Goal: Task Accomplishment & Management: Use online tool/utility

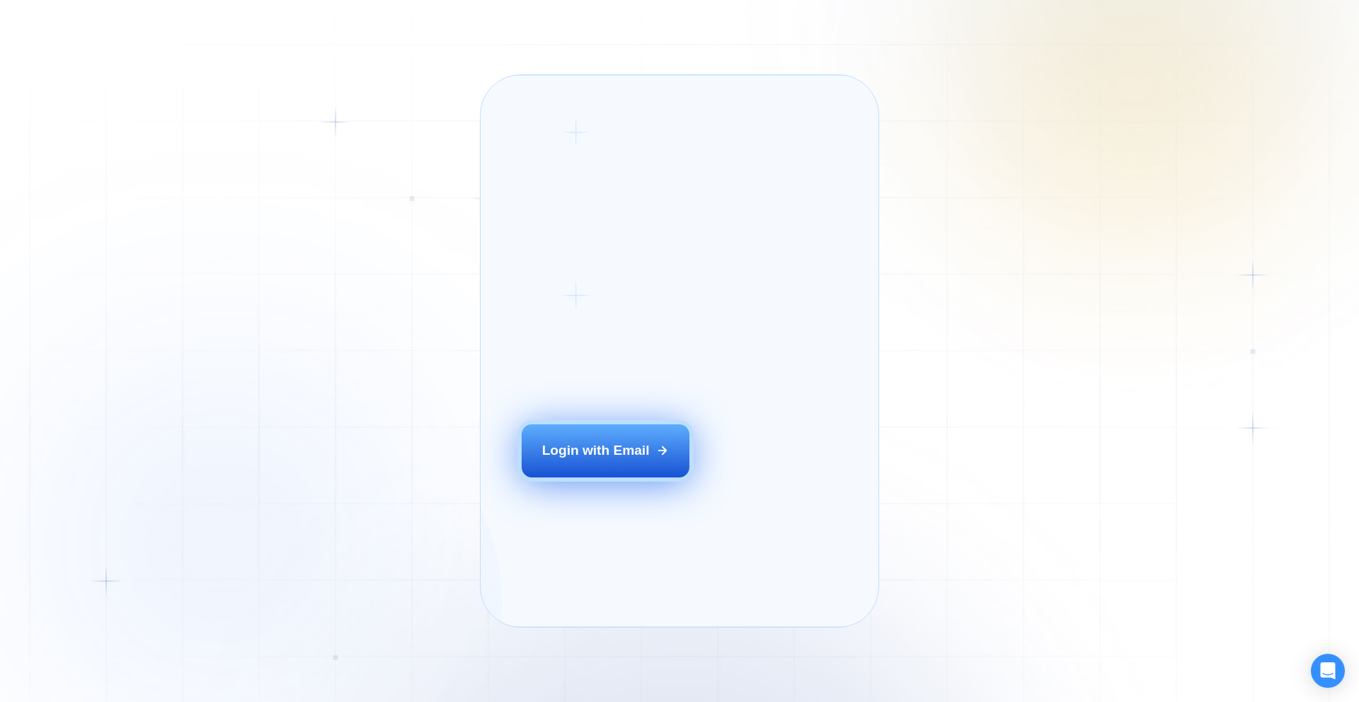
click at [649, 459] on div "Login with Email" at bounding box center [596, 450] width 108 height 18
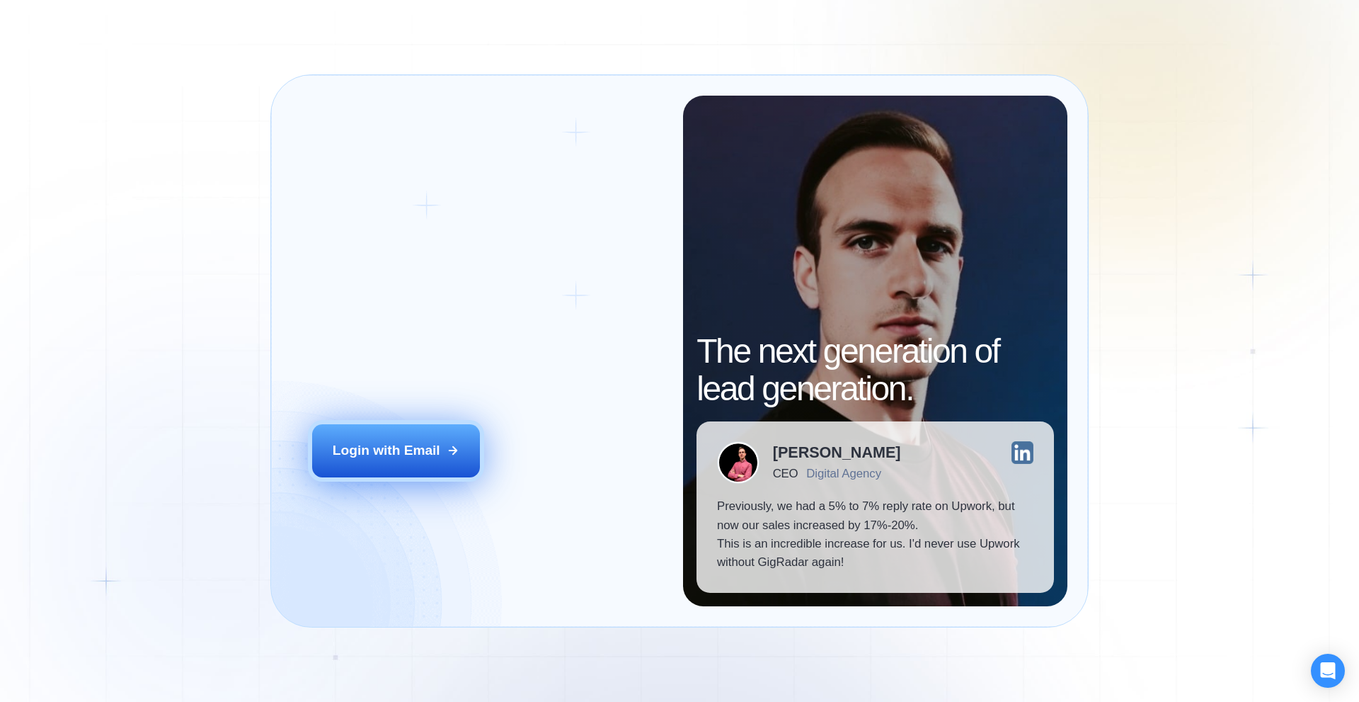
click at [423, 435] on button "Login with Email" at bounding box center [396, 450] width 168 height 52
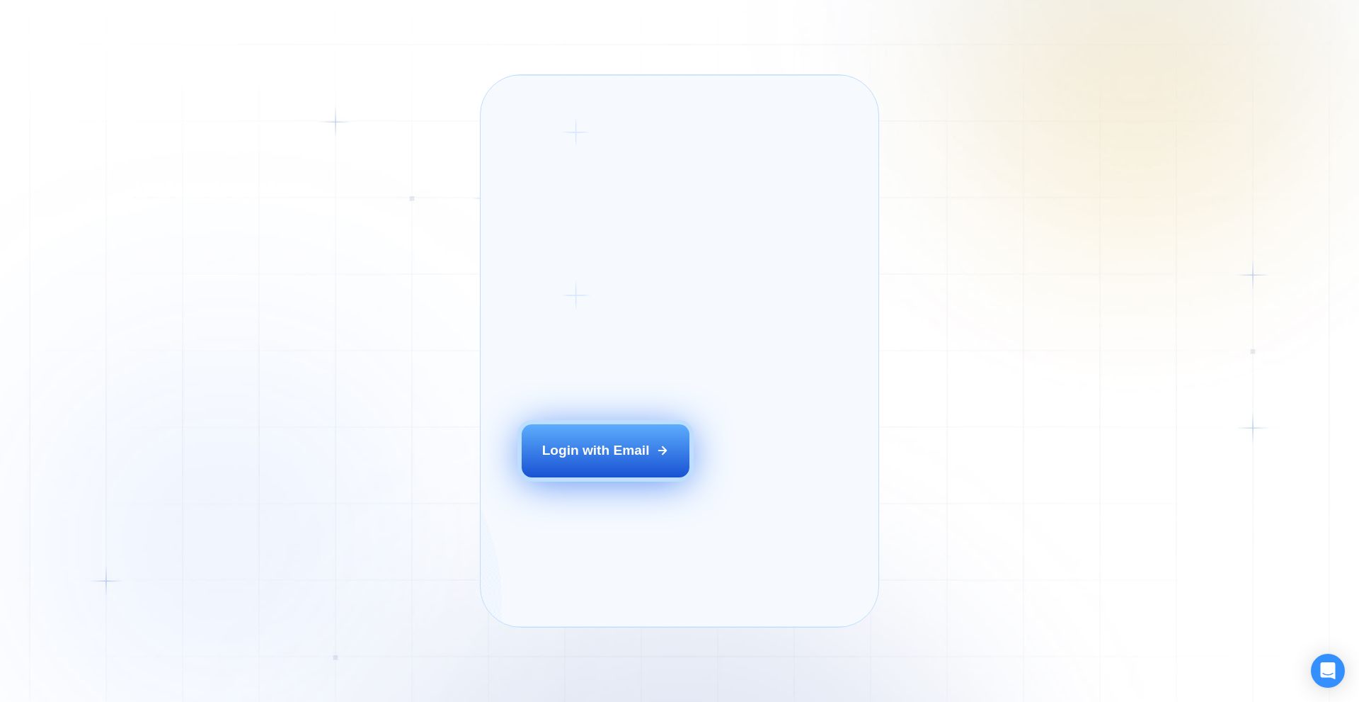
click at [605, 464] on button "Login with Email" at bounding box center [606, 450] width 168 height 52
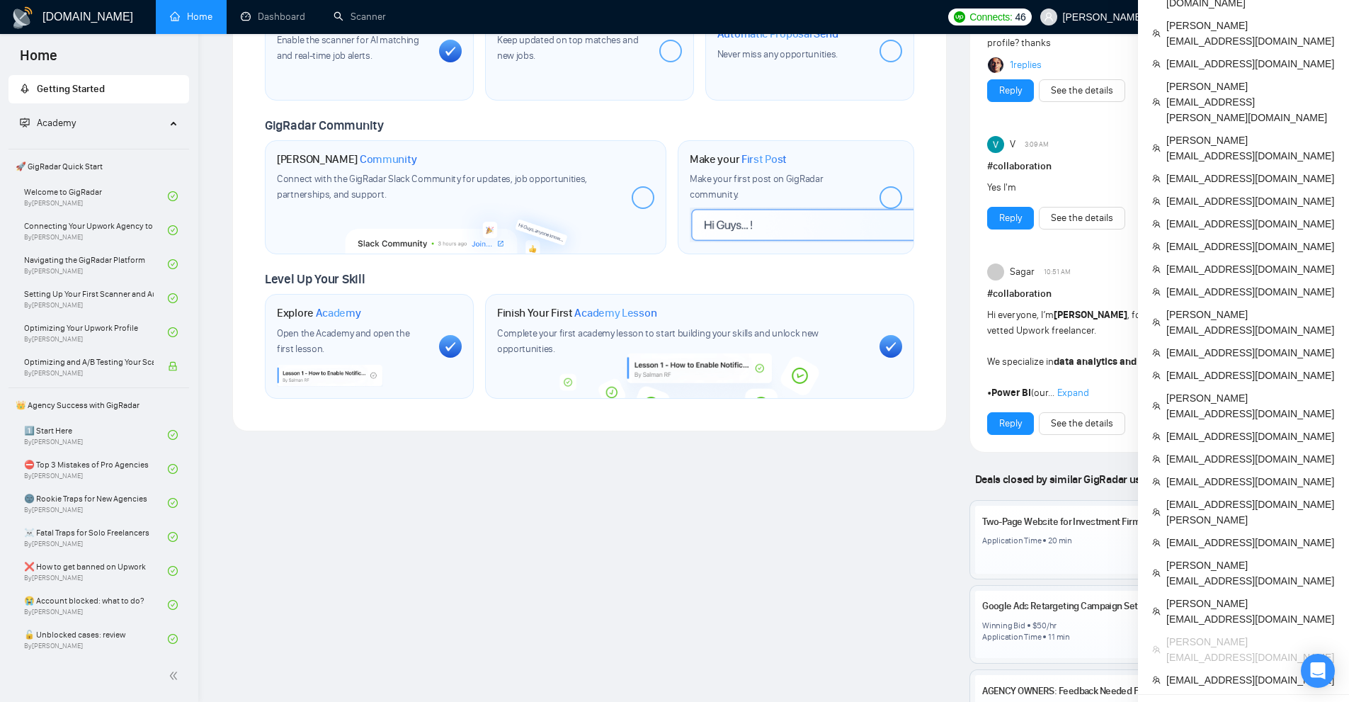
scroll to position [496, 0]
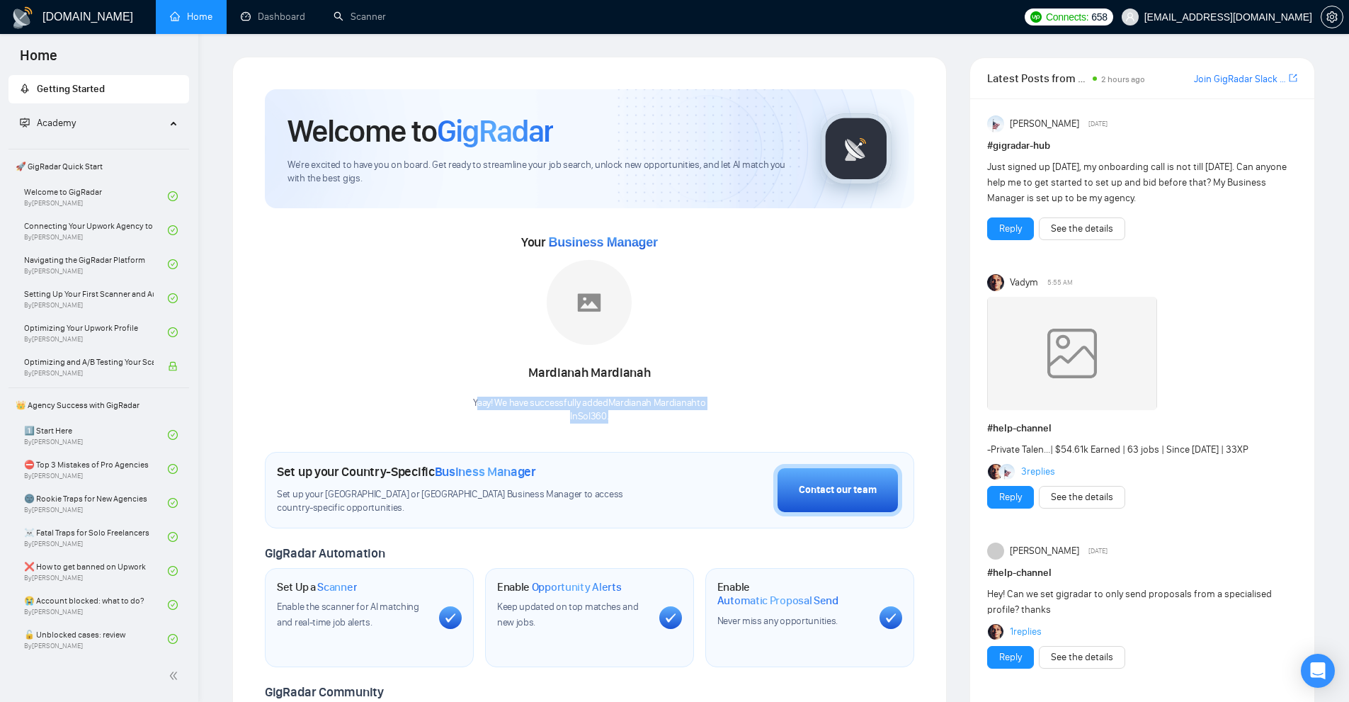
drag, startPoint x: 473, startPoint y: 404, endPoint x: 435, endPoint y: 144, distance: 263.2
click at [671, 423] on div "Welcome to GigRadar We're excited to have you on board. Get ready to streamline…" at bounding box center [589, 527] width 649 height 876
click at [287, 14] on link "Dashboard" at bounding box center [273, 17] width 64 height 12
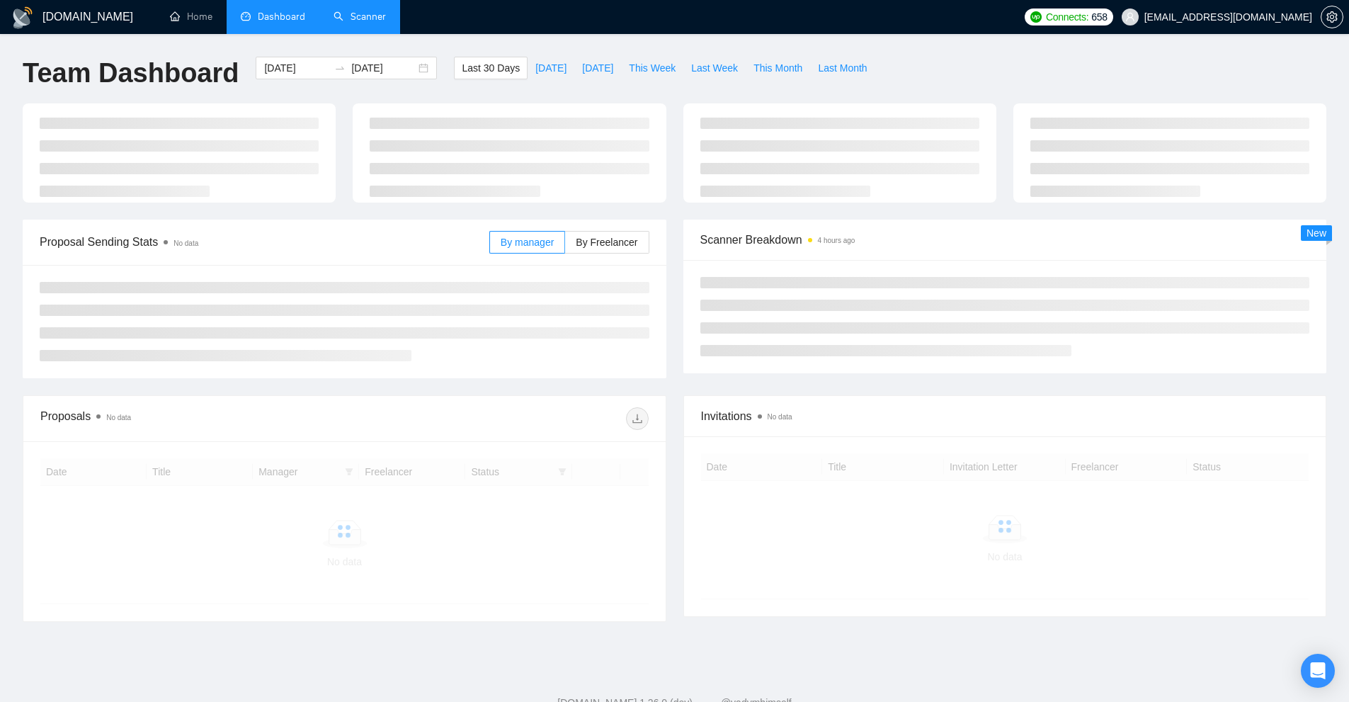
click at [386, 21] on link "Scanner" at bounding box center [359, 17] width 52 height 12
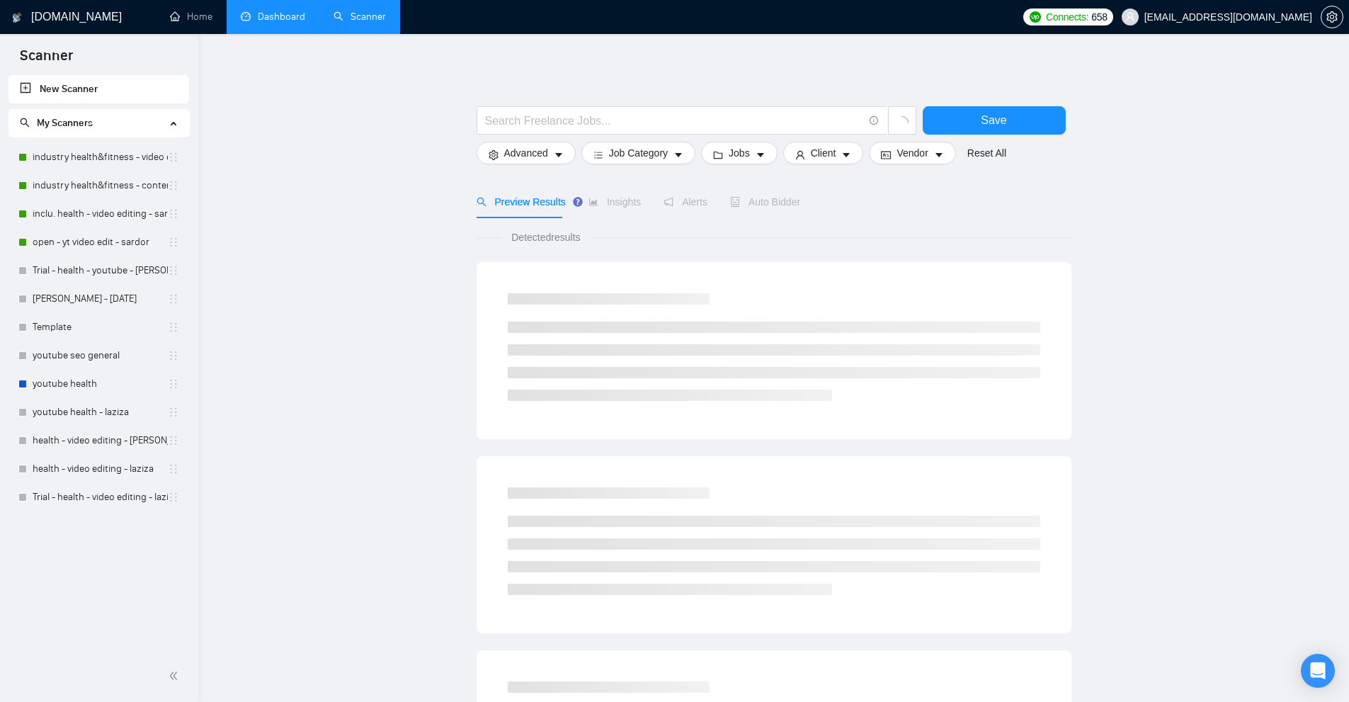
click at [260, 21] on link "Dashboard" at bounding box center [273, 17] width 64 height 12
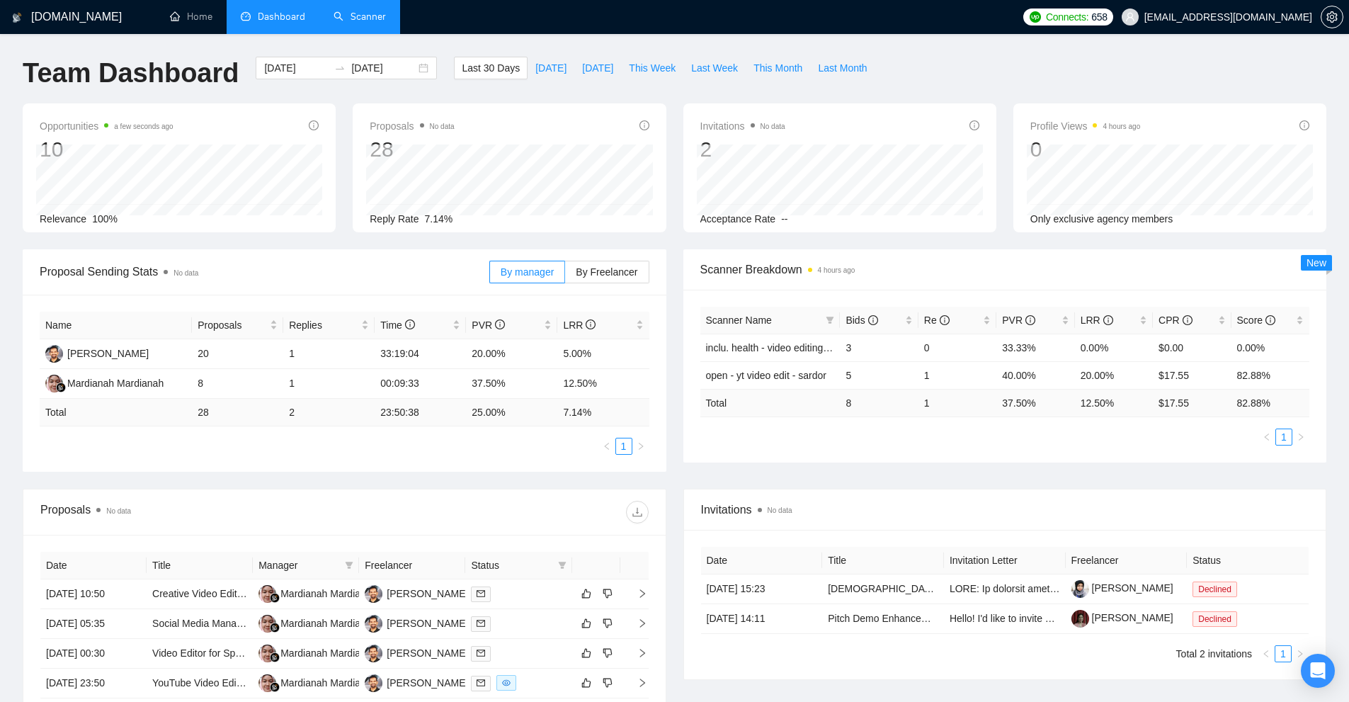
scroll to position [212, 0]
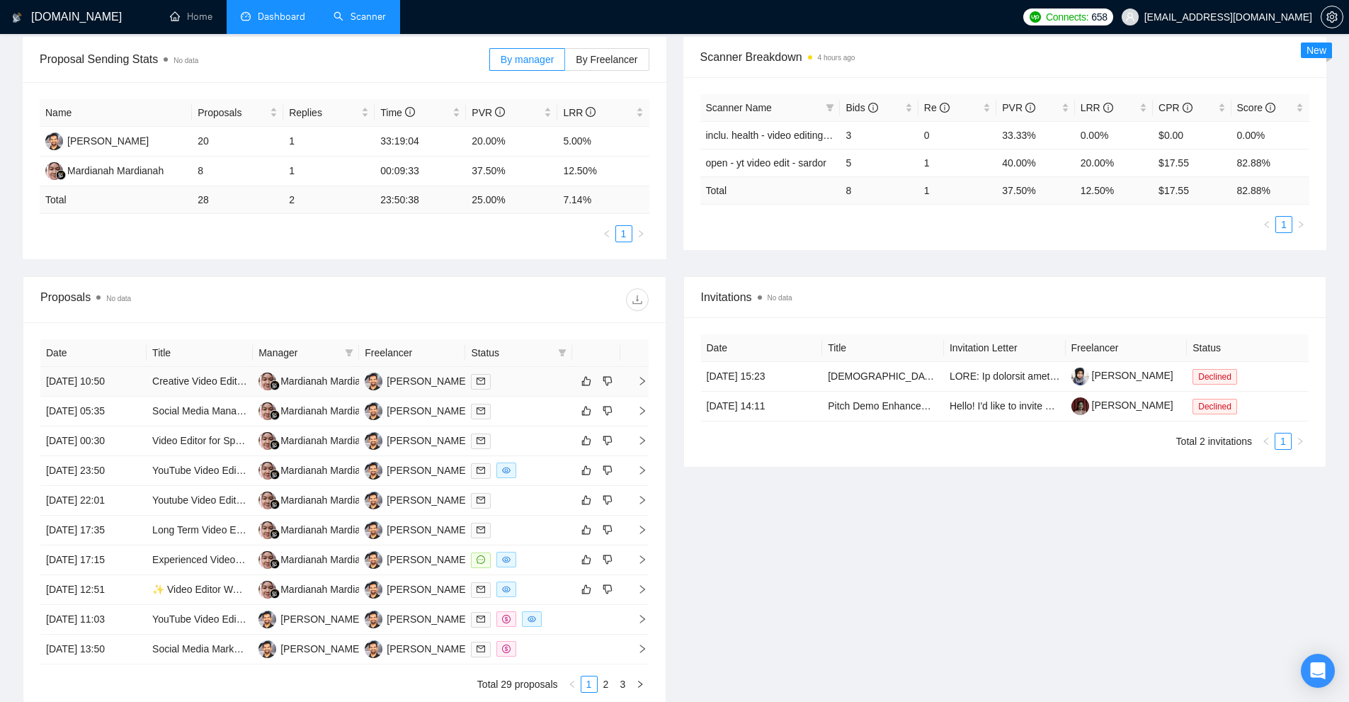
click at [525, 387] on div at bounding box center [518, 381] width 95 height 16
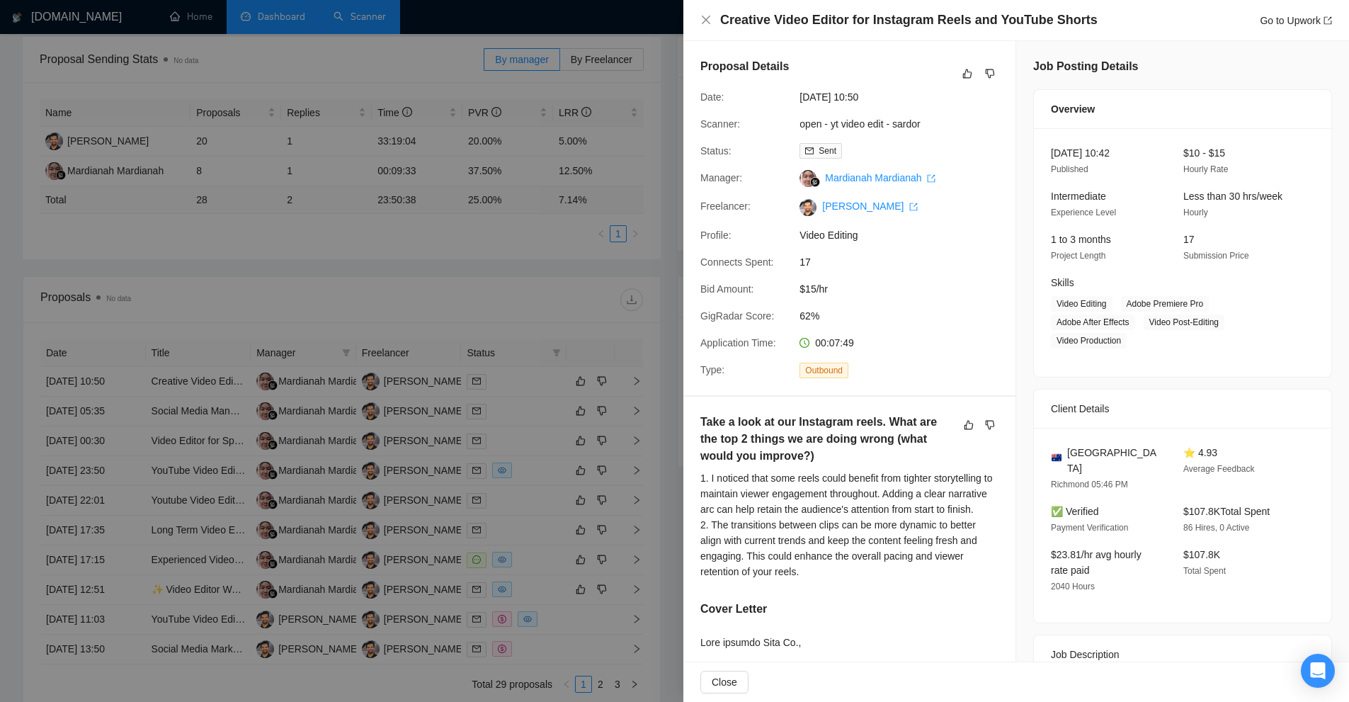
click at [532, 476] on div at bounding box center [674, 351] width 1349 height 702
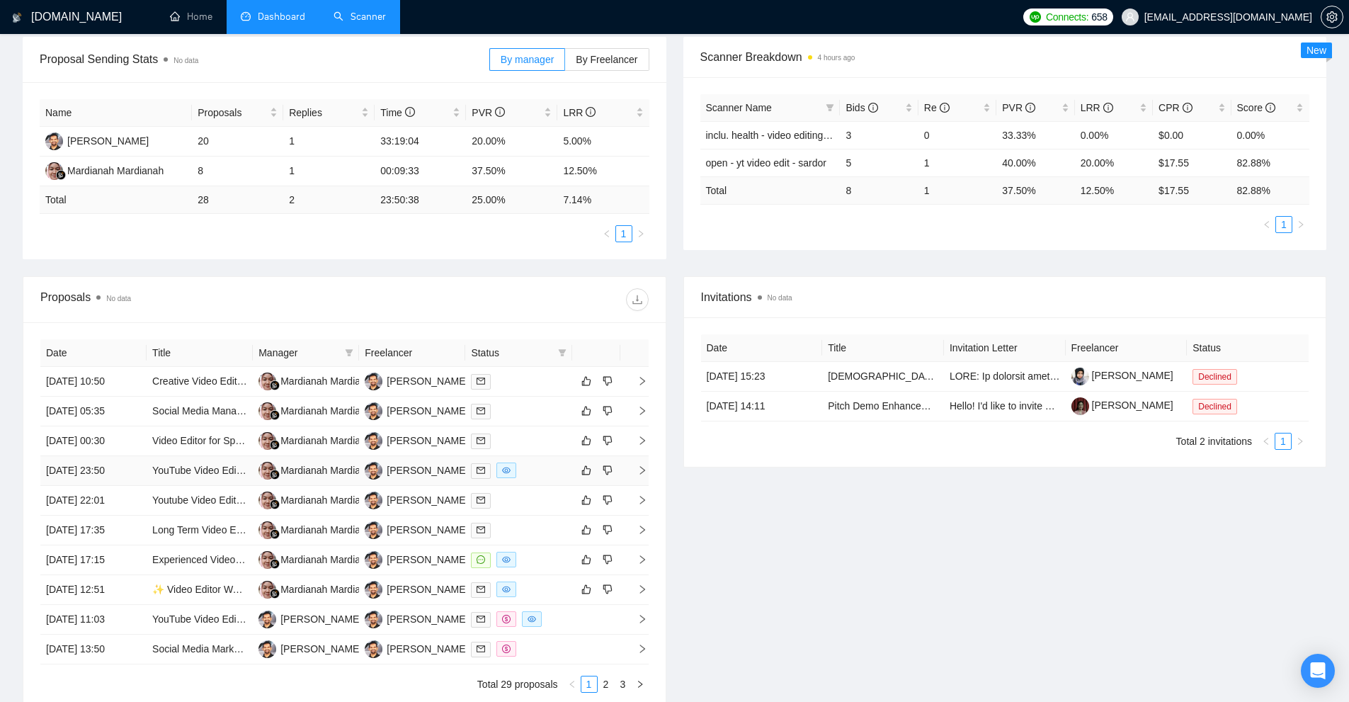
click at [535, 471] on div at bounding box center [518, 470] width 95 height 16
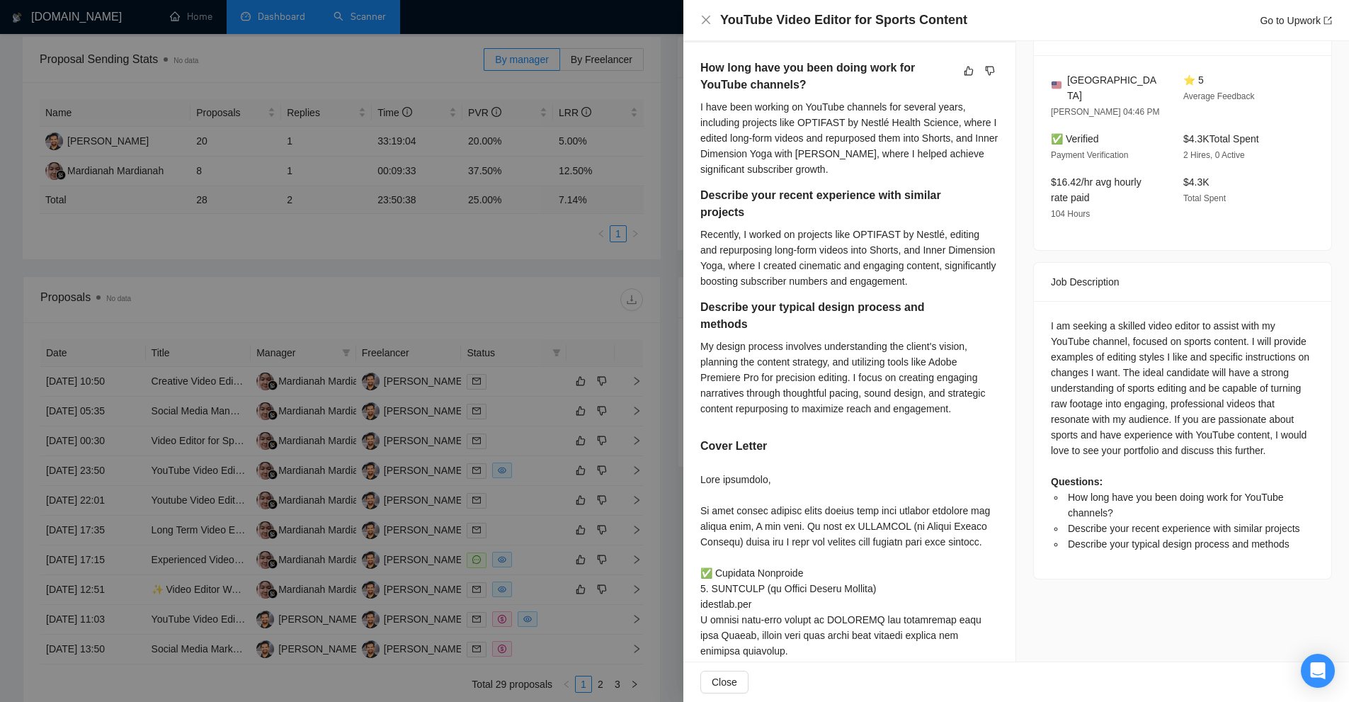
scroll to position [637, 0]
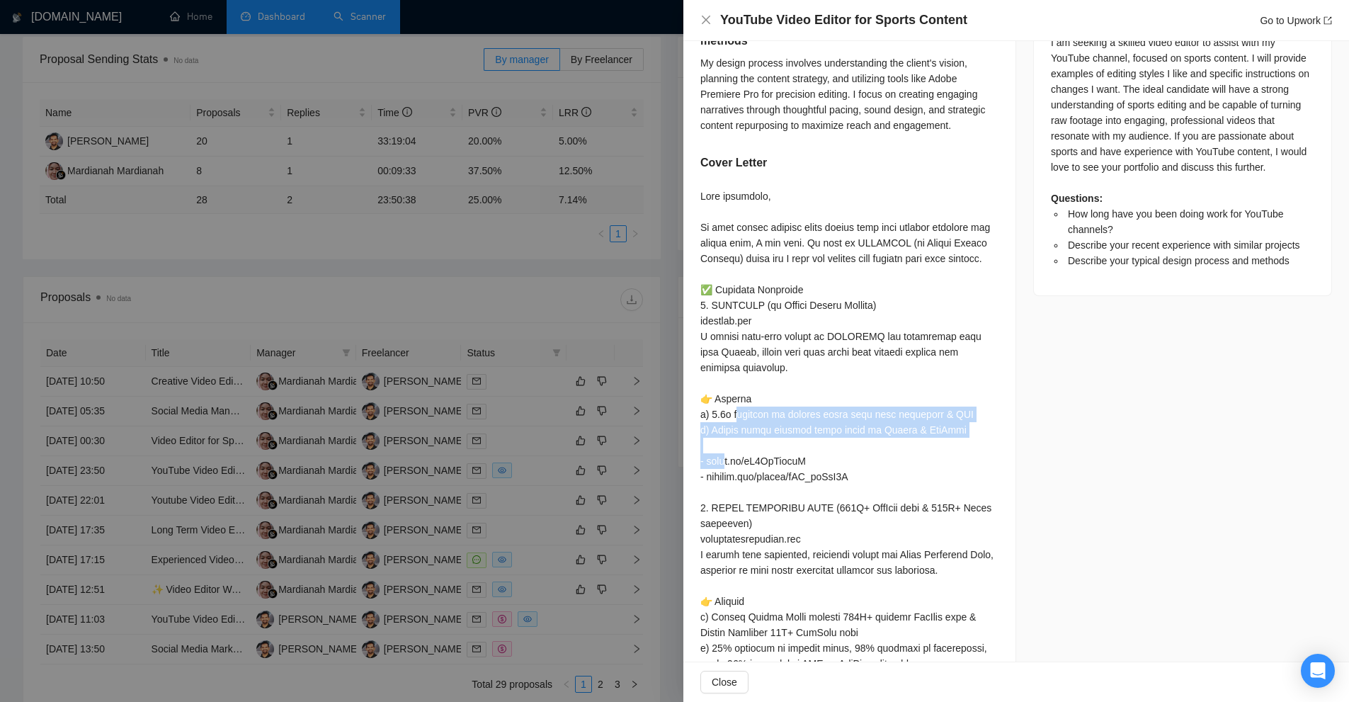
drag, startPoint x: 691, startPoint y: 438, endPoint x: 955, endPoint y: 467, distance: 265.6
click at [955, 467] on div "How long have you been doing work for YouTube channels? I have been working on …" at bounding box center [849, 452] width 332 height 1386
click at [955, 467] on div at bounding box center [849, 655] width 298 height 934
drag, startPoint x: 954, startPoint y: 462, endPoint x: 697, endPoint y: 429, distance: 258.4
click at [697, 429] on div "How long have you been doing work for YouTube channels? I have been working on …" at bounding box center [849, 452] width 332 height 1386
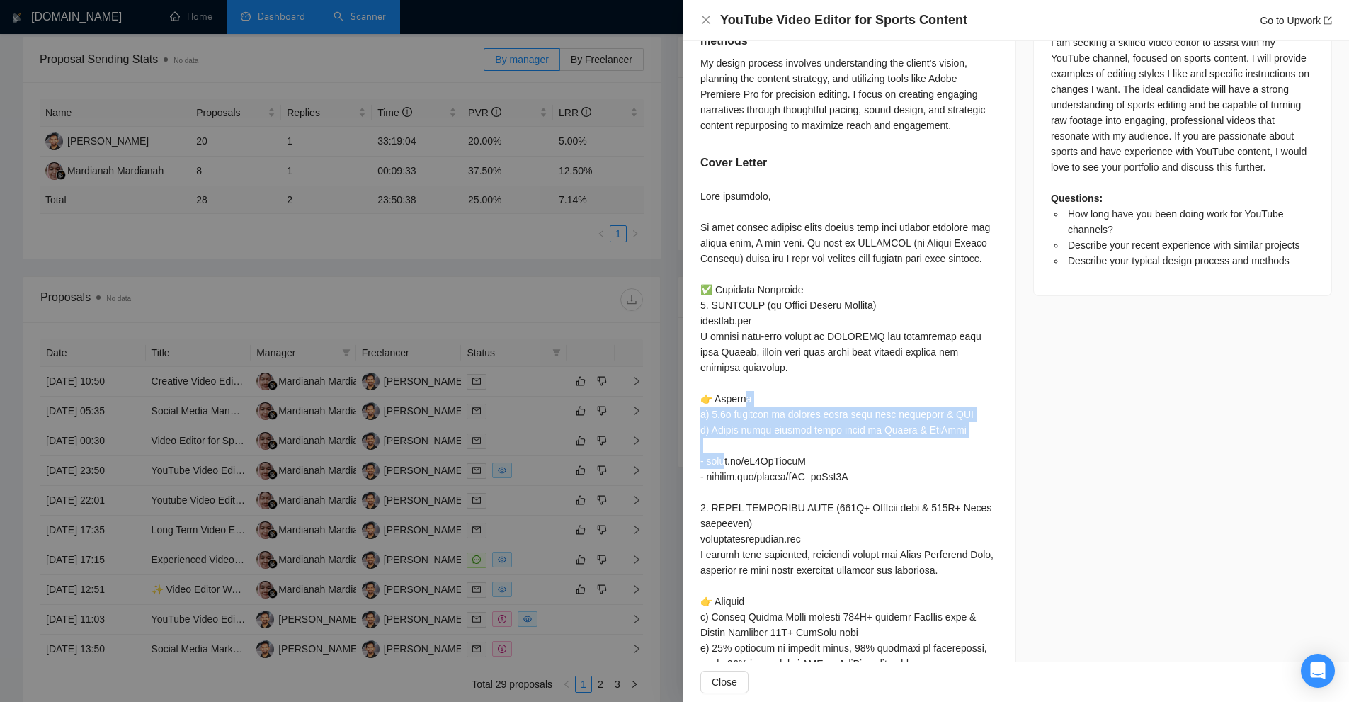
click at [723, 429] on div at bounding box center [849, 655] width 298 height 934
drag, startPoint x: 699, startPoint y: 428, endPoint x: 973, endPoint y: 469, distance: 277.1
click at [973, 469] on div "How long have you been doing work for YouTube channels? I have been working on …" at bounding box center [849, 452] width 332 height 1386
click at [973, 469] on div at bounding box center [849, 655] width 298 height 934
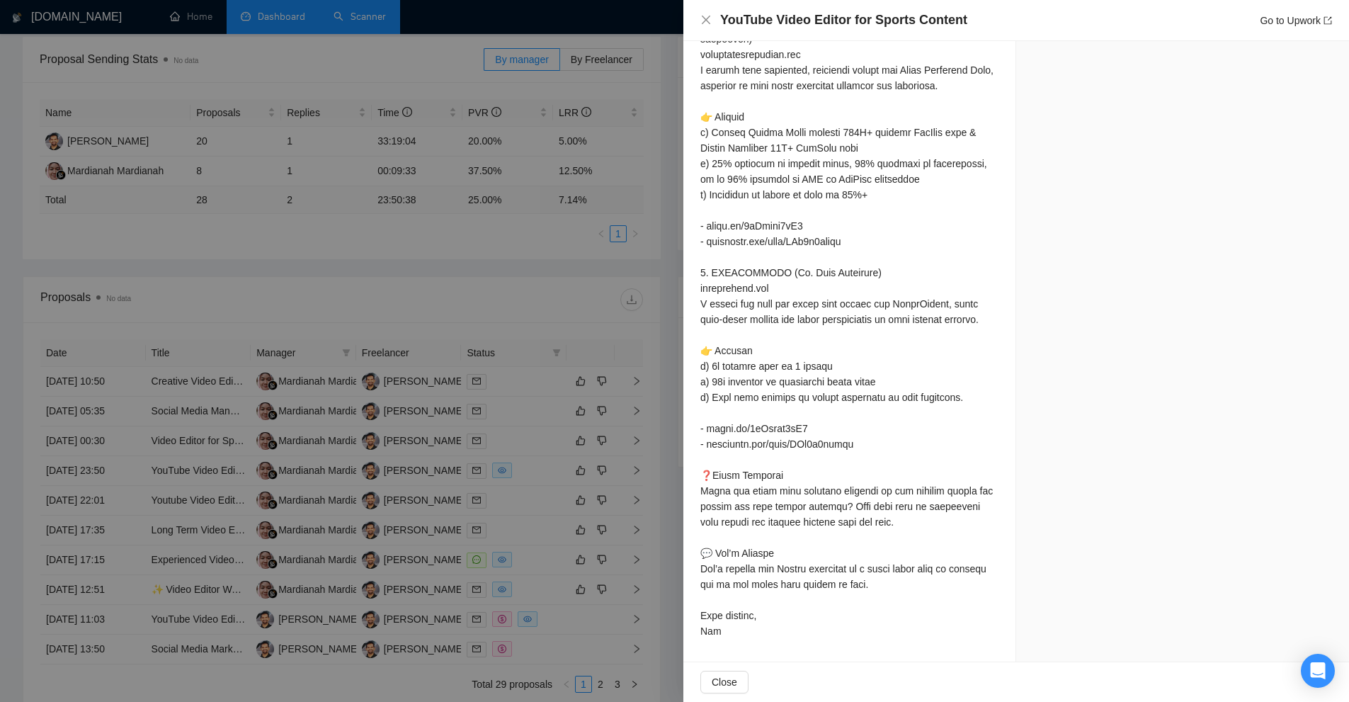
scroll to position [0, 0]
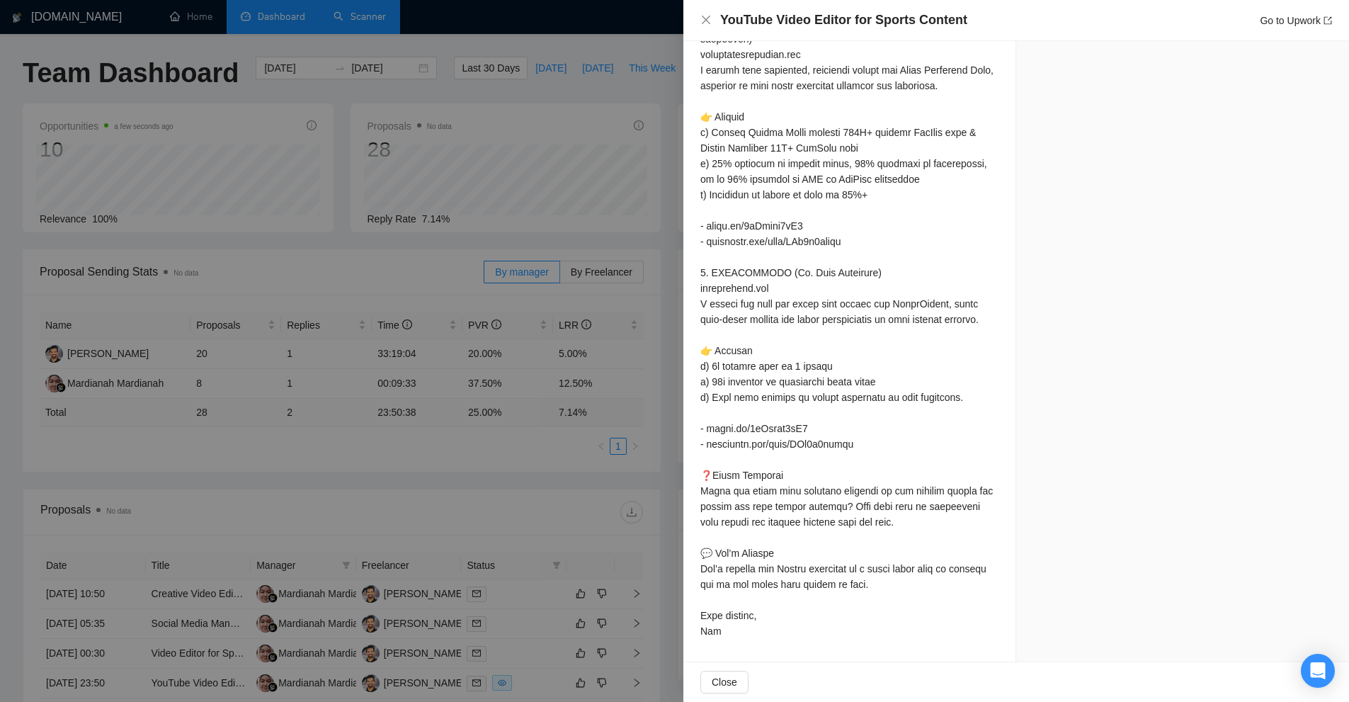
click at [410, 198] on div at bounding box center [674, 351] width 1349 height 702
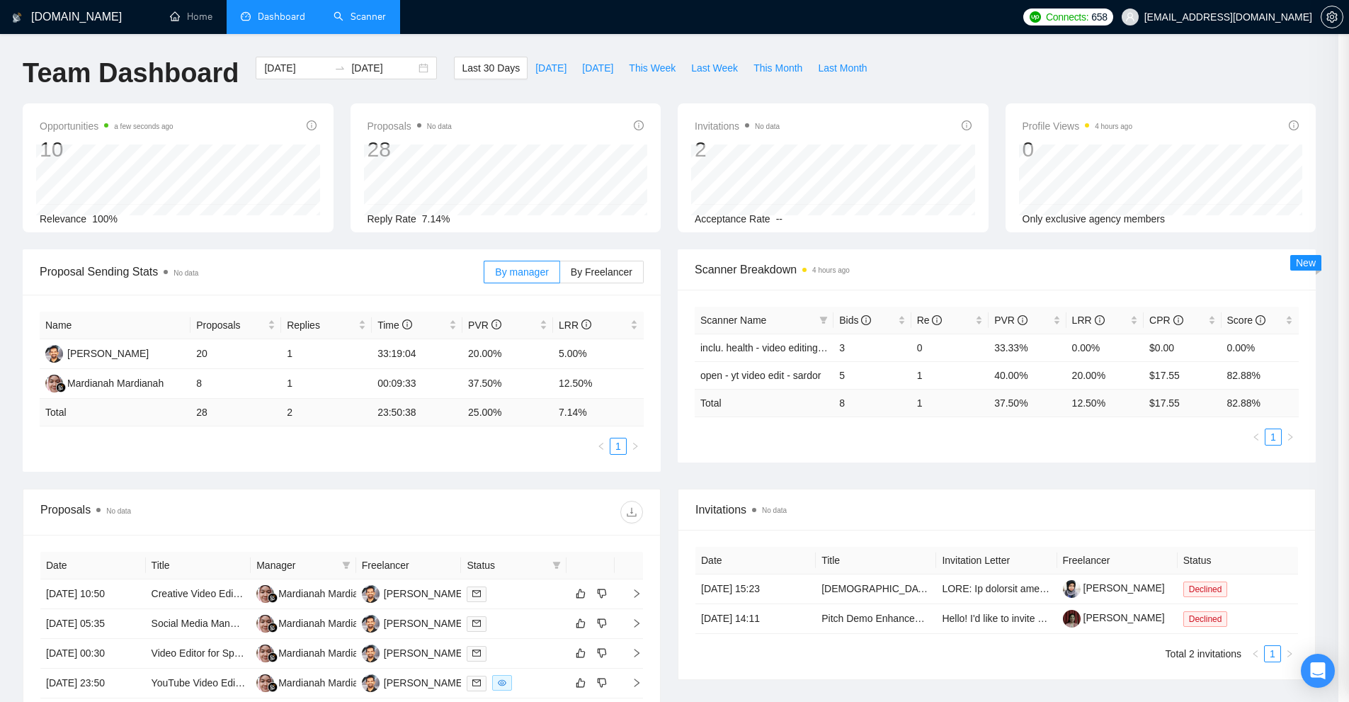
click at [367, 14] on link "Scanner" at bounding box center [359, 17] width 52 height 12
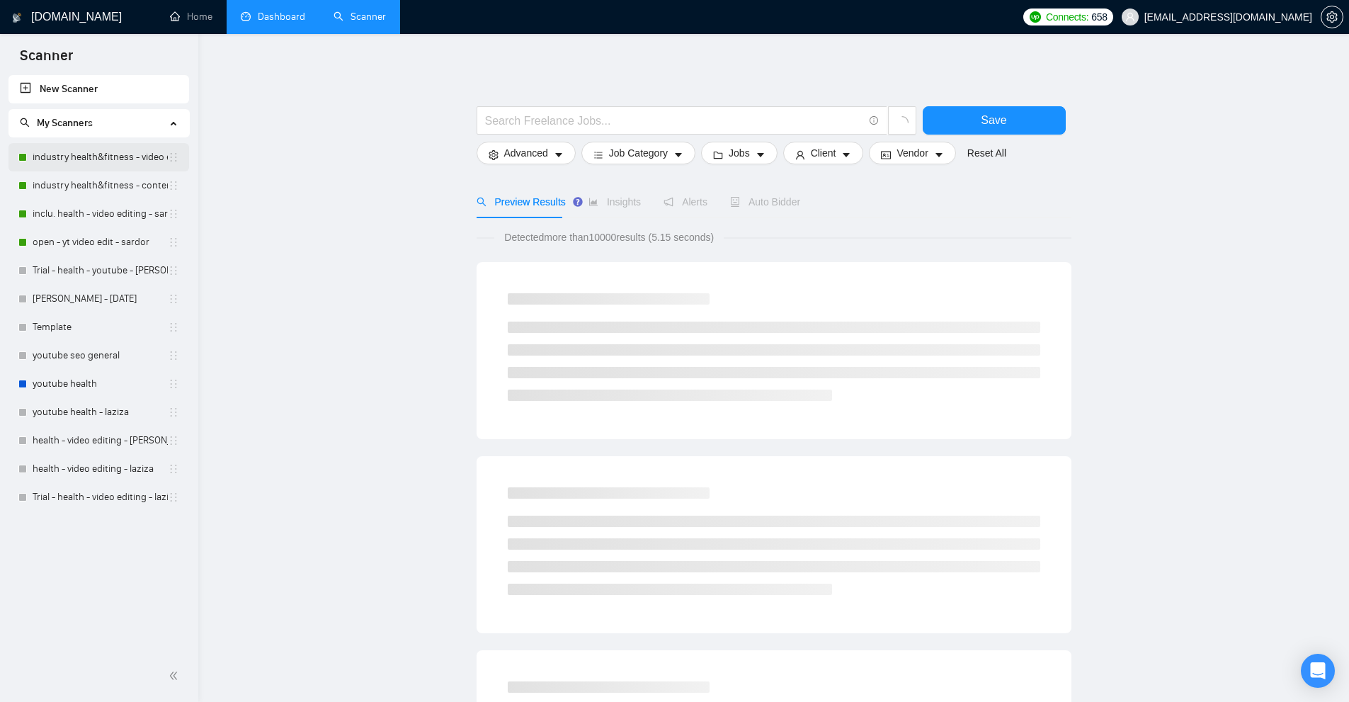
click at [98, 150] on link "industry health&fitness - video editing - sardor" at bounding box center [100, 157] width 135 height 28
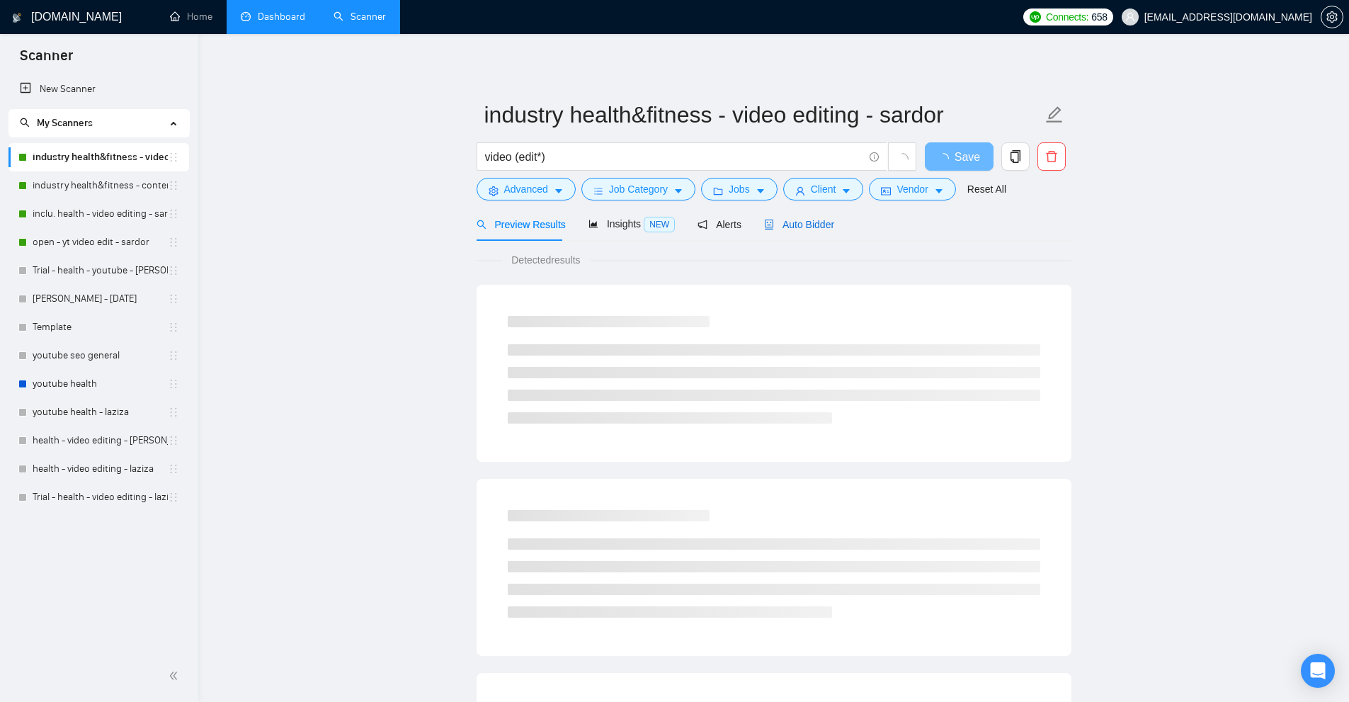
click at [798, 227] on span "Auto Bidder" at bounding box center [799, 224] width 70 height 11
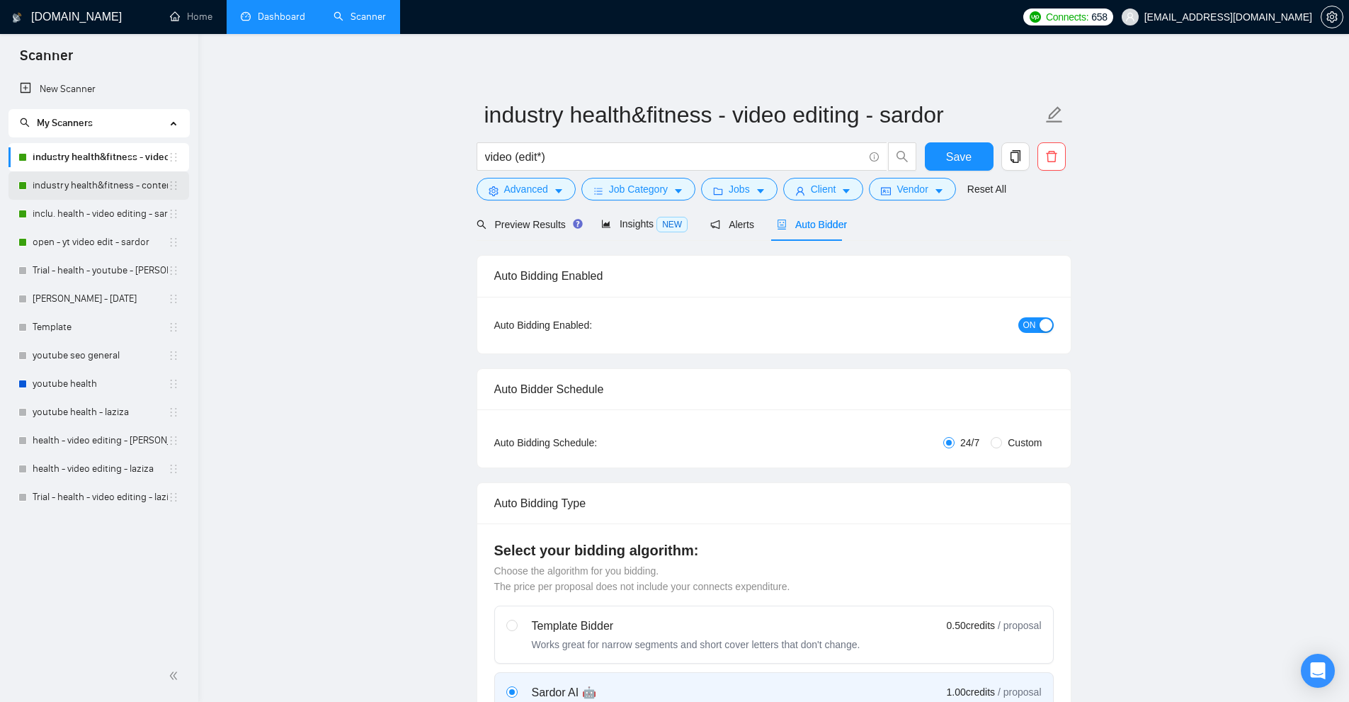
click at [120, 188] on link "industry health&fitness - content - sardor" at bounding box center [100, 185] width 135 height 28
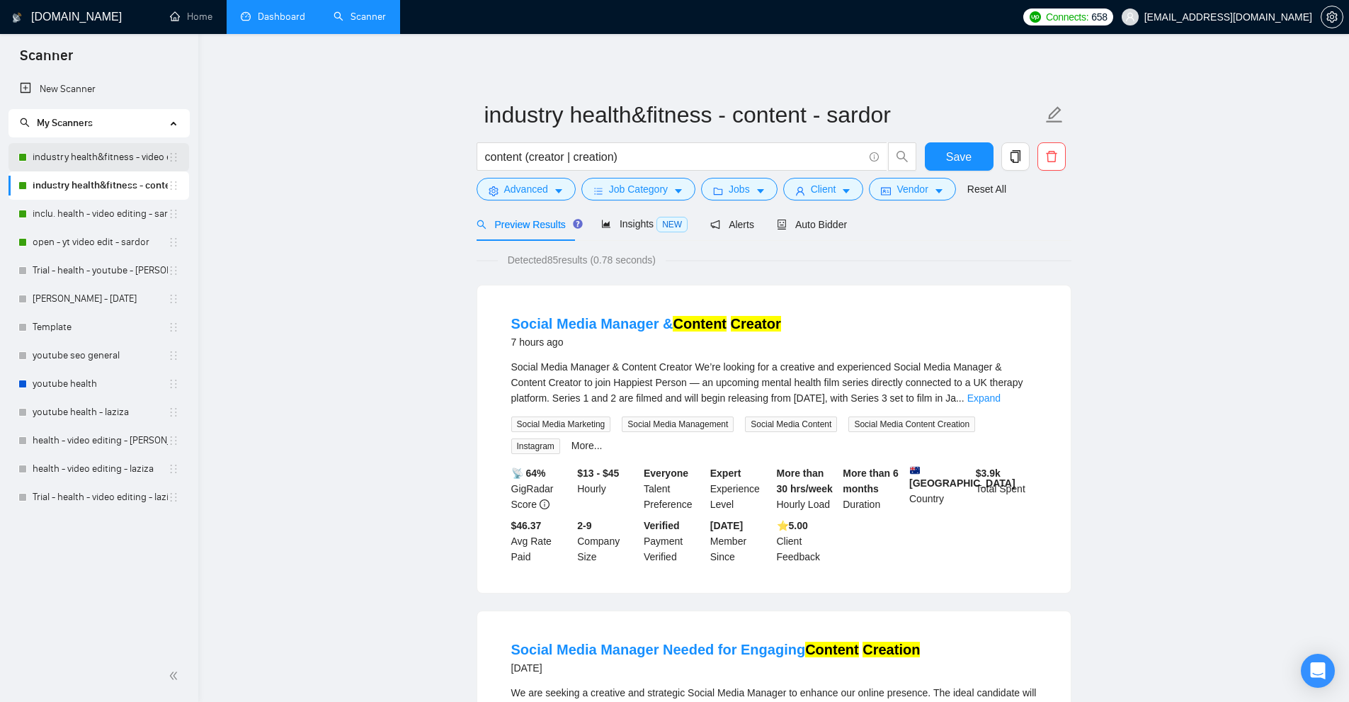
click at [94, 161] on link "industry health&fitness - video editing - sardor" at bounding box center [100, 157] width 135 height 28
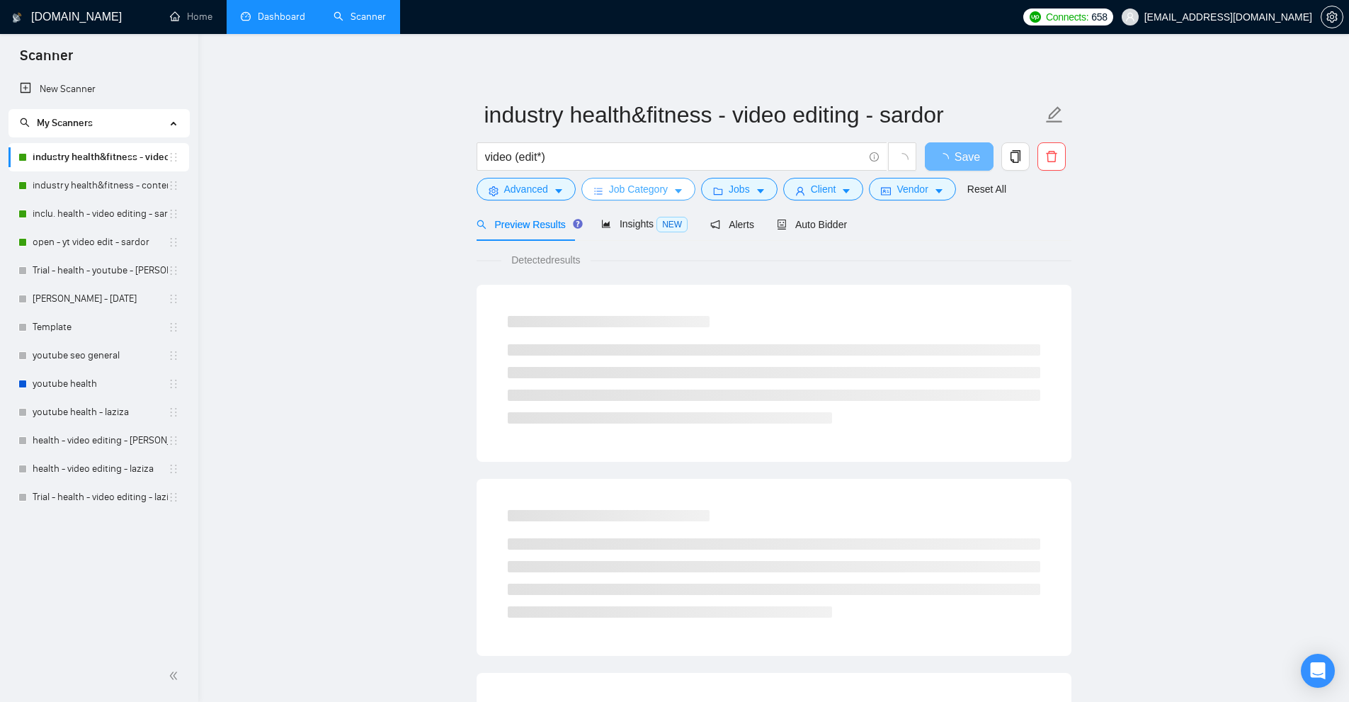
click at [631, 188] on span "Job Category" at bounding box center [638, 189] width 59 height 16
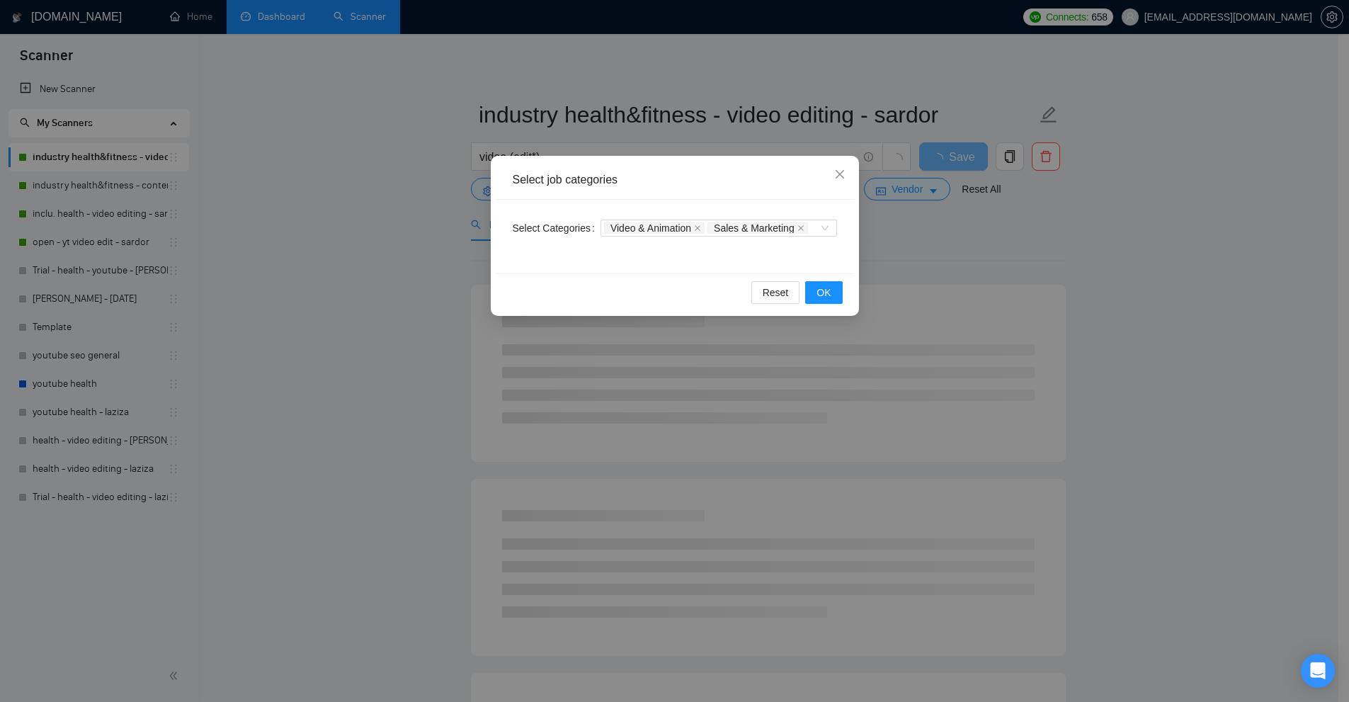
click at [926, 339] on div "Select job categories Select Categories Video & Animation Sales & Marketing Res…" at bounding box center [674, 351] width 1349 height 702
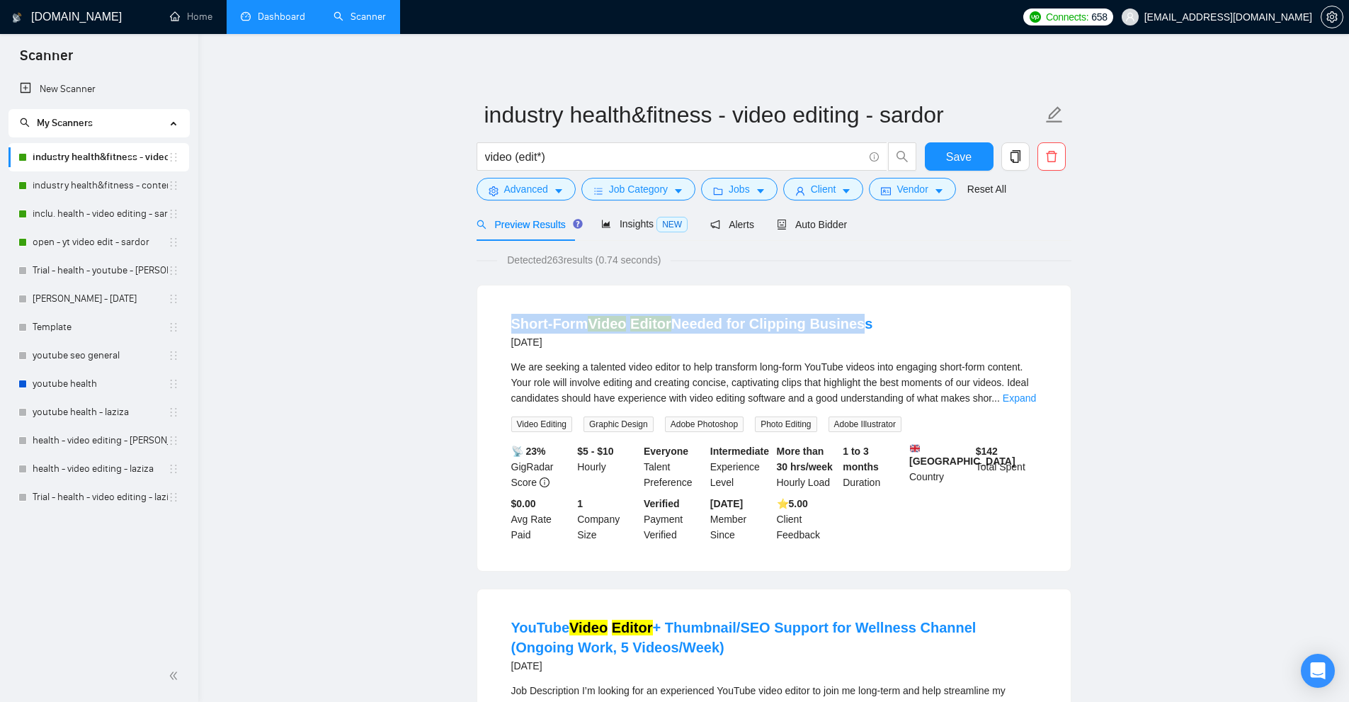
drag, startPoint x: 494, startPoint y: 317, endPoint x: 933, endPoint y: 374, distance: 442.6
click at [900, 324] on li "Short-Form Video Editor Needed for Clipping Business 2 days ago We are seeking …" at bounding box center [773, 427] width 559 height 251
click at [937, 381] on span "We are seeking a talented video editor to help transform long-form YouTube vide…" at bounding box center [769, 382] width 517 height 42
click at [1023, 401] on link "Expand" at bounding box center [1018, 397] width 33 height 11
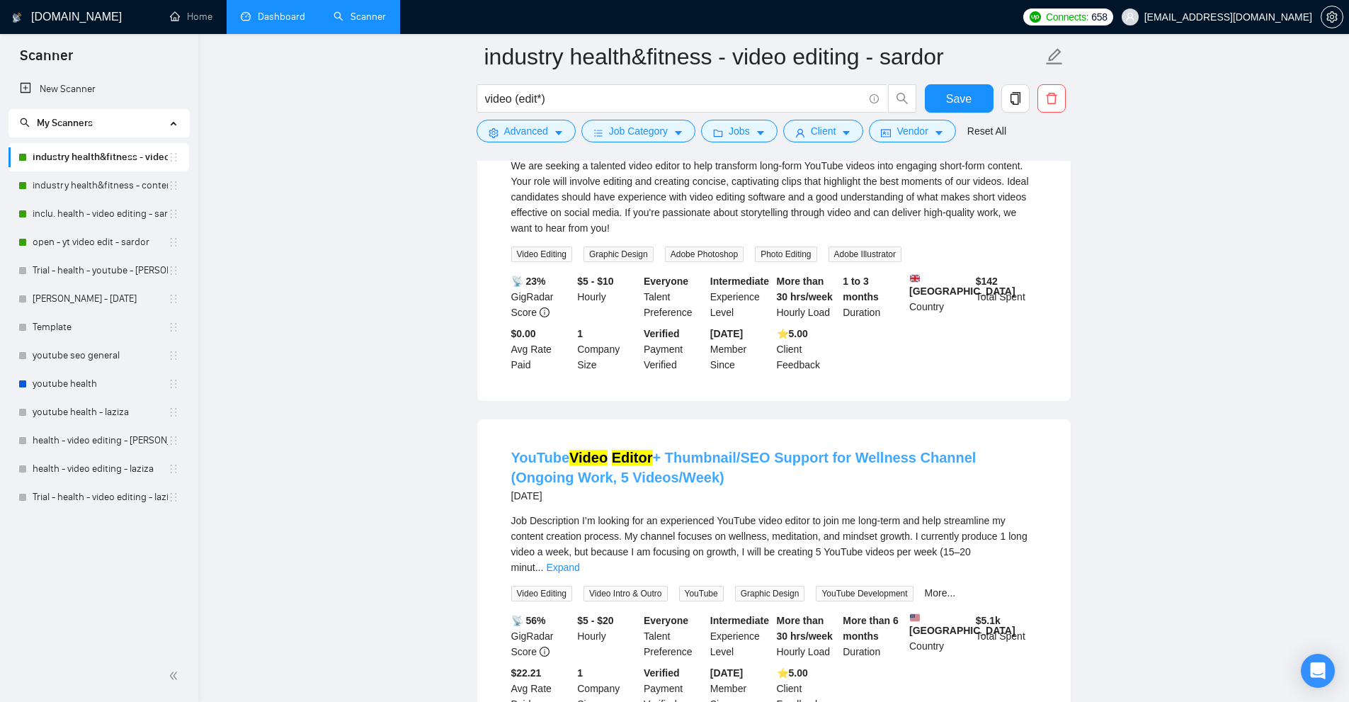
scroll to position [283, 0]
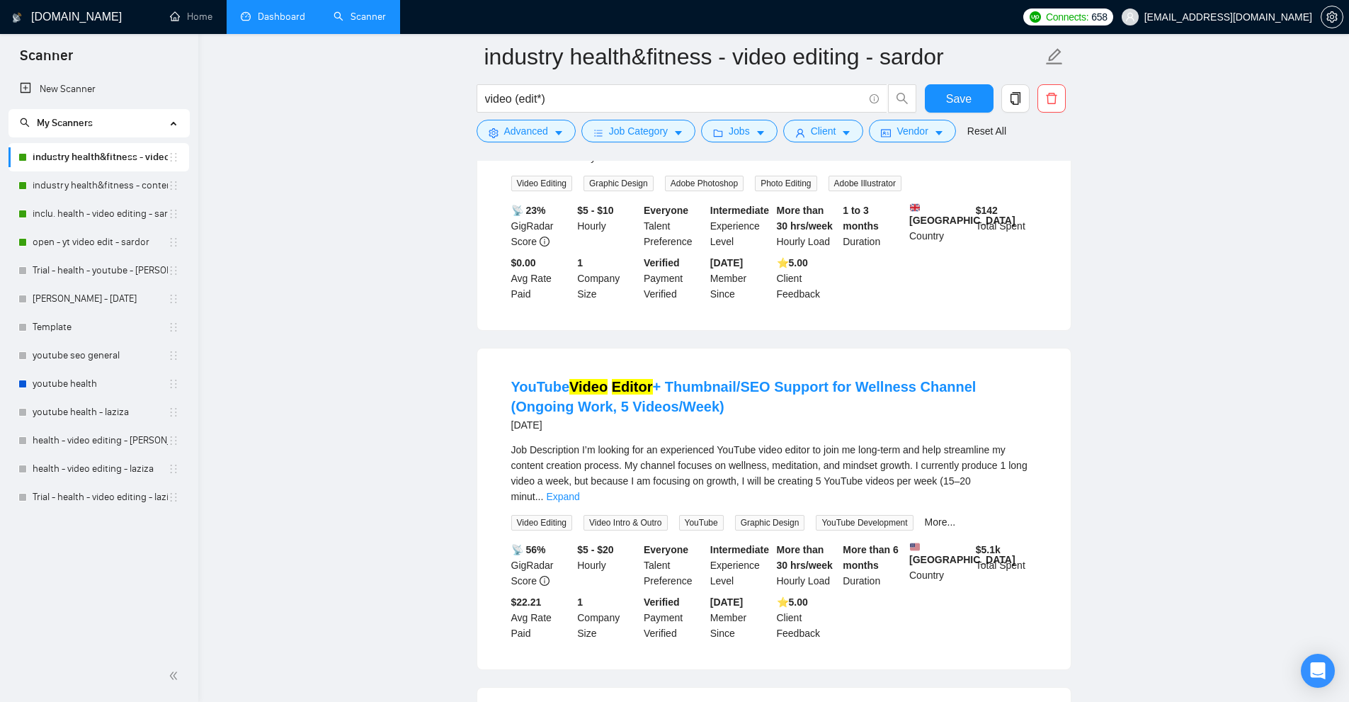
click at [551, 144] on form "industry health&fitness - video editing - sardor video (edit*) Save Advanced Jo…" at bounding box center [773, 91] width 595 height 115
click at [554, 134] on icon "caret-down" at bounding box center [559, 133] width 10 height 10
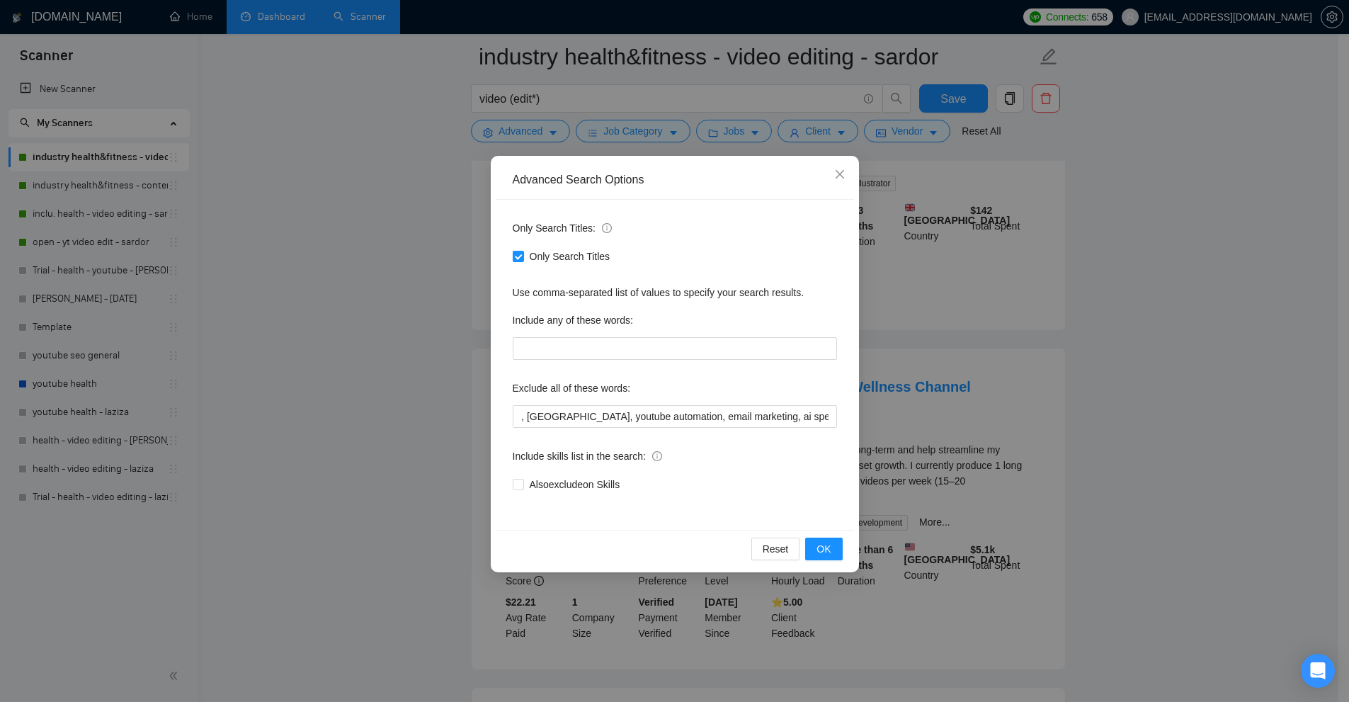
scroll to position [920, 0]
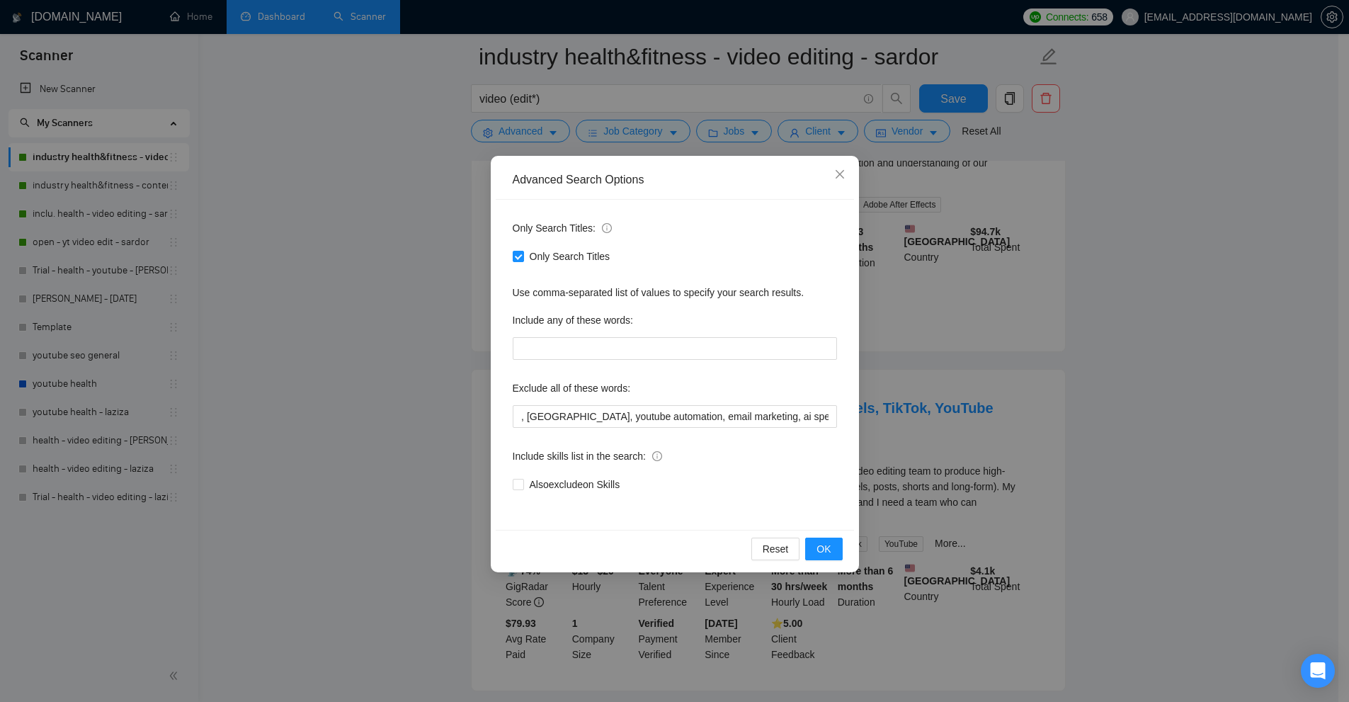
click at [1032, 404] on div "Advanced Search Options Only Search Titles: Only Search Titles Use comma-separa…" at bounding box center [674, 351] width 1349 height 702
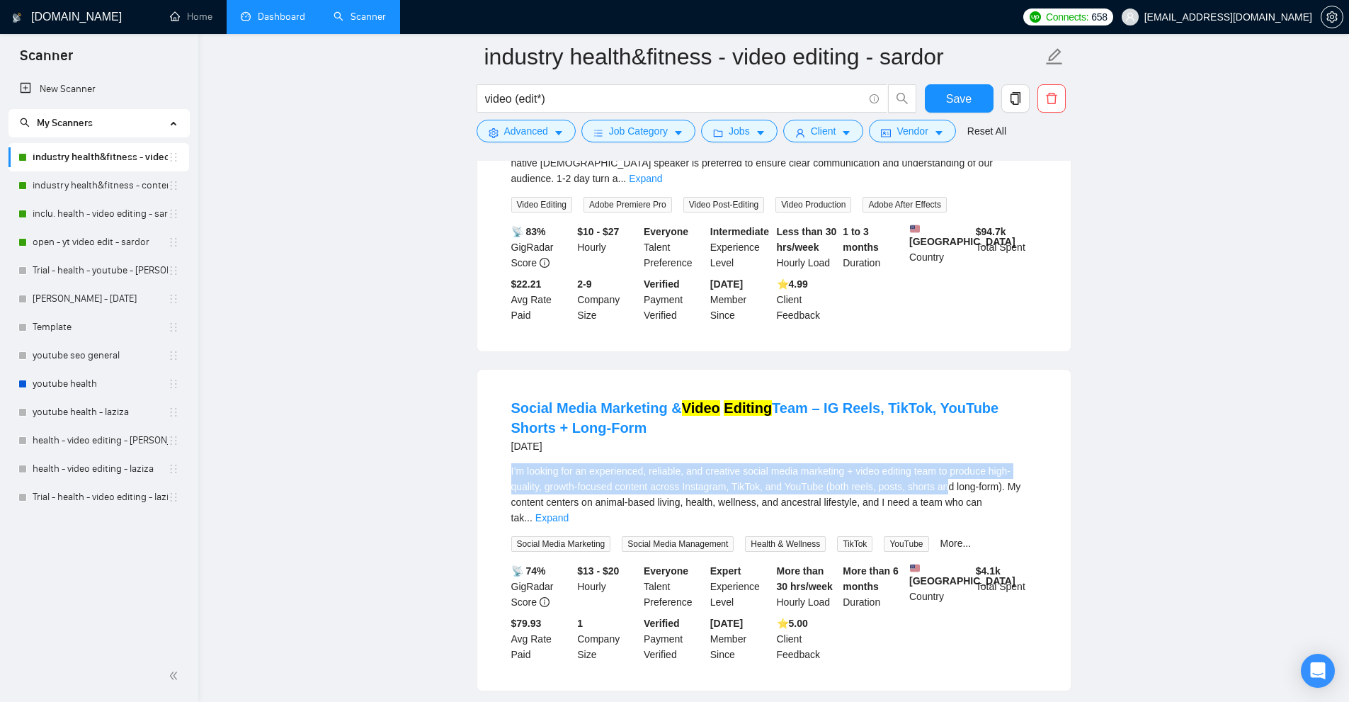
drag, startPoint x: 484, startPoint y: 454, endPoint x: 944, endPoint y: 469, distance: 461.1
click at [944, 469] on div "Social Media Marketing & Video Editing Team – IG Reels, TikTok, YouTube Shorts …" at bounding box center [773, 530] width 593 height 321
click at [944, 469] on span "I’m looking for an experienced, reliable, and creative social media marketing +…" at bounding box center [766, 494] width 510 height 58
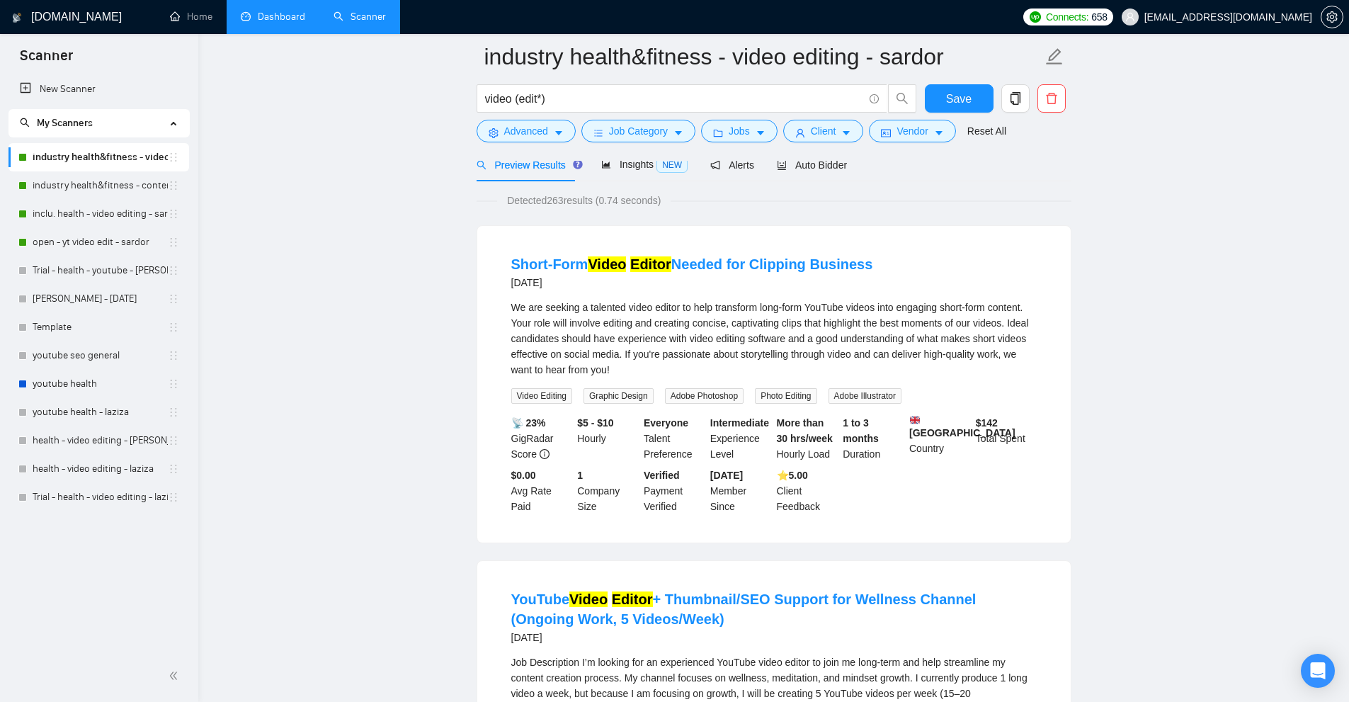
scroll to position [0, 0]
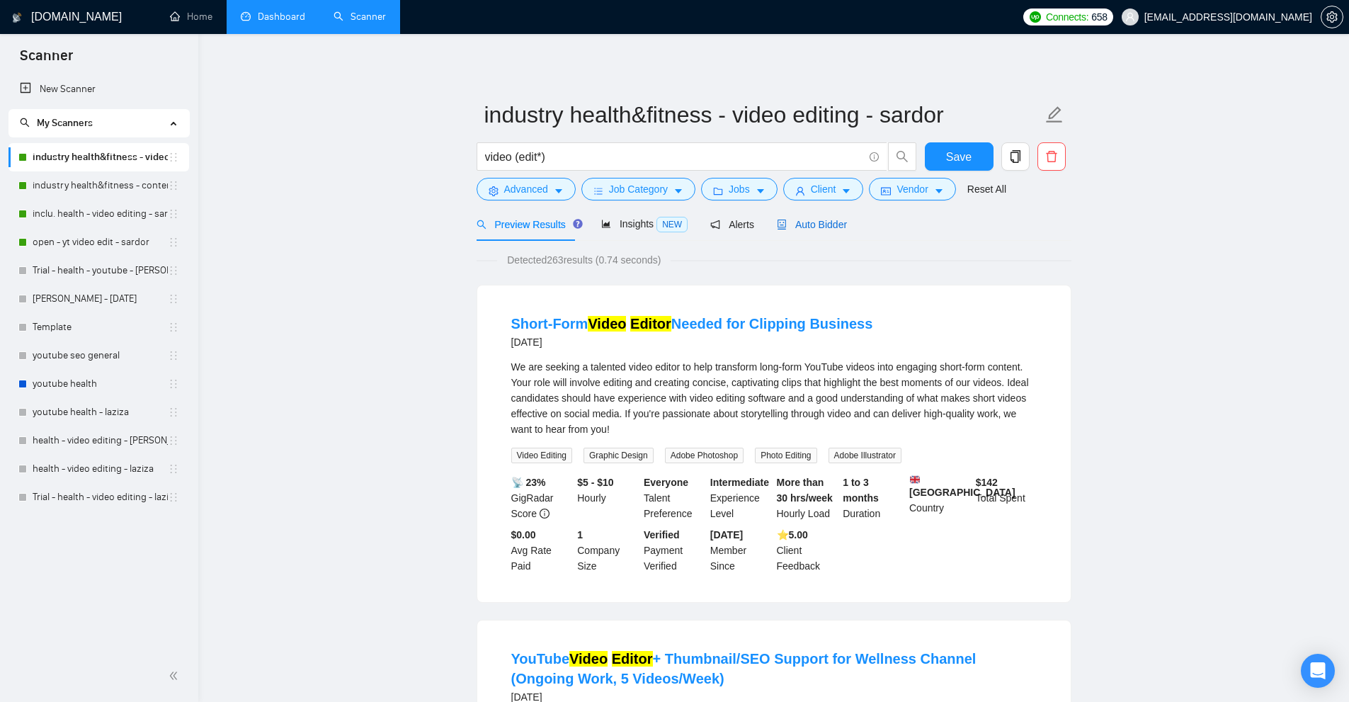
click at [811, 220] on span "Auto Bidder" at bounding box center [812, 224] width 70 height 11
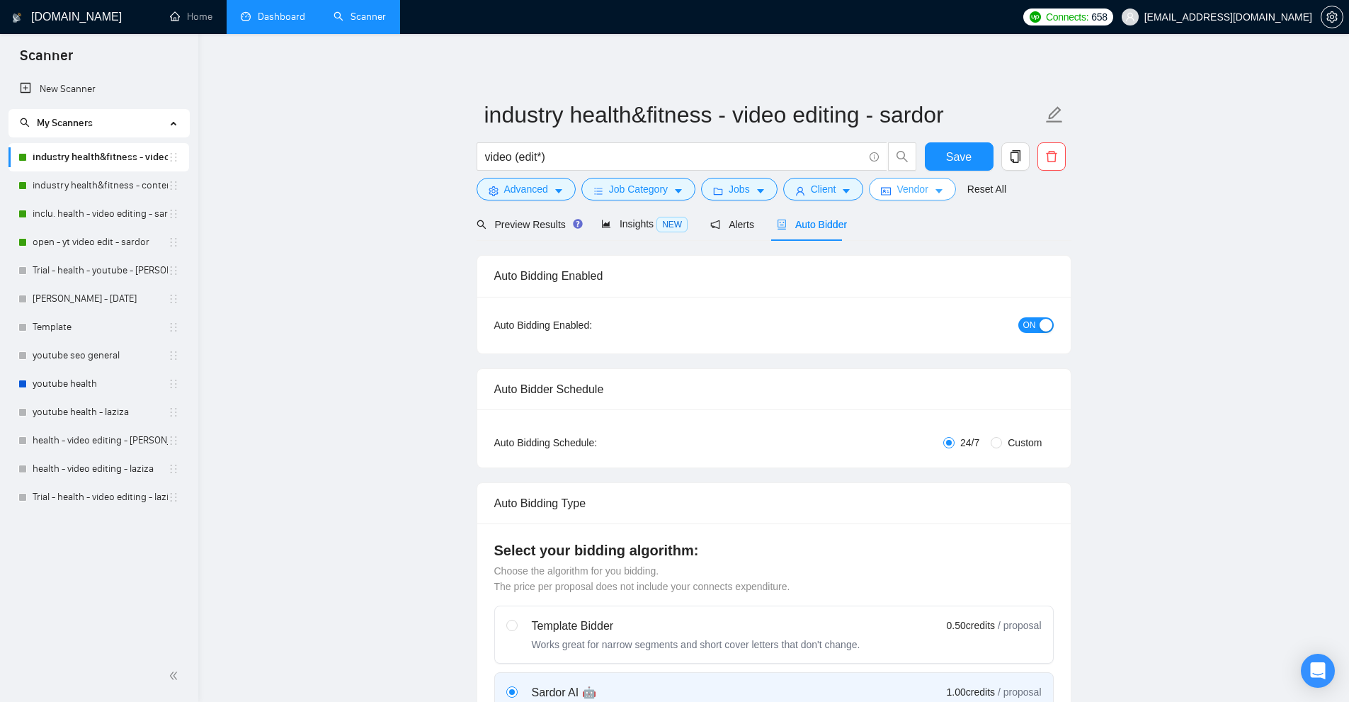
click at [929, 181] on button "Vendor" at bounding box center [912, 189] width 86 height 23
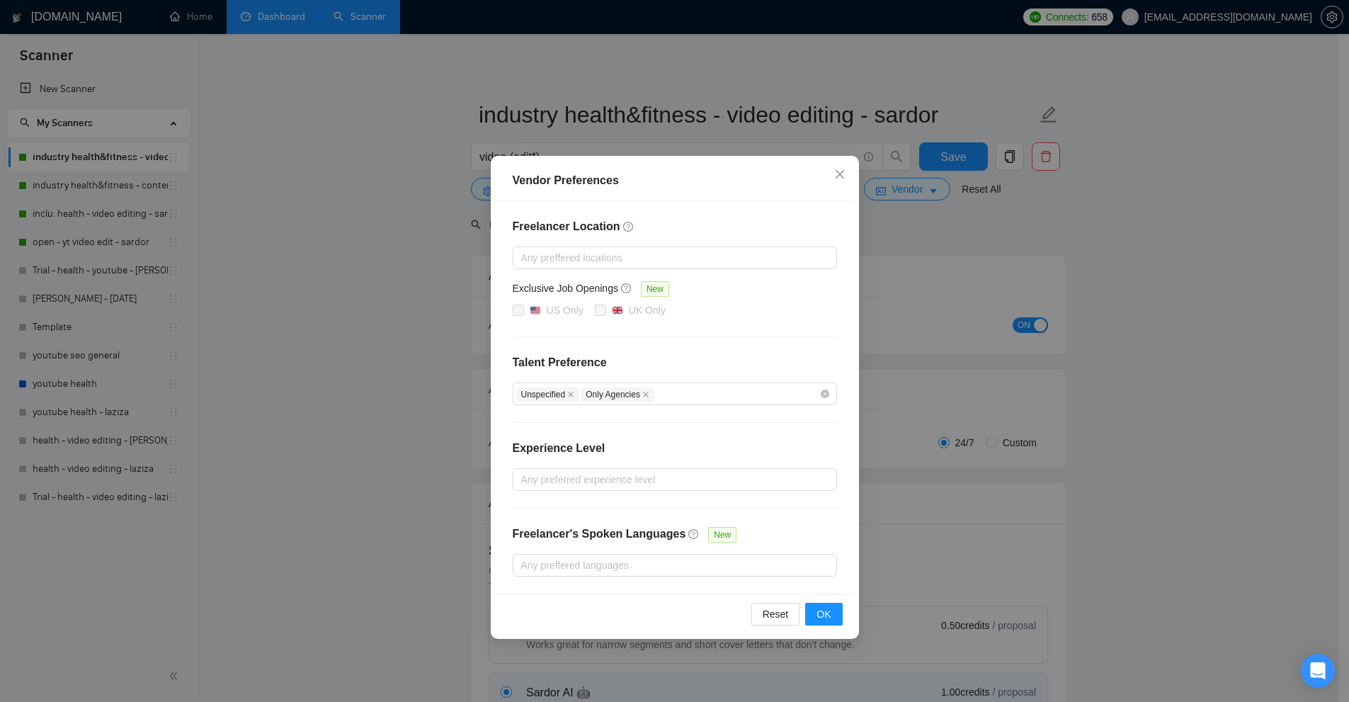
click at [898, 188] on div "Vendor Preferences Freelancer Location Any preffered locations Exclusive Job Op…" at bounding box center [674, 351] width 1349 height 702
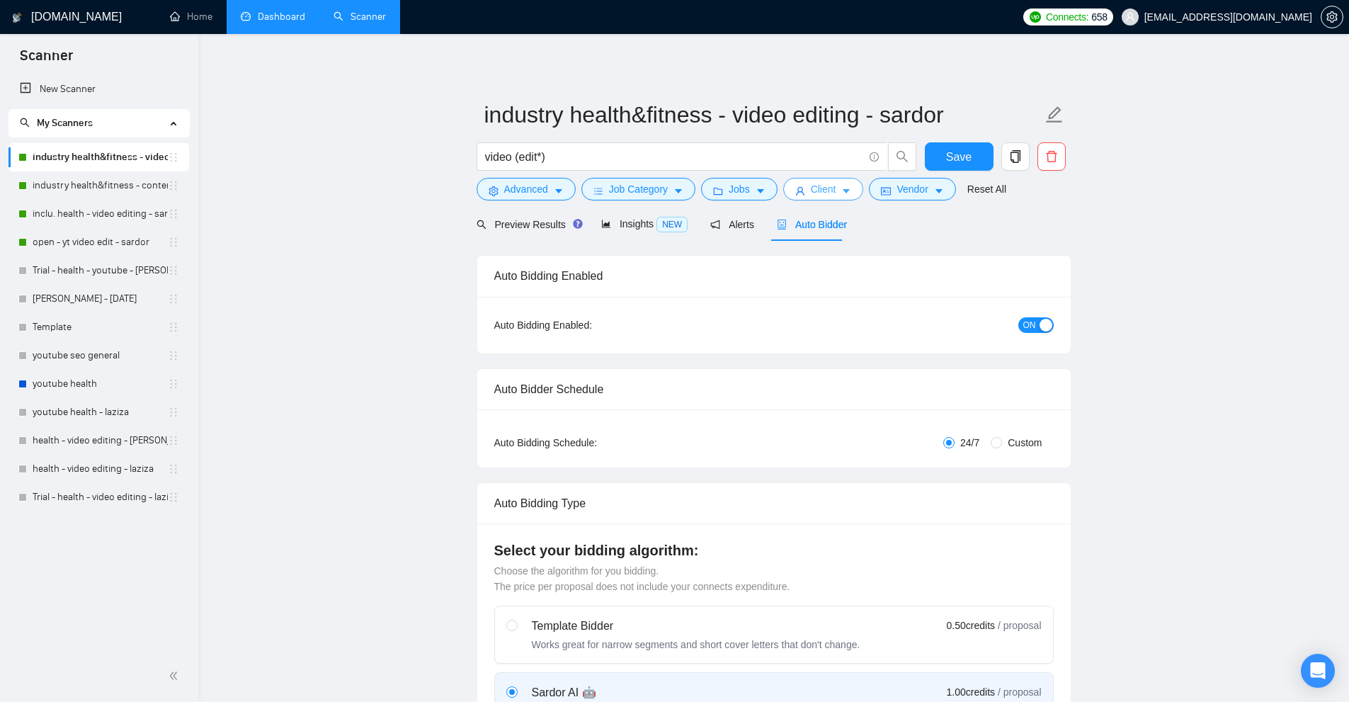
click at [837, 181] on button "Client" at bounding box center [823, 189] width 81 height 23
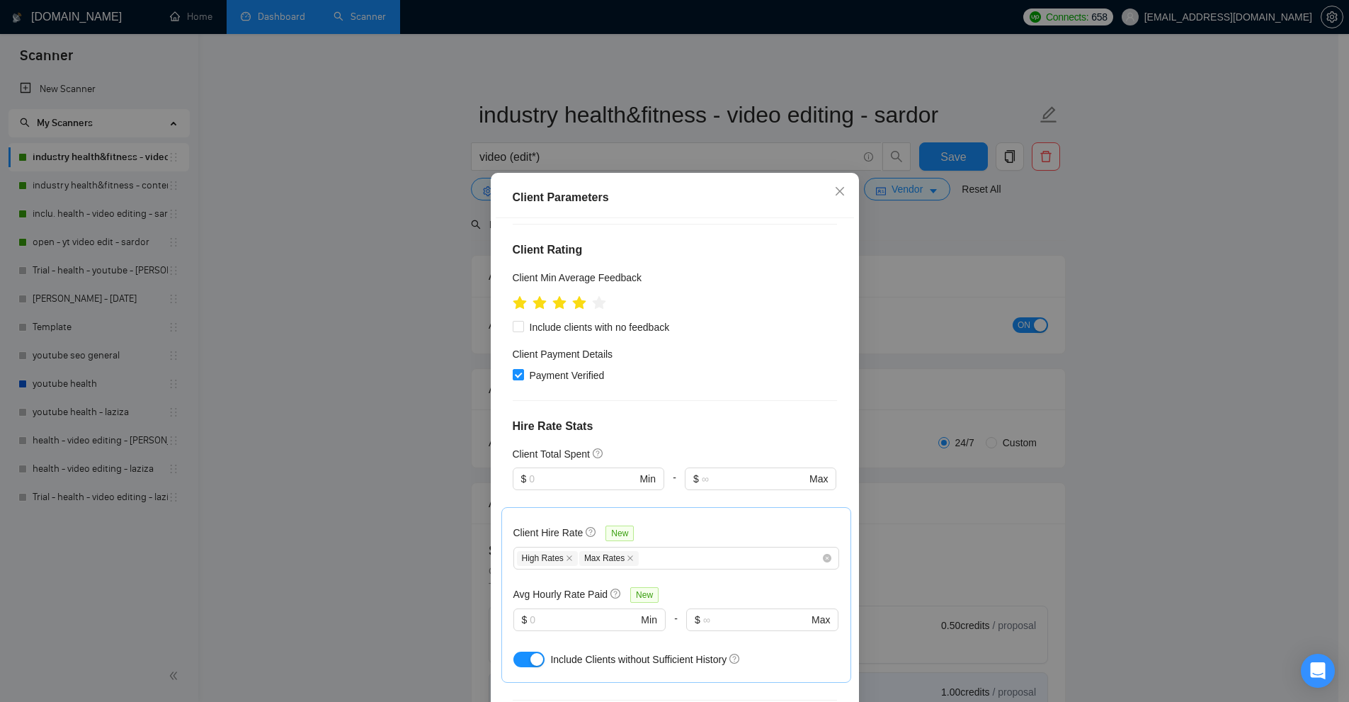
scroll to position [488, 0]
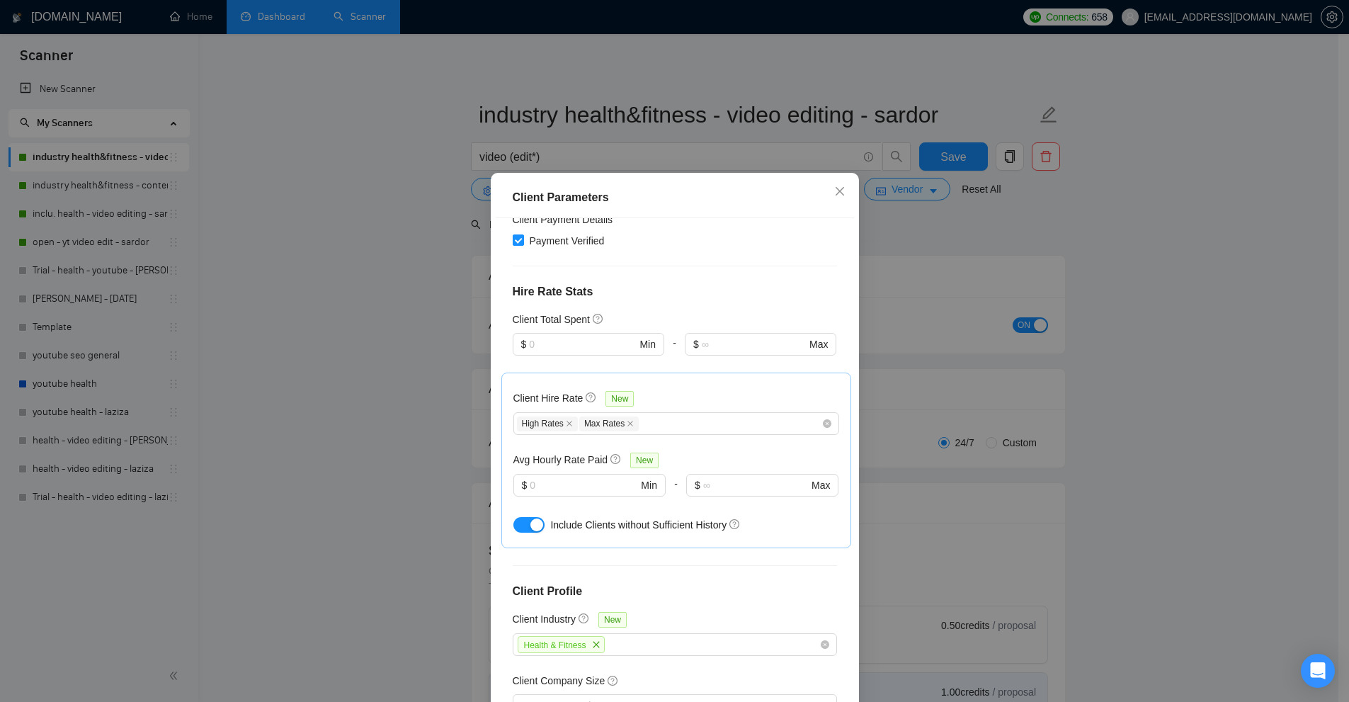
click at [938, 282] on div "Client Parameters Client Location Include Client Countries United States United…" at bounding box center [674, 351] width 1349 height 702
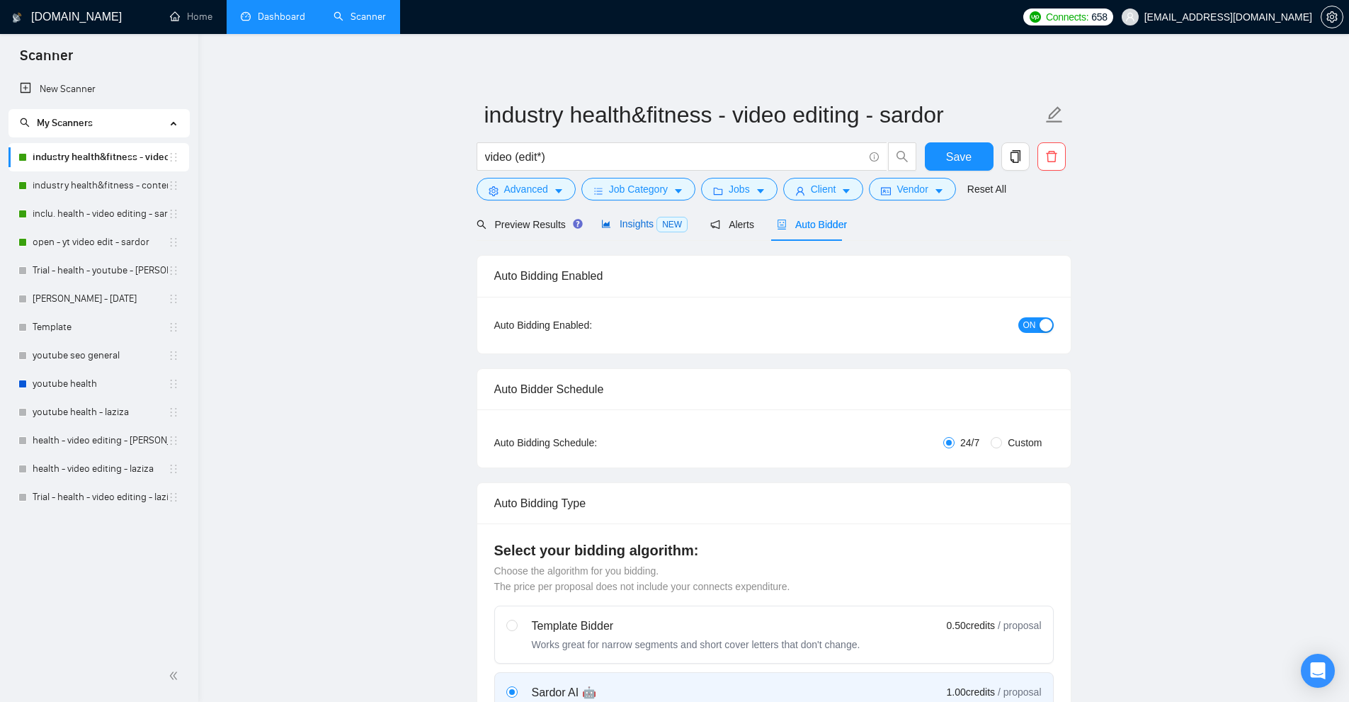
click at [646, 228] on span "Insights NEW" at bounding box center [644, 223] width 86 height 11
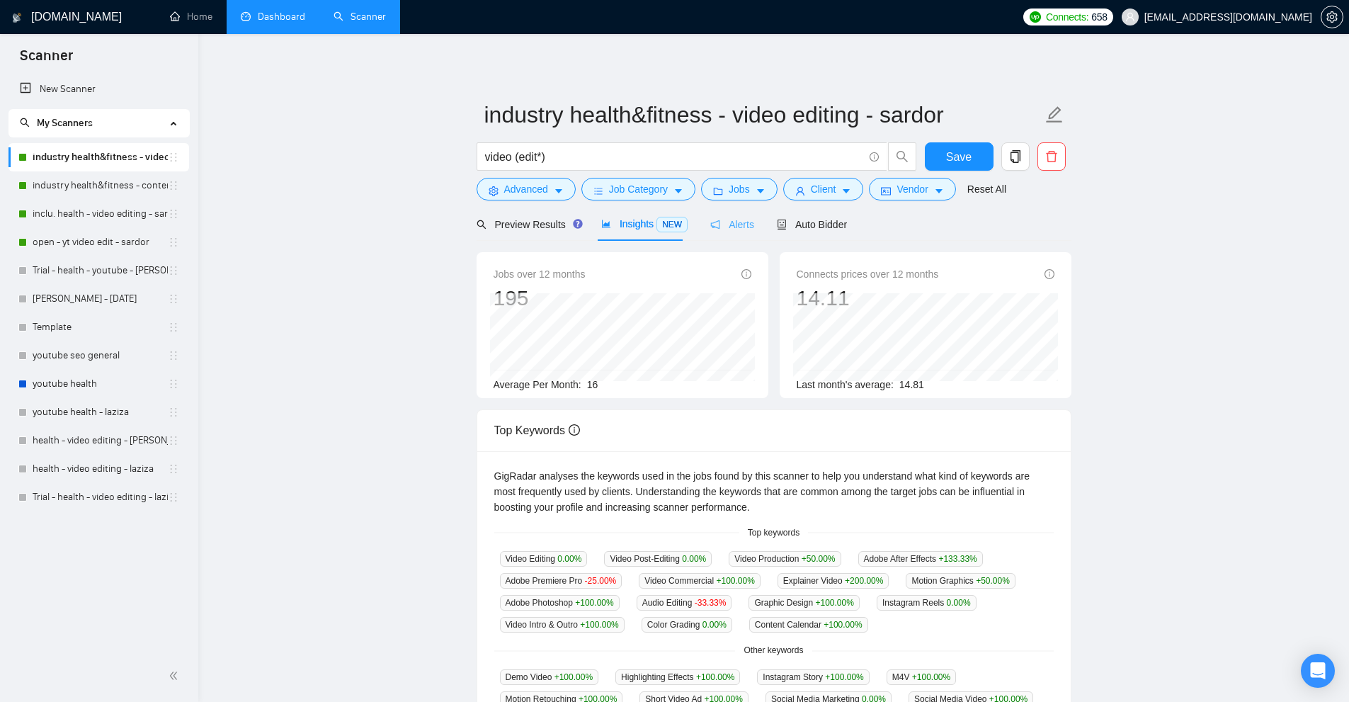
click at [738, 234] on div "Alerts" at bounding box center [732, 223] width 44 height 33
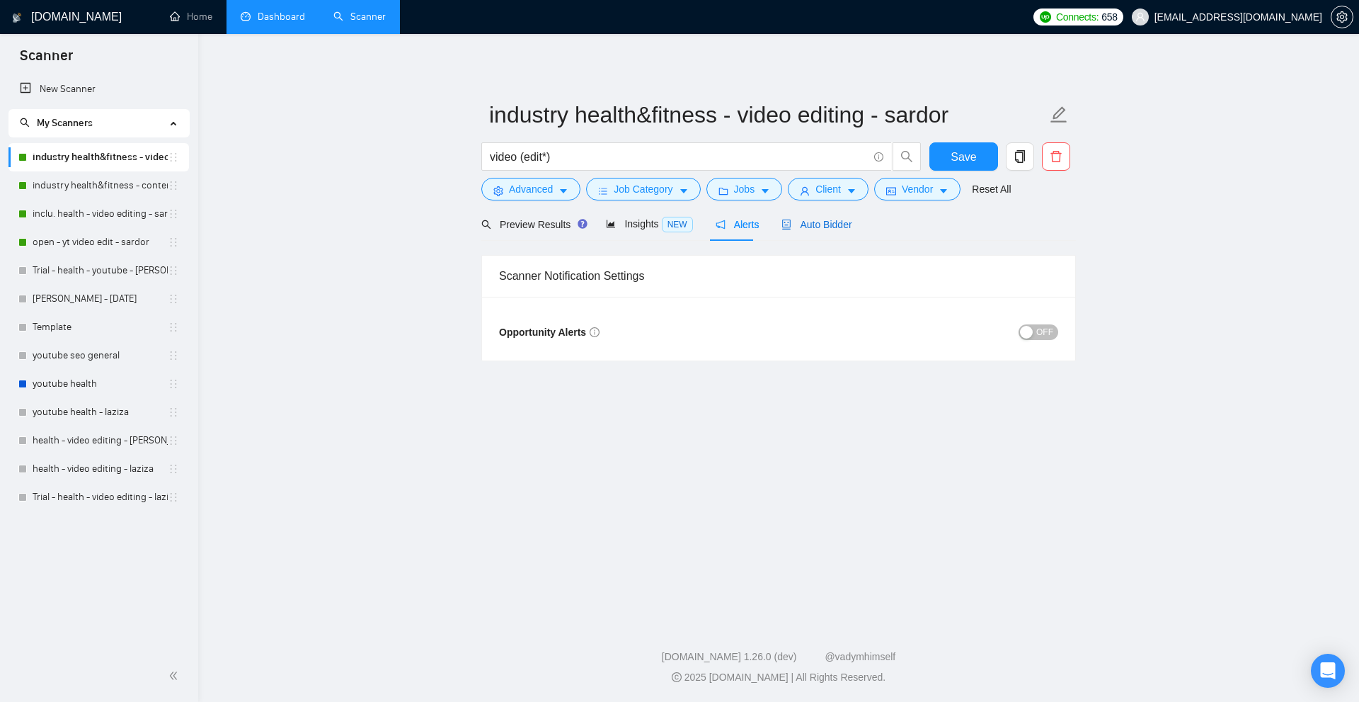
click at [825, 226] on span "Auto Bidder" at bounding box center [817, 224] width 70 height 11
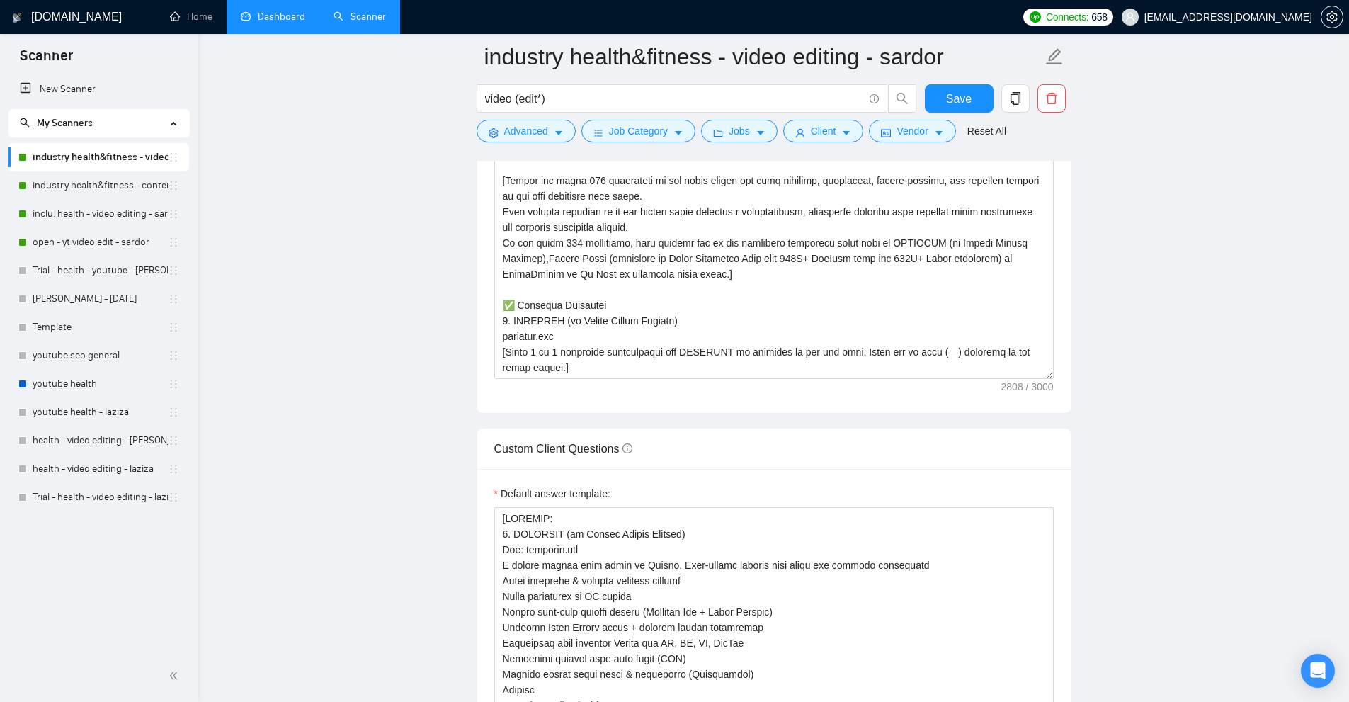
scroll to position [1770, 0]
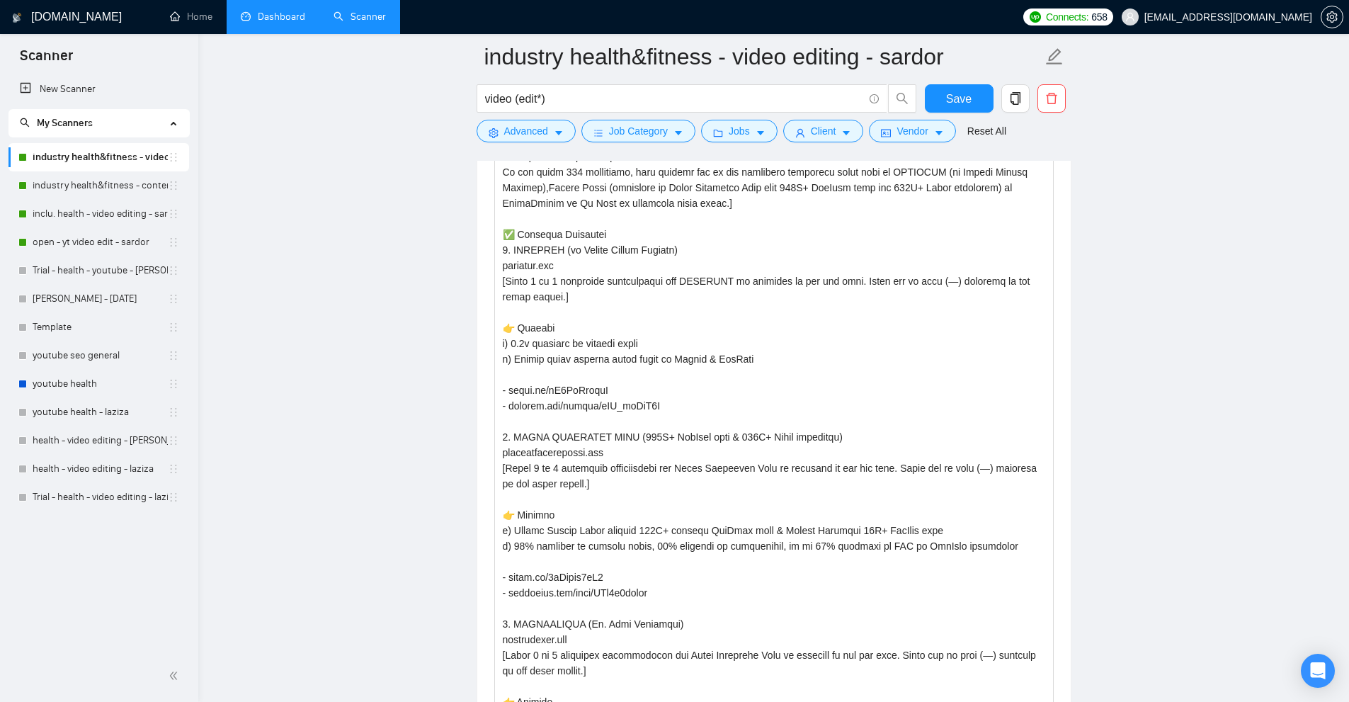
drag, startPoint x: 1051, startPoint y: 297, endPoint x: 1053, endPoint y: 702, distance: 405.6
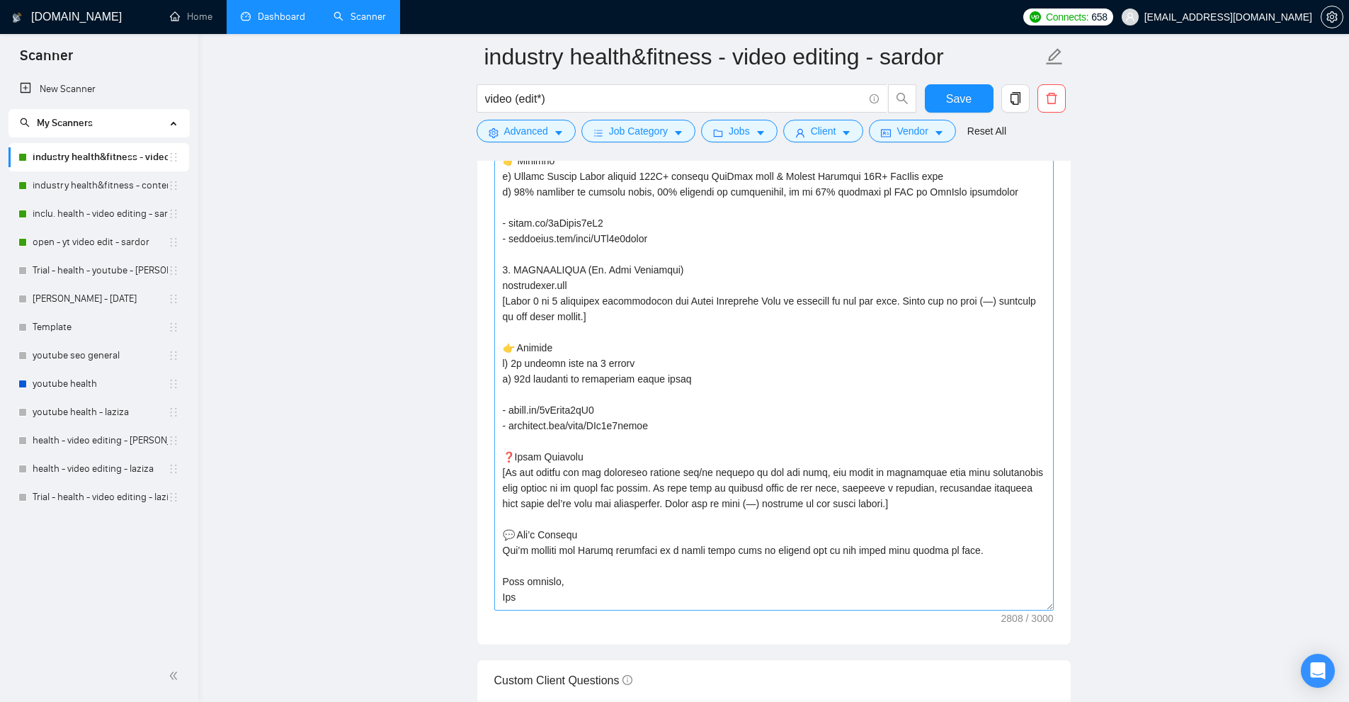
drag, startPoint x: 1046, startPoint y: 353, endPoint x: 1034, endPoint y: 602, distance: 250.2
click at [1059, 603] on div "Cover letter template:" at bounding box center [773, 120] width 593 height 1047
click at [1034, 602] on textarea "Cover letter template:" at bounding box center [773, 122] width 559 height 975
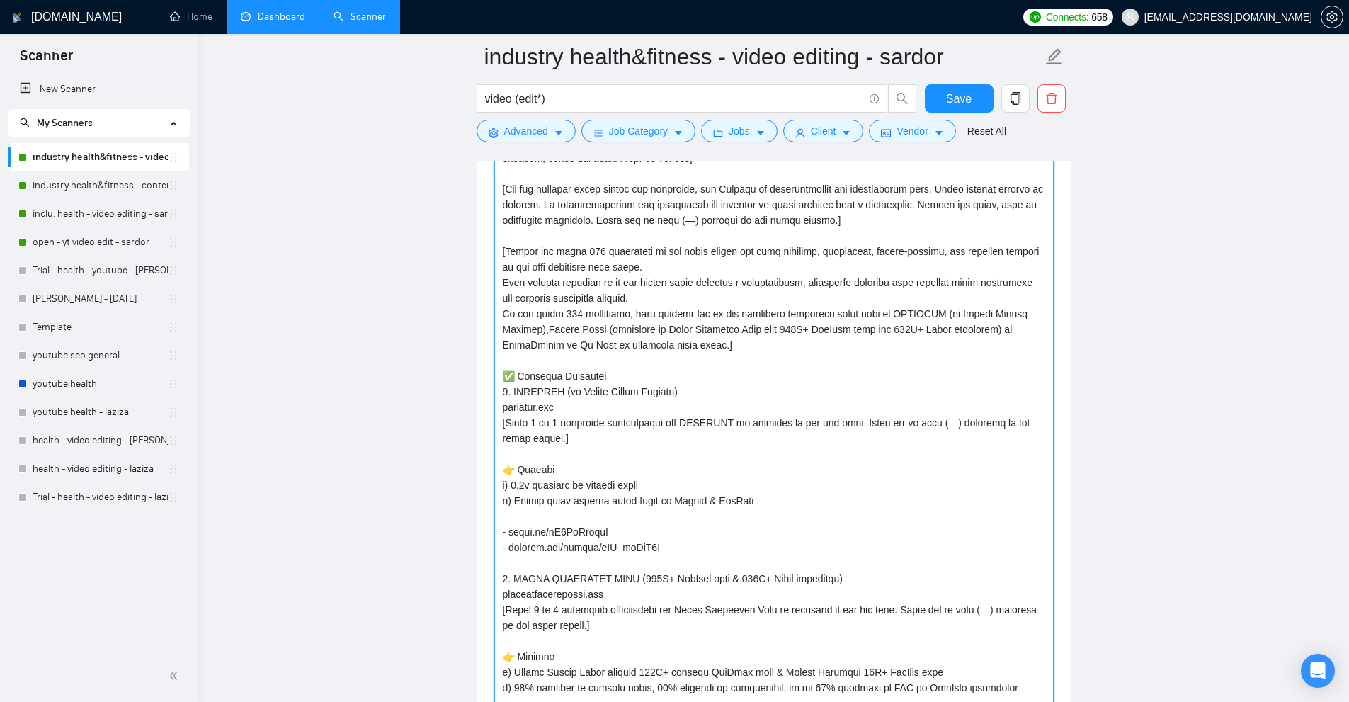
scroll to position [1557, 0]
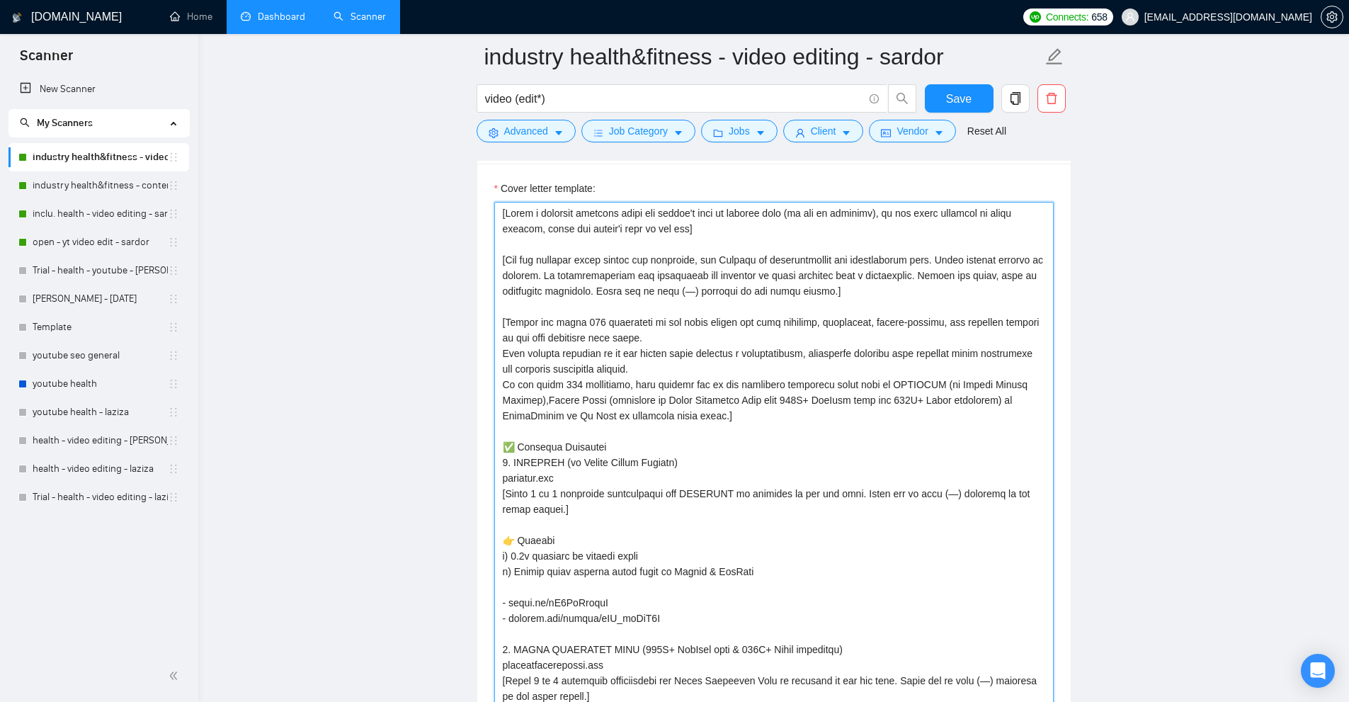
drag, startPoint x: 547, startPoint y: 504, endPoint x: 496, endPoint y: 489, distance: 52.4
click at [496, 489] on textarea "Cover letter template:" at bounding box center [773, 689] width 559 height 975
click at [613, 471] on textarea "Cover letter template:" at bounding box center [773, 689] width 559 height 975
drag, startPoint x: 670, startPoint y: 507, endPoint x: 507, endPoint y: 492, distance: 163.5
click at [507, 492] on textarea "Cover letter template:" at bounding box center [773, 689] width 559 height 975
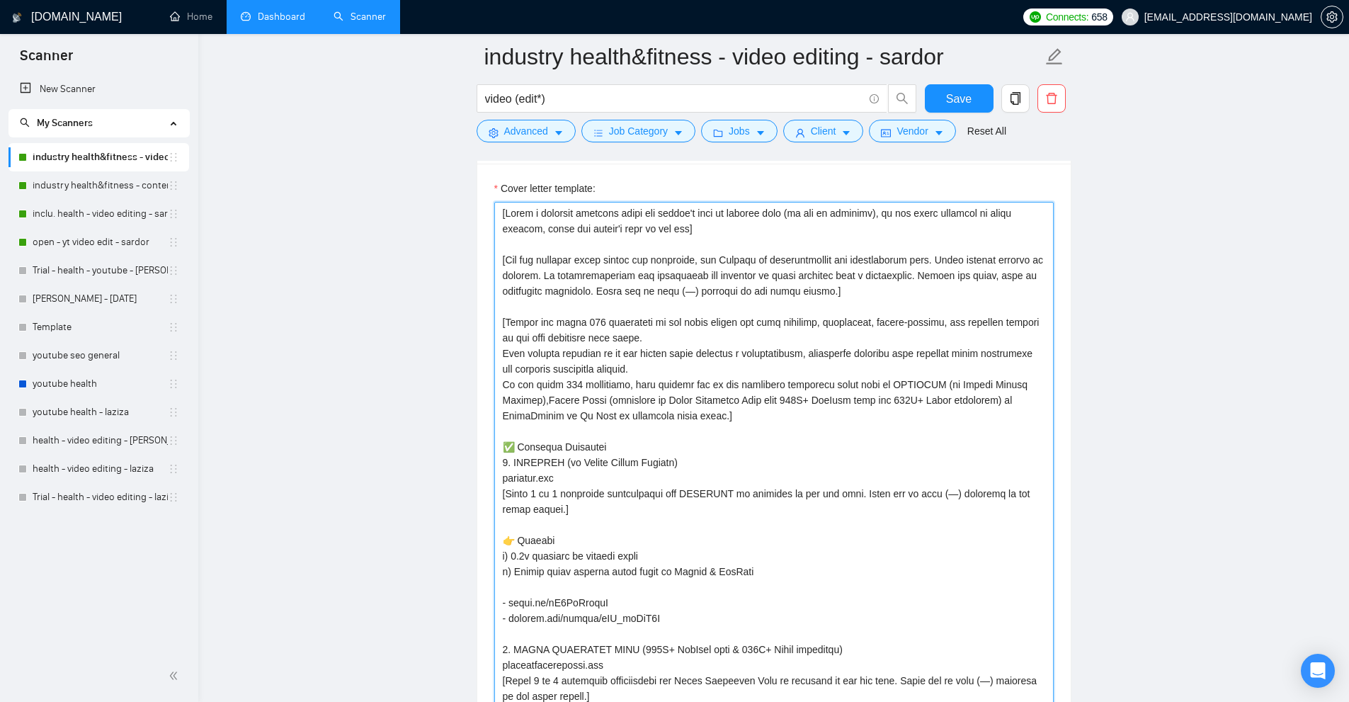
click at [641, 498] on textarea "Cover letter template:" at bounding box center [773, 689] width 559 height 975
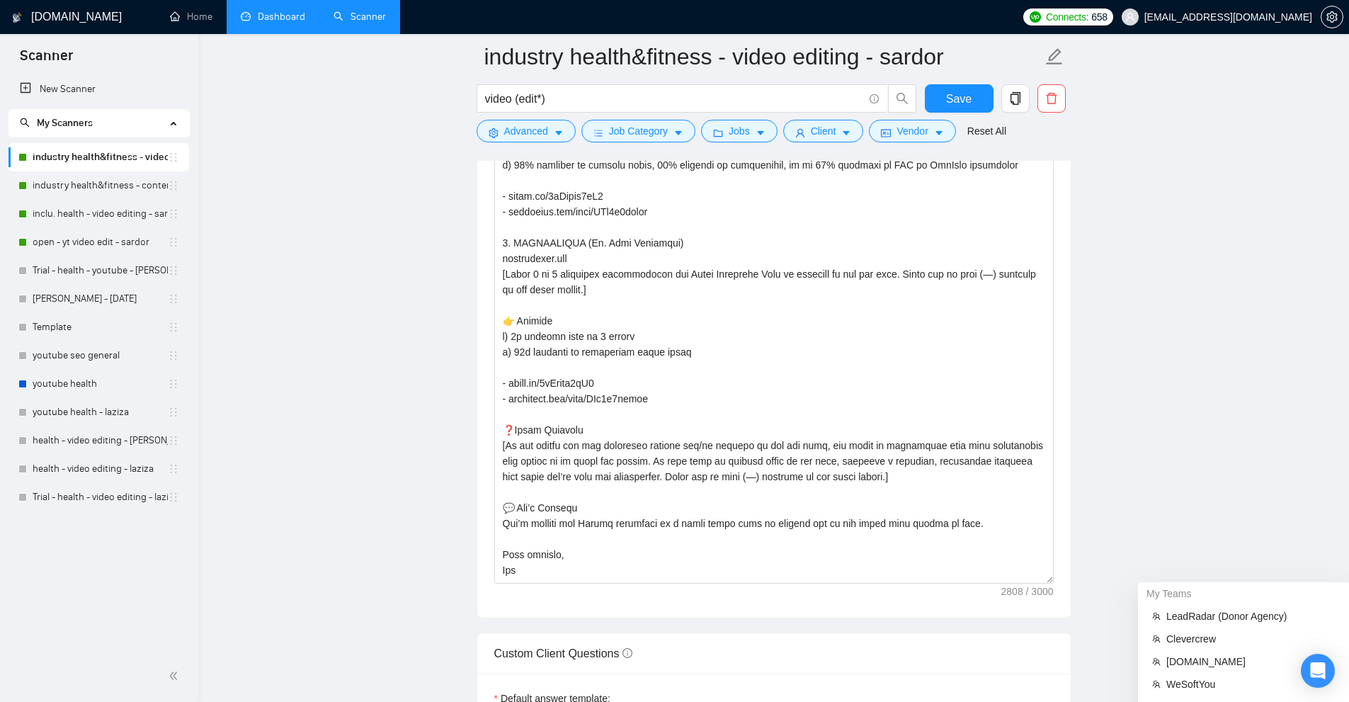
scroll to position [2936, 0]
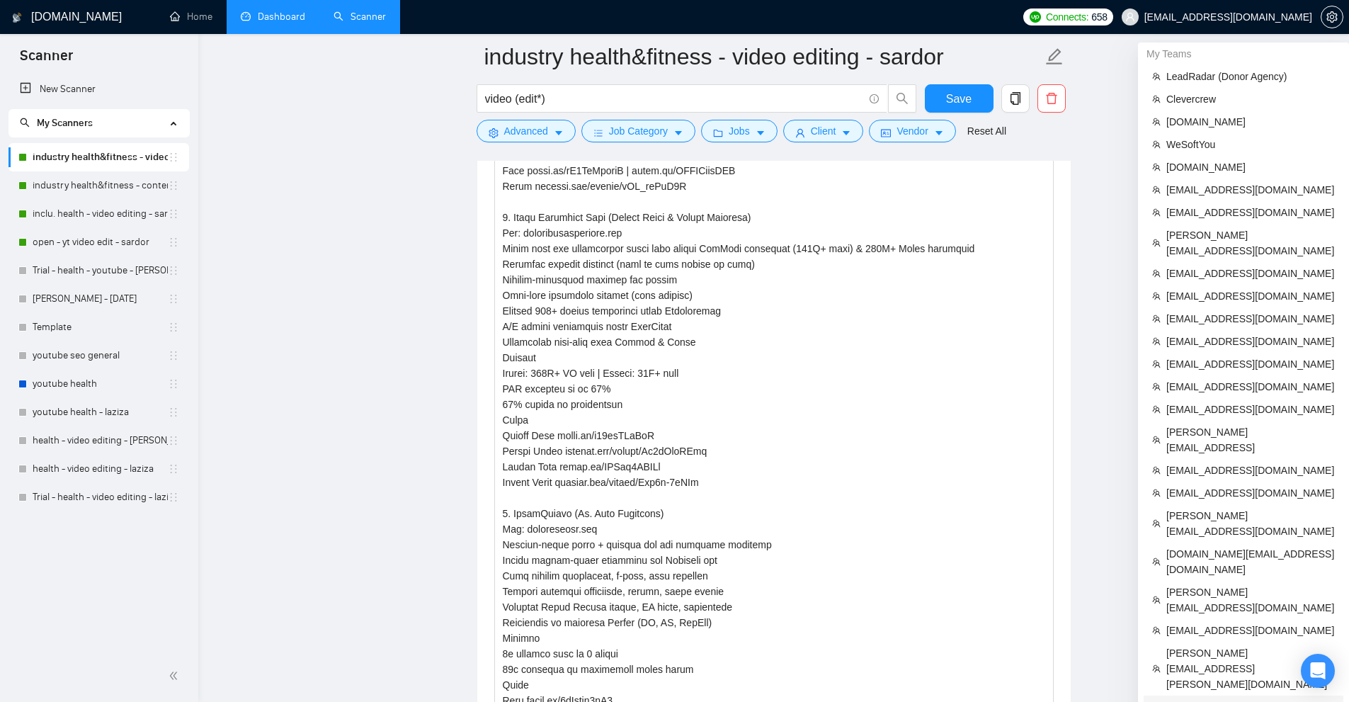
click at [1232, 699] on span "alex@binargear.com" at bounding box center [1250, 714] width 168 height 31
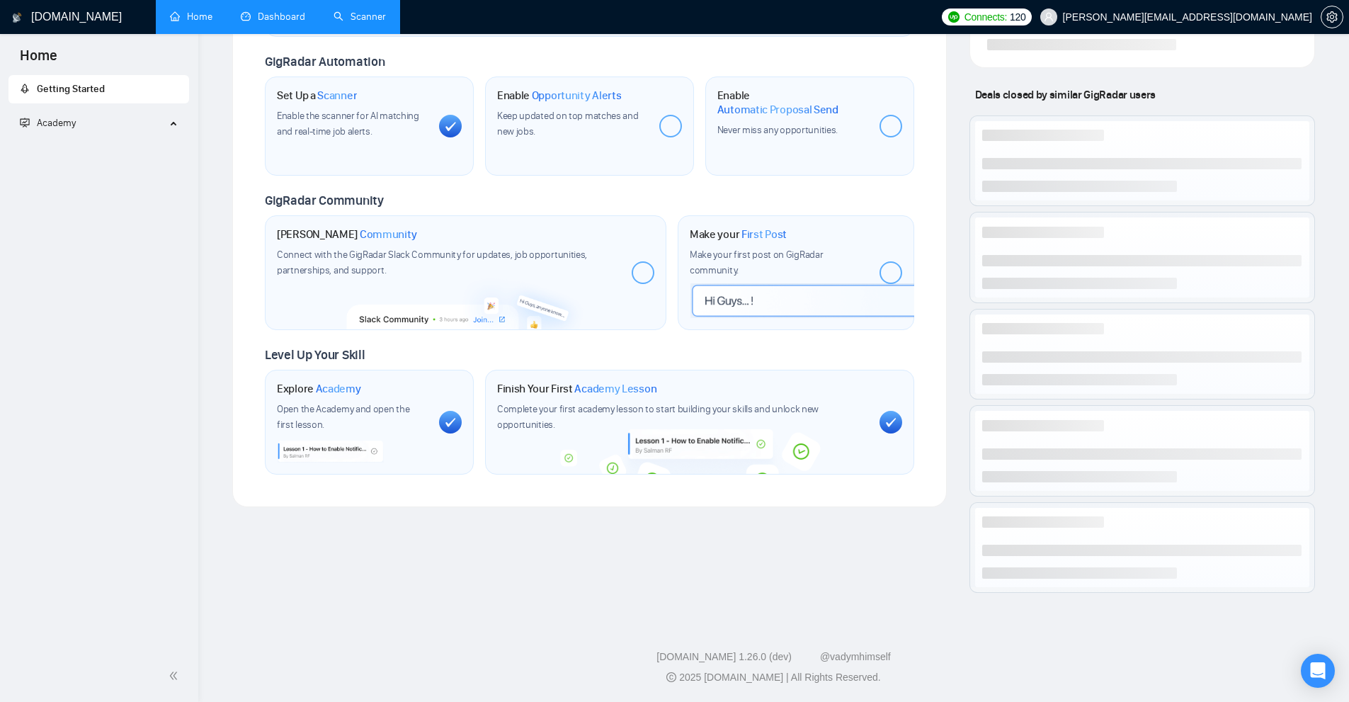
scroll to position [496, 0]
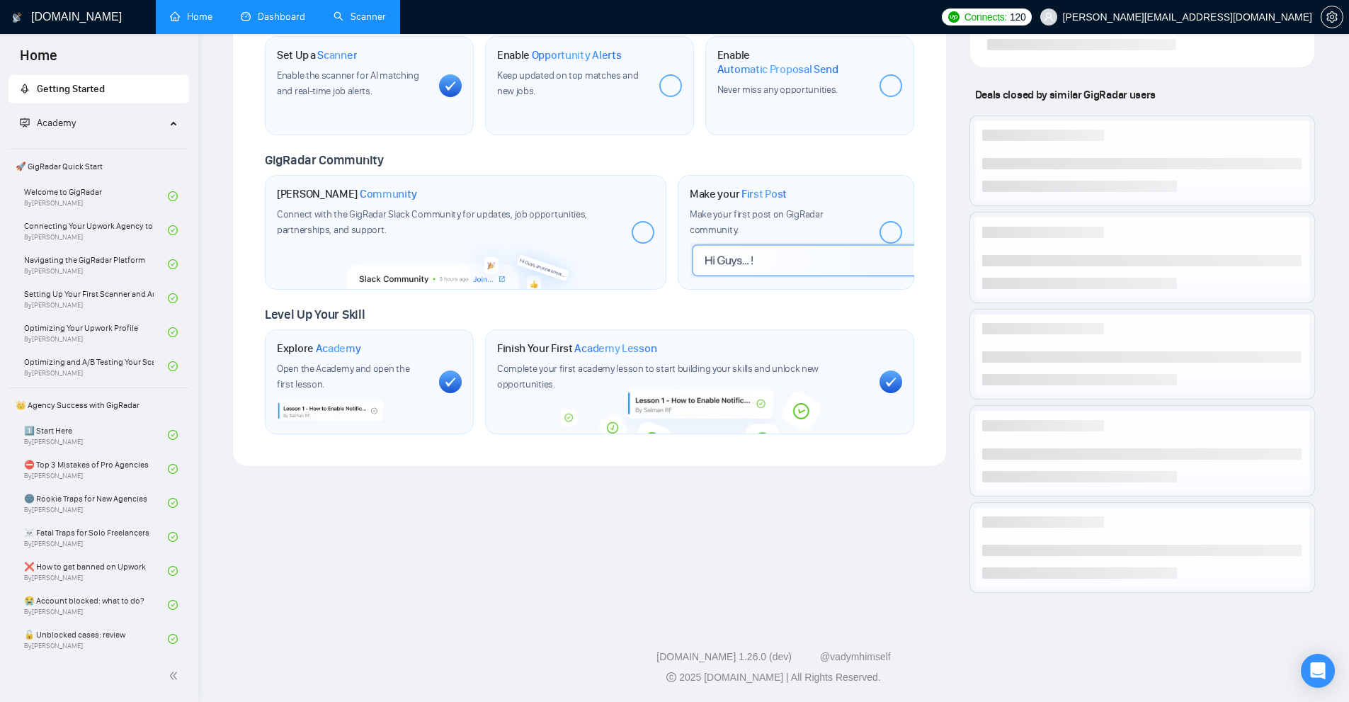
click at [343, 20] on link "Scanner" at bounding box center [359, 17] width 52 height 12
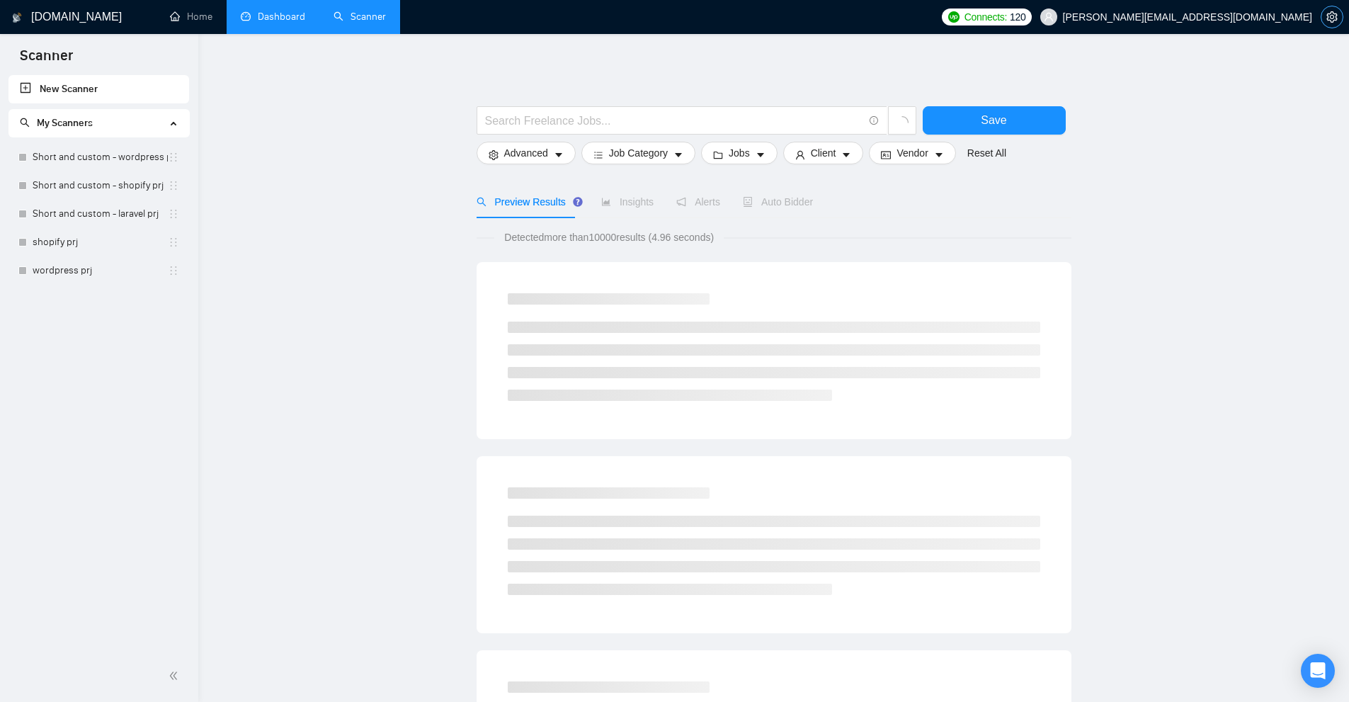
click at [1327, 16] on icon "setting" at bounding box center [1331, 16] width 11 height 11
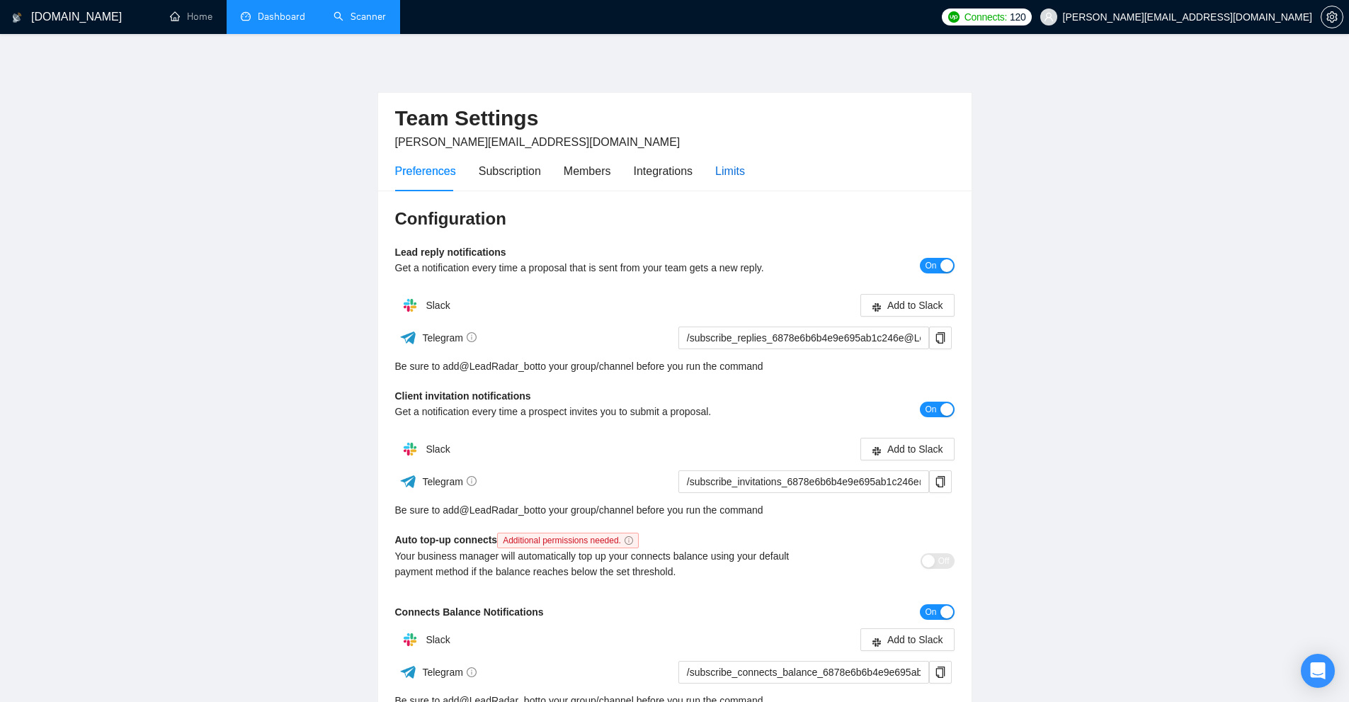
click at [725, 168] on div "Limits" at bounding box center [730, 171] width 30 height 18
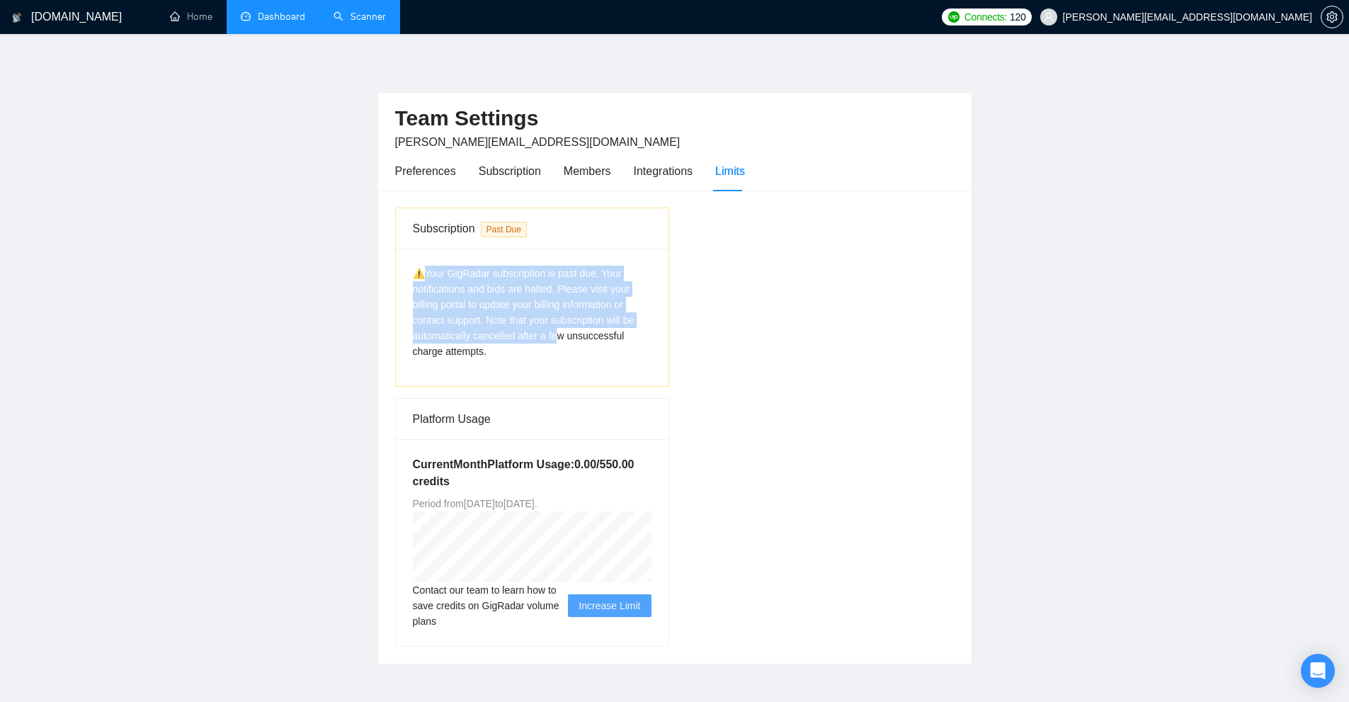
drag, startPoint x: 425, startPoint y: 263, endPoint x: 537, endPoint y: 341, distance: 137.3
click at [556, 333] on div "⚠️Your GigRadar subscription is past due. Your notifications and bids are halte…" at bounding box center [532, 316] width 273 height 137
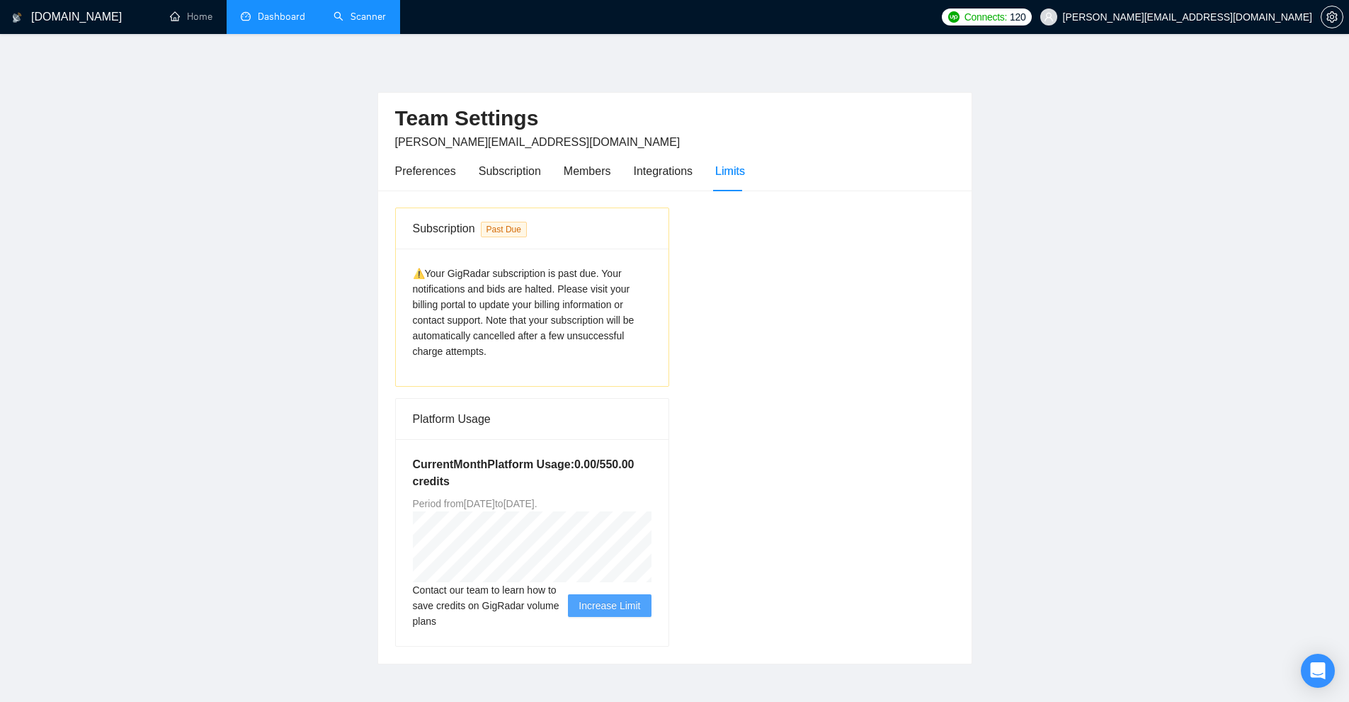
click at [519, 353] on div "⚠️Your GigRadar subscription is past due. Your notifications and bids are halte…" at bounding box center [532, 311] width 239 height 93
click at [751, 375] on div "Subscription Past Due ⚠️Your GigRadar subscription is past due. Your notificati…" at bounding box center [674, 426] width 571 height 439
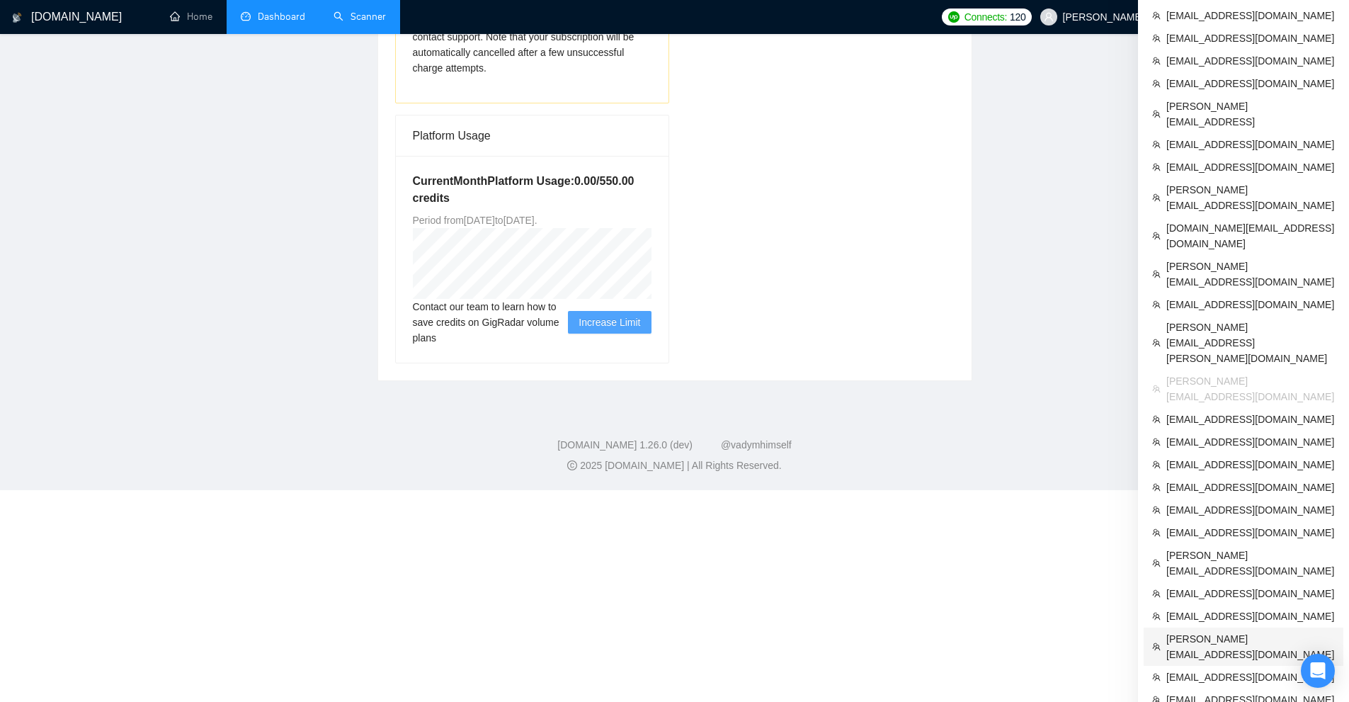
scroll to position [350, 0]
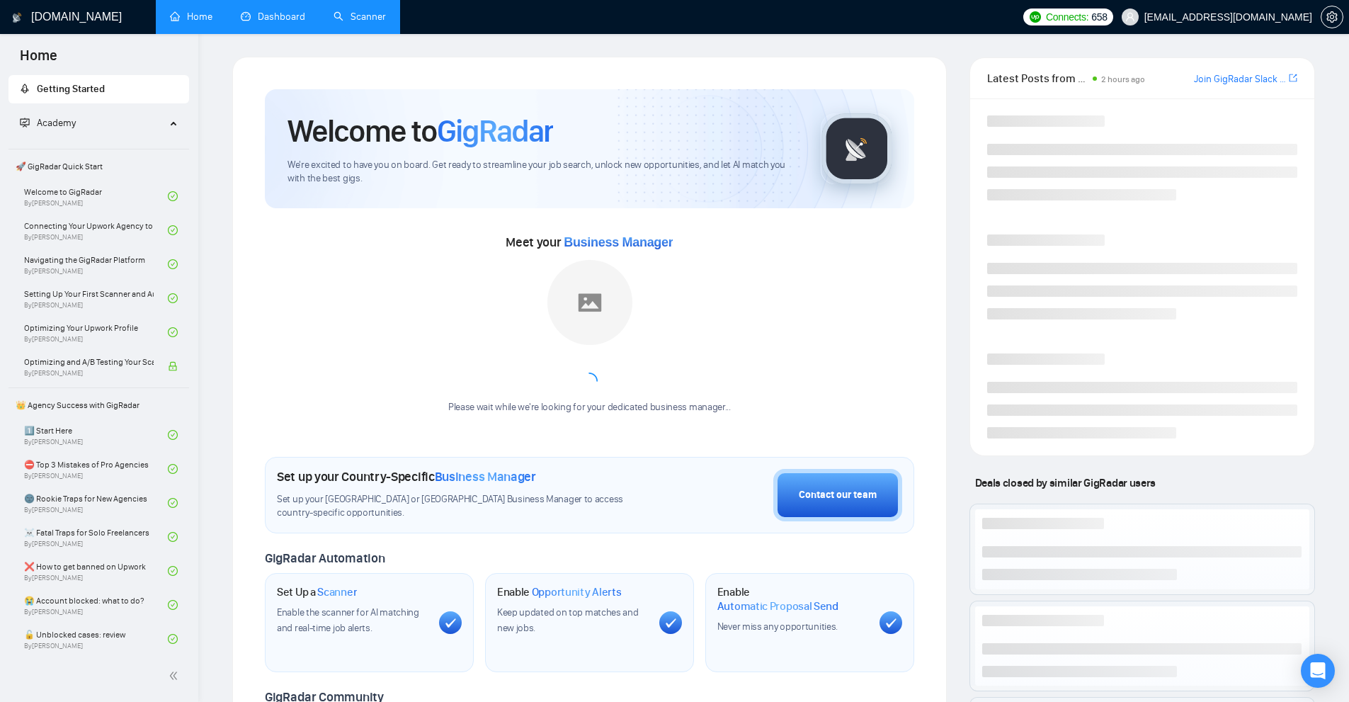
click at [355, 22] on link "Scanner" at bounding box center [359, 17] width 52 height 12
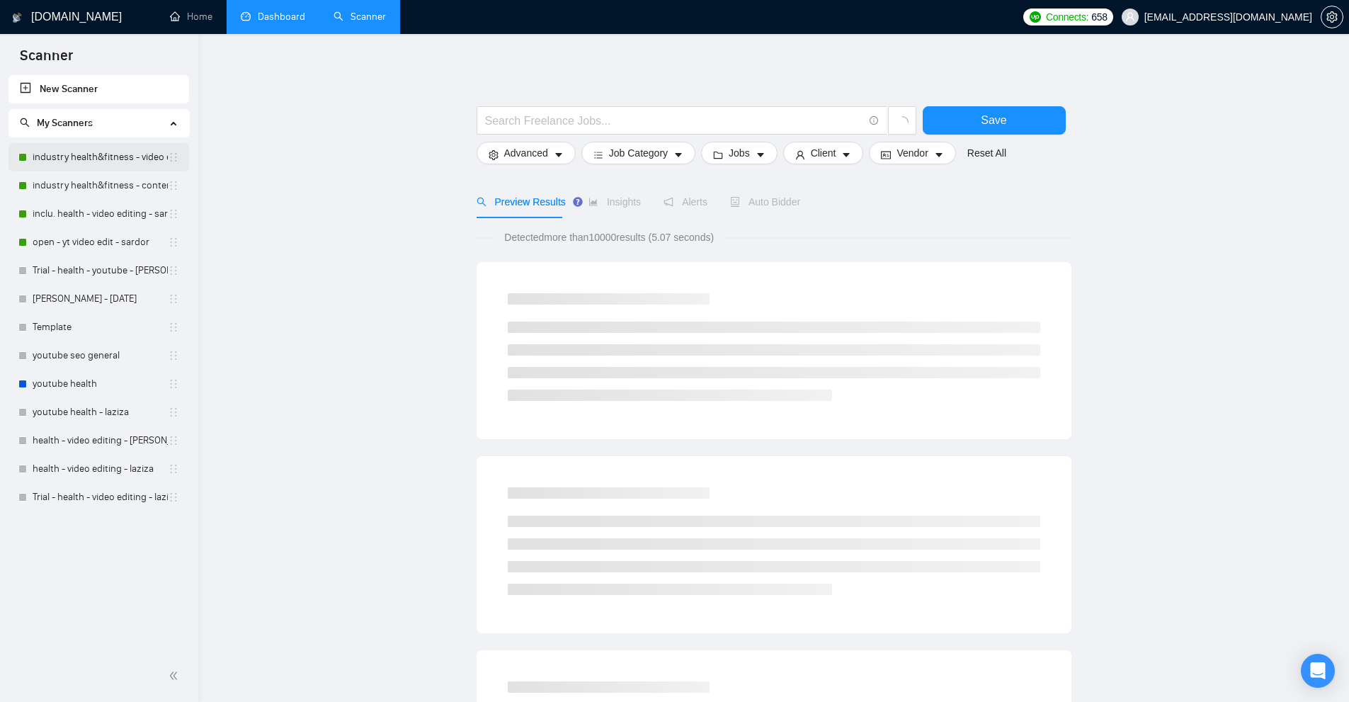
click at [139, 156] on link "industry health&fitness - video editing - sardor" at bounding box center [100, 157] width 135 height 28
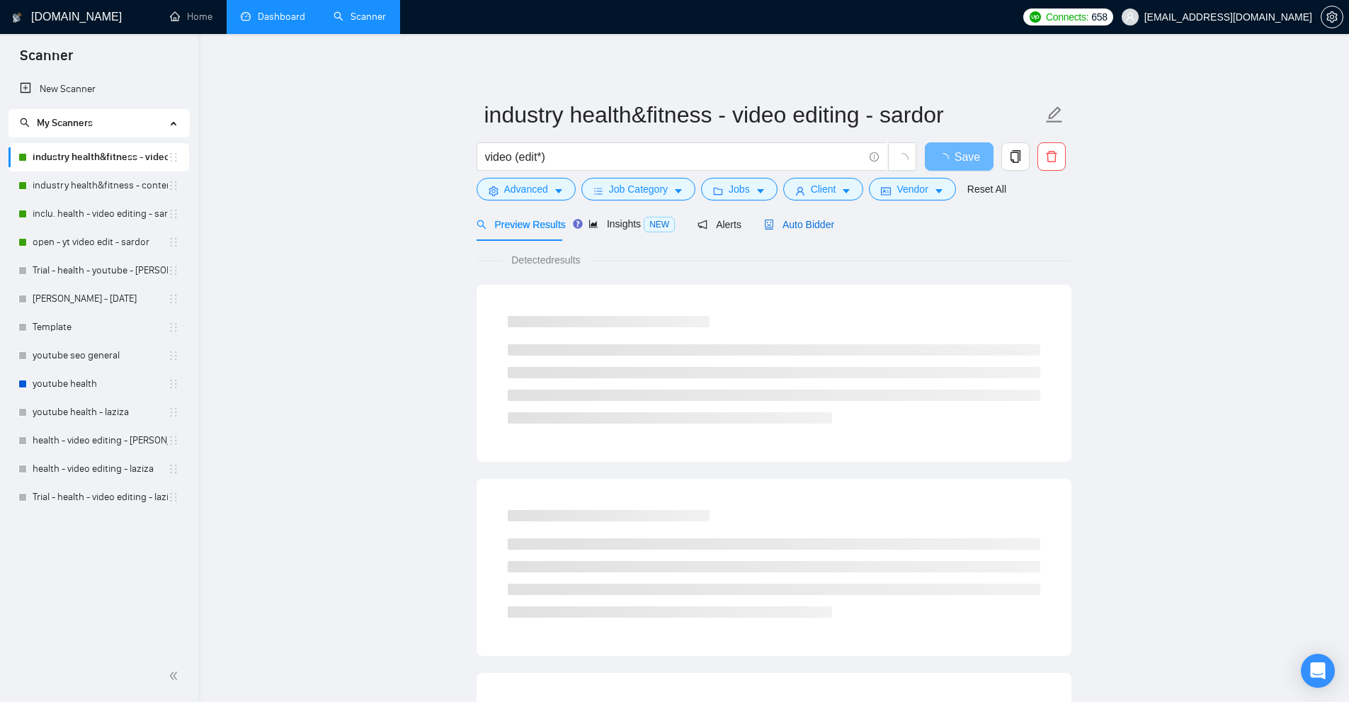
click at [818, 224] on span "Auto Bidder" at bounding box center [799, 224] width 70 height 11
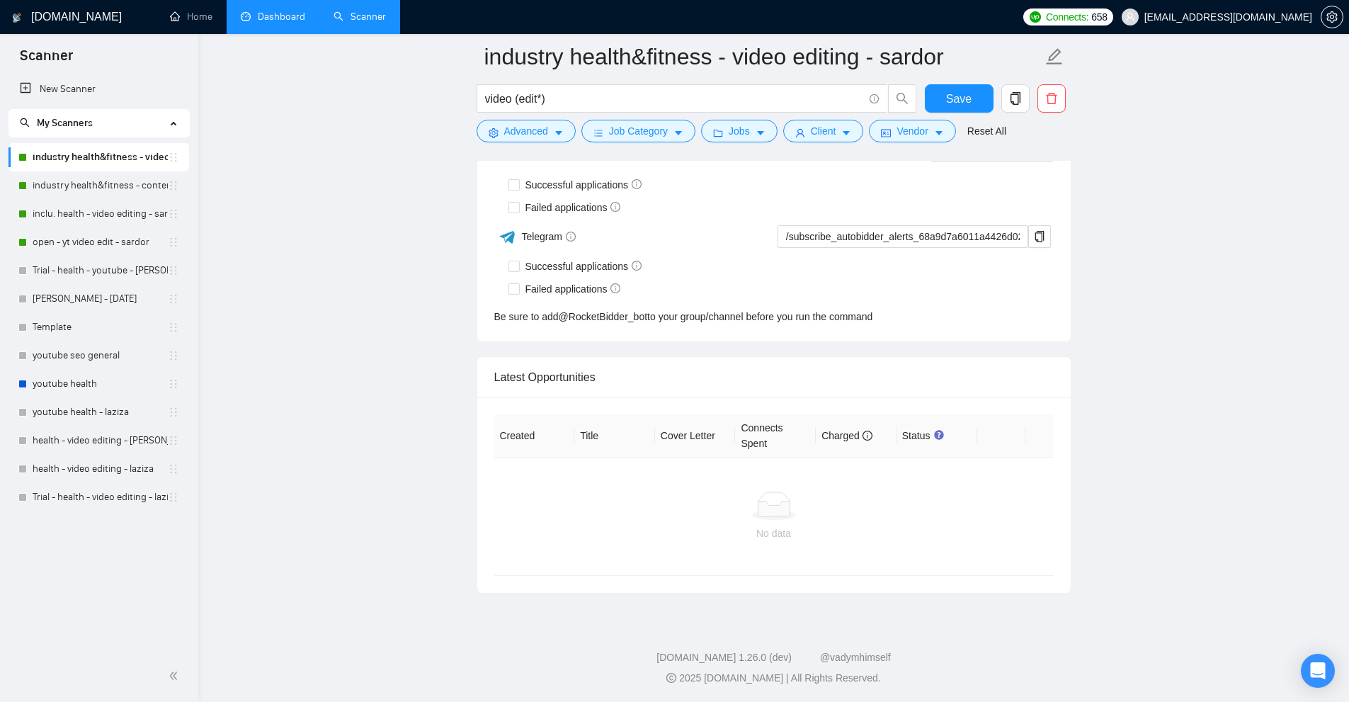
scroll to position [3385, 0]
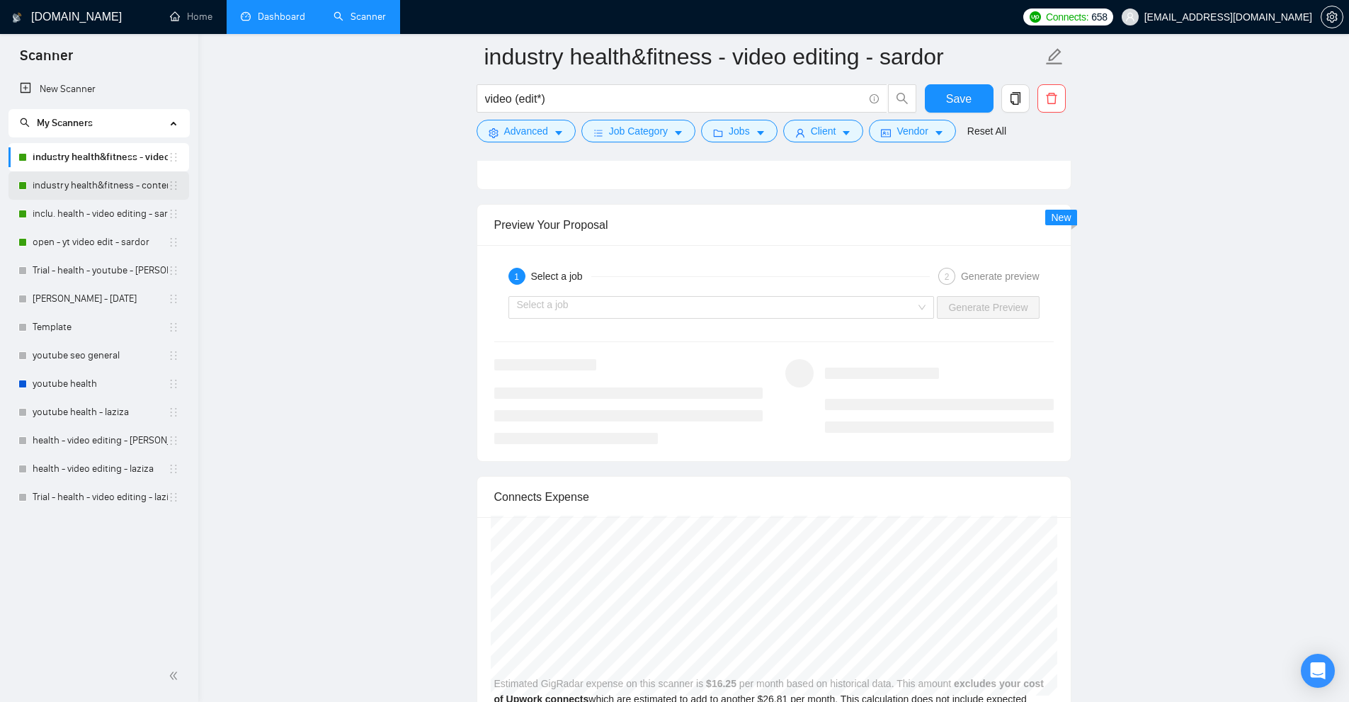
click at [111, 178] on link "industry health&fitness - content - sardor" at bounding box center [100, 185] width 135 height 28
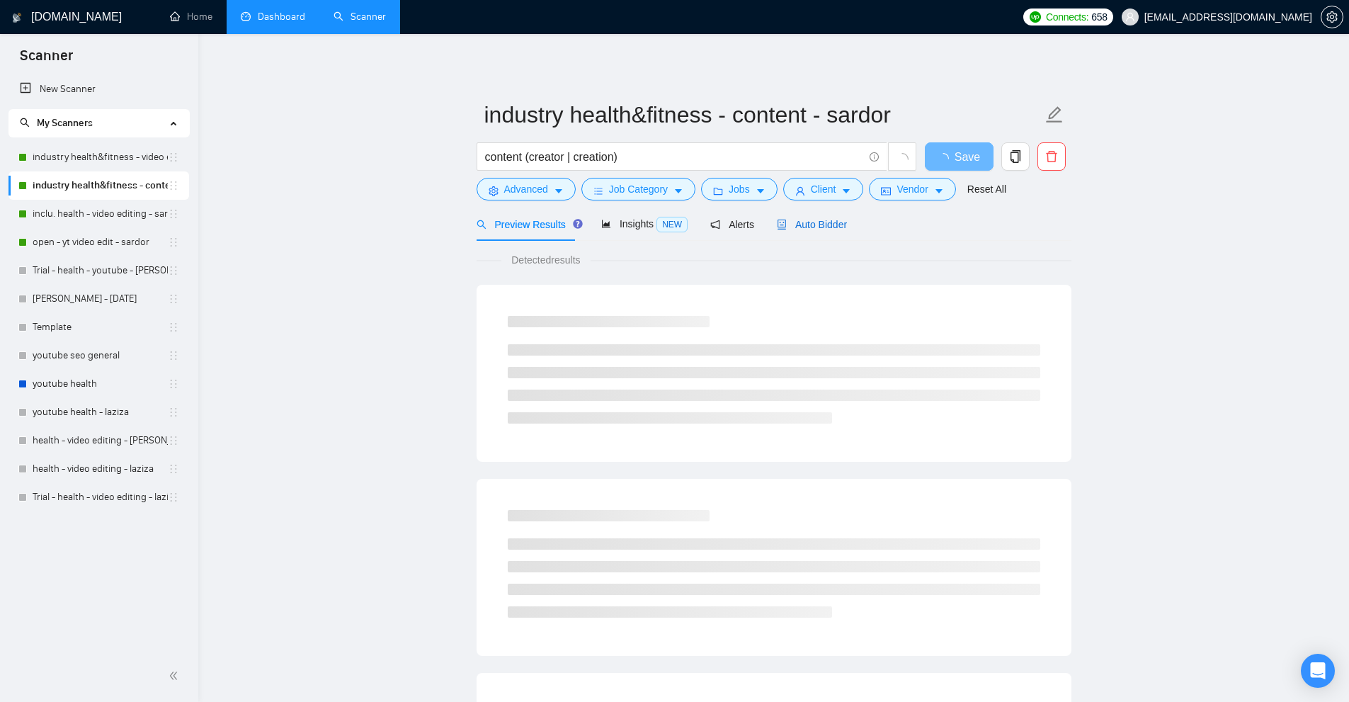
click at [833, 224] on span "Auto Bidder" at bounding box center [812, 224] width 70 height 11
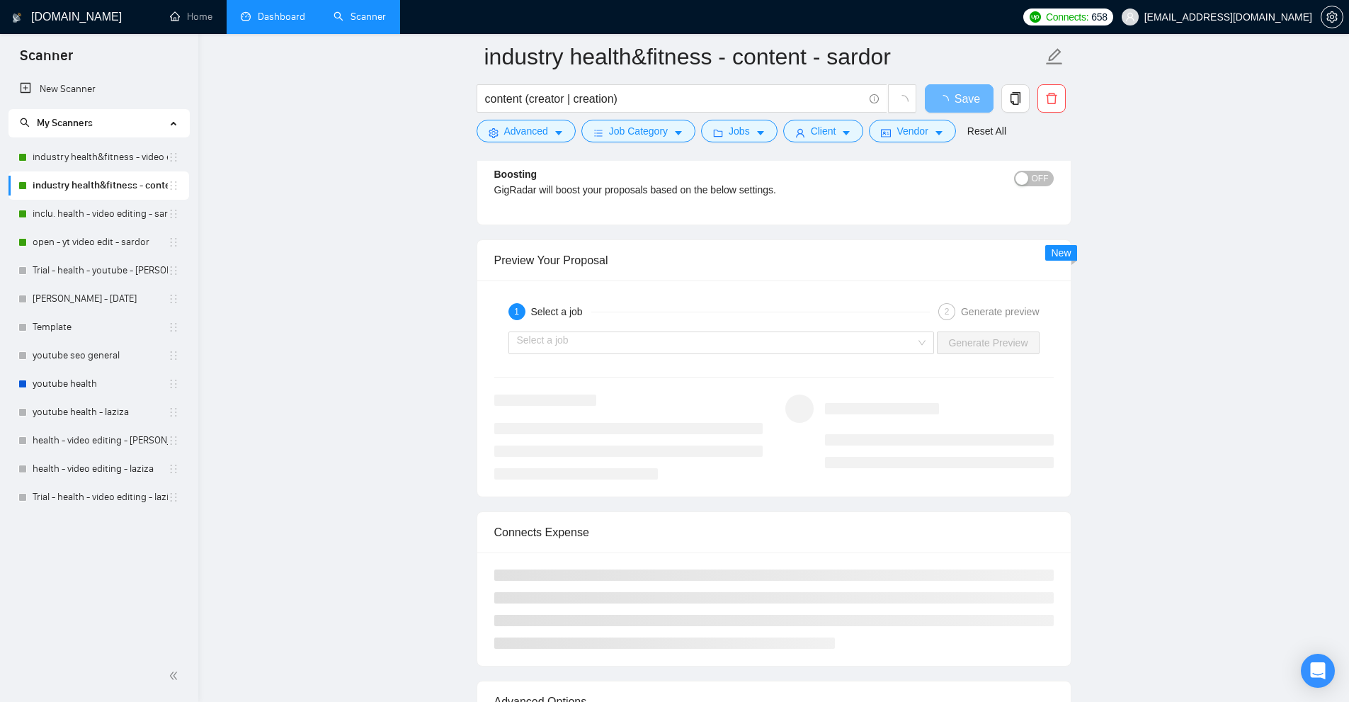
scroll to position [3842, 0]
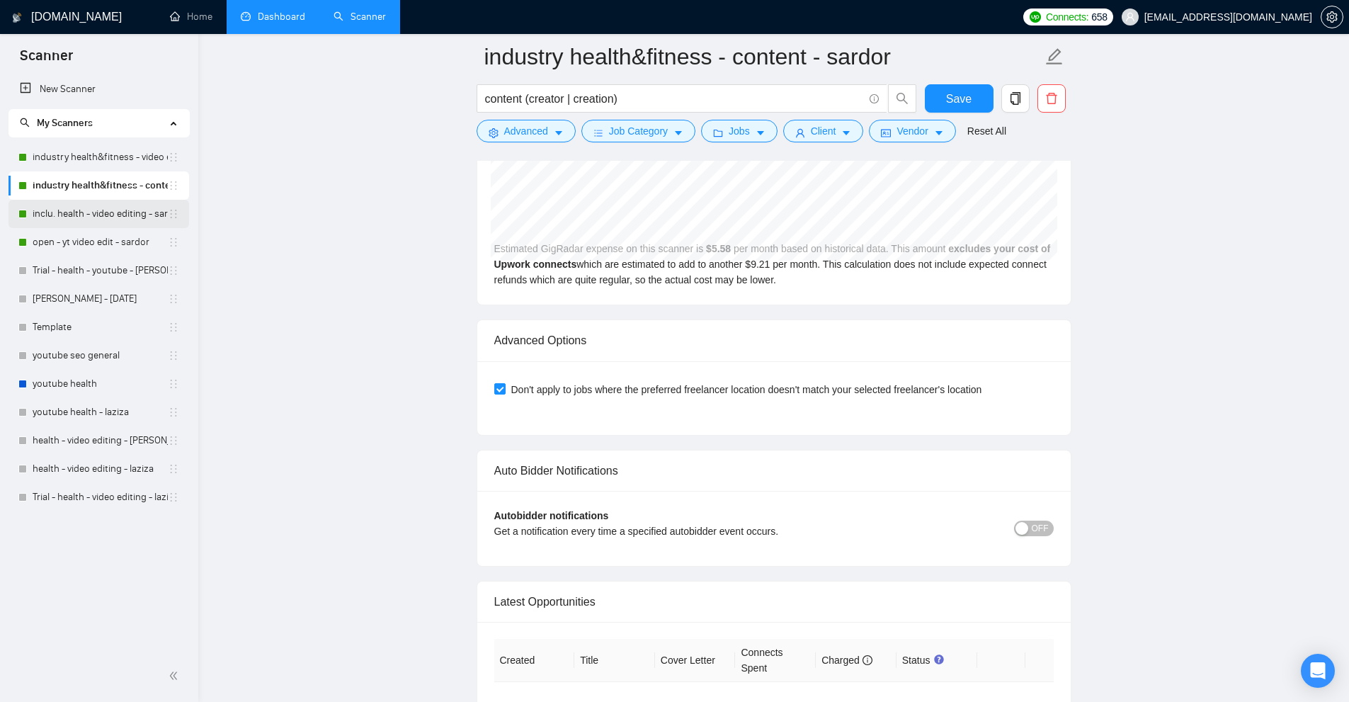
click at [98, 217] on link "inclu. health - video editing - sardor" at bounding box center [100, 214] width 135 height 28
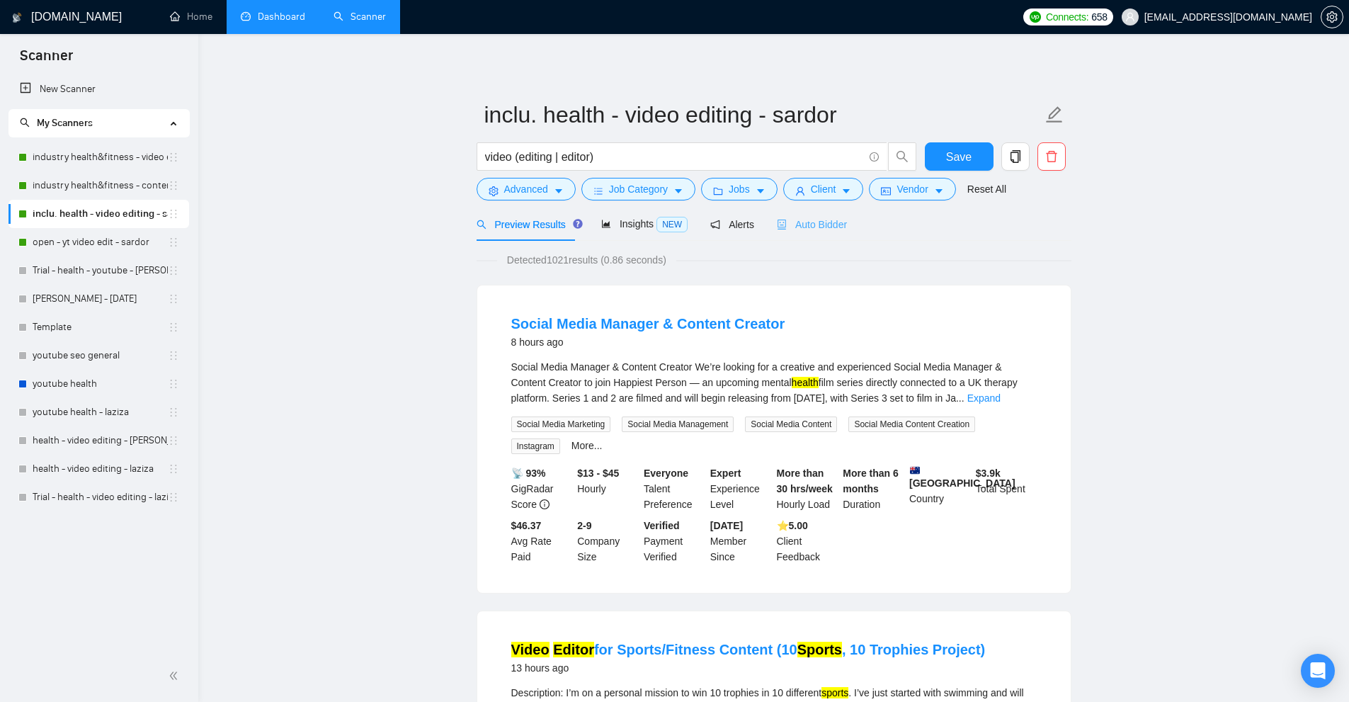
click at [787, 215] on div "Auto Bidder" at bounding box center [812, 223] width 70 height 33
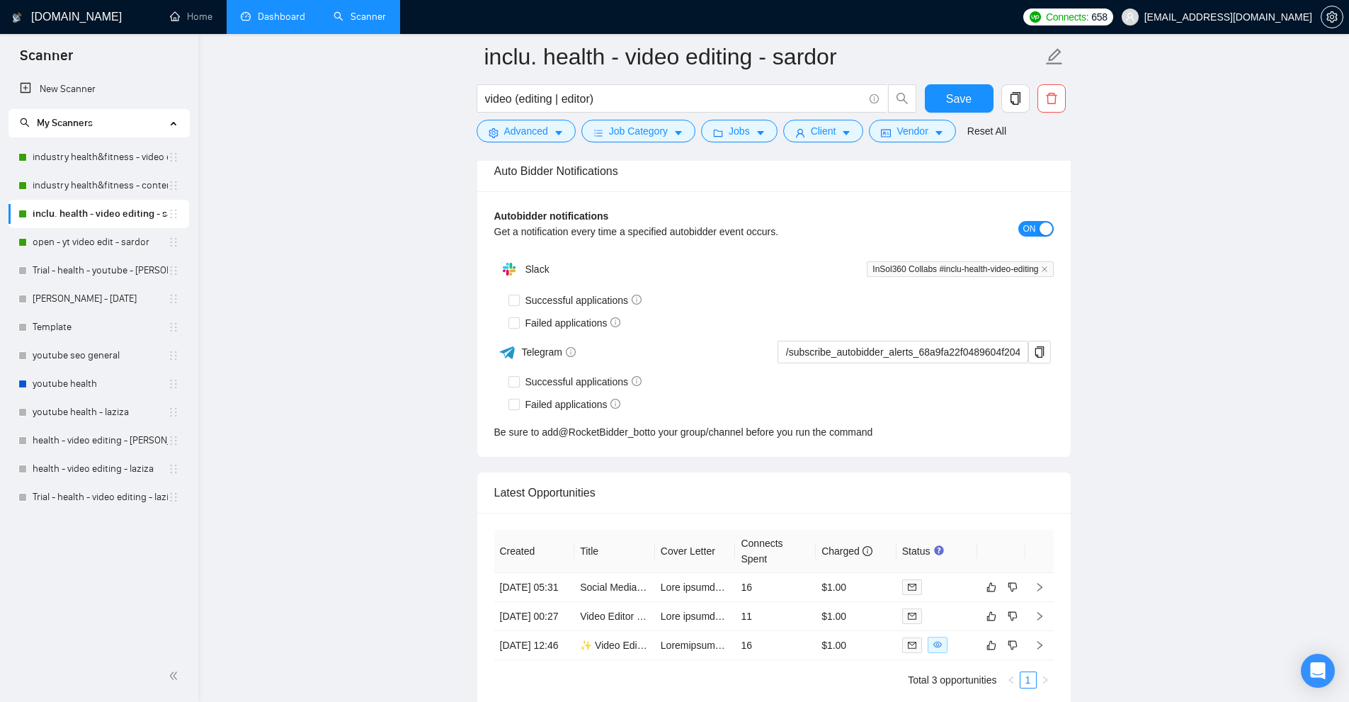
scroll to position [4296, 0]
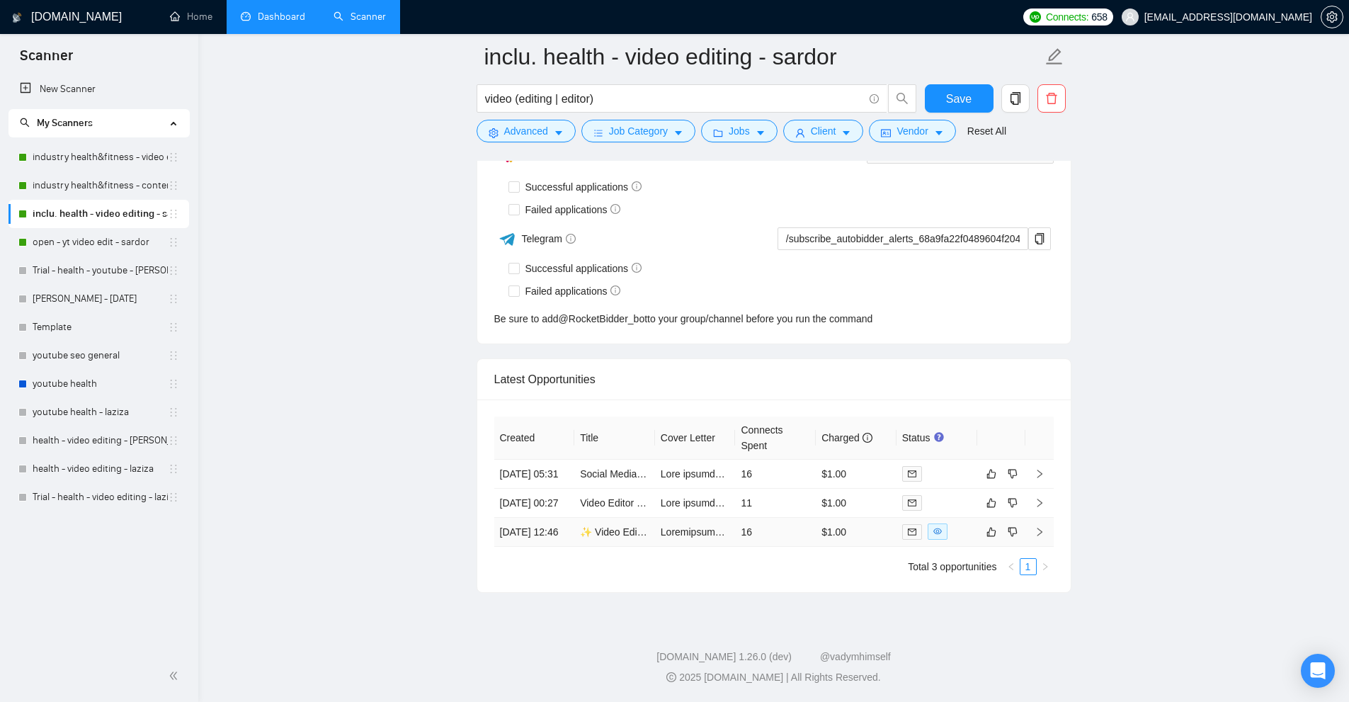
click at [859, 534] on td "$1.00" at bounding box center [856, 531] width 81 height 29
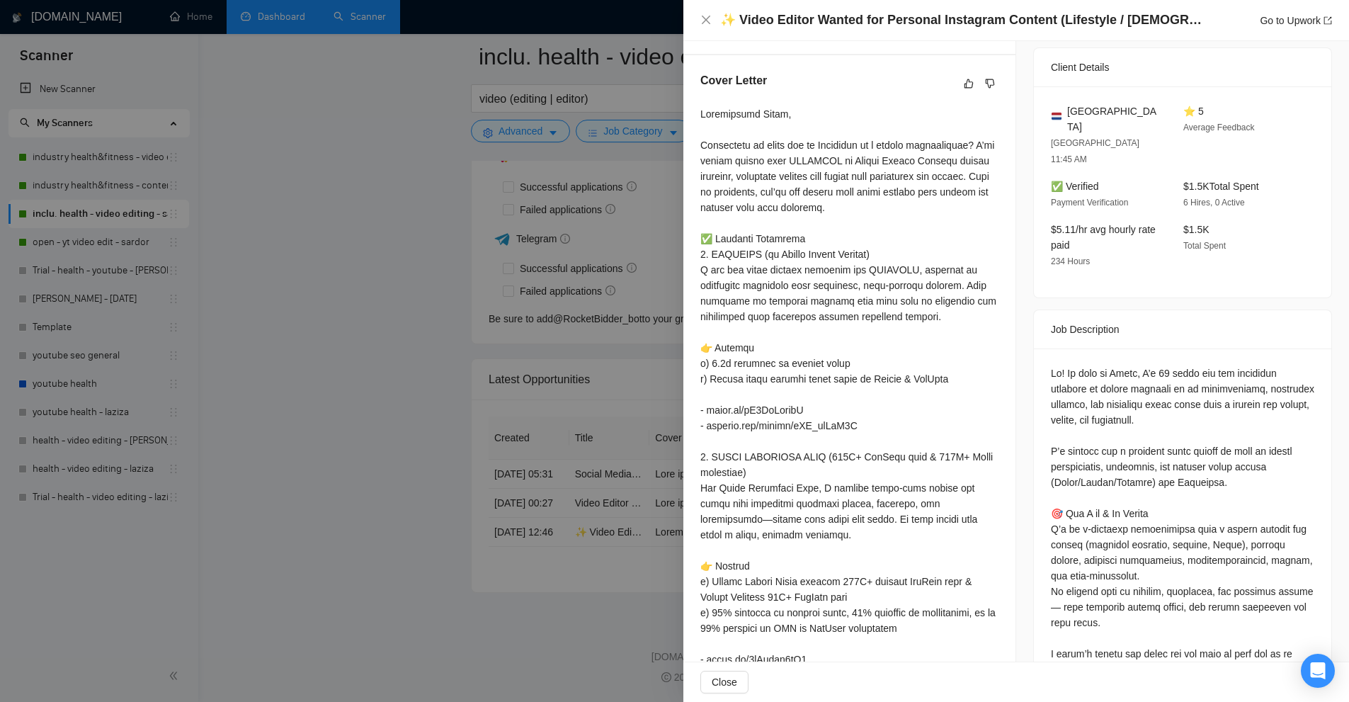
scroll to position [348, 0]
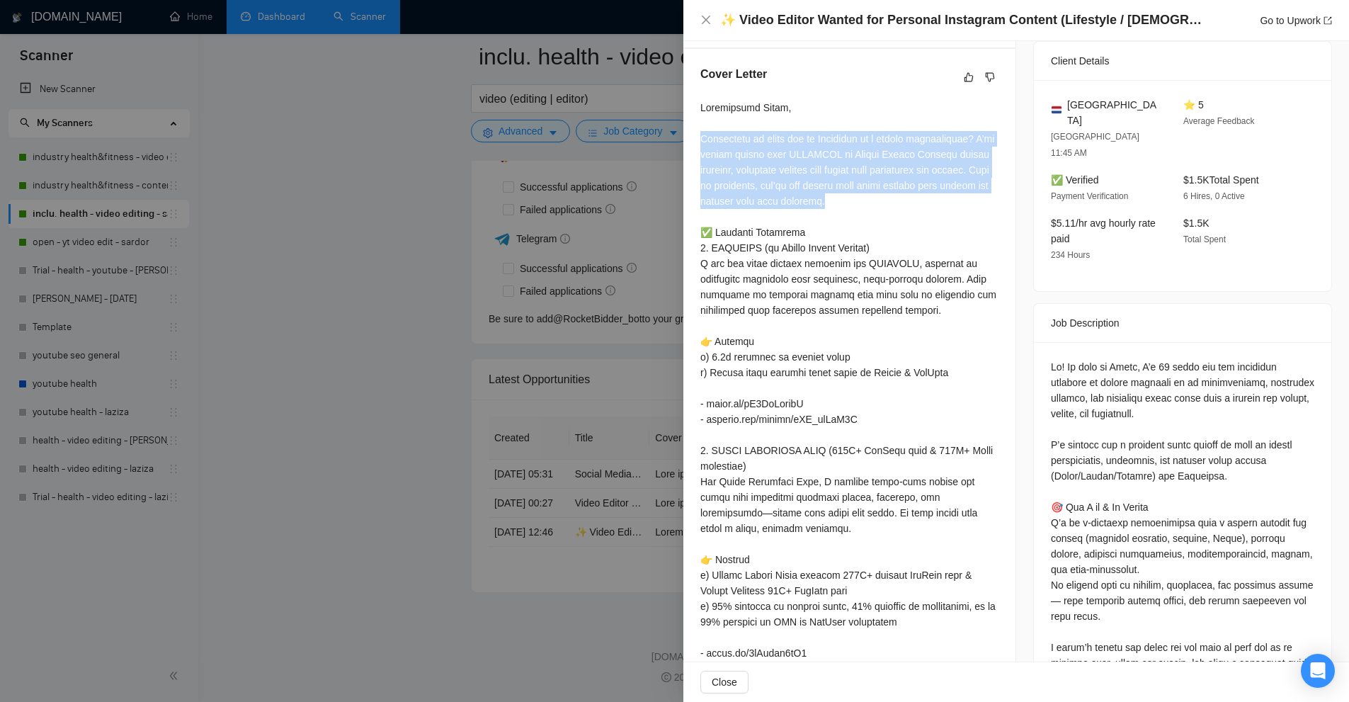
drag, startPoint x: 697, startPoint y: 151, endPoint x: 914, endPoint y: 219, distance: 227.0
click at [914, 217] on div "Cover Letter" at bounding box center [849, 584] width 332 height 1070
click at [914, 220] on div at bounding box center [849, 598] width 298 height 997
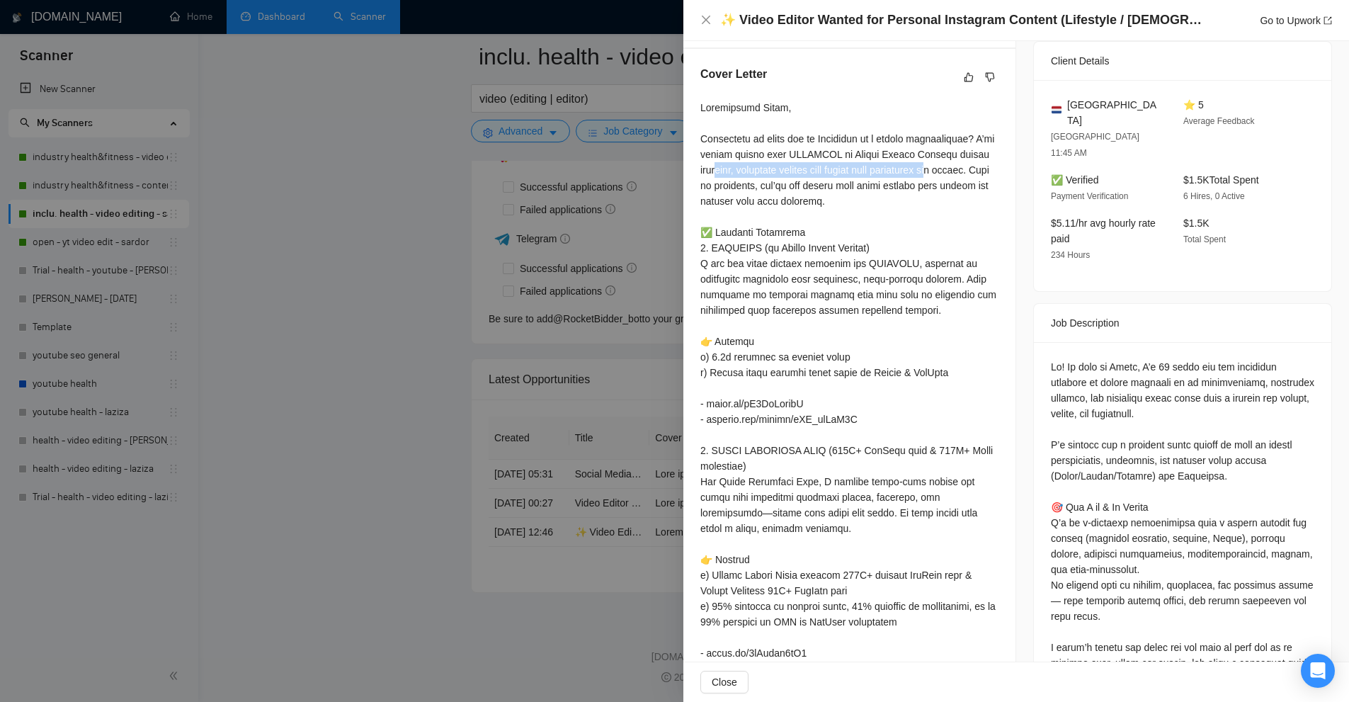
drag, startPoint x: 737, startPoint y: 181, endPoint x: 959, endPoint y: 192, distance: 221.8
click at [959, 192] on div at bounding box center [849, 598] width 298 height 997
click at [961, 192] on div at bounding box center [849, 598] width 298 height 997
drag, startPoint x: 793, startPoint y: 194, endPoint x: 961, endPoint y: 213, distance: 168.9
click at [914, 212] on div at bounding box center [849, 598] width 298 height 997
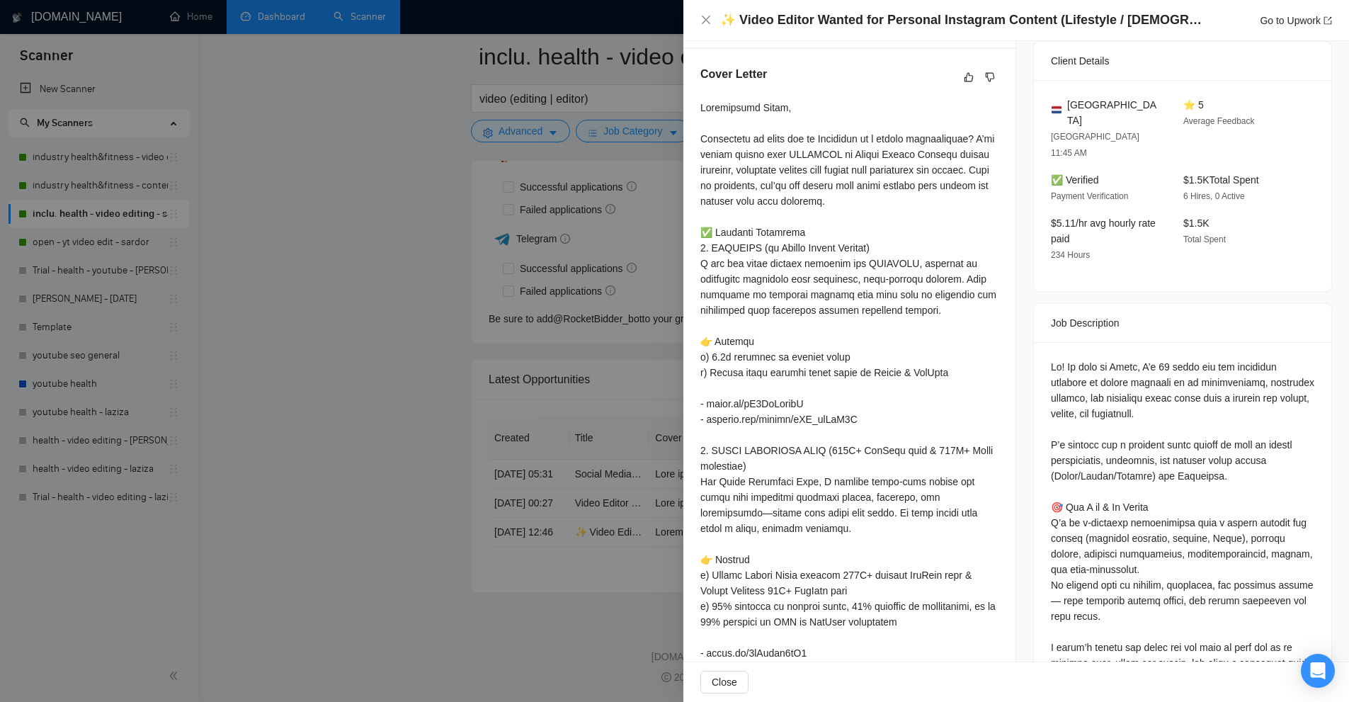
click at [670, 360] on div at bounding box center [674, 351] width 1349 height 702
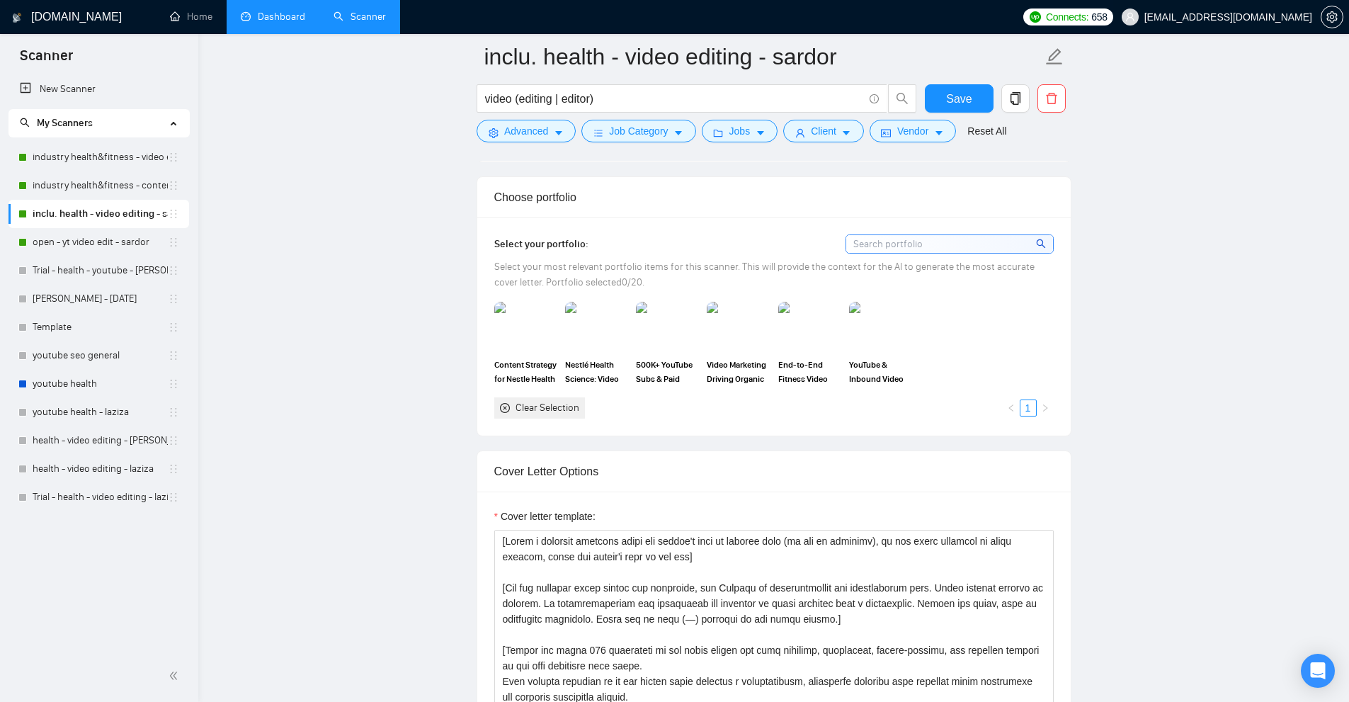
scroll to position [544, 0]
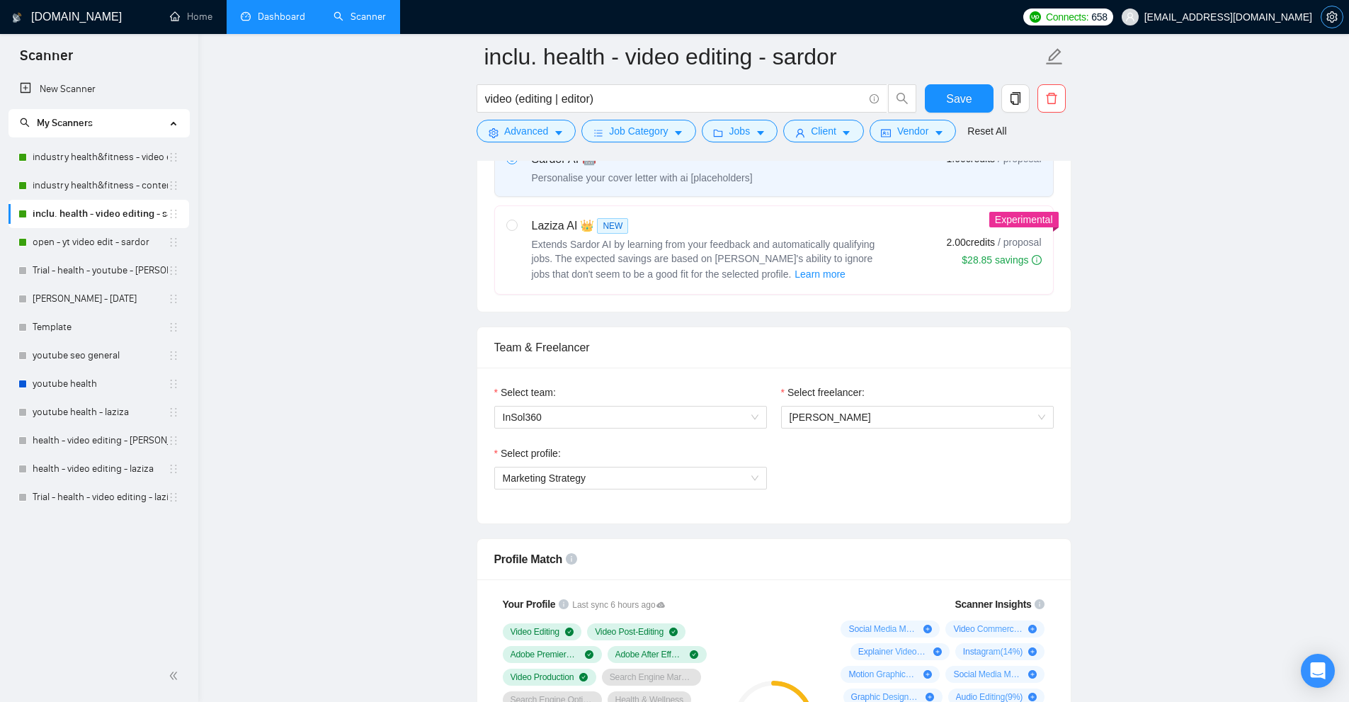
click at [1333, 16] on icon "setting" at bounding box center [1331, 16] width 11 height 11
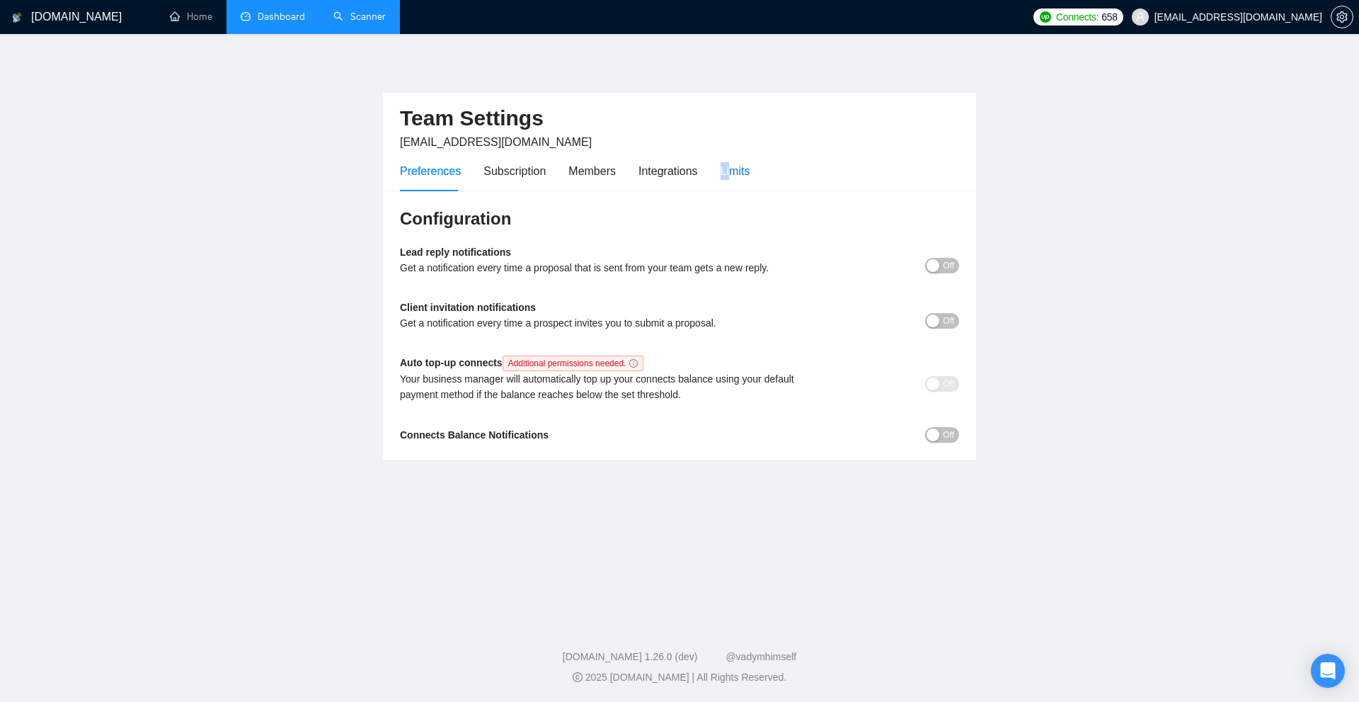
drag, startPoint x: 721, startPoint y: 169, endPoint x: 728, endPoint y: 168, distance: 7.8
click at [728, 168] on div "Limits" at bounding box center [736, 171] width 30 height 18
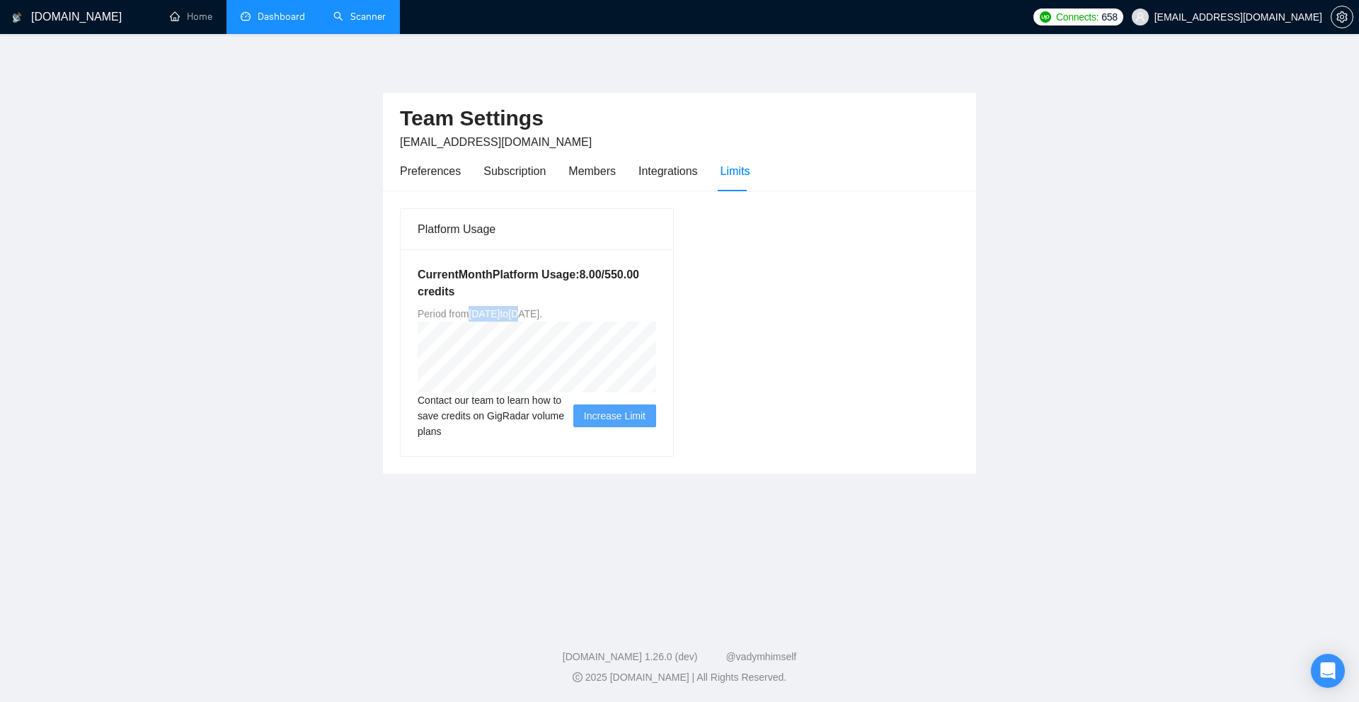
drag, startPoint x: 475, startPoint y: 308, endPoint x: 574, endPoint y: 309, distance: 99.1
click at [542, 309] on span "Period from Tue Aug 19 2025 to Fri Sep 19 2025 ." at bounding box center [480, 313] width 125 height 11
drag, startPoint x: 696, startPoint y: 312, endPoint x: 724, endPoint y: 309, distance: 28.5
click at [714, 312] on div "Platform Usage Current Month Platform Usage: 8.00 / 550.00 credits Period from …" at bounding box center [679, 331] width 571 height 249
click at [291, 13] on link "Dashboard" at bounding box center [273, 17] width 64 height 12
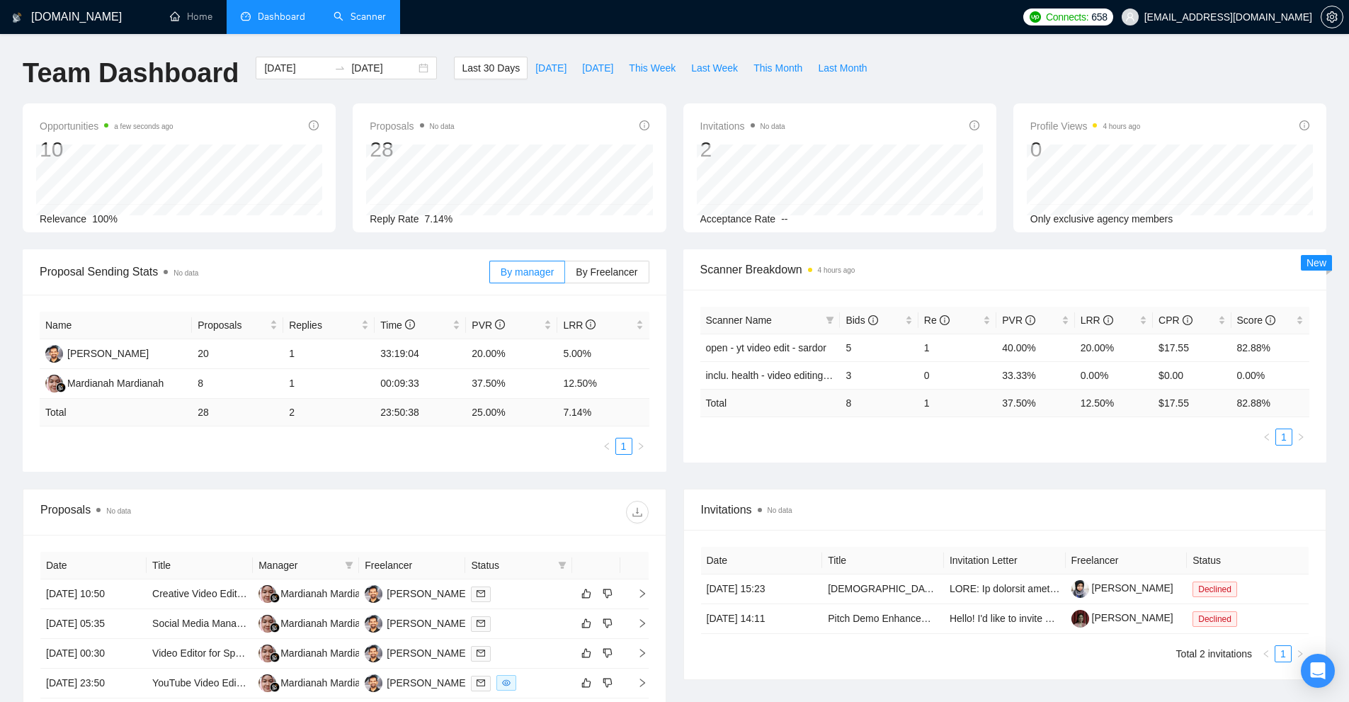
click at [386, 22] on link "Scanner" at bounding box center [359, 17] width 52 height 12
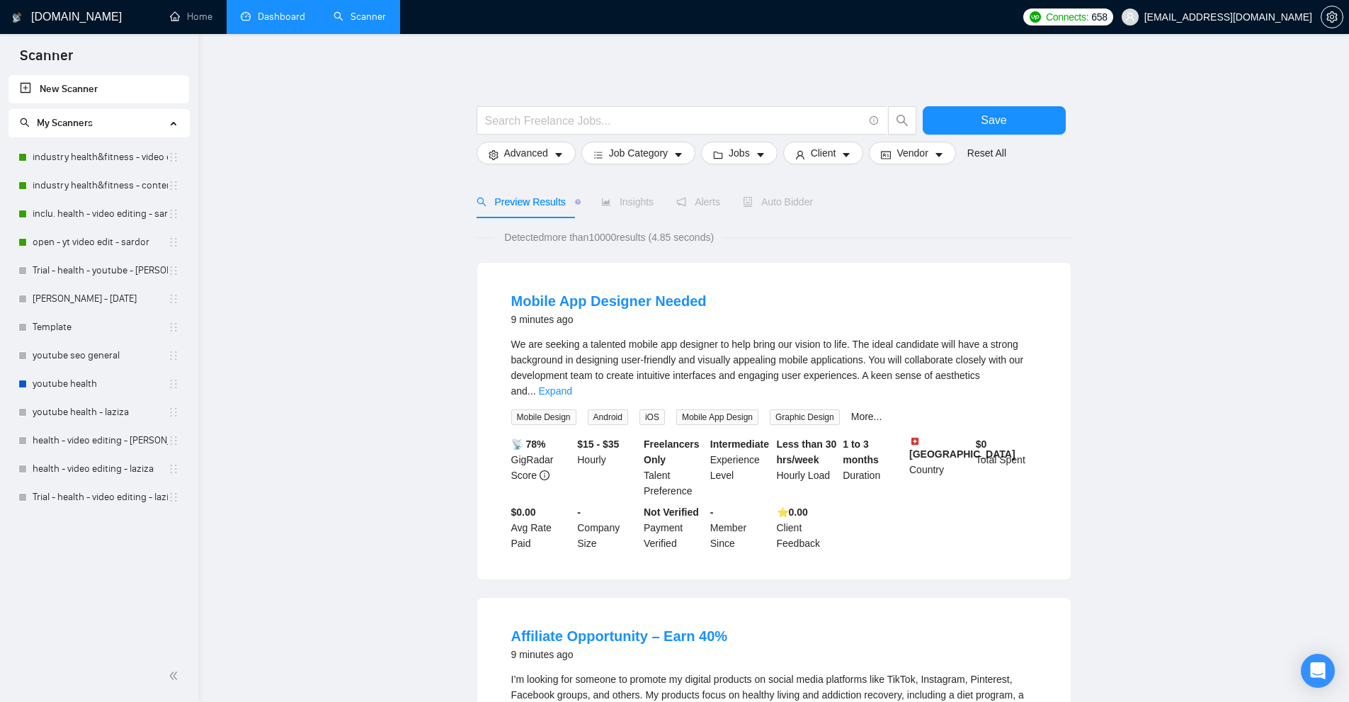
click at [273, 21] on link "Dashboard" at bounding box center [273, 17] width 64 height 12
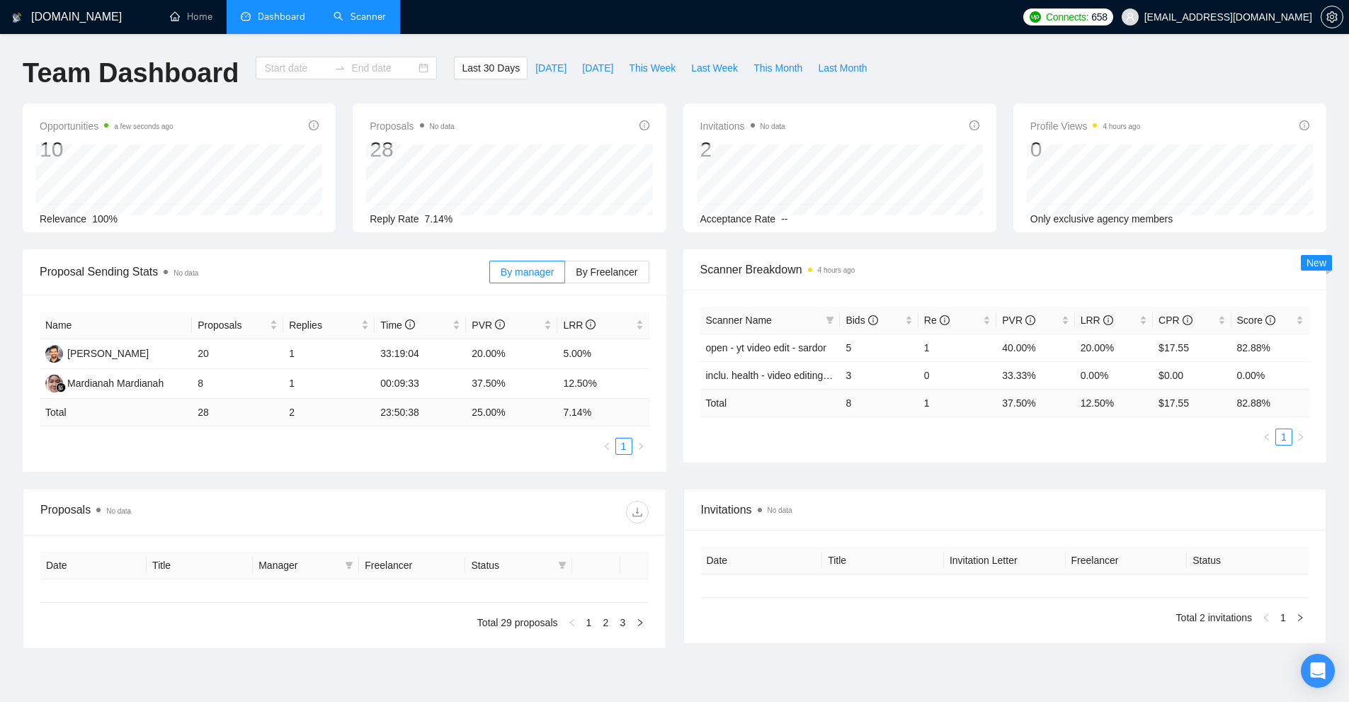
type input "[DATE]"
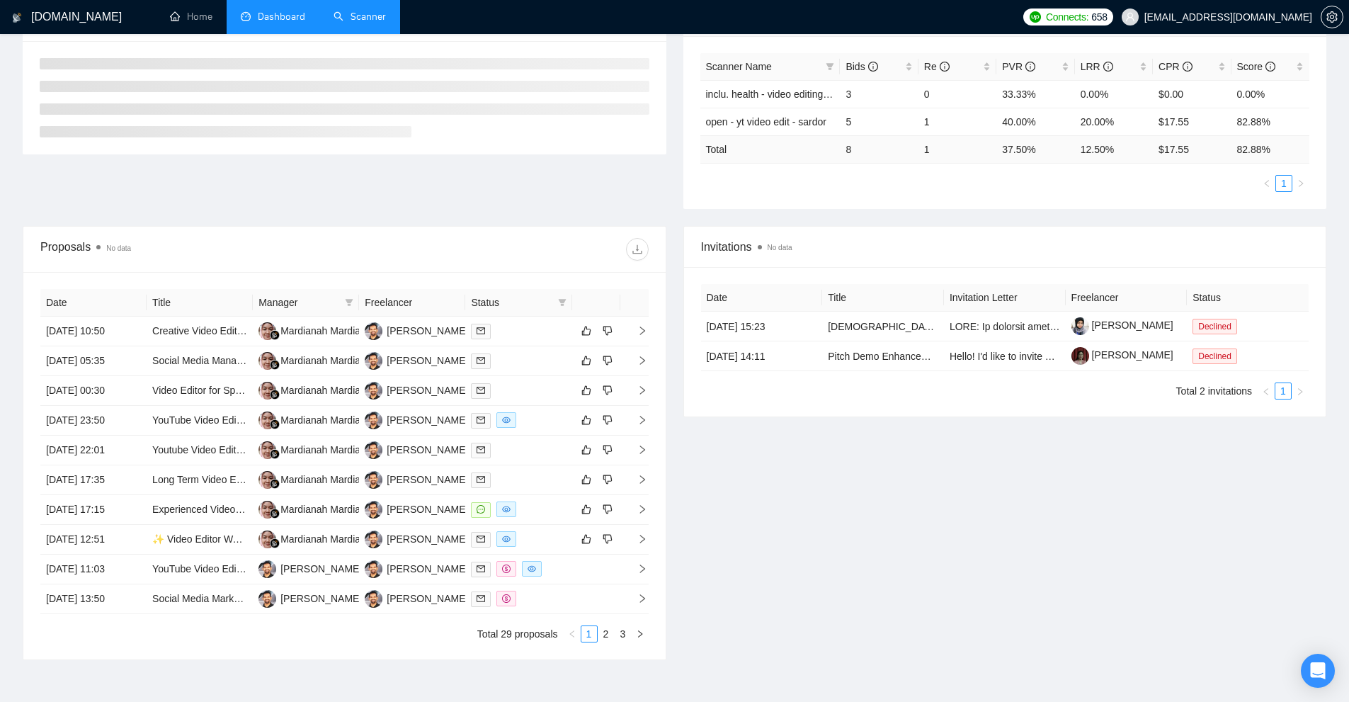
scroll to position [283, 0]
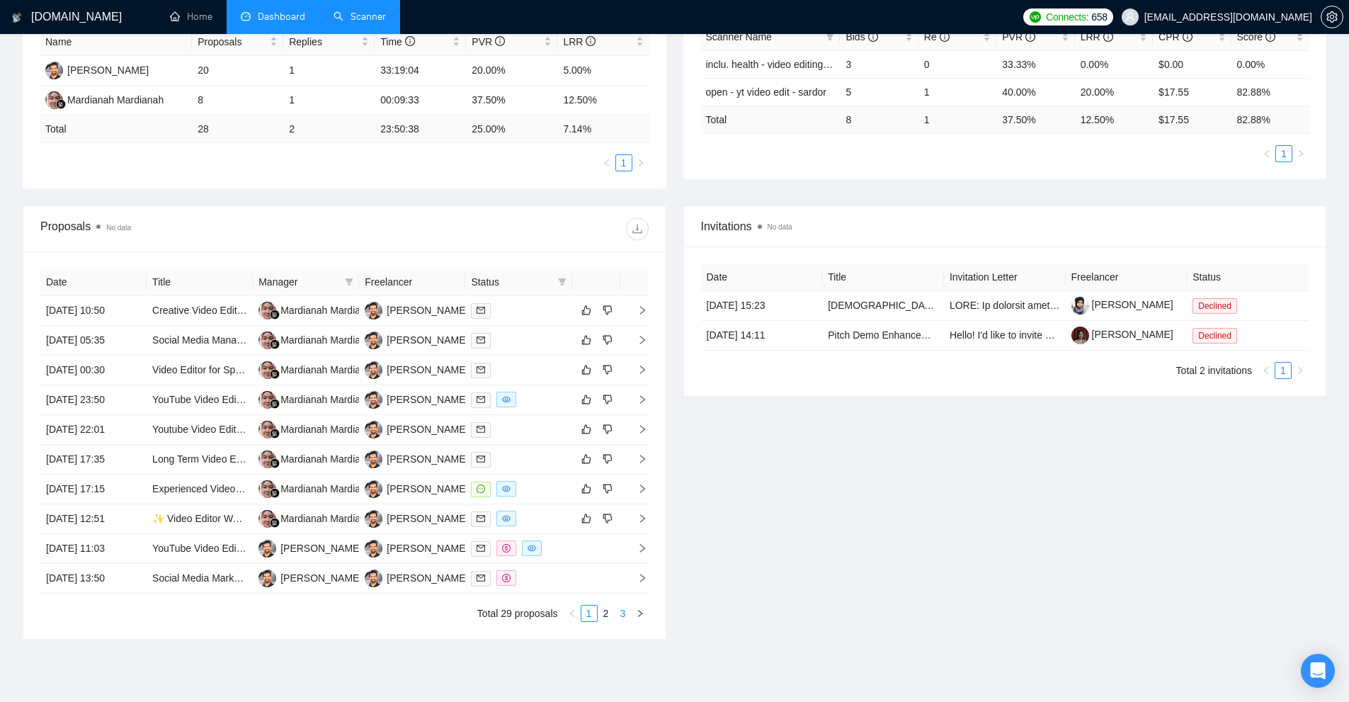
click at [625, 621] on li "3" at bounding box center [622, 613] width 17 height 17
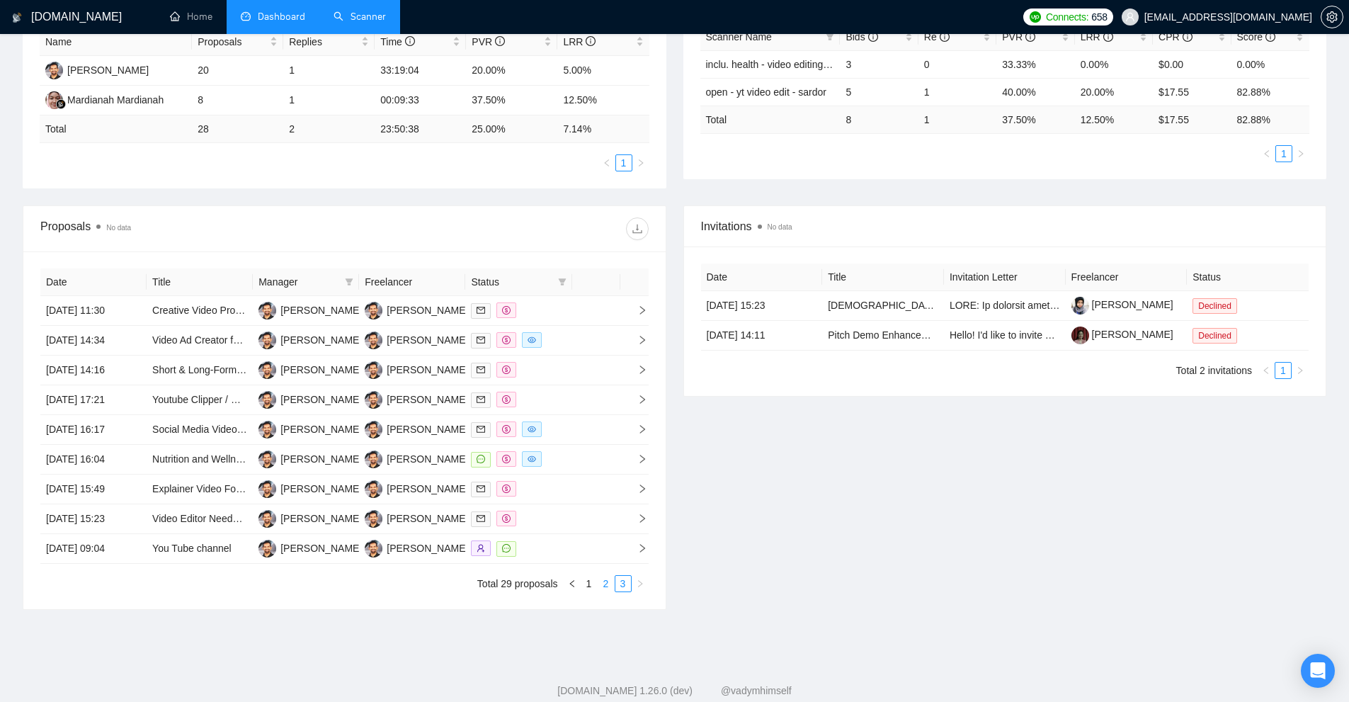
click at [610, 586] on link "2" at bounding box center [606, 584] width 16 height 16
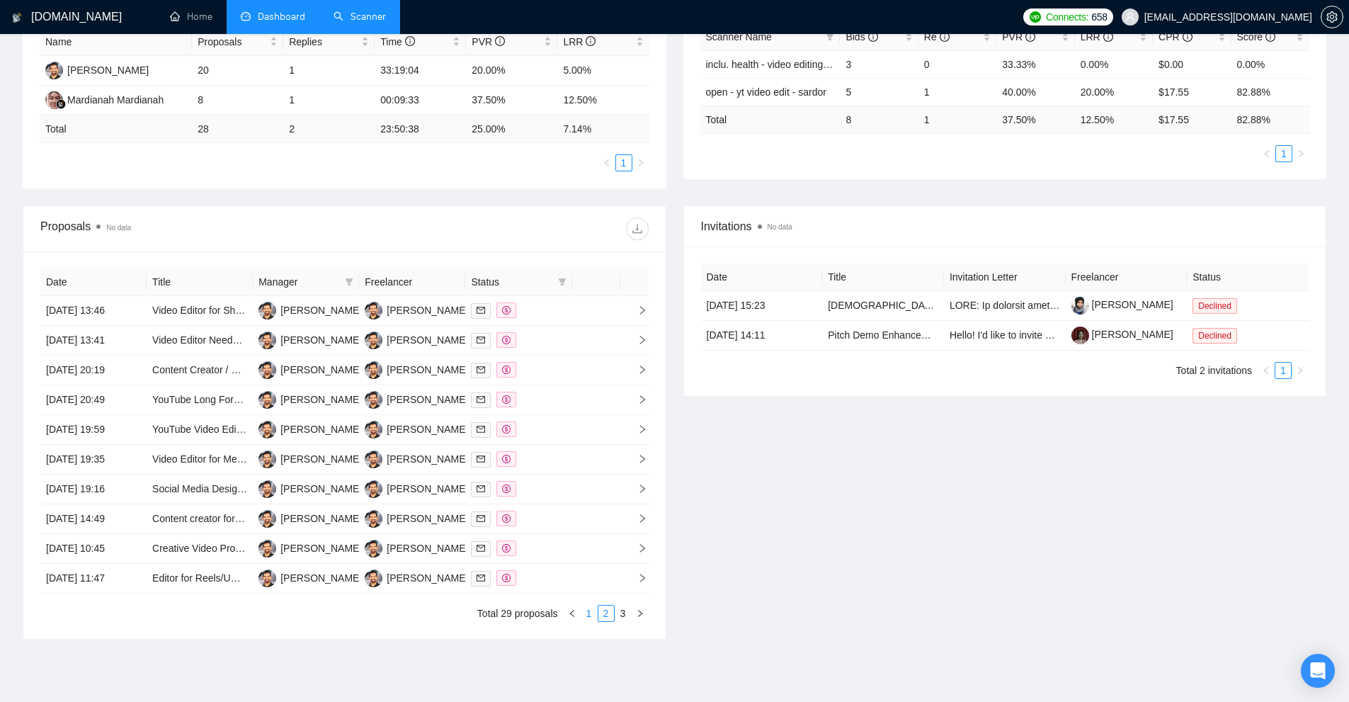
click at [585, 614] on link "1" at bounding box center [589, 613] width 16 height 16
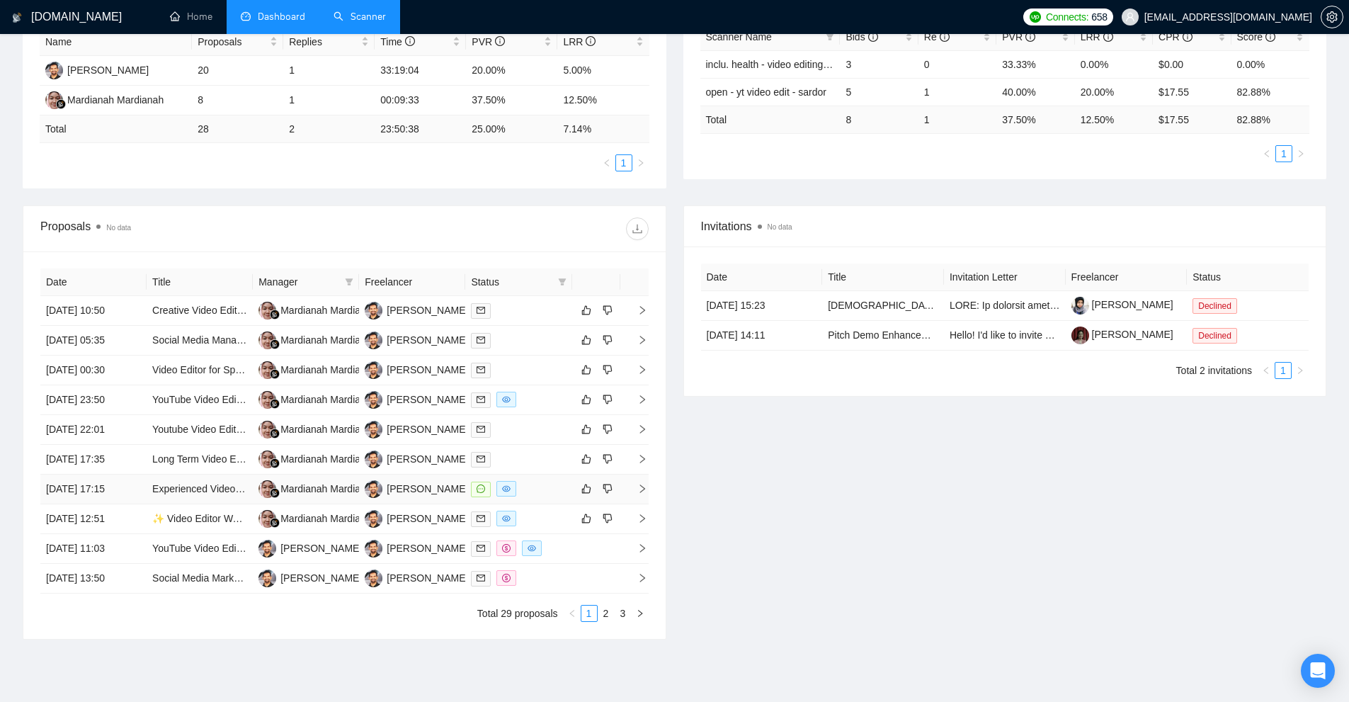
click at [534, 489] on div at bounding box center [518, 489] width 95 height 16
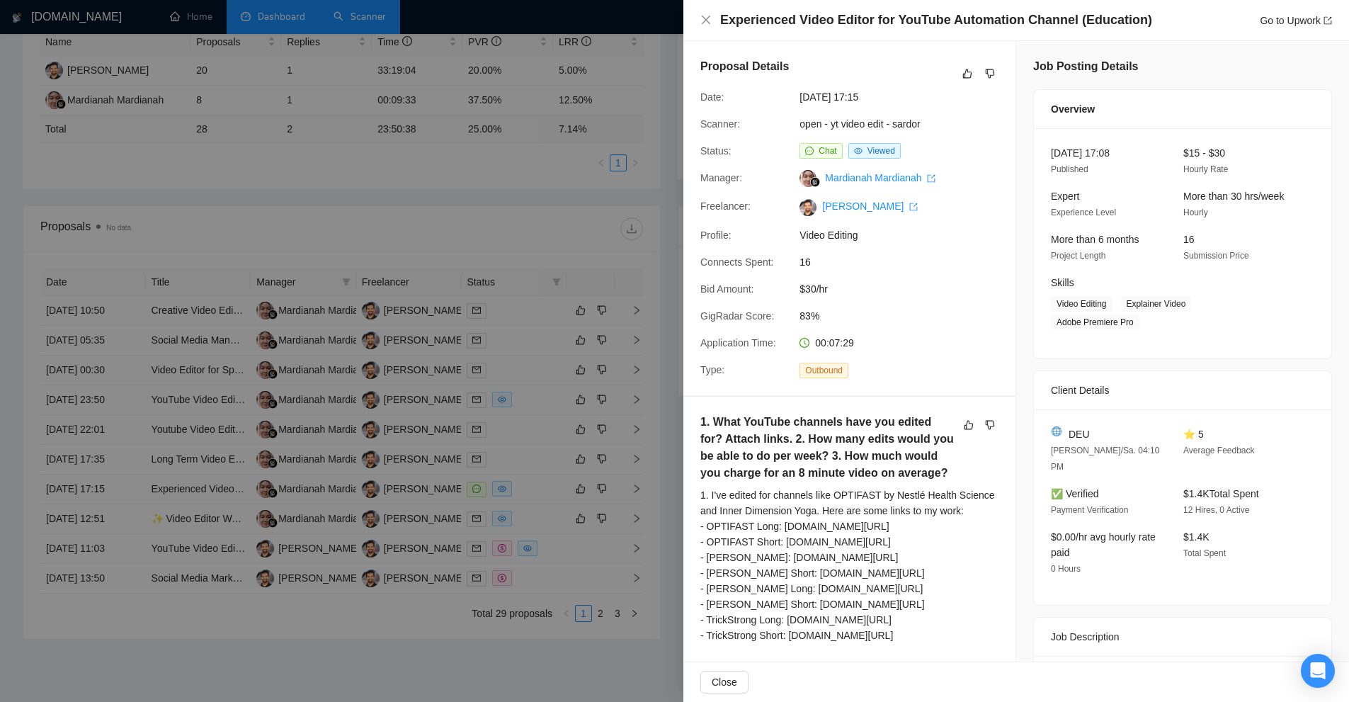
click at [533, 135] on div at bounding box center [674, 351] width 1349 height 702
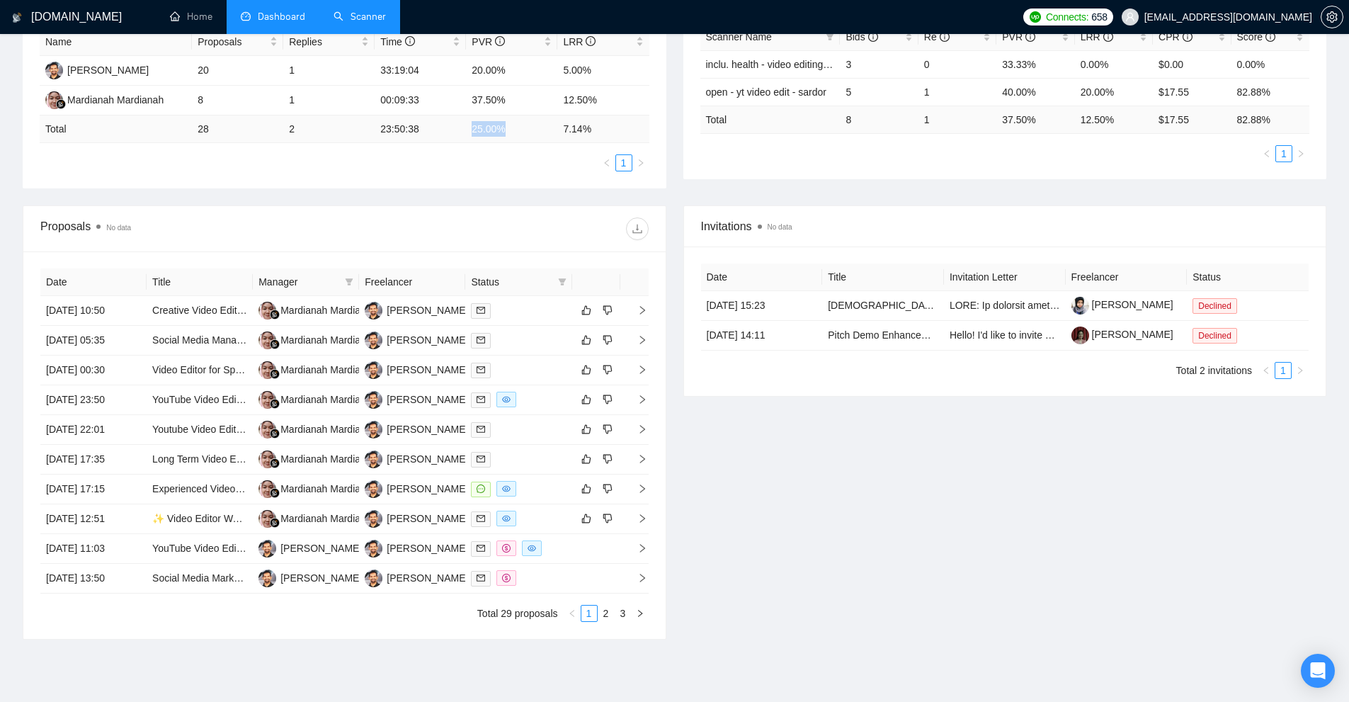
drag, startPoint x: 460, startPoint y: 125, endPoint x: 516, endPoint y: 127, distance: 56.0
click at [516, 127] on tr "Total 28 2 23:50:38 25.00 % 7.14 %" at bounding box center [345, 129] width 610 height 28
drag, startPoint x: 564, startPoint y: 122, endPoint x: 629, endPoint y: 122, distance: 65.8
click at [636, 128] on td "7.14 %" at bounding box center [602, 129] width 91 height 28
copy td "7.14 %"
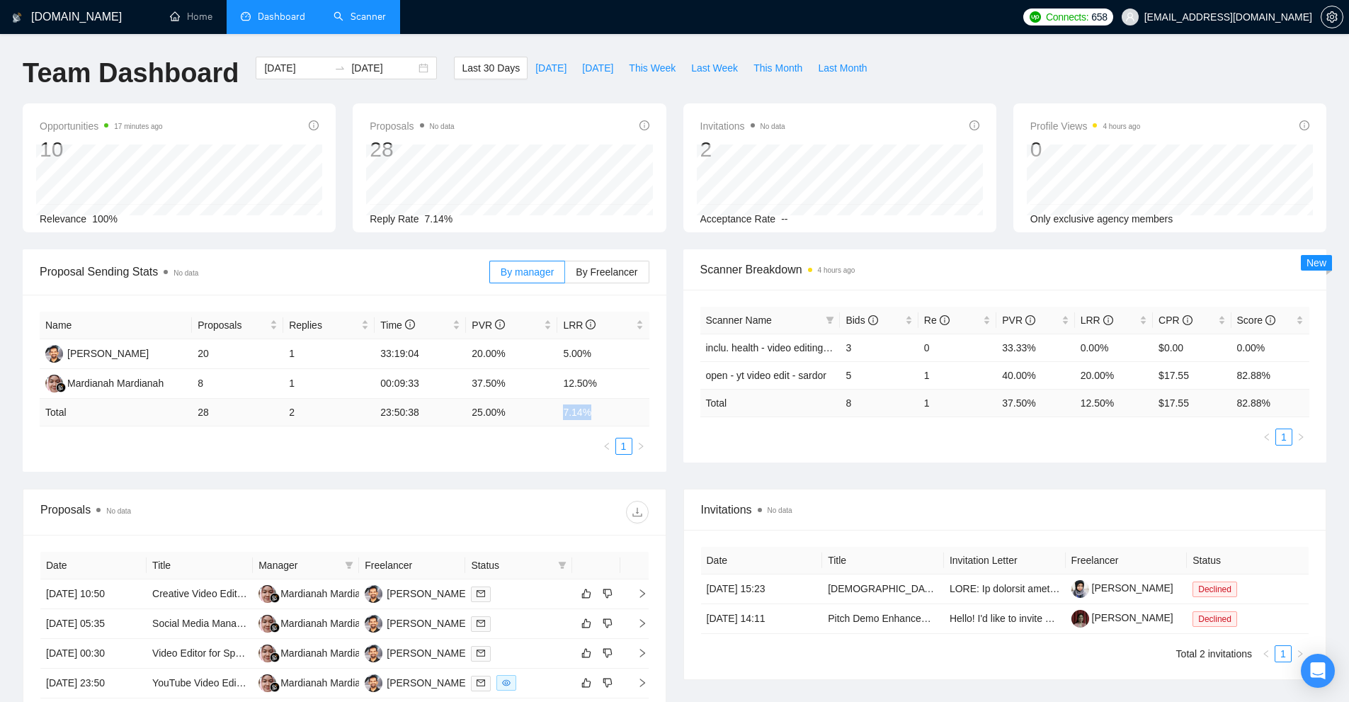
click at [354, 11] on link "Scanner" at bounding box center [359, 17] width 52 height 12
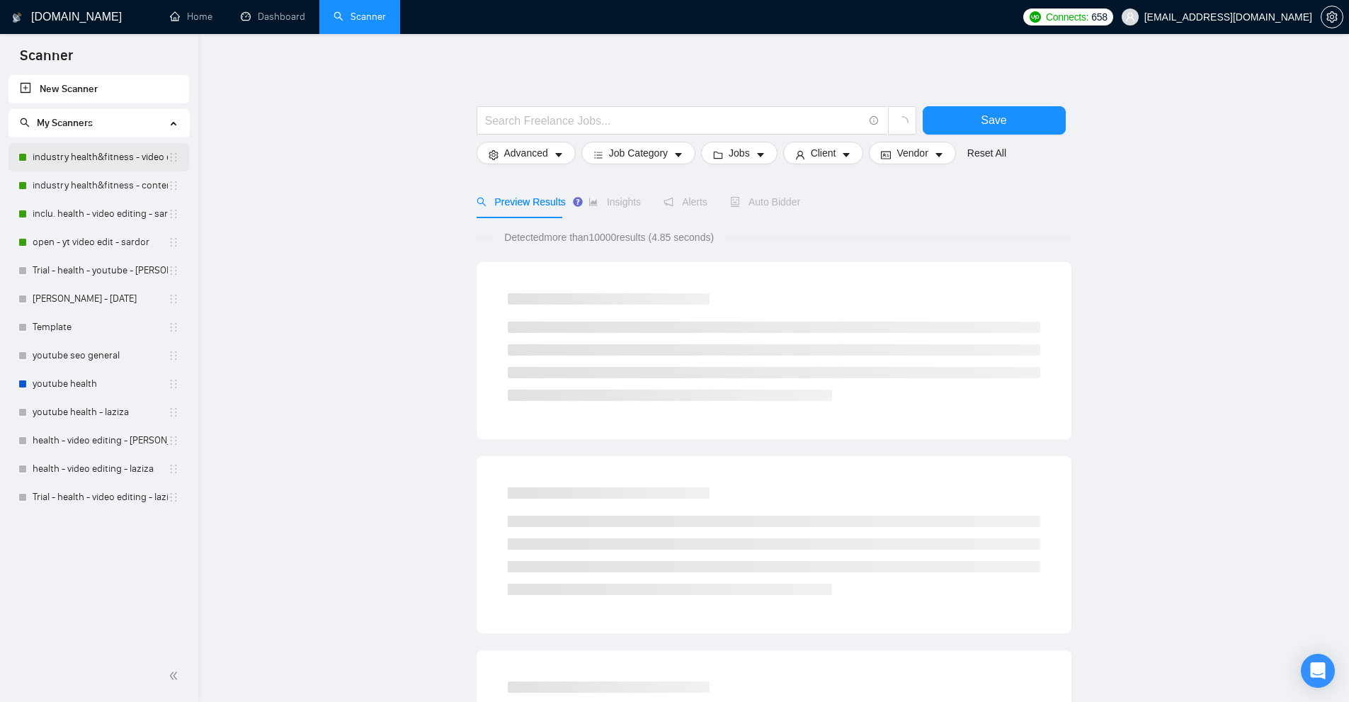
click at [108, 151] on link "industry health&fitness - video editing - sardor" at bounding box center [100, 157] width 135 height 28
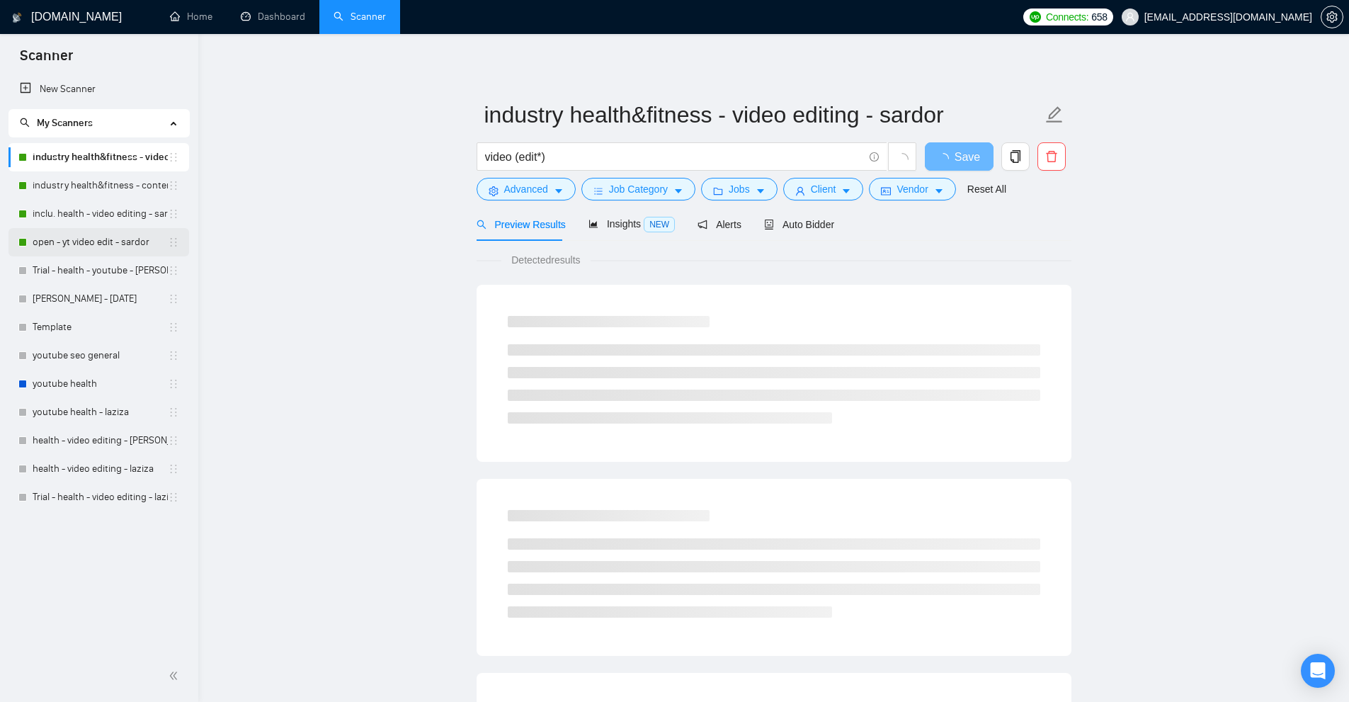
click at [67, 245] on link "open - yt video edit - sardor" at bounding box center [100, 242] width 135 height 28
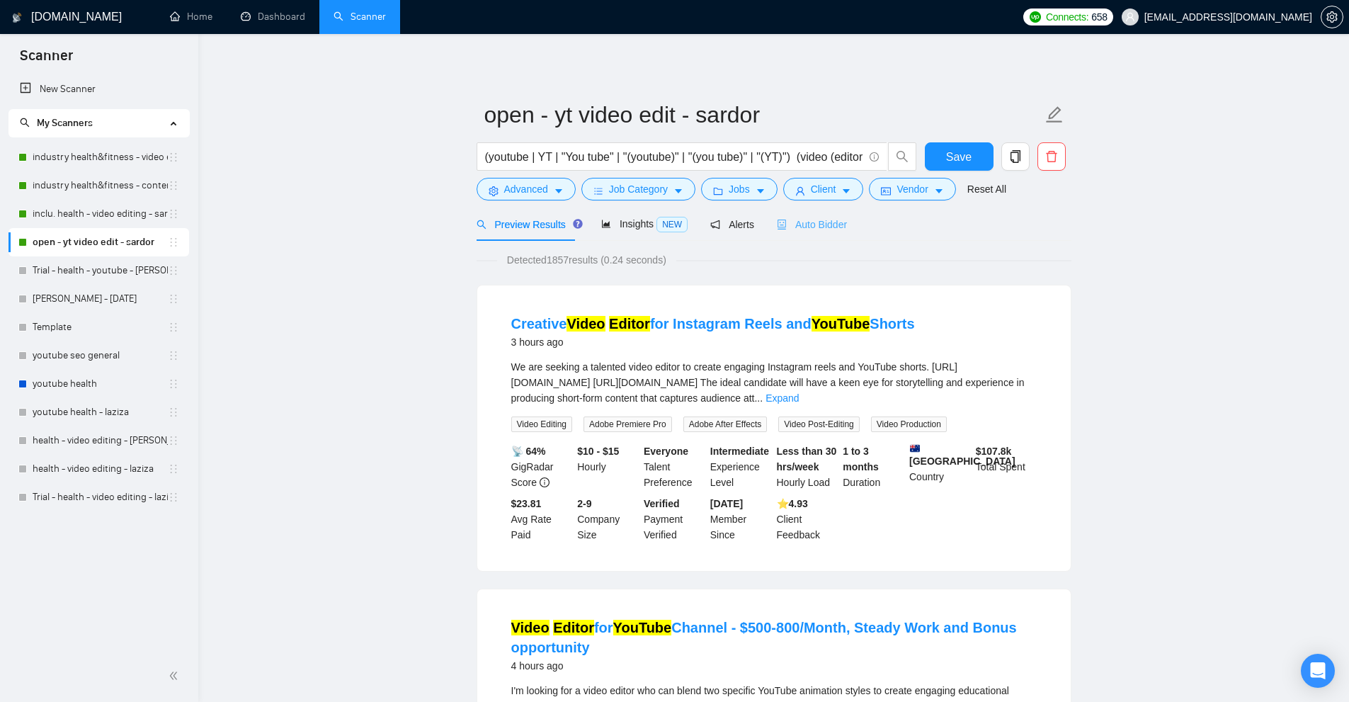
click at [822, 235] on div "Auto Bidder" at bounding box center [812, 223] width 70 height 33
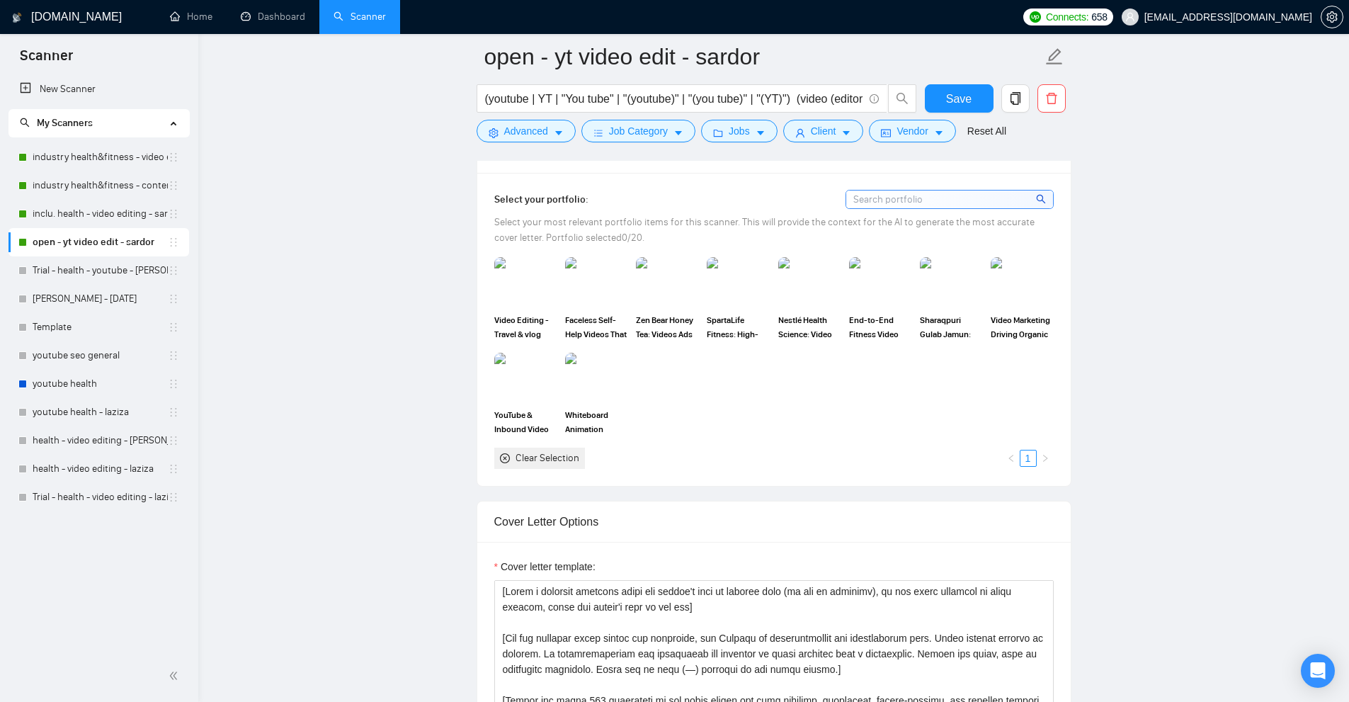
scroll to position [4541, 0]
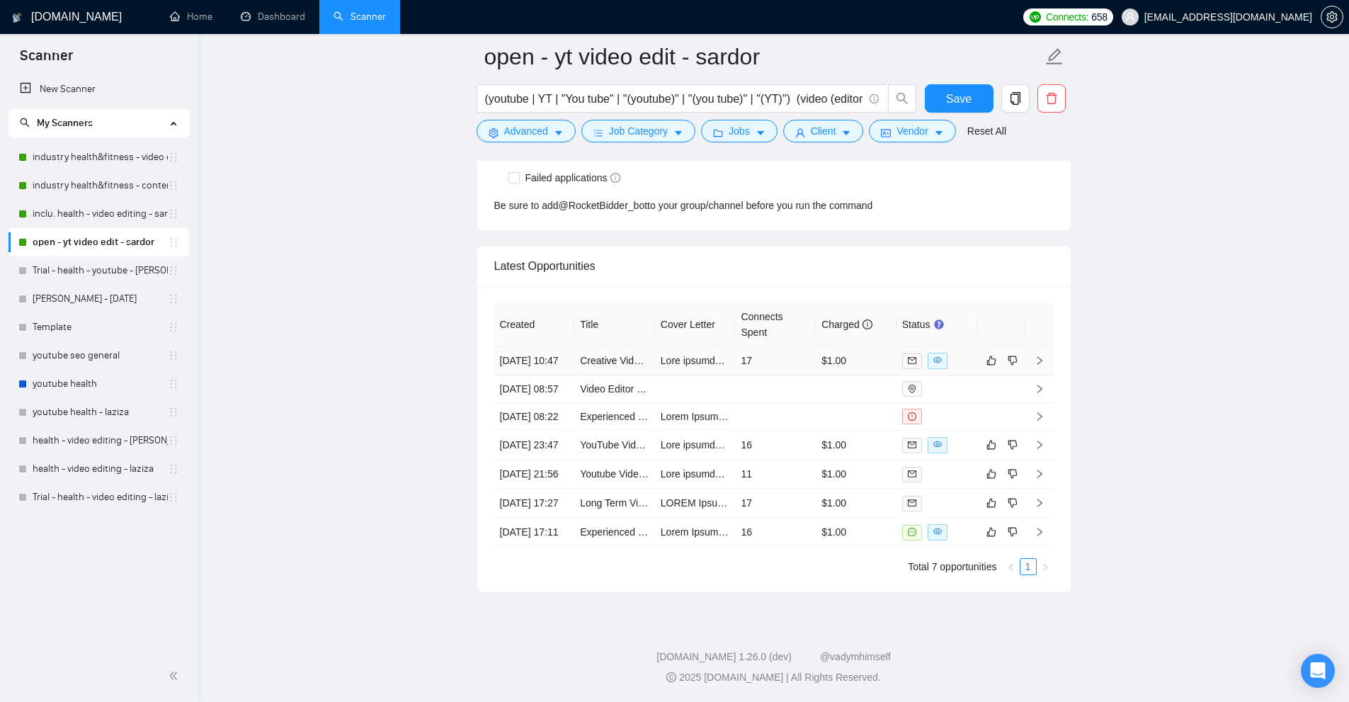
click at [831, 346] on td "$1.00" at bounding box center [856, 360] width 81 height 29
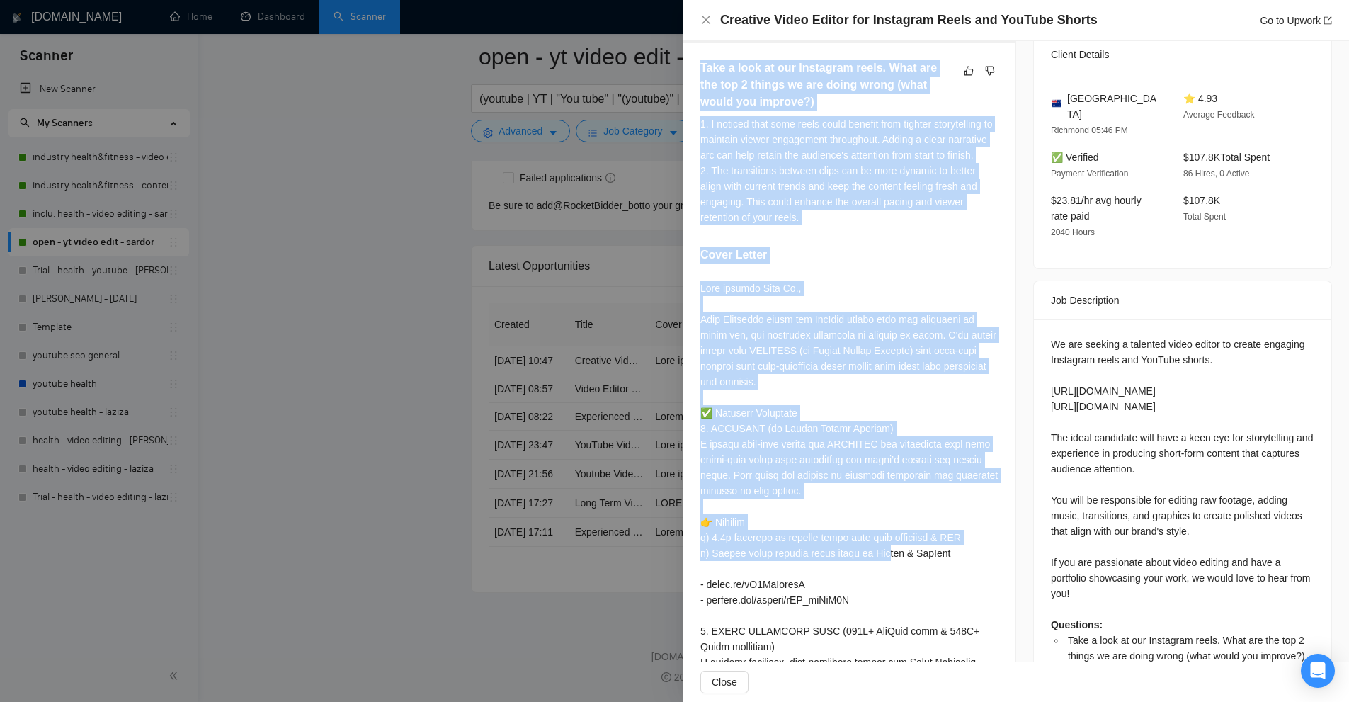
scroll to position [708, 0]
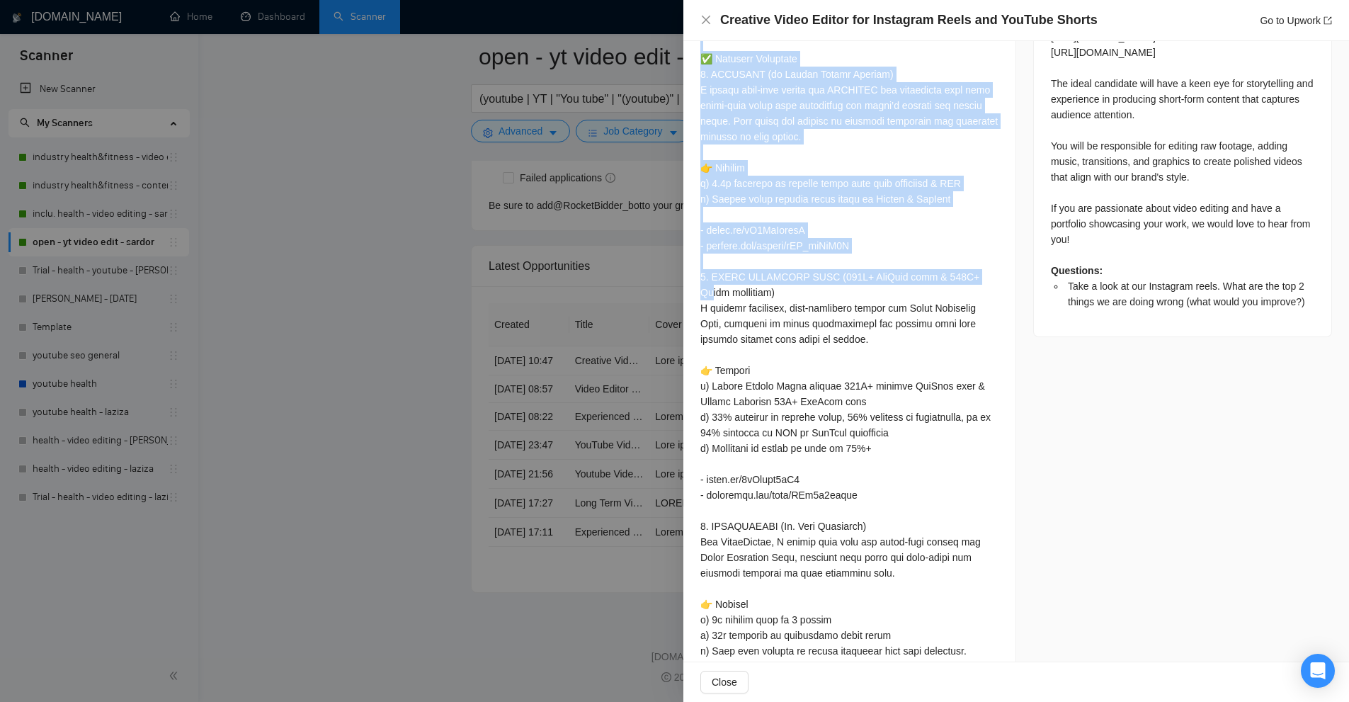
drag, startPoint x: 695, startPoint y: 79, endPoint x: 835, endPoint y: 304, distance: 264.8
click at [835, 304] on div "Take a look at our Instagram reels. What are the top 2 things we are doing wron…" at bounding box center [849, 310] width 332 height 1242
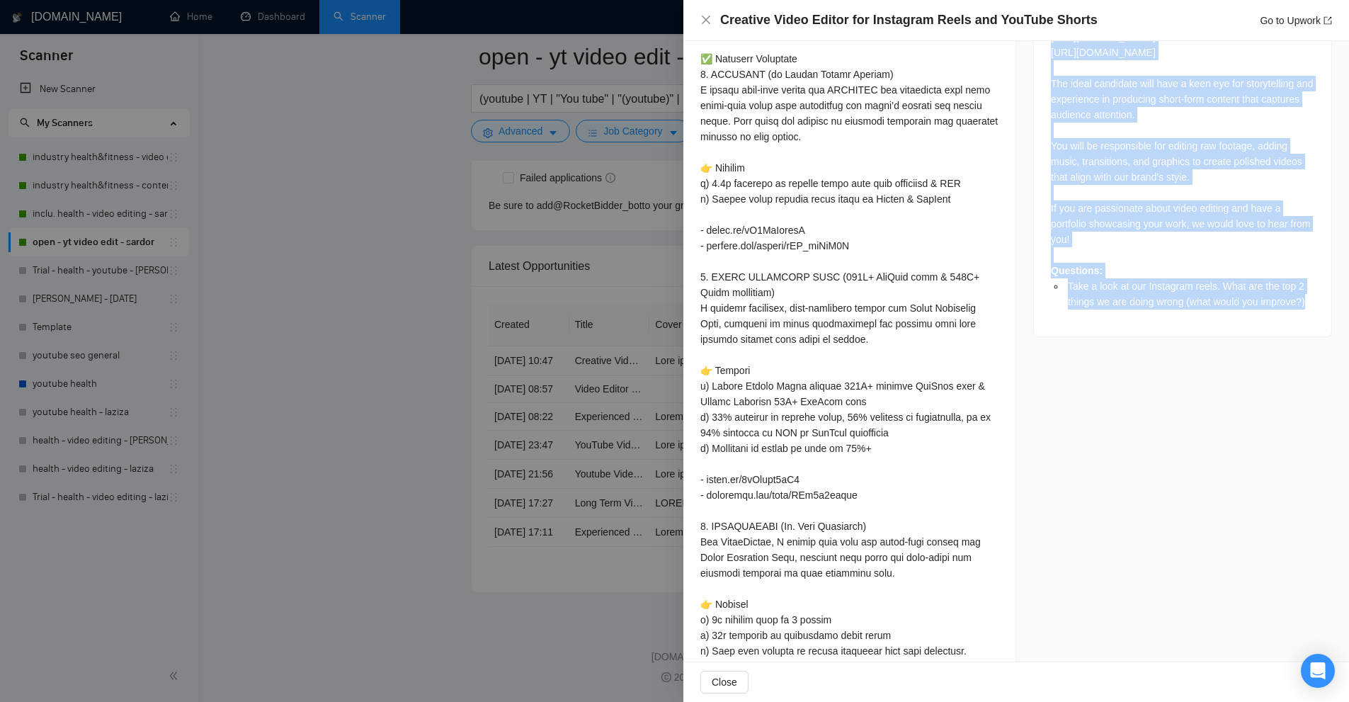
scroll to position [354, 0]
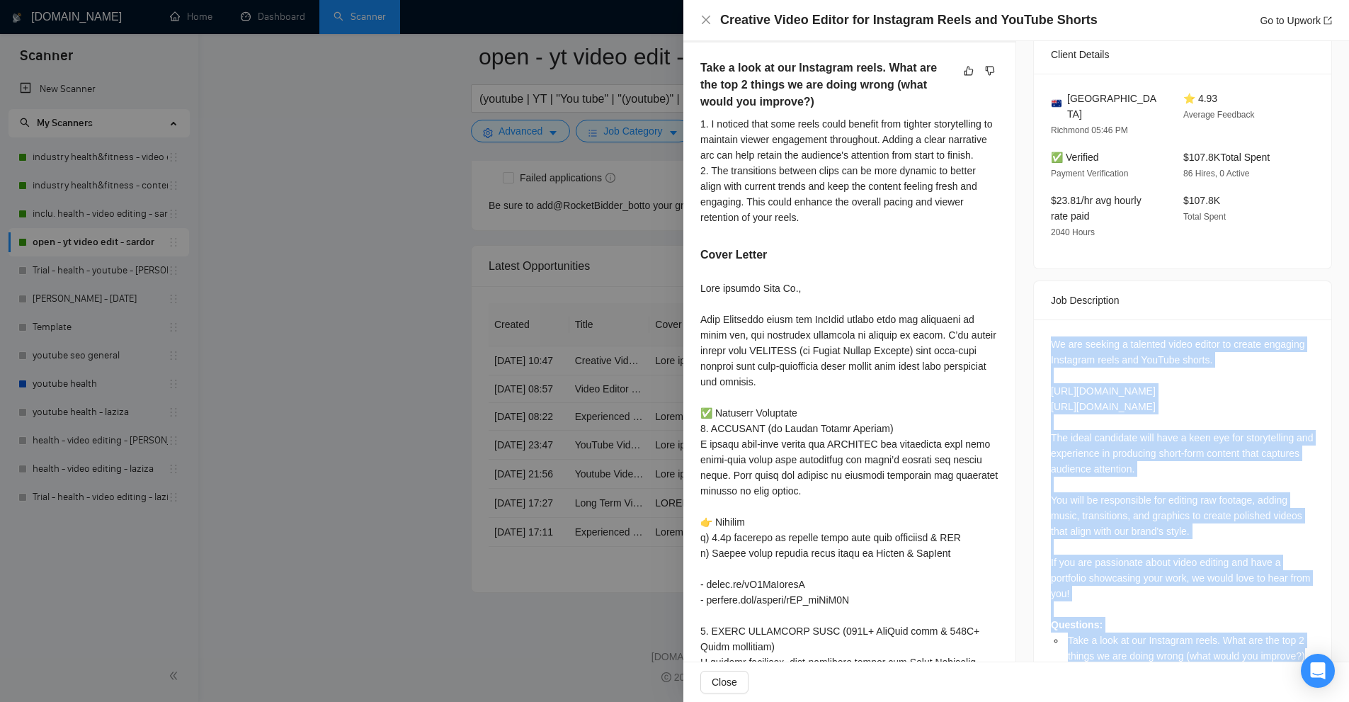
drag, startPoint x: 1303, startPoint y: 304, endPoint x: 1043, endPoint y: 311, distance: 259.9
click at [1043, 319] on div "We are seeking a talented video editor to create engaging Instagram reels and Y…" at bounding box center [1182, 504] width 297 height 371
copy div "We are seeking a talented video editor to create engaging Instagram reels and Y…"
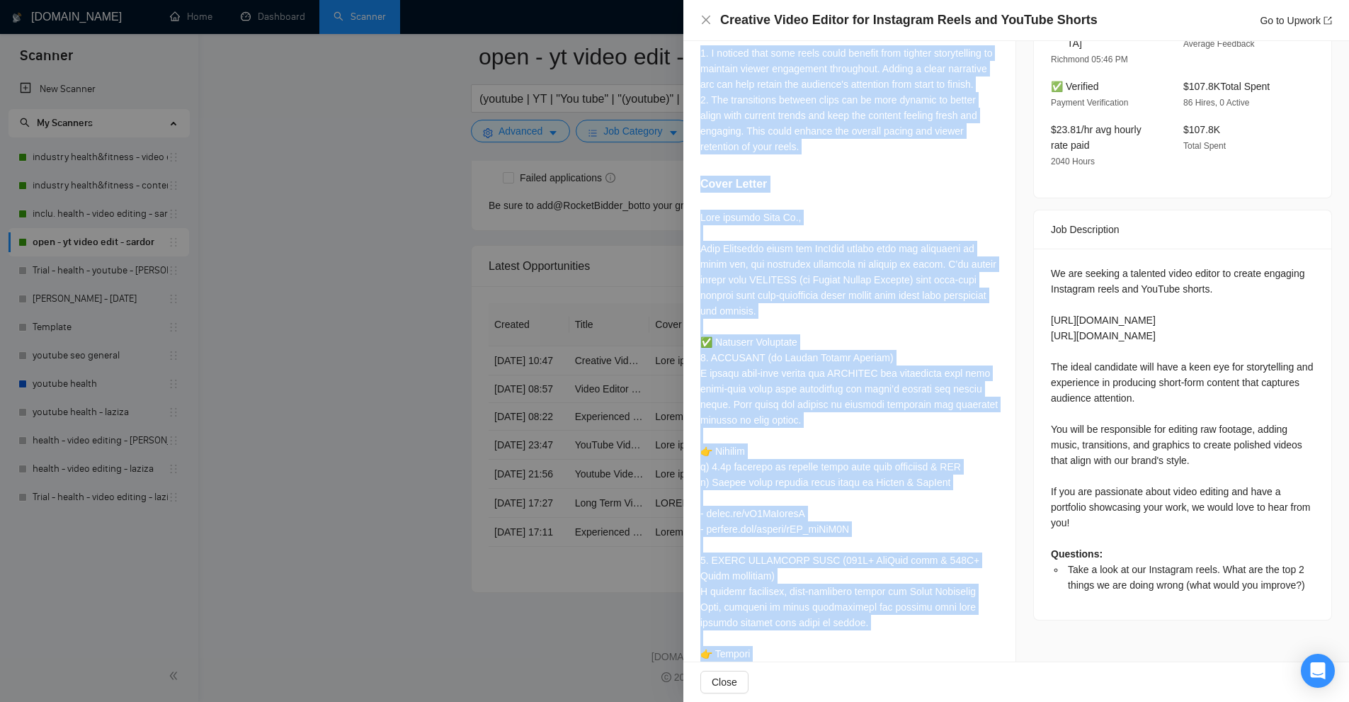
scroll to position [1007, 0]
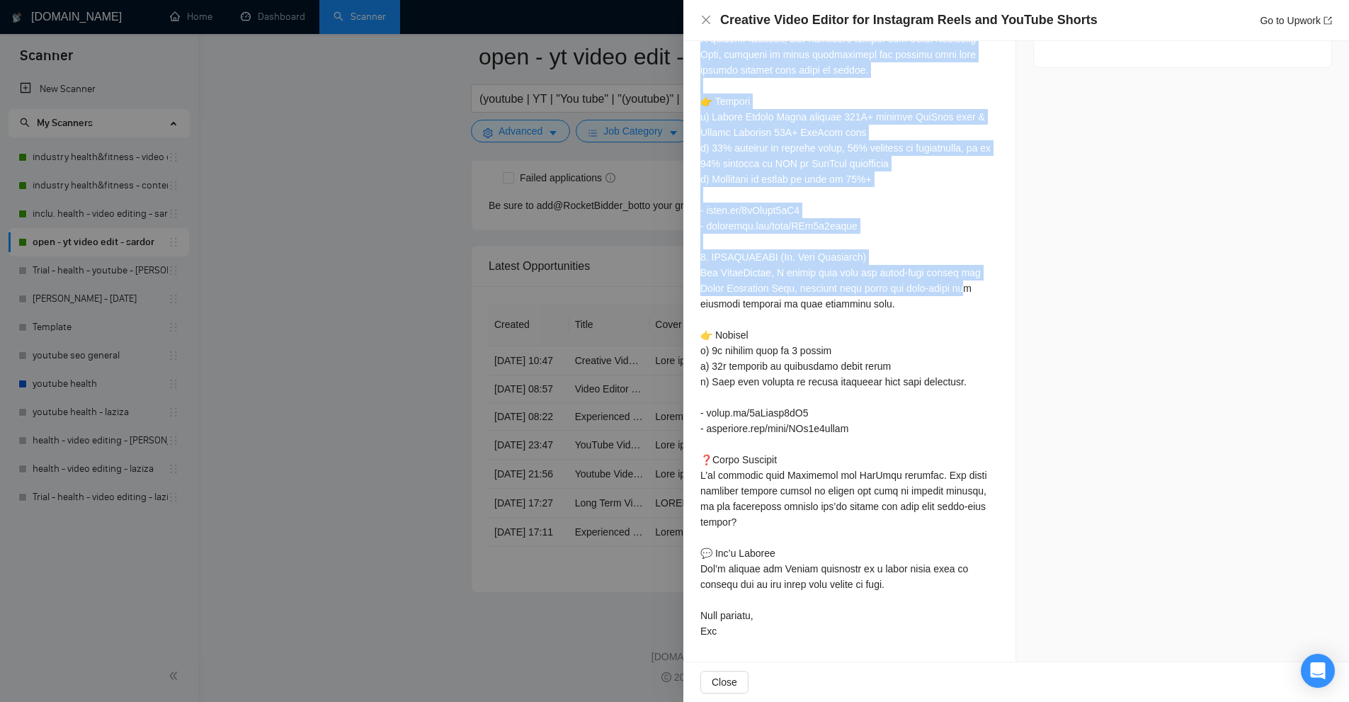
drag, startPoint x: 697, startPoint y: 362, endPoint x: 812, endPoint y: 638, distance: 299.0
click at [802, 645] on div "Take a look at our Instagram reels. What are the top 2 things we are doing wron…" at bounding box center [849, 41] width 332 height 1242
copy div "Take a look at our Instagram reels. What are the top 2 things we are doing wron…"
click at [886, 283] on div at bounding box center [849, 147] width 298 height 981
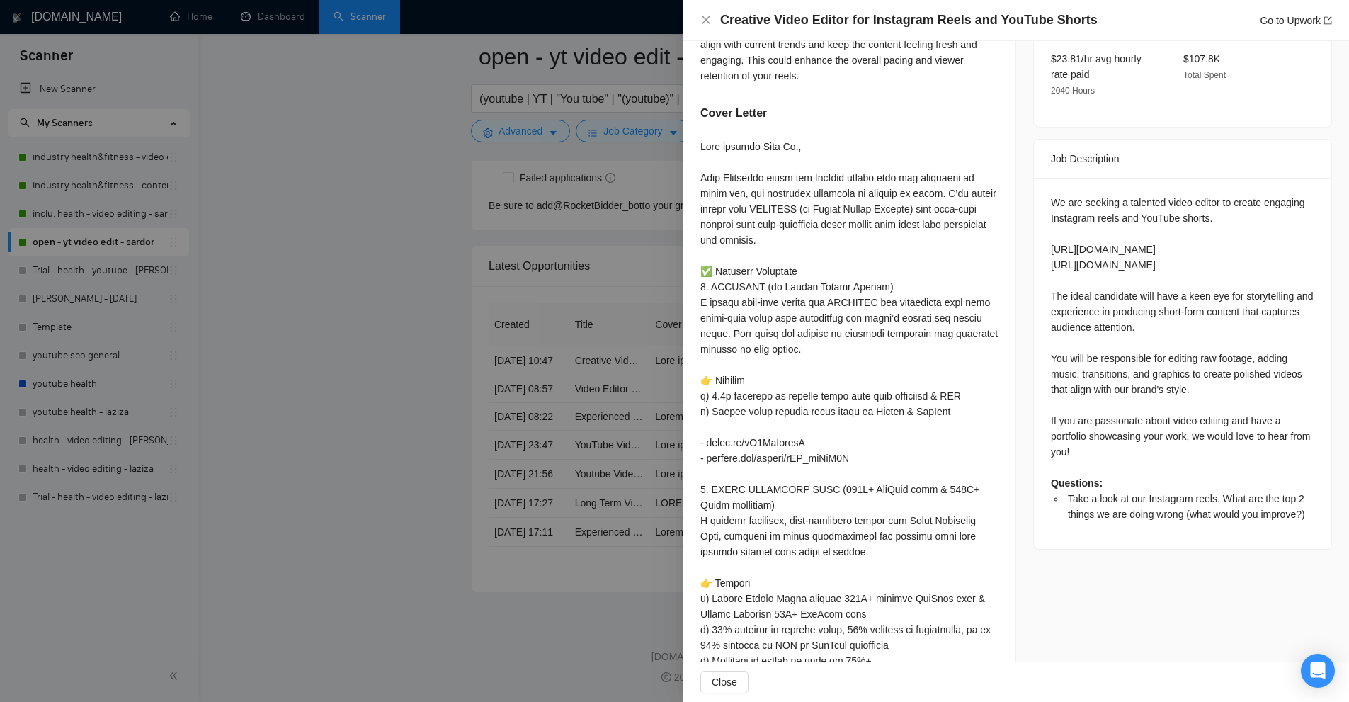
scroll to position [779, 0]
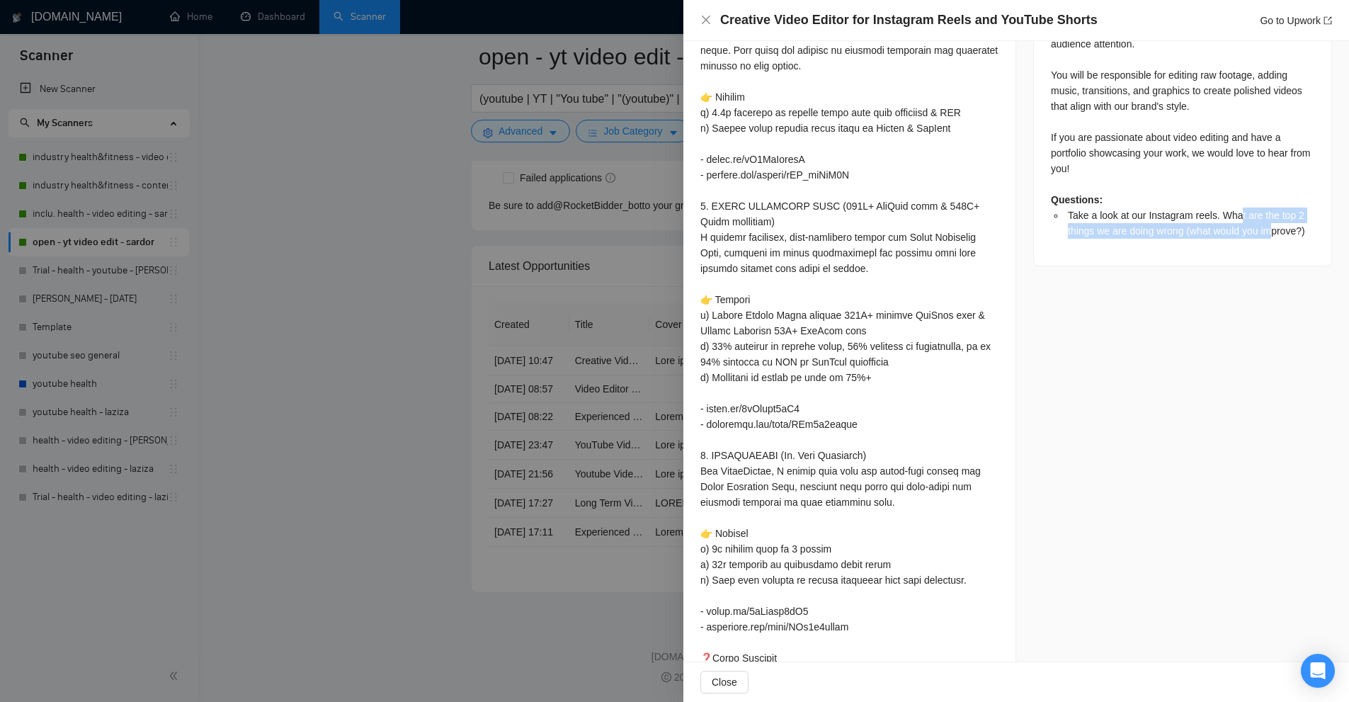
drag, startPoint x: 1232, startPoint y: 207, endPoint x: 1270, endPoint y: 232, distance: 45.4
click at [1270, 232] on span "Take a look at our Instagram reels. What are the top 2 things we are doing wron…" at bounding box center [1186, 223] width 237 height 27
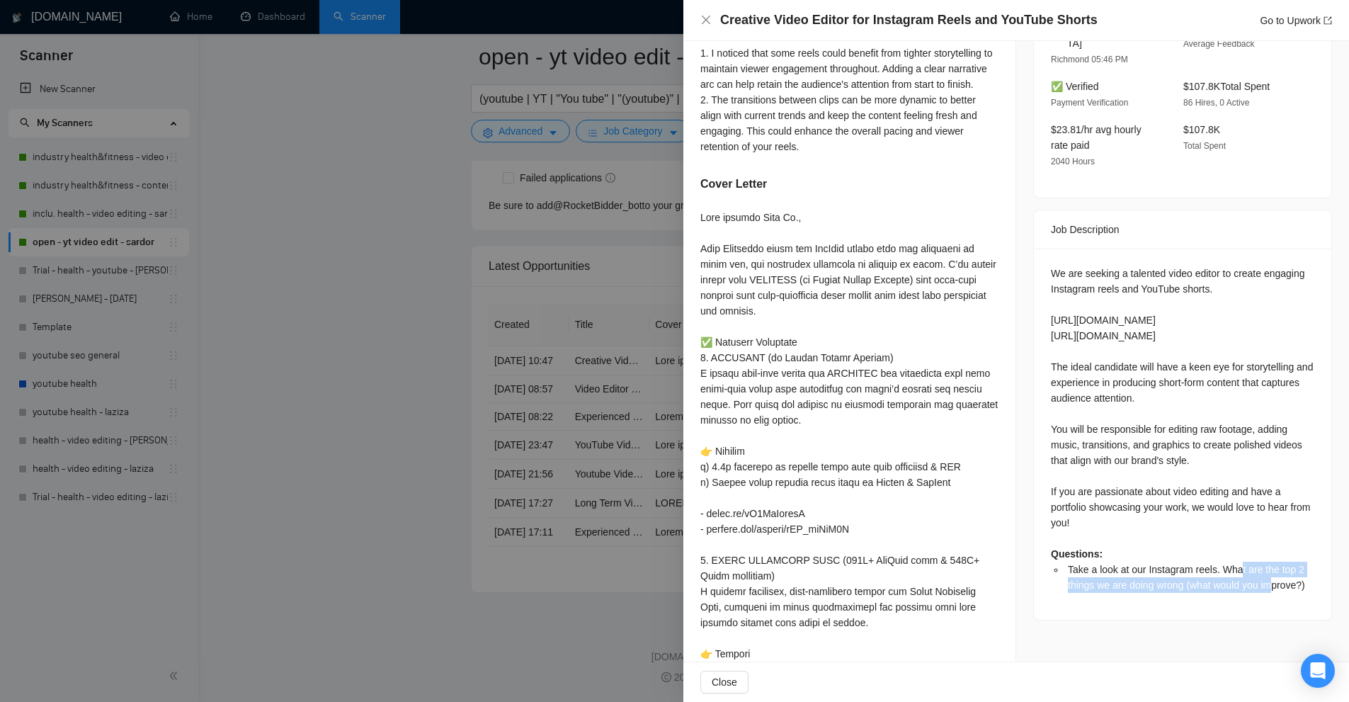
scroll to position [0, 0]
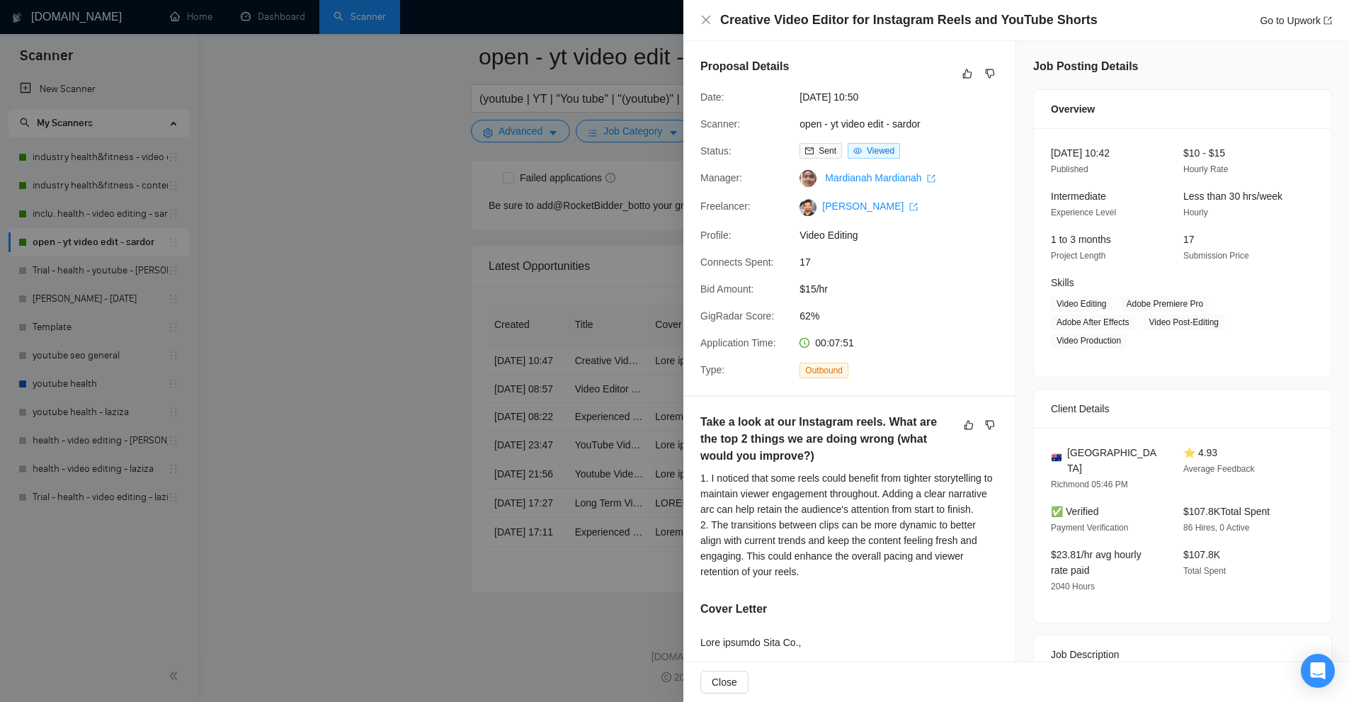
click at [748, 513] on div "1. I noticed that some reels could benefit from tighter storytelling to maintai…" at bounding box center [849, 524] width 298 height 109
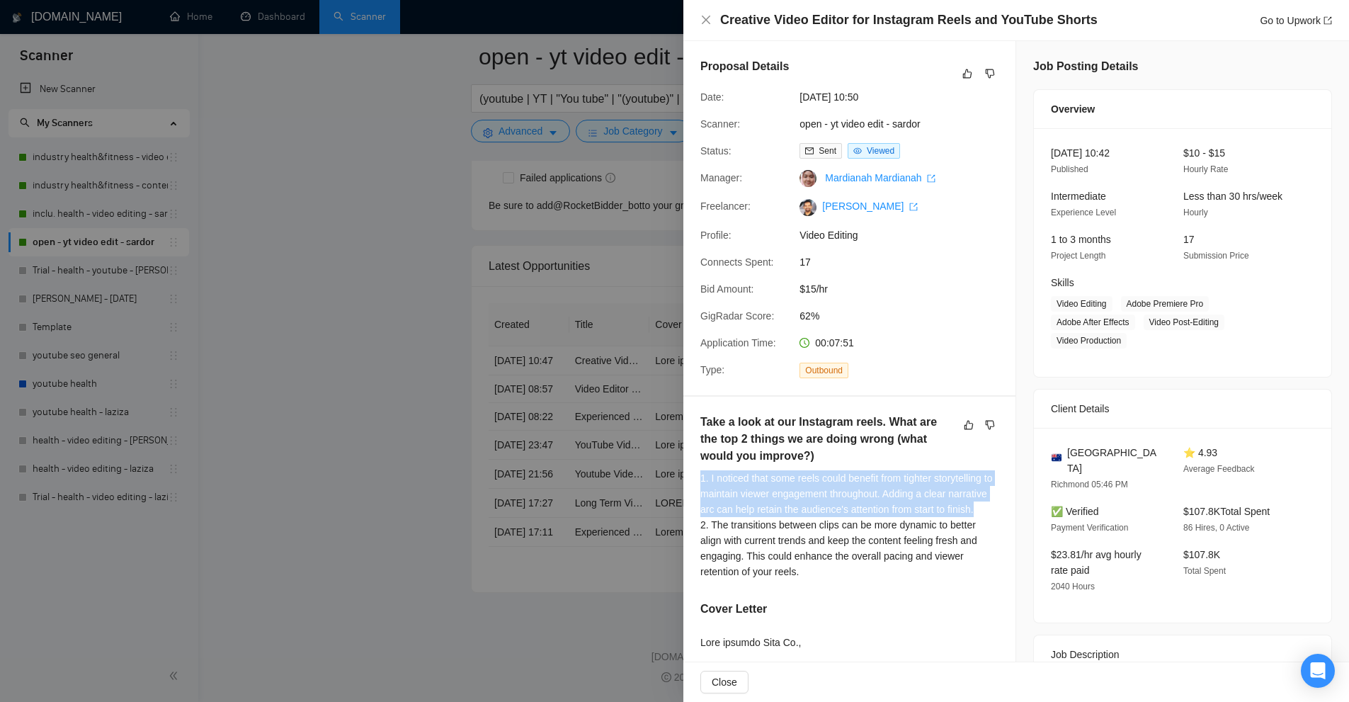
drag, startPoint x: 692, startPoint y: 494, endPoint x: 936, endPoint y: 538, distance: 247.5
click at [936, 538] on div "1. I noticed that some reels could benefit from tighter storytelling to maintai…" at bounding box center [849, 524] width 298 height 109
drag, startPoint x: 936, startPoint y: 538, endPoint x: 717, endPoint y: 498, distance: 222.4
click at [717, 498] on div "1. I noticed that some reels could benefit from tighter storytelling to maintai…" at bounding box center [849, 524] width 298 height 109
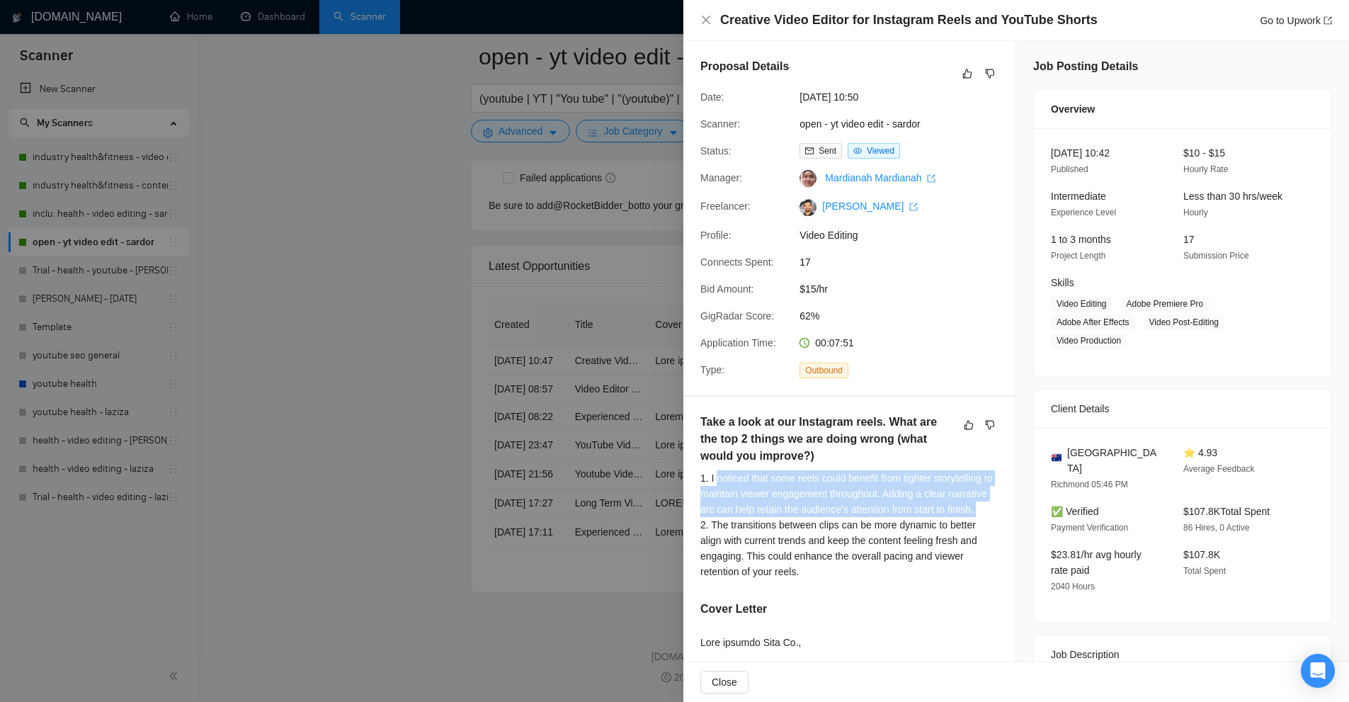
click at [717, 498] on div "1. I noticed that some reels could benefit from tighter storytelling to maintai…" at bounding box center [849, 524] width 298 height 109
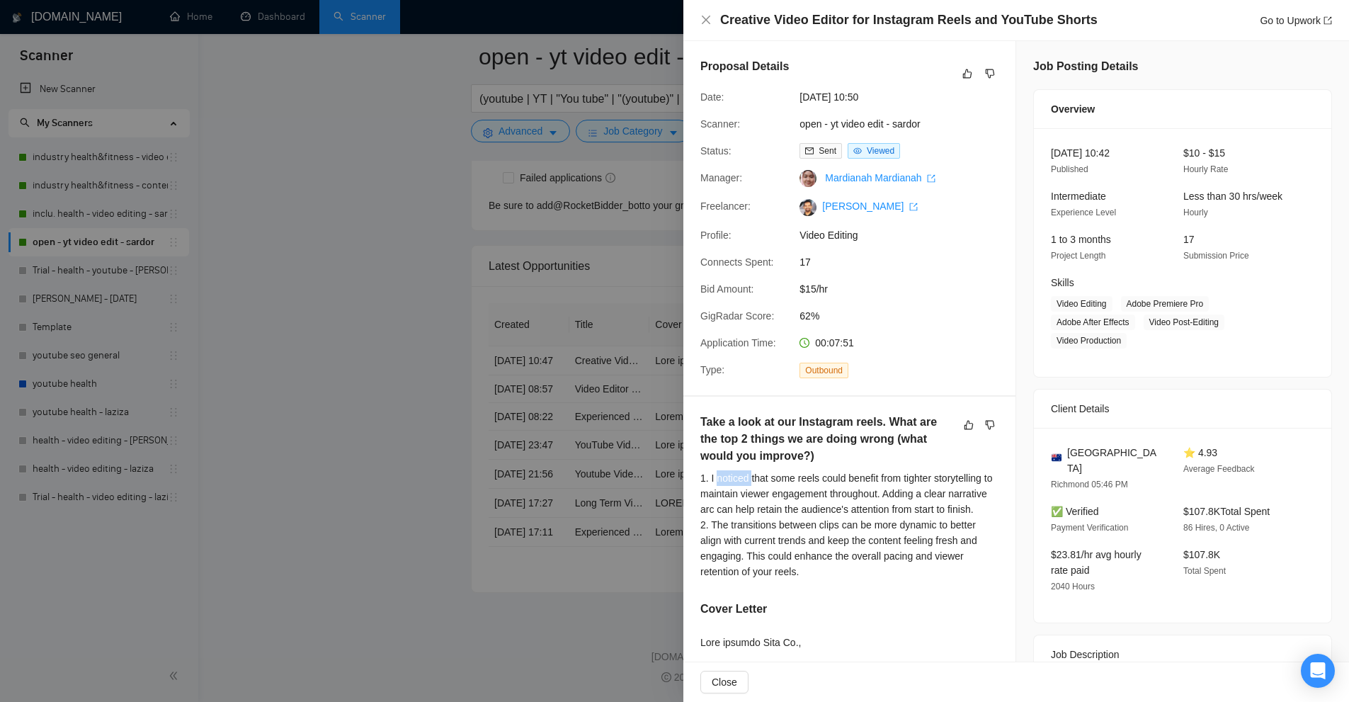
click at [717, 498] on div "1. I noticed that some reels could benefit from tighter storytelling to maintai…" at bounding box center [849, 524] width 298 height 109
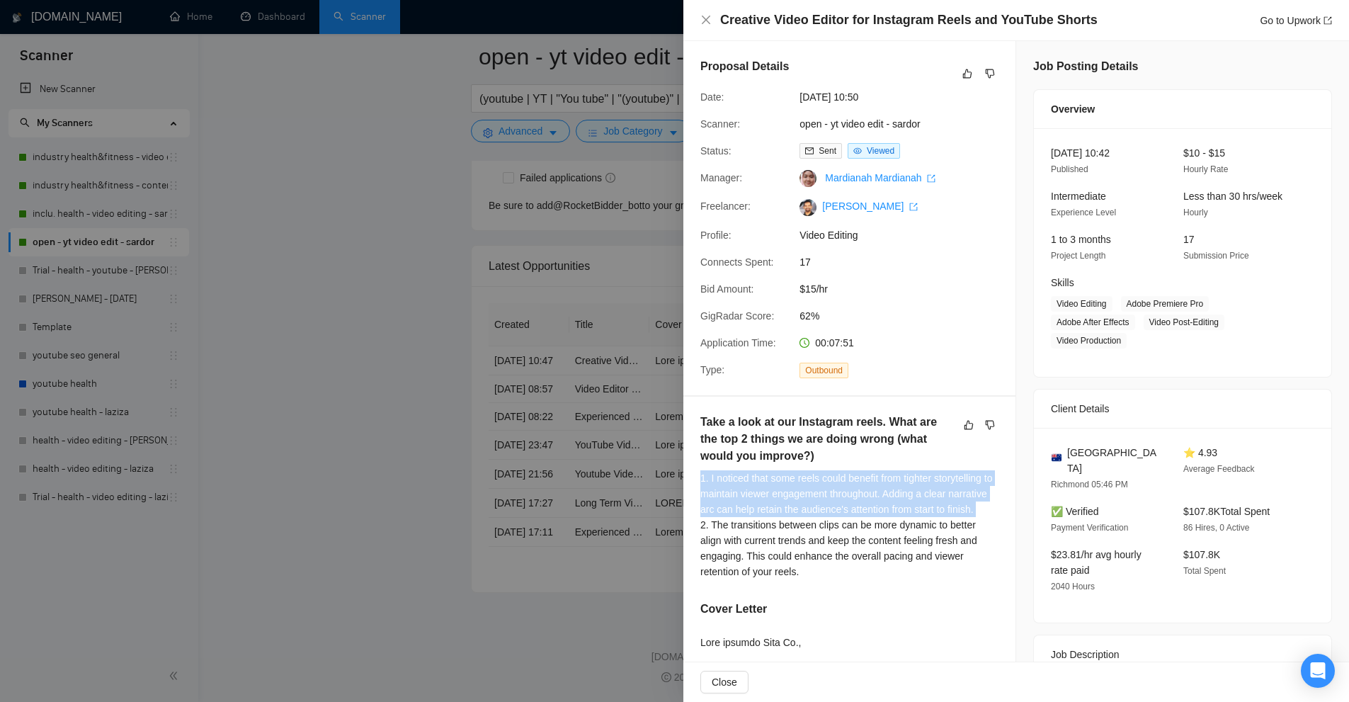
click at [717, 498] on div "1. I noticed that some reels could benefit from tighter storytelling to maintai…" at bounding box center [849, 524] width 298 height 109
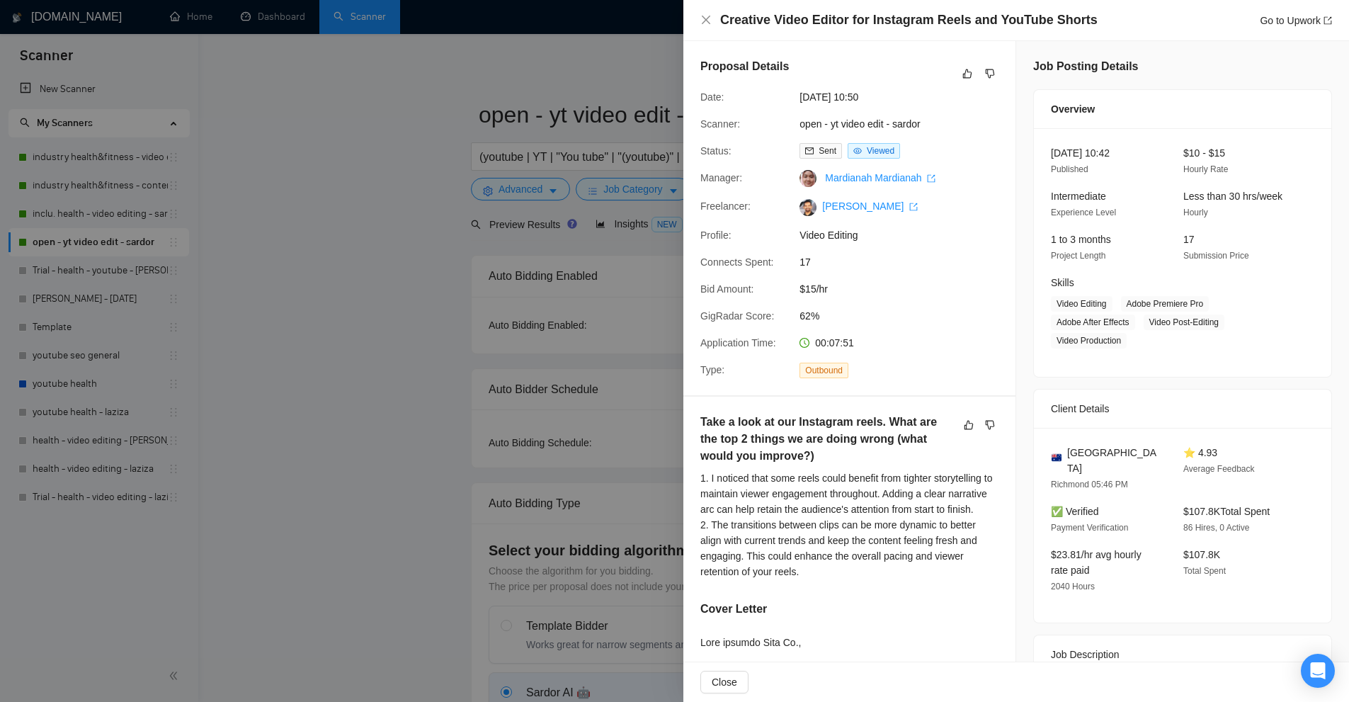
click at [600, 346] on div at bounding box center [674, 351] width 1349 height 702
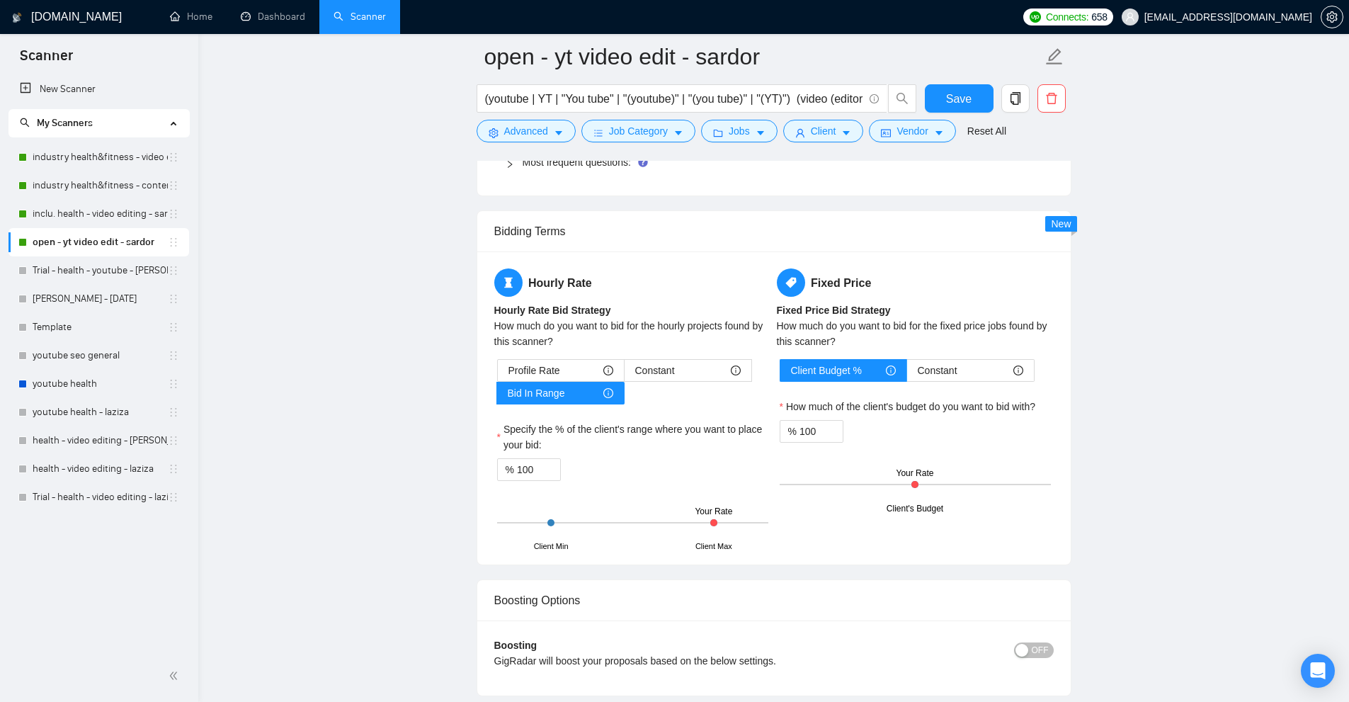
scroll to position [2832, 0]
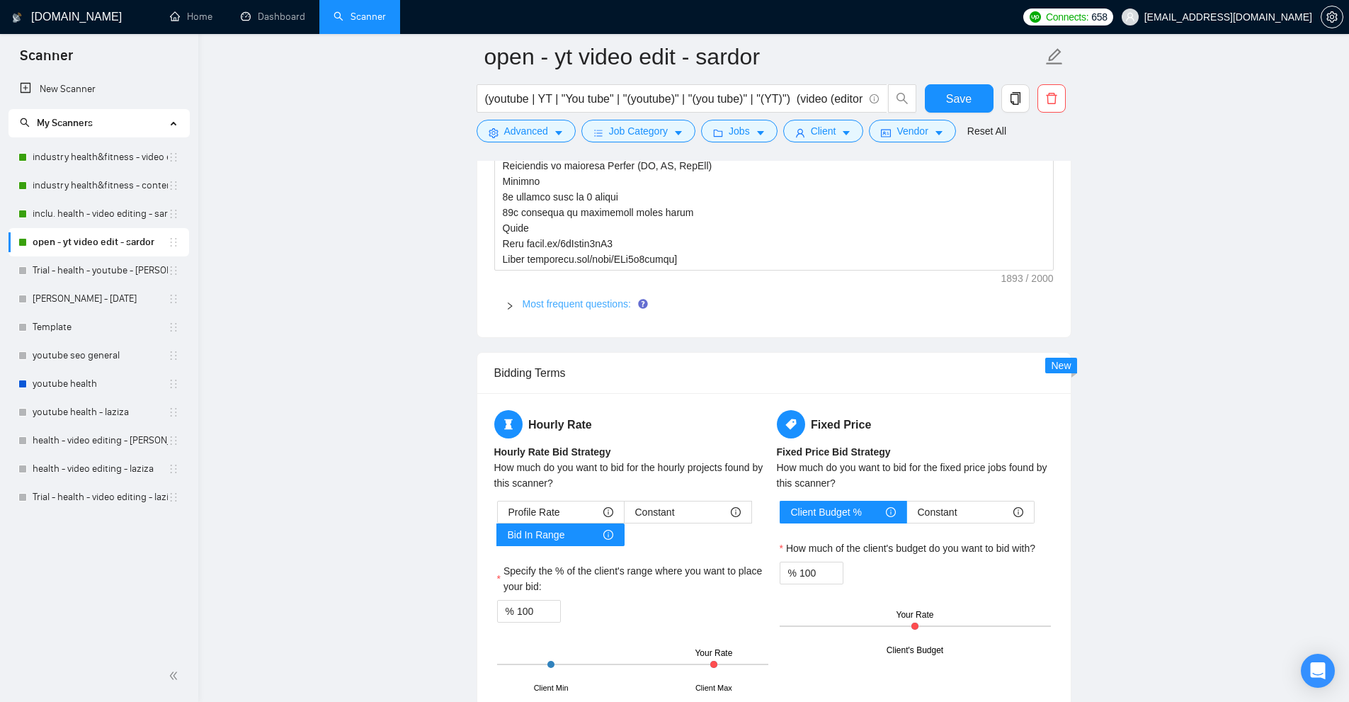
click at [542, 304] on link "Most frequent questions:" at bounding box center [576, 303] width 108 height 11
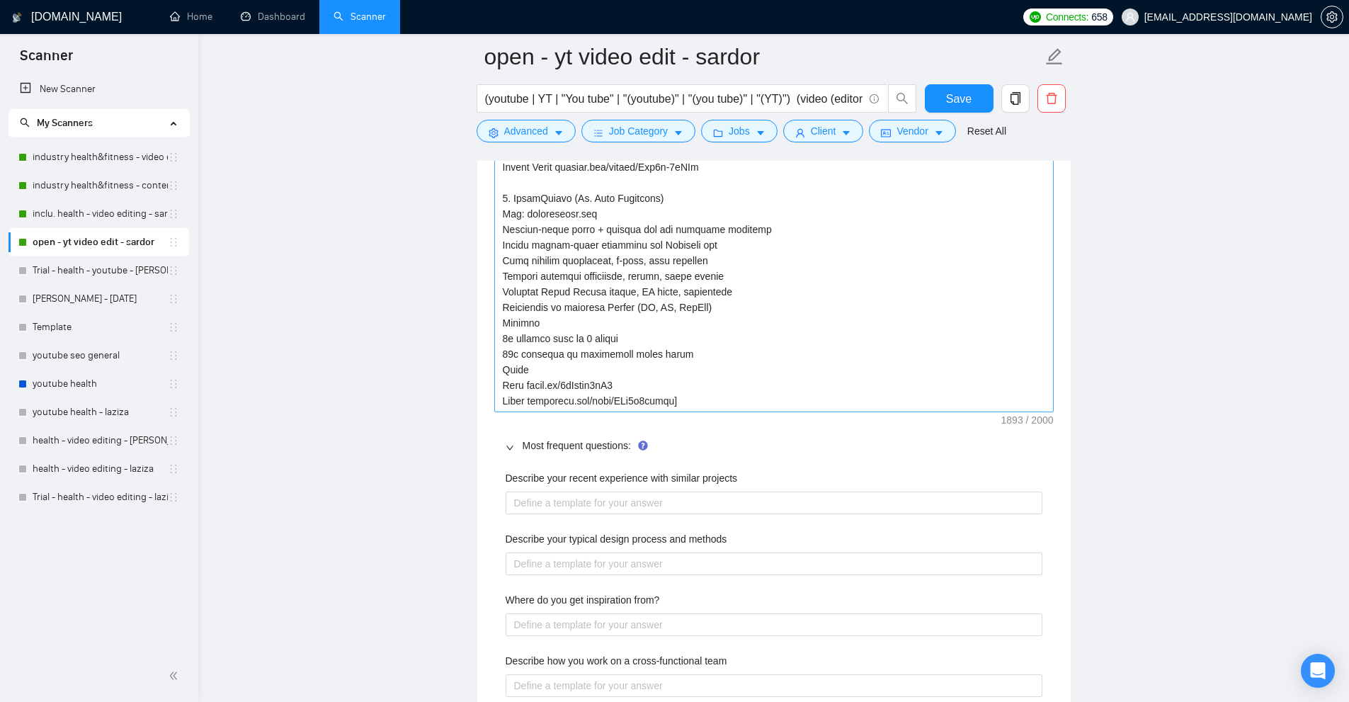
scroll to position [2902, 0]
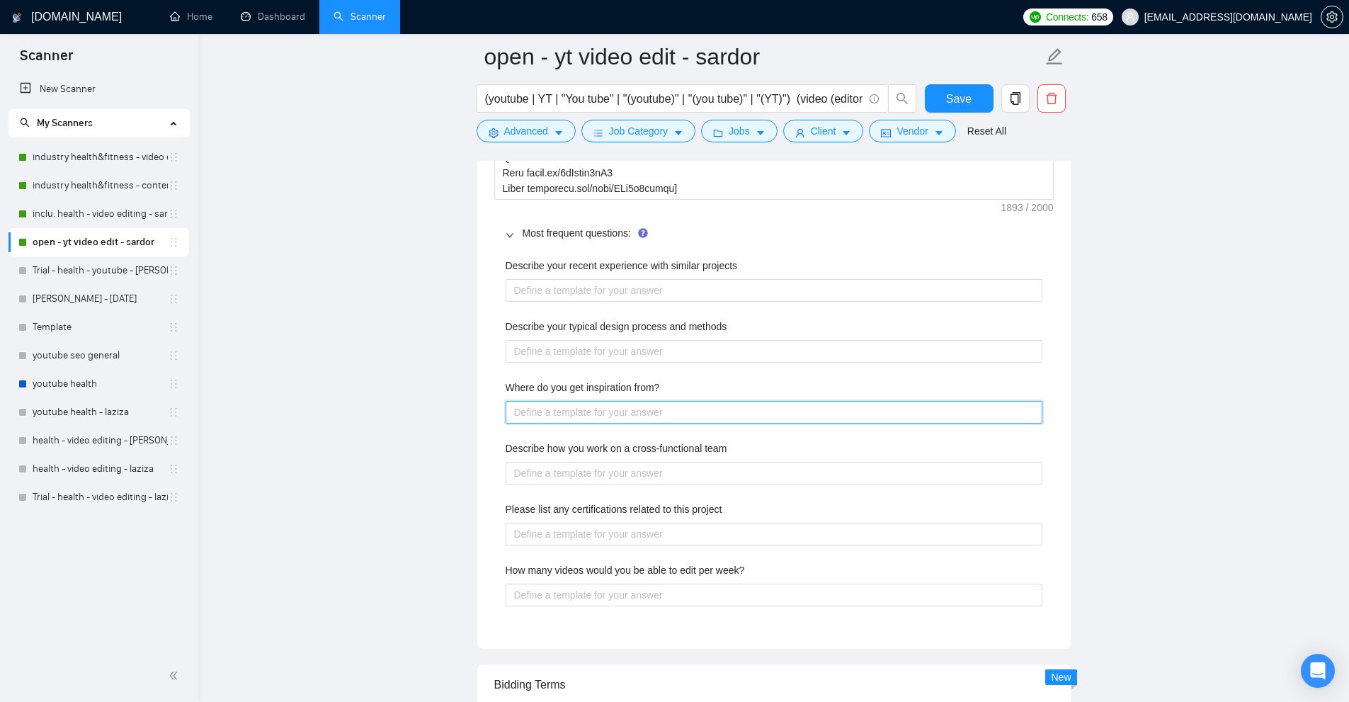
click at [576, 407] on from\? "Where do you get inspiration from?" at bounding box center [773, 412] width 537 height 23
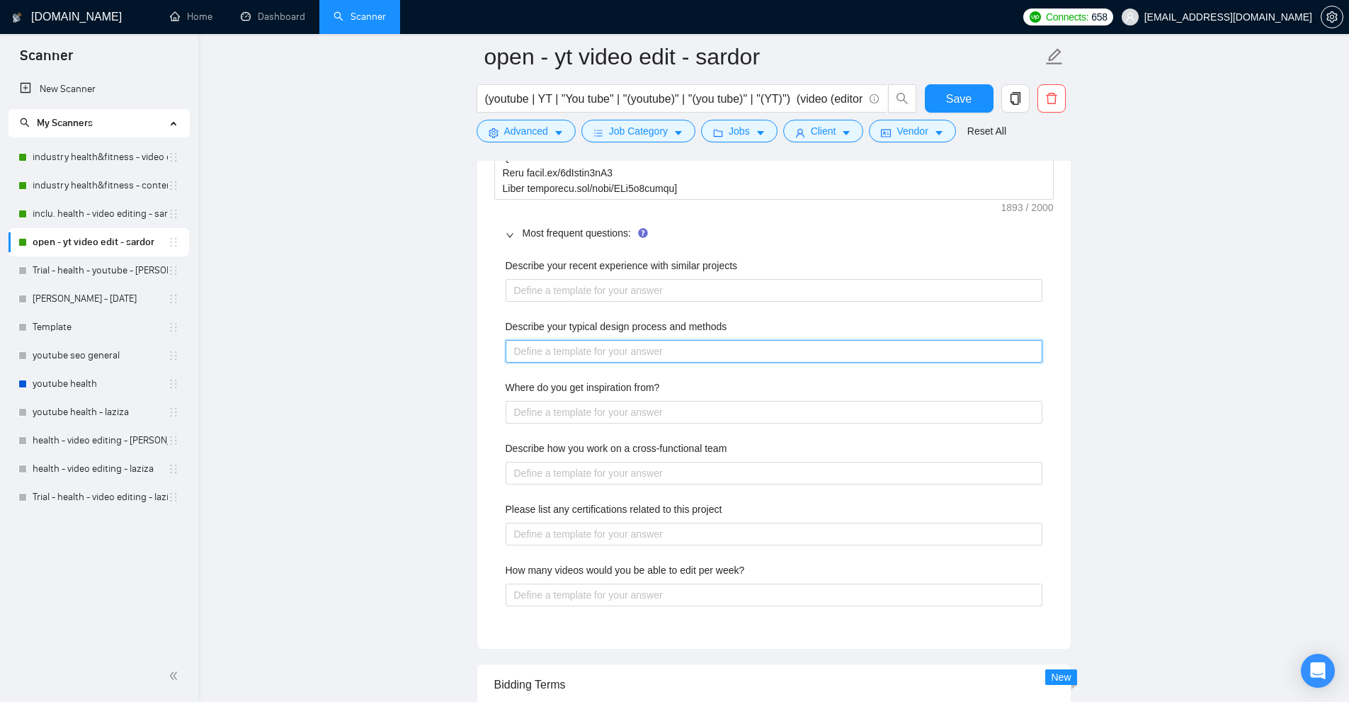
click at [597, 358] on methods "Describe your typical design process and methods" at bounding box center [773, 351] width 537 height 23
click at [603, 348] on methods "Describe your typical design process and methods" at bounding box center [773, 351] width 537 height 23
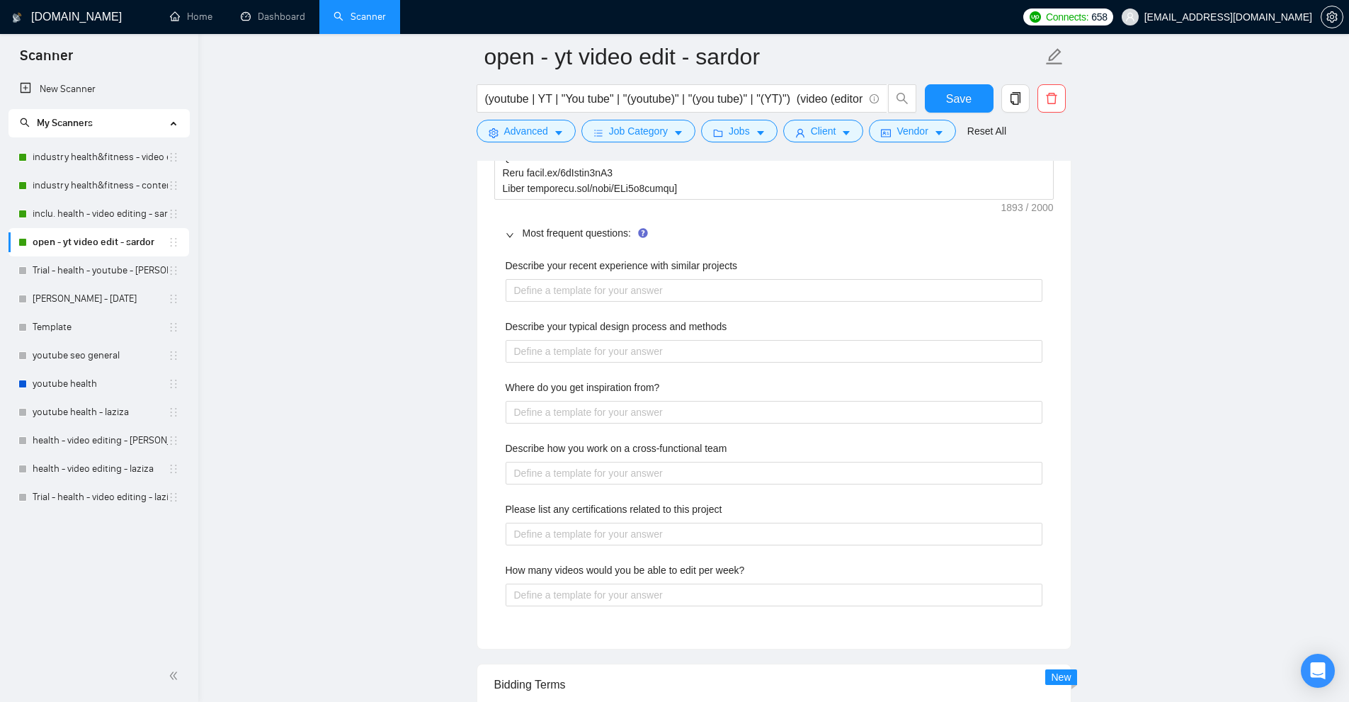
click at [580, 383] on label "Where do you get inspiration from?" at bounding box center [582, 387] width 154 height 16
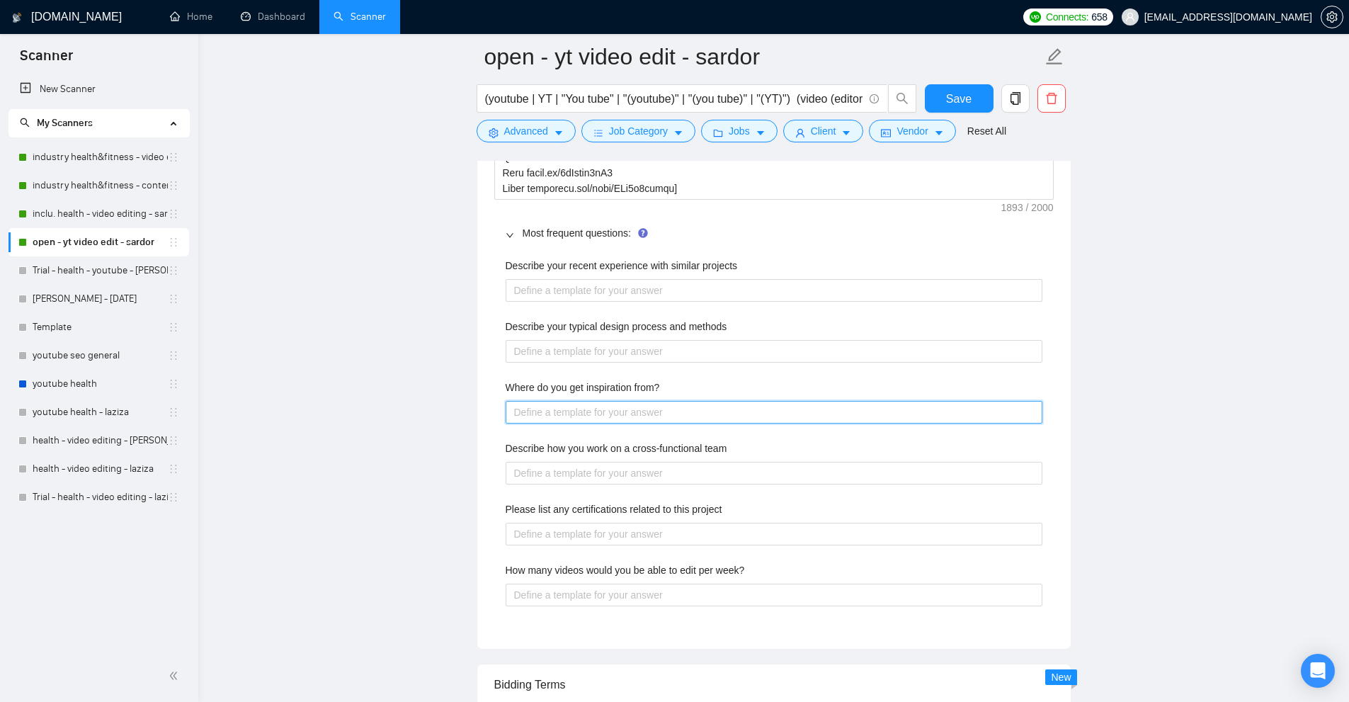
click at [580, 401] on from\? "Where do you get inspiration from?" at bounding box center [773, 412] width 537 height 23
click at [566, 404] on from\? "Where do you get inspiration from?" at bounding box center [773, 412] width 537 height 23
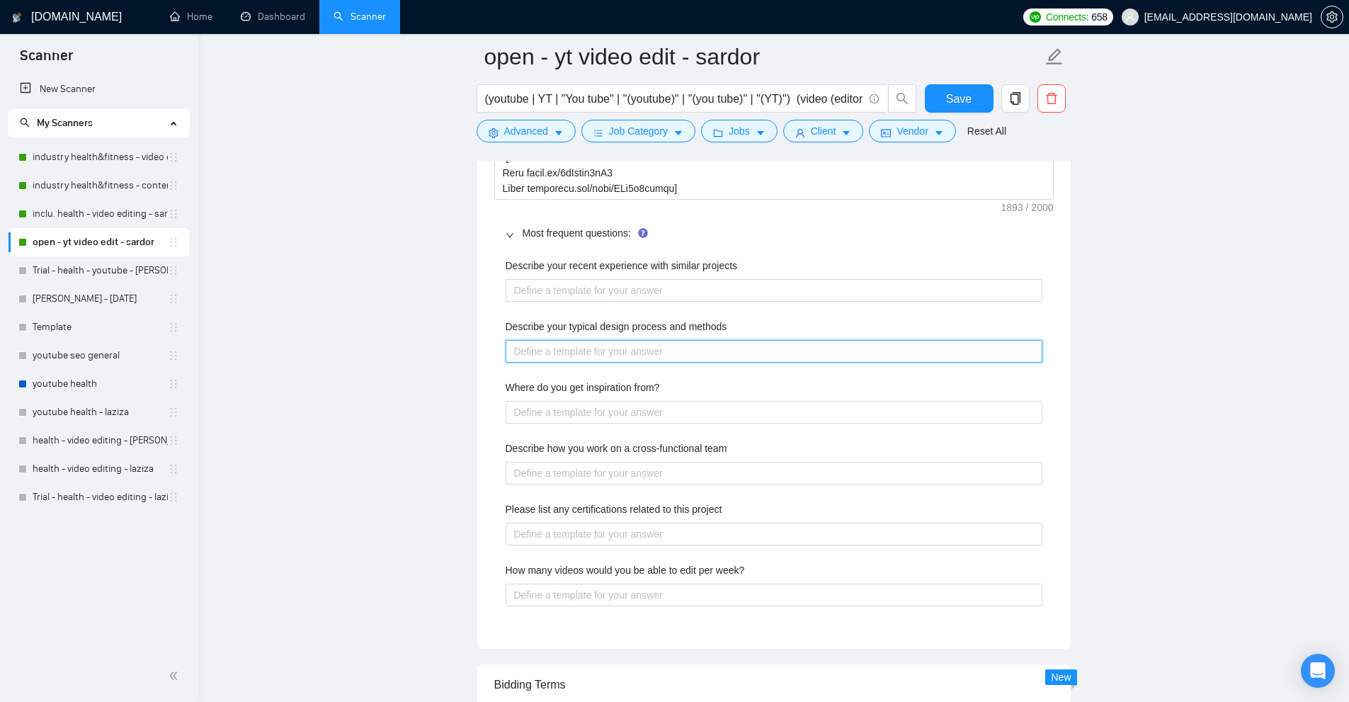
click at [580, 361] on methods "Describe your typical design process and methods" at bounding box center [773, 351] width 537 height 23
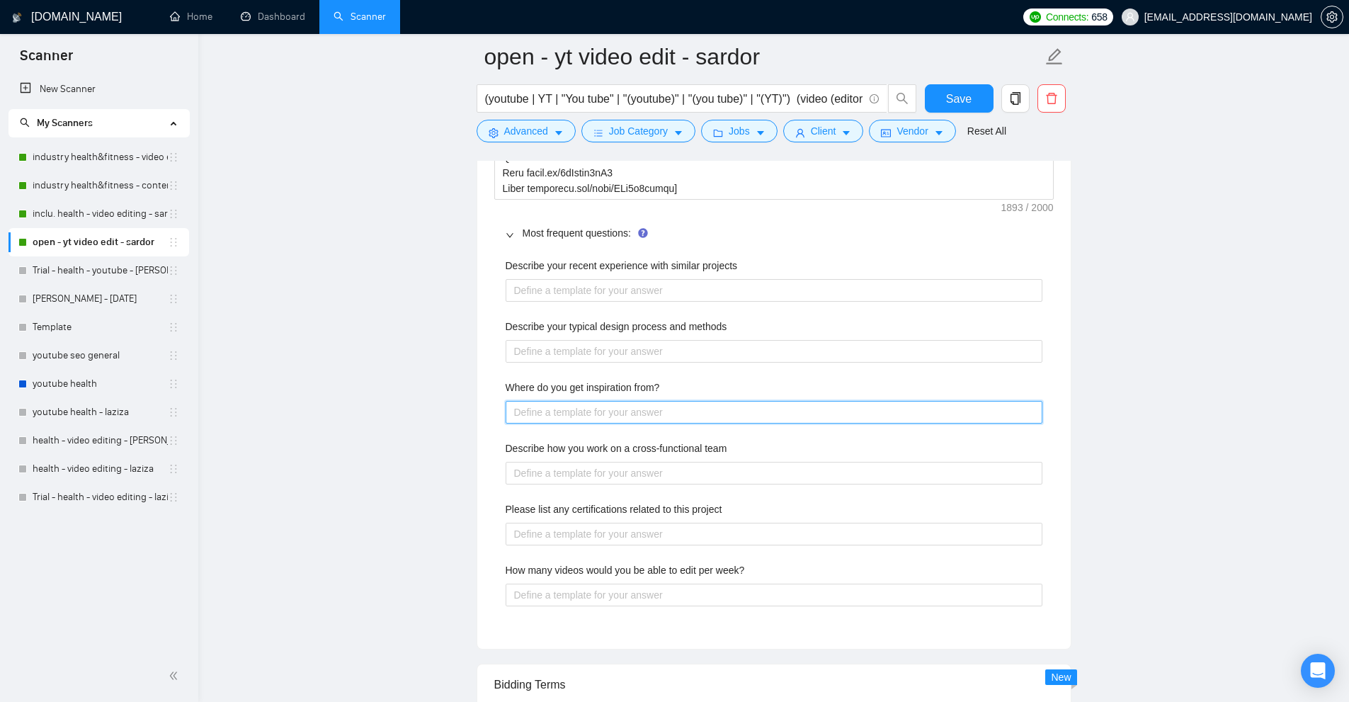
click at [569, 404] on from\? "Where do you get inspiration from?" at bounding box center [773, 412] width 537 height 23
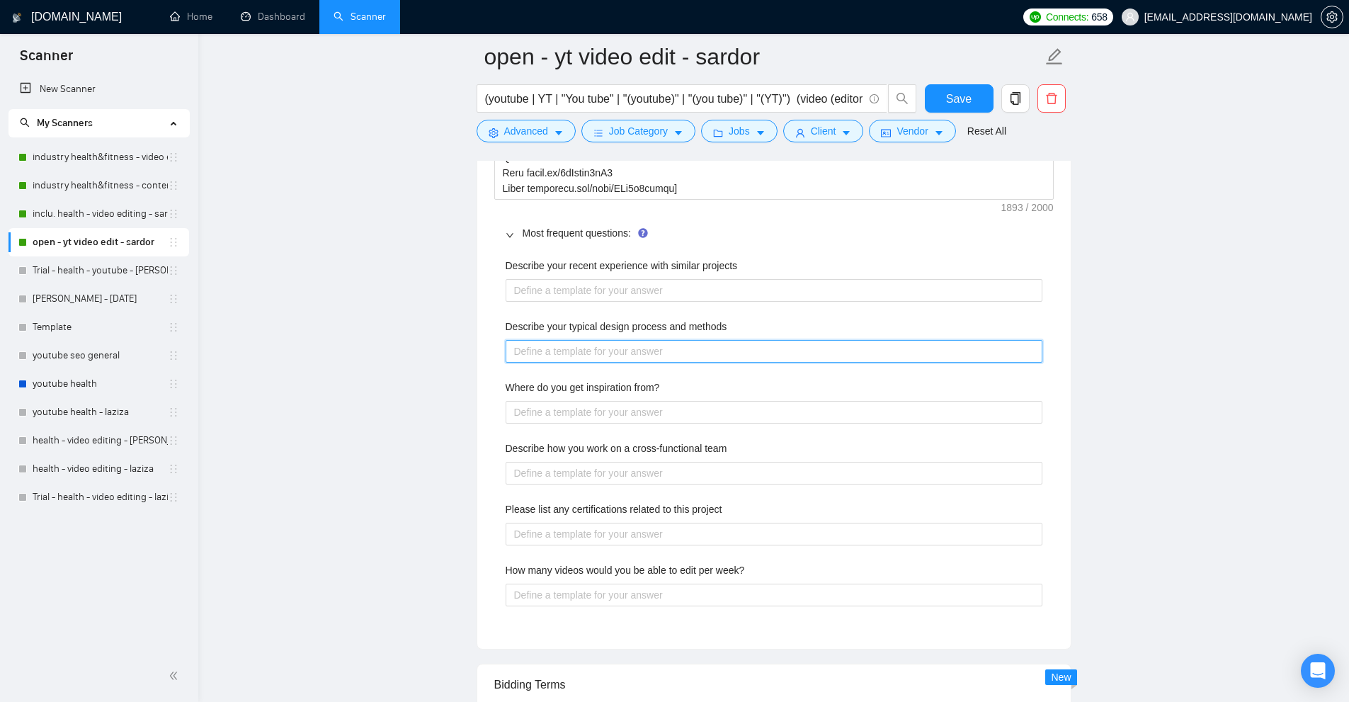
click at [576, 353] on methods "Describe your typical design process and methods" at bounding box center [773, 351] width 537 height 23
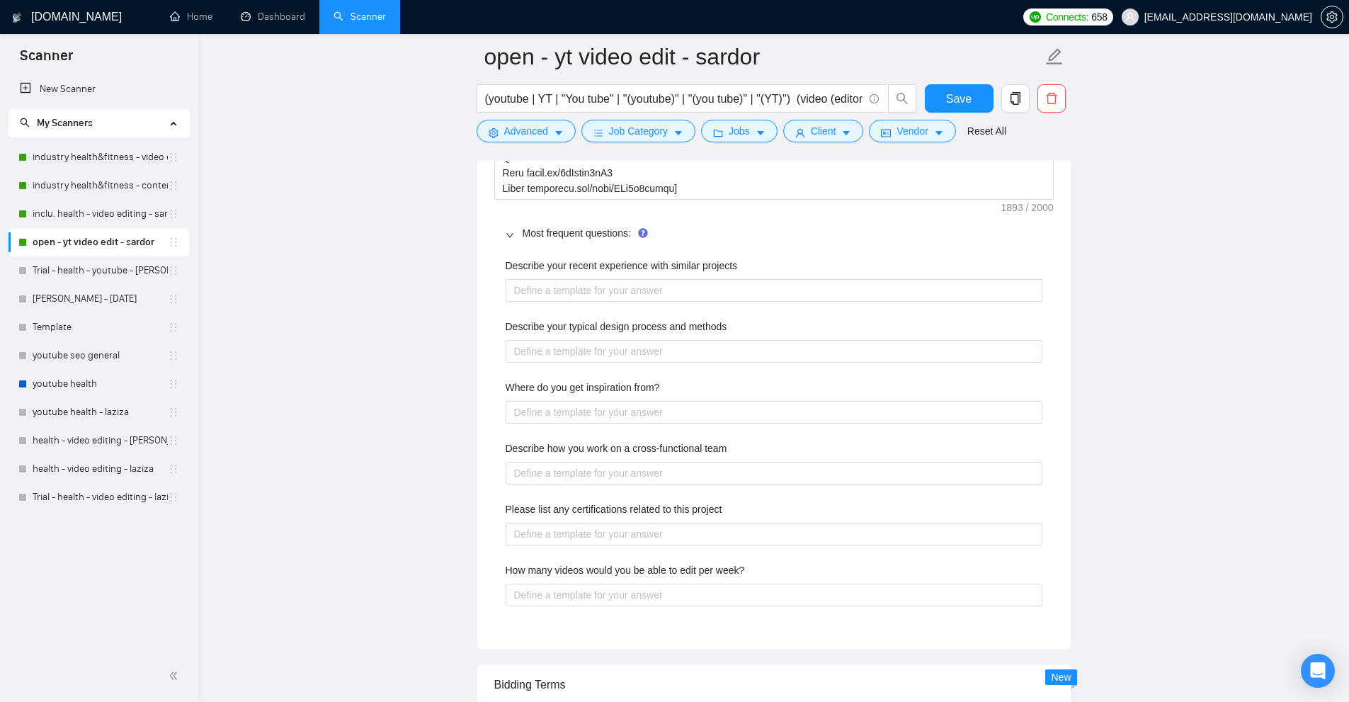
click at [607, 302] on div "Describe your recent experience with similar projects Describe your typical des…" at bounding box center [773, 440] width 559 height 382
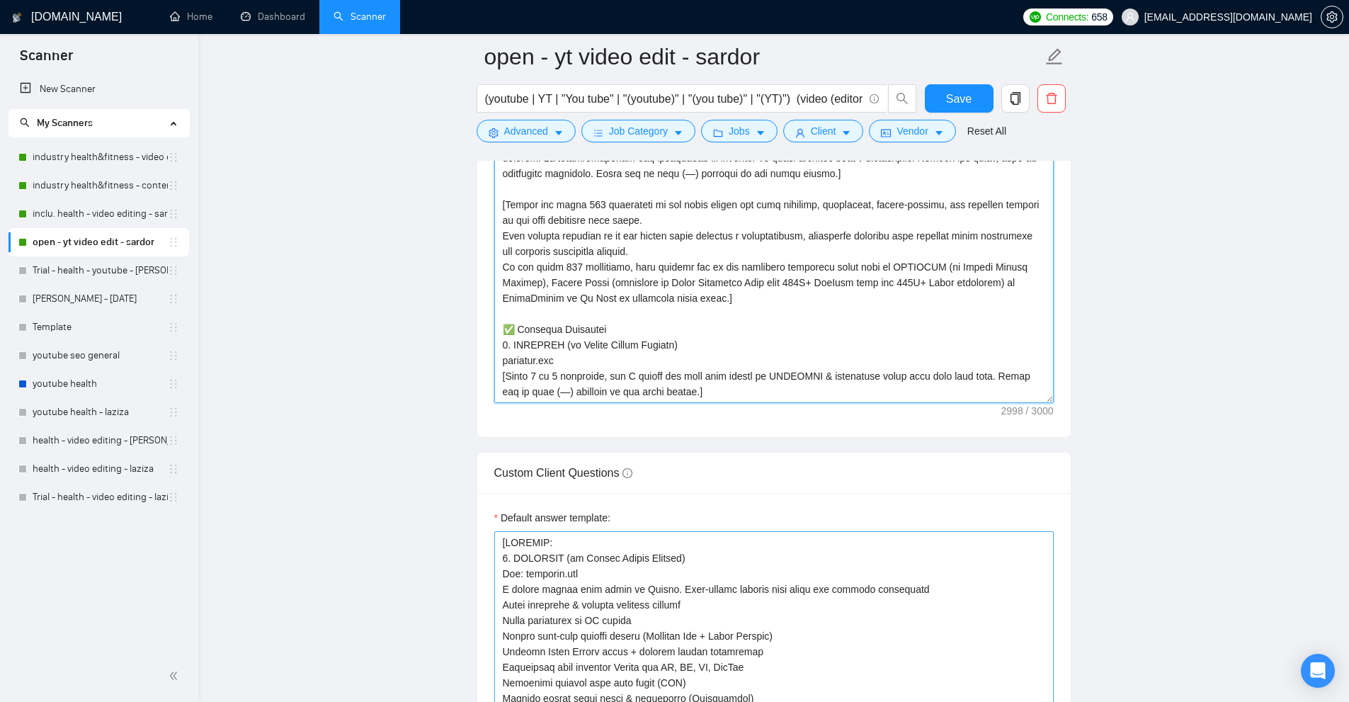
scroll to position [1841, 0]
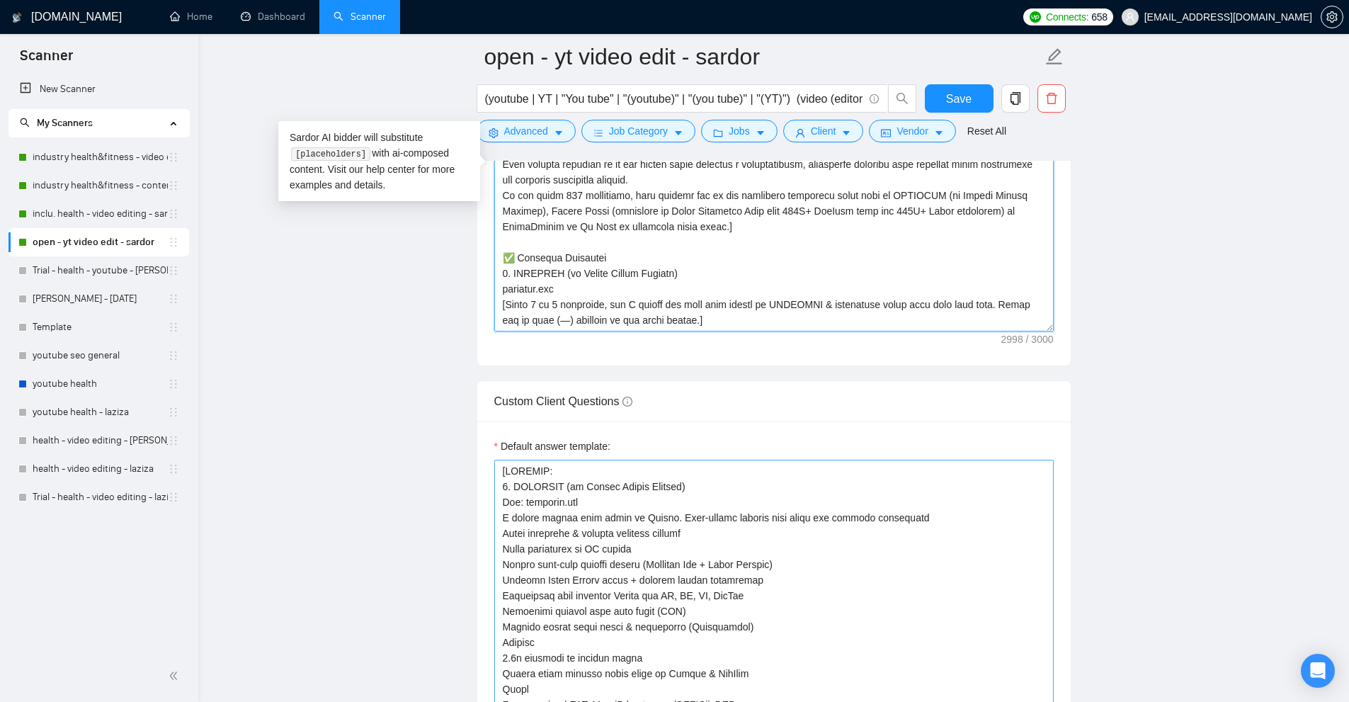
drag, startPoint x: 1052, startPoint y: 400, endPoint x: 1032, endPoint y: 687, distance: 288.1
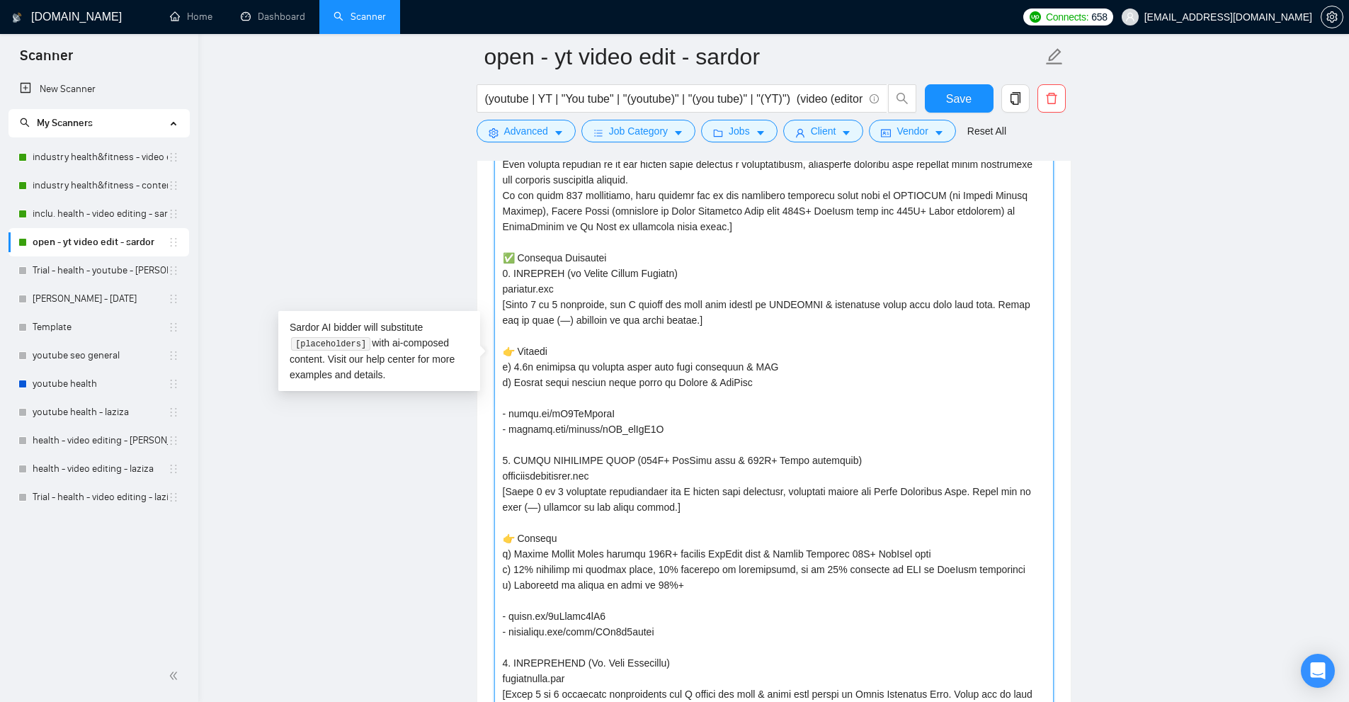
drag, startPoint x: 1043, startPoint y: 322, endPoint x: 1009, endPoint y: 561, distance: 241.1
click at [873, 459] on textarea "Cover letter template:" at bounding box center [773, 358] width 559 height 690
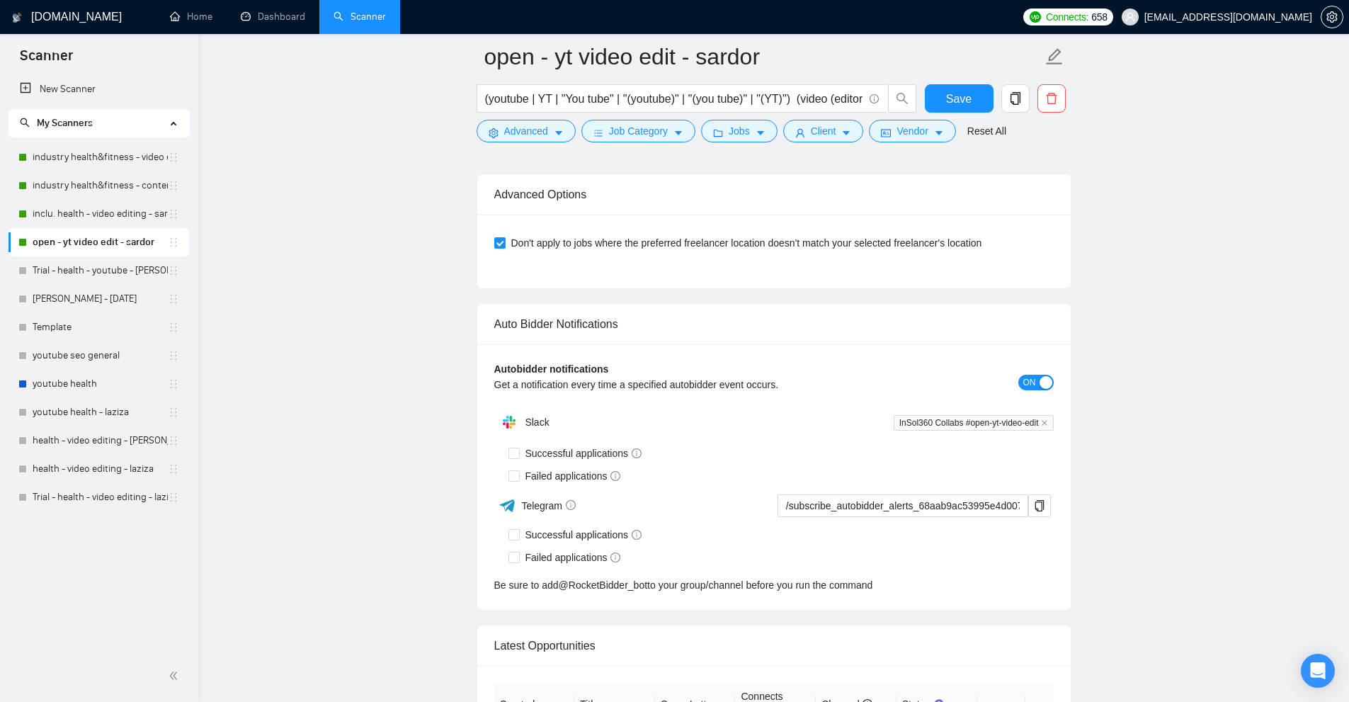
scroll to position [5295, 0]
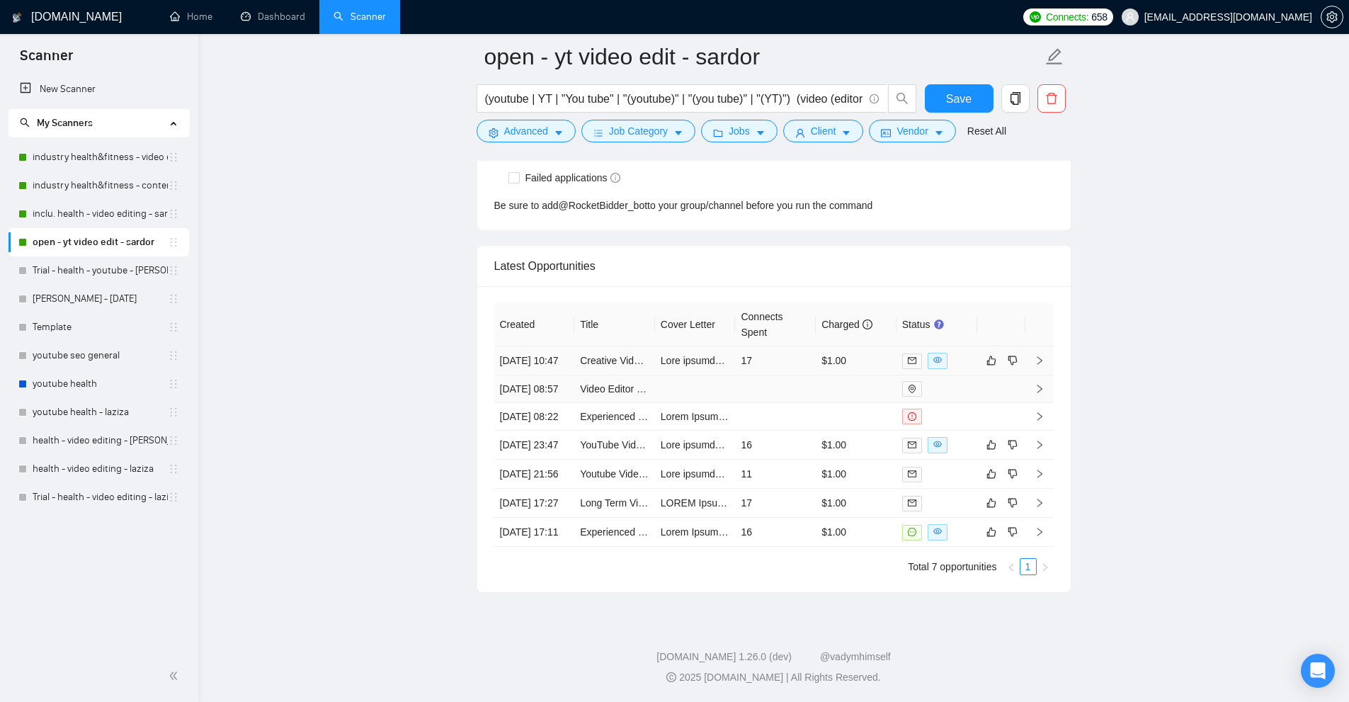
click at [845, 346] on td "$1.00" at bounding box center [856, 360] width 81 height 29
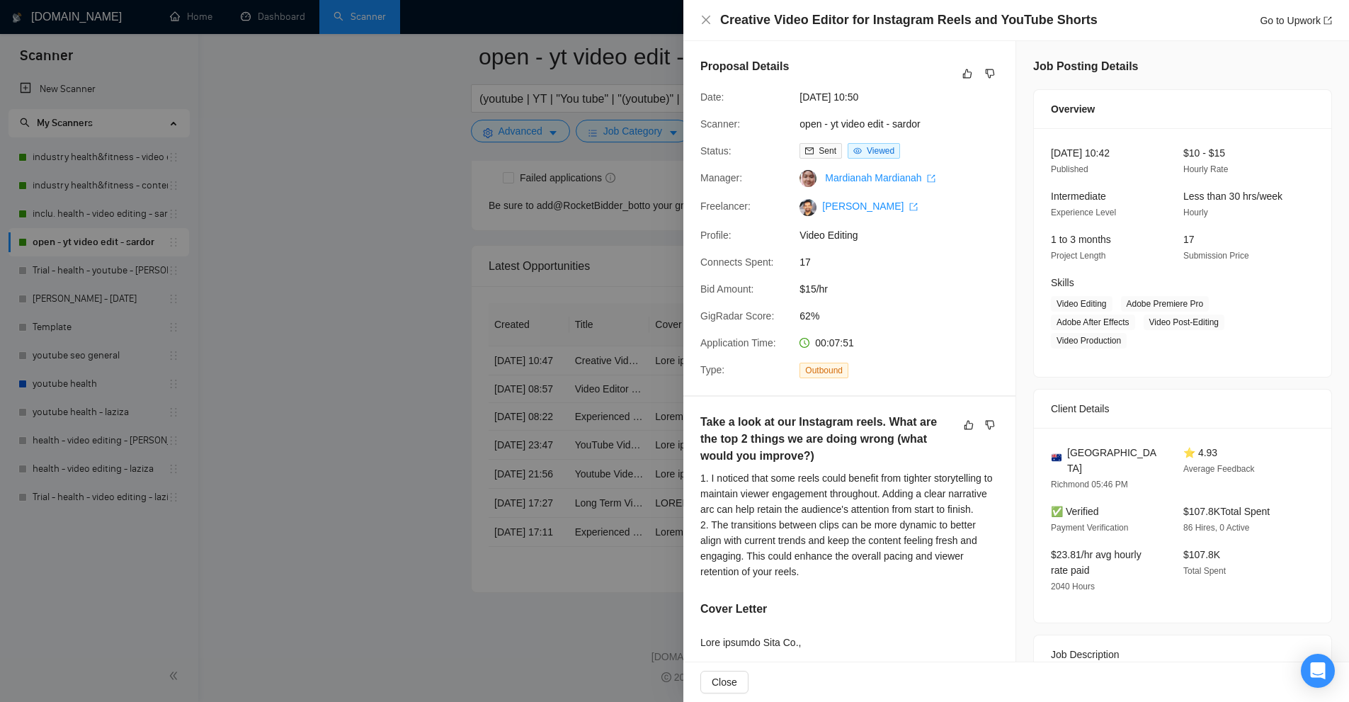
scroll to position [425, 0]
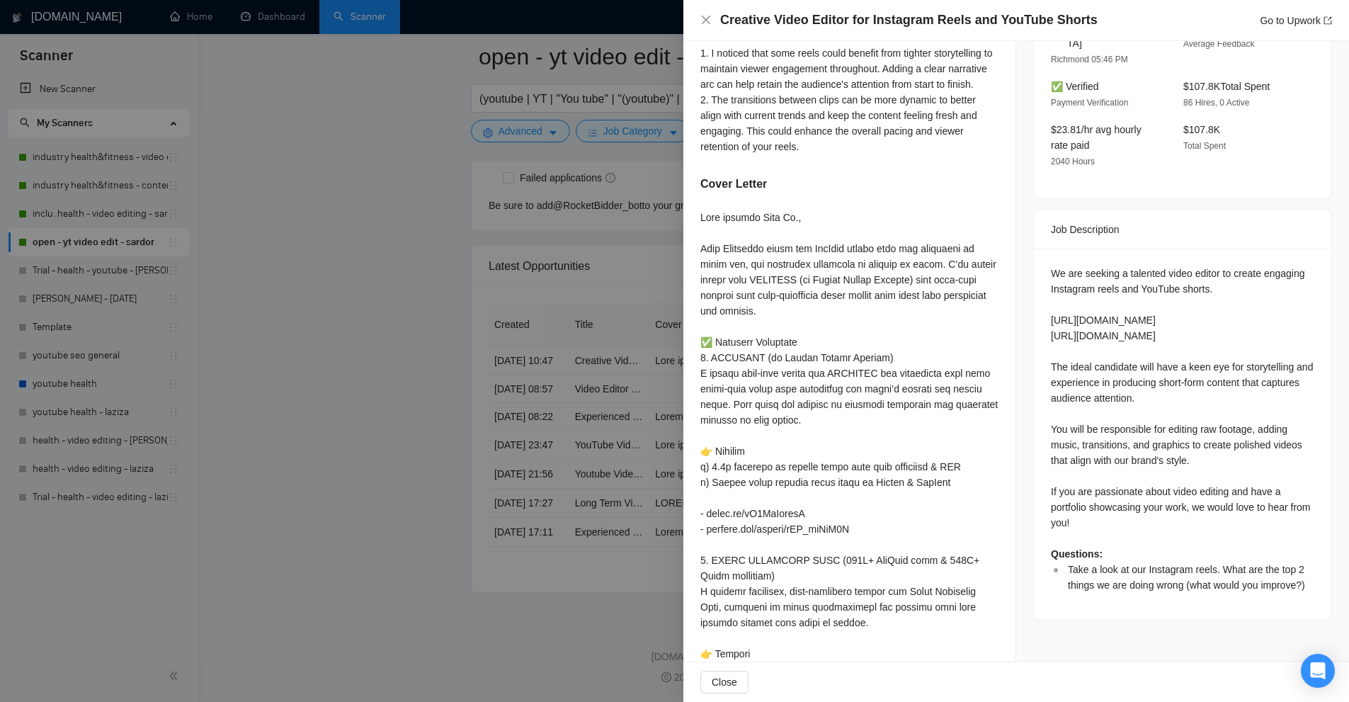
click at [1091, 315] on div "We are seeking a talented video editor to create engaging Instagram reels and Y…" at bounding box center [1182, 428] width 263 height 327
click at [1114, 303] on div "We are seeking a talented video editor to create engaging Instagram reels and Y…" at bounding box center [1182, 428] width 263 height 327
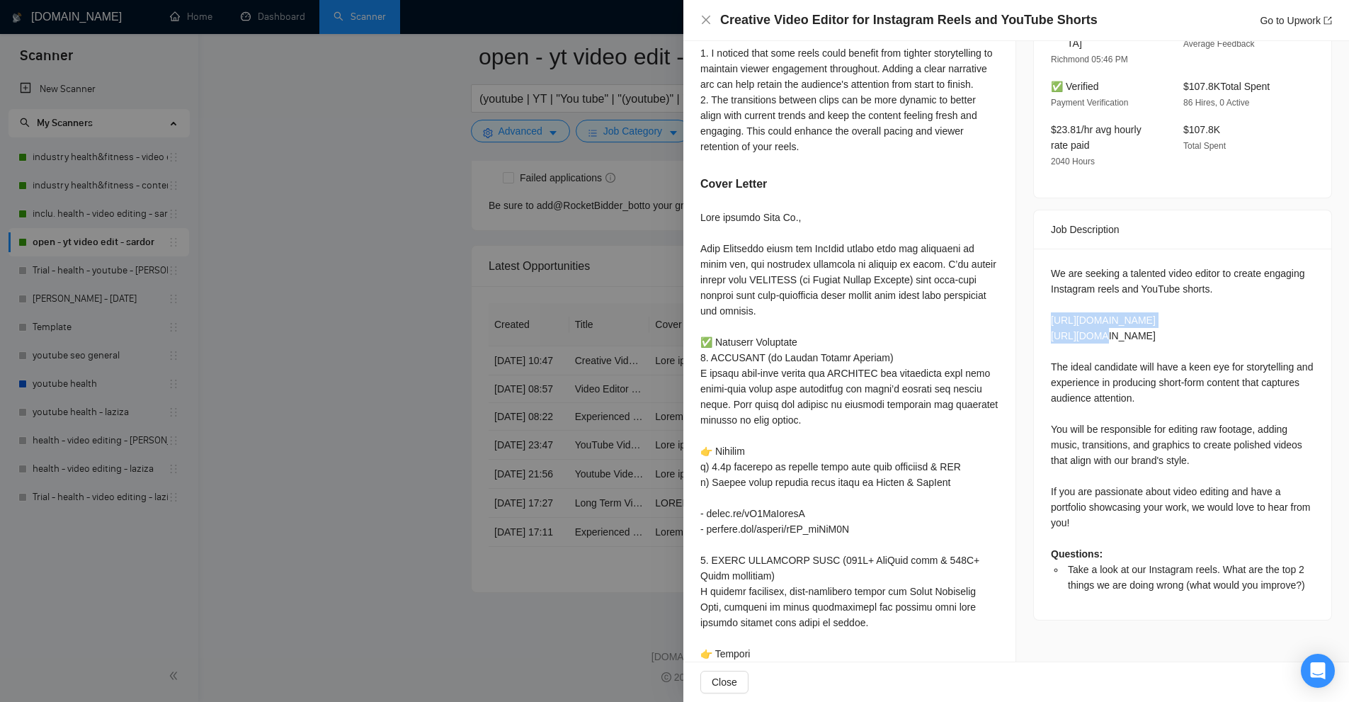
click at [1114, 303] on div "We are seeking a talented video editor to create engaging Instagram reels and Y…" at bounding box center [1182, 428] width 263 height 327
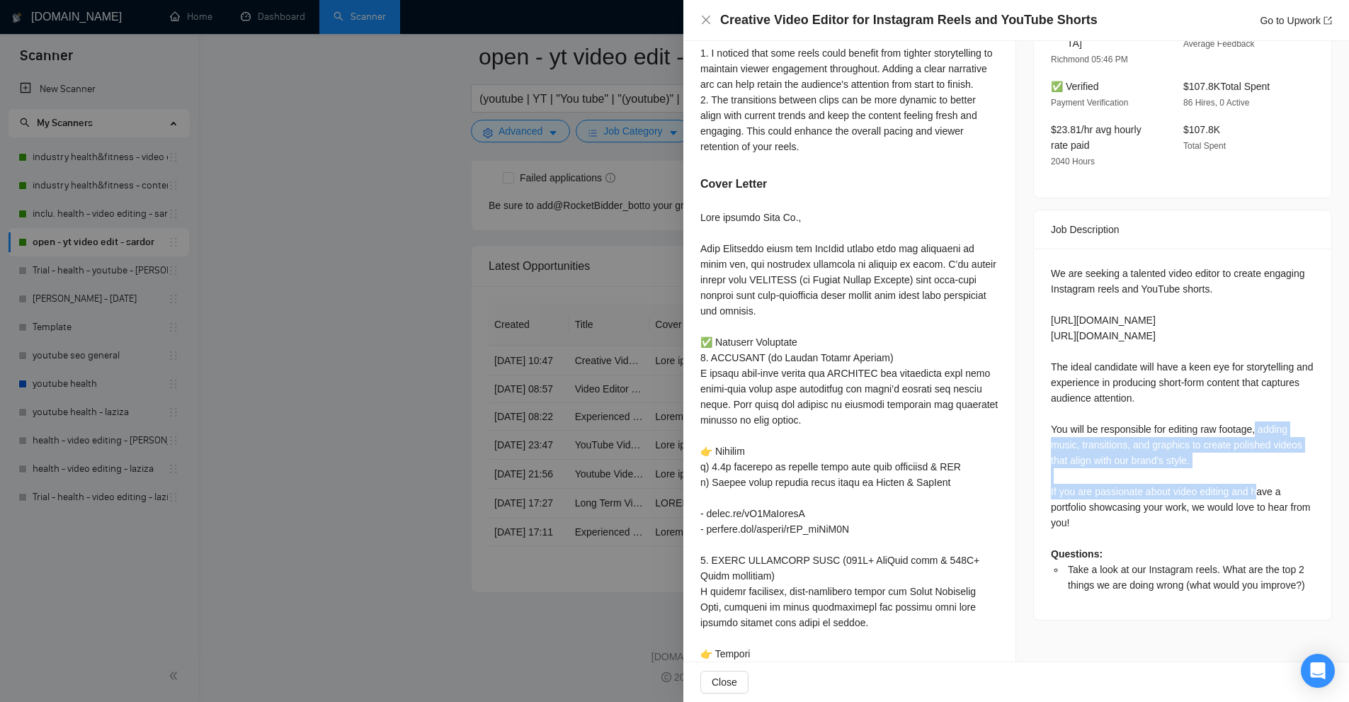
drag, startPoint x: 1033, startPoint y: 420, endPoint x: 1279, endPoint y: 465, distance: 250.5
click at [1279, 465] on div "We are seeking a talented video editor to create engaging Instagram reels and Y…" at bounding box center [1182, 433] width 297 height 371
click at [1279, 465] on div "We are seeking a talented video editor to create engaging Instagram reels and Y…" at bounding box center [1182, 428] width 263 height 327
drag, startPoint x: 1279, startPoint y: 465, endPoint x: 1279, endPoint y: 419, distance: 46.0
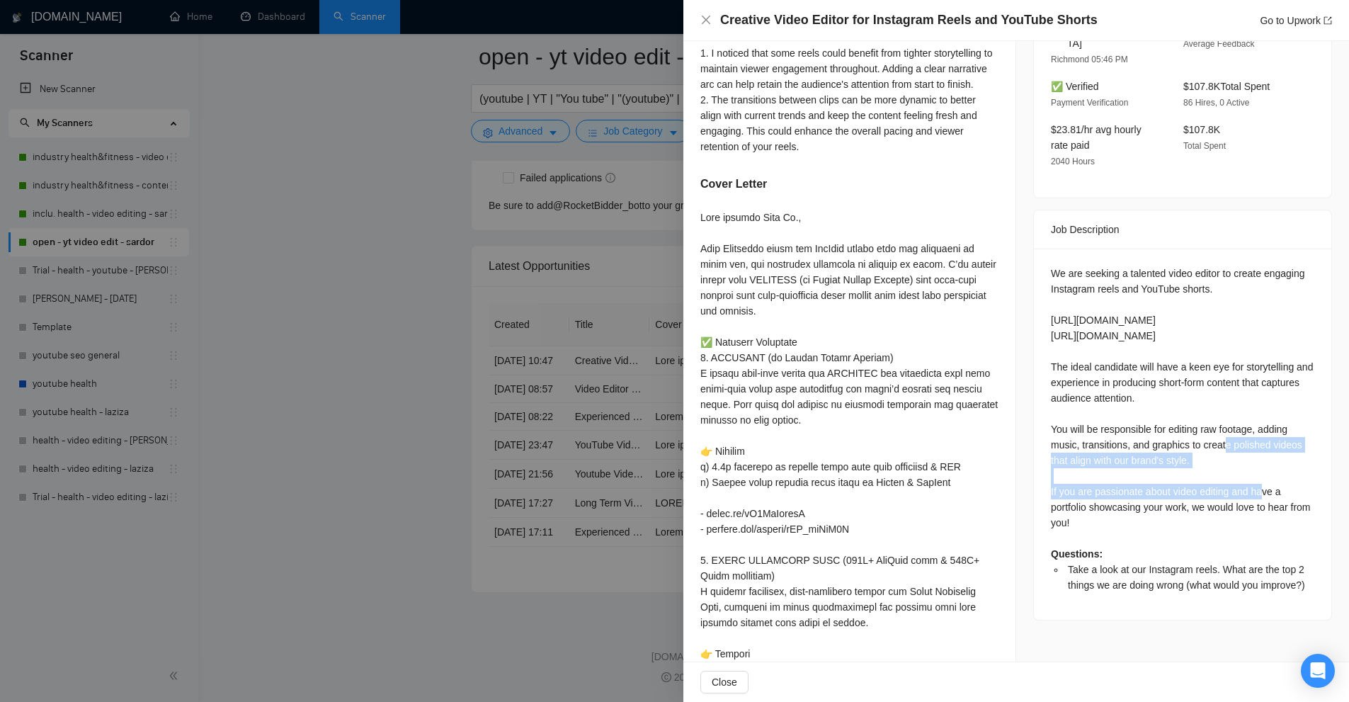
click at [1279, 419] on div "We are seeking a talented video editor to create engaging Instagram reels and Y…" at bounding box center [1182, 428] width 263 height 327
click at [1254, 450] on div "We are seeking a talented video editor to create engaging Instagram reels and Y…" at bounding box center [1182, 428] width 263 height 327
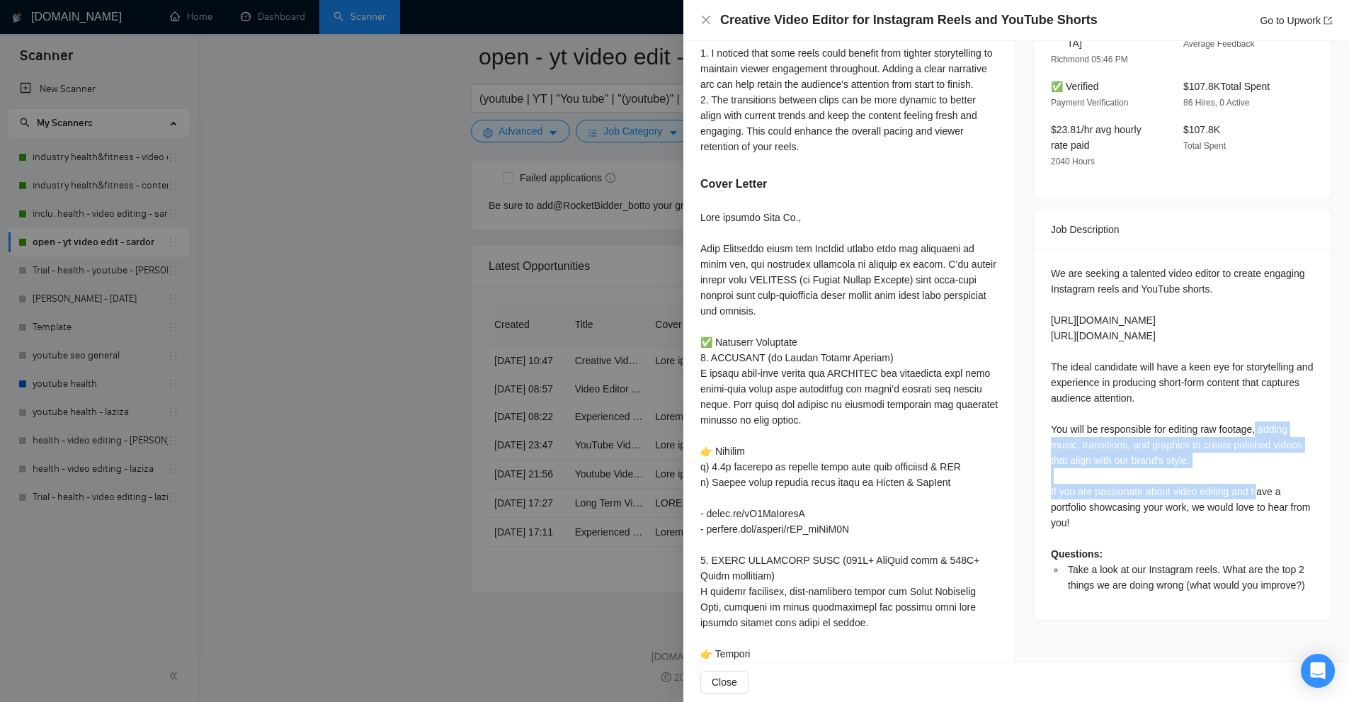
click at [1254, 443] on div "We are seeking a talented video editor to create engaging Instagram reels and Y…" at bounding box center [1182, 428] width 263 height 327
click at [1249, 443] on div "We are seeking a talented video editor to create engaging Instagram reels and Y…" at bounding box center [1182, 428] width 263 height 327
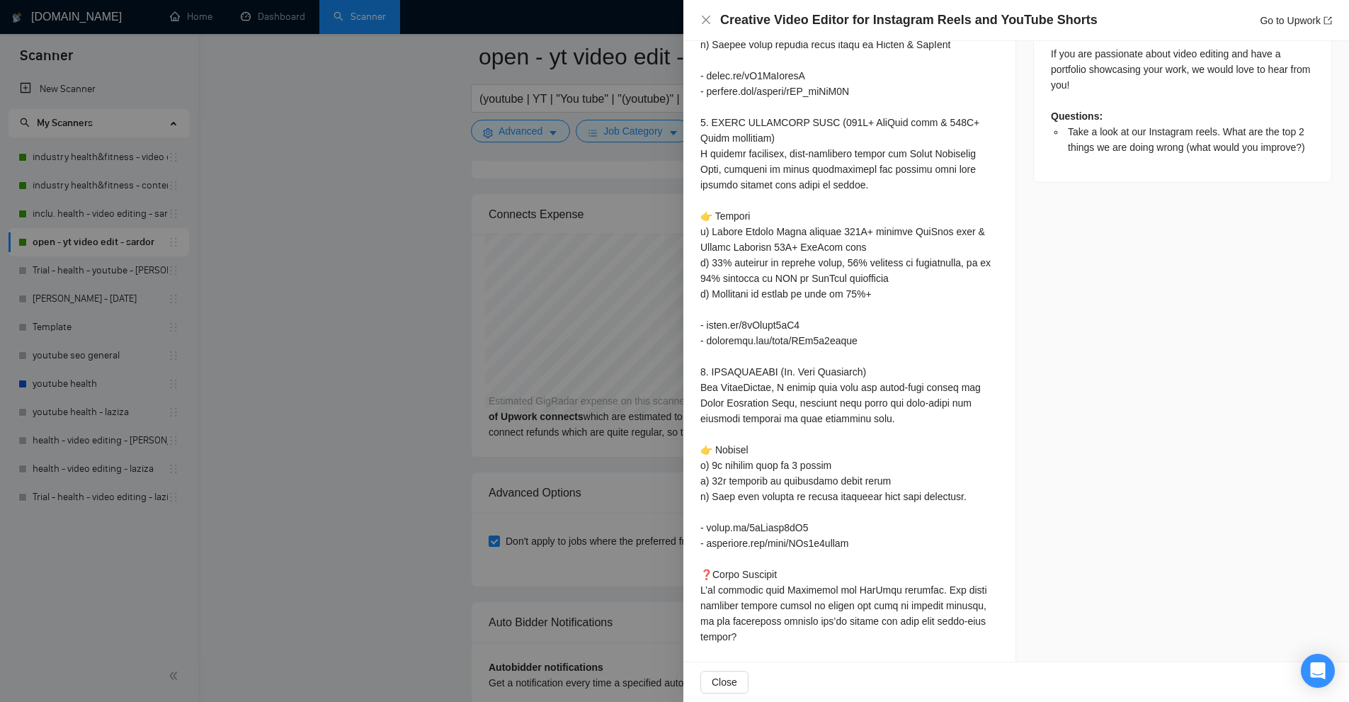
scroll to position [857, 0]
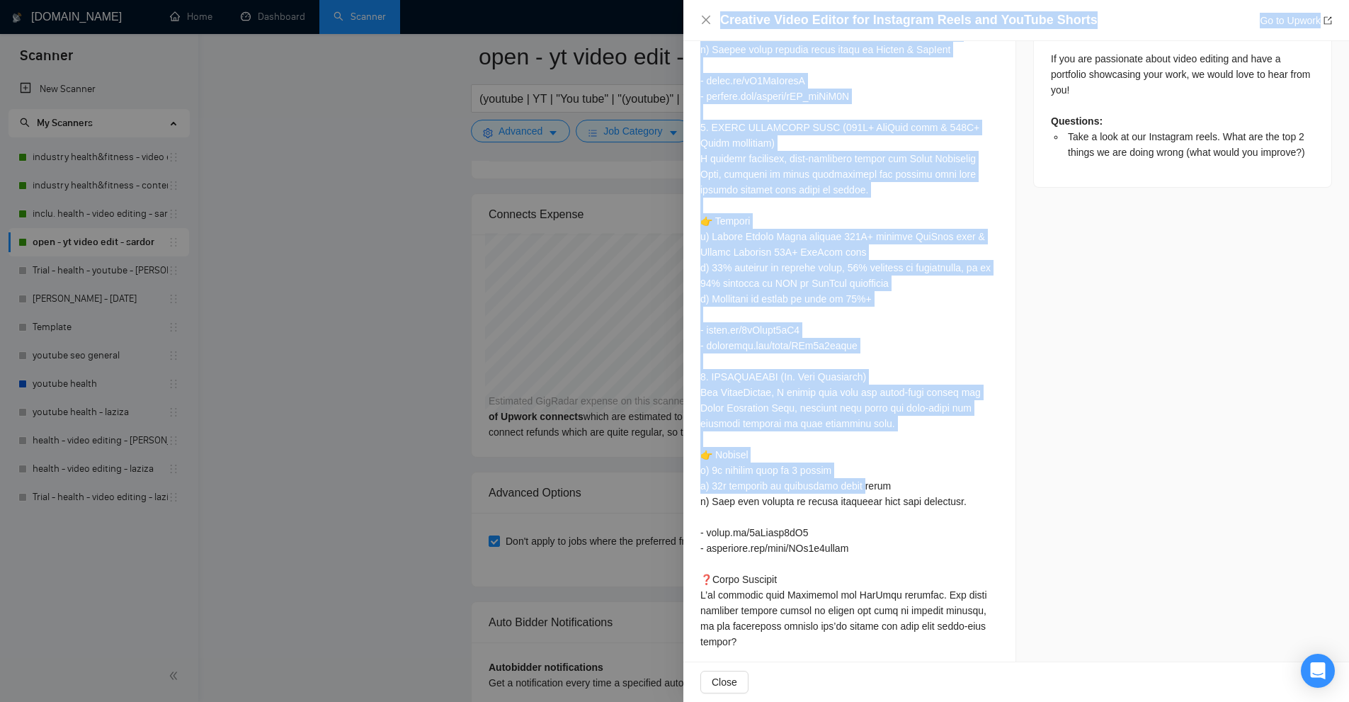
drag, startPoint x: 680, startPoint y: 501, endPoint x: 837, endPoint y: 505, distance: 157.2
click at [821, 505] on div "Creative Video Editor for Instagram Reels and YouTube Shorts Go to Upwork Propo…" at bounding box center [674, 351] width 1349 height 702
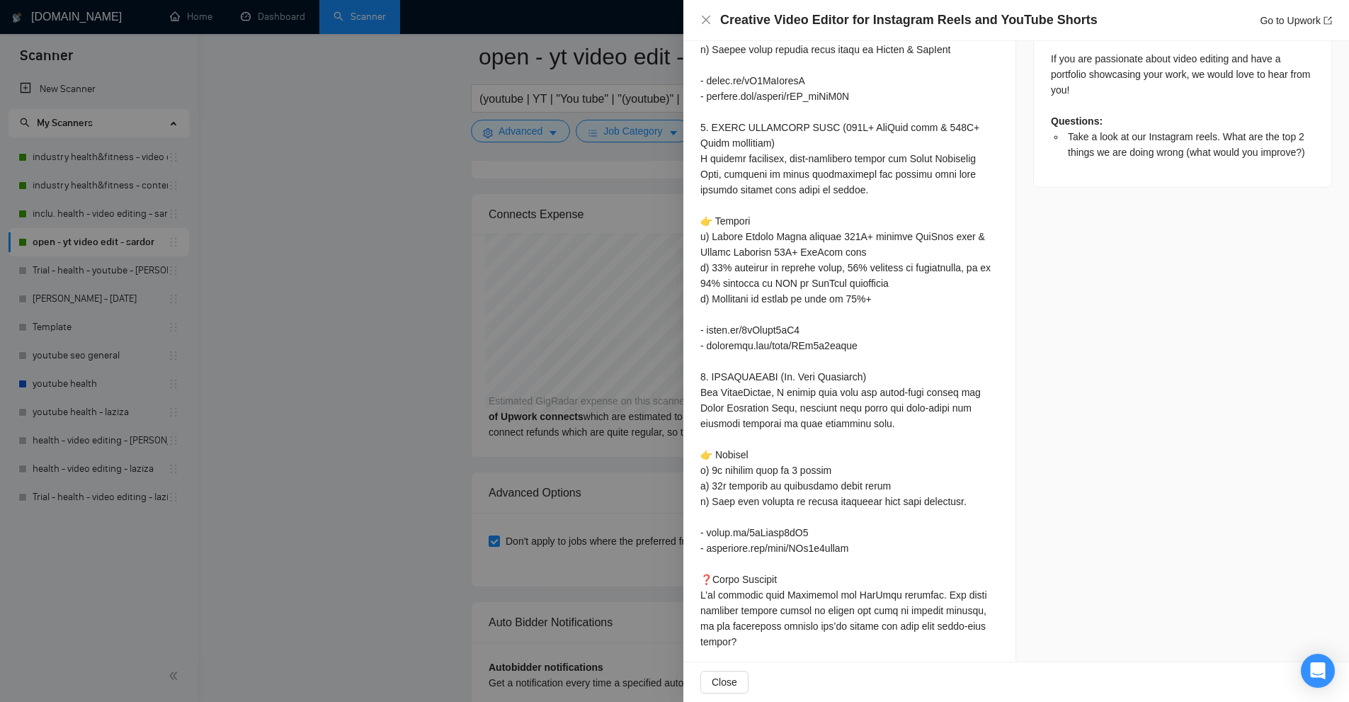
click at [837, 505] on div at bounding box center [849, 267] width 298 height 981
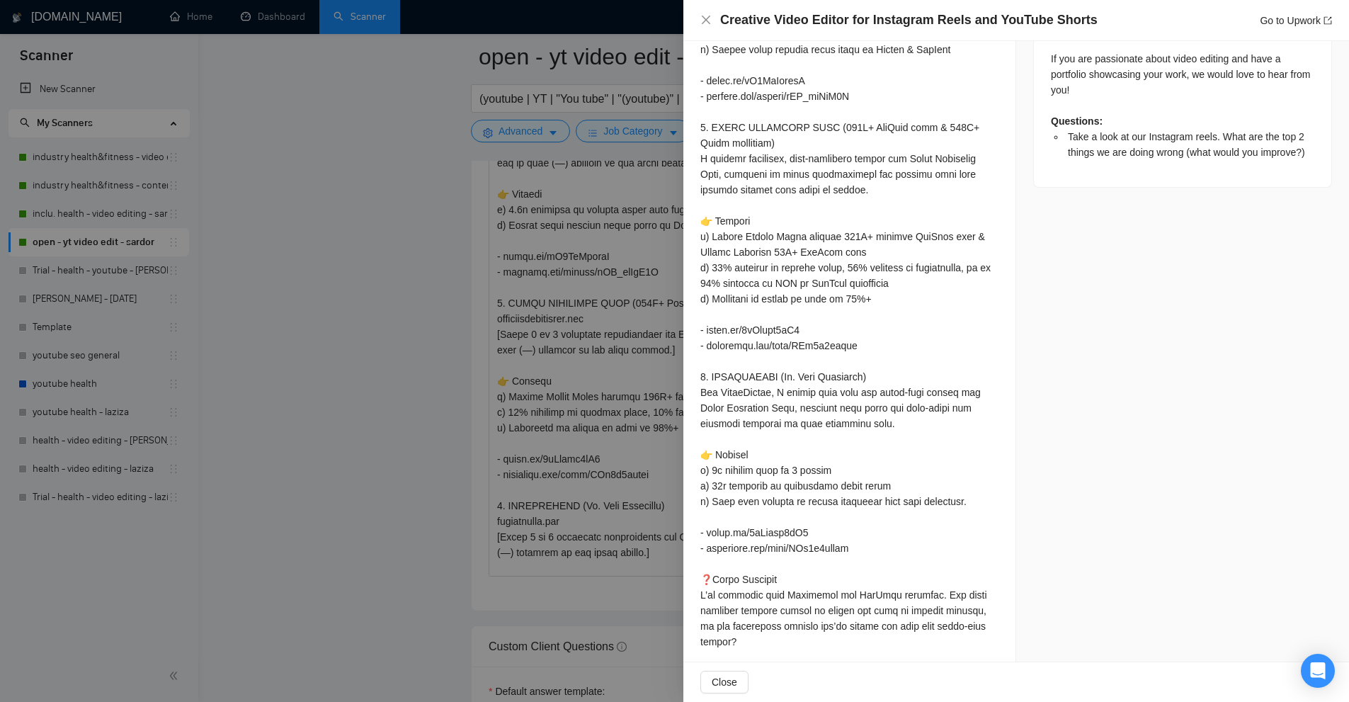
scroll to position [1897, 0]
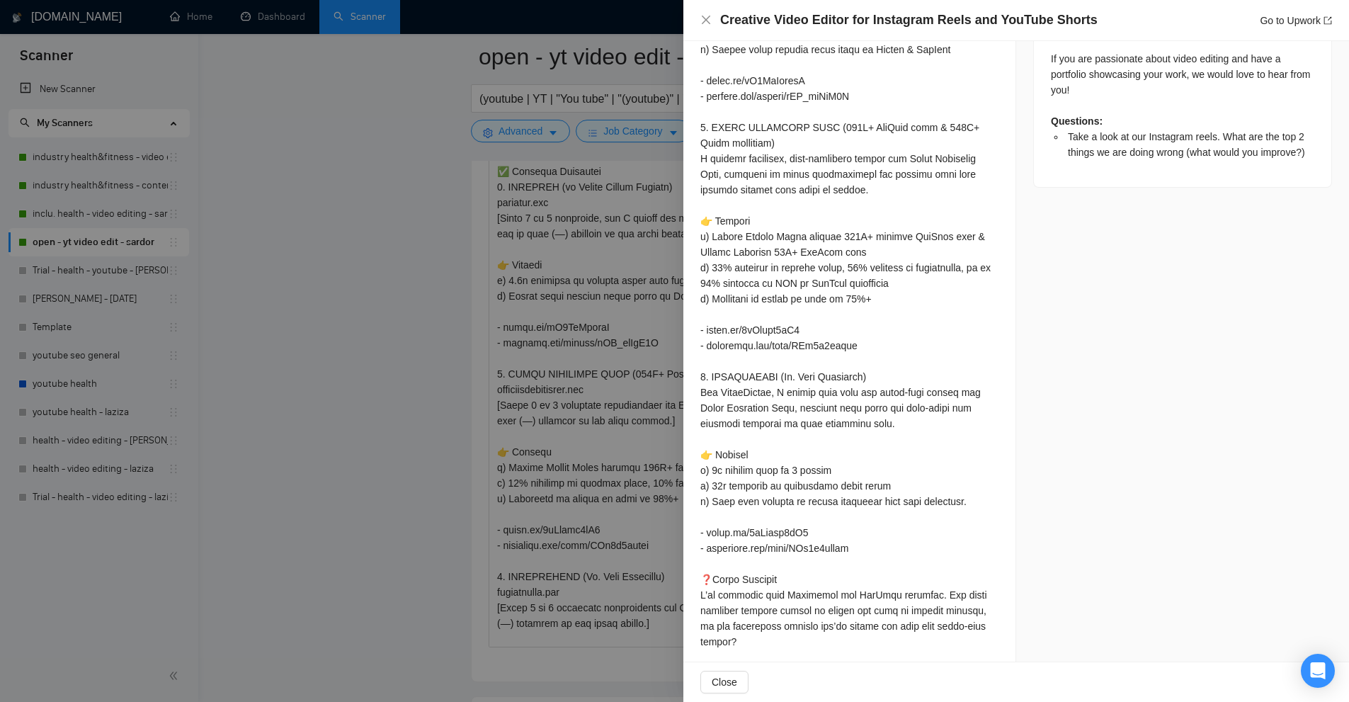
click at [516, 468] on div at bounding box center [674, 351] width 1349 height 702
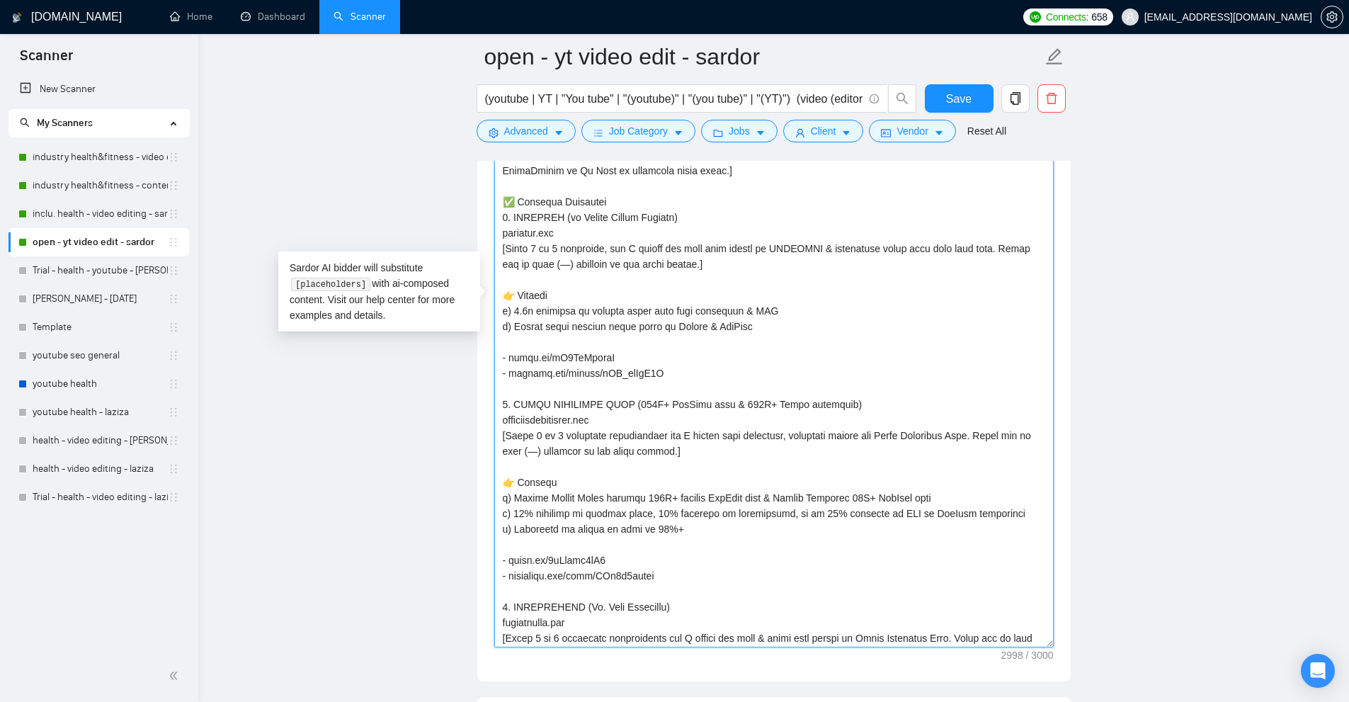
drag, startPoint x: 496, startPoint y: 236, endPoint x: 600, endPoint y: 232, distance: 103.4
click at [600, 232] on textarea "Cover letter template:" at bounding box center [773, 302] width 559 height 690
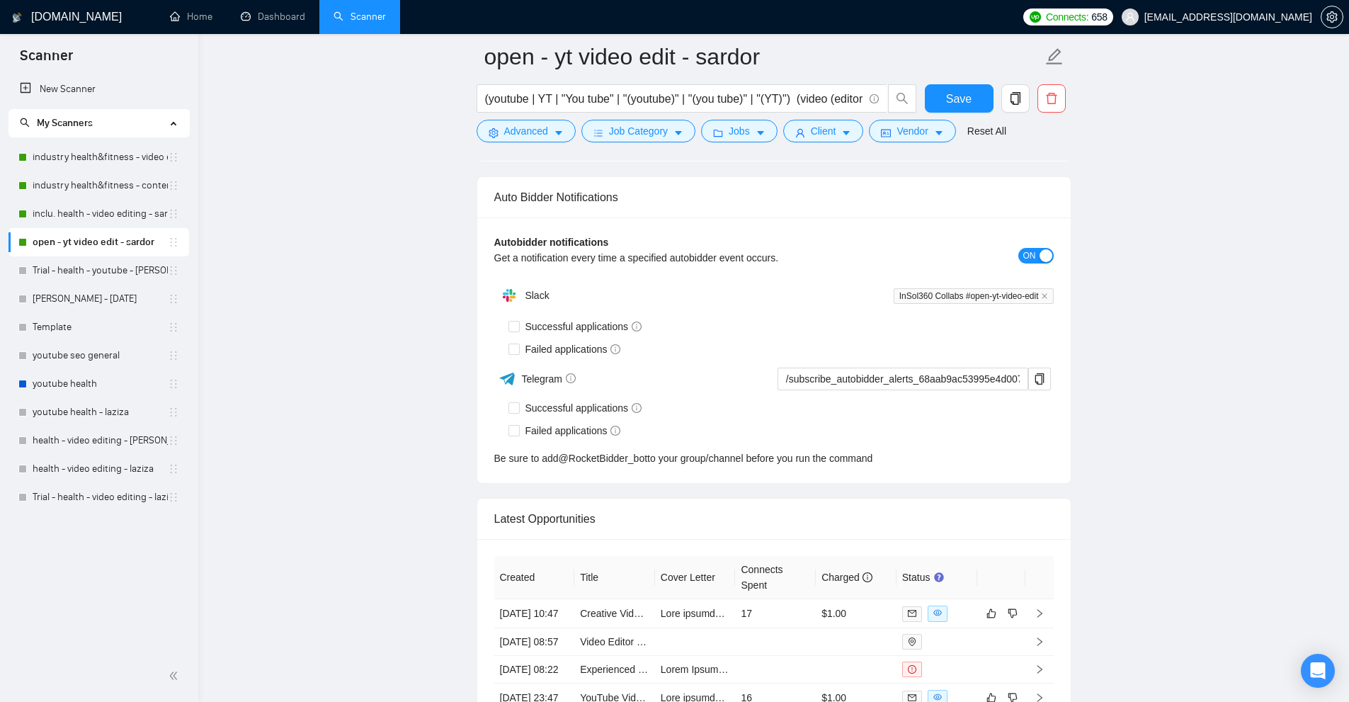
scroll to position [5154, 0]
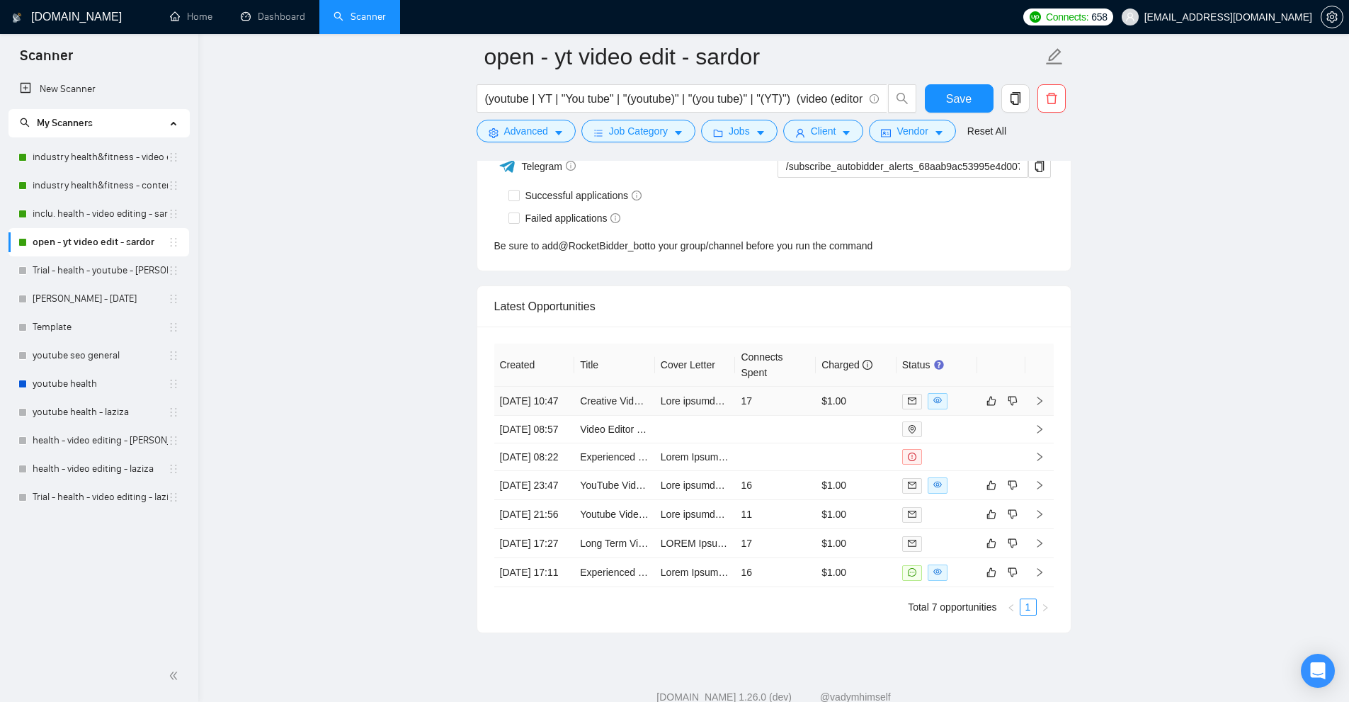
click at [774, 409] on td "17" at bounding box center [775, 401] width 81 height 29
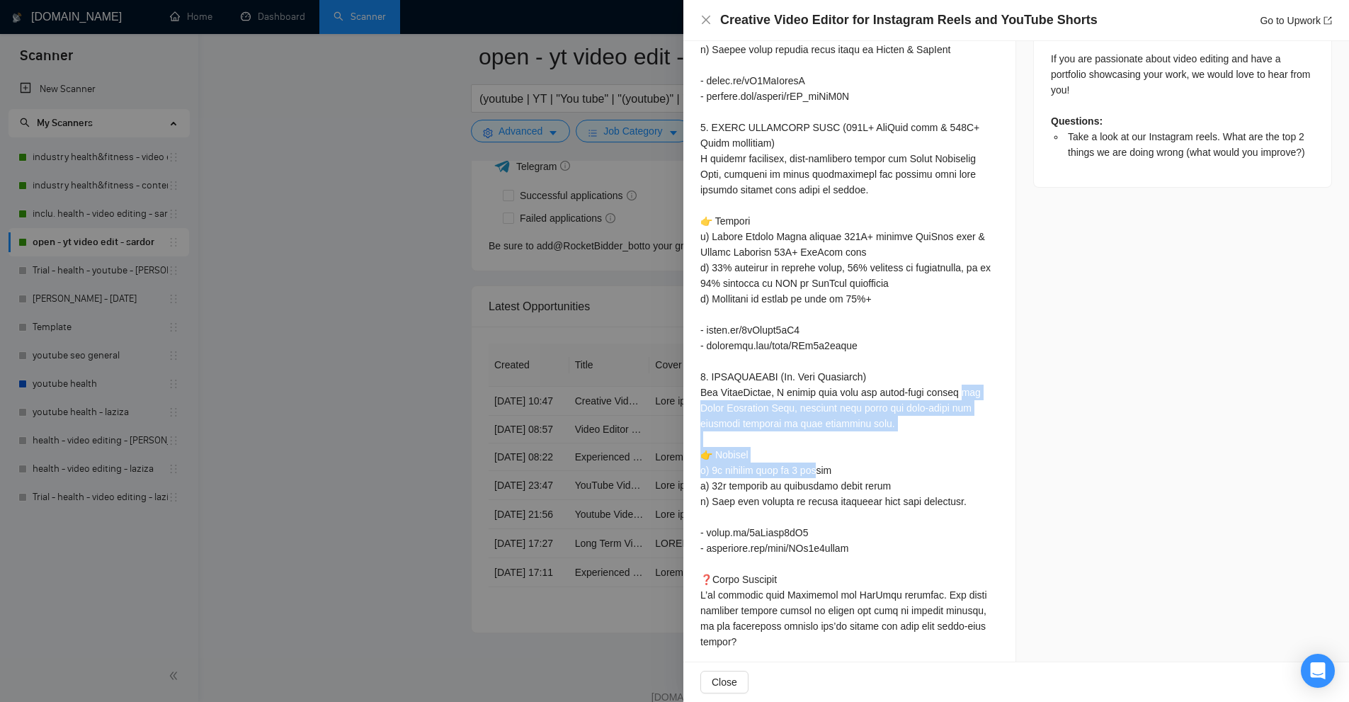
drag, startPoint x: 773, startPoint y: 425, endPoint x: 896, endPoint y: 453, distance: 126.2
click at [896, 453] on div at bounding box center [849, 267] width 298 height 981
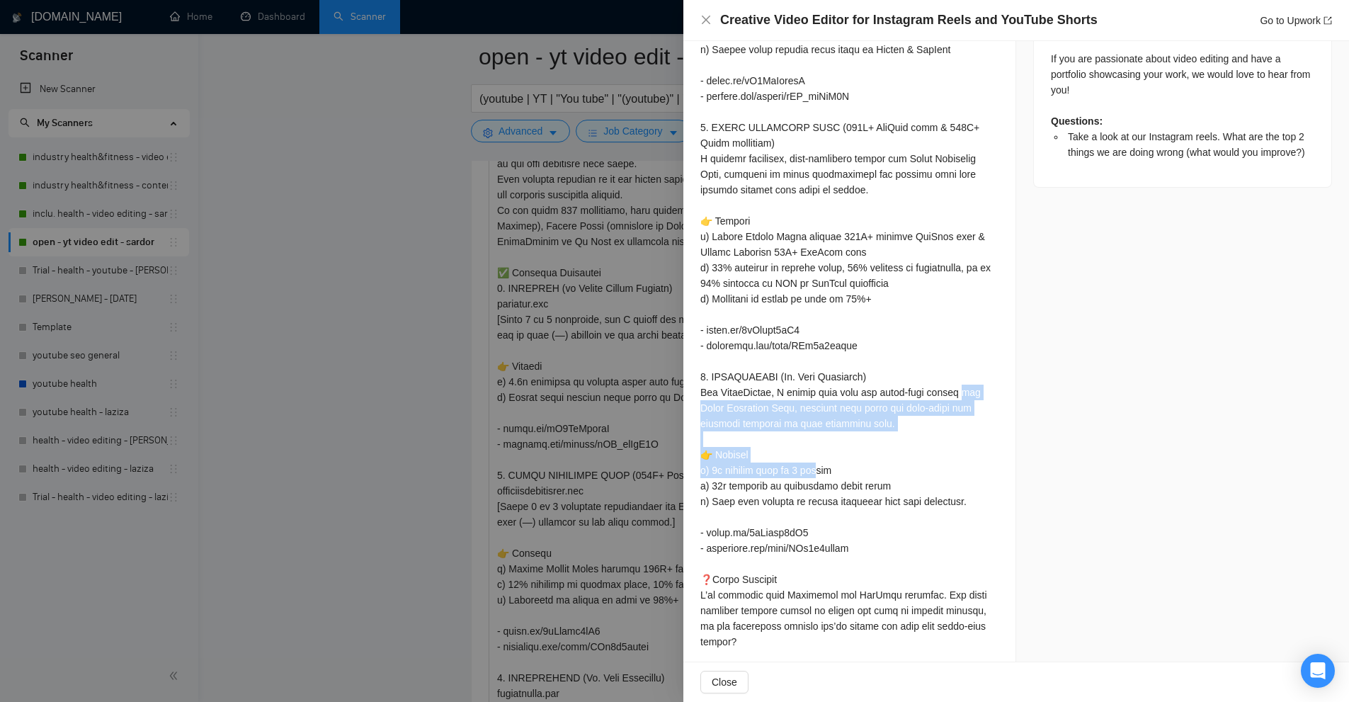
scroll to position [1756, 0]
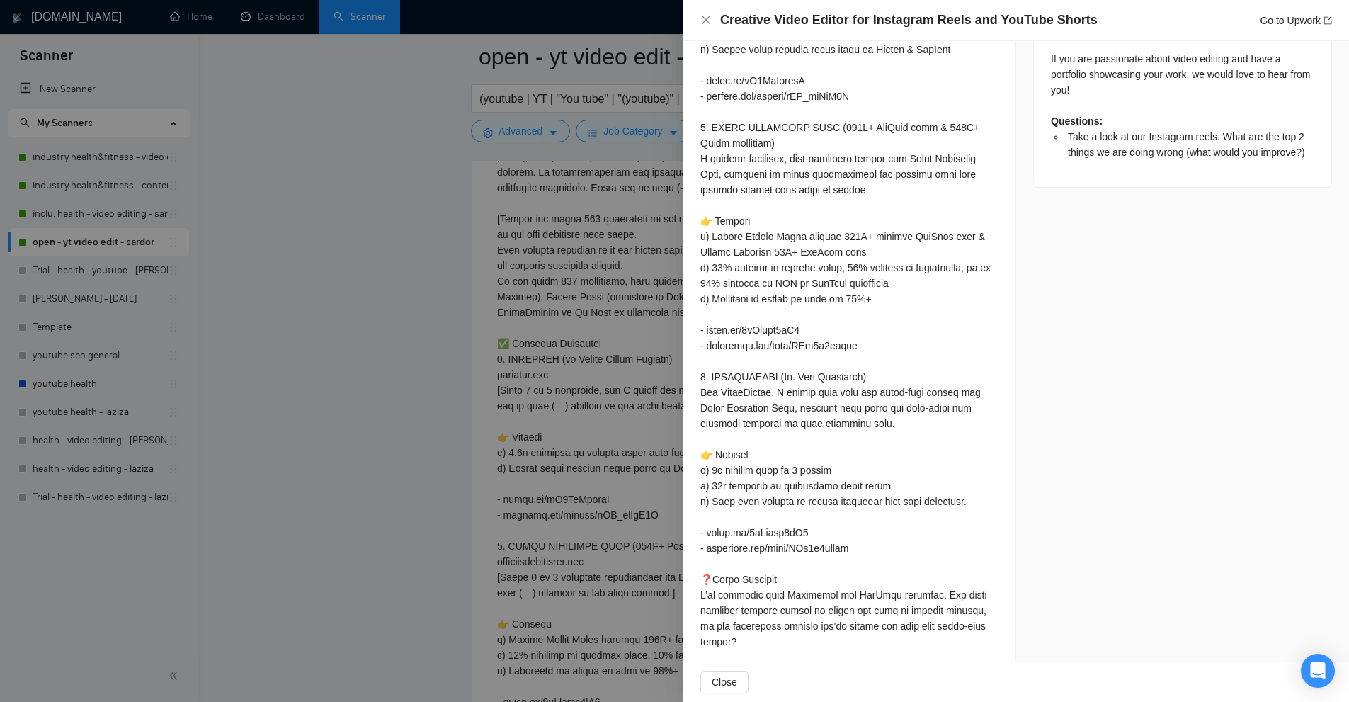
click at [544, 425] on div at bounding box center [674, 351] width 1349 height 702
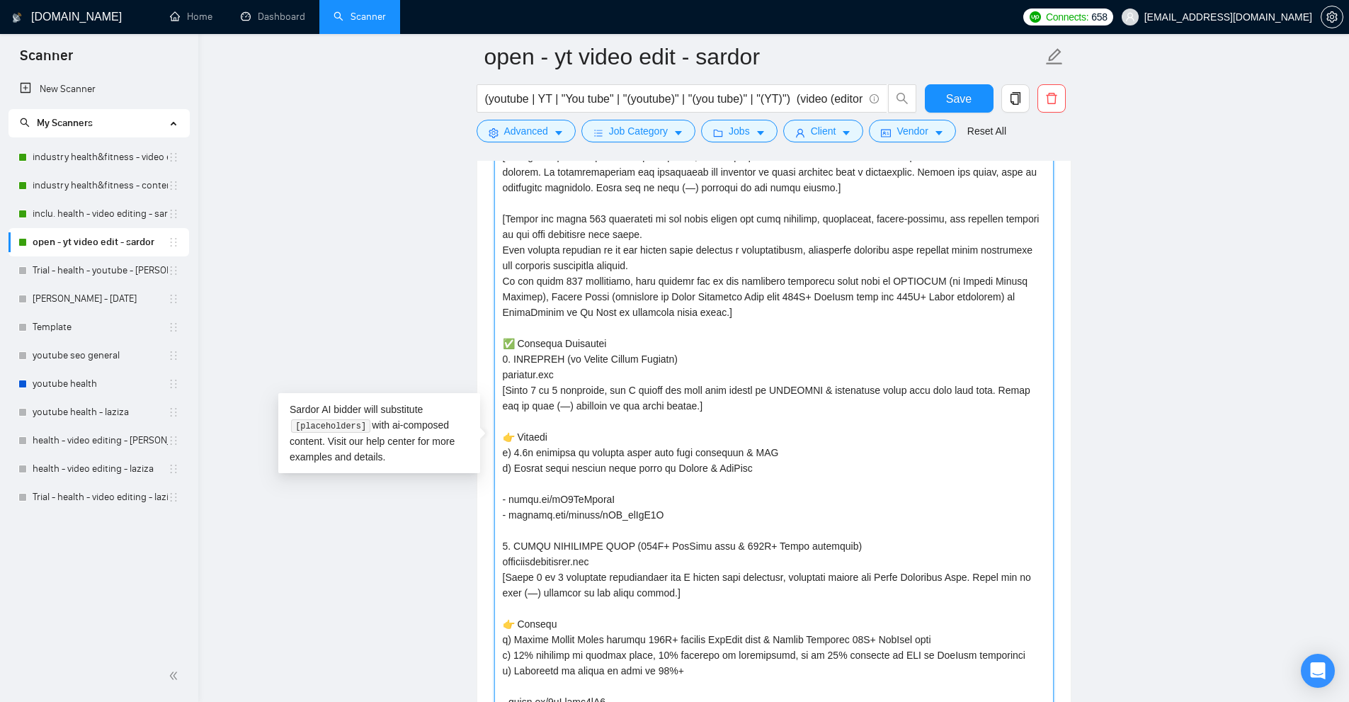
drag, startPoint x: 605, startPoint y: 385, endPoint x: 995, endPoint y: 390, distance: 389.4
click at [995, 390] on textarea "Cover letter template:" at bounding box center [773, 443] width 559 height 690
click at [978, 410] on textarea "Cover letter template:" at bounding box center [773, 443] width 559 height 690
drag, startPoint x: 702, startPoint y: 403, endPoint x: 694, endPoint y: 391, distance: 13.4
click at [694, 391] on textarea "Cover letter template:" at bounding box center [773, 443] width 559 height 690
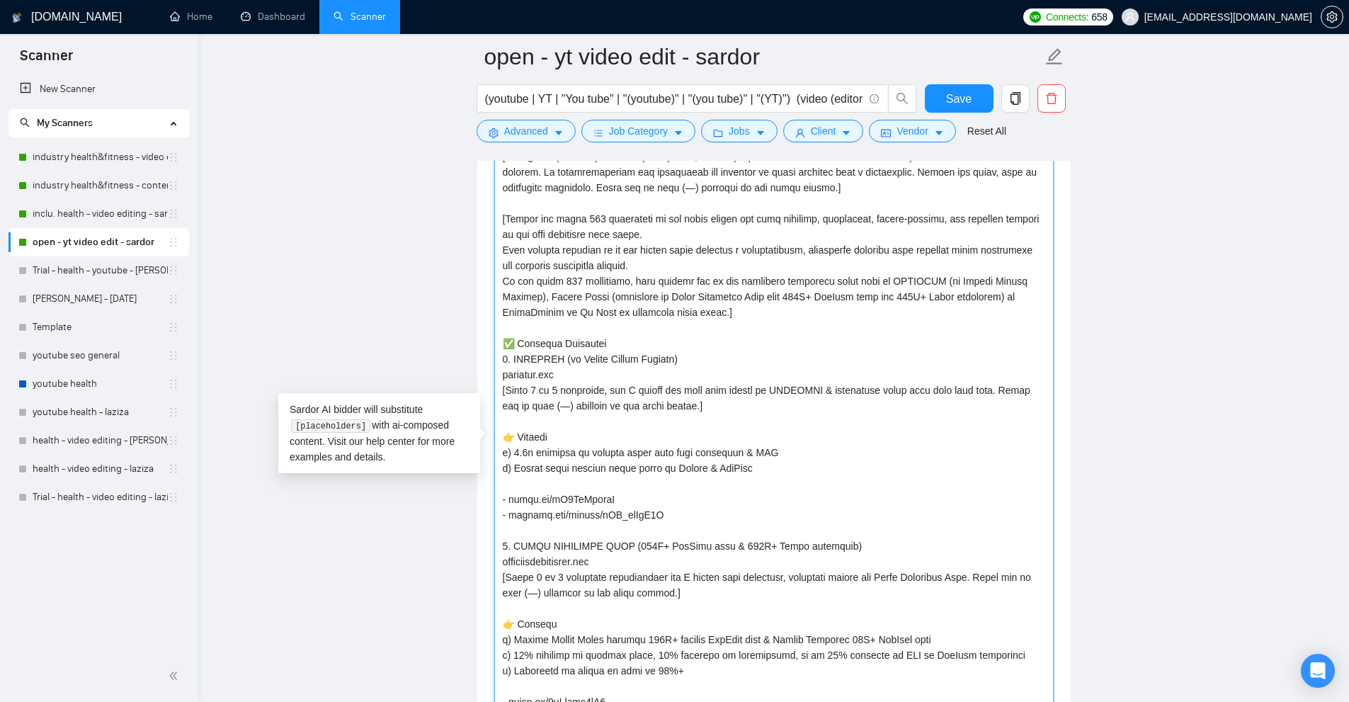
click at [566, 458] on textarea "Cover letter template:" at bounding box center [773, 443] width 559 height 690
drag, startPoint x: 515, startPoint y: 452, endPoint x: 823, endPoint y: 456, distance: 308.0
click at [822, 456] on textarea "Cover letter template:" at bounding box center [773, 443] width 559 height 690
click at [823, 456] on textarea "Cover letter template:" at bounding box center [773, 443] width 559 height 690
drag, startPoint x: 762, startPoint y: 467, endPoint x: 483, endPoint y: 452, distance: 280.1
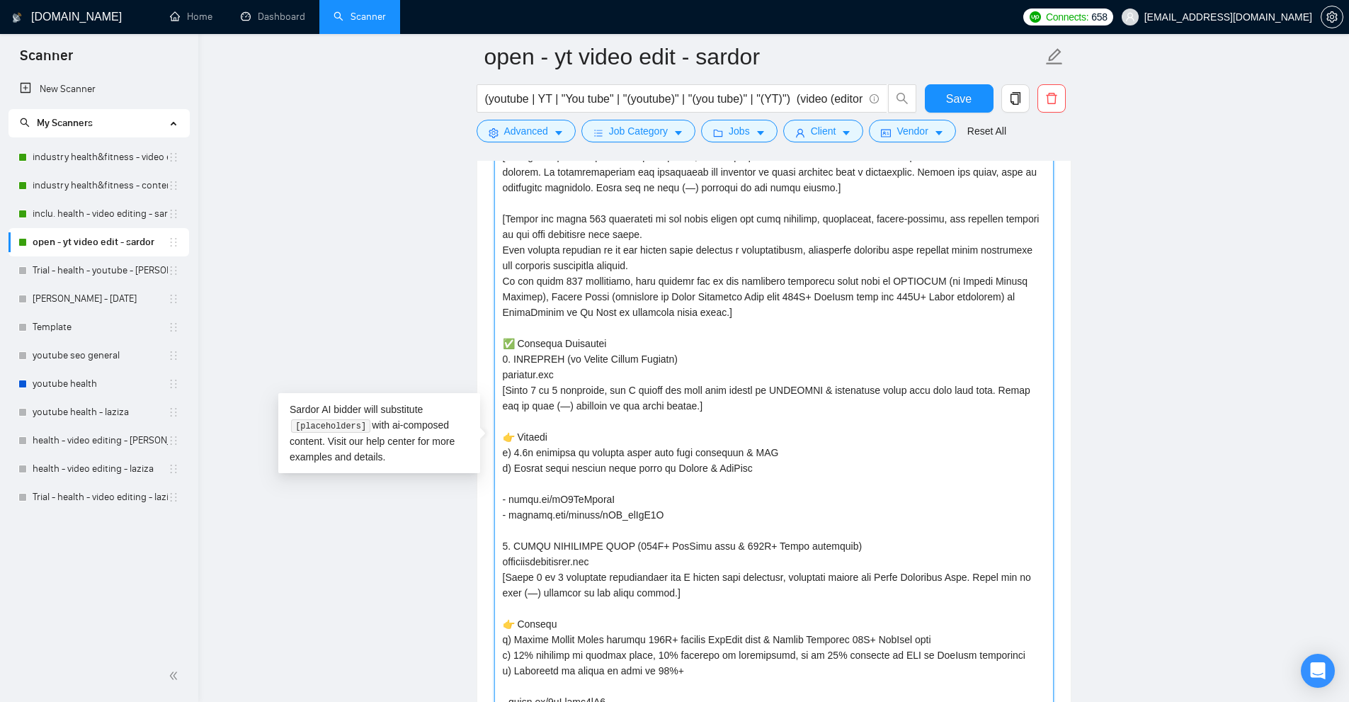
click at [582, 440] on textarea "Cover letter template:" at bounding box center [773, 443] width 559 height 690
drag, startPoint x: 513, startPoint y: 451, endPoint x: 842, endPoint y: 470, distance: 330.4
click at [842, 470] on textarea "Cover letter template:" at bounding box center [773, 443] width 559 height 690
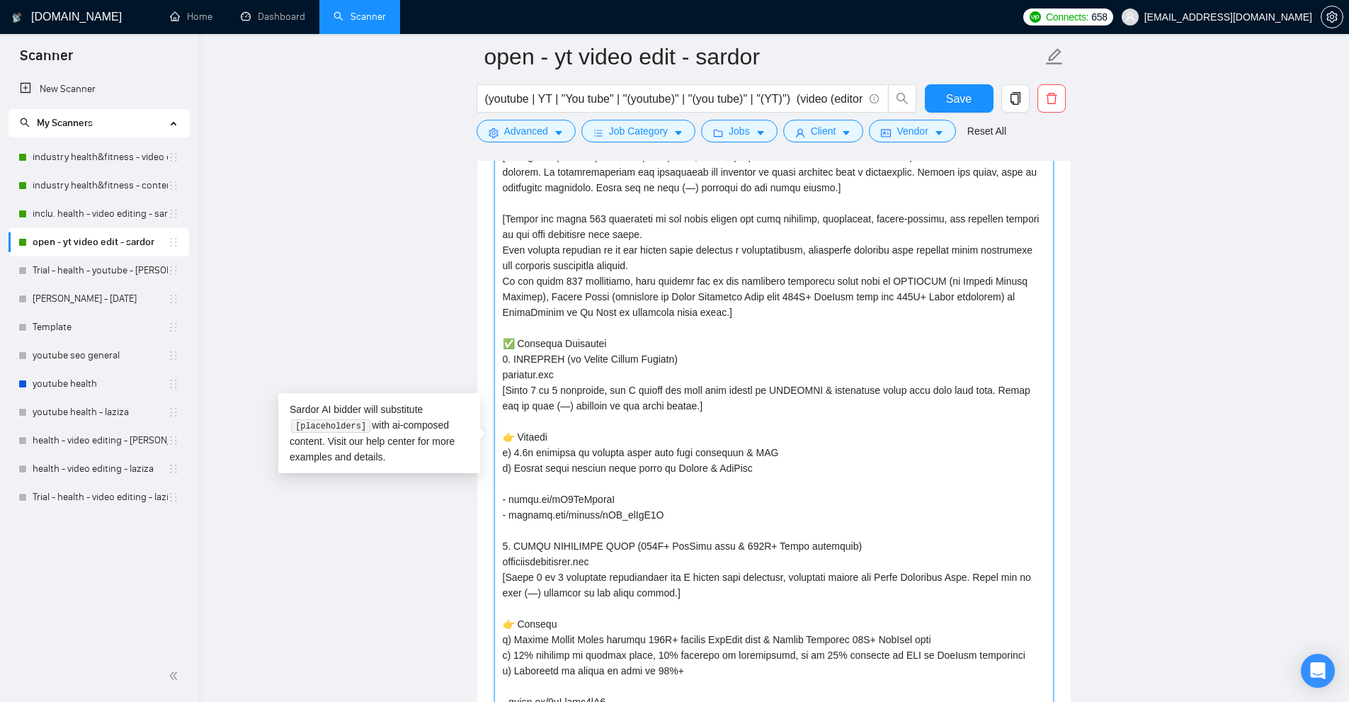
drag, startPoint x: 503, startPoint y: 576, endPoint x: 863, endPoint y: 595, distance: 360.1
click at [862, 595] on textarea "Cover letter template:" at bounding box center [773, 443] width 559 height 690
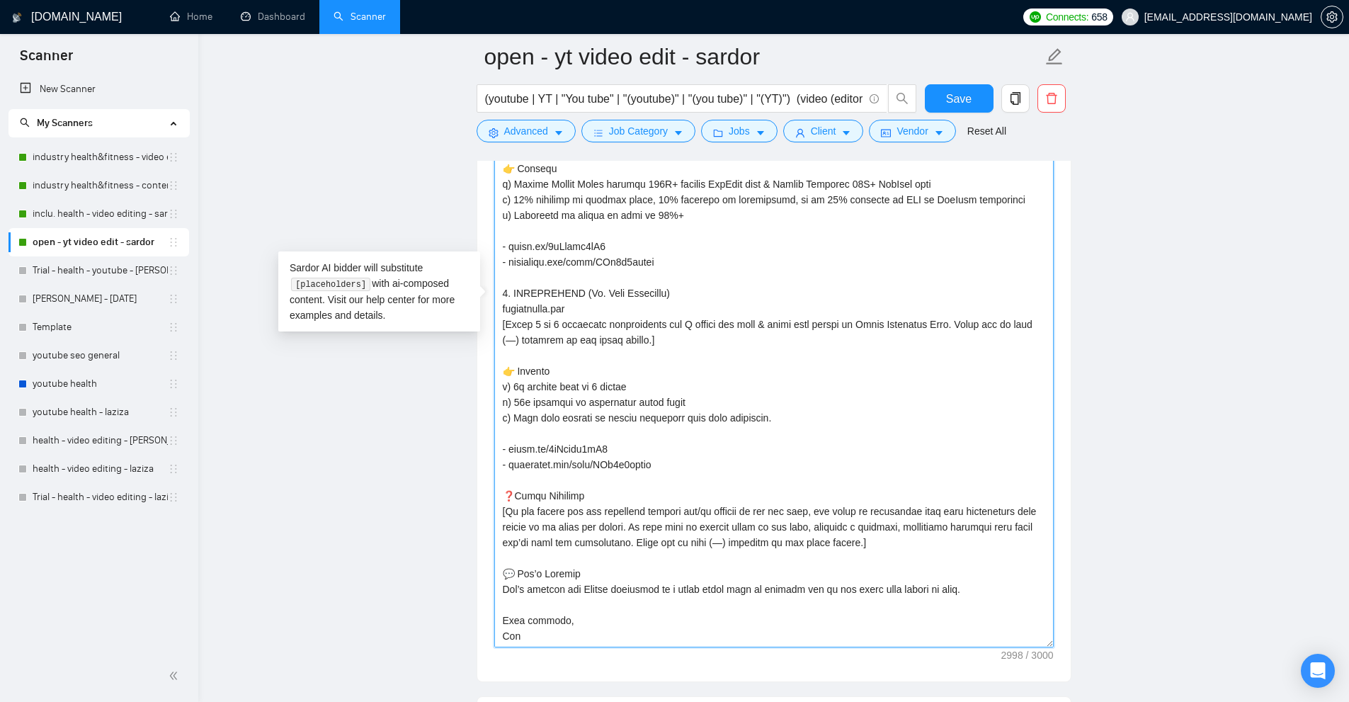
scroll to position [1968, 0]
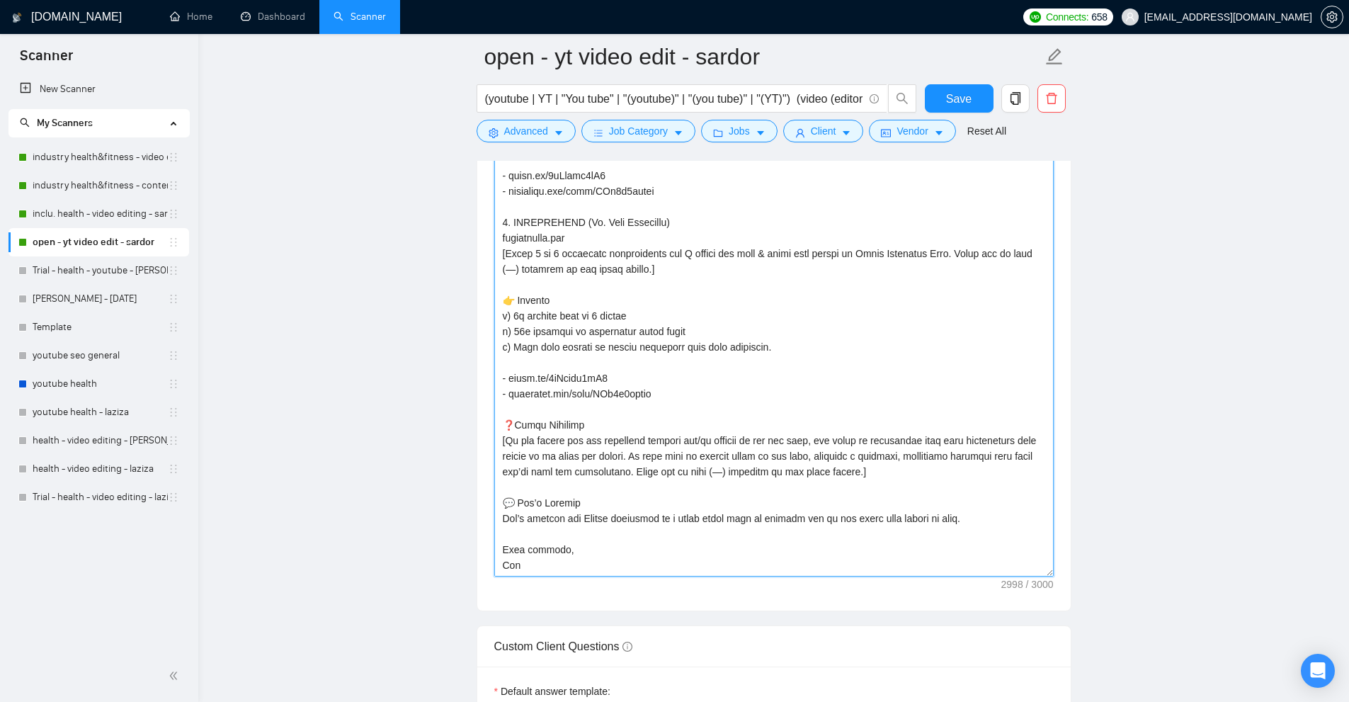
drag, startPoint x: 499, startPoint y: 442, endPoint x: 1029, endPoint y: 440, distance: 529.5
click at [1029, 440] on textarea "Cover letter template:" at bounding box center [773, 231] width 559 height 690
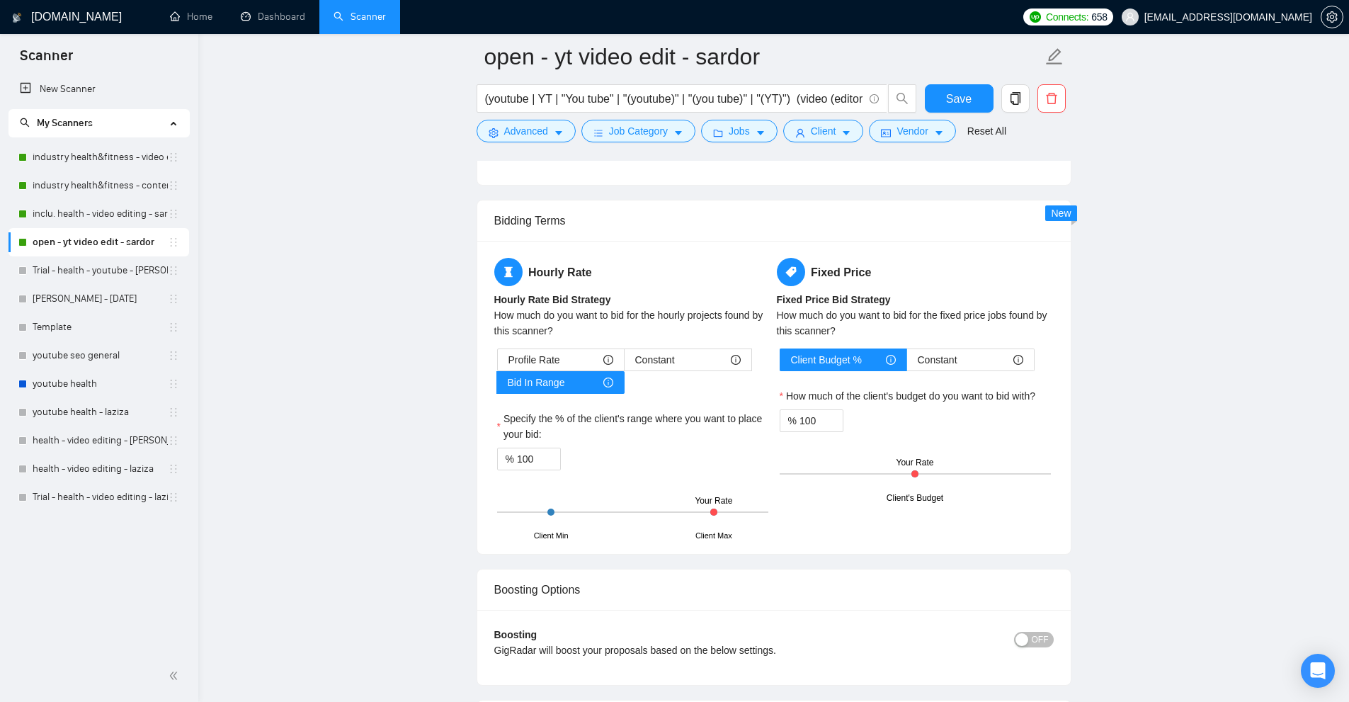
scroll to position [5295, 0]
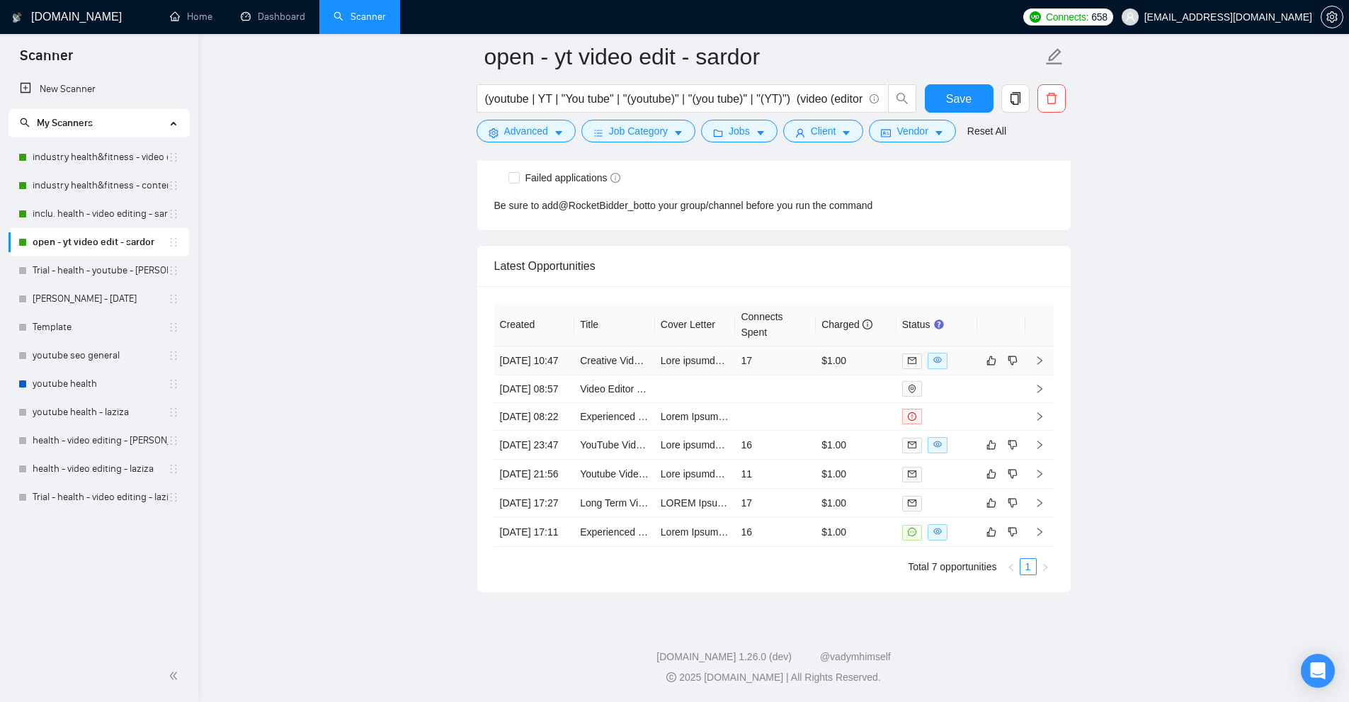
click at [812, 346] on td "17" at bounding box center [775, 360] width 81 height 29
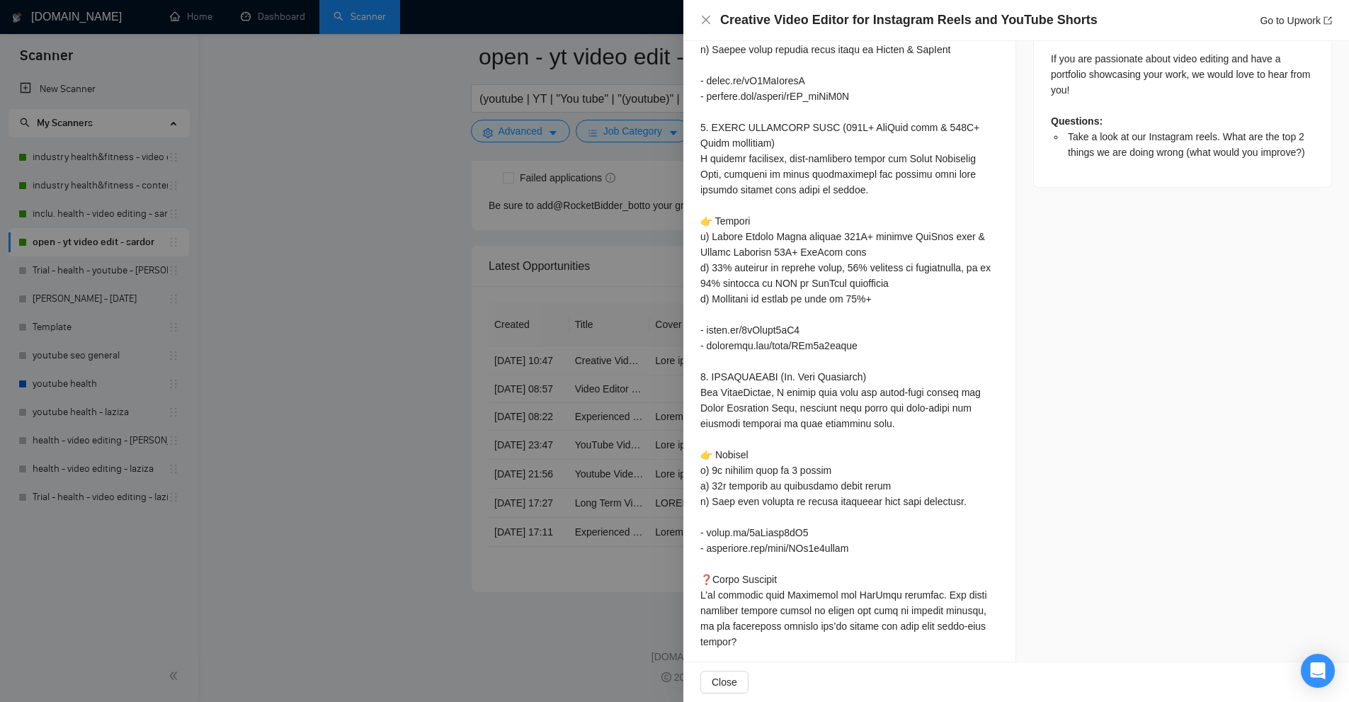
scroll to position [1007, 0]
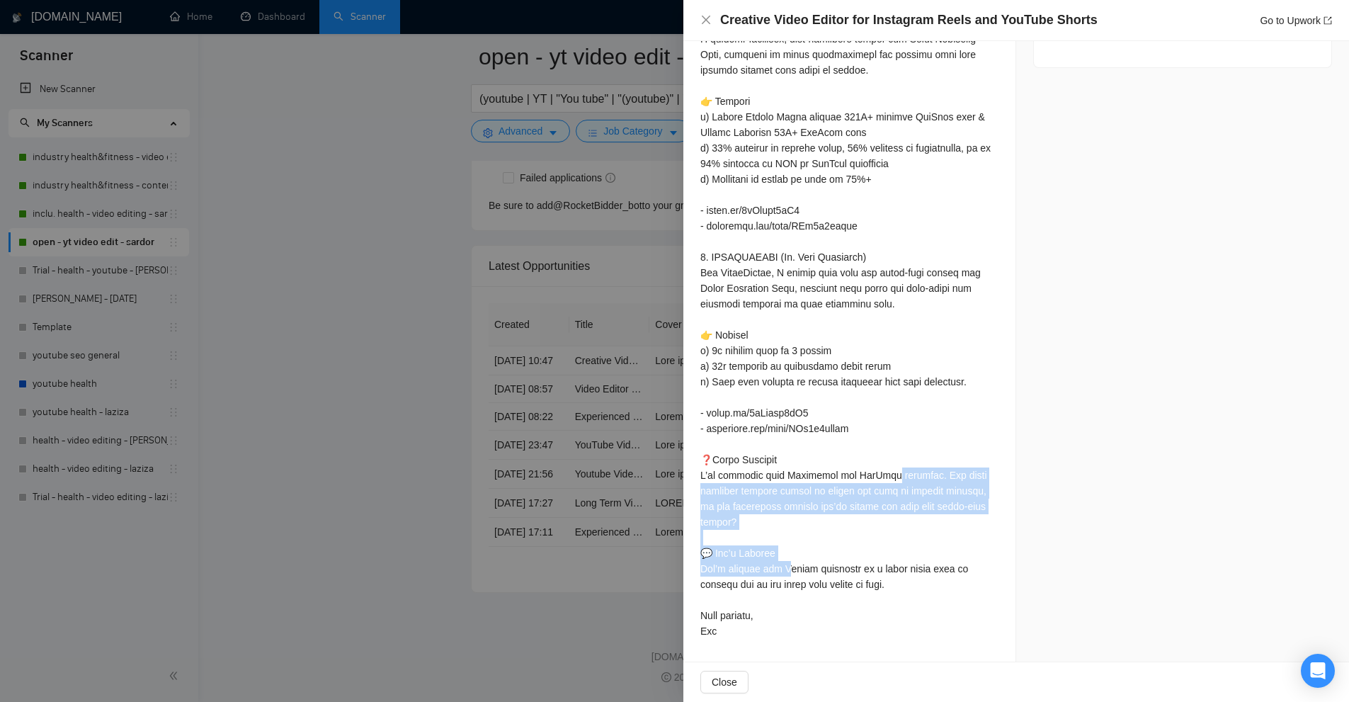
drag, startPoint x: 701, startPoint y: 479, endPoint x: 891, endPoint y: 533, distance: 197.4
click at [946, 522] on div at bounding box center [849, 147] width 298 height 981
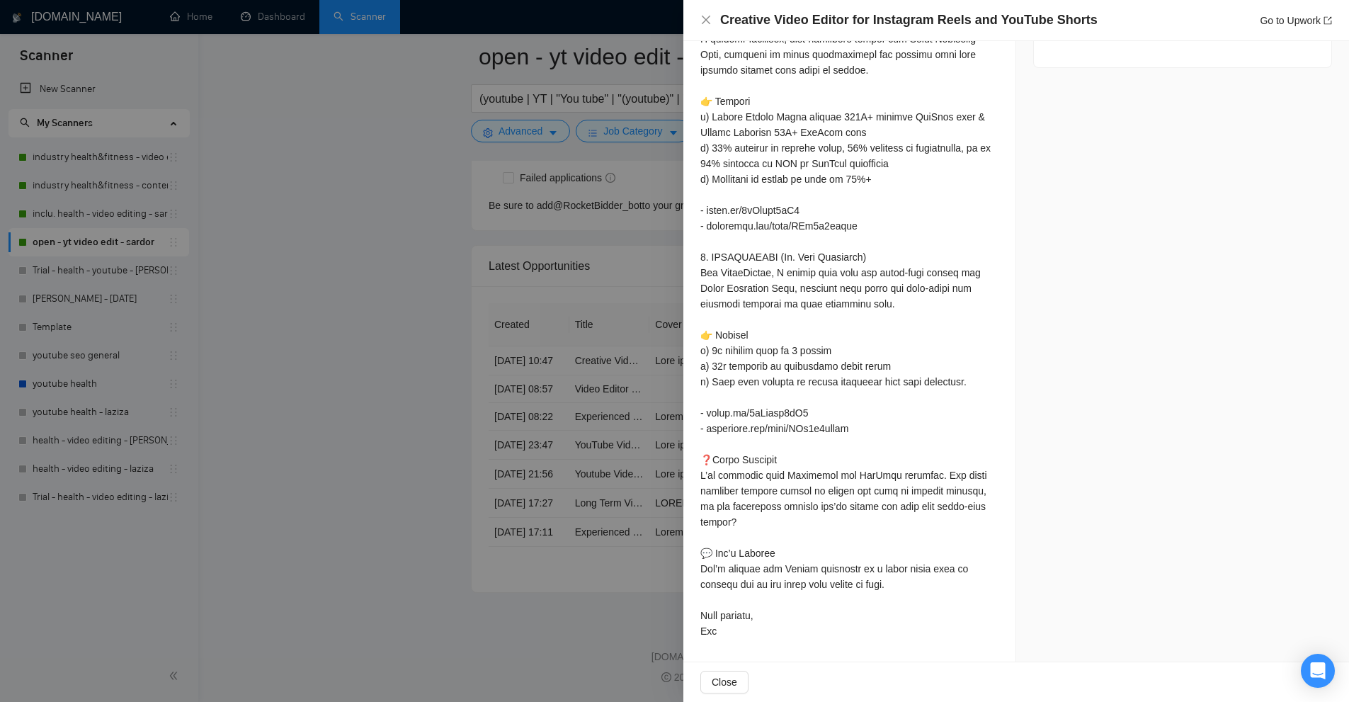
click at [834, 544] on div at bounding box center [849, 147] width 298 height 981
drag, startPoint x: 683, startPoint y: 566, endPoint x: 876, endPoint y: 595, distance: 194.7
click at [872, 595] on div "Take a look at our Instagram reels. What are the top 2 things we are doing wron…" at bounding box center [849, 41] width 332 height 1242
click at [876, 595] on div at bounding box center [849, 147] width 298 height 981
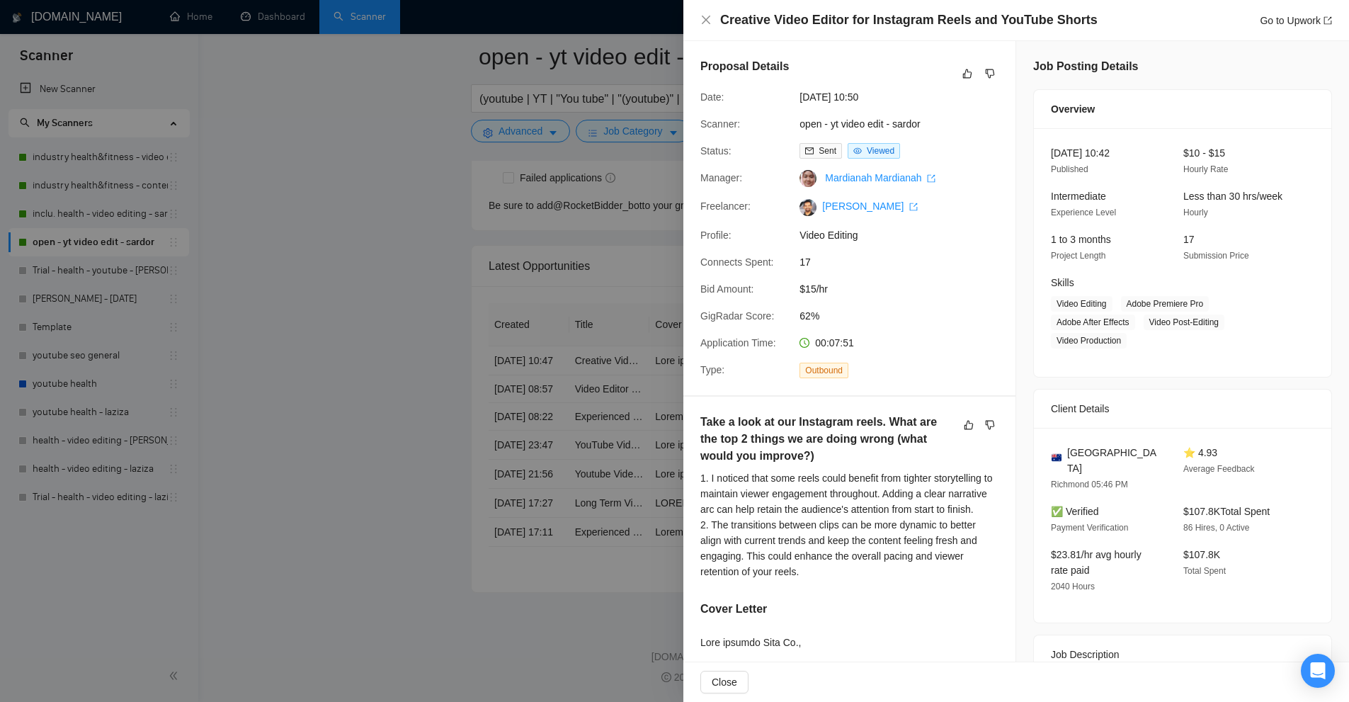
scroll to position [425, 0]
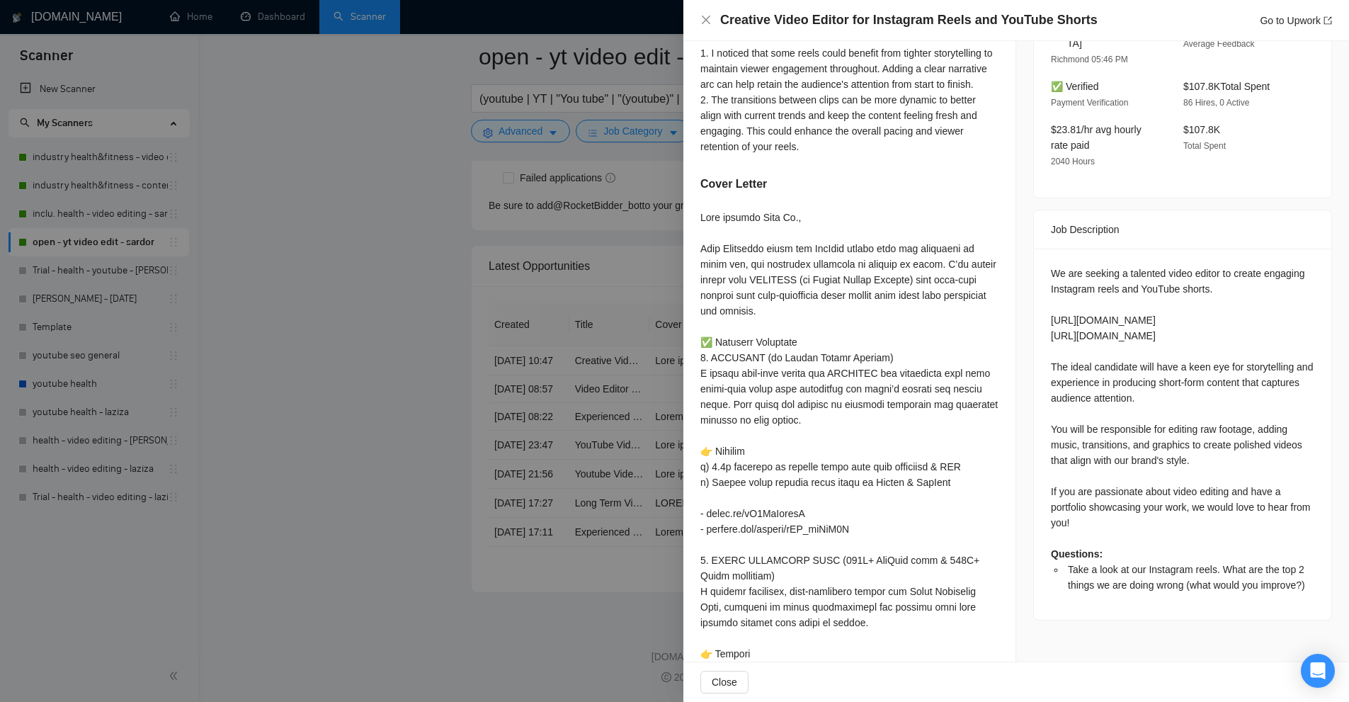
drag, startPoint x: 438, startPoint y: 306, endPoint x: 506, endPoint y: 300, distance: 68.2
click at [438, 306] on div at bounding box center [674, 351] width 1349 height 702
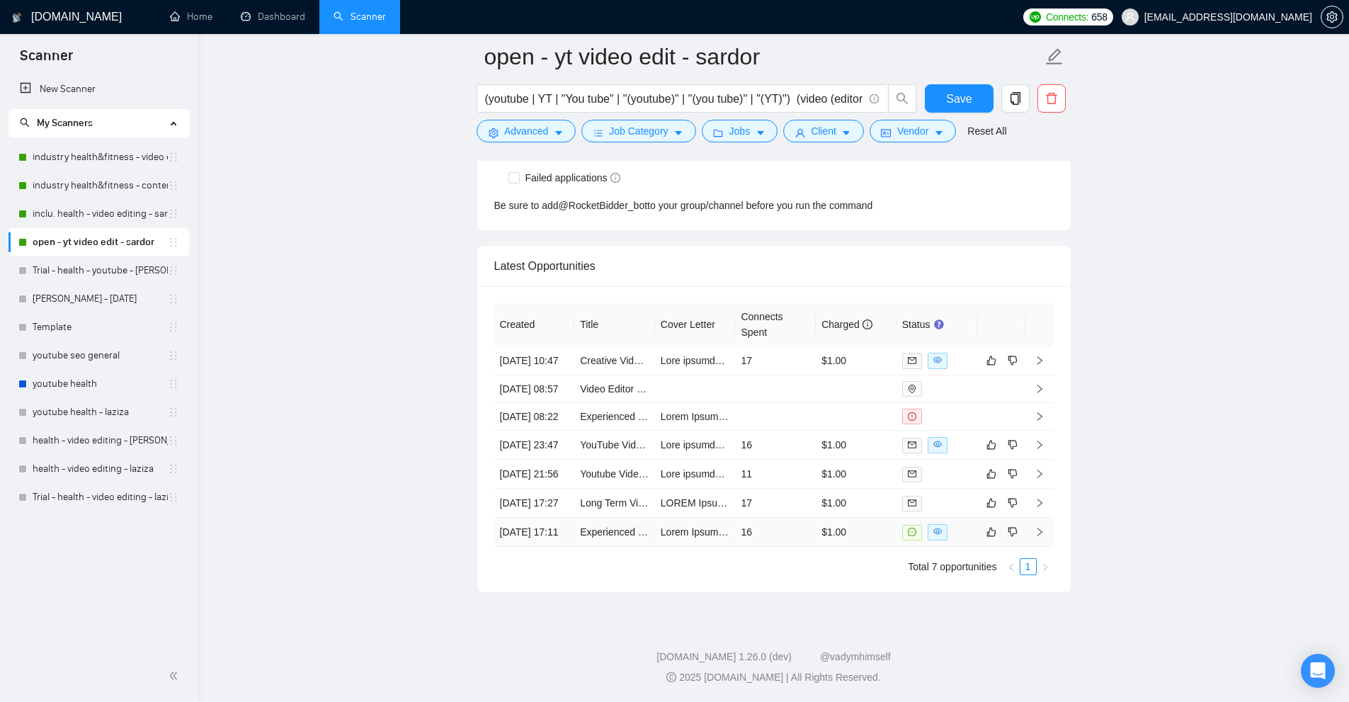
click at [854, 525] on td "$1.00" at bounding box center [856, 531] width 81 height 29
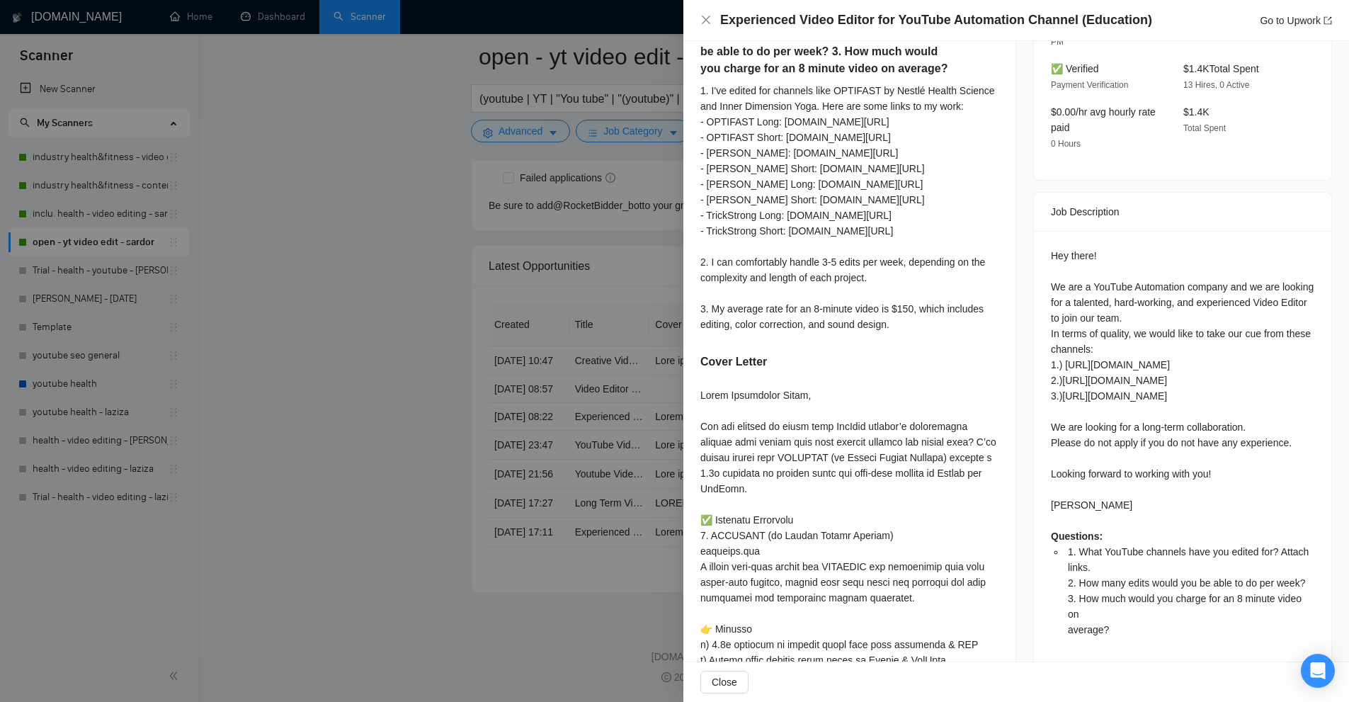
drag, startPoint x: 1055, startPoint y: 388, endPoint x: 1291, endPoint y: 406, distance: 237.1
click at [1291, 406] on div "Hey there! We are a YouTube Automation company and we are looking for a talente…" at bounding box center [1182, 447] width 297 height 433
click at [1291, 406] on div "Hey there! We are a YouTube Automation company and we are looking for a talente…" at bounding box center [1182, 442] width 263 height 389
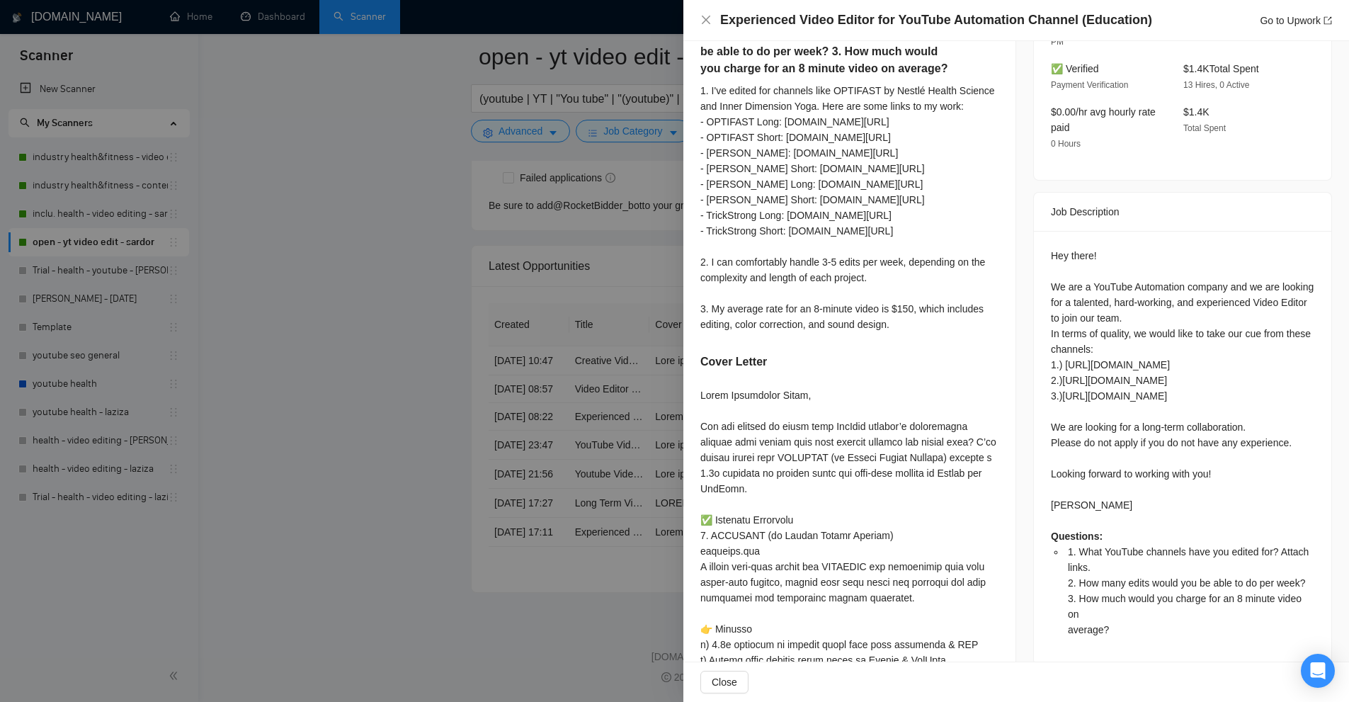
click at [1319, 340] on div "Hey there! We are a YouTube Automation company and we are looking for a talente…" at bounding box center [1182, 447] width 297 height 433
drag, startPoint x: 1058, startPoint y: 339, endPoint x: 1274, endPoint y: 349, distance: 216.1
click at [1274, 349] on div "Hey there! We are a YouTube Automation company and we are looking for a talente…" at bounding box center [1182, 442] width 263 height 389
click at [1257, 360] on div "Hey there! We are a YouTube Automation company and we are looking for a talente…" at bounding box center [1182, 442] width 263 height 389
drag, startPoint x: 1045, startPoint y: 292, endPoint x: 1242, endPoint y: 324, distance: 200.1
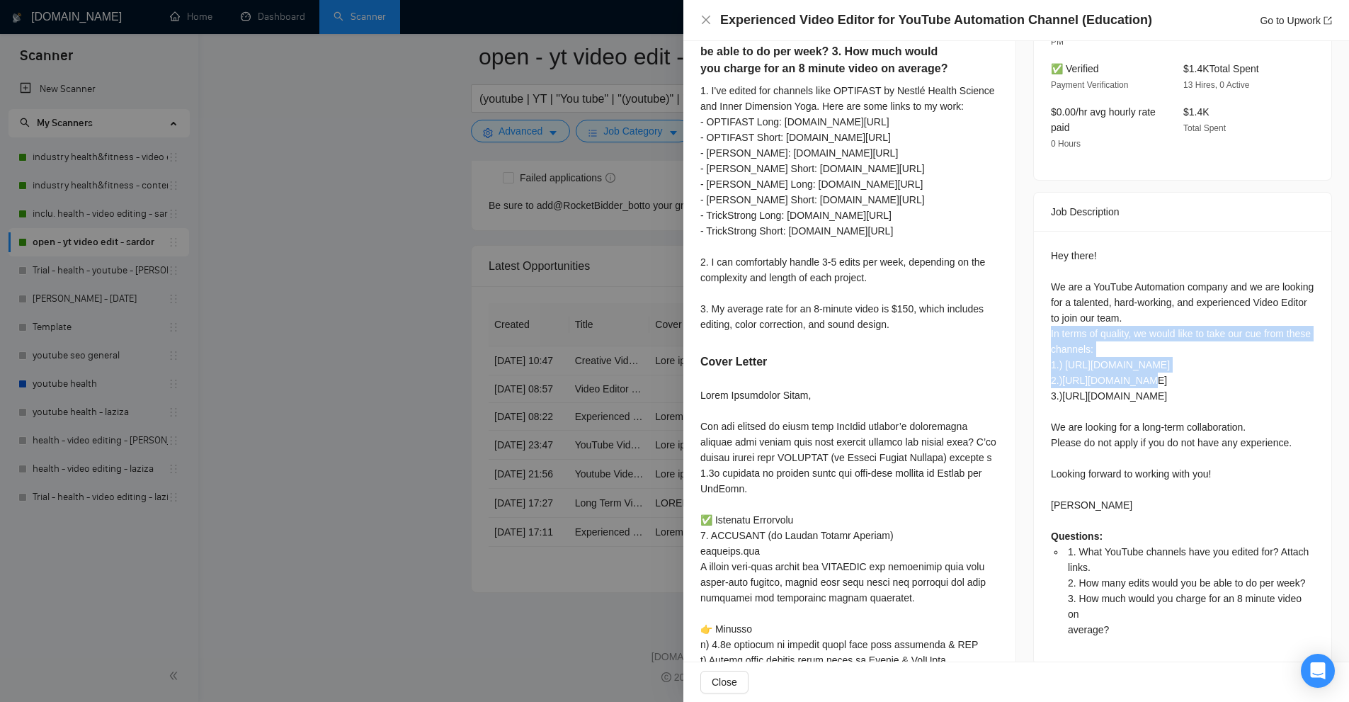
click at [1242, 324] on div "Hey there! We are a YouTube Automation company and we are looking for a talente…" at bounding box center [1182, 442] width 263 height 389
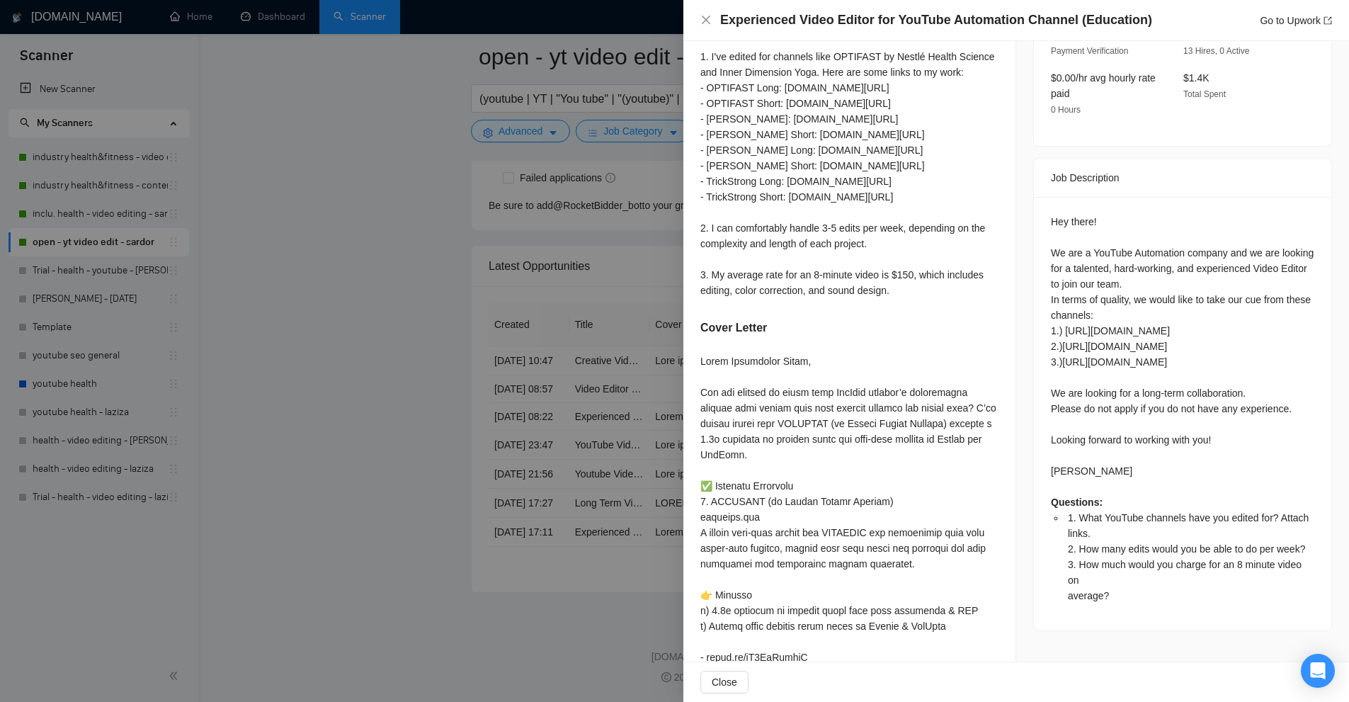
scroll to position [467, 0]
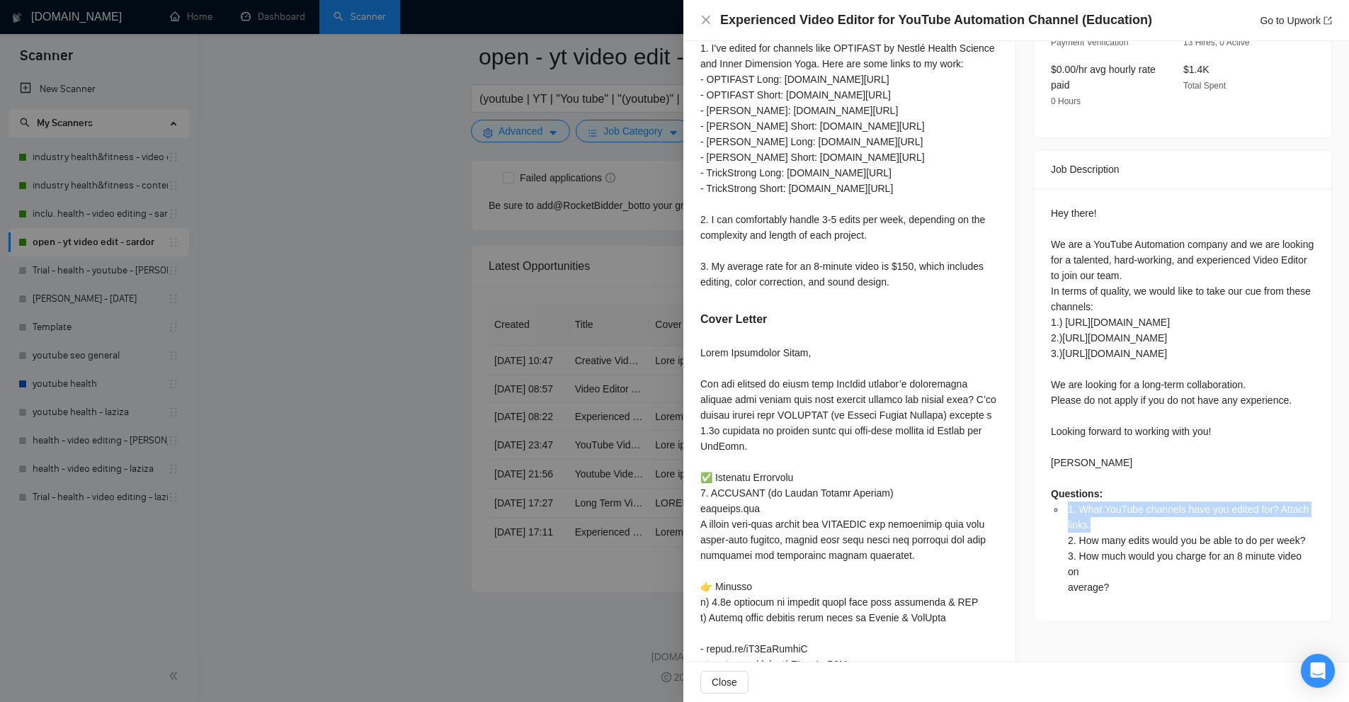
drag, startPoint x: 1056, startPoint y: 469, endPoint x: 1165, endPoint y: 485, distance: 110.2
click at [1165, 501] on ul "1. What YouTube channels have you edited for? Attach links. 2. How many edits w…" at bounding box center [1182, 547] width 263 height 93
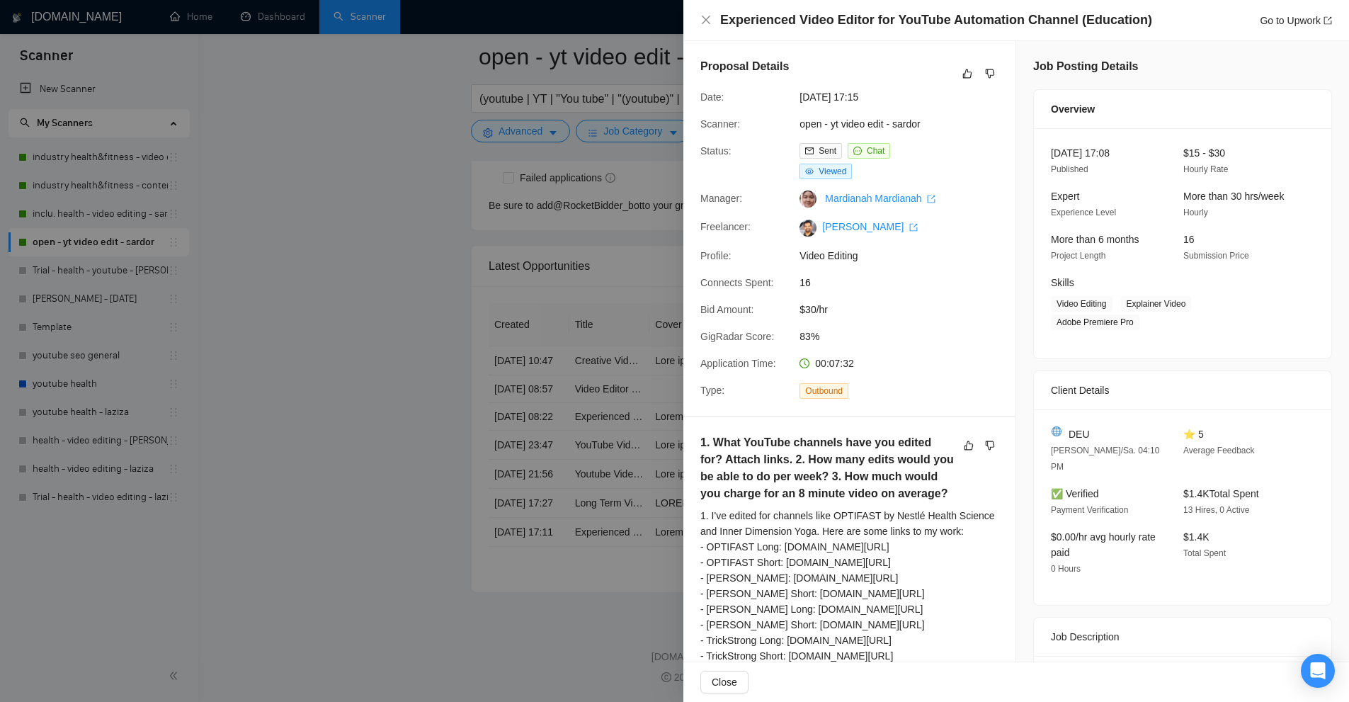
scroll to position [142, 0]
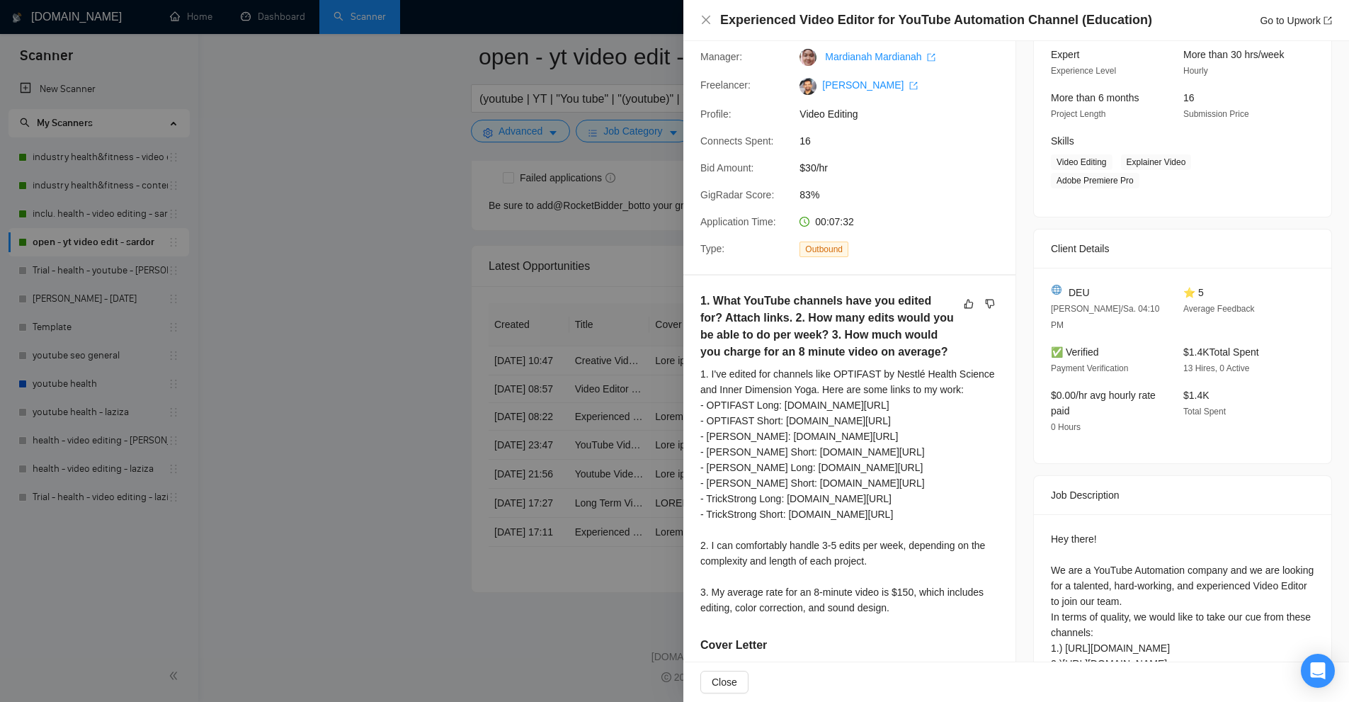
click at [707, 486] on div "1. I've edited for channels like OPTIFAST by Nestlé Health Science and Inner Di…" at bounding box center [849, 490] width 298 height 249
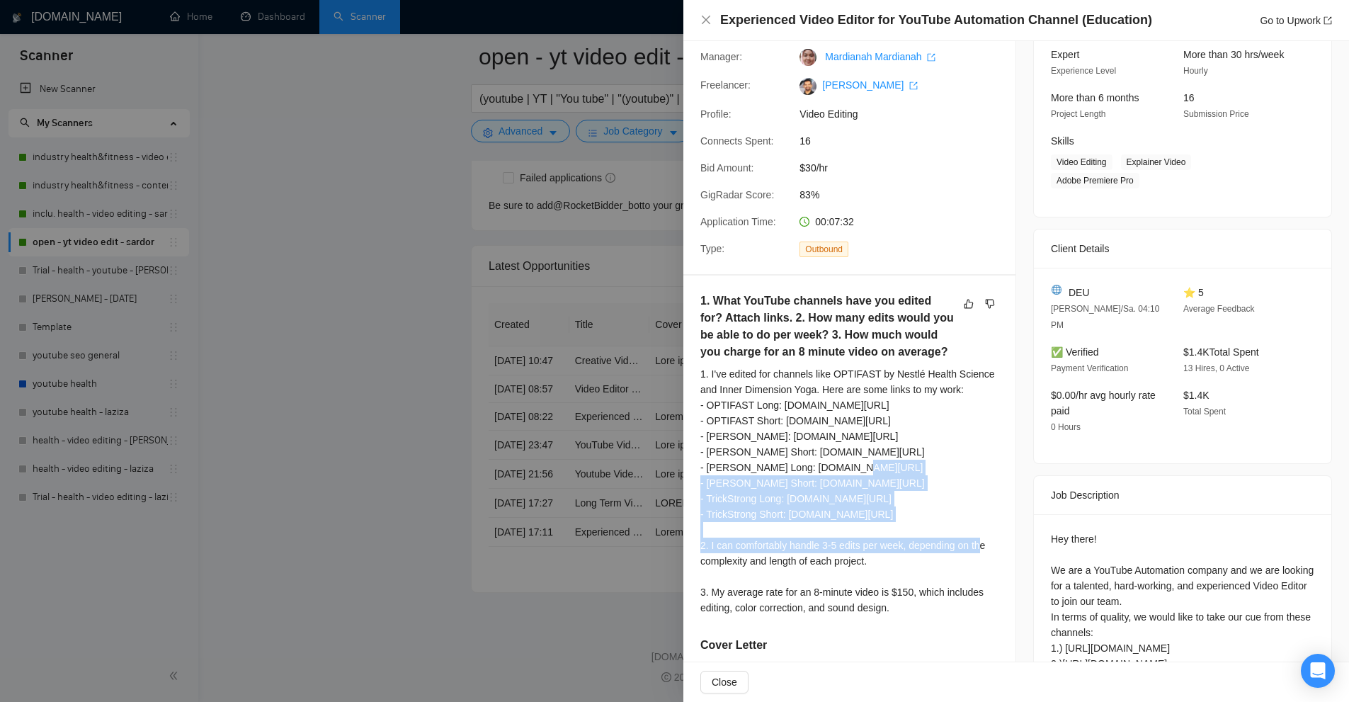
drag, startPoint x: 707, startPoint y: 486, endPoint x: 760, endPoint y: 539, distance: 75.1
click at [760, 539] on div "1. I've edited for channels like OPTIFAST by Nestlé Health Science and Inner Di…" at bounding box center [849, 490] width 298 height 249
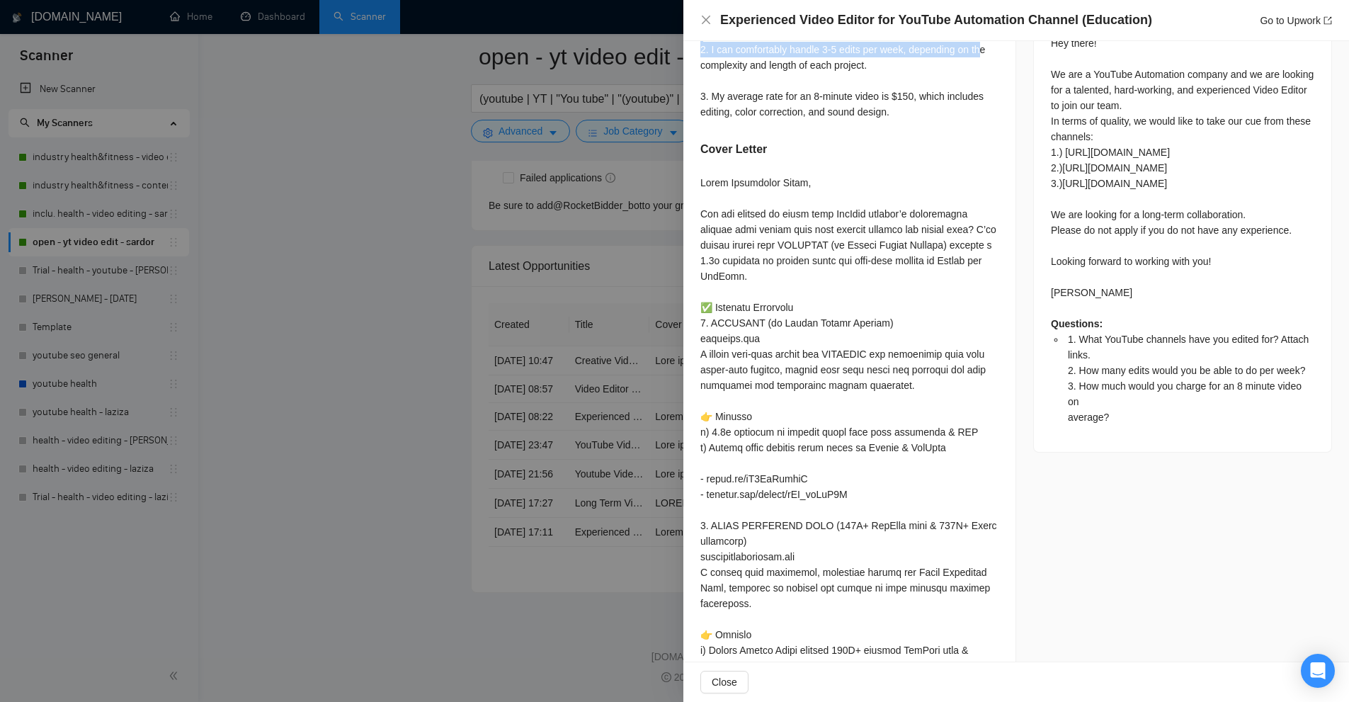
scroll to position [566, 0]
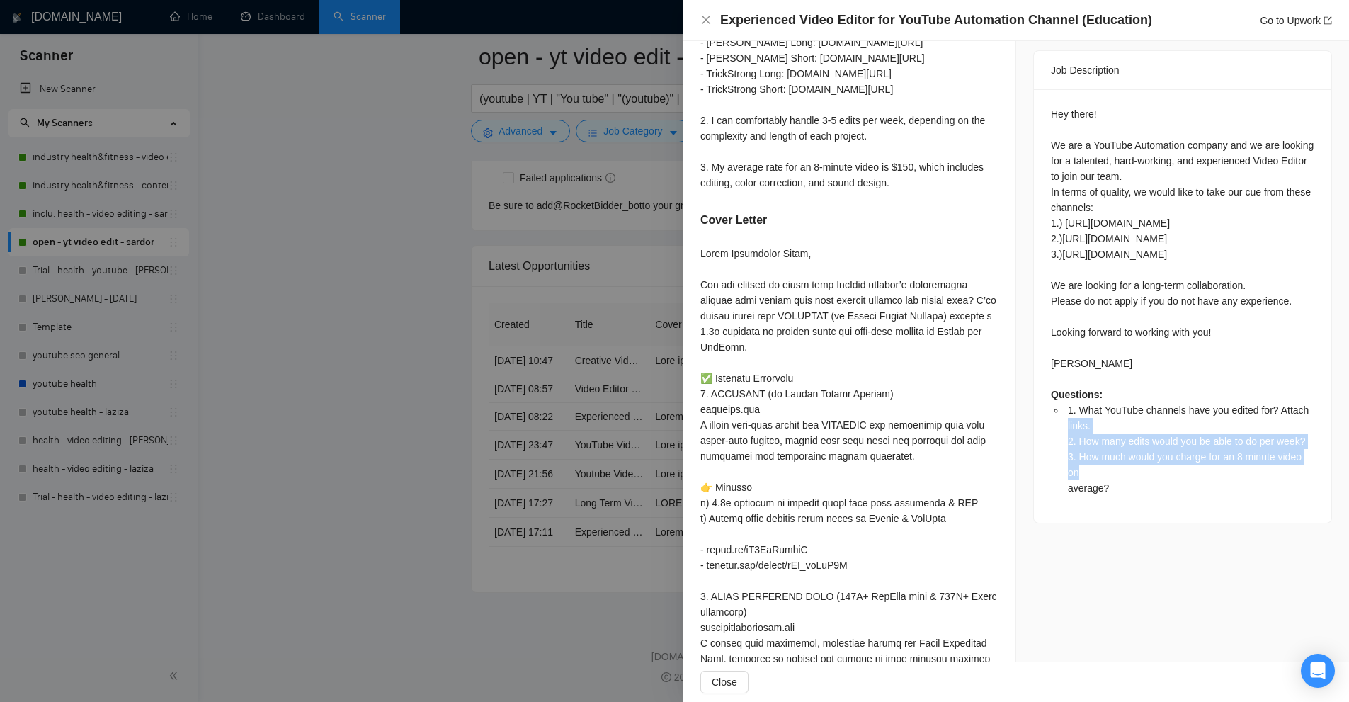
drag, startPoint x: 1102, startPoint y: 439, endPoint x: 1048, endPoint y: 392, distance: 70.7
click at [1051, 402] on ul "1. What YouTube channels have you edited for? Attach links. 2. How many edits w…" at bounding box center [1182, 448] width 263 height 93
click at [1104, 449] on li "1. What YouTube channels have you edited for? Attach links. 2. How many edits w…" at bounding box center [1189, 448] width 249 height 93
drag, startPoint x: 1140, startPoint y: 459, endPoint x: 1057, endPoint y: 439, distance: 85.3
click at [1057, 439] on div "Hey there! We are a YouTube Automation company and we are looking for a talente…" at bounding box center [1182, 305] width 297 height 433
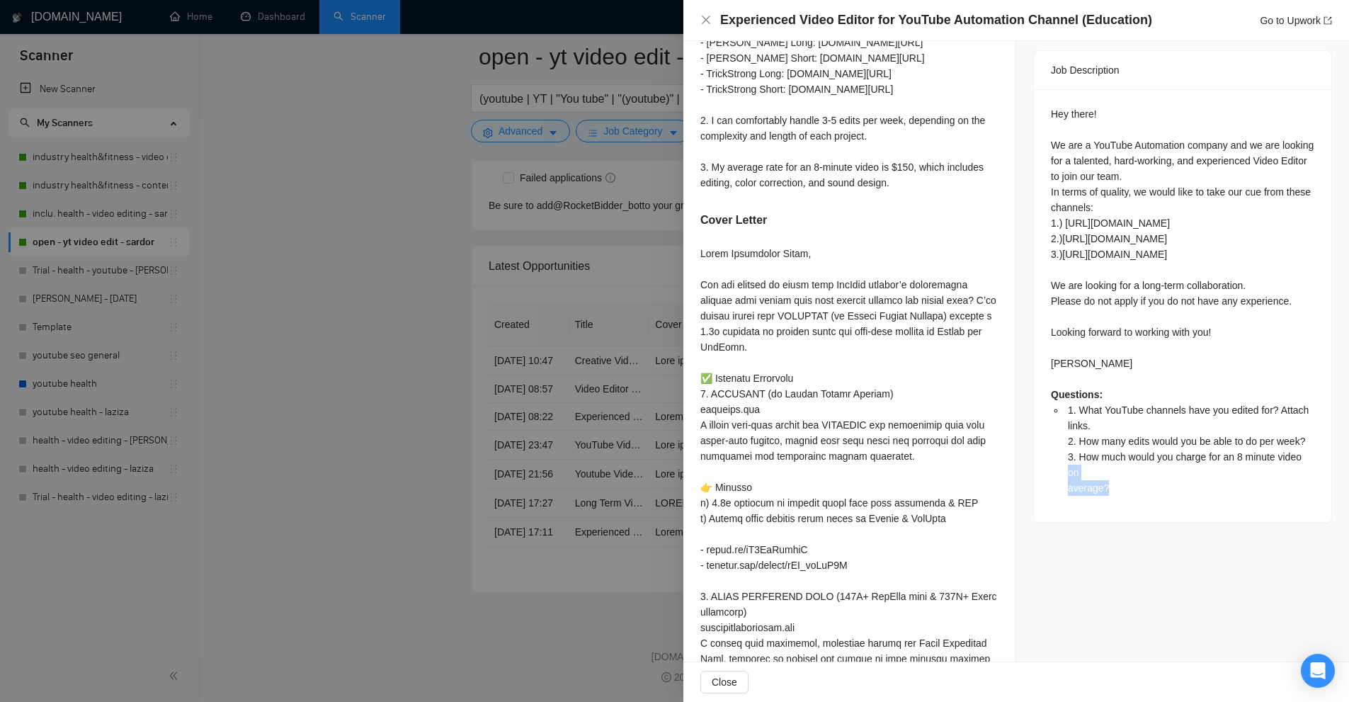
click at [1141, 453] on li "1. What YouTube channels have you edited for? Attach links. 2. How many edits w…" at bounding box center [1189, 448] width 249 height 93
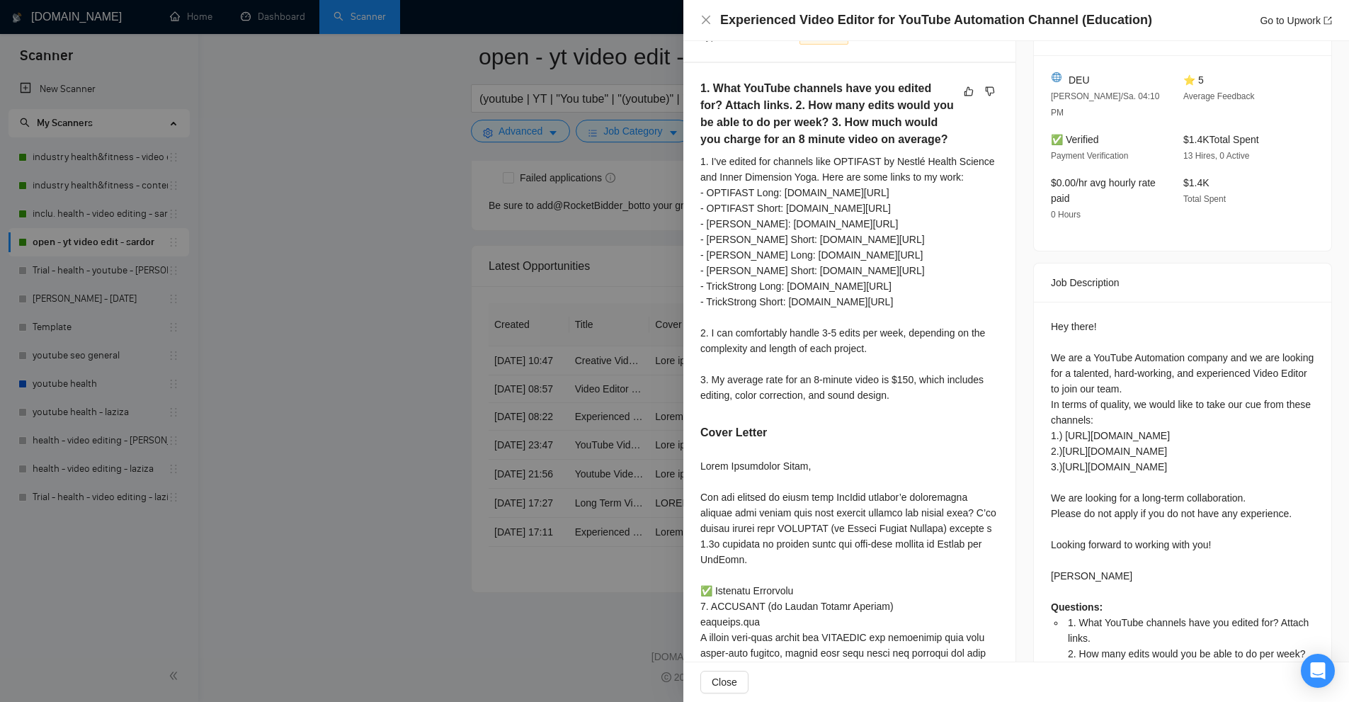
scroll to position [425, 0]
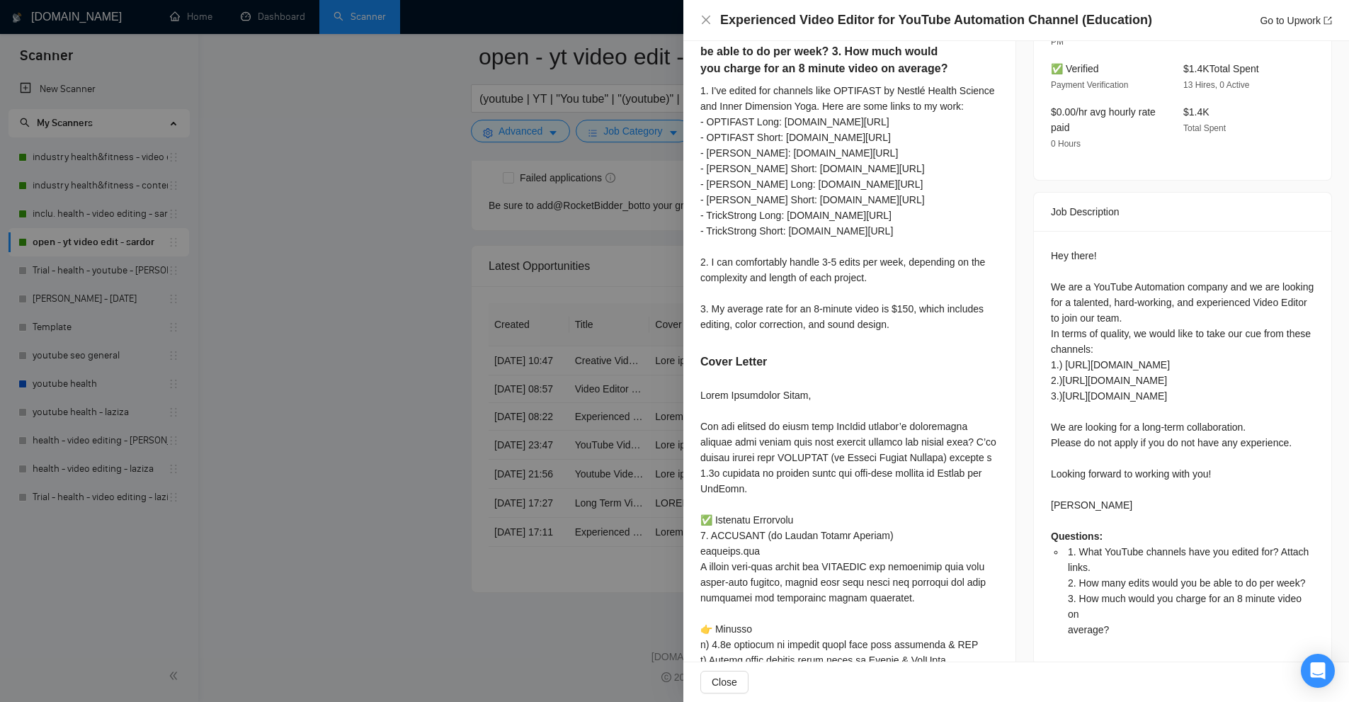
drag, startPoint x: 903, startPoint y: 338, endPoint x: 694, endPoint y: 318, distance: 209.8
click at [694, 318] on div "1. What YouTube channels have you edited for? Attach links. 2. How many edits w…" at bounding box center [849, 691] width 332 height 1399
click at [704, 318] on div "1. I've edited for channels like OPTIFAST by Nestlé Health Science and Inner Di…" at bounding box center [849, 207] width 298 height 249
drag, startPoint x: 704, startPoint y: 318, endPoint x: 743, endPoint y: 333, distance: 42.6
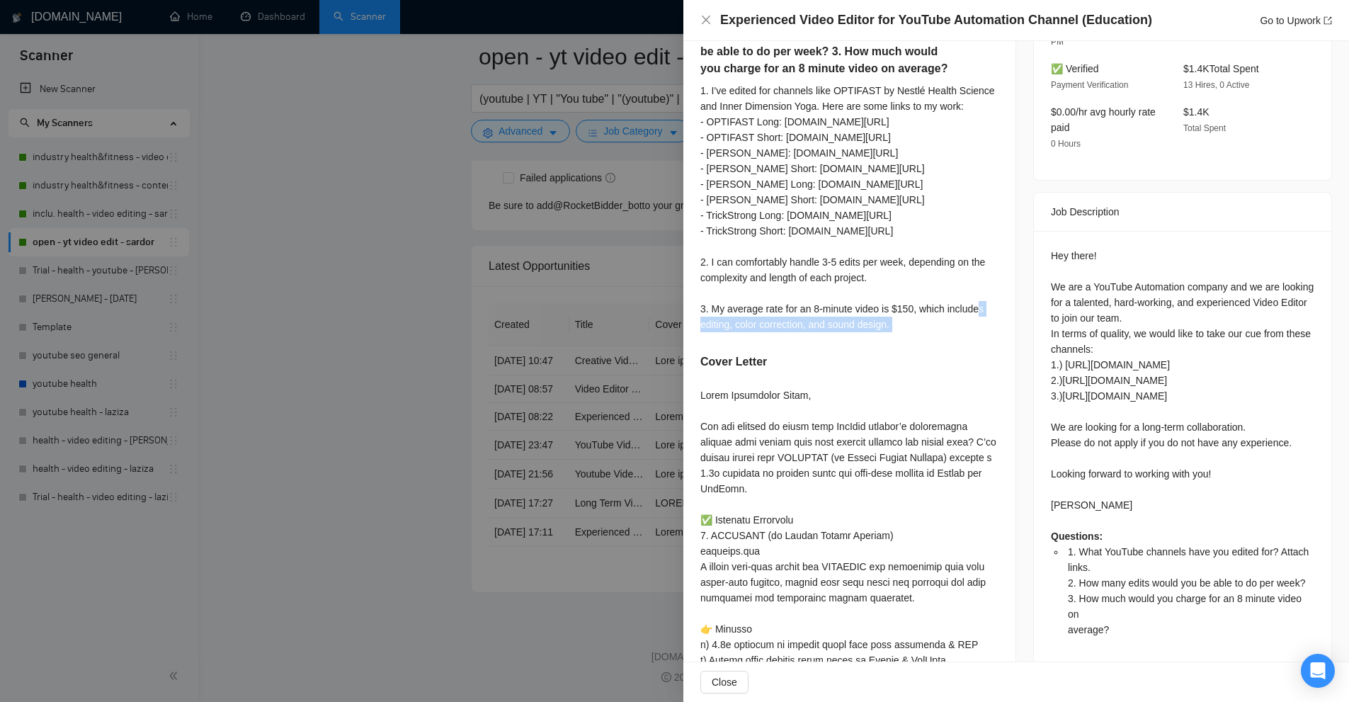
click at [743, 332] on div "1. I've edited for channels like OPTIFAST by Nestlé Health Science and Inner Di…" at bounding box center [849, 207] width 298 height 249
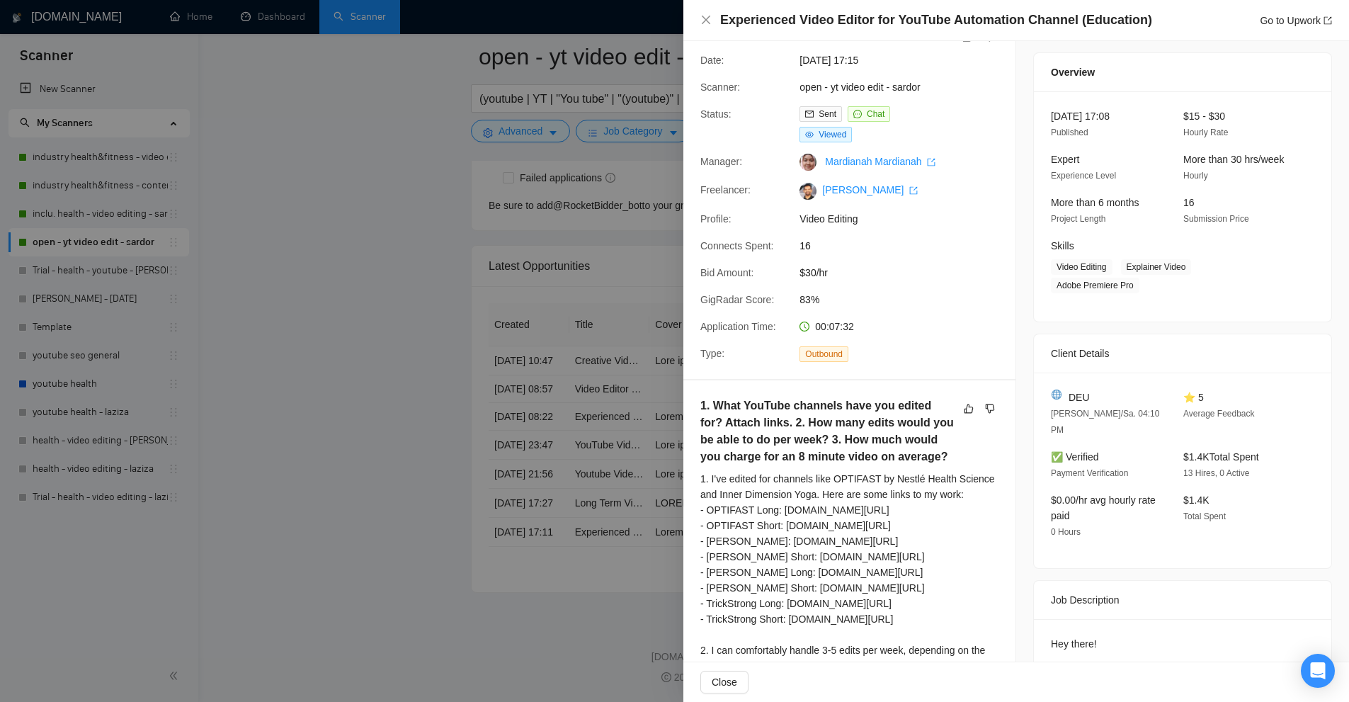
scroll to position [0, 0]
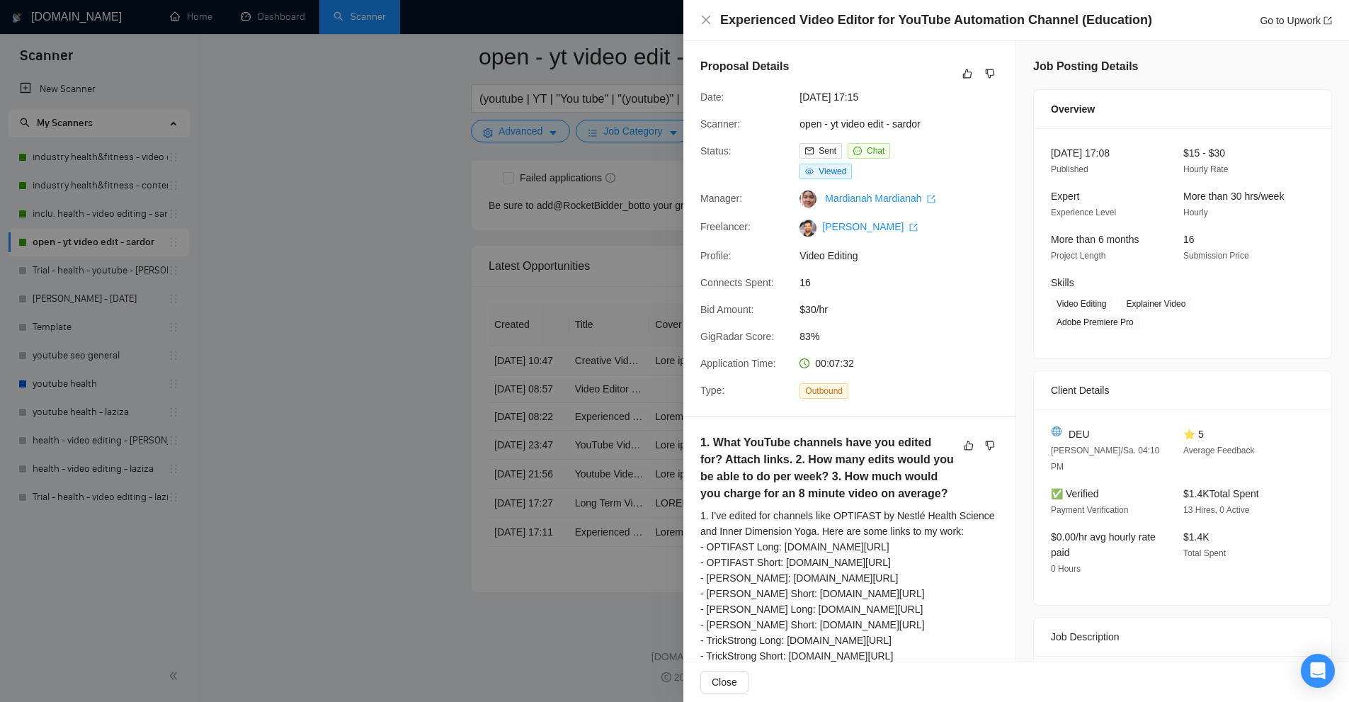
click at [586, 304] on div at bounding box center [674, 351] width 1349 height 702
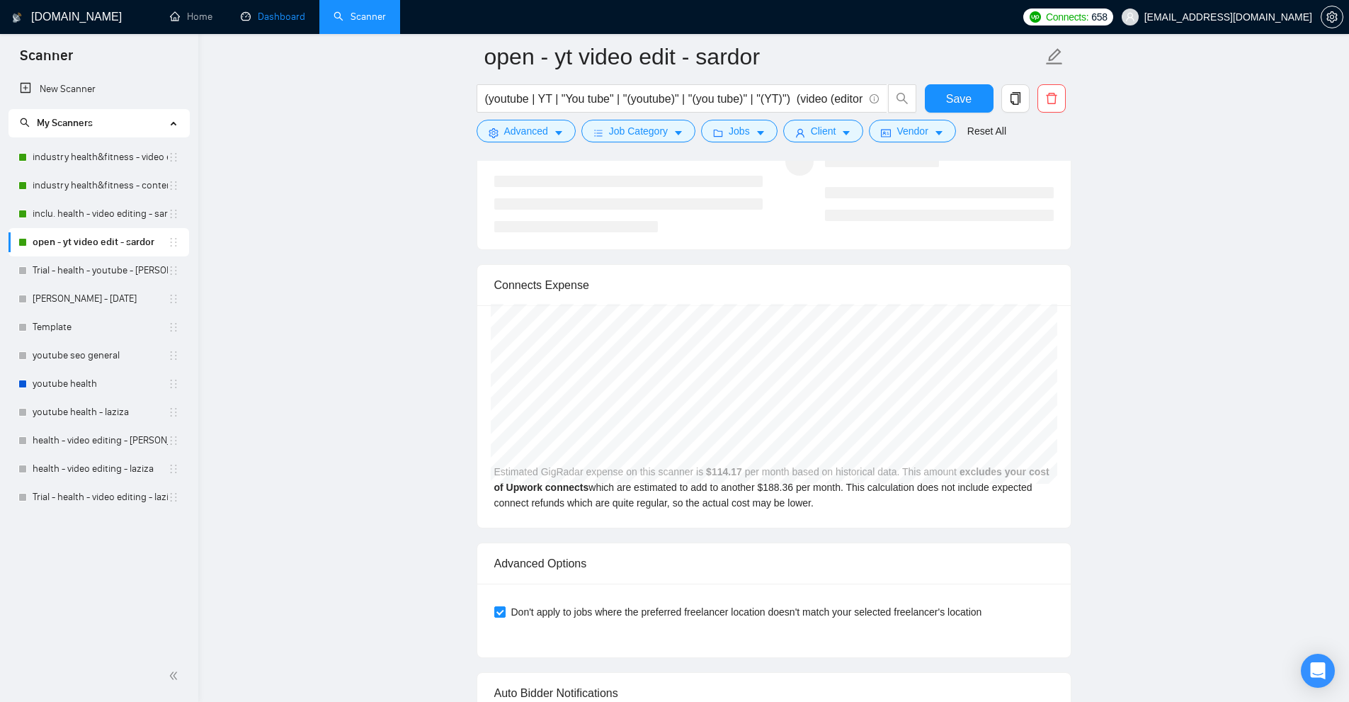
click at [261, 16] on link "Dashboard" at bounding box center [273, 17] width 64 height 12
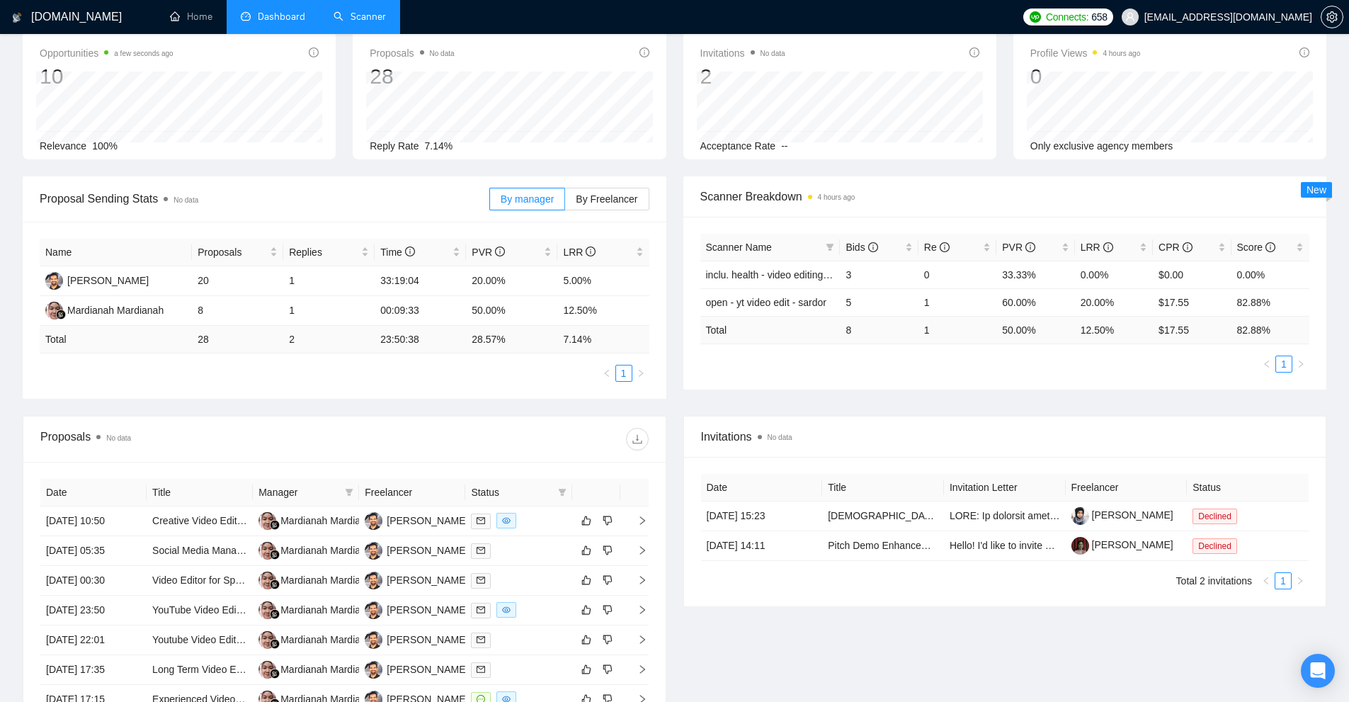
scroll to position [347, 0]
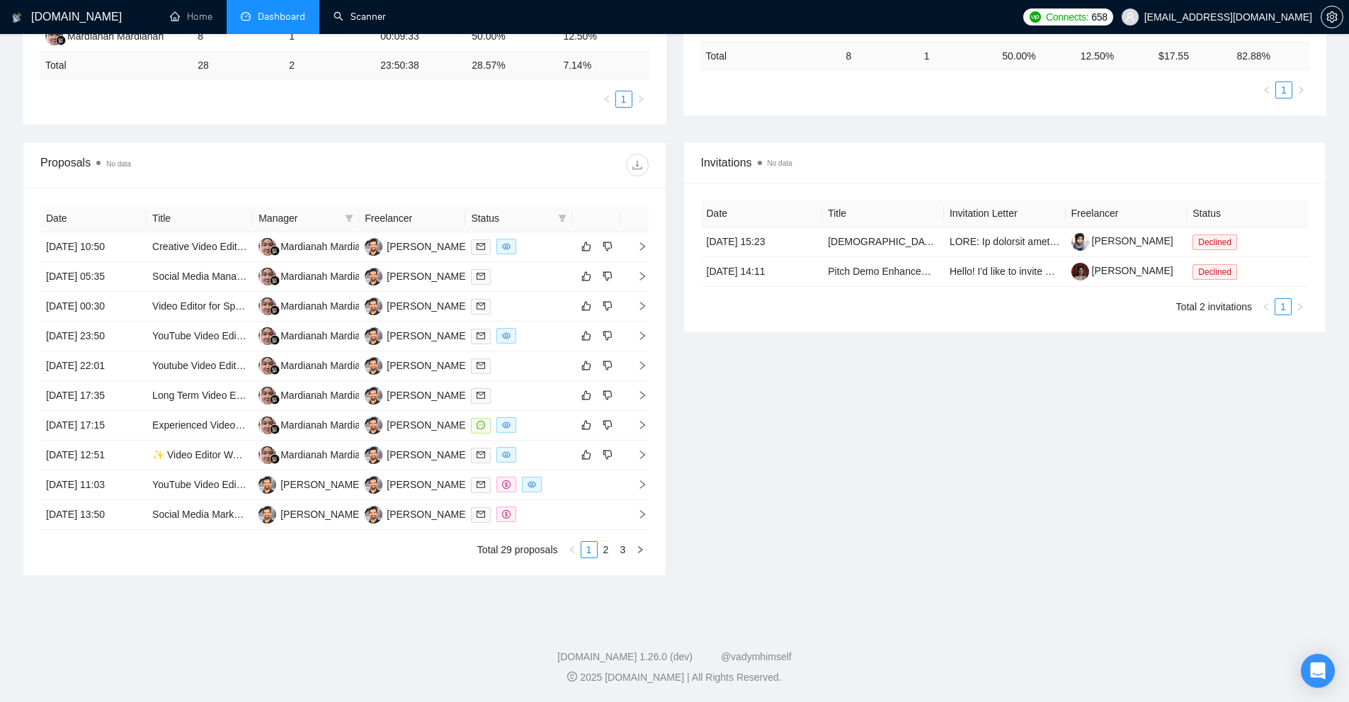
drag, startPoint x: 328, startPoint y: 21, endPoint x: 323, endPoint y: 122, distance: 101.4
click at [333, 21] on link "Scanner" at bounding box center [359, 17] width 52 height 12
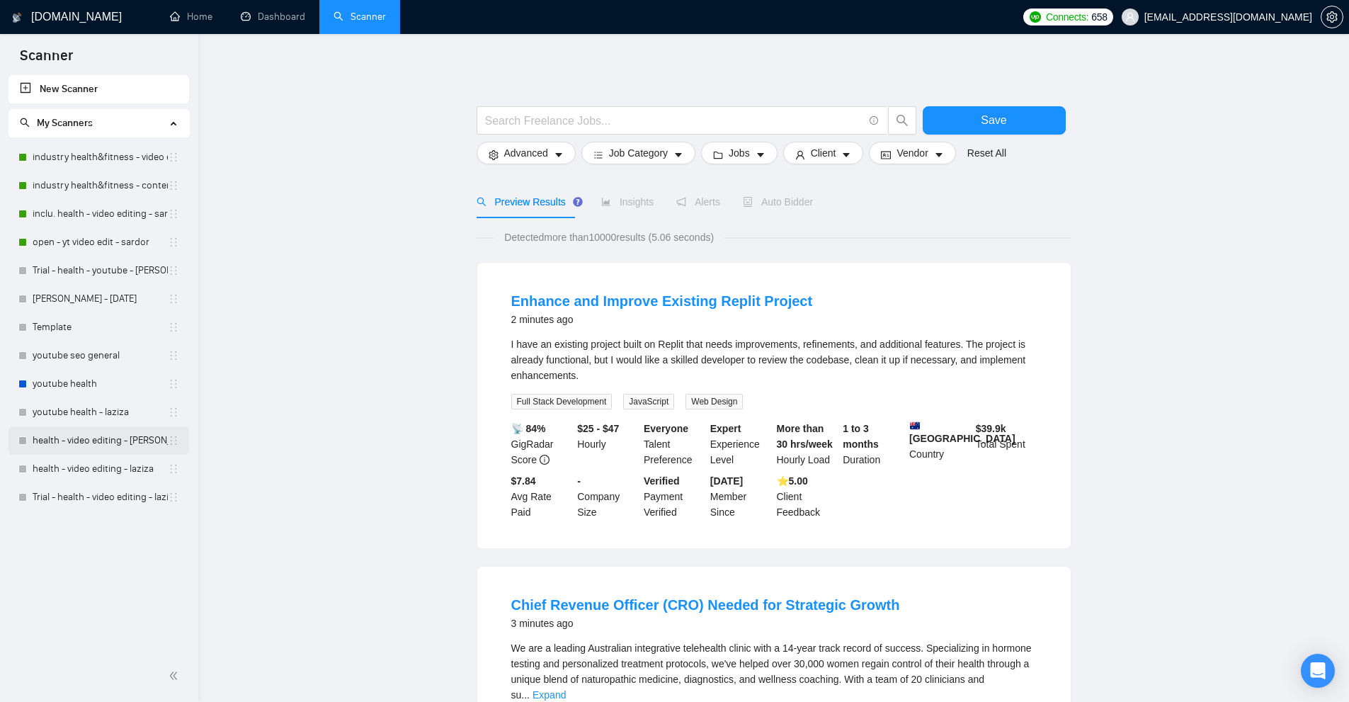
click at [103, 446] on link "health - video editing - sardor" at bounding box center [100, 440] width 135 height 28
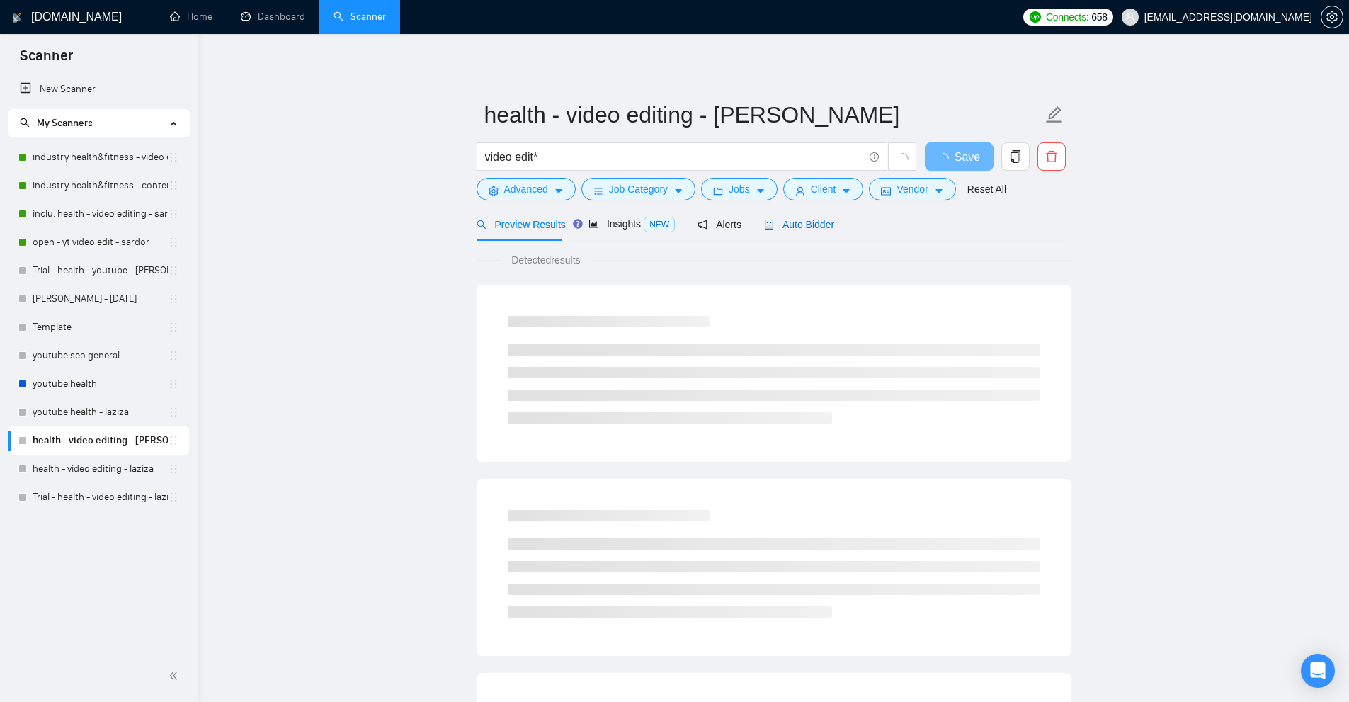
click at [802, 224] on span "Auto Bidder" at bounding box center [799, 224] width 70 height 11
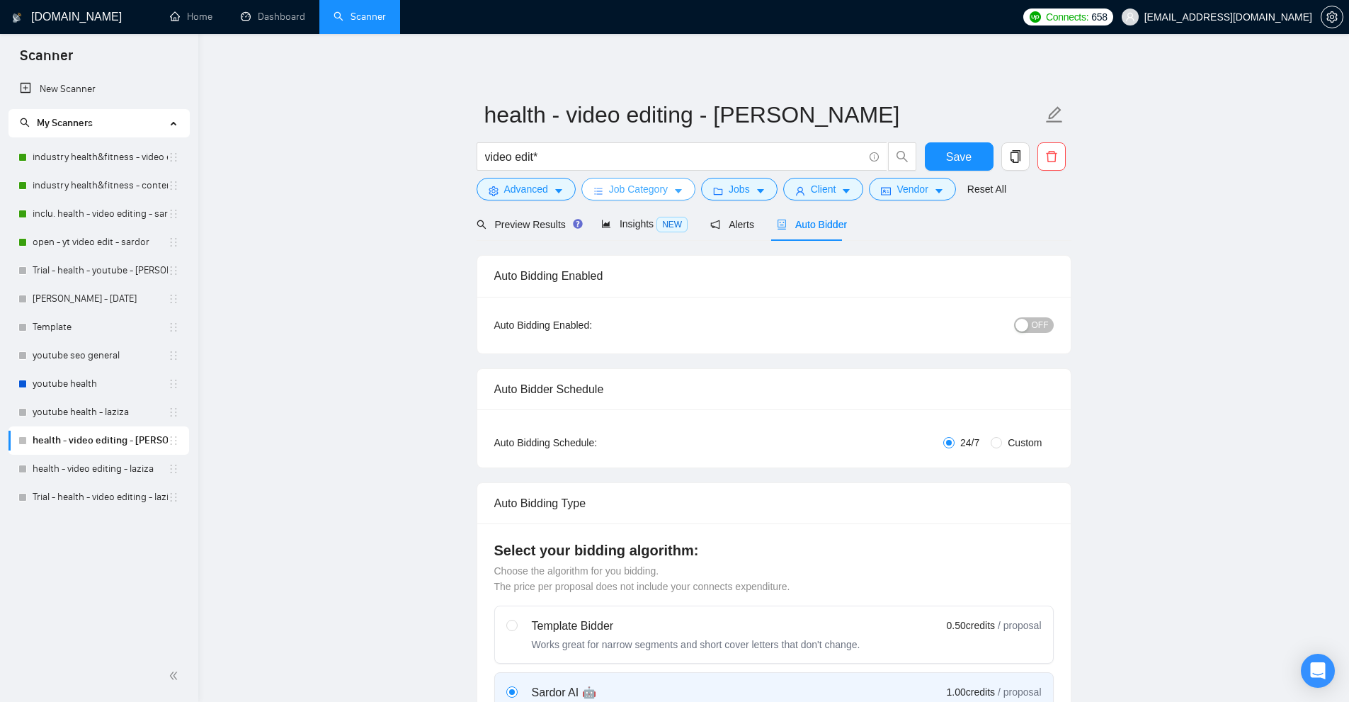
click at [656, 195] on span "Job Category" at bounding box center [638, 189] width 59 height 16
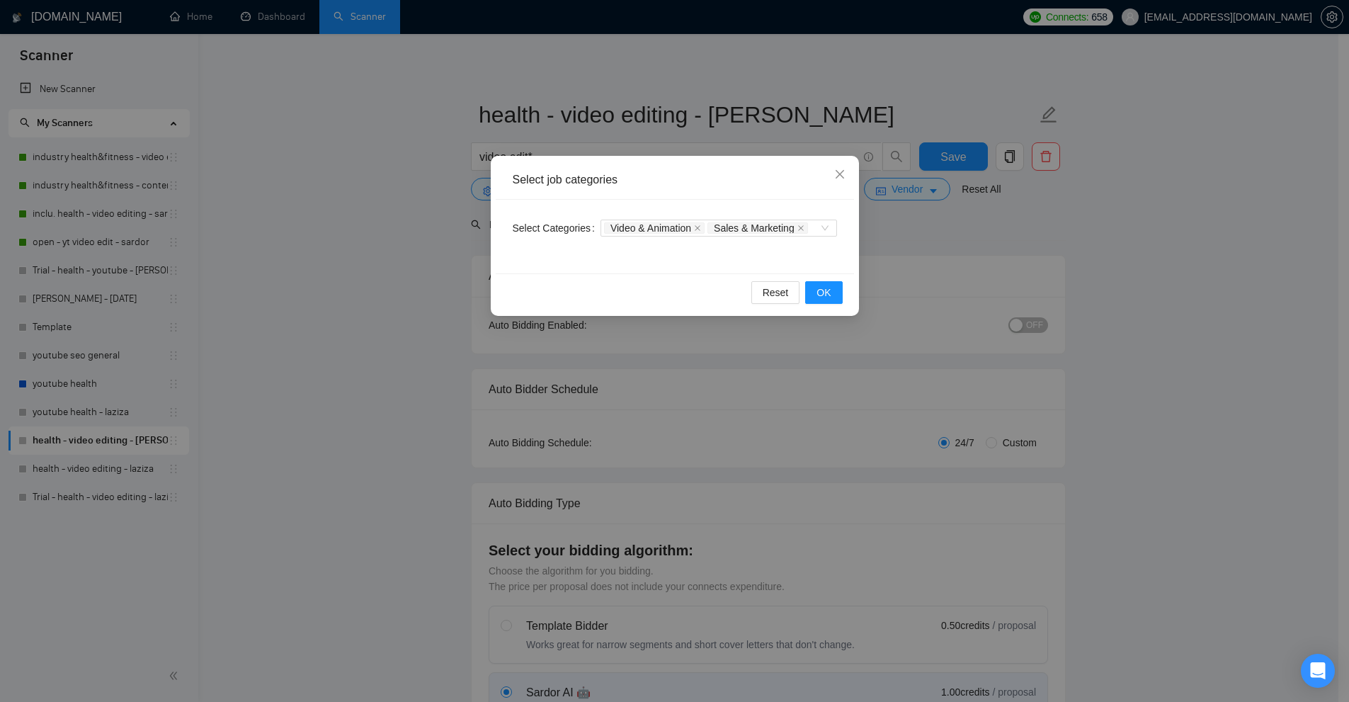
click at [908, 211] on div "Select job categories Select Categories Video & Animation Sales & Marketing Res…" at bounding box center [674, 351] width 1349 height 702
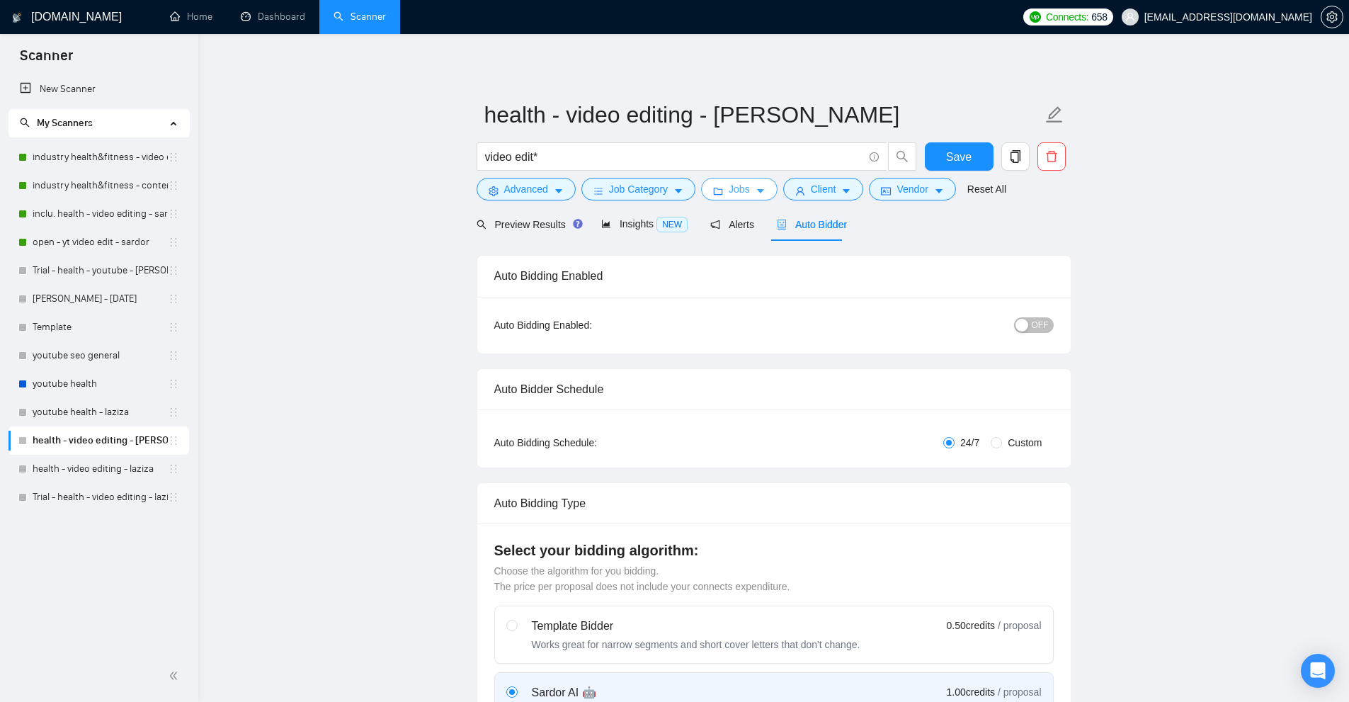
click at [745, 194] on span "Jobs" at bounding box center [738, 189] width 21 height 16
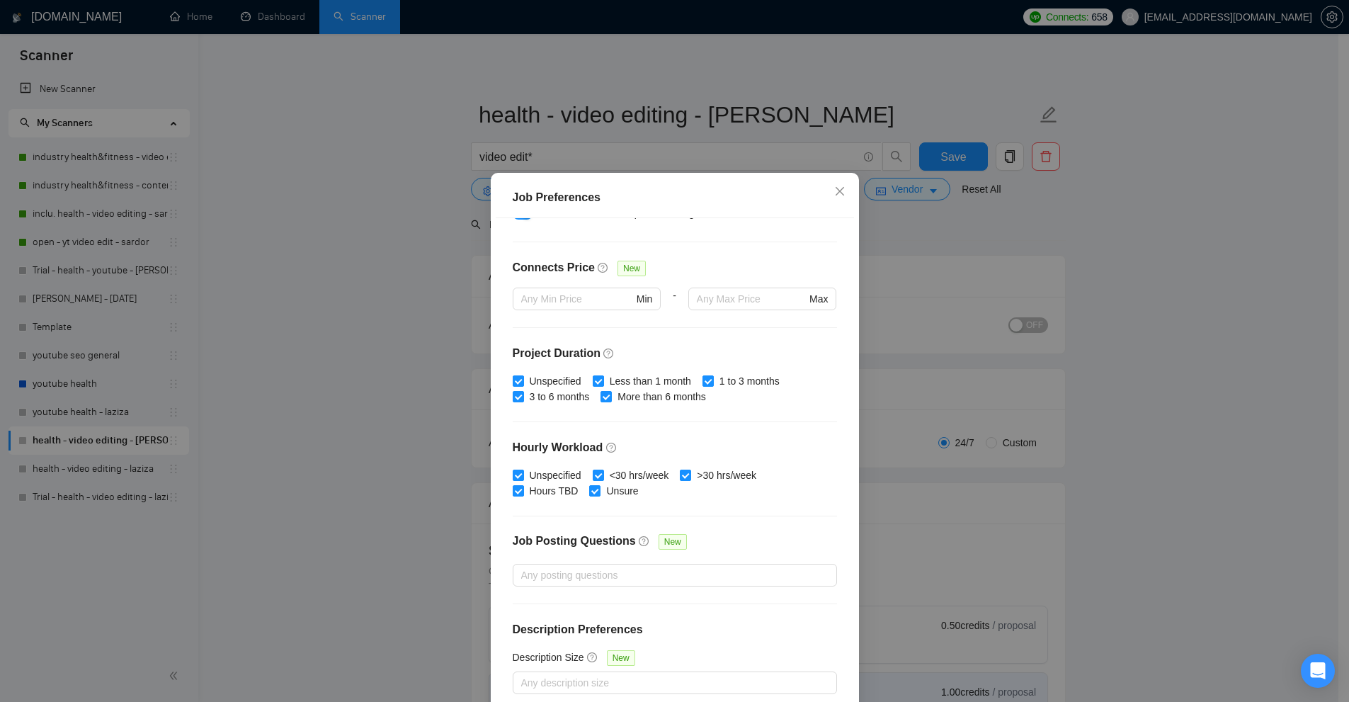
scroll to position [70, 0]
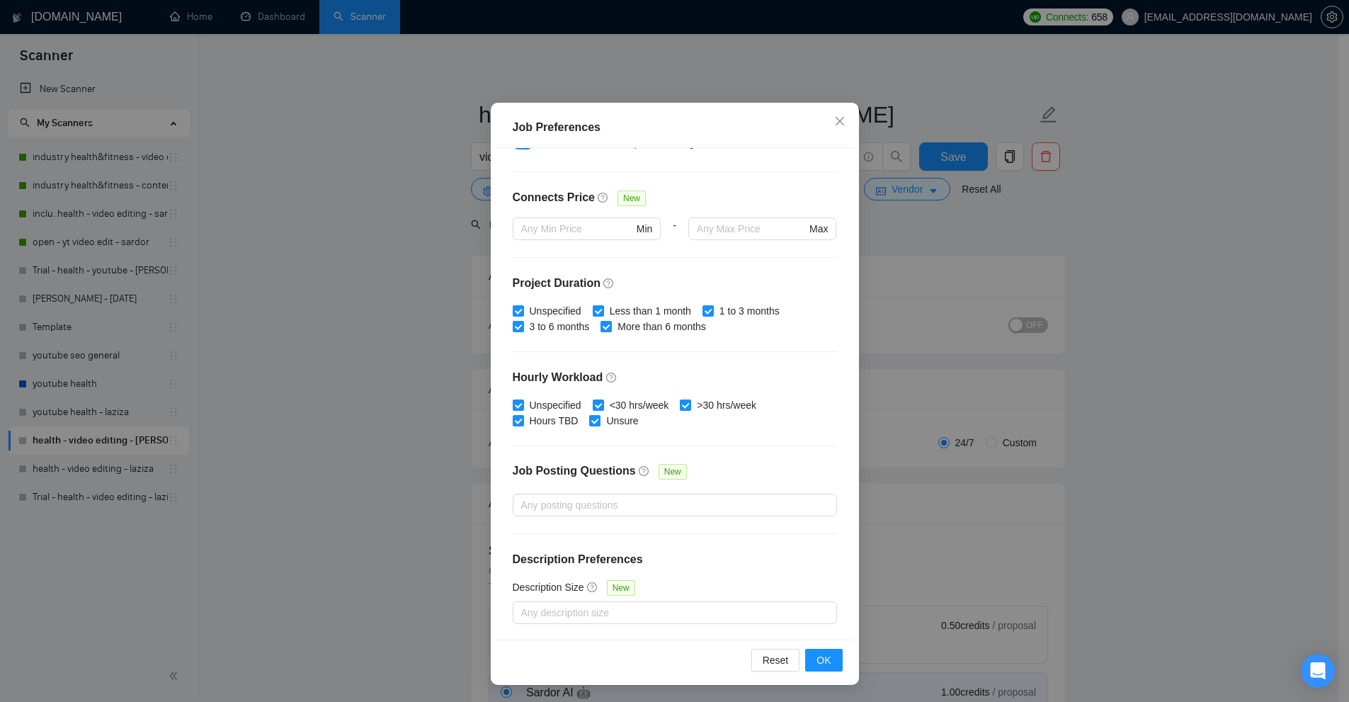
click at [989, 379] on div "Job Preferences Budget Project Type All Fixed Price Hourly Rate Fixed Price Bud…" at bounding box center [674, 351] width 1349 height 702
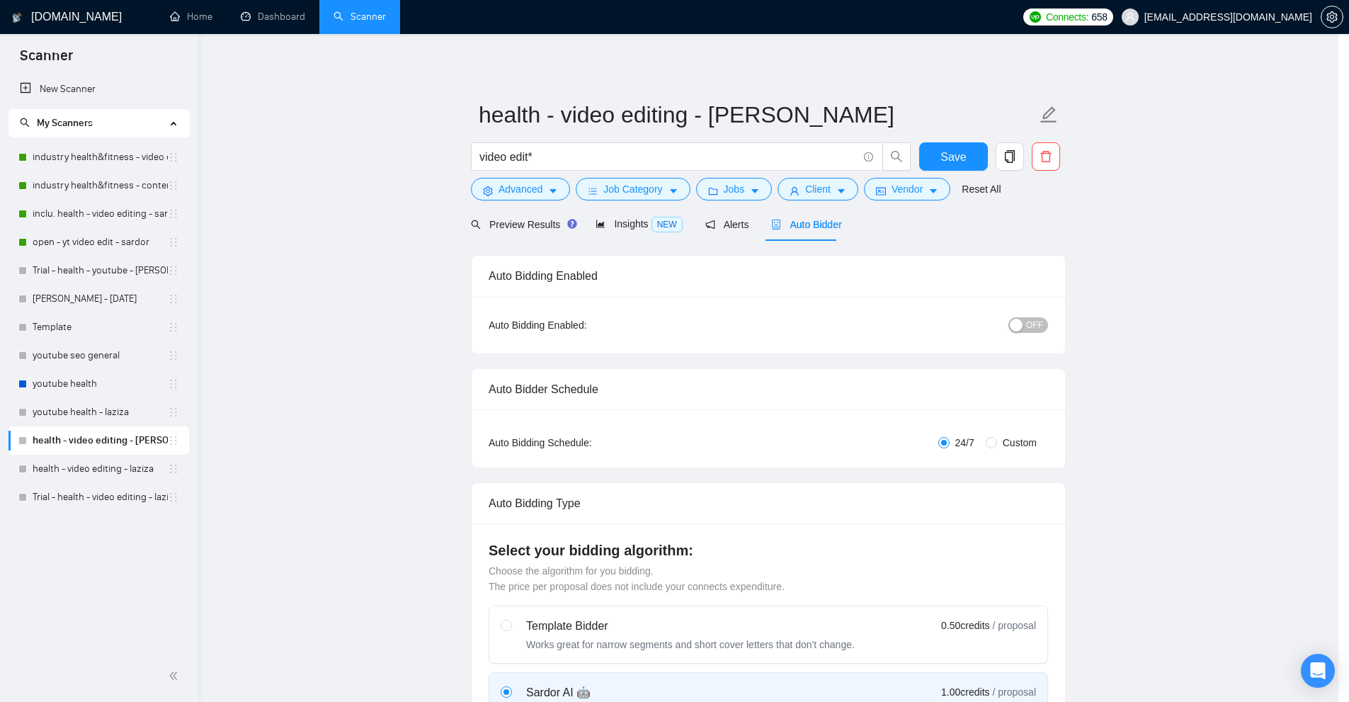
scroll to position [0, 0]
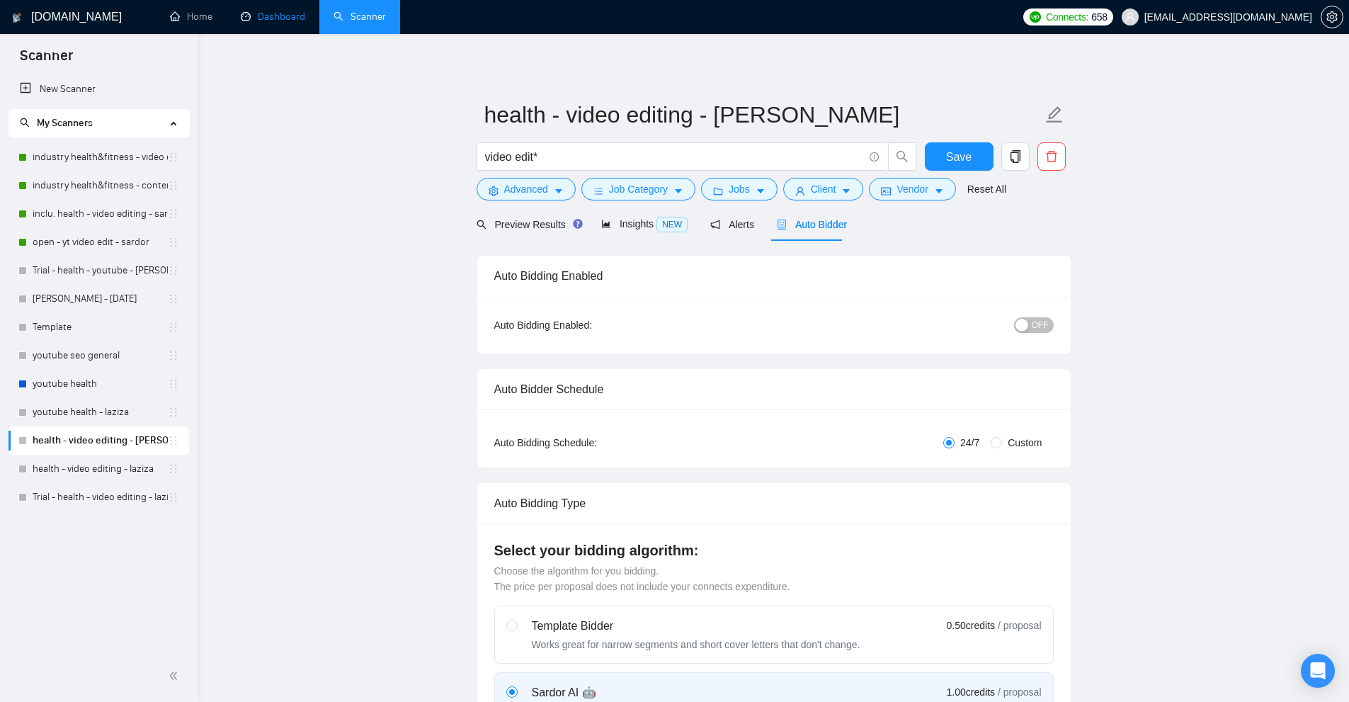
click at [255, 21] on link "Dashboard" at bounding box center [273, 17] width 64 height 12
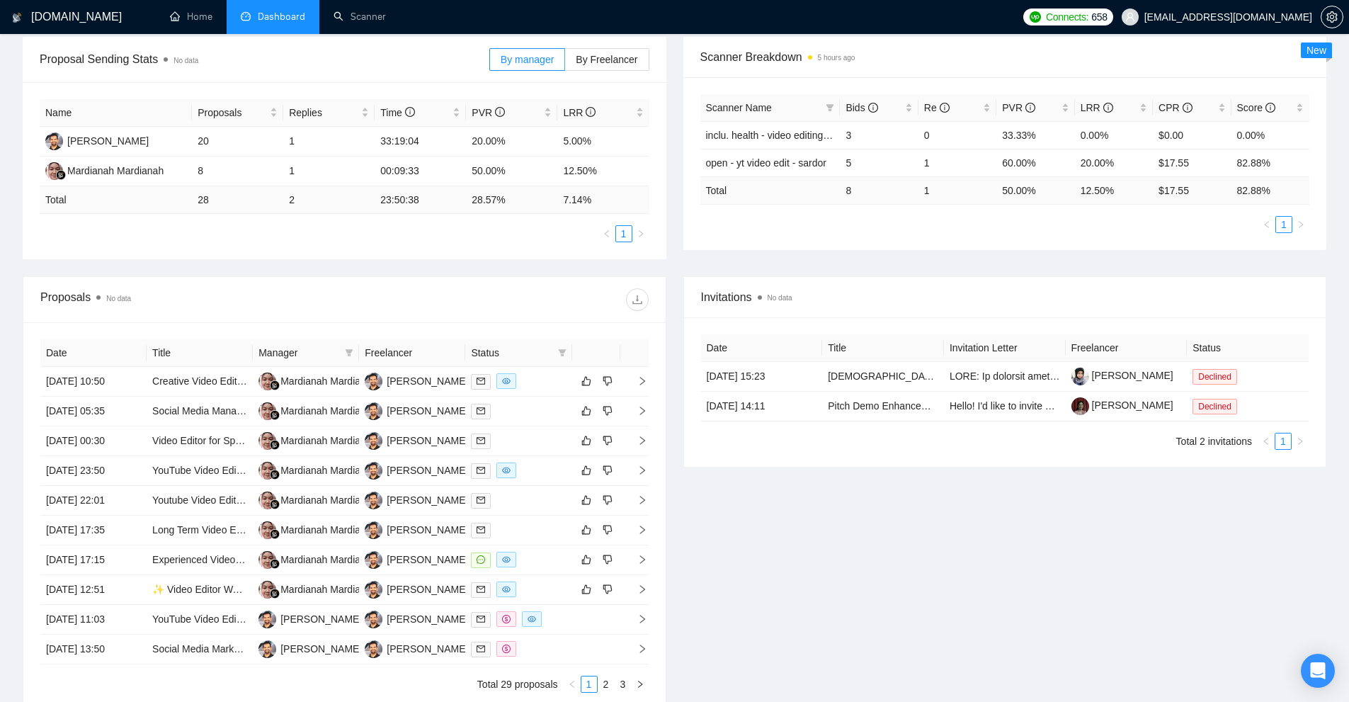
scroll to position [283, 0]
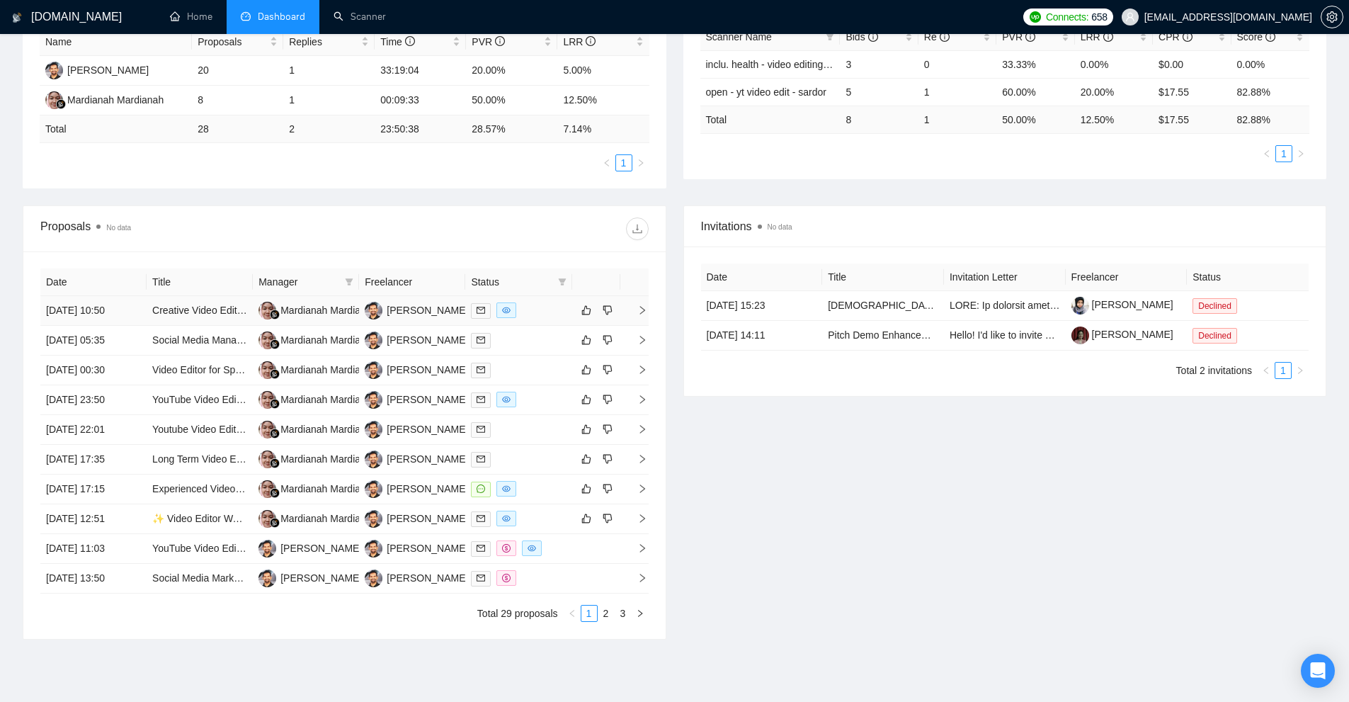
click at [540, 311] on div at bounding box center [518, 310] width 95 height 16
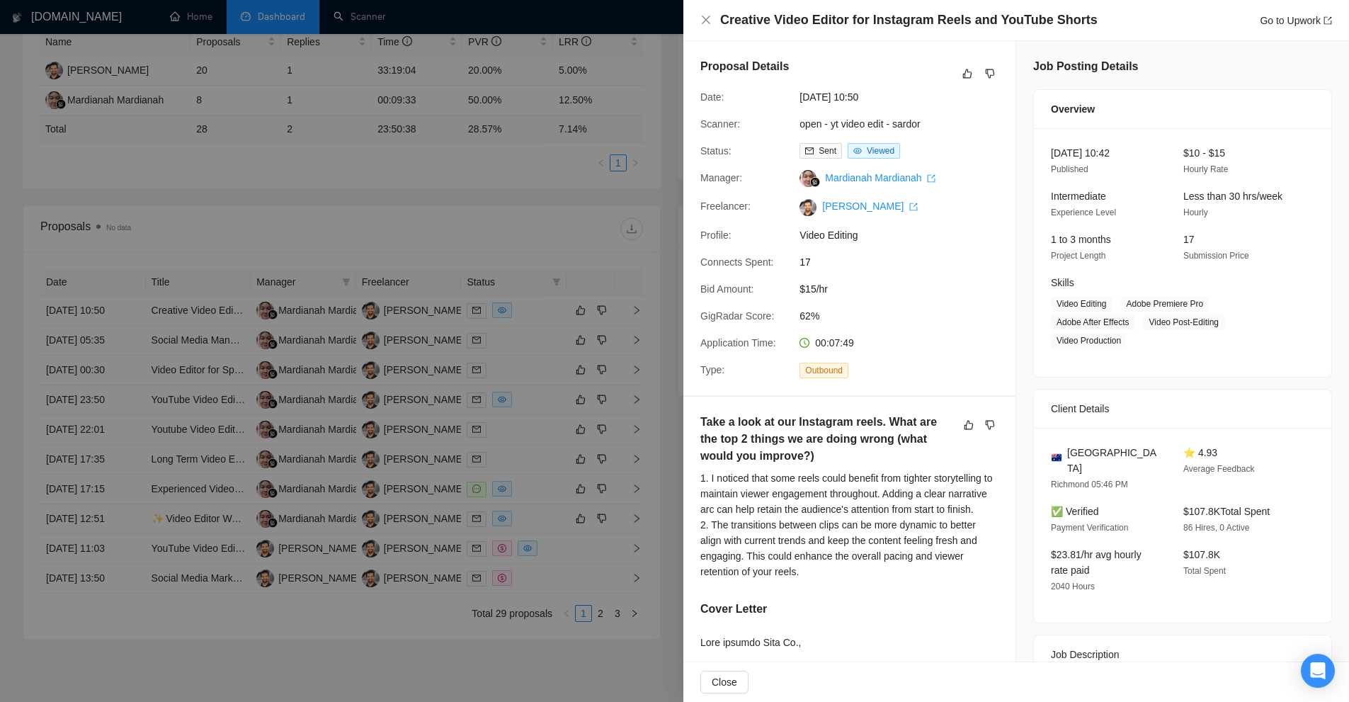
scroll to position [212, 0]
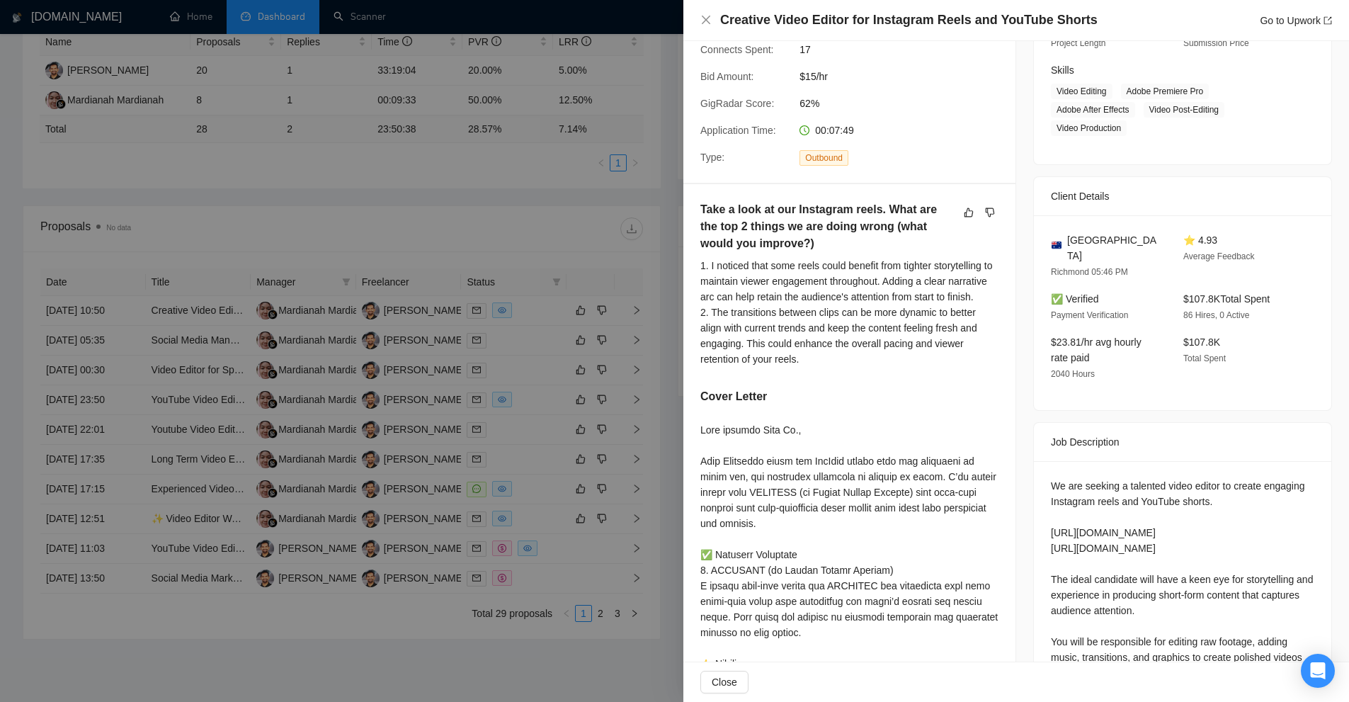
click at [590, 391] on div at bounding box center [674, 351] width 1349 height 702
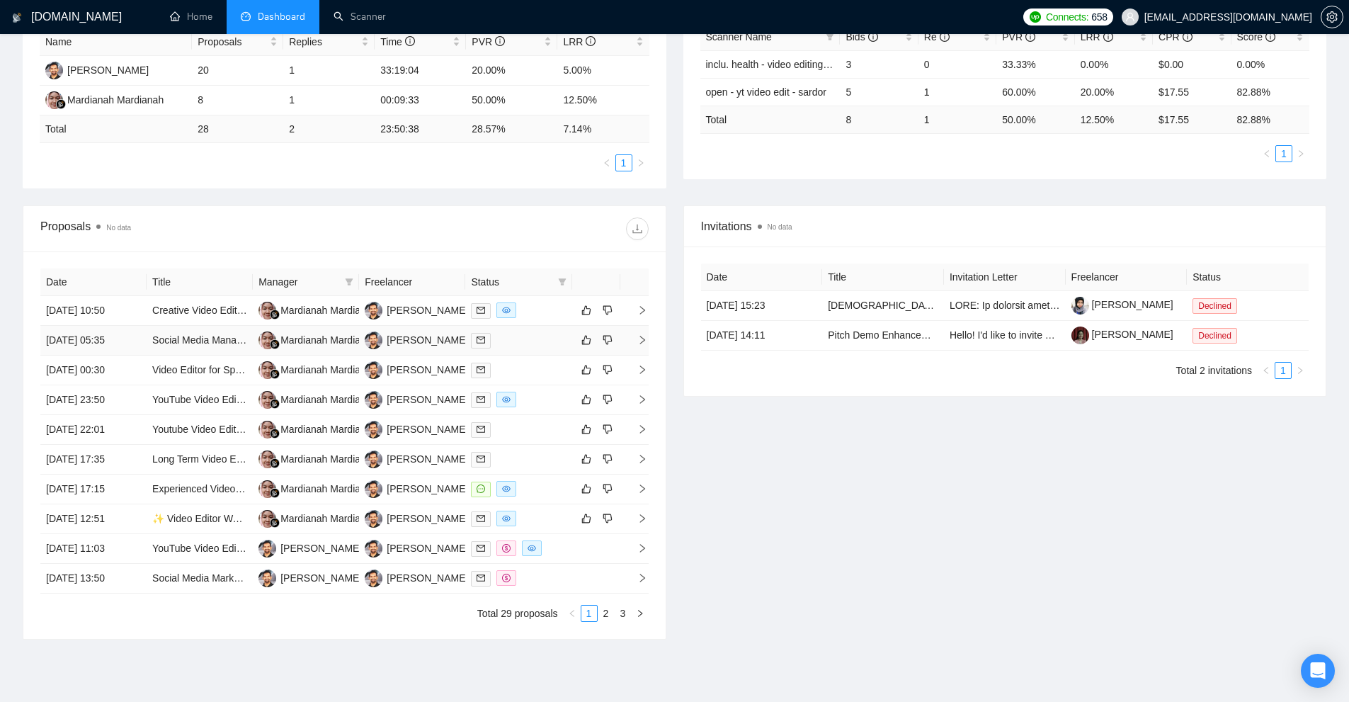
click at [552, 333] on div at bounding box center [518, 340] width 95 height 16
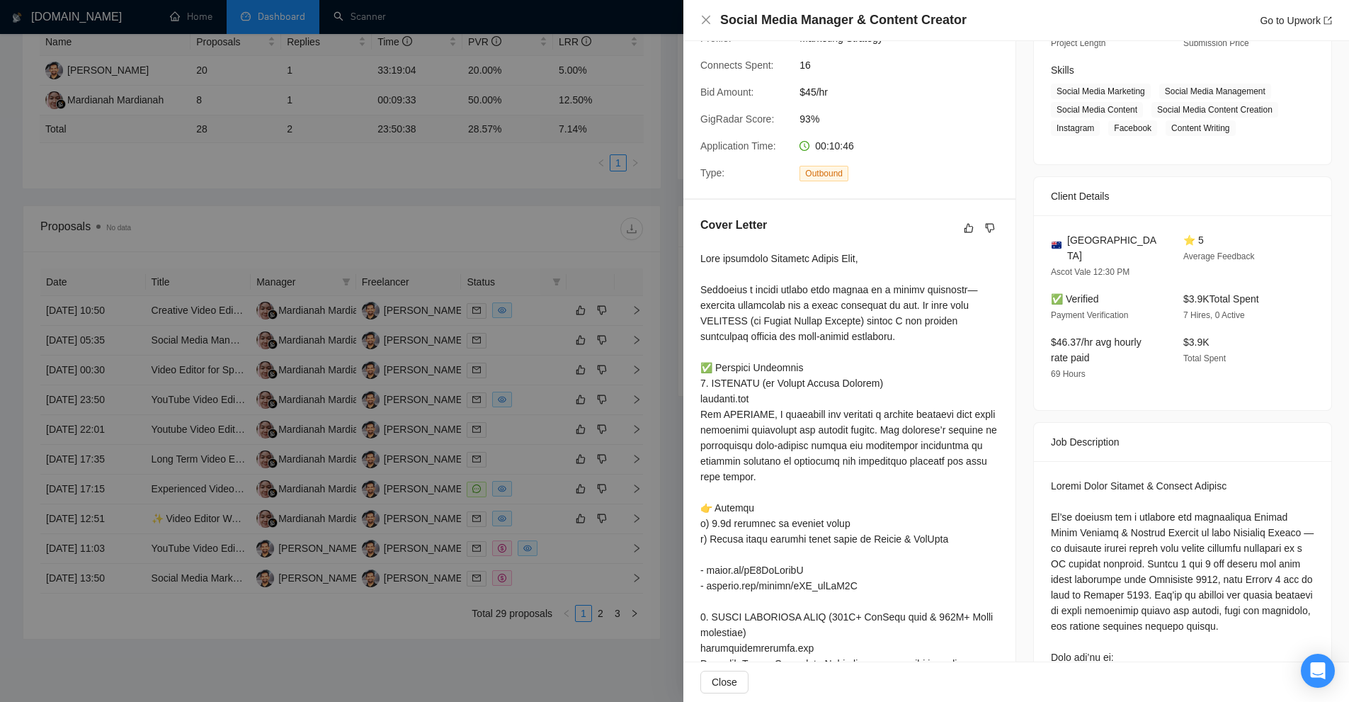
click at [525, 369] on div at bounding box center [674, 351] width 1349 height 702
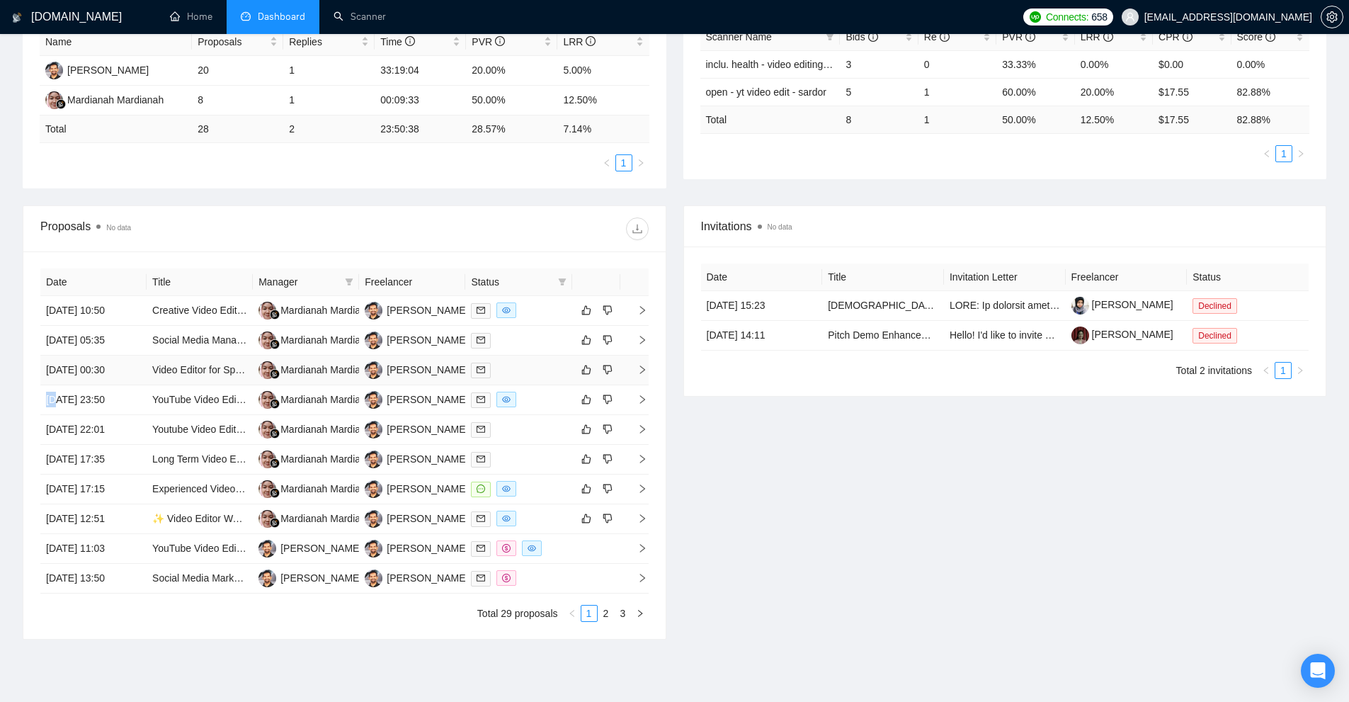
click at [522, 367] on div at bounding box center [518, 370] width 95 height 16
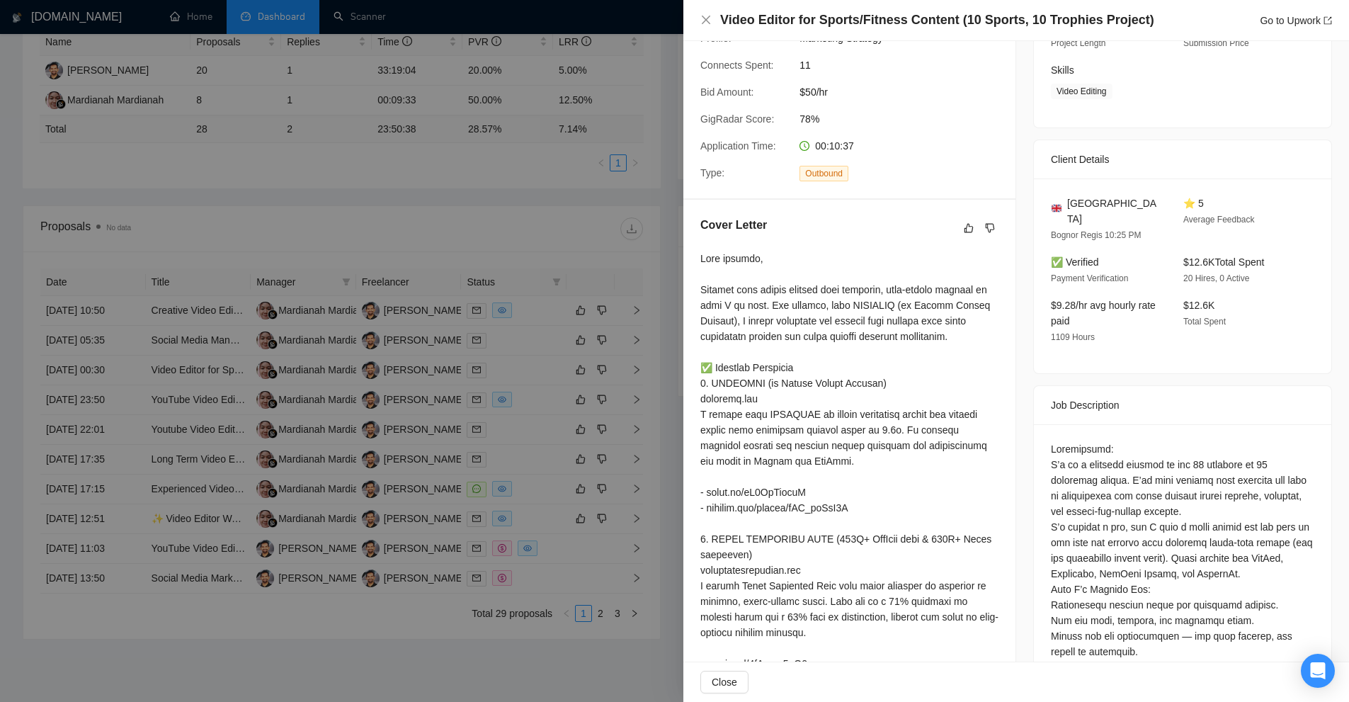
click at [522, 404] on div at bounding box center [674, 351] width 1349 height 702
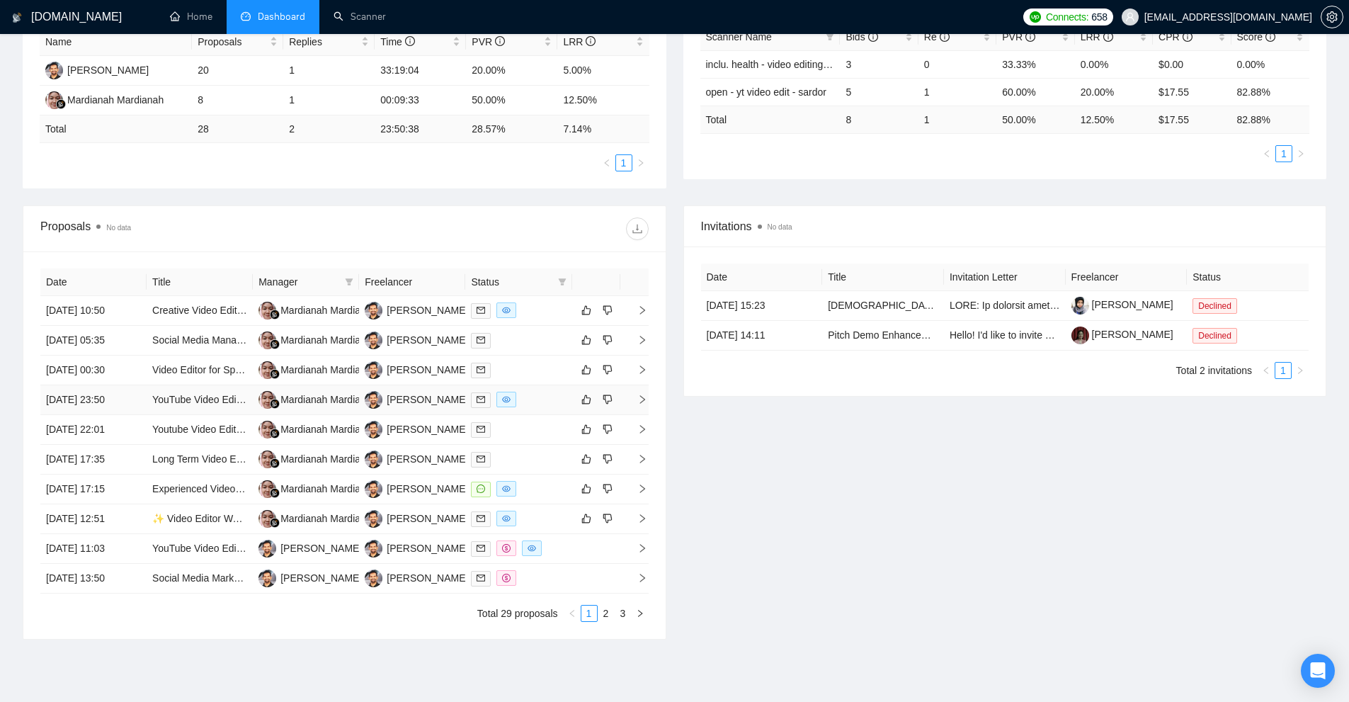
click at [534, 395] on div at bounding box center [518, 399] width 95 height 16
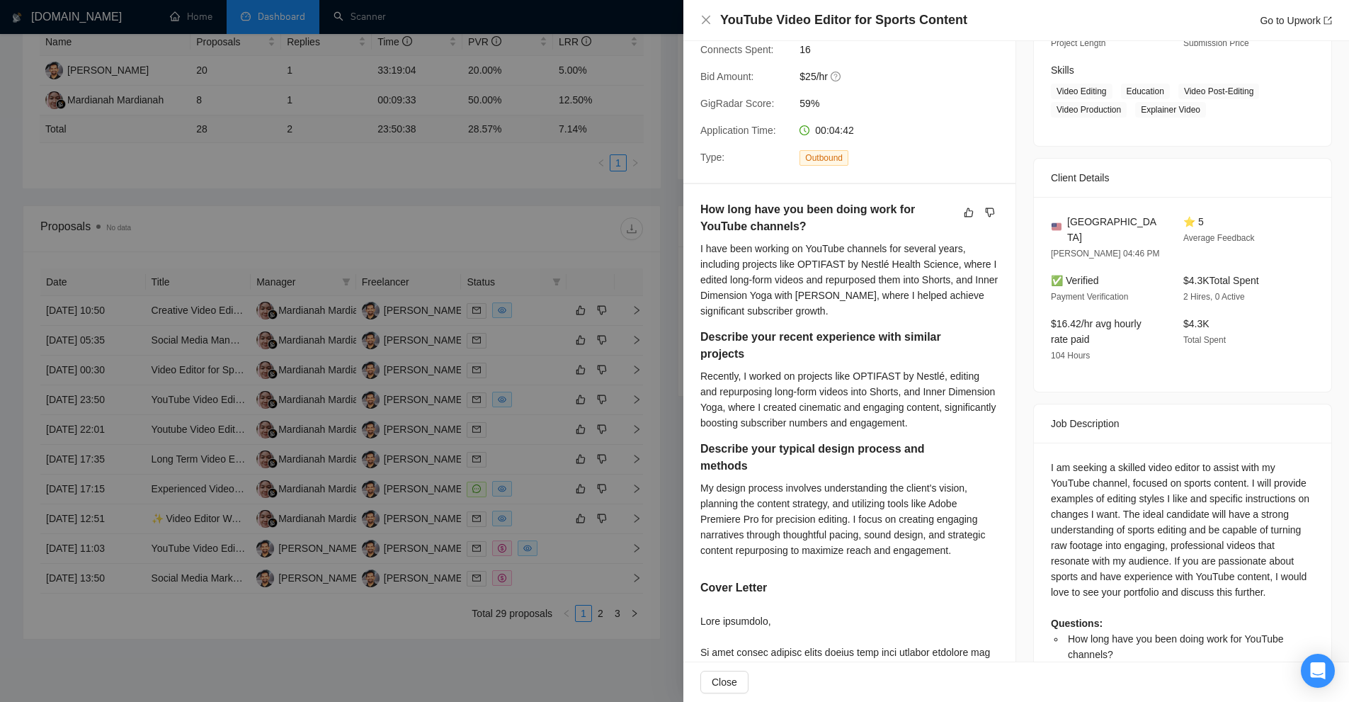
drag, startPoint x: 524, startPoint y: 481, endPoint x: 519, endPoint y: 495, distance: 15.0
click at [522, 484] on div at bounding box center [674, 351] width 1349 height 702
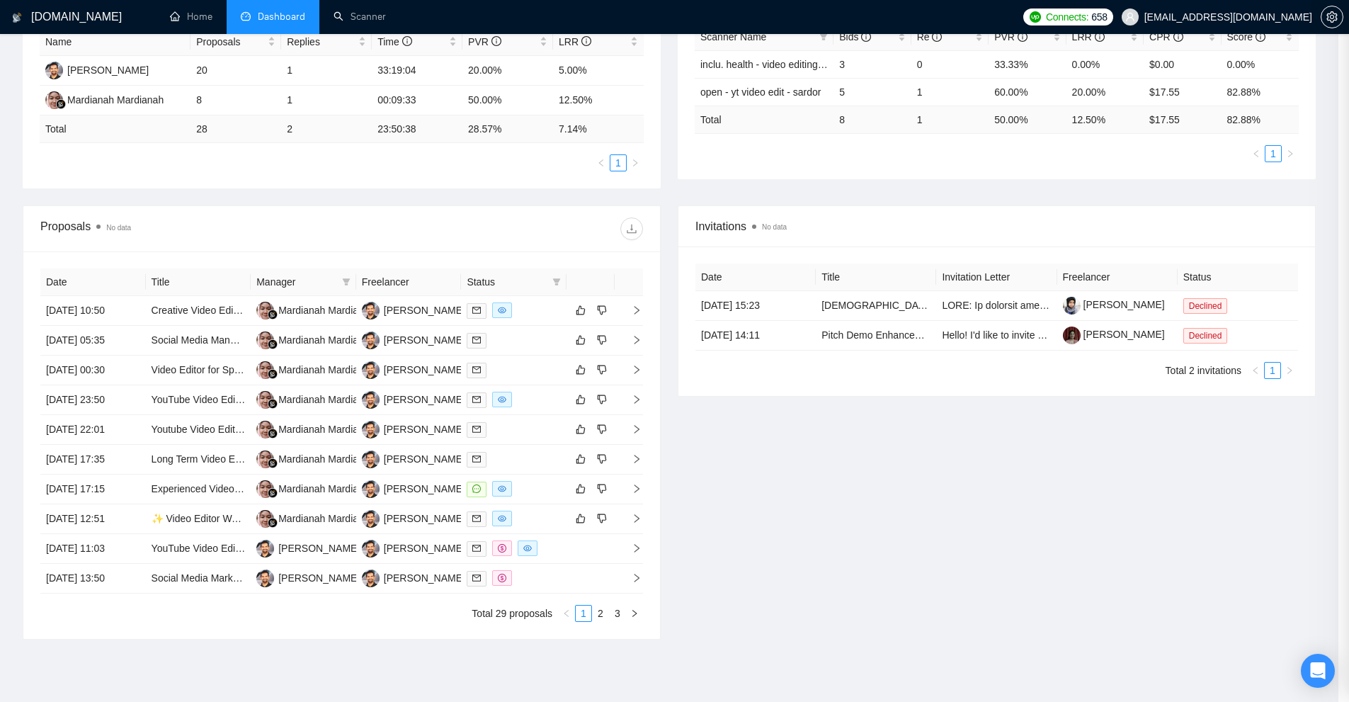
click at [532, 483] on div at bounding box center [514, 489] width 94 height 16
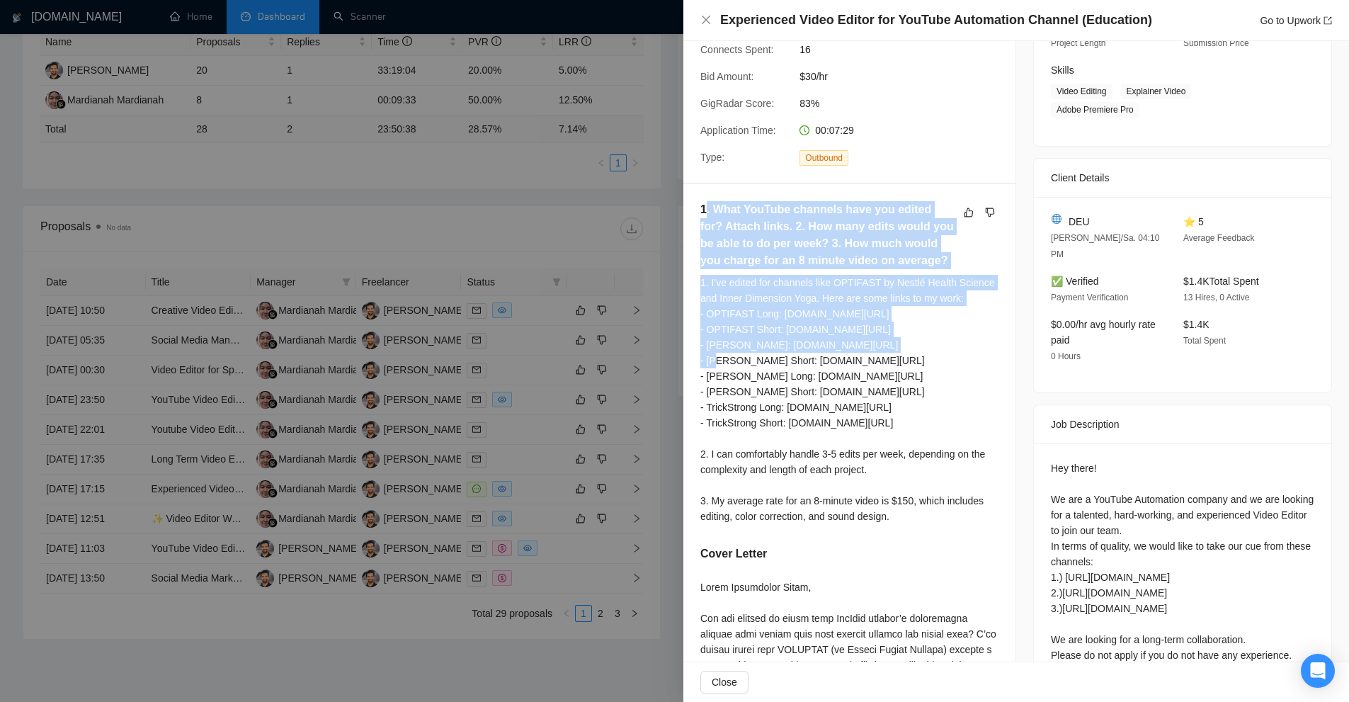
drag, startPoint x: 705, startPoint y: 220, endPoint x: 806, endPoint y: 355, distance: 168.5
click at [806, 355] on div "1. What YouTube channels have you edited for? Attach links. 2. How many edits w…" at bounding box center [849, 367] width 298 height 333
click at [794, 347] on div "1. I've edited for channels like OPTIFAST by Nestlé Health Science and Inner Di…" at bounding box center [849, 399] width 298 height 249
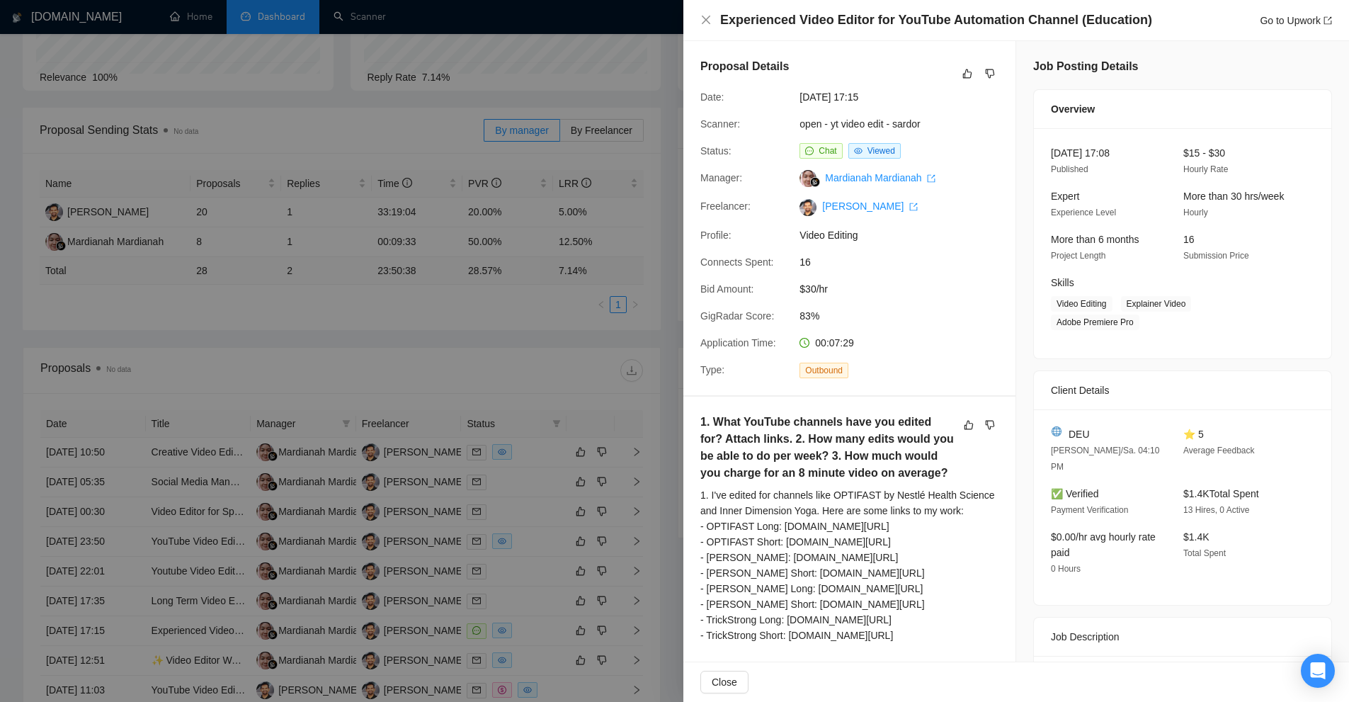
scroll to position [71, 0]
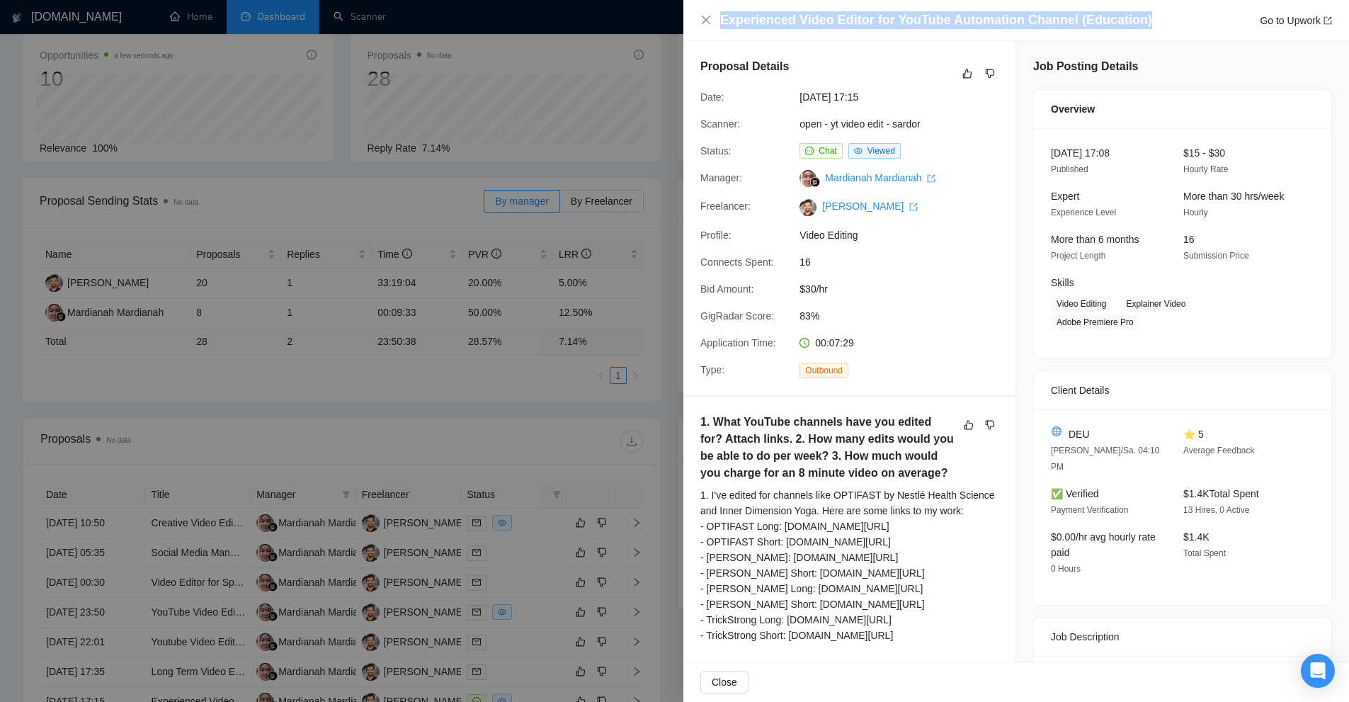
drag, startPoint x: 1124, startPoint y: 14, endPoint x: 1174, endPoint y: 23, distance: 50.3
click at [1174, 23] on div "Experienced Video Editor for YouTube Automation Channel (Education) Go to Upwork" at bounding box center [1015, 20] width 665 height 41
copy h4 "Experienced Video Editor for YouTube Automation Channel (Education)"
click at [423, 212] on div at bounding box center [674, 351] width 1349 height 702
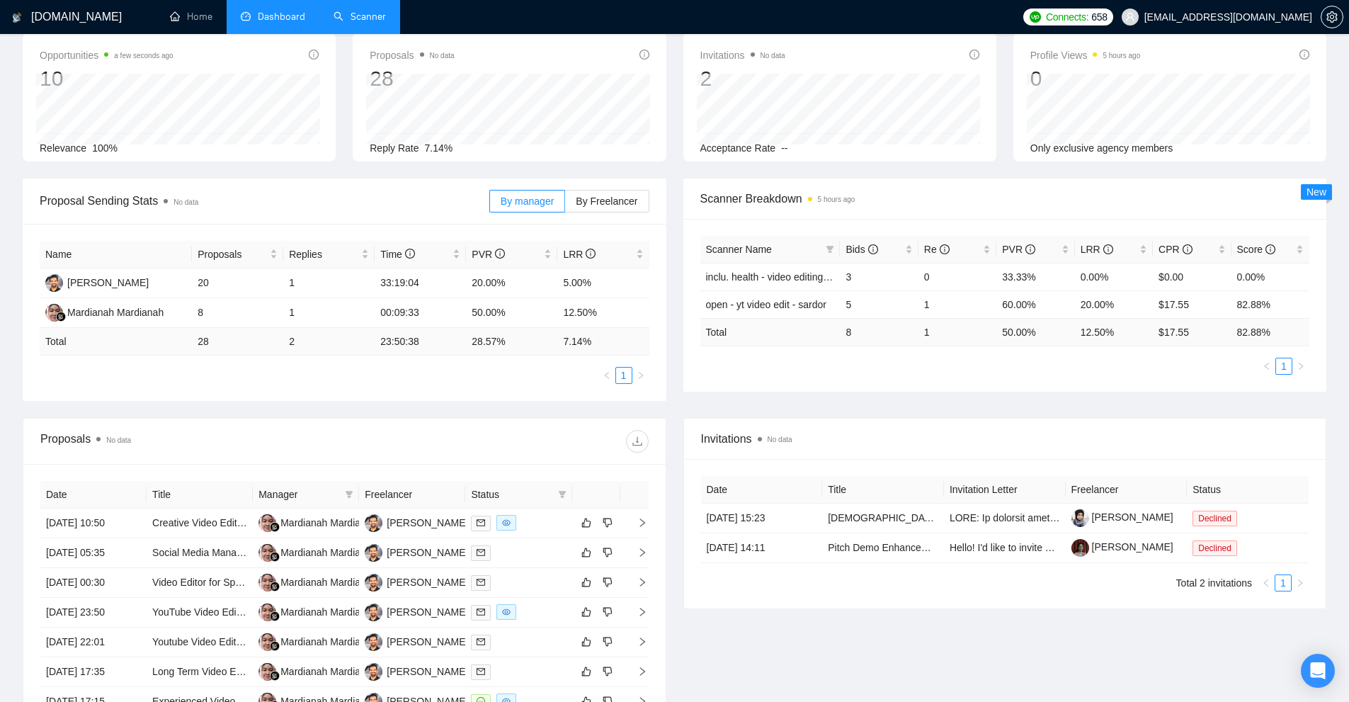
click at [384, 23] on link "Scanner" at bounding box center [359, 17] width 52 height 12
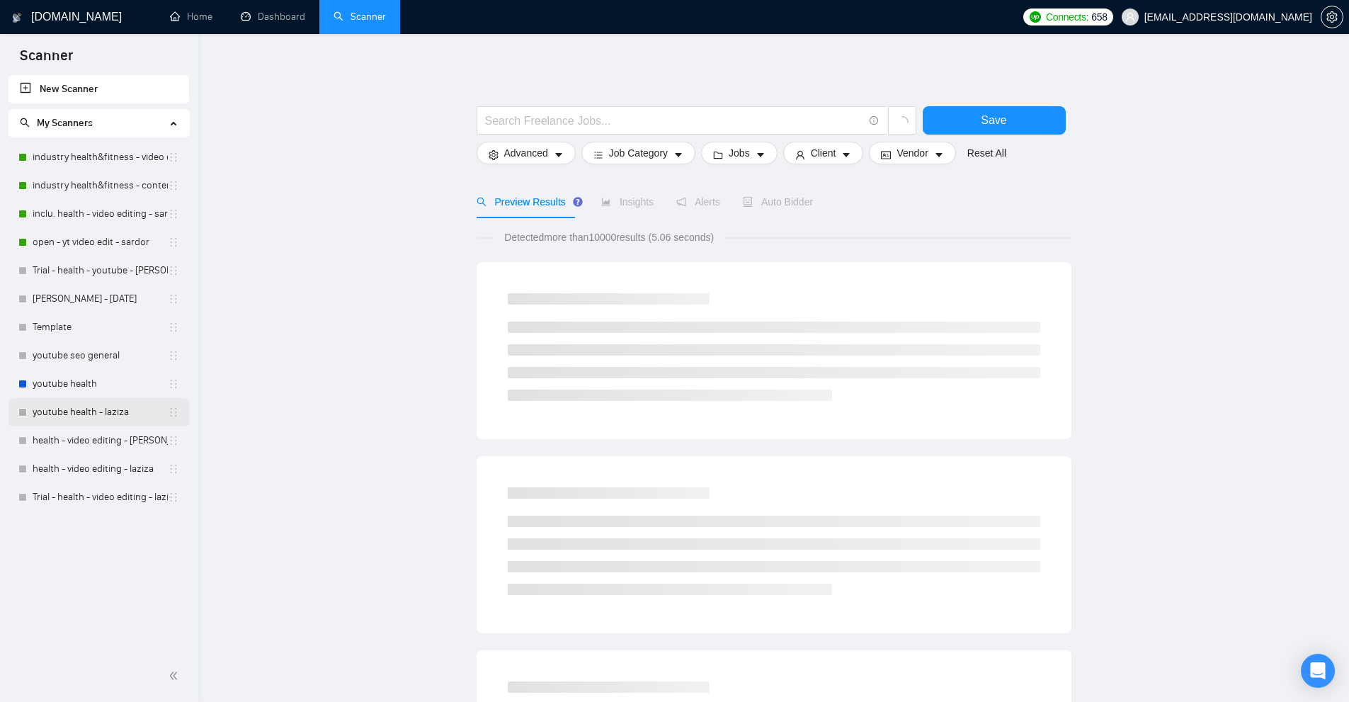
click at [96, 417] on link "youtube health - laziza" at bounding box center [100, 412] width 135 height 28
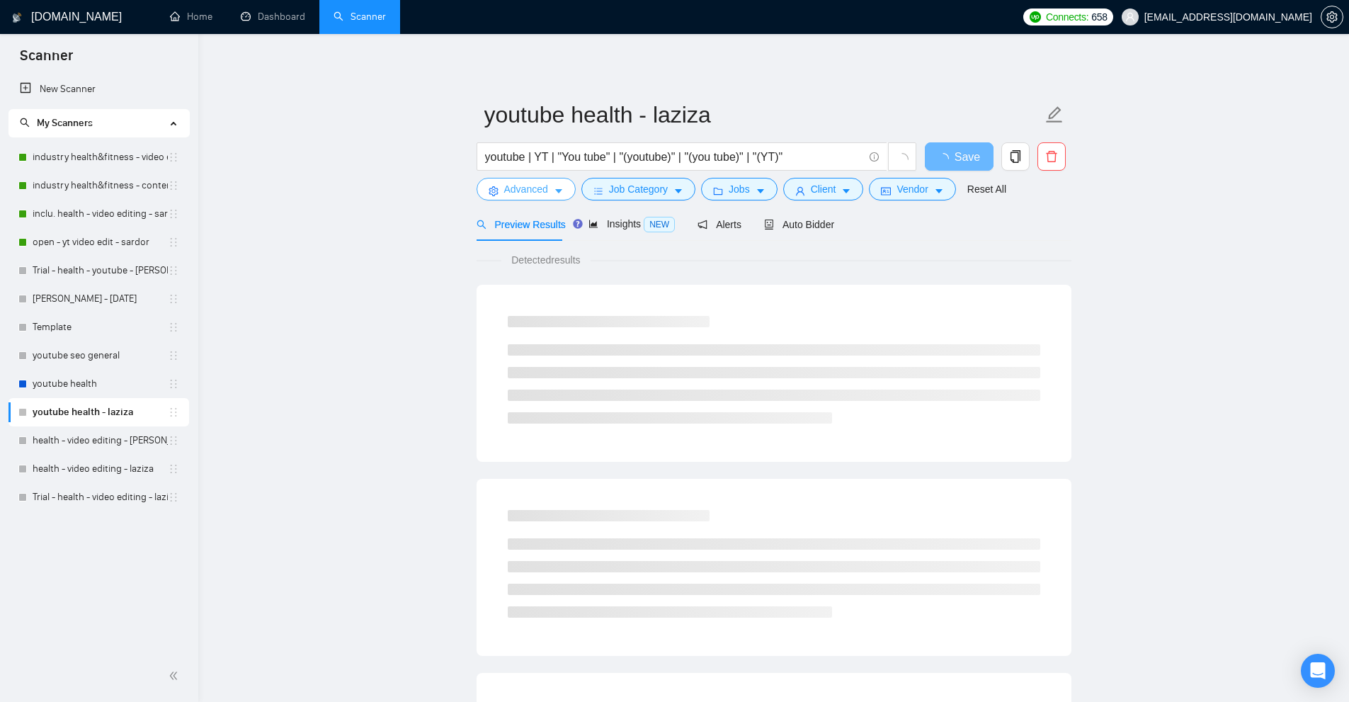
click at [519, 182] on span "Advanced" at bounding box center [526, 189] width 44 height 16
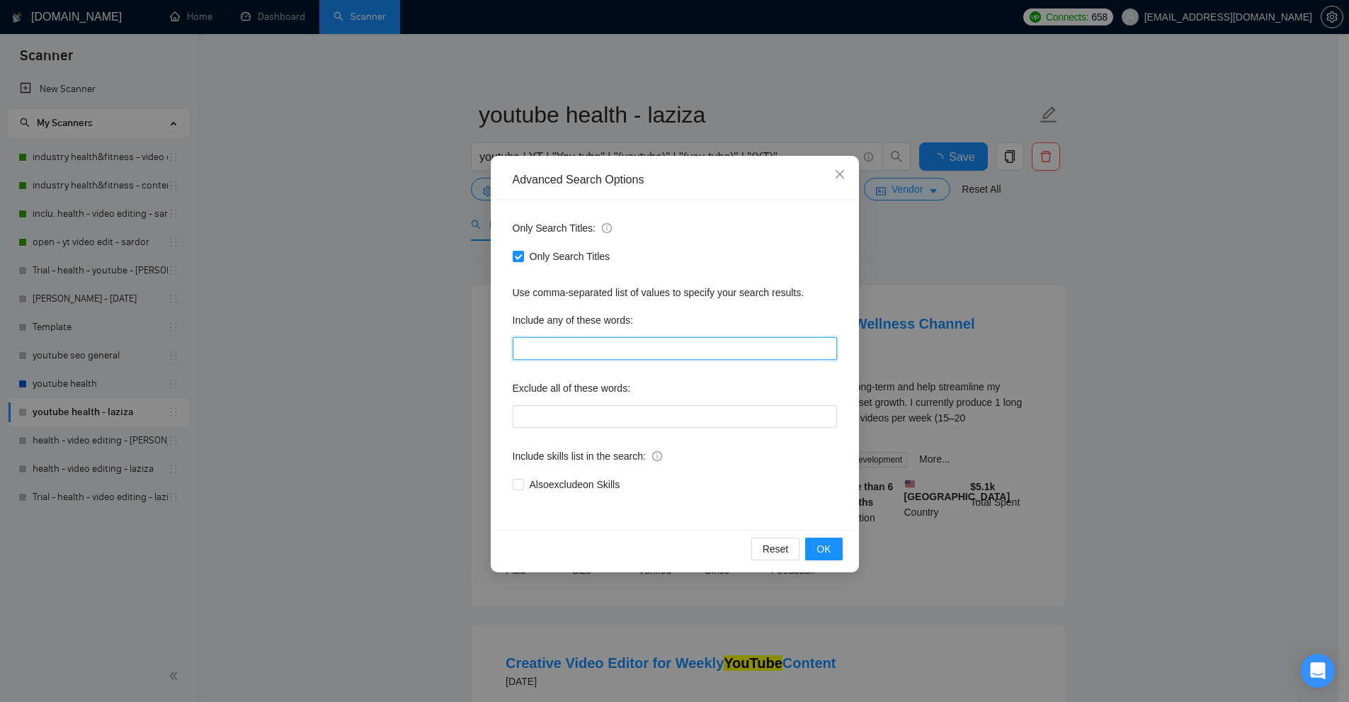
click at [612, 353] on input "text" at bounding box center [675, 348] width 324 height 23
paste input "Experienced Video Editor for YouTube Automation Channel (Education)"
type input "Experienced Video Editor for YouTube Automation Channel (Education)"
click at [1086, 275] on div "Advanced Search Options Only Search Titles: Only Search Titles Use comma-separa…" at bounding box center [674, 351] width 1349 height 702
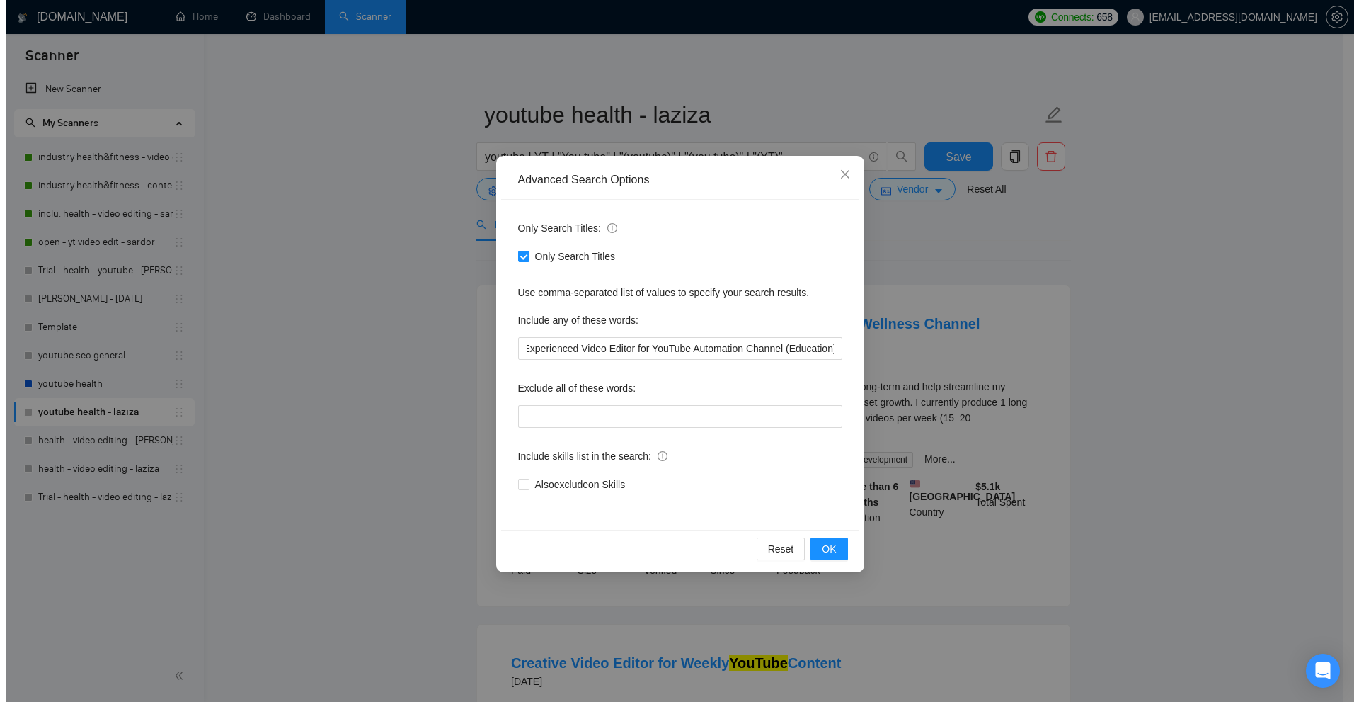
scroll to position [0, 0]
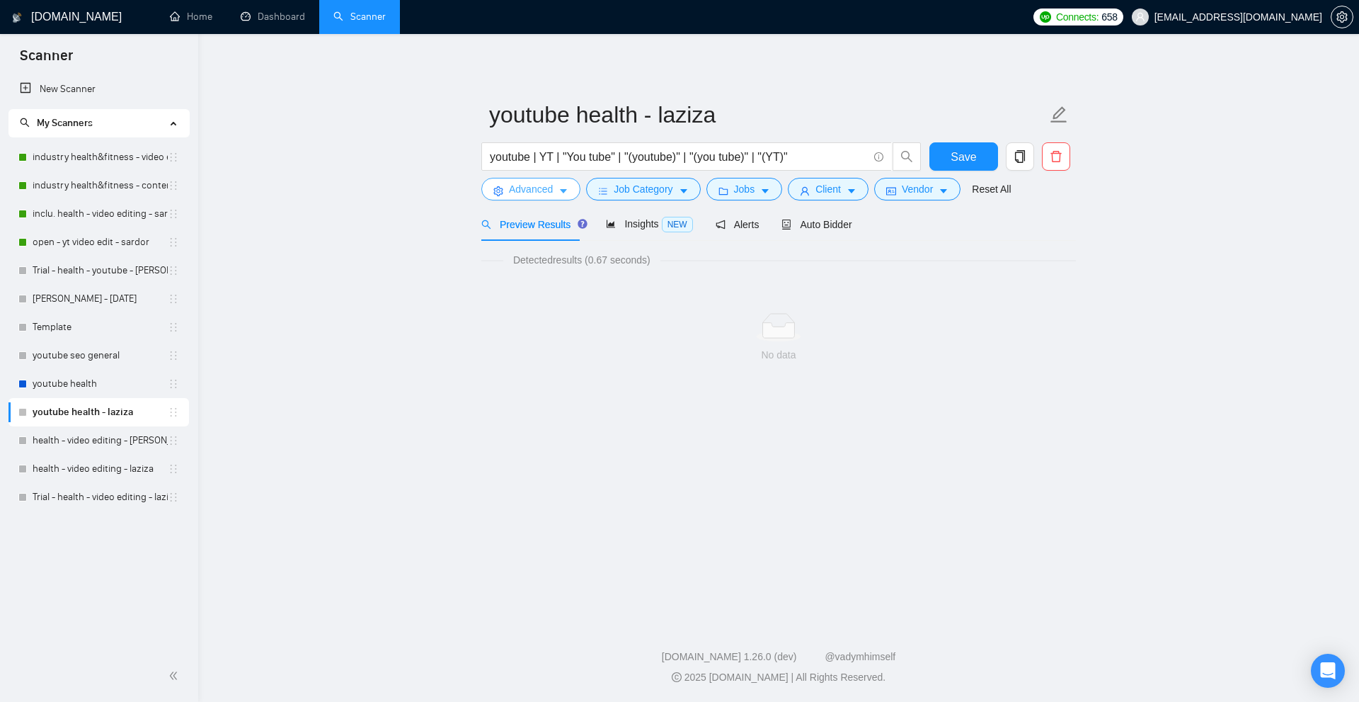
click at [556, 199] on button "Advanced" at bounding box center [530, 189] width 99 height 23
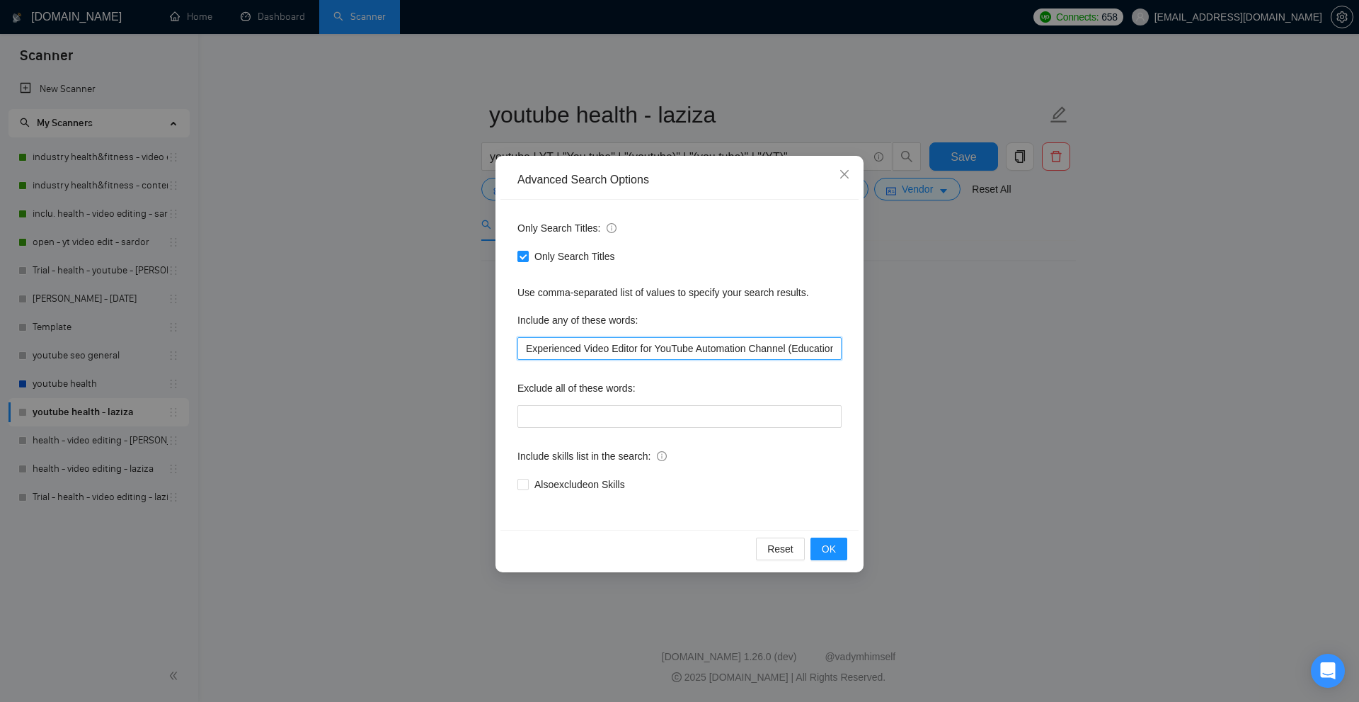
click at [691, 345] on input "Experienced Video Editor for YouTube Automation Channel (Education)" at bounding box center [679, 348] width 324 height 23
click at [997, 337] on div "Advanced Search Options Only Search Titles: Only Search Titles Use comma-separa…" at bounding box center [679, 351] width 1359 height 702
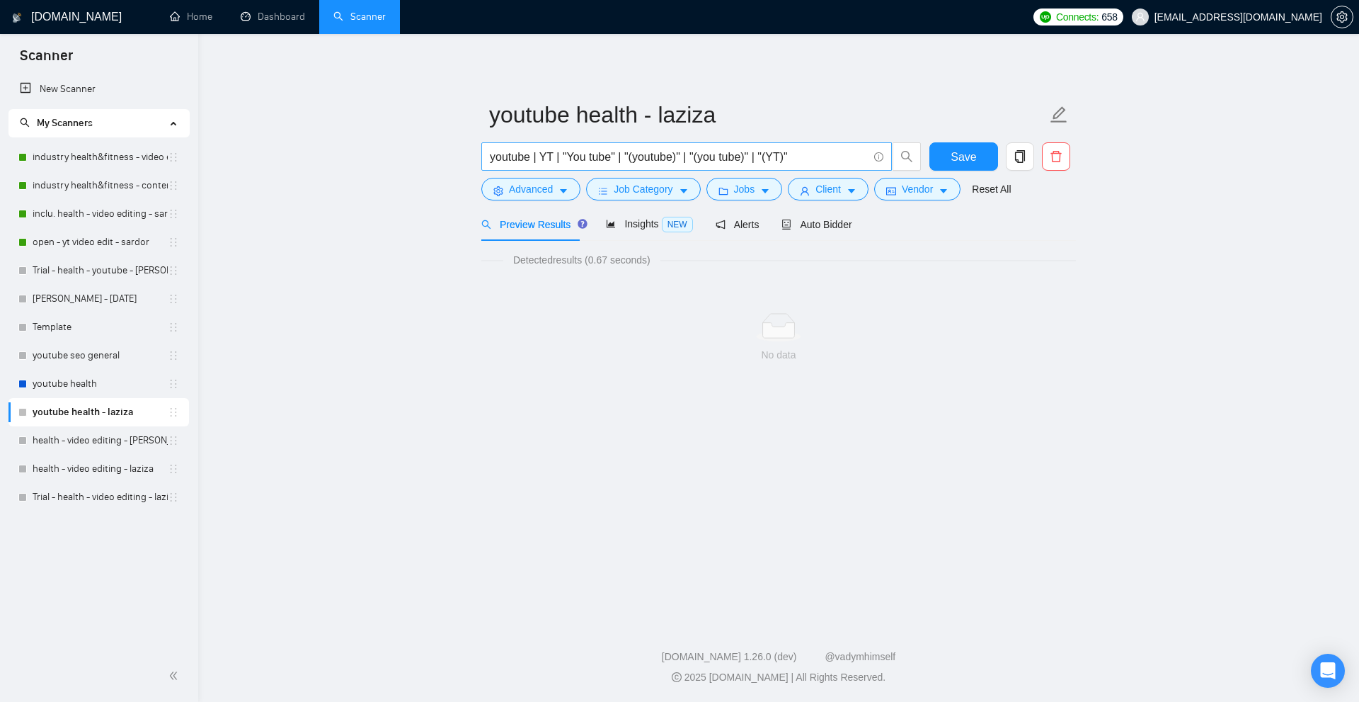
click at [750, 156] on input "youtube | YT | "You tube" | "(youtube)" | "(you tube)" | "(YT)"" at bounding box center [679, 157] width 378 height 18
paste input "Experienced Video Editor for YouTube Automation Channel (Education)"
type input "Experienced Video Editor for YouTube Automation Channel (Education)"
click at [832, 224] on span "Auto Bidder" at bounding box center [817, 224] width 70 height 11
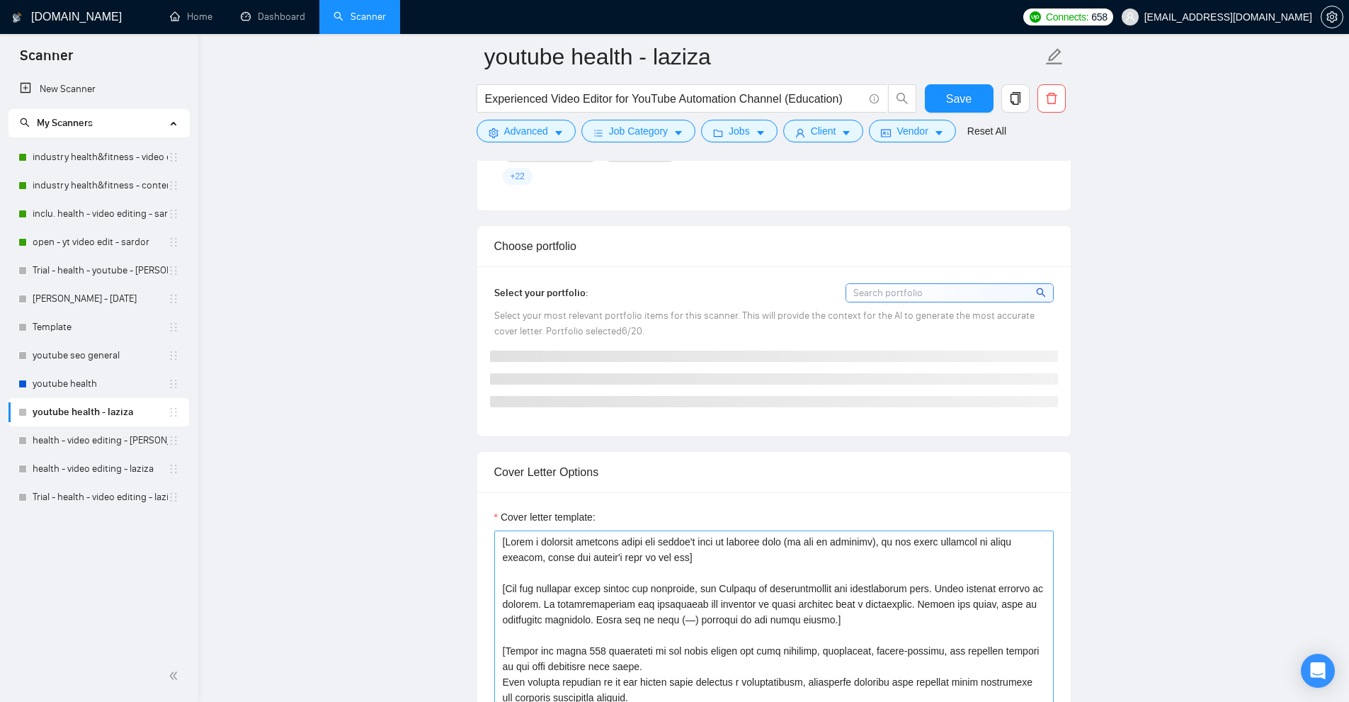
scroll to position [1487, 0]
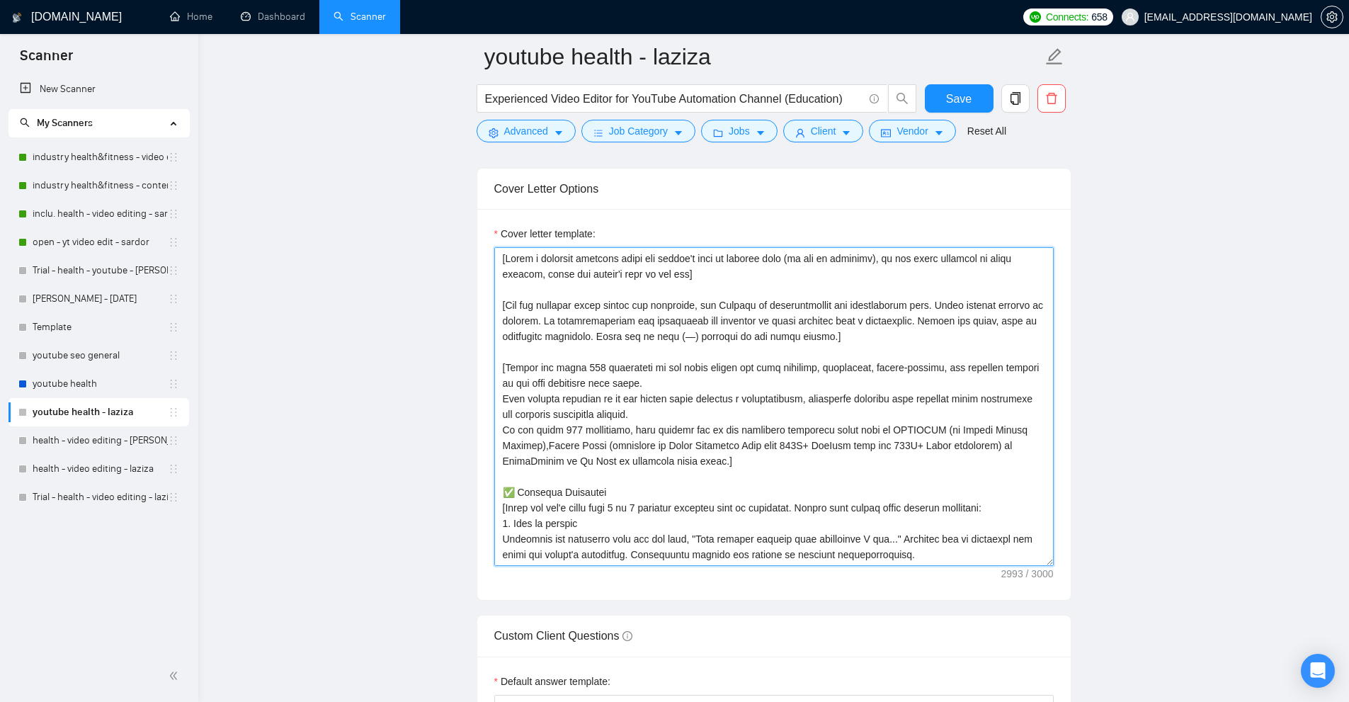
click at [765, 347] on textarea "Cover letter template:" at bounding box center [773, 406] width 559 height 319
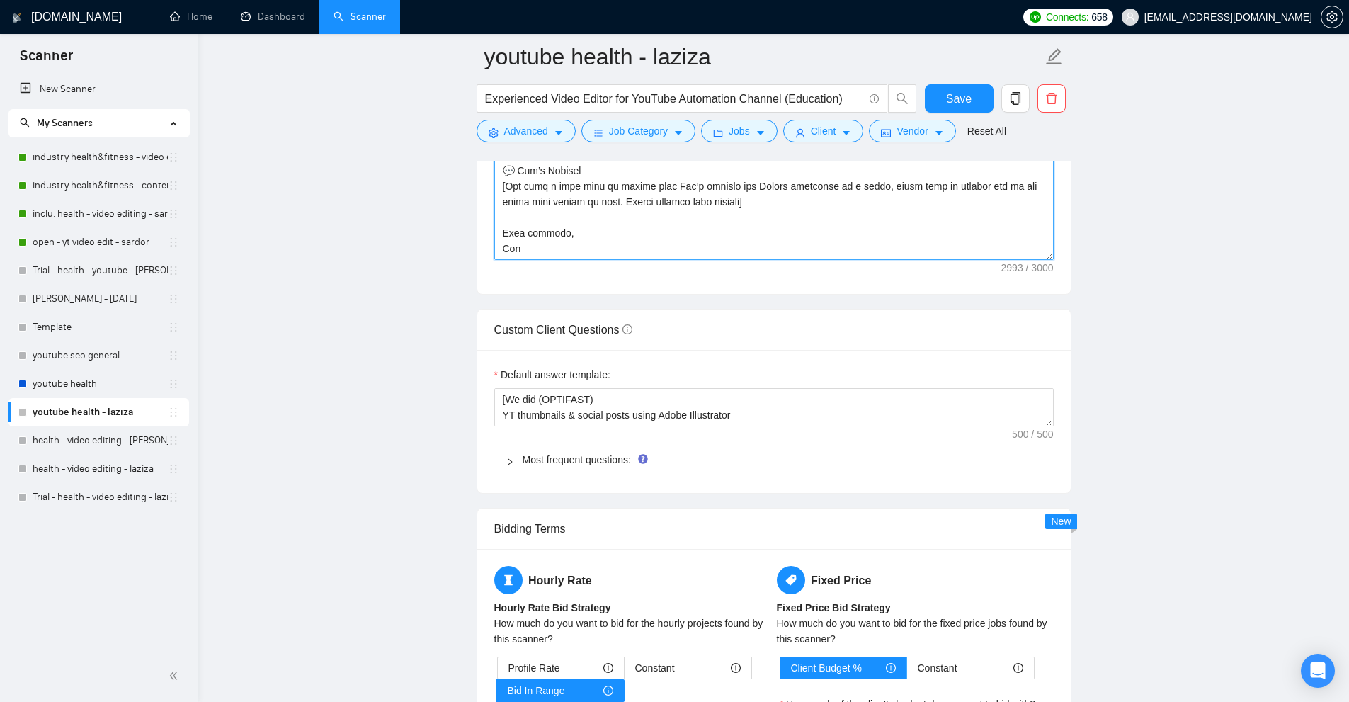
scroll to position [1770, 0]
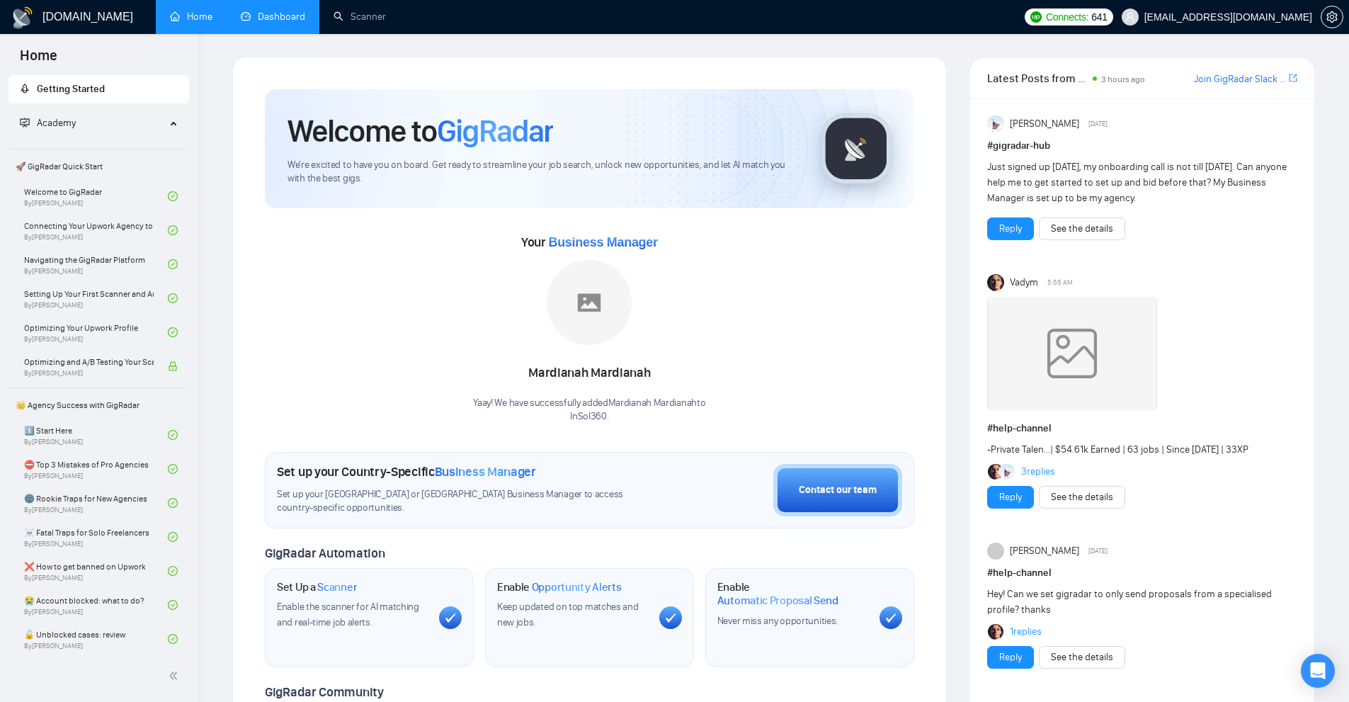
click at [285, 12] on link "Dashboard" at bounding box center [273, 17] width 64 height 12
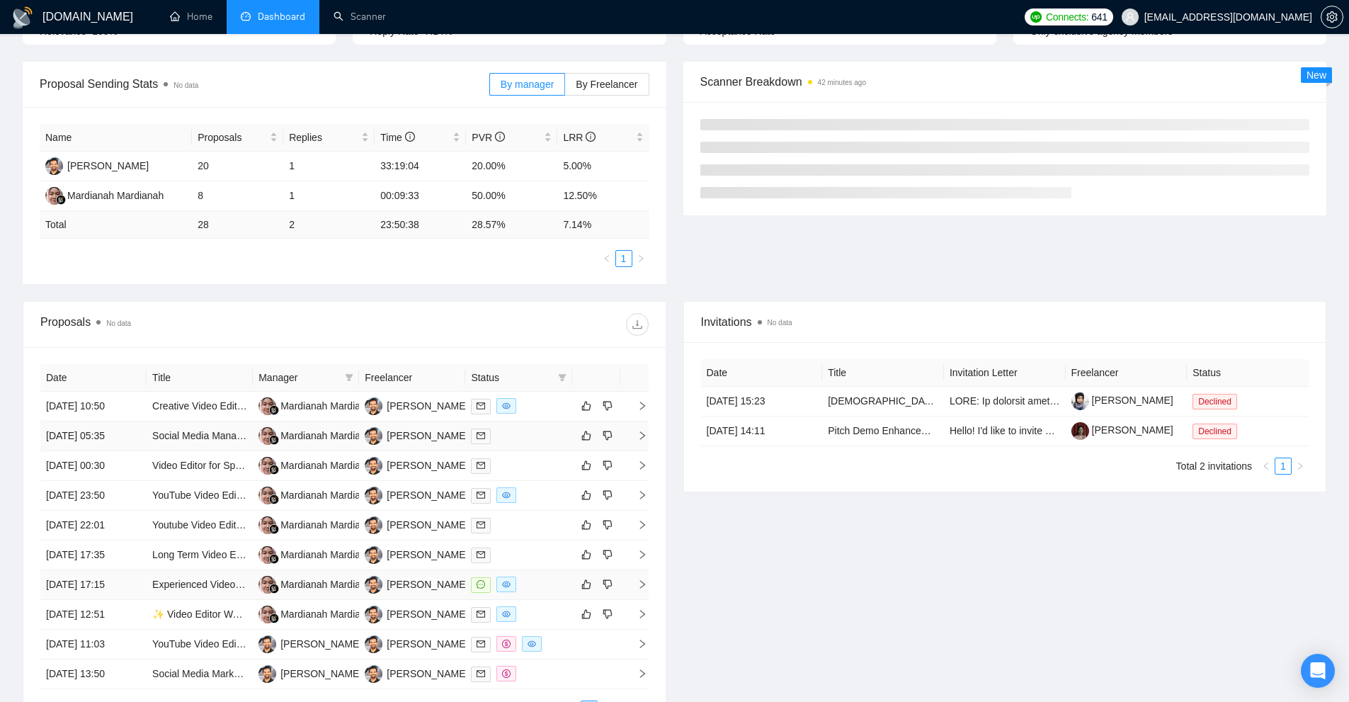
scroll to position [258, 0]
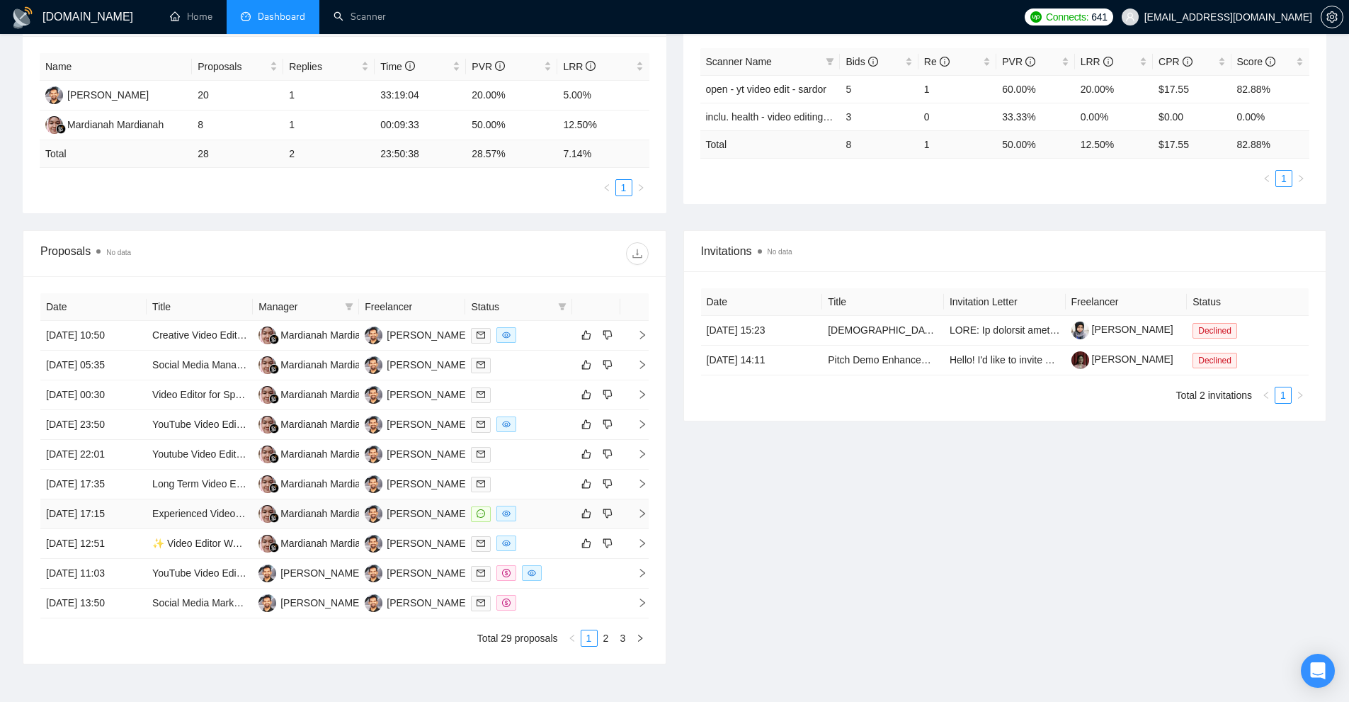
click at [435, 511] on td "Abu Turab" at bounding box center [412, 514] width 106 height 30
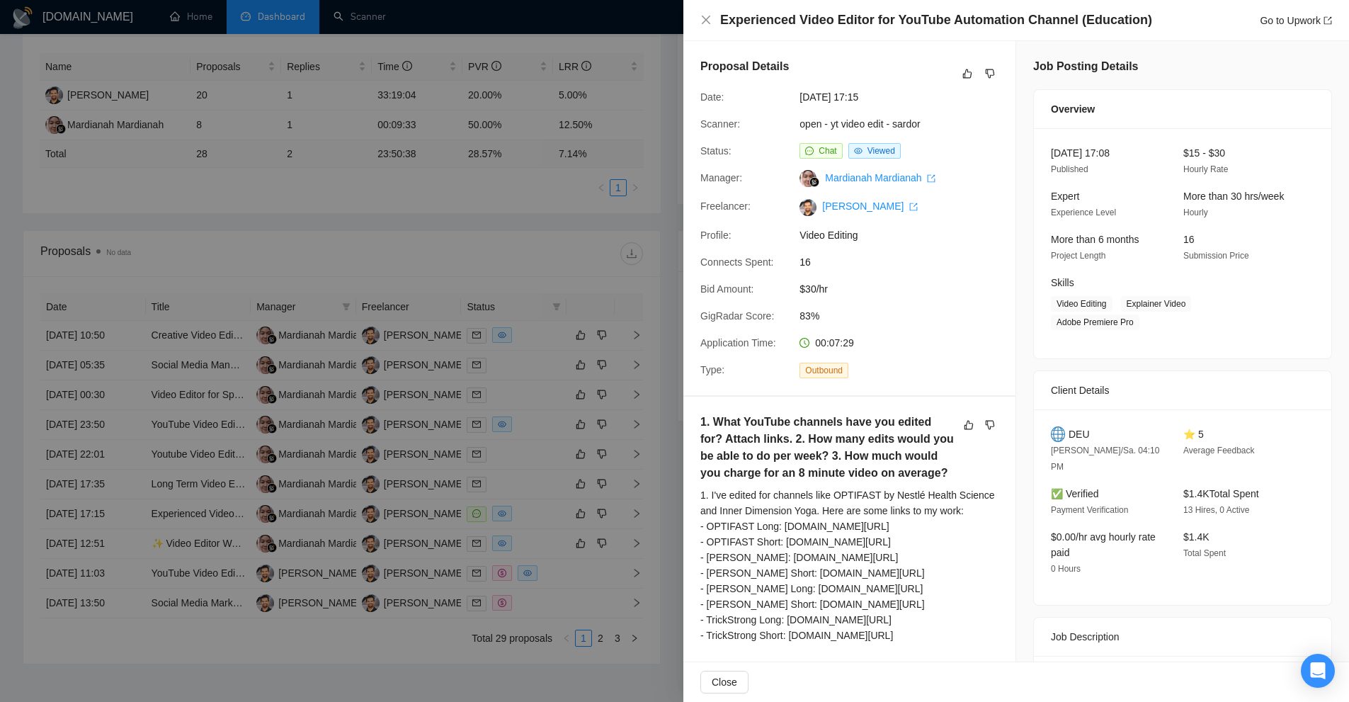
click at [938, 23] on h4 "Experienced Video Editor for YouTube Automation Channel (Education)" at bounding box center [936, 20] width 432 height 18
copy h4 "Experienced Video Editor for YouTube Automation Channel (Education)"
drag, startPoint x: 340, startPoint y: 84, endPoint x: 266, endPoint y: 4, distance: 108.2
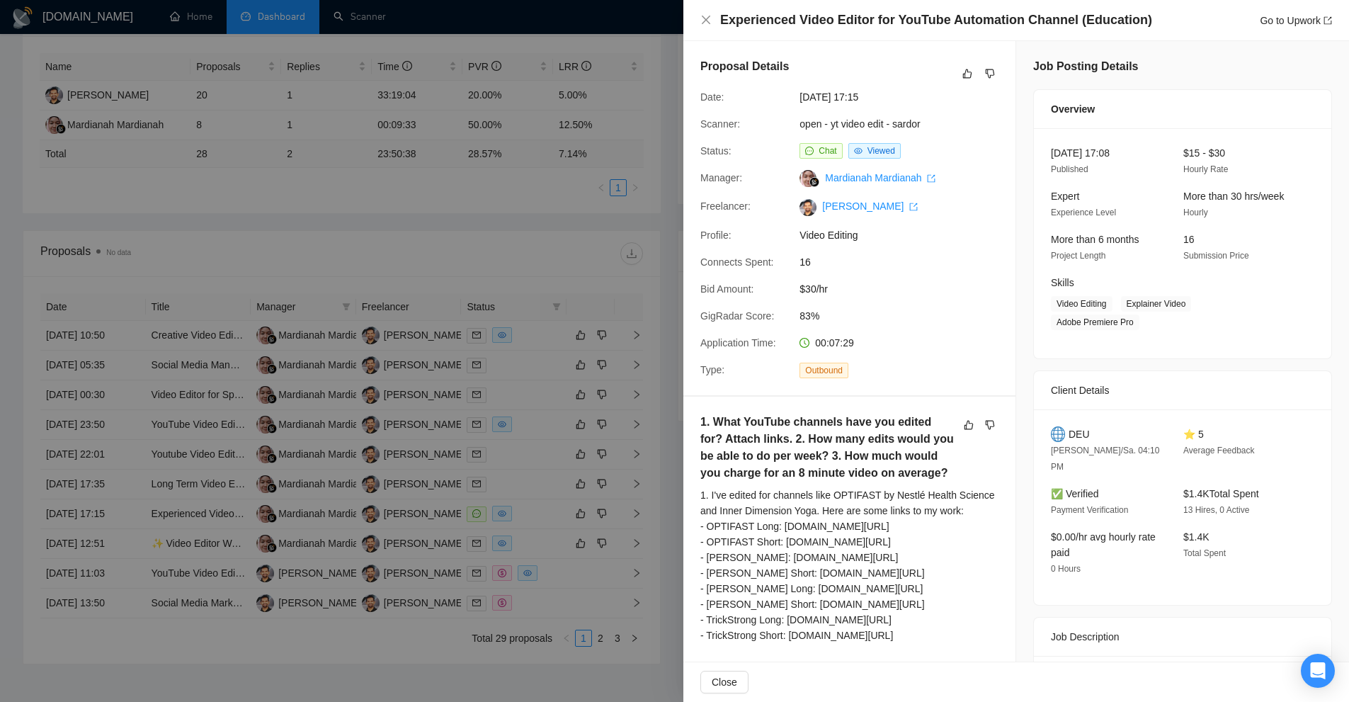
click at [338, 82] on div at bounding box center [674, 351] width 1349 height 702
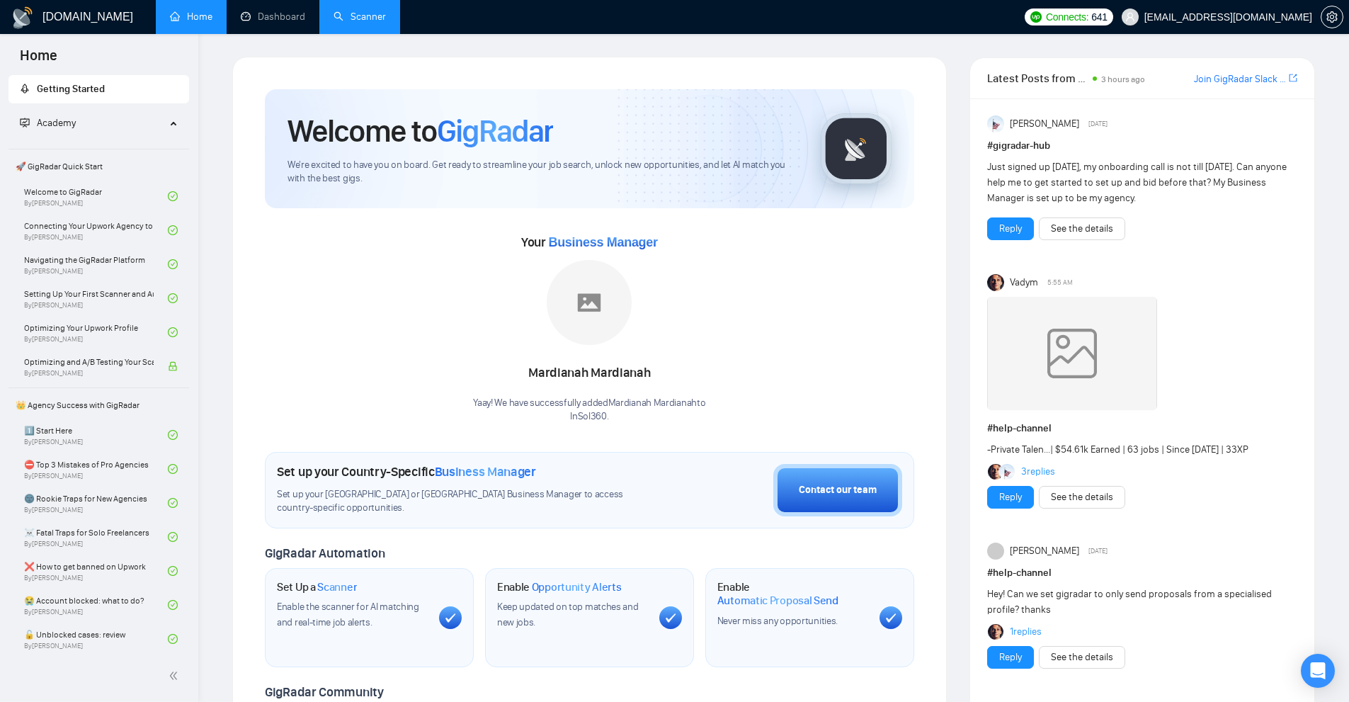
click at [356, 23] on link "Scanner" at bounding box center [359, 17] width 52 height 12
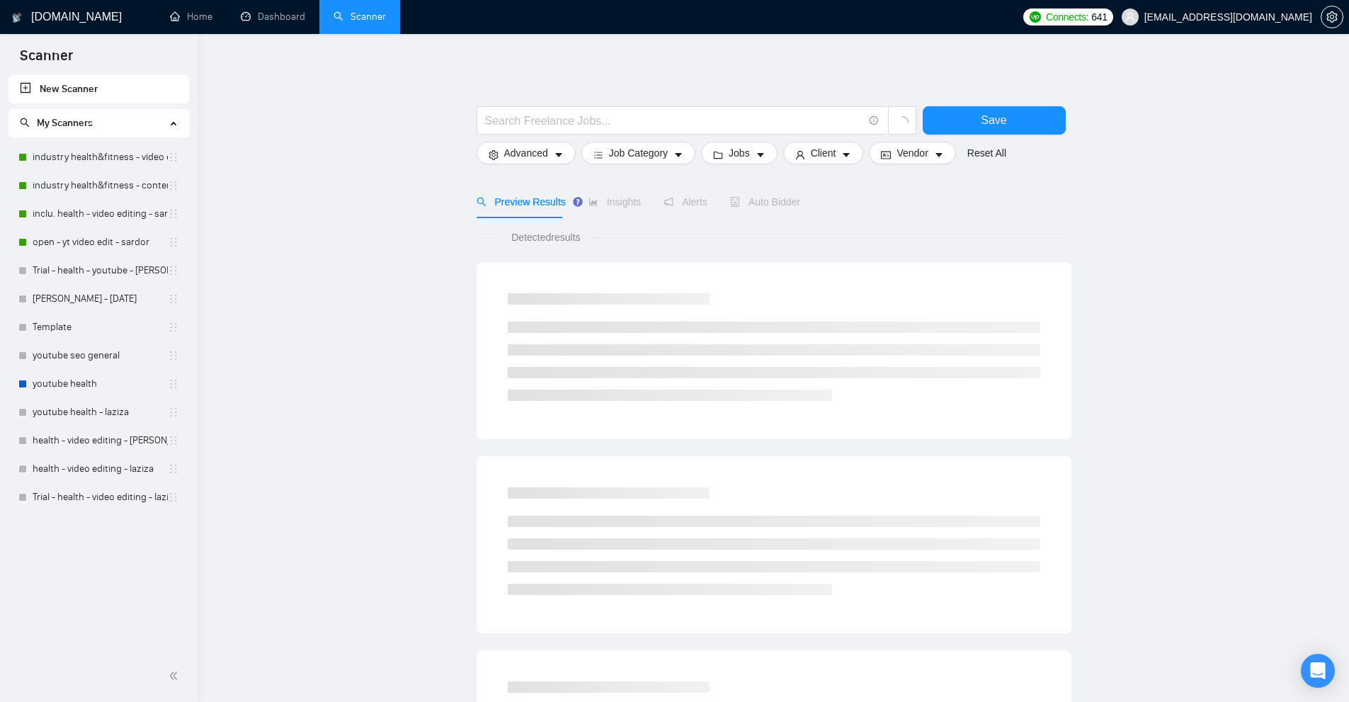
click at [83, 87] on link "New Scanner" at bounding box center [99, 89] width 158 height 28
click at [82, 270] on link "Trial - health - youtube - sardor" at bounding box center [100, 270] width 135 height 28
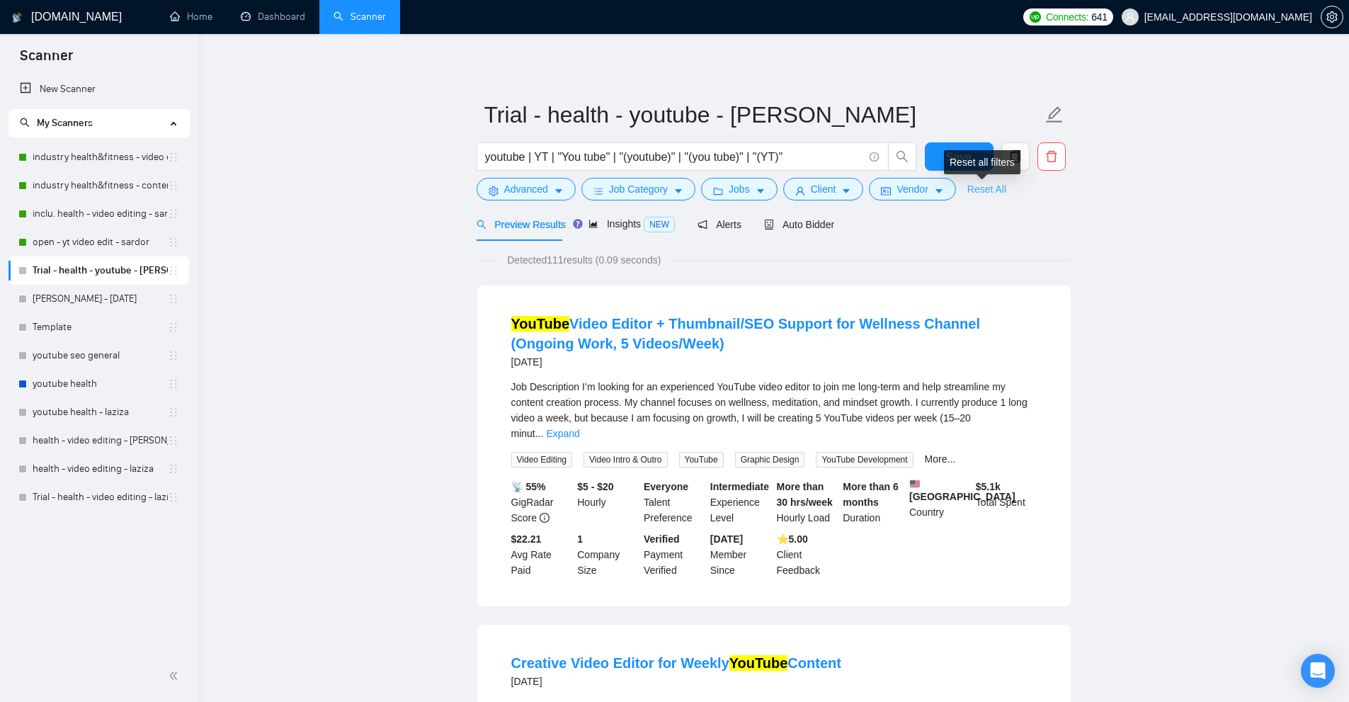
click at [980, 193] on link "Reset All" at bounding box center [986, 189] width 39 height 16
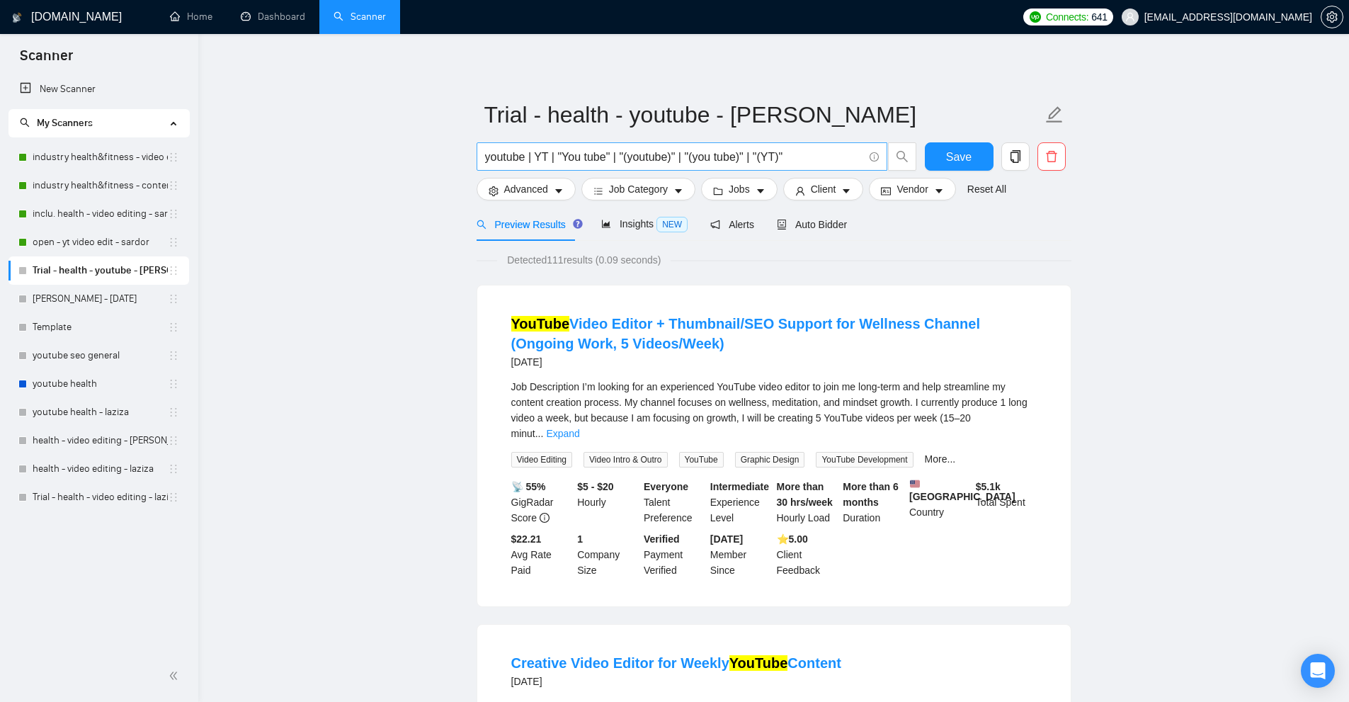
click at [784, 155] on input "youtube | YT | "You tube" | "(youtube)" | "(you tube)" | "(YT)"" at bounding box center [674, 157] width 378 height 18
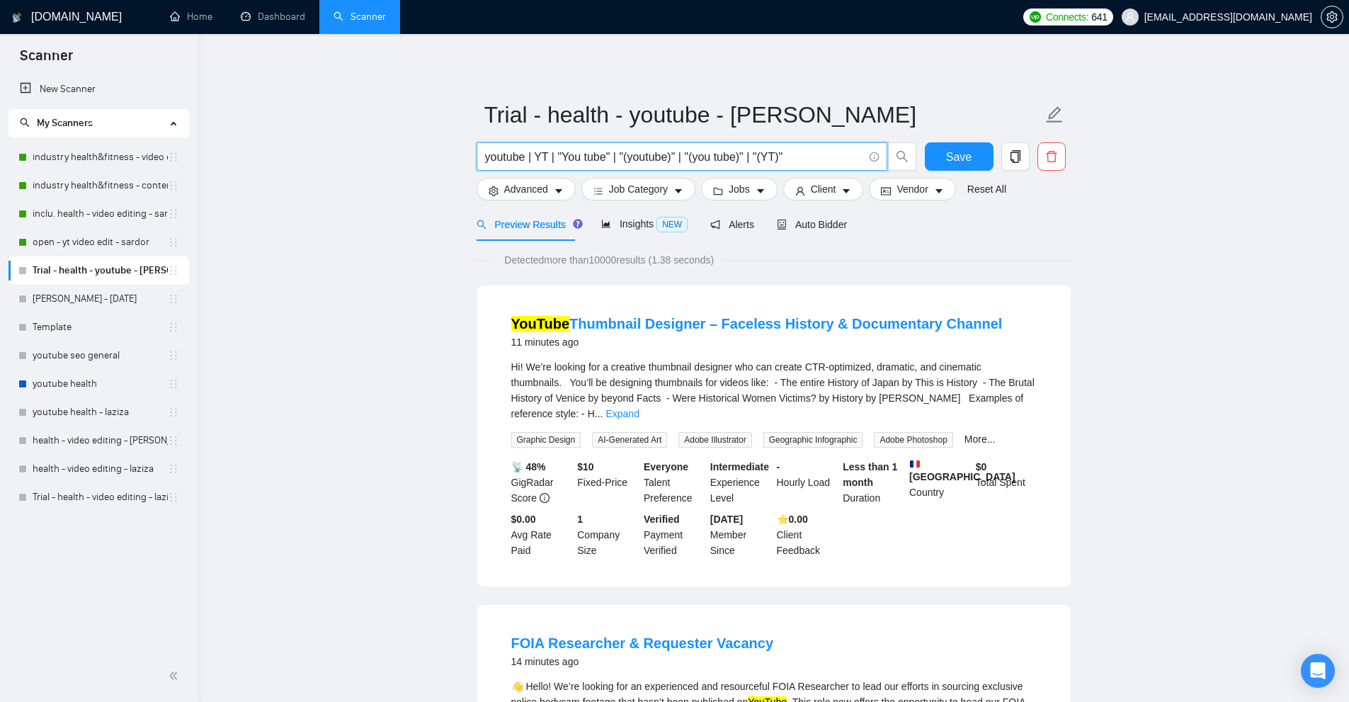
click at [607, 161] on input "youtube | YT | "You tube" | "(youtube)" | "(you tube)" | "(YT)"" at bounding box center [674, 157] width 378 height 18
paste input "Experienced Video Editor for YouTube Automation Channel (Education)"
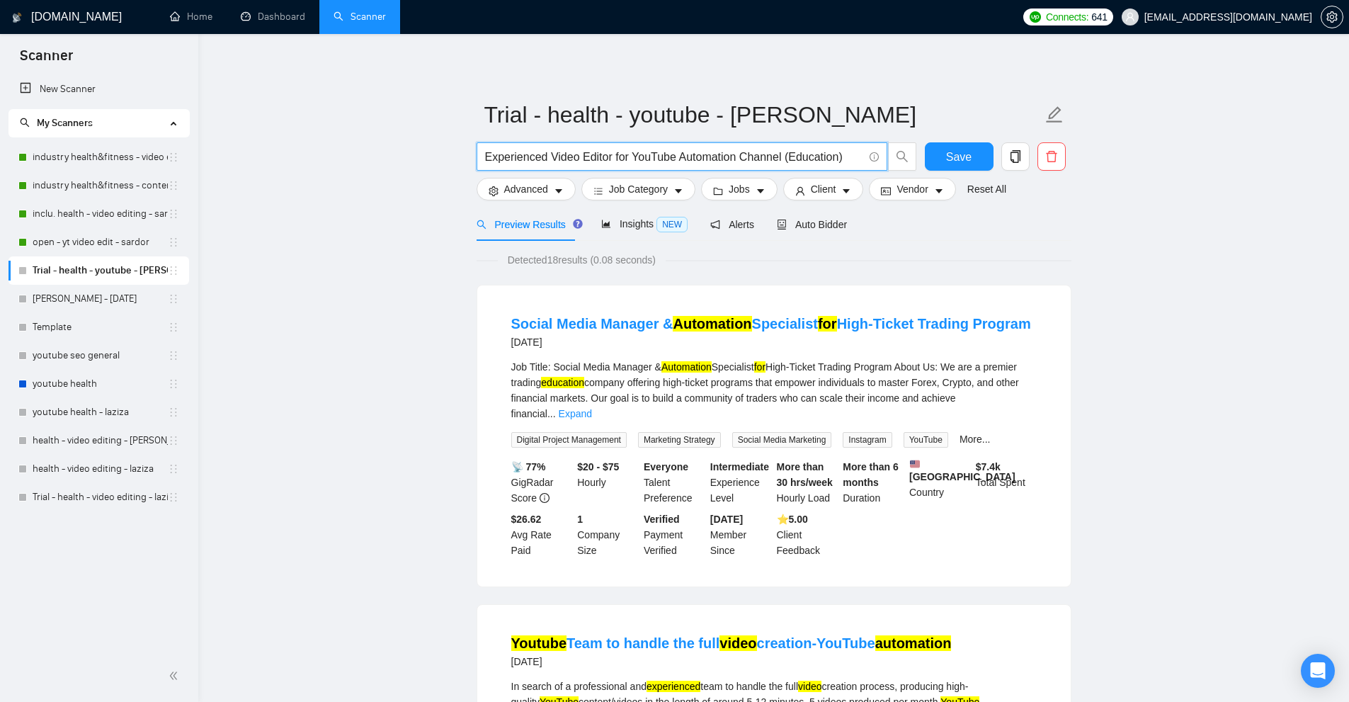
click at [847, 162] on input "Experienced Video Editor for YouTube Automation Channel (Education)" at bounding box center [674, 157] width 378 height 18
type input ""Experienced Video Editor for YouTube Automation Channel (Education)""
click at [552, 185] on button "Advanced" at bounding box center [525, 189] width 99 height 23
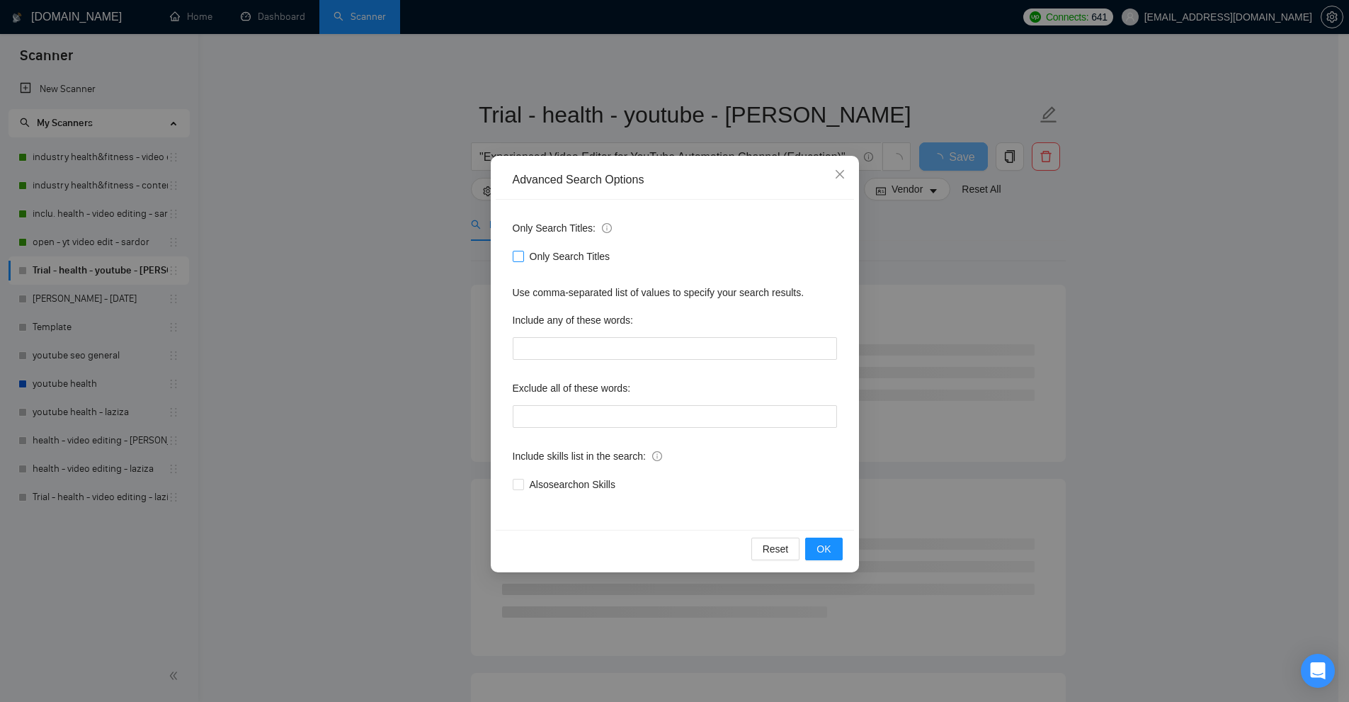
click at [556, 262] on span "Only Search Titles" at bounding box center [570, 256] width 92 height 16
click at [522, 261] on input "Only Search Titles" at bounding box center [518, 256] width 10 height 10
checkbox input "true"
click at [1056, 321] on div "Advanced Search Options Only Search Titles: Only Search Titles Use comma-separa…" at bounding box center [674, 351] width 1349 height 702
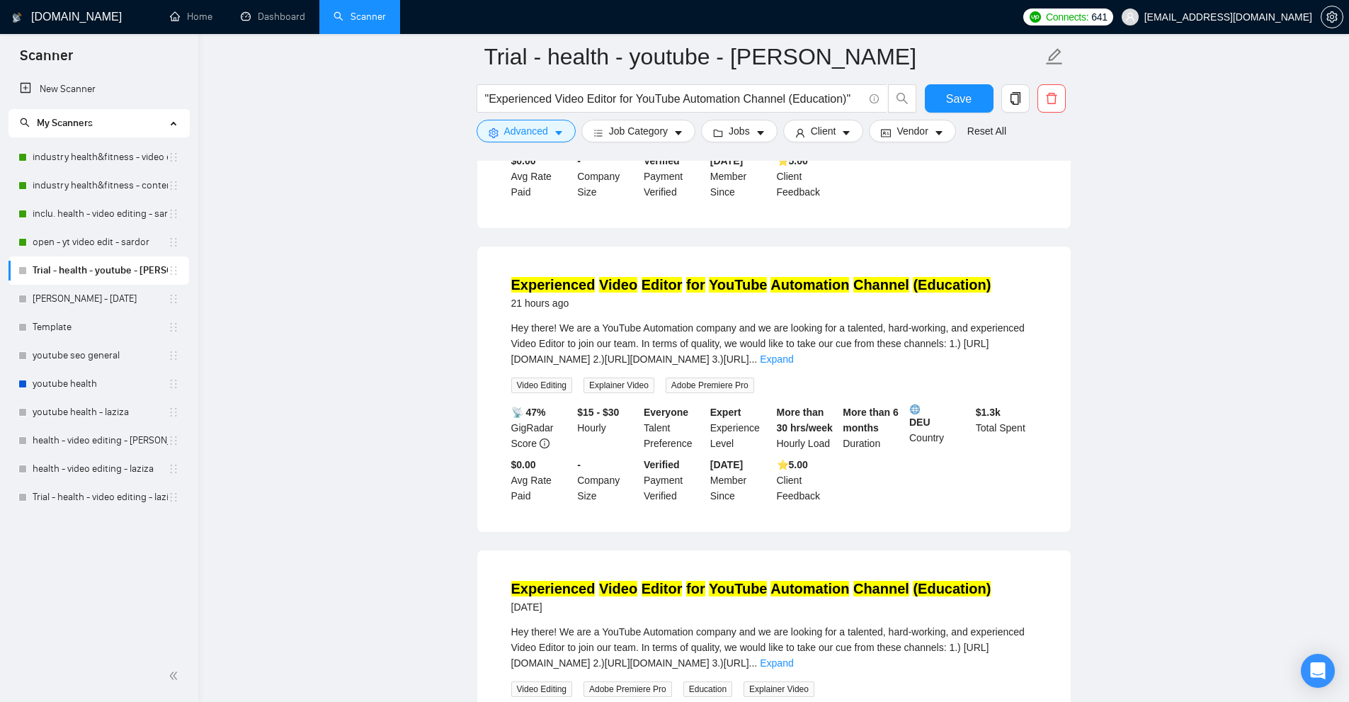
scroll to position [142, 0]
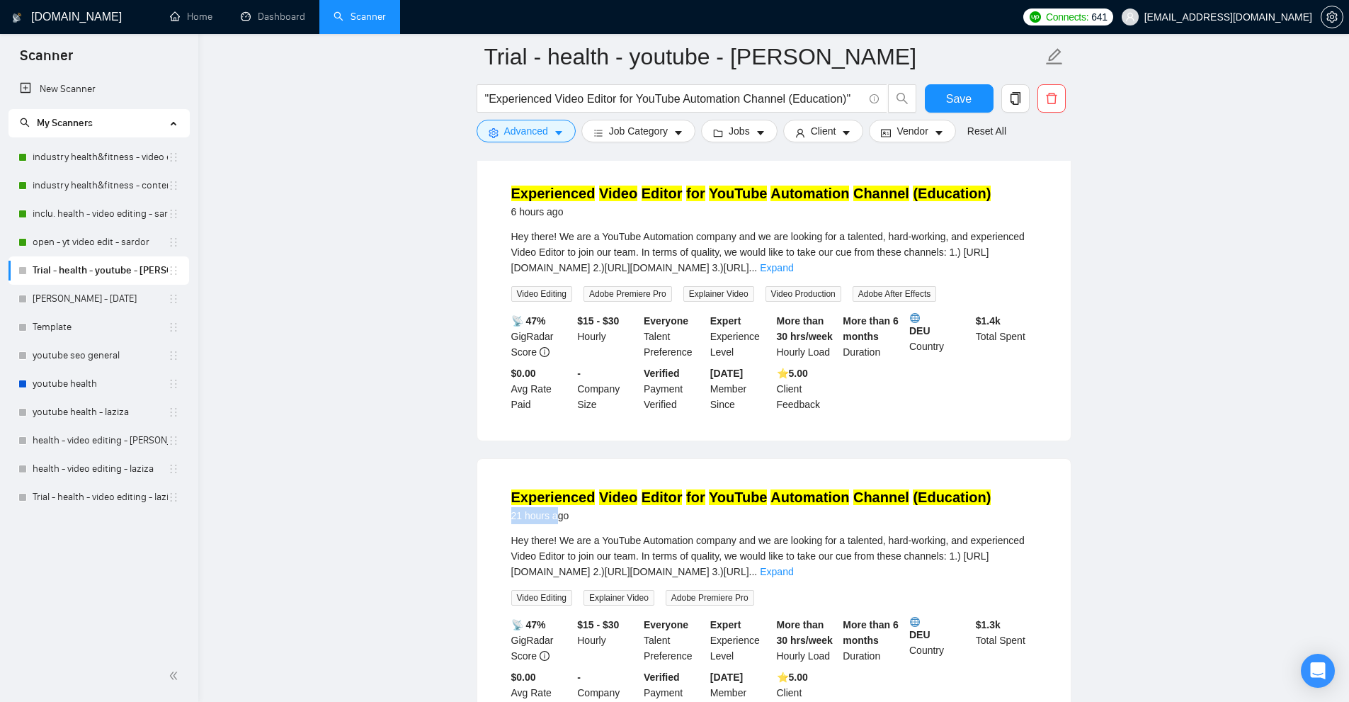
drag, startPoint x: 558, startPoint y: 515, endPoint x: 568, endPoint y: 514, distance: 10.7
click at [568, 515] on div "21 hours ago" at bounding box center [751, 515] width 480 height 17
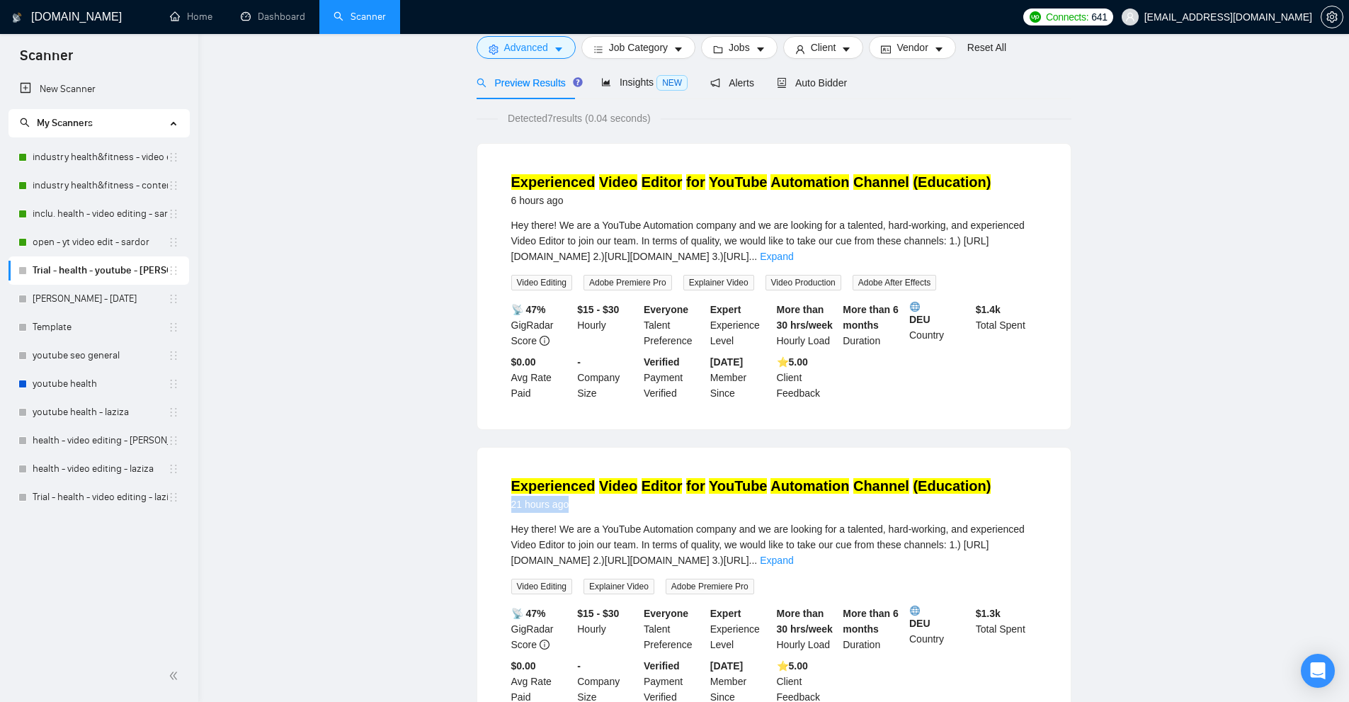
scroll to position [0, 0]
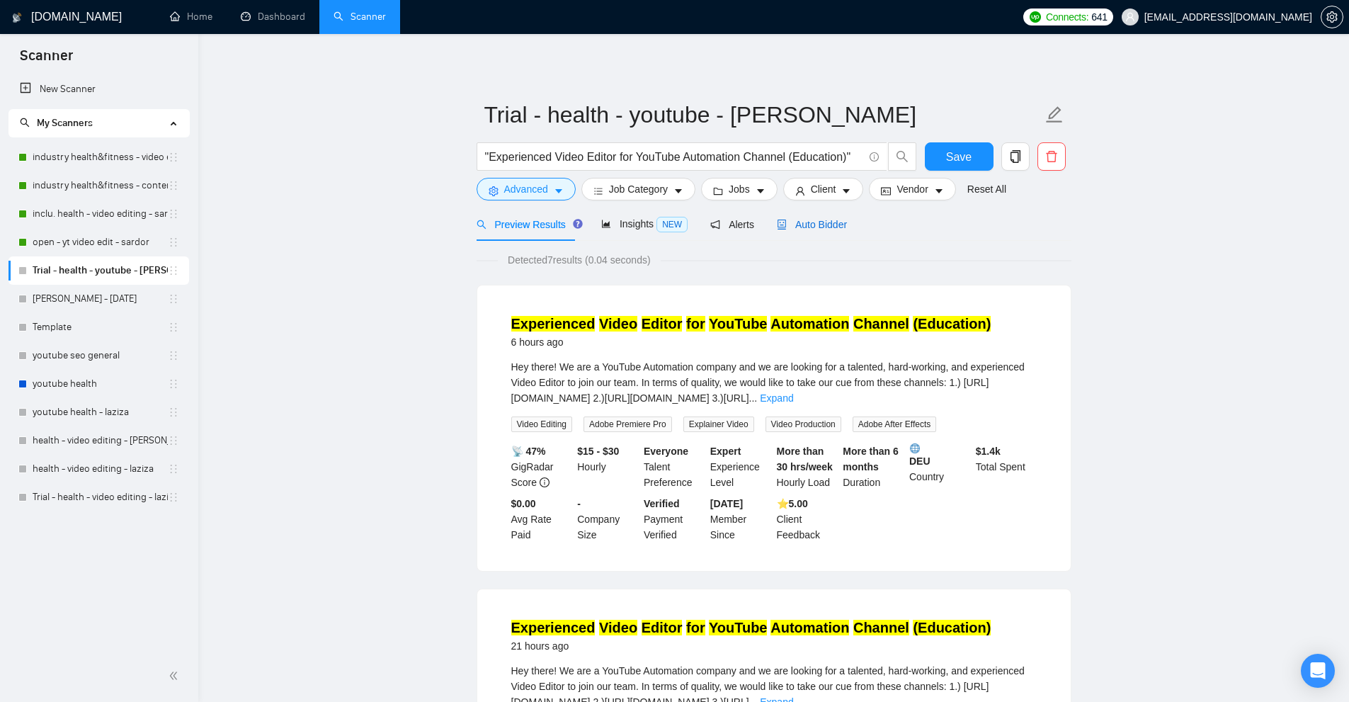
click at [799, 226] on span "Auto Bidder" at bounding box center [812, 224] width 70 height 11
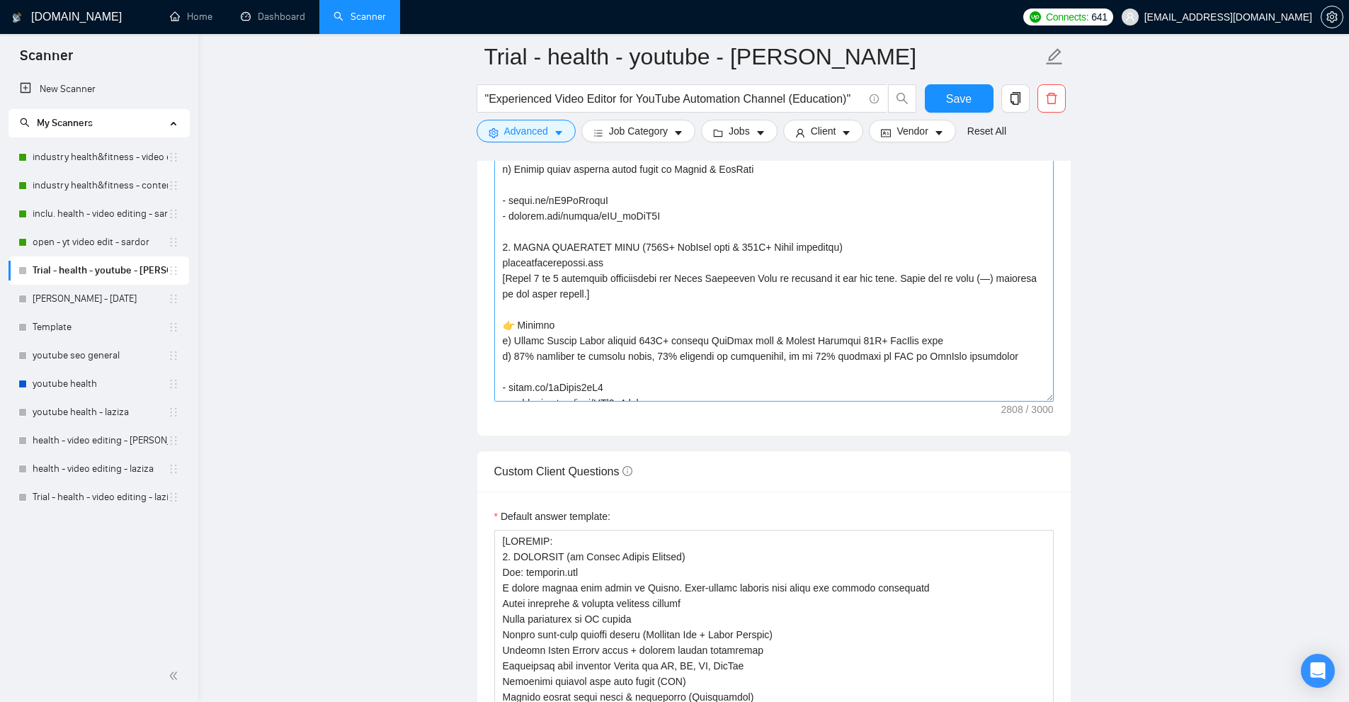
scroll to position [212, 0]
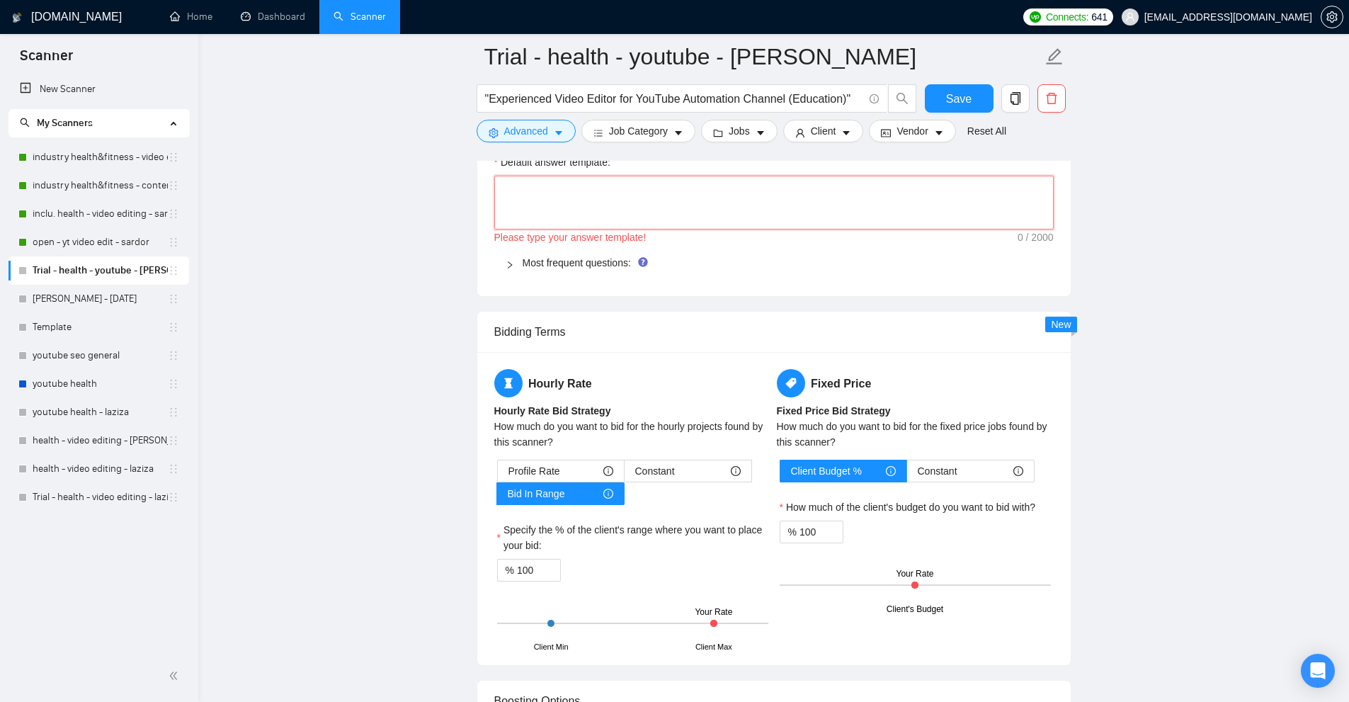
scroll to position [1841, 0]
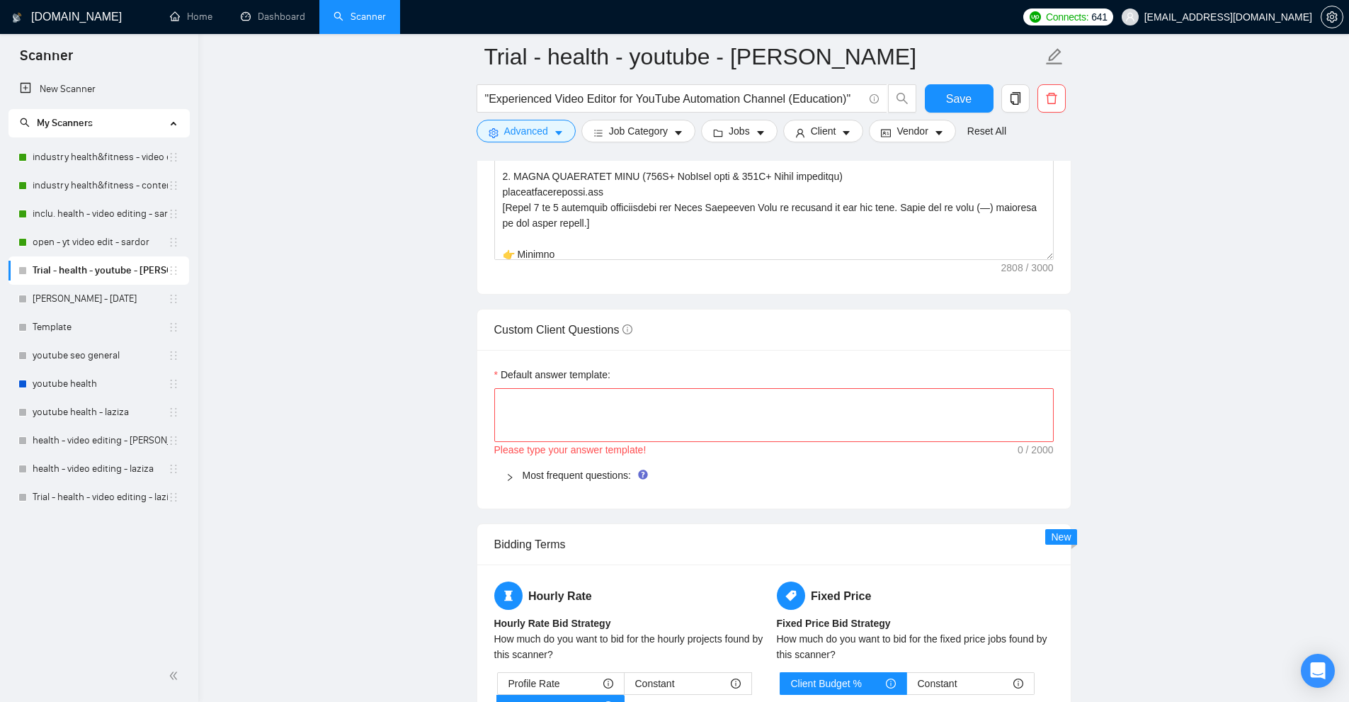
click at [556, 464] on div "Most frequent questions:" at bounding box center [773, 475] width 559 height 33
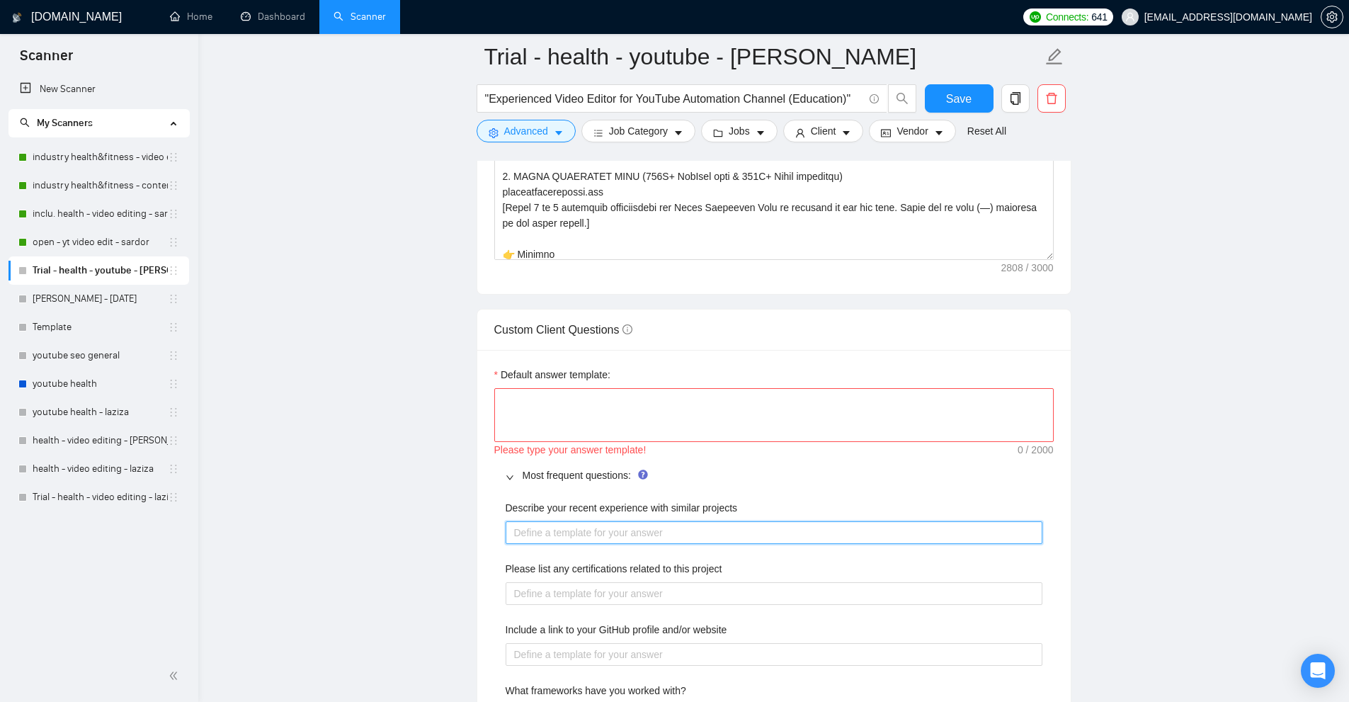
click at [599, 521] on projects "Describe your recent experience with similar projects" at bounding box center [773, 532] width 537 height 23
paste projects "[PRJPOOL: 1. OPTIFAST (by Nestlé Health Science) Web: optifast.com A global wei…"
type projects "[PRJPOOL: 1. OPTIFAST (by Nestlé Health Science) Web: optifast.com A global wei…"
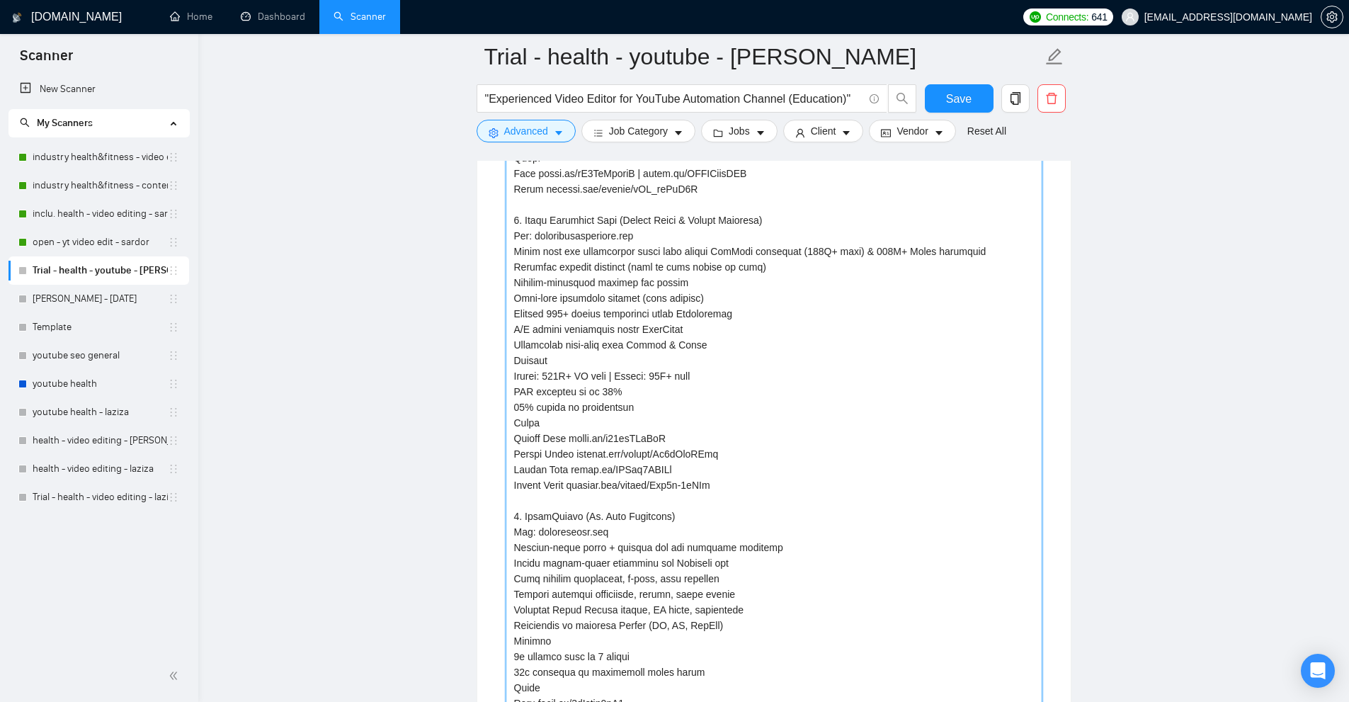
scroll to position [2008, 0]
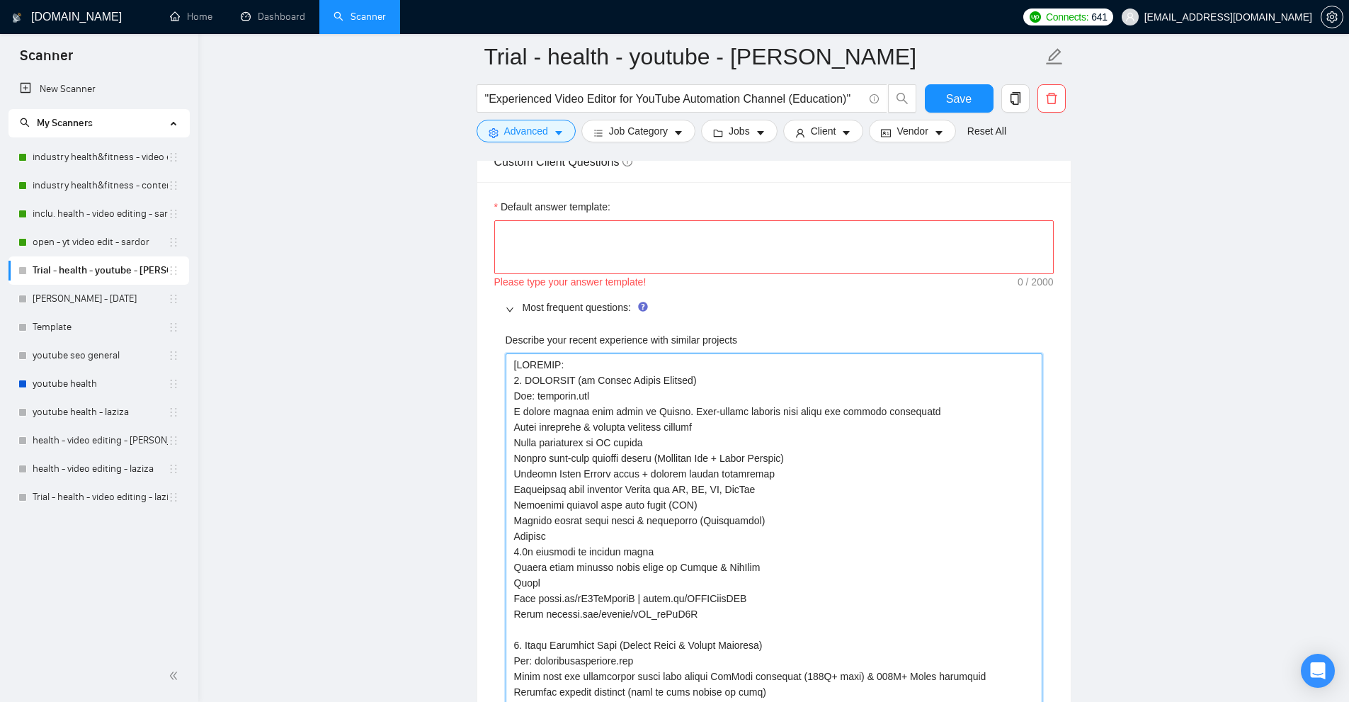
type projects "[PRJPOOL: 1. OPTIFAST (by Nestlé Health Science) Web: optifast.com A global wei…"
click at [634, 220] on textarea "Default answer template:" at bounding box center [773, 247] width 559 height 54
paste textarea "IFF client asks abt timeline/budget, dont provide anything just now; instead, i…"
type textarea "IFF client asks abt timeline/budget, dont provide anything just now; instead, i…"
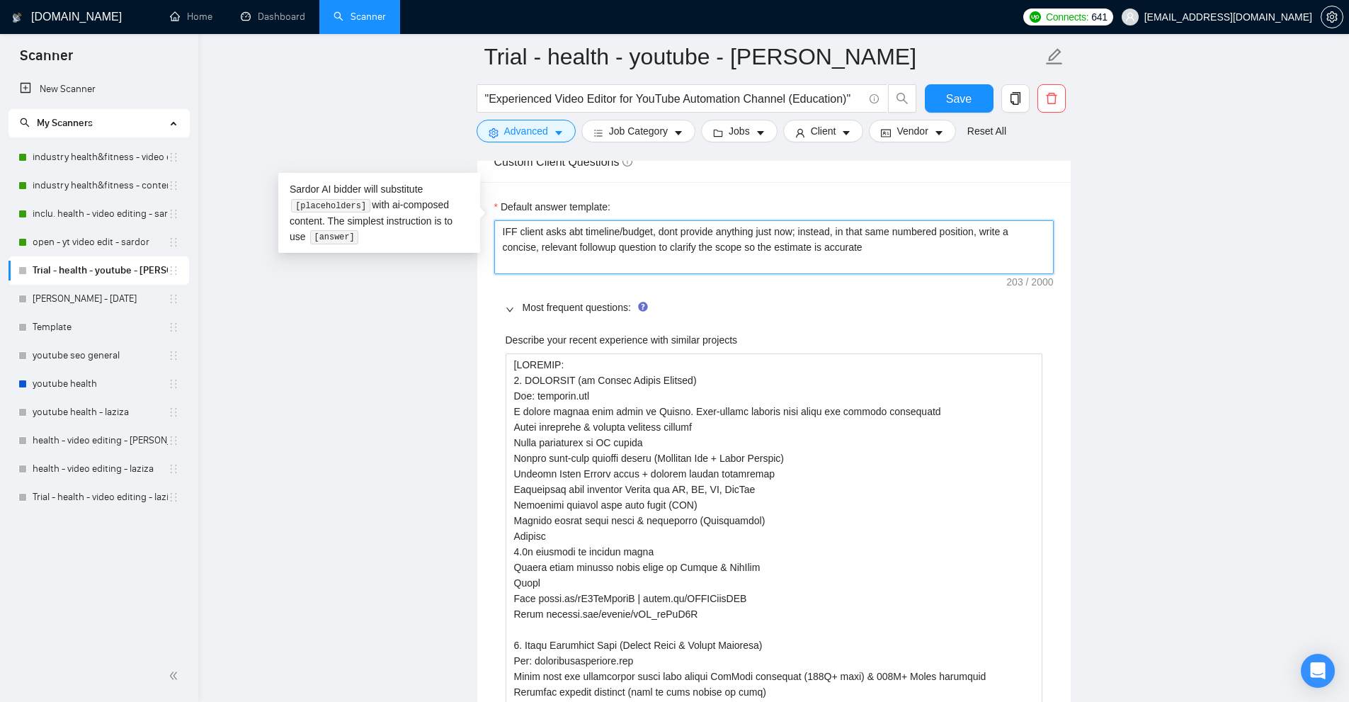
click at [927, 240] on textarea "IFF client asks abt timeline/budget, dont provide anything just now; instead, i…" at bounding box center [773, 247] width 559 height 54
type textarea "IFF client asks abt timeline/budget, dont provide anything just now; instead, i…"
type textarea "[IFF client asks abt timeline/budget, dont provide anything just now; instead, …"
type textarea "[iclient asks abt timeline/budget, dont provide anything just now; instead, in …"
type textarea "[ifclient asks abt timeline/budget, dont provide anything just now; instead, in…"
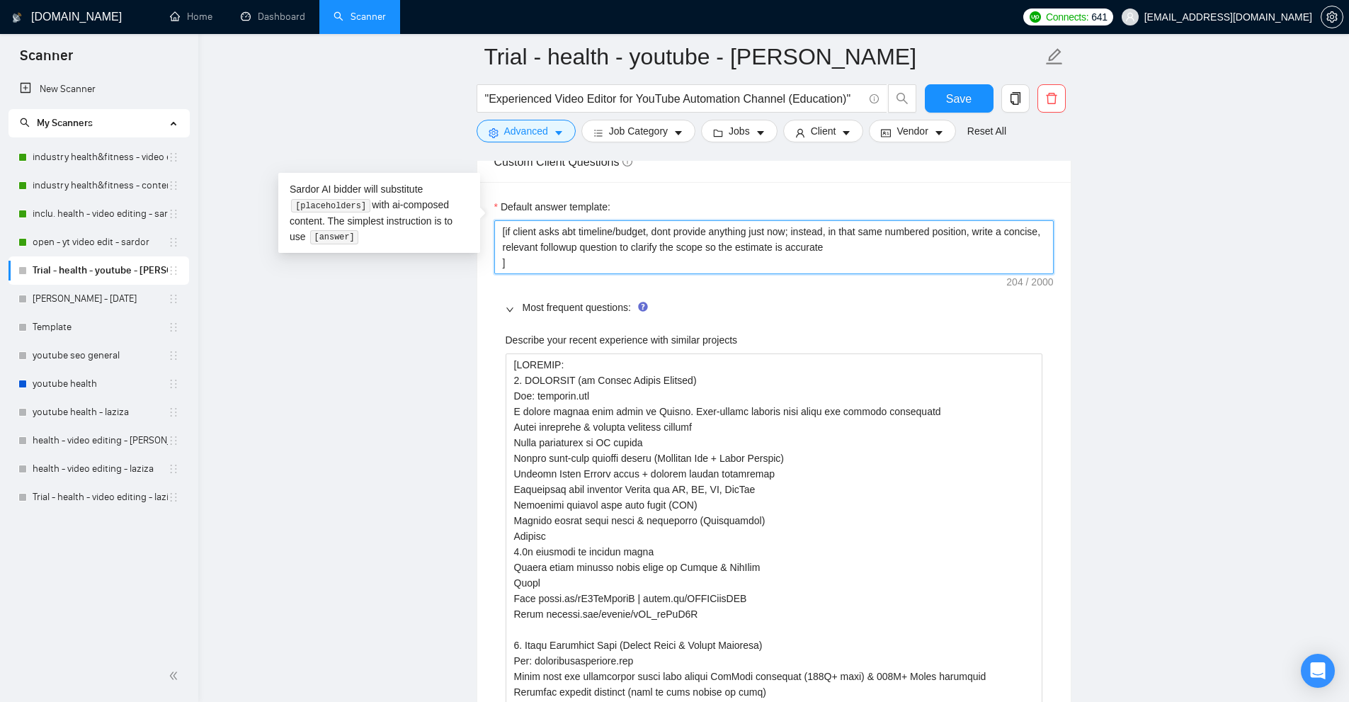
type textarea "[if aclient asks abt timeline/budget, dont provide anything just now; instead, …"
type textarea "[if anclient asks abt timeline/budget, dont provide anything just now; instead,…"
type textarea "[if andclient asks abt timeline/budget, dont provide anything just now; instead…"
type textarea "[if and client asks abt timeline/budget, dont provide anything just now; instea…"
type textarea "[if and oclient asks abt timeline/budget, dont provide anything just now; inste…"
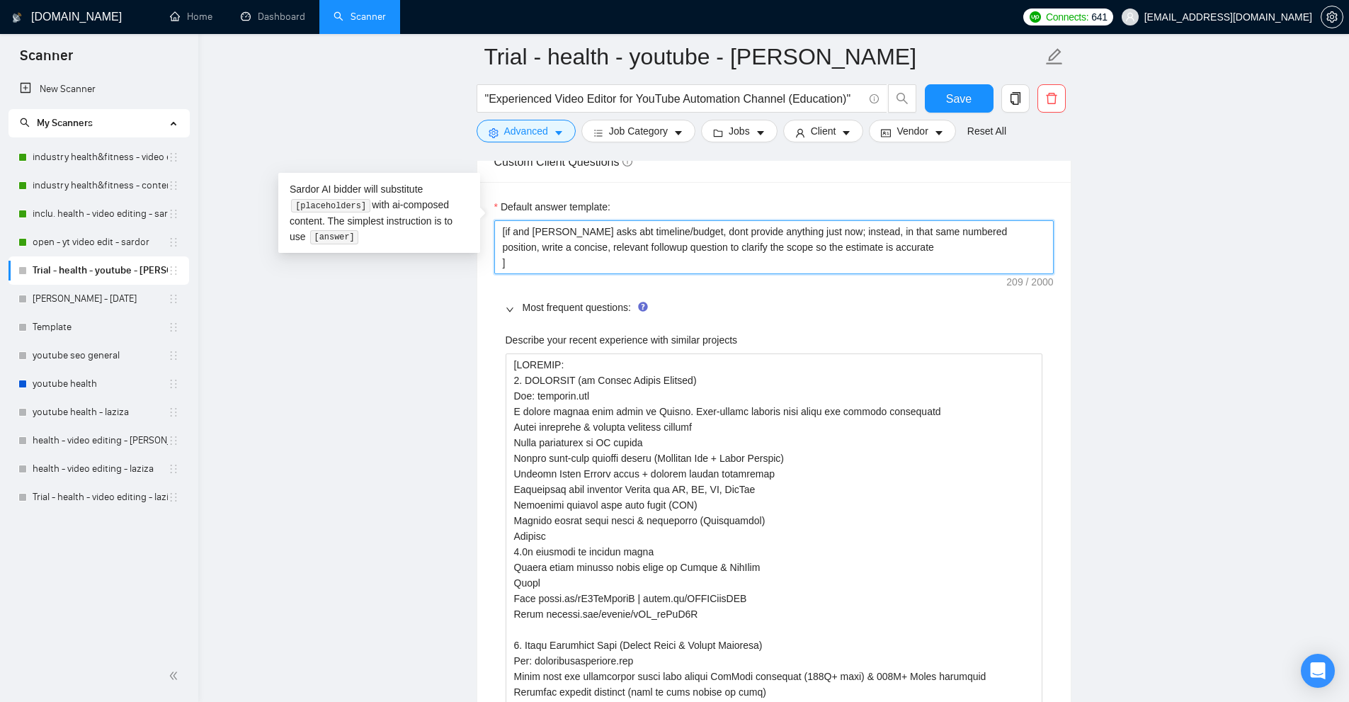
type textarea "[if and onclient asks abt timeline/budget, dont provide anything just now; inst…"
type textarea "[if and onlclient asks abt timeline/budget, dont provide anything just now; ins…"
type textarea "[if and onlyclient asks abt timeline/budget, dont provide anything just now; in…"
type textarea "[if and only client asks abt timeline/budget, dont provide anything just now; i…"
type textarea "[if and only oclient asks abt timeline/budget, dont provide anything just now; …"
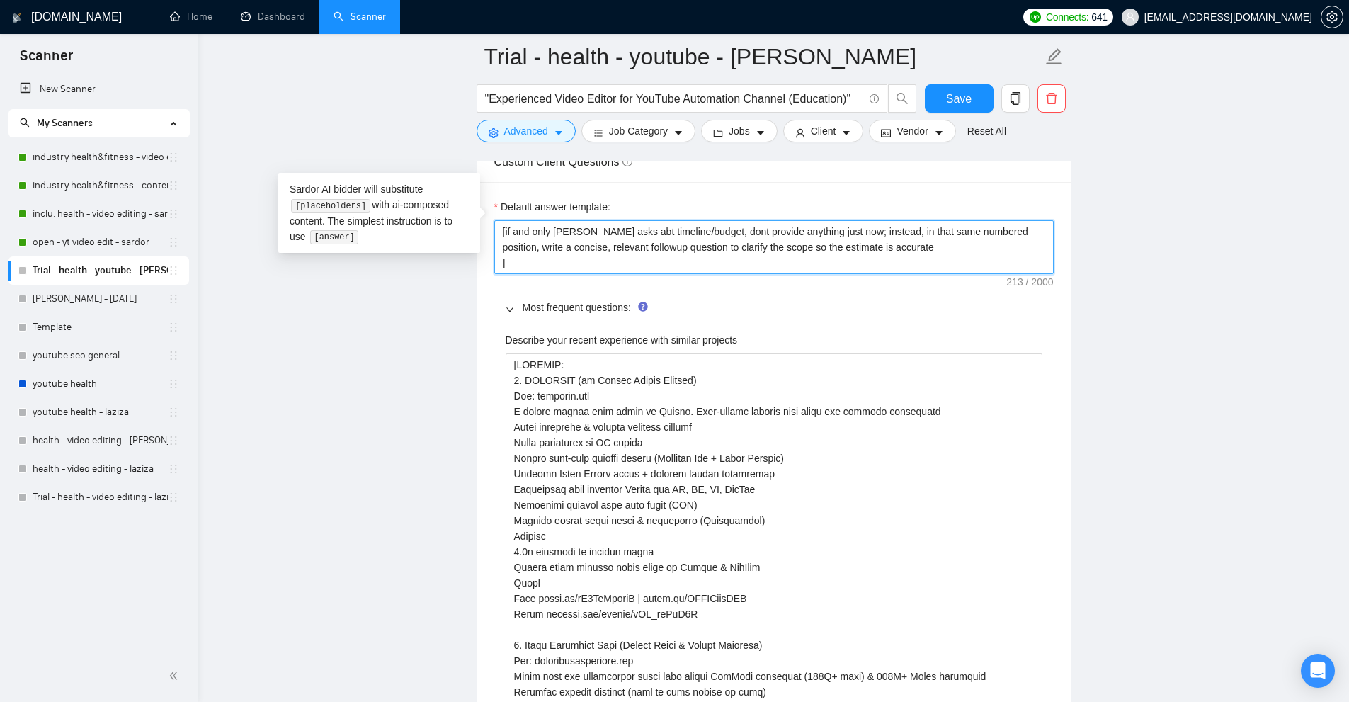
type textarea "[if and only ofclient asks abt timeline/budget, dont provide anything just now;…"
type textarea "[if and only of client asks abt timeline/budget, dont provide anything just now…"
type textarea "[if and only ofclient asks abt timeline/budget, dont provide anything just now;…"
type textarea "[if and only oclient asks abt timeline/budget, dont provide anything just now; …"
type textarea "[if and only client asks abt timeline/budget, dont provide anything just now; i…"
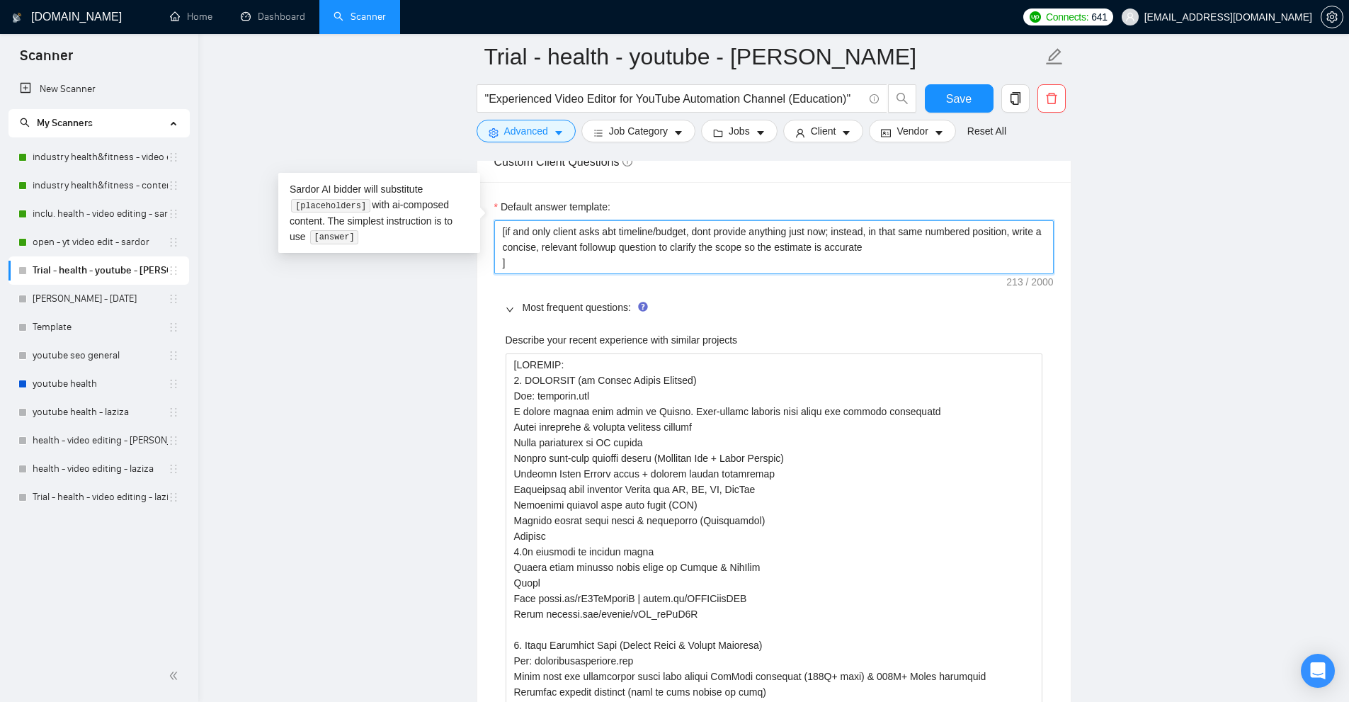
type textarea "[if and only iclient asks abt timeline/budget, dont provide anything just now; …"
type textarea "[if and only ifclient asks abt timeline/budget, dont provide anything just now;…"
type textarea "[if and only if client asks abt timeline/budget, dont provide anything just now…"
type textarea "[if and only if tclient asks abt timeline/budget, dont provide anything just no…"
type textarea "[if and only if thclient asks abt timeline/budget, dont provide anything just n…"
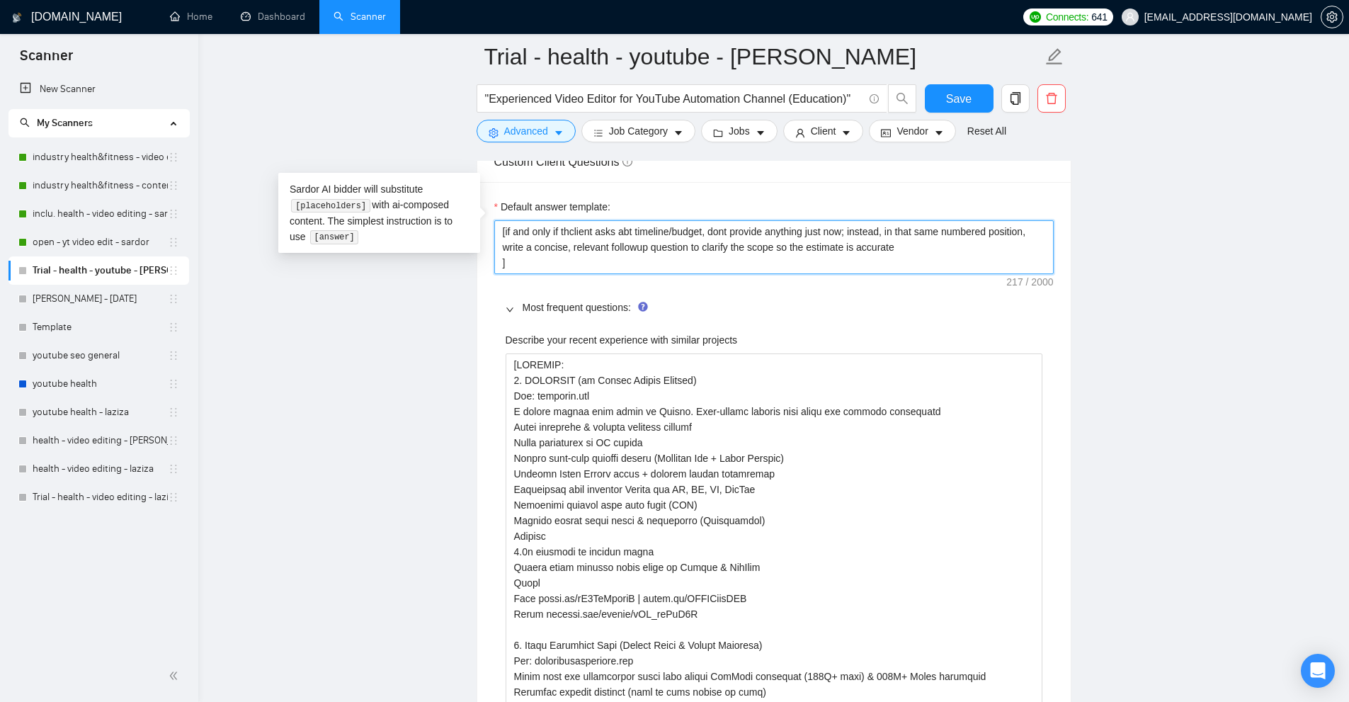
type textarea "[if and only if theclient asks abt timeline/budget, dont provide anything just …"
type textarea "[if and only if the client asks abt timeline/budget, dont provide anything just…"
type textarea "[if and only if the client asks abtimeline/budget, dont provide anything just n…"
type textarea "[if and only if the client asks abntimeline/budget, dont provide anything just …"
type textarea "[if and only if the client asks abnotimeline/budget, dont provide anything just…"
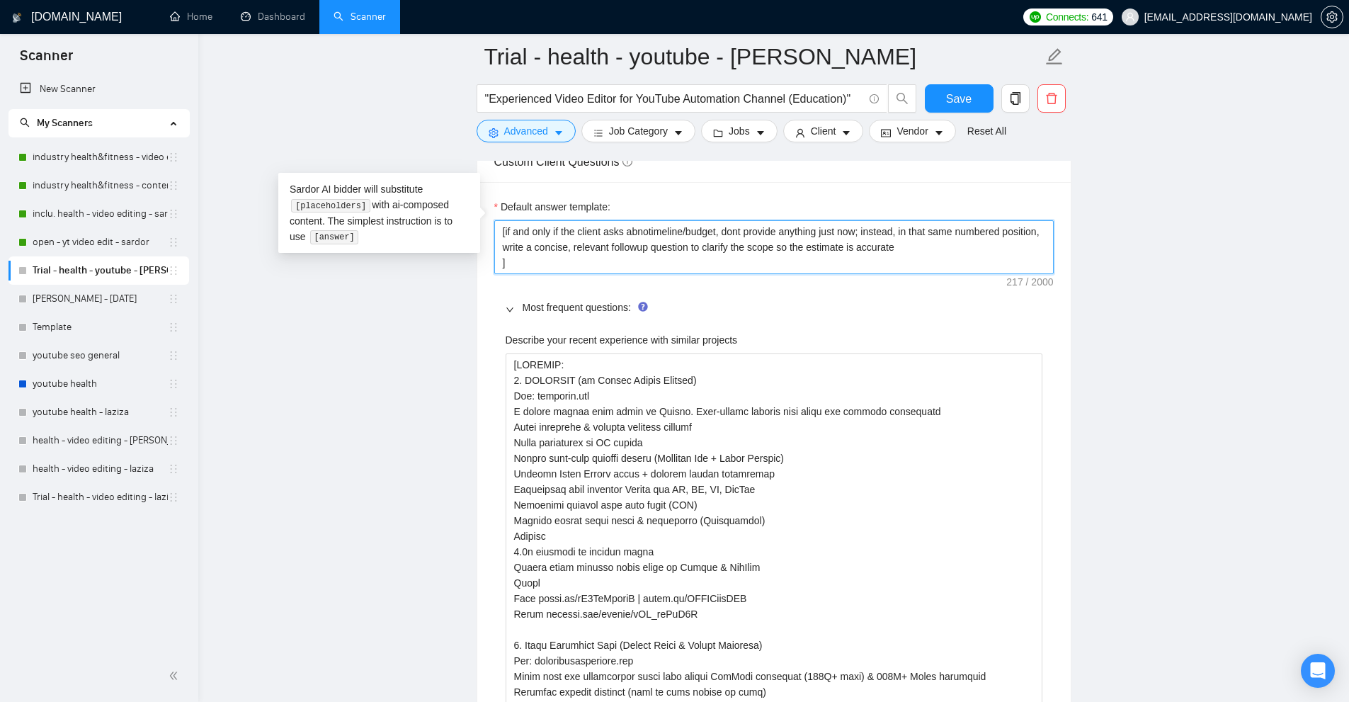
type textarea "[if and only if the client asks abnoutimeline/budget, dont provide anything jus…"
type textarea "[if and only if the client asks abnotimeline/budget, dont provide anything just…"
type textarea "[if and only if the client asks abntimeline/budget, dont provide anything just …"
type textarea "[if and only if the client asks abtimeline/budget, dont provide anything just n…"
type textarea "[if and only if the client asks abotimeline/budget, dont provide anything just …"
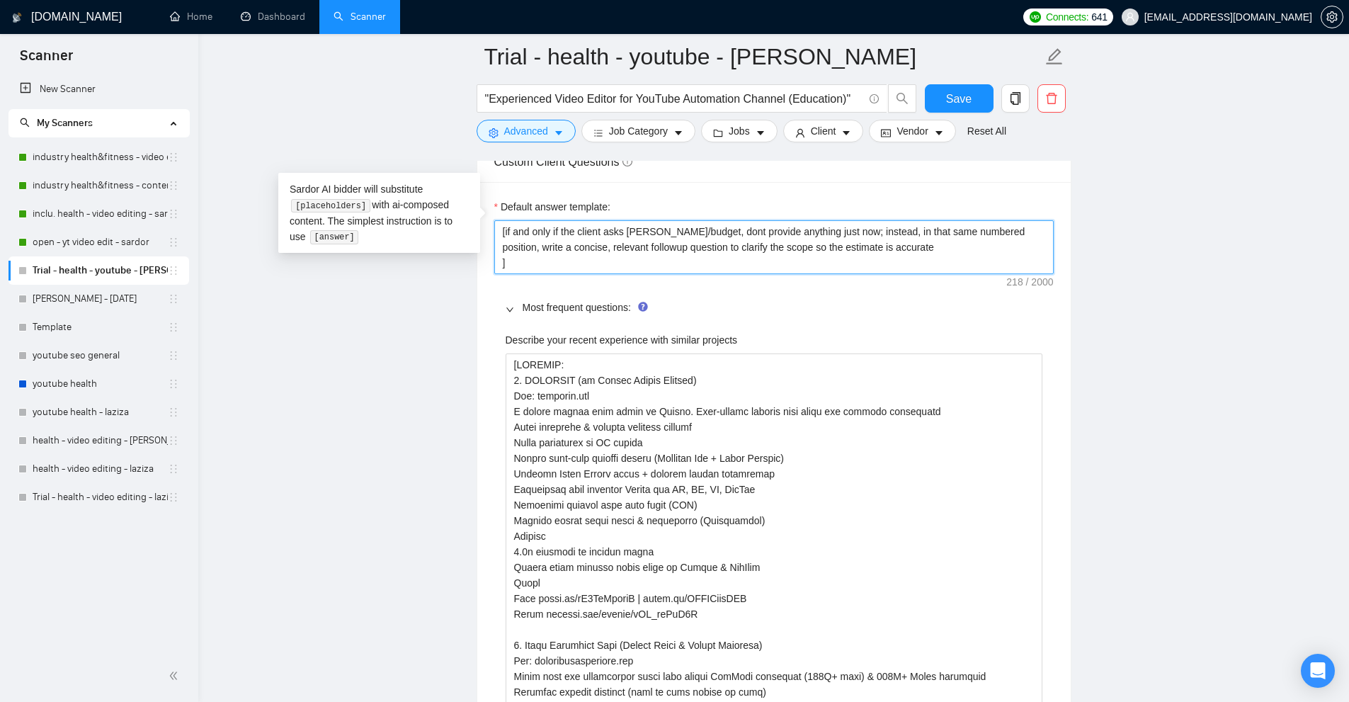
type textarea "[if and only if the client asks aboutimeline/budget, dont provide anything just…"
type textarea "[if and only if the client asks abouttimeline/budget, dont provide anything jus…"
click at [1015, 220] on textarea "[if and only if the client asks about timeline/budget, dont provide anything ju…" at bounding box center [773, 247] width 559 height 54
click at [988, 220] on textarea "[if and only if the client asks about timeline/budget, dont provide anything ju…" at bounding box center [773, 247] width 559 height 54
drag, startPoint x: 542, startPoint y: 223, endPoint x: 859, endPoint y: 219, distance: 316.5
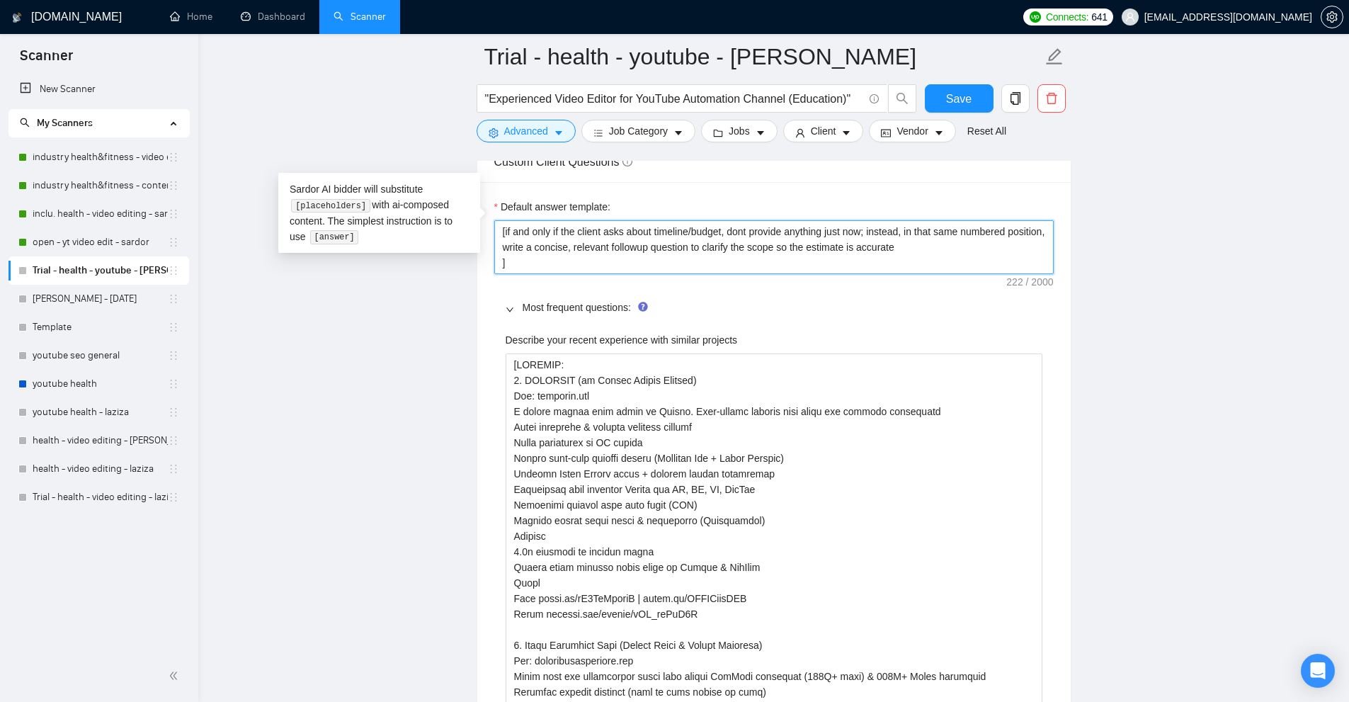
click at [859, 220] on textarea "[if and only if the client asks about timeline/budget, dont provide anything ju…" at bounding box center [773, 247] width 559 height 54
drag, startPoint x: 689, startPoint y: 227, endPoint x: 1037, endPoint y: 227, distance: 348.3
click at [1037, 227] on textarea "[if and only if the client asks about timeline/budget, dont provide anything ju…" at bounding box center [773, 247] width 559 height 54
click at [1029, 228] on textarea "[if and only if the client asks about timeline/budget, dont provide anything ju…" at bounding box center [773, 247] width 559 height 54
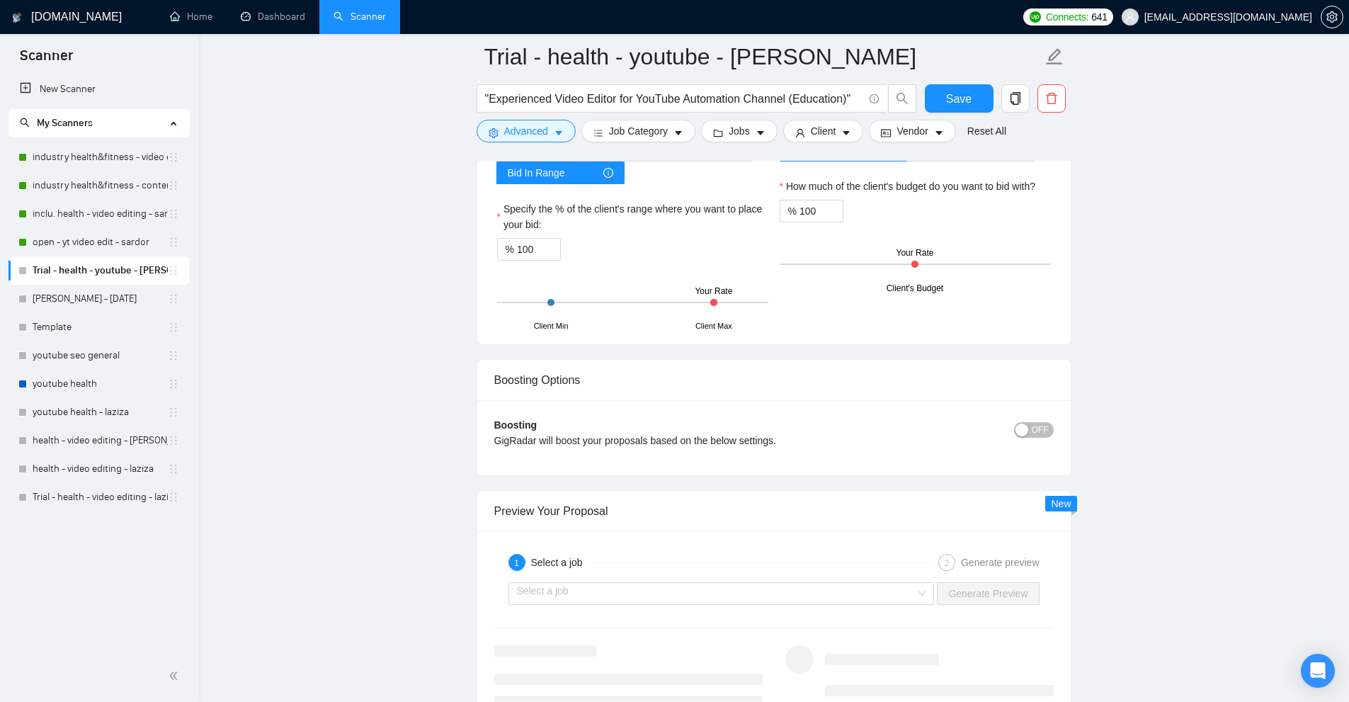
scroll to position [3849, 0]
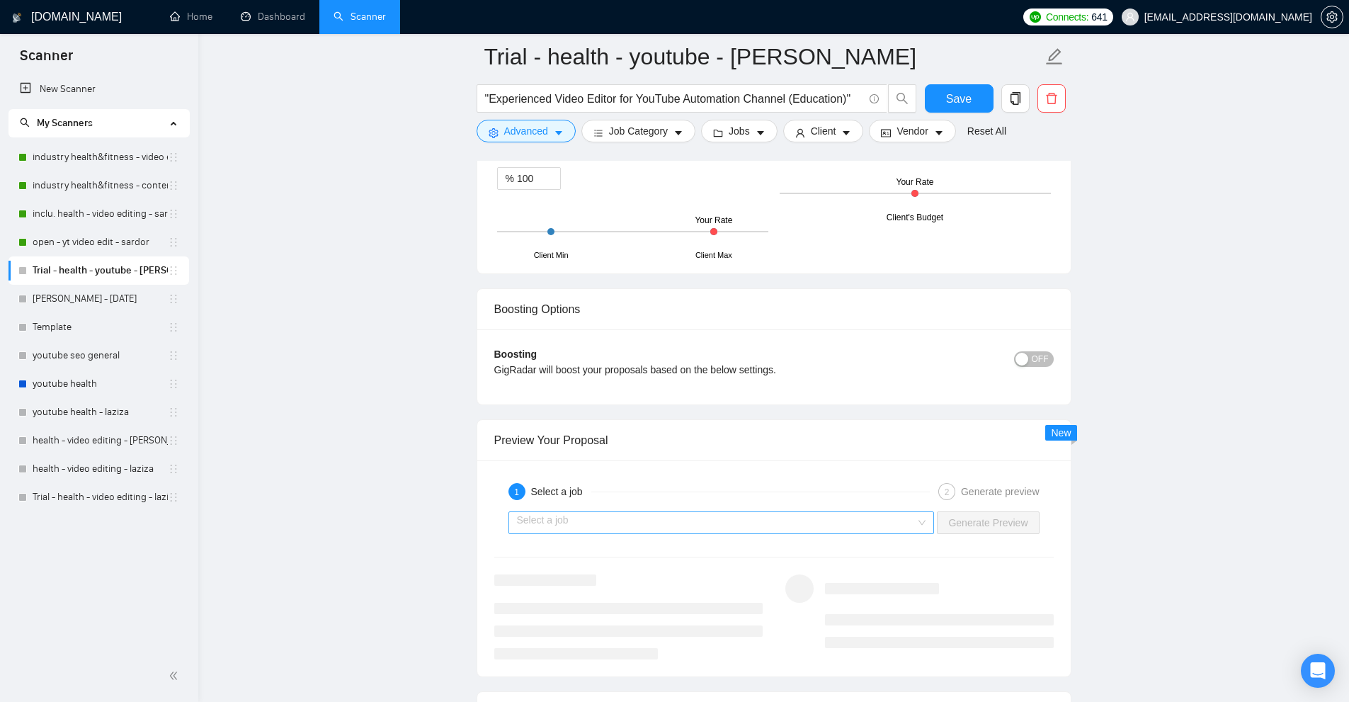
type textarea "[if and only if the client asks about timeline/budget, dont provide anything ju…"
click at [610, 512] on input "search" at bounding box center [716, 522] width 399 height 21
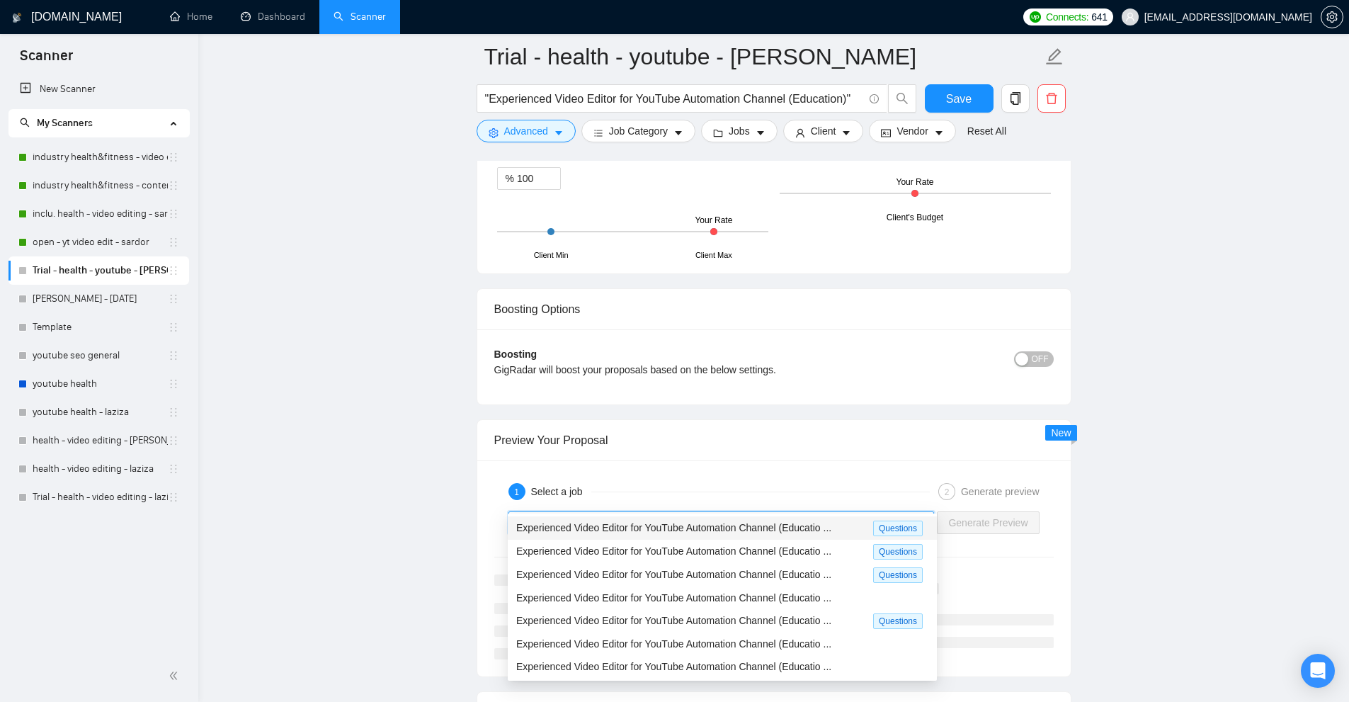
click at [634, 523] on span "Experienced Video Editor for YouTube Automation Channel (Educatio ..." at bounding box center [673, 527] width 315 height 11
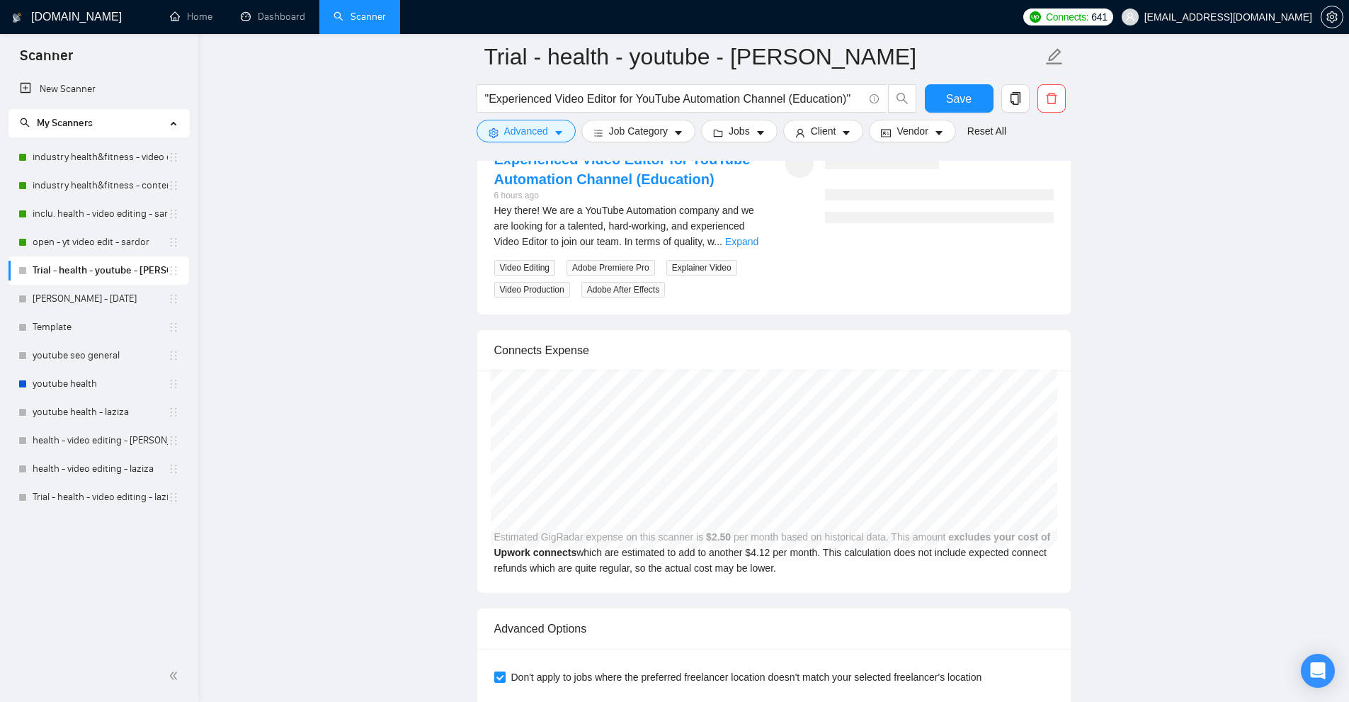
scroll to position [4061, 0]
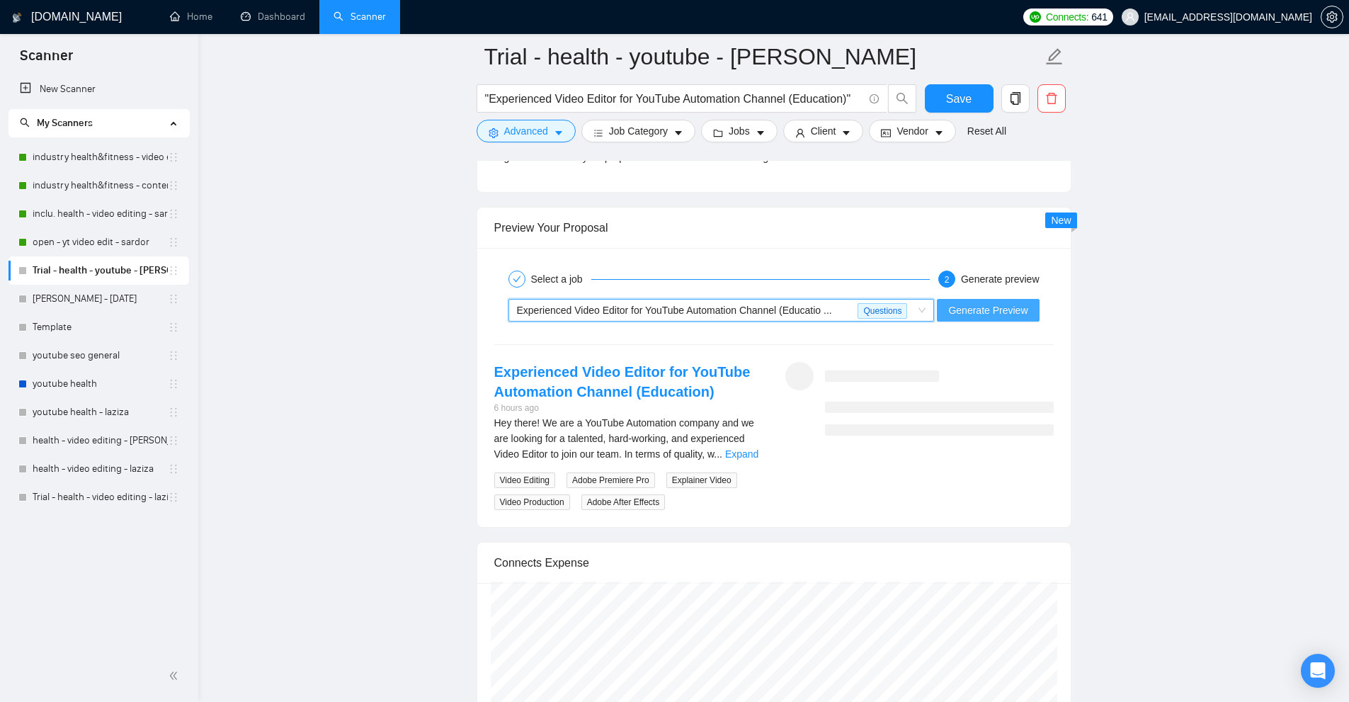
click at [971, 299] on button "Generate Preview" at bounding box center [988, 310] width 102 height 23
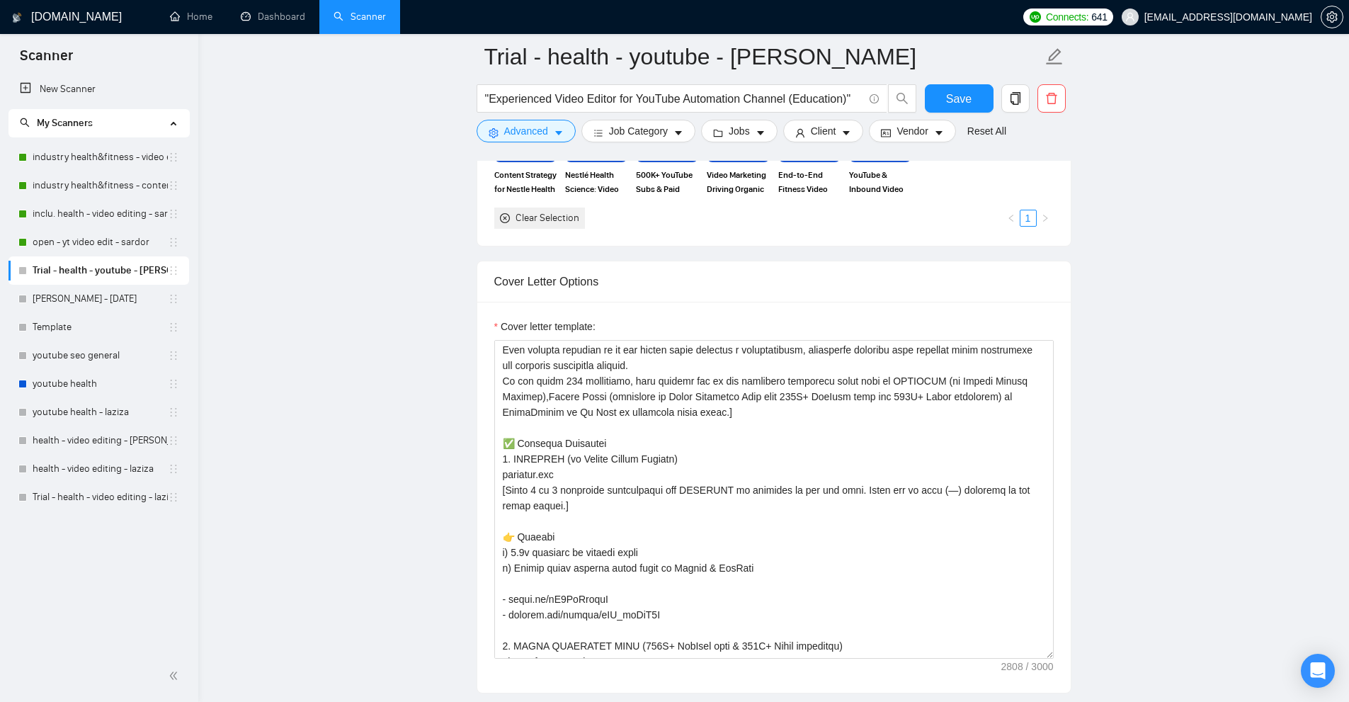
scroll to position [1725, 0]
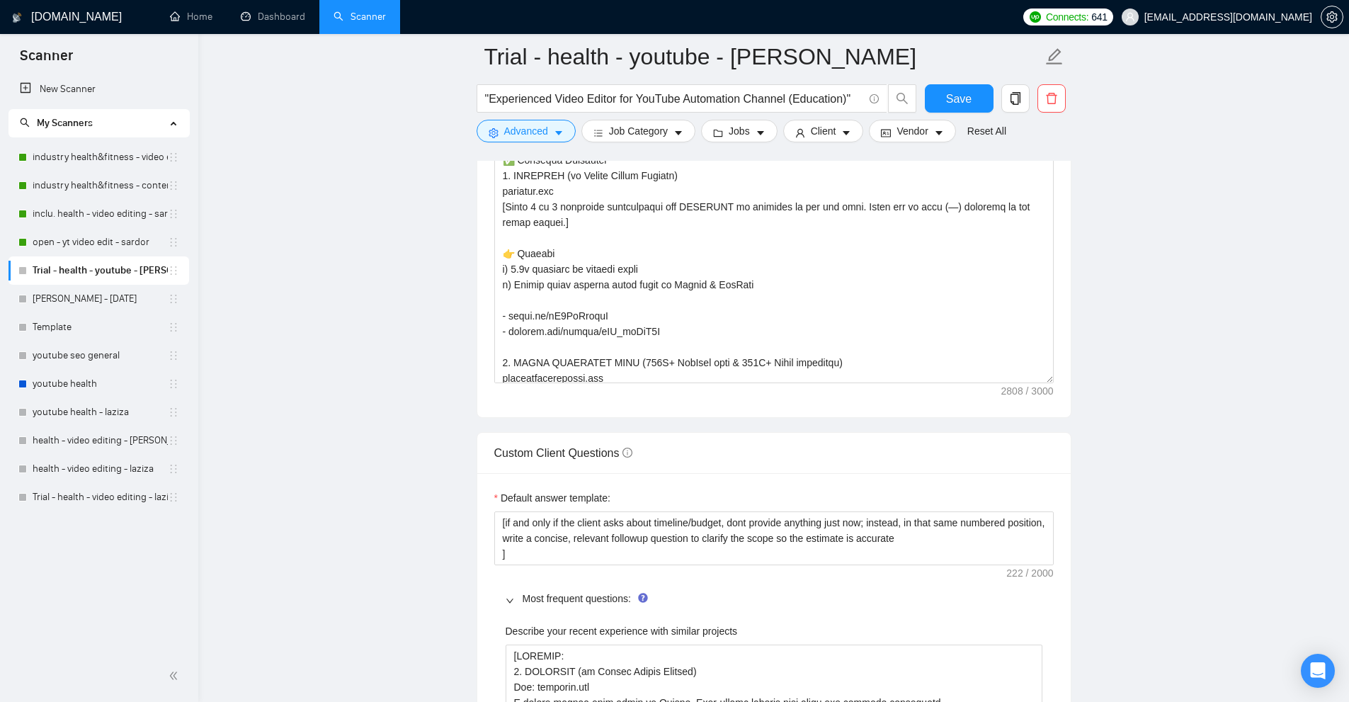
drag, startPoint x: 1051, startPoint y: 345, endPoint x: 1065, endPoint y: 702, distance: 357.1
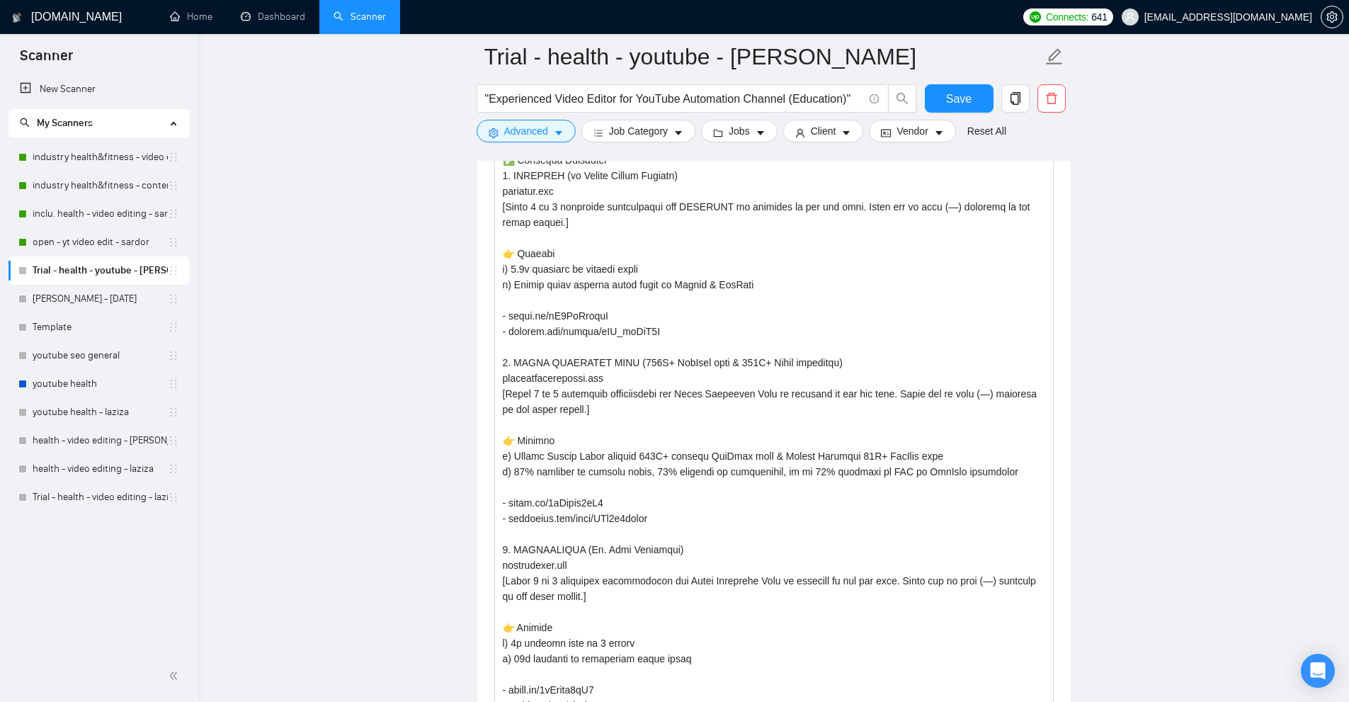
scroll to position [1371, 0]
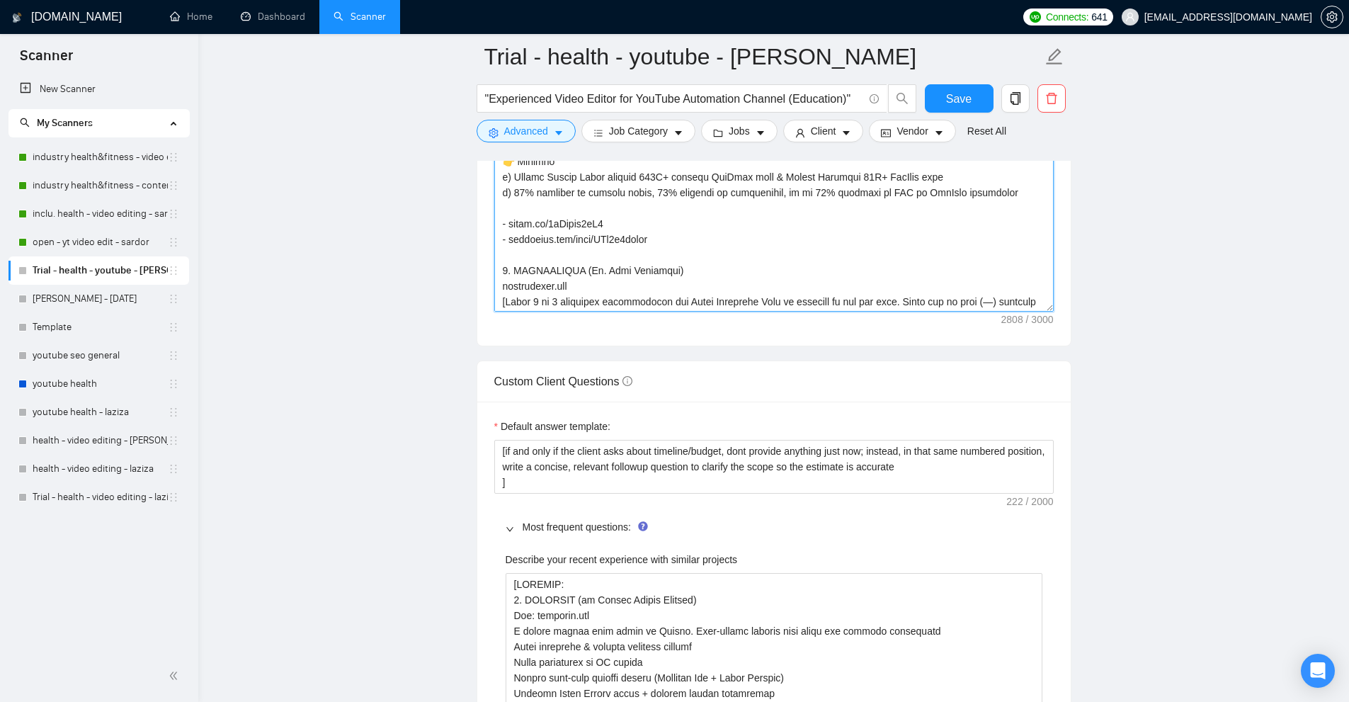
scroll to position [2075, 0]
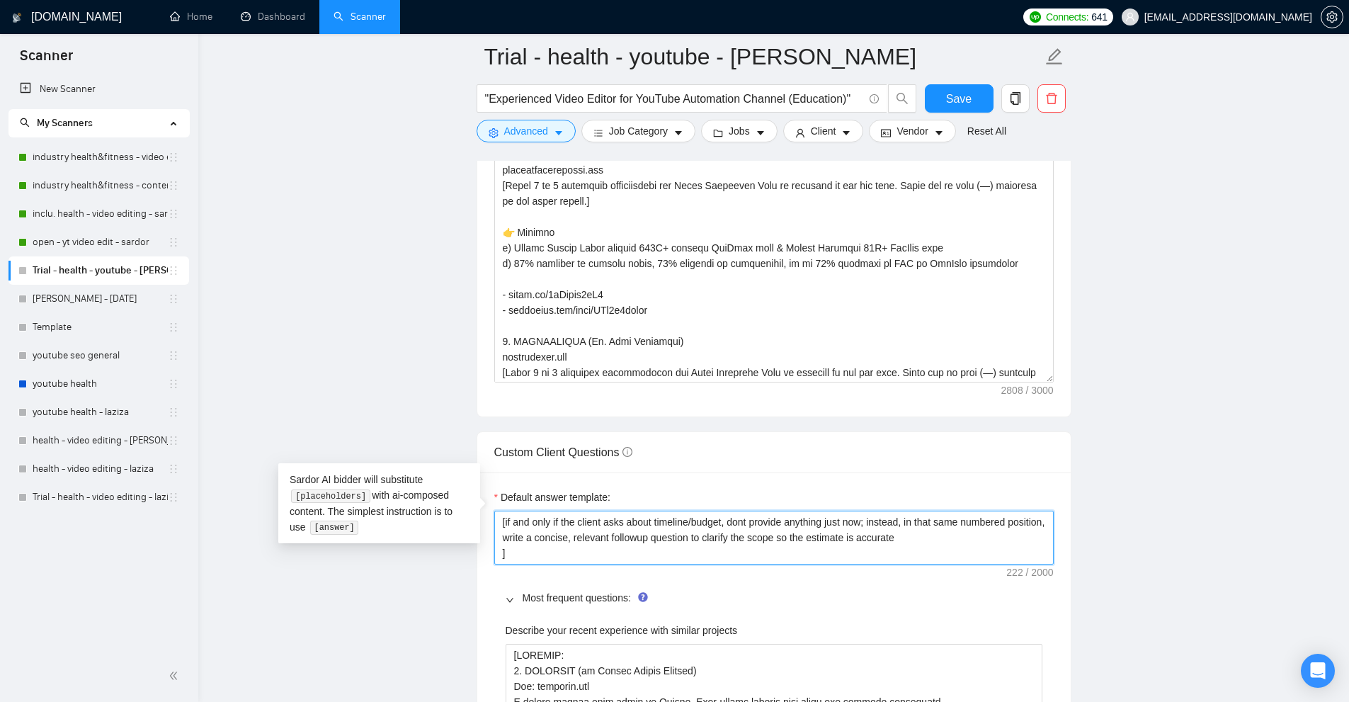
drag, startPoint x: 552, startPoint y: 532, endPoint x: 460, endPoint y: 481, distance: 104.9
click at [603, 510] on textarea "[if and only if the client asks about timeline/budget, dont provide anything ju…" at bounding box center [773, 537] width 559 height 54
drag, startPoint x: 986, startPoint y: 528, endPoint x: 934, endPoint y: 529, distance: 51.7
click at [983, 529] on textarea "[if and only if the client asks about timeline/budget, dont provide anything ju…" at bounding box center [773, 537] width 559 height 54
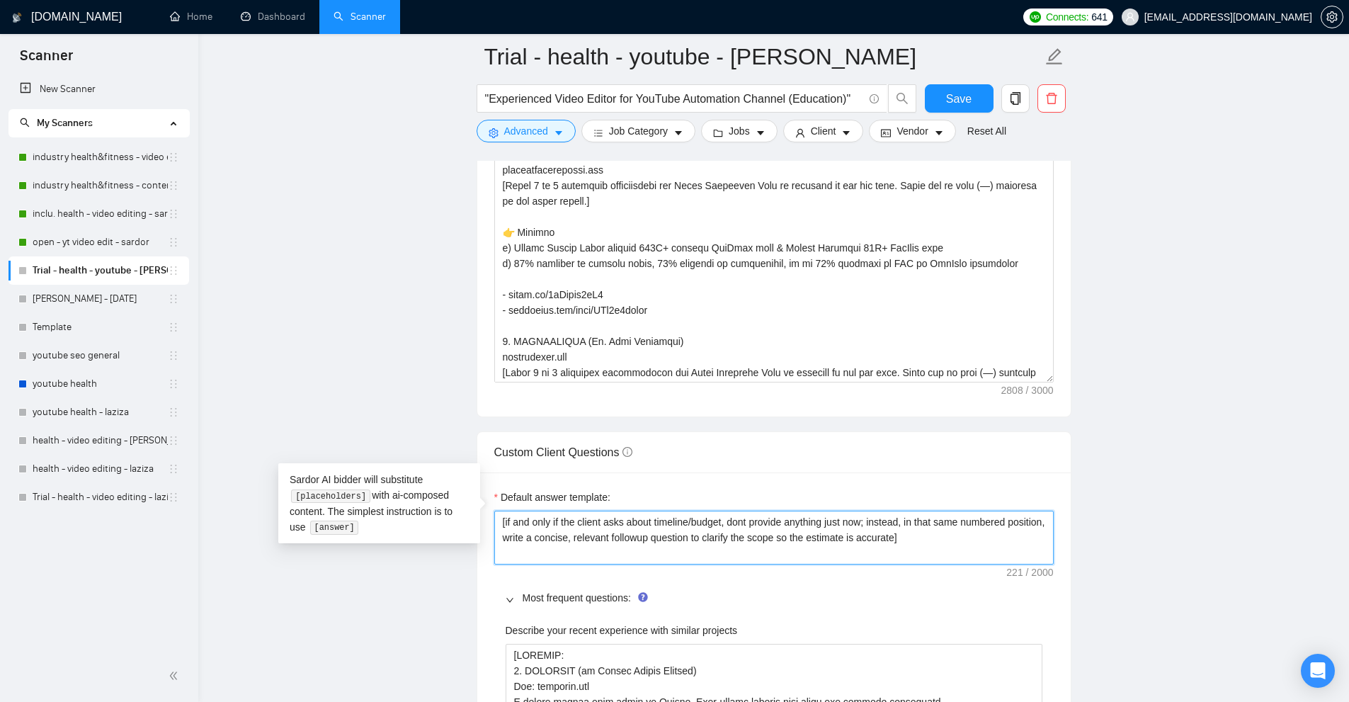
drag, startPoint x: 961, startPoint y: 515, endPoint x: 278, endPoint y: 384, distance: 695.0
type textarea "[if and only if the client asks about timeline/budget, dont provide anything ju…"
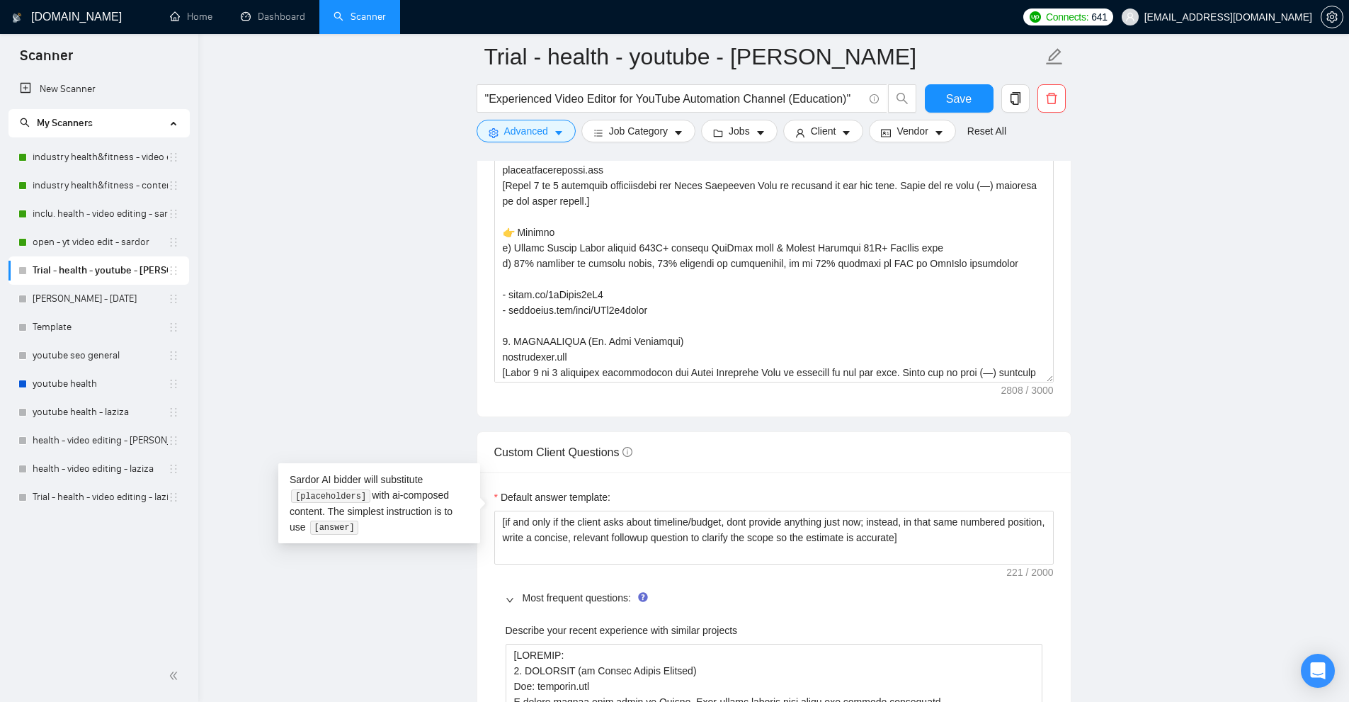
click at [886, 590] on span "Most frequent questions:" at bounding box center [782, 598] width 520 height 16
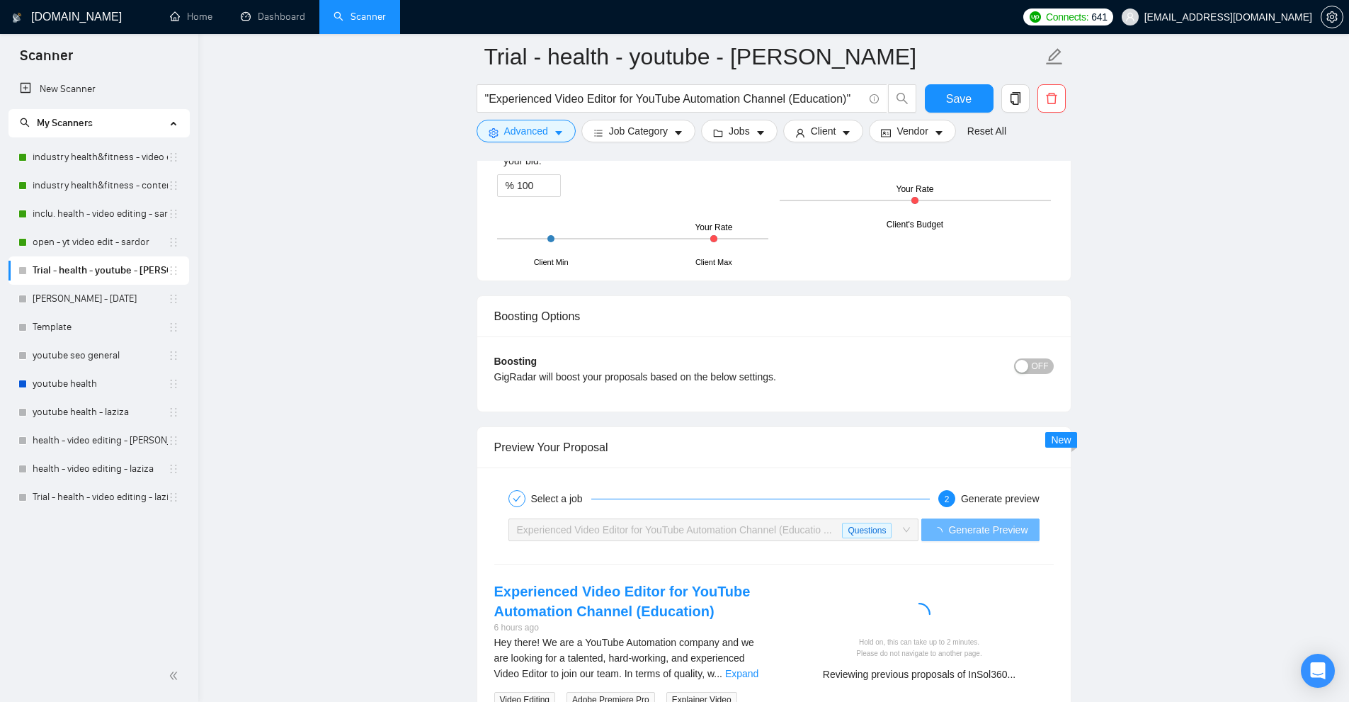
scroll to position [2936, 0]
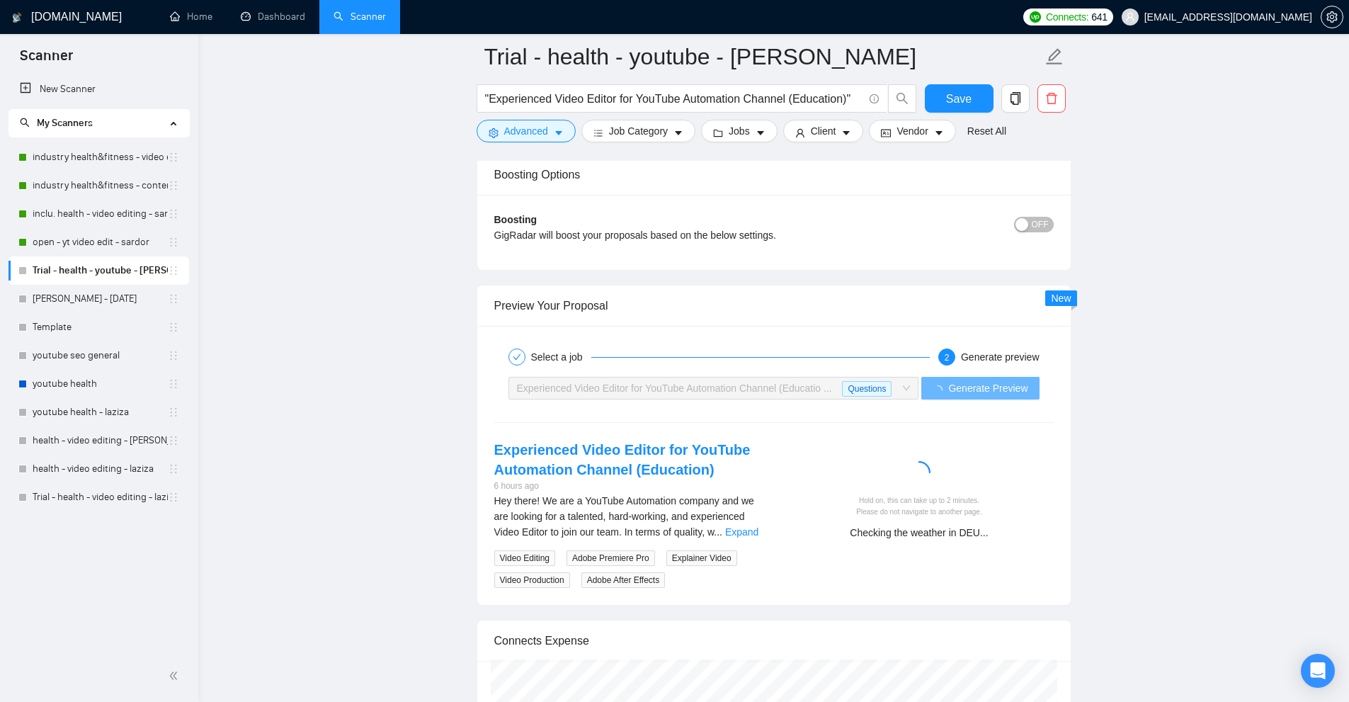
click at [746, 526] on link "Expand" at bounding box center [741, 531] width 33 height 11
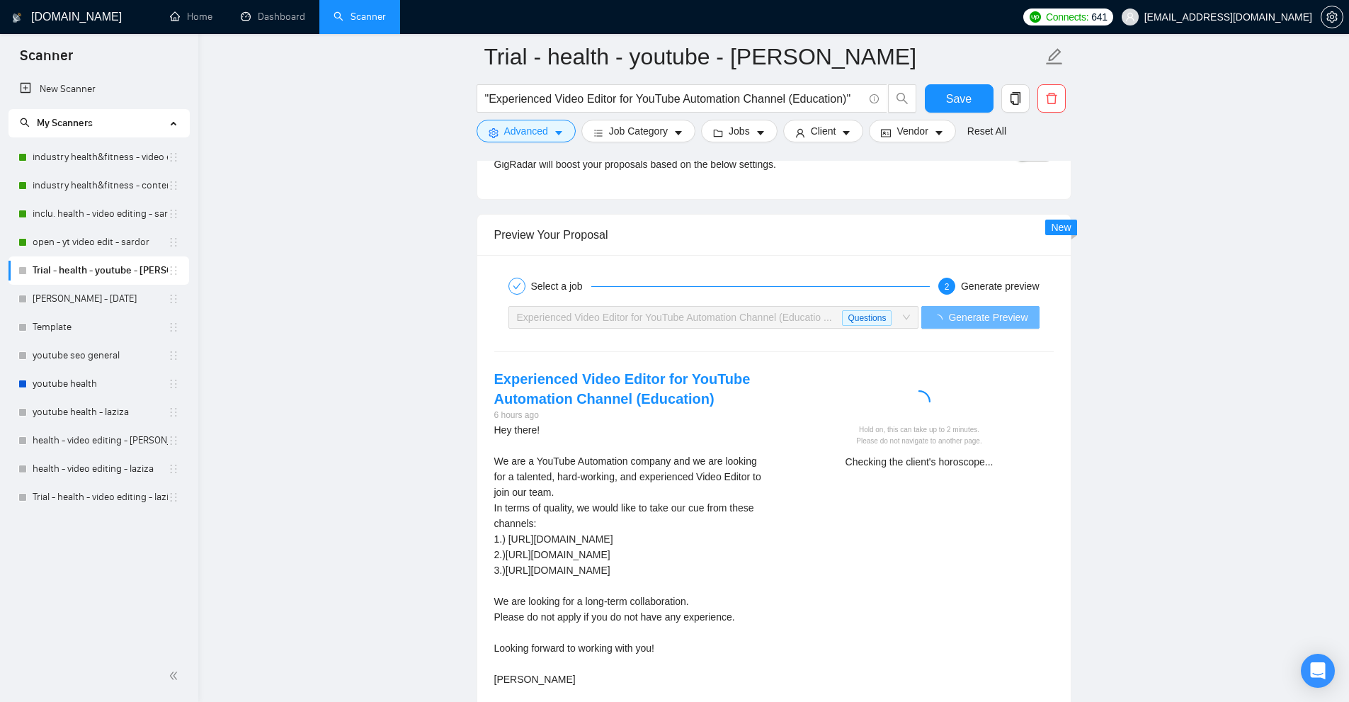
scroll to position [3077, 0]
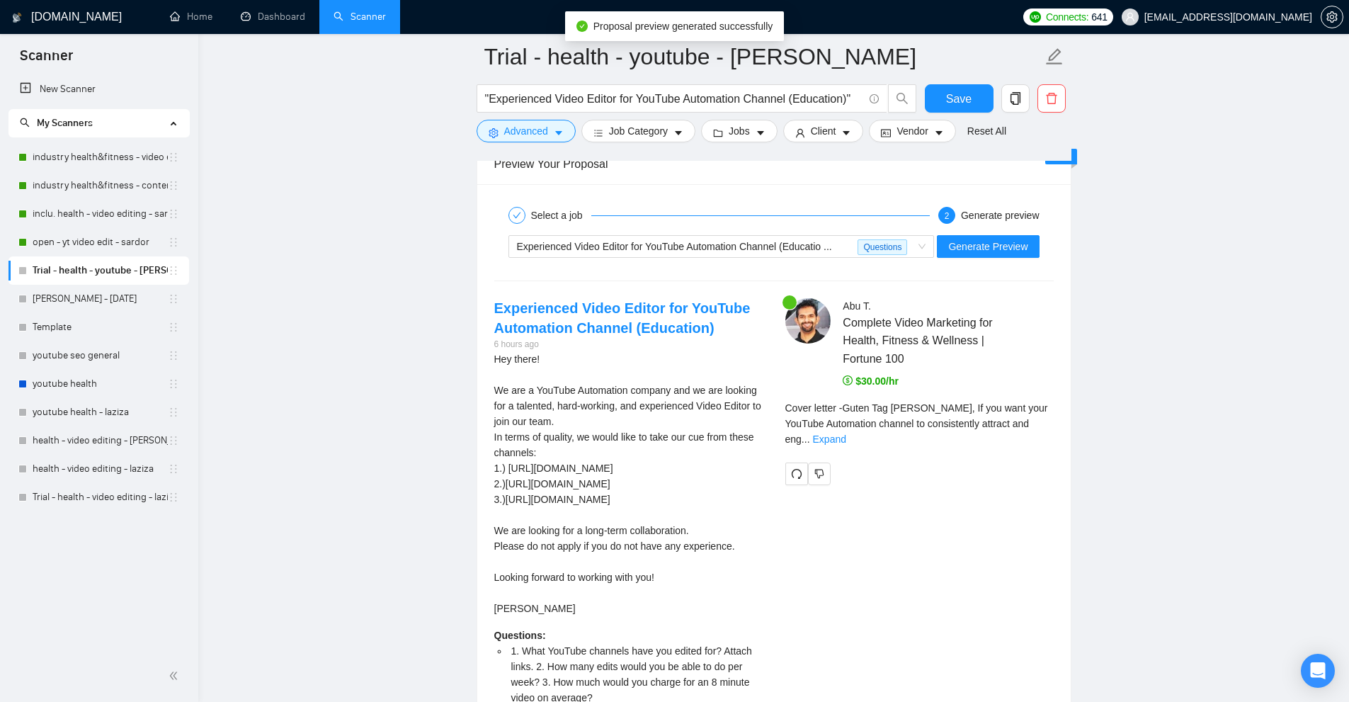
click at [1043, 415] on div "Cover letter - Guten Tag Julia, If you want your YouTube Automation channel to …" at bounding box center [919, 428] width 268 height 57
click at [846, 433] on link "Expand" at bounding box center [829, 438] width 33 height 11
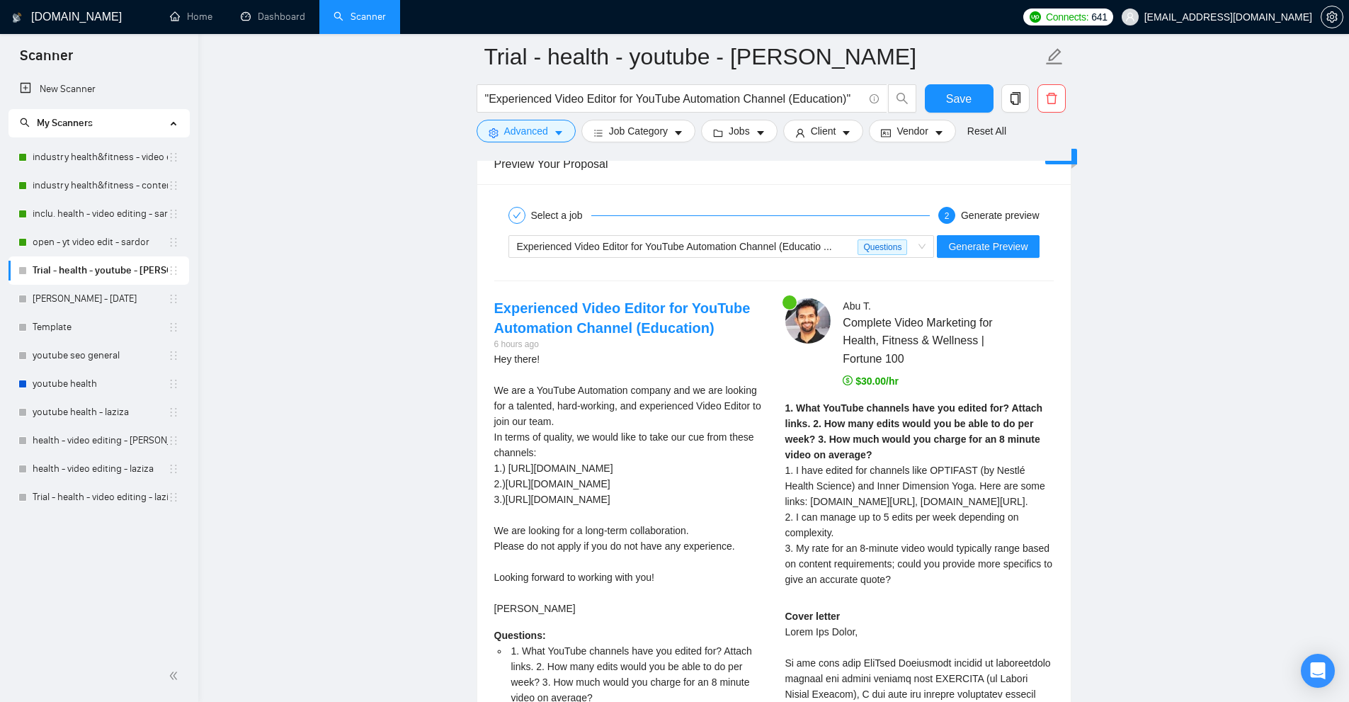
drag, startPoint x: 784, startPoint y: 524, endPoint x: 1045, endPoint y: 566, distance: 264.7
click at [1045, 566] on div "1. What YouTube channels have you edited for? Attach links. 2. How many edits w…" at bounding box center [919, 498] width 268 height 197
drag, startPoint x: 790, startPoint y: 526, endPoint x: 886, endPoint y: 551, distance: 98.9
click at [886, 551] on span "1. I have edited for channels like OPTIFAST (by Nestlé Health Science) and Inne…" at bounding box center [918, 524] width 267 height 120
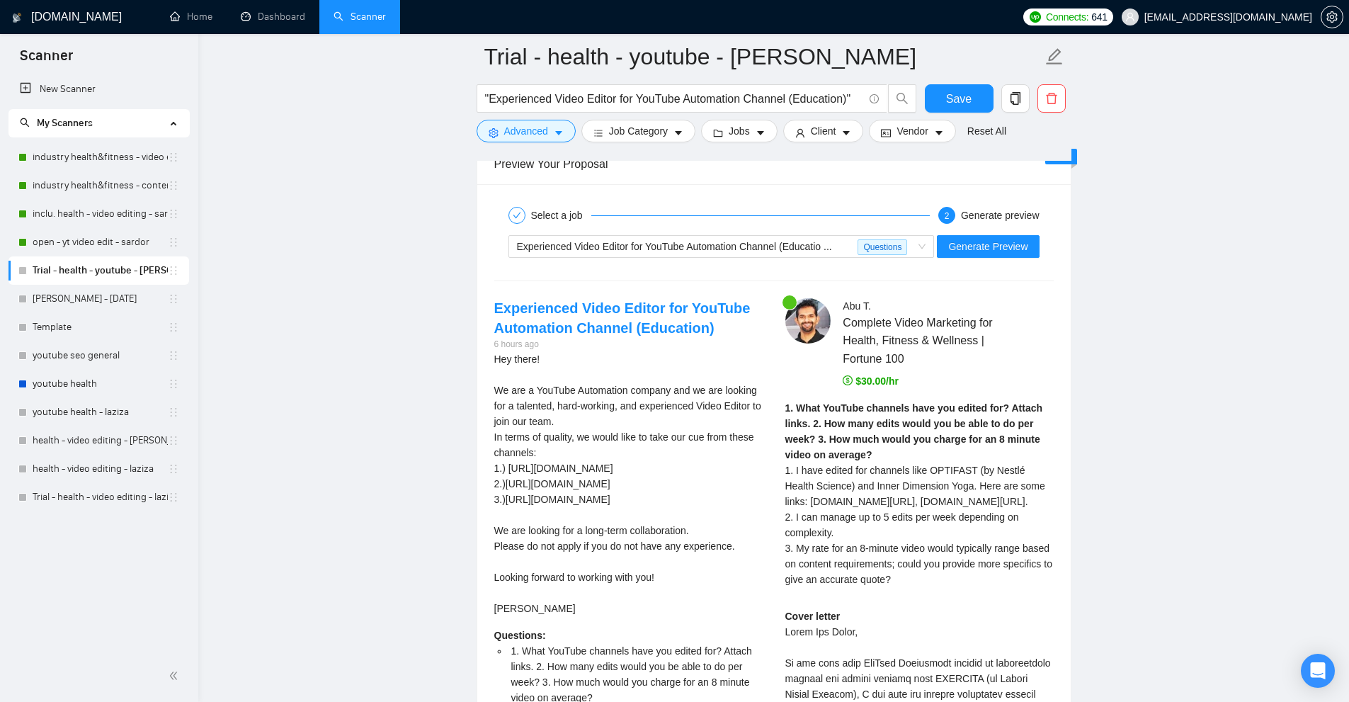
scroll to position [3290, 0]
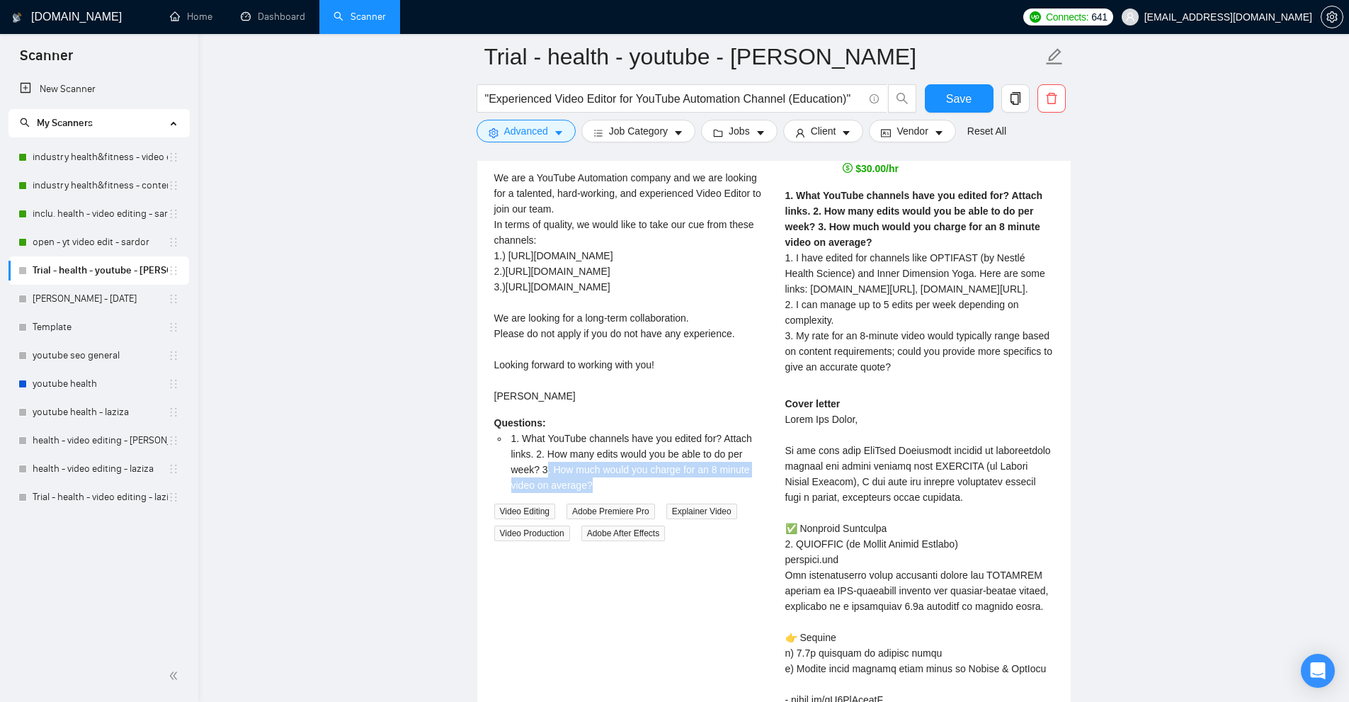
drag, startPoint x: 546, startPoint y: 440, endPoint x: 639, endPoint y: 464, distance: 95.8
click at [639, 464] on li "1. What YouTube channels have you edited for? Attach links. 2. How many edits w…" at bounding box center [635, 461] width 254 height 62
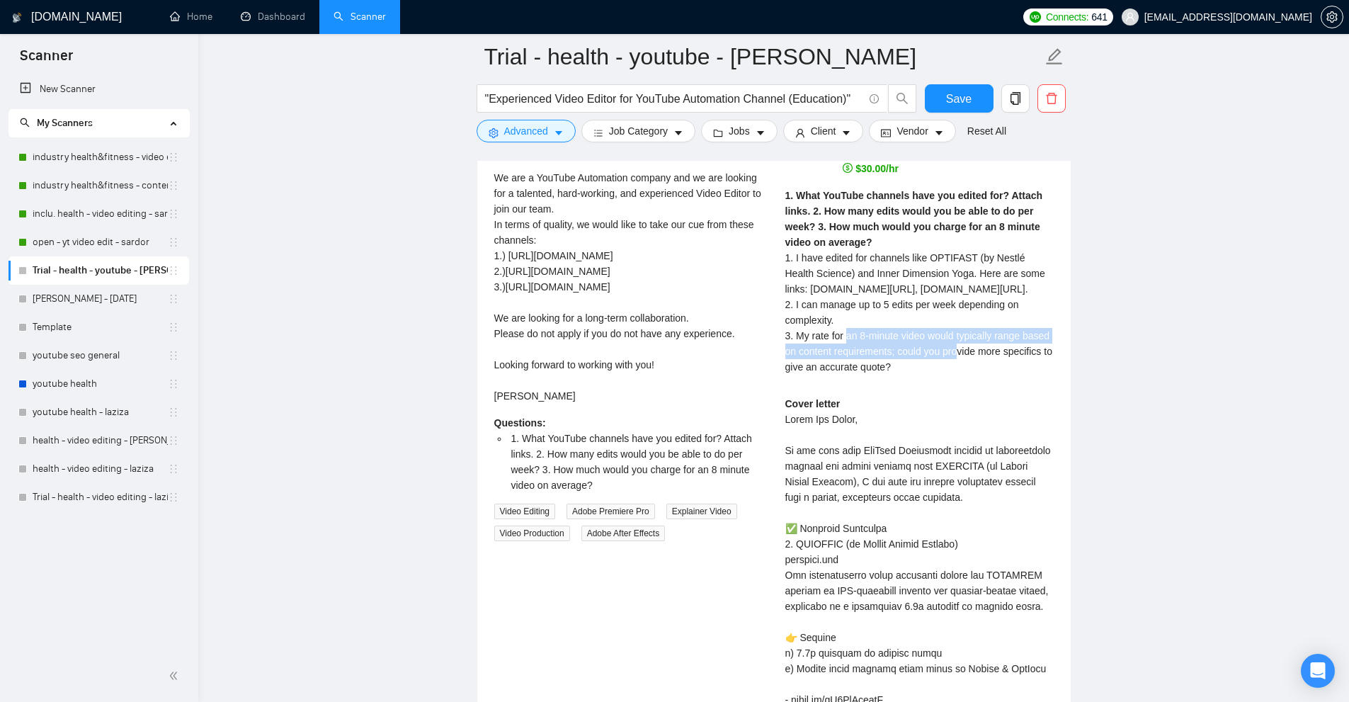
drag, startPoint x: 790, startPoint y: 307, endPoint x: 896, endPoint y: 327, distance: 108.0
click at [896, 327] on span "1. I have edited for channels like OPTIFAST (by Nestlé Health Science) and Inne…" at bounding box center [918, 312] width 267 height 120
click at [932, 356] on div "1. What YouTube channels have you edited for? Attach links. 2. How many edits w…" at bounding box center [919, 286] width 268 height 197
drag, startPoint x: 973, startPoint y: 331, endPoint x: 999, endPoint y: 336, distance: 26.7
click at [999, 336] on div "1. What YouTube channels have you edited for? Attach links. 2. How many edits w…" at bounding box center [919, 281] width 268 height 187
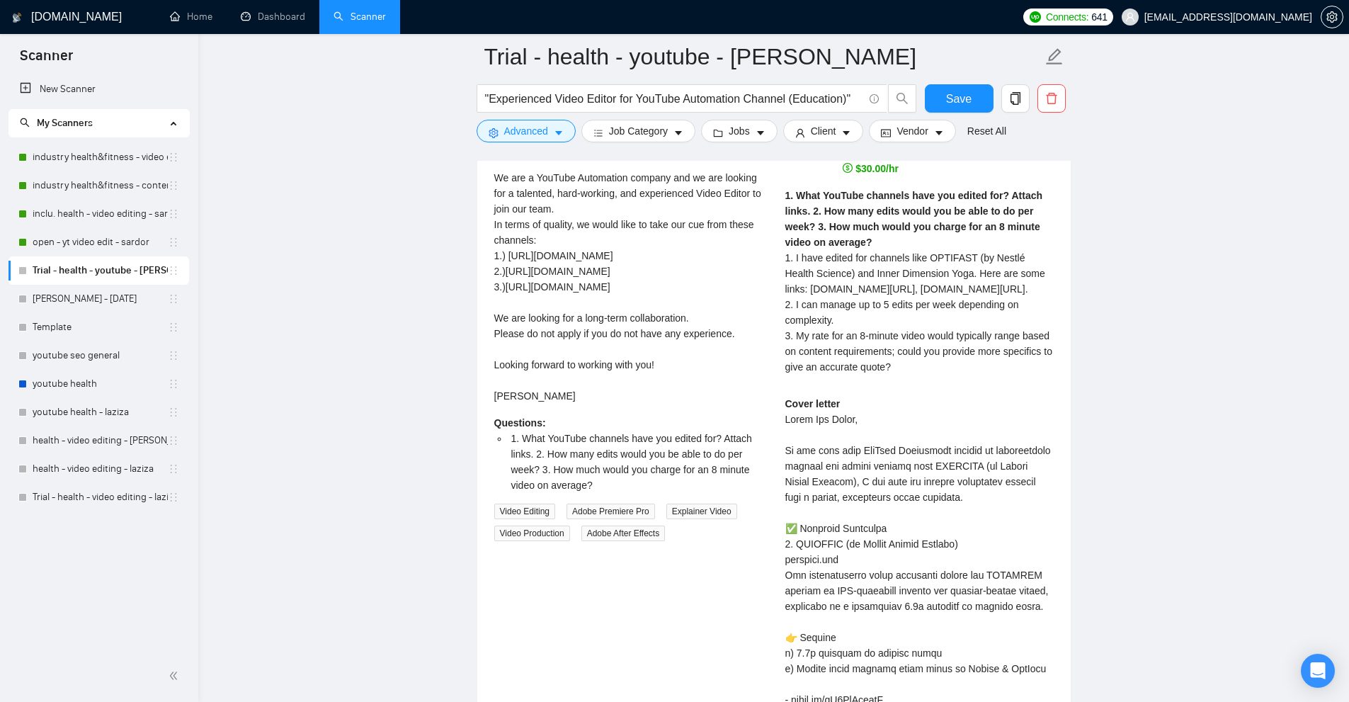
click at [998, 336] on div "1. What YouTube channels have you edited for? Attach links. 2. How many edits w…" at bounding box center [919, 281] width 268 height 187
drag, startPoint x: 920, startPoint y: 345, endPoint x: 775, endPoint y: 311, distance: 149.0
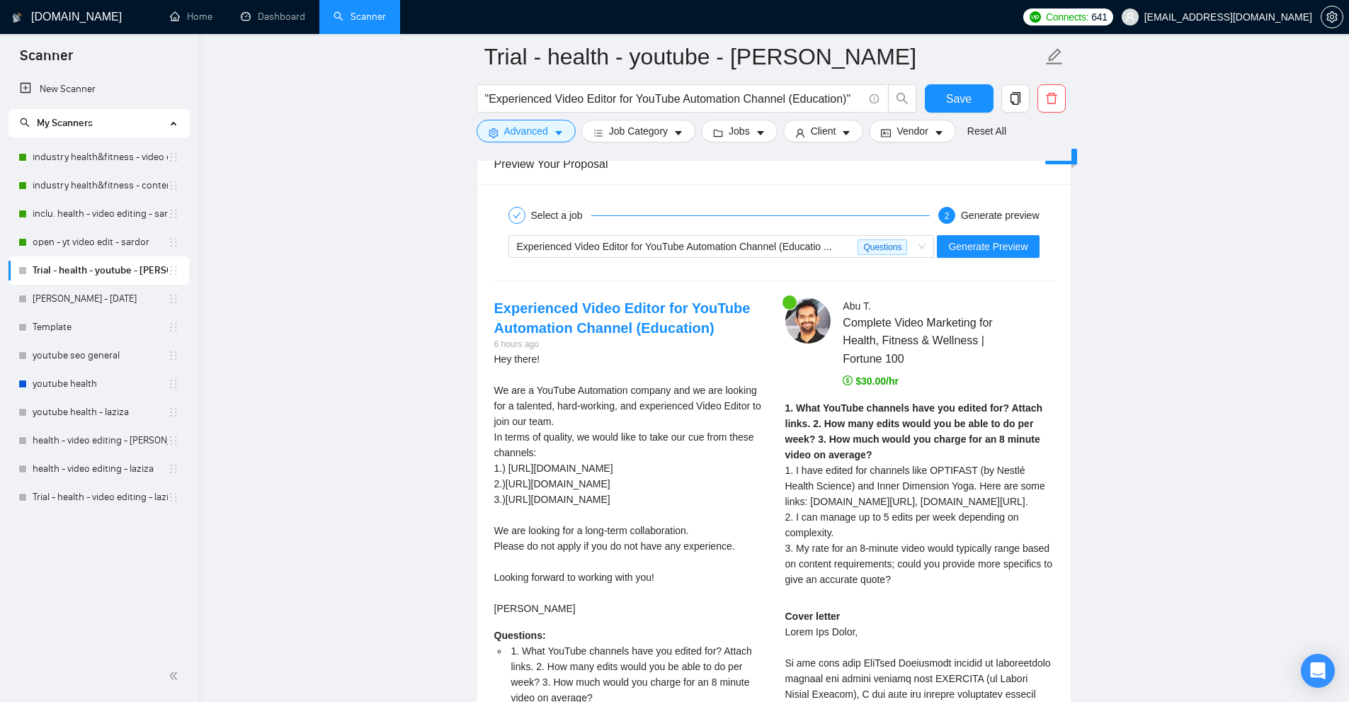
click at [915, 553] on div "1. What YouTube channels have you edited for? Attach links. 2. How many edits w…" at bounding box center [919, 493] width 268 height 187
drag, startPoint x: 915, startPoint y: 553, endPoint x: 782, endPoint y: 526, distance: 135.1
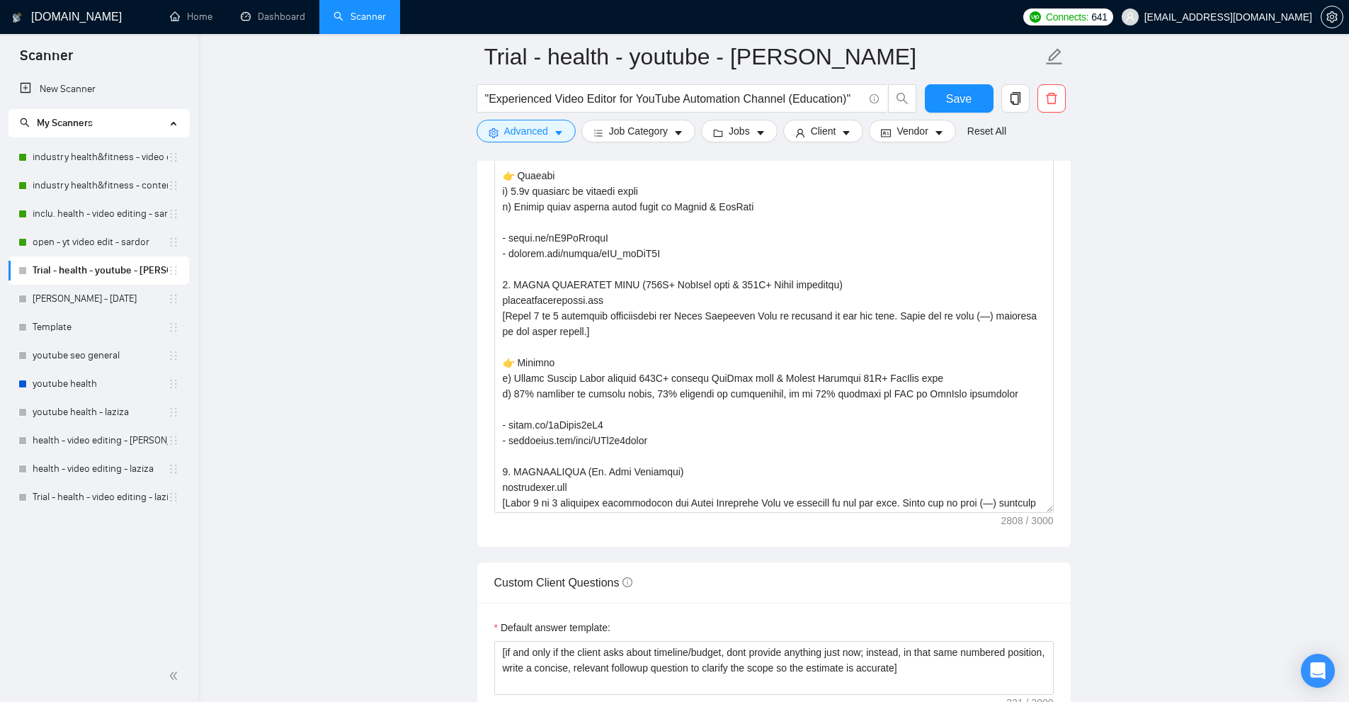
scroll to position [2228, 0]
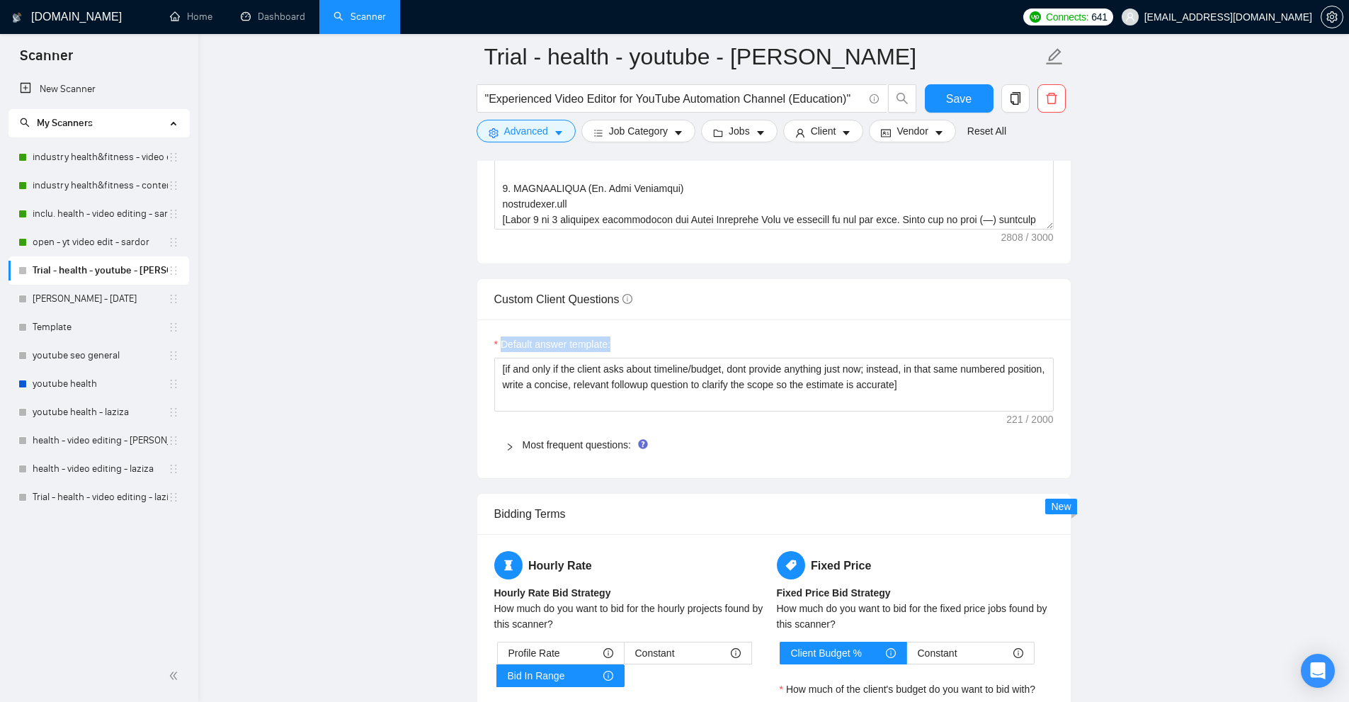
drag, startPoint x: 489, startPoint y: 325, endPoint x: 660, endPoint y: 322, distance: 170.6
click at [660, 322] on div "Default answer template: [if and only if the client asks about timeline/budget,…" at bounding box center [773, 398] width 593 height 159
click at [660, 336] on div "Default answer template:" at bounding box center [773, 346] width 559 height 21
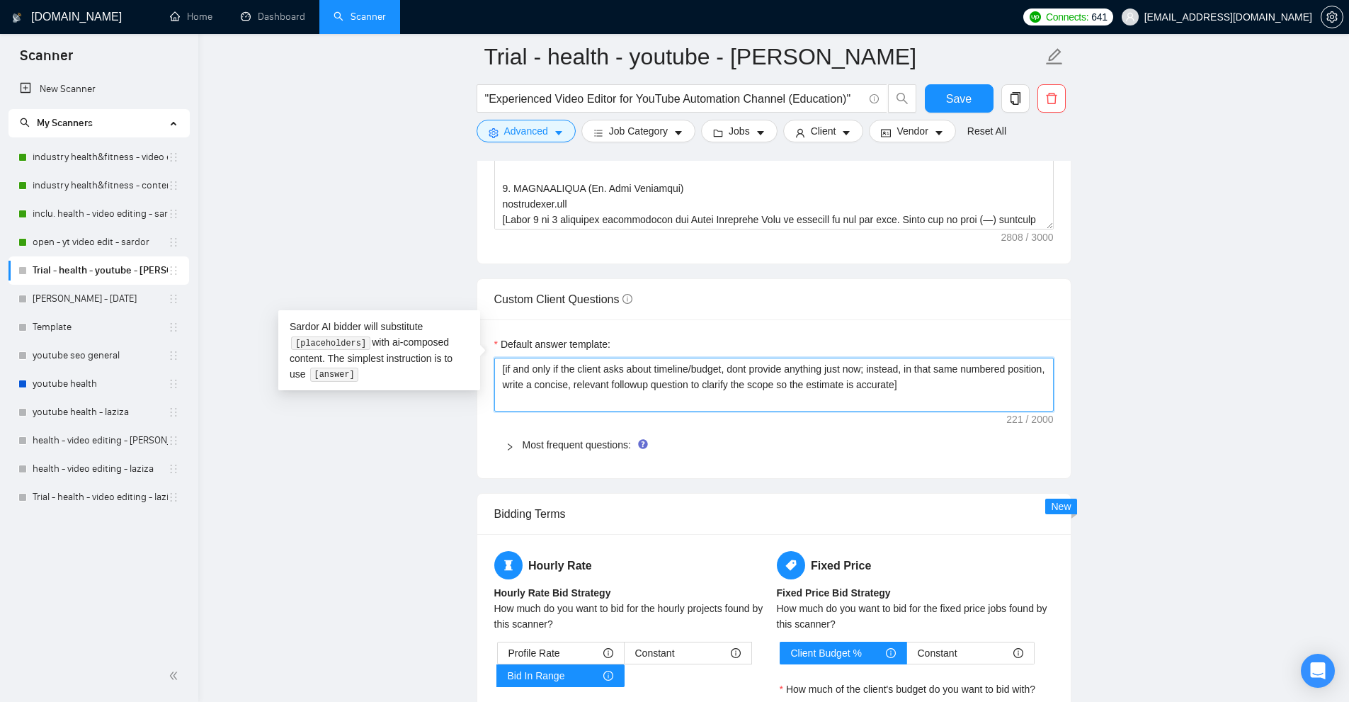
drag, startPoint x: 864, startPoint y: 367, endPoint x: 358, endPoint y: 297, distance: 510.4
click at [358, 297] on main "Trial - health - youtube - sardor "Experienced Video Editor for YouTube Automat…" at bounding box center [773, 565] width 1105 height 5472
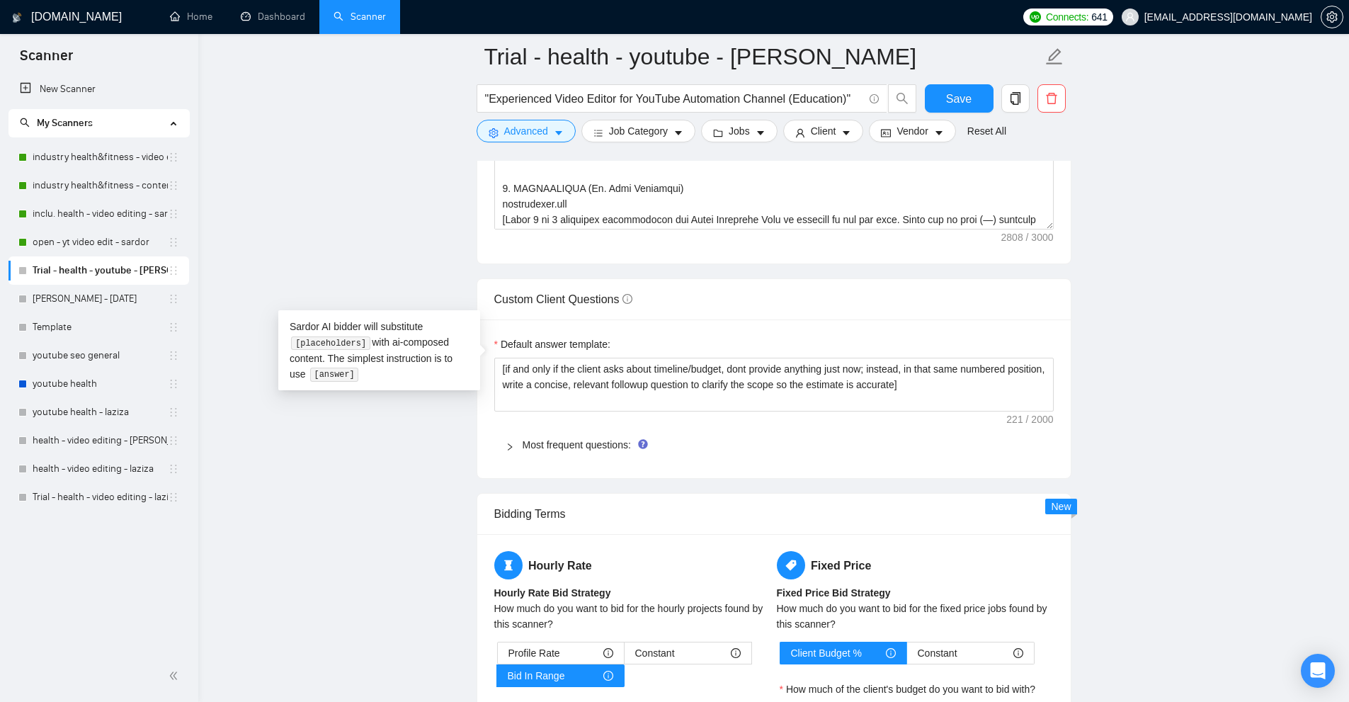
click at [1014, 390] on div "Default answer template: [if and only if the client asks about timeline/budget,…" at bounding box center [773, 398] width 593 height 159
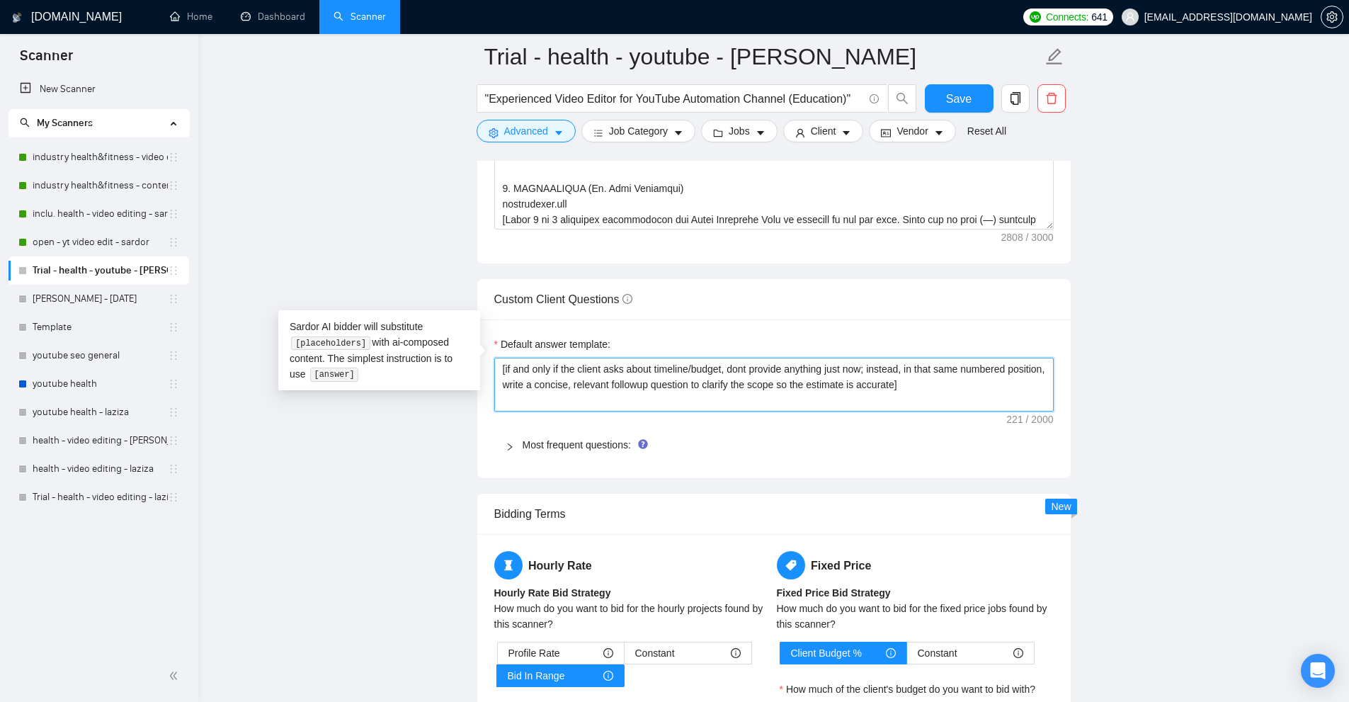
drag, startPoint x: 628, startPoint y: 337, endPoint x: 493, endPoint y: 314, distance: 137.1
click at [493, 319] on div "Default answer template: [if and only if the client asks about timeline/budget,…" at bounding box center [773, 398] width 593 height 159
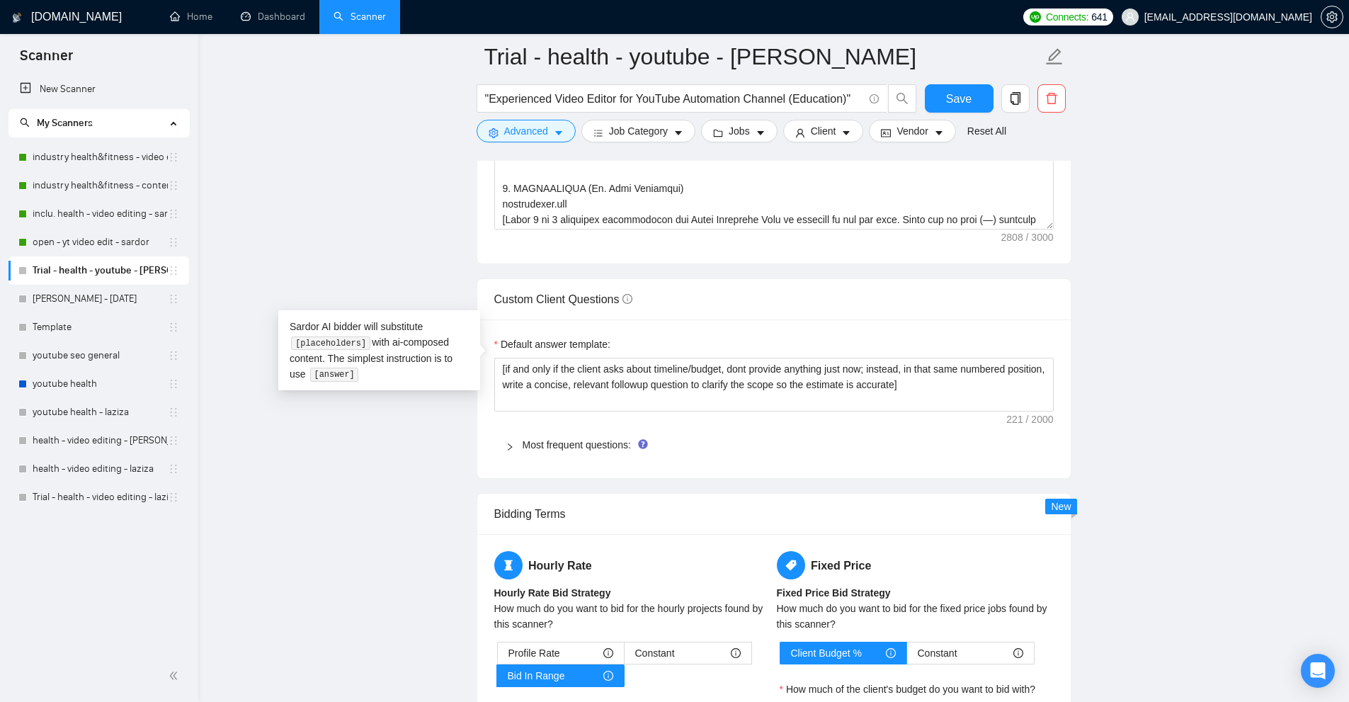
click at [721, 392] on div "Default answer template: [if and only if the client asks about timeline/budget,…" at bounding box center [773, 398] width 593 height 159
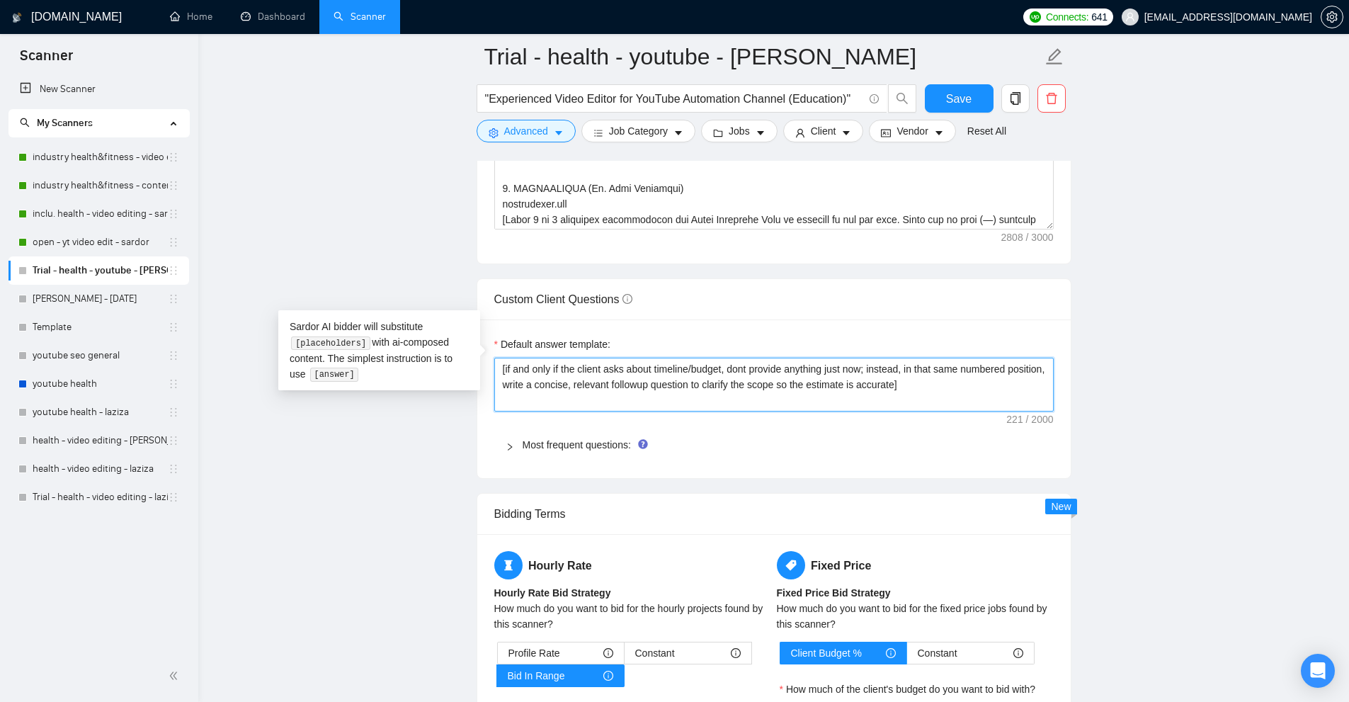
drag, startPoint x: 973, startPoint y: 365, endPoint x: 704, endPoint y: 359, distance: 269.1
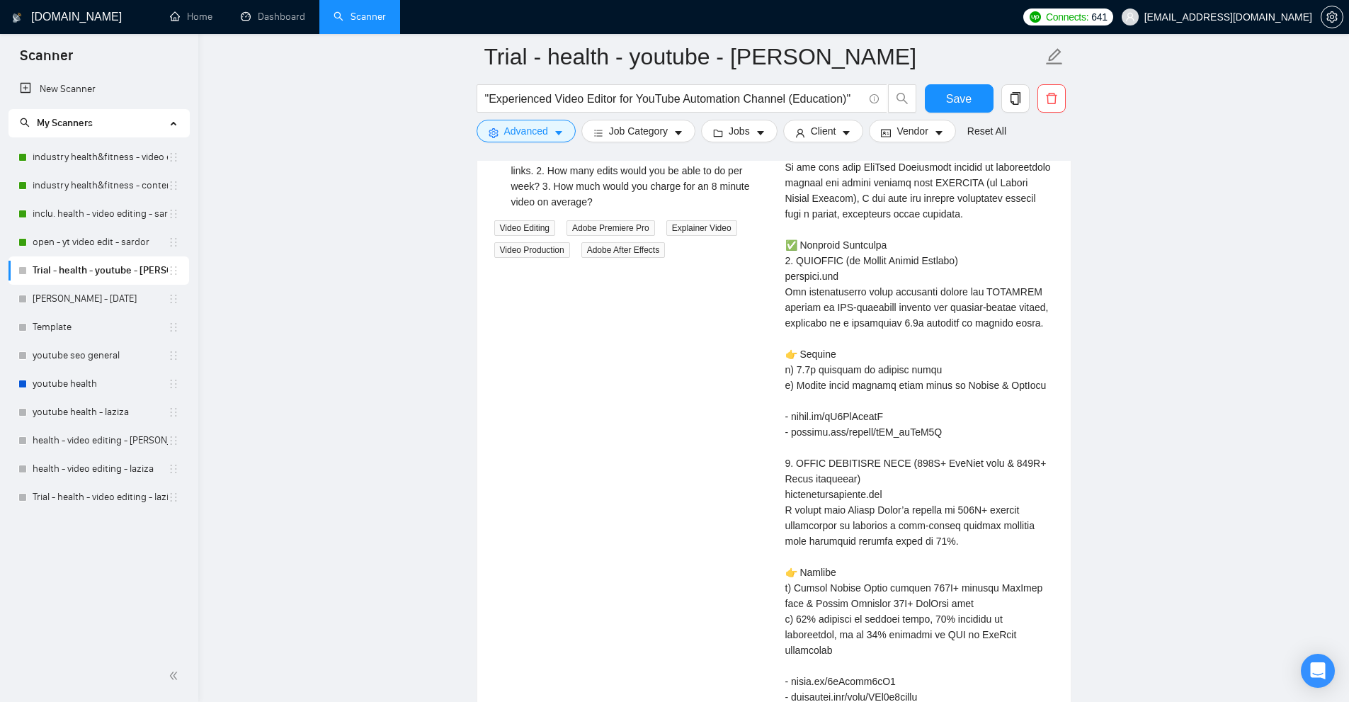
scroll to position [3219, 0]
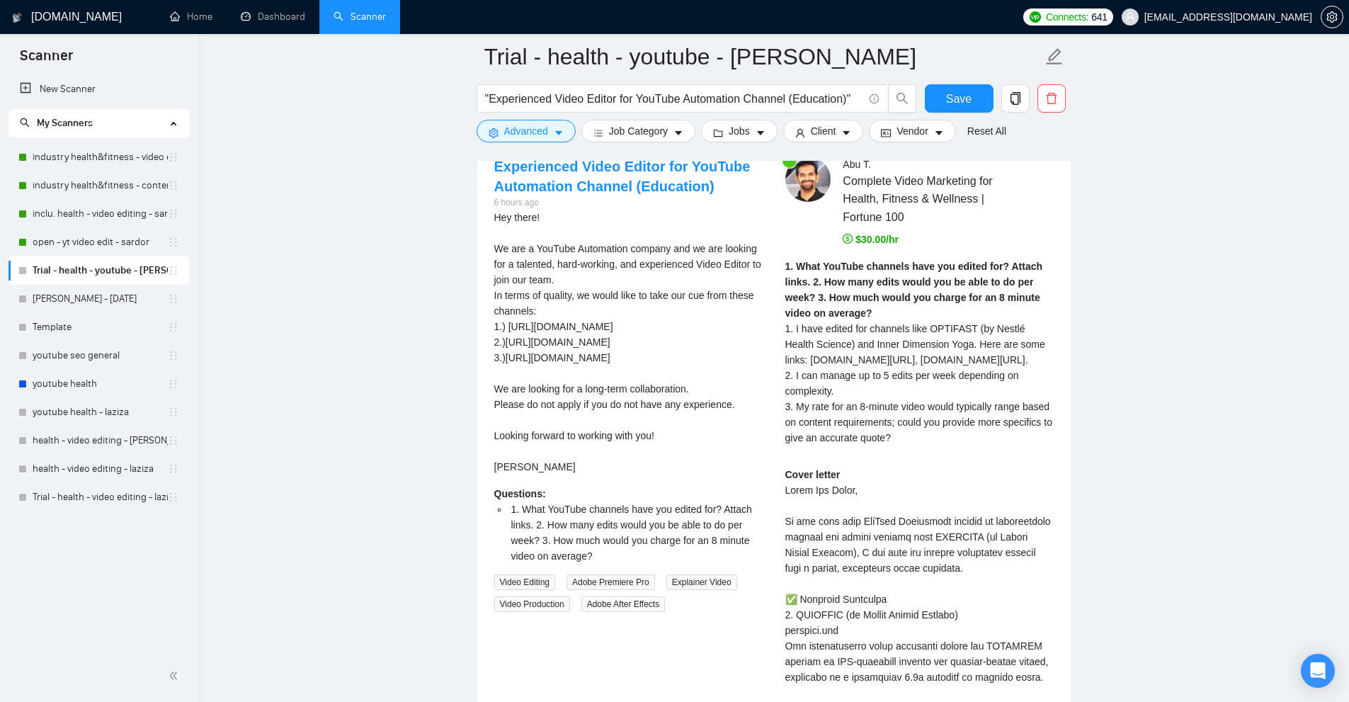
drag, startPoint x: 921, startPoint y: 418, endPoint x: 809, endPoint y: 379, distance: 118.4
click at [809, 379] on div "1. What YouTube channels have you edited for? Attach links. 2. How many edits w…" at bounding box center [919, 351] width 268 height 187
click at [835, 393] on span "1. I have edited for channels like OPTIFAST (by Nestlé Health Science) and Inne…" at bounding box center [918, 383] width 267 height 120
drag, startPoint x: 827, startPoint y: 387, endPoint x: 966, endPoint y: 413, distance: 141.1
click at [965, 411] on div "1. What YouTube channels have you edited for? Attach links. 2. How many edits w…" at bounding box center [919, 351] width 268 height 187
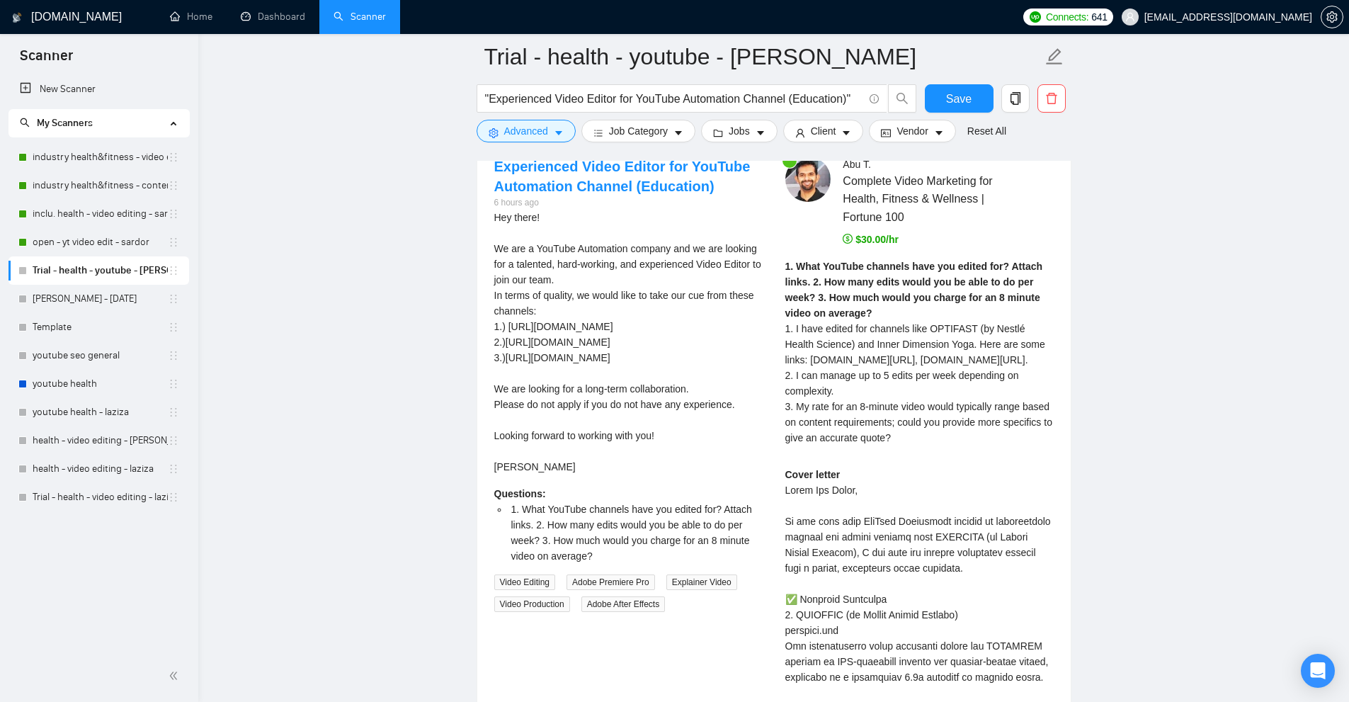
click at [966, 413] on div "1. What YouTube channels have you edited for? Attach links. 2. How many edits w…" at bounding box center [919, 351] width 268 height 187
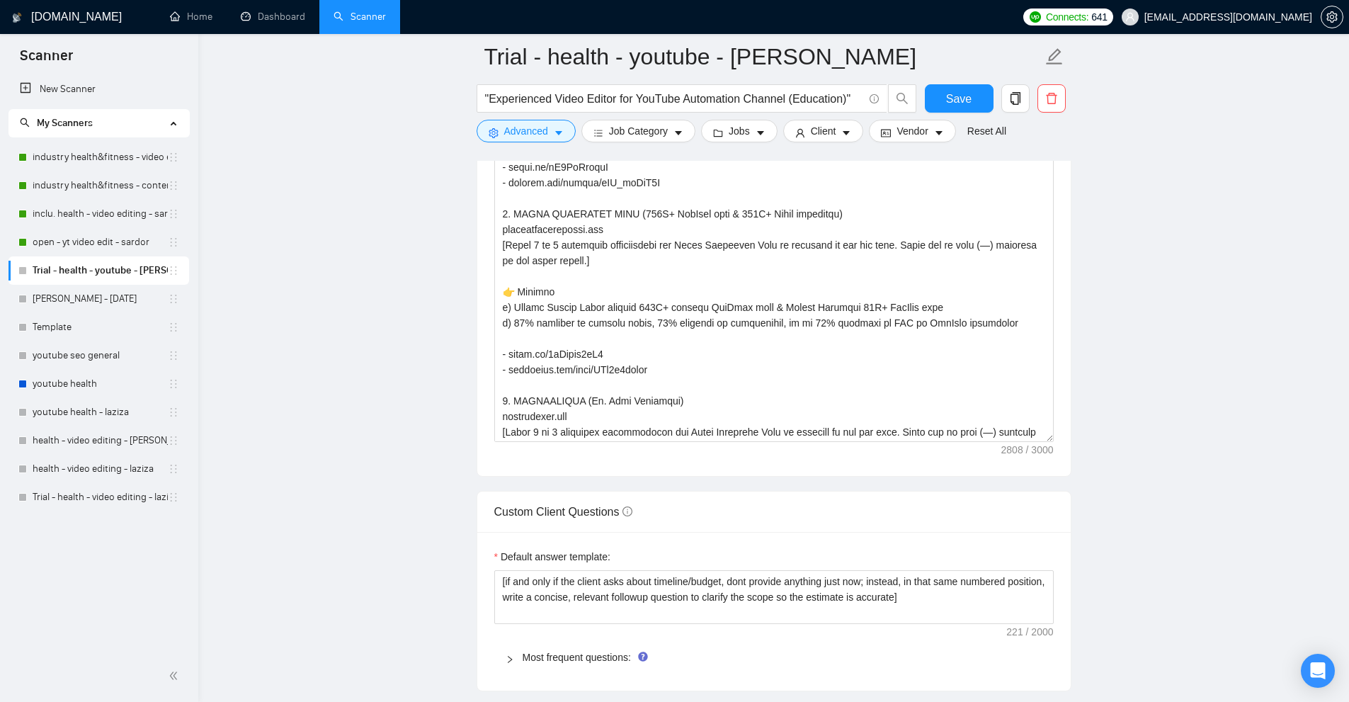
scroll to position [2369, 0]
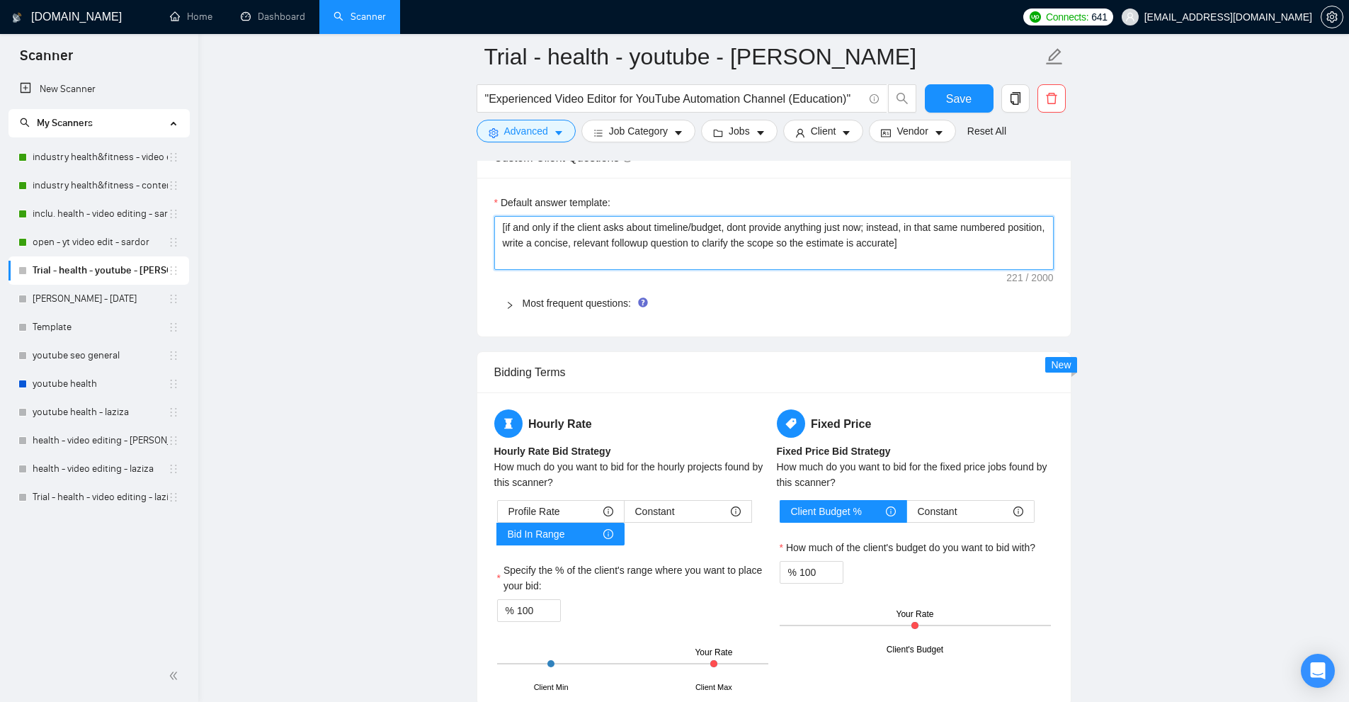
click at [949, 216] on textarea "[if and only if the client asks about timeline/budget, dont provide anything ju…" at bounding box center [773, 243] width 559 height 54
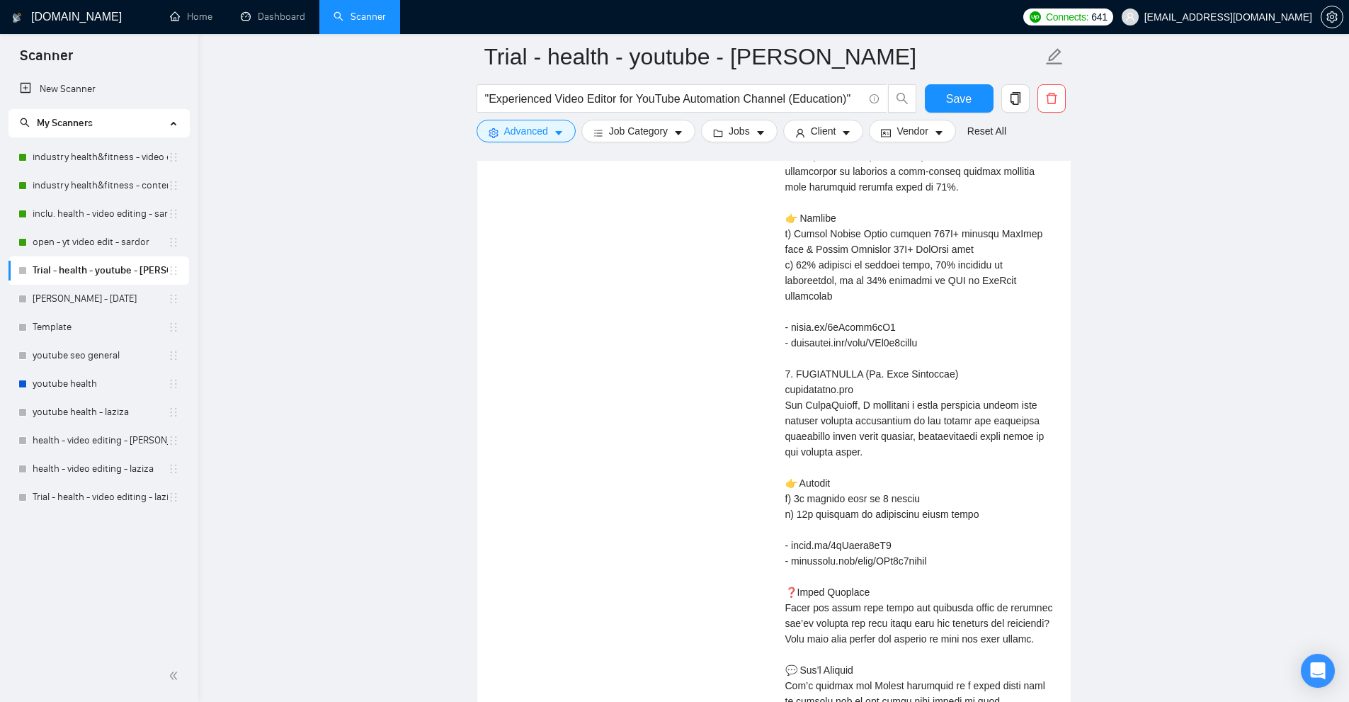
scroll to position [4352, 0]
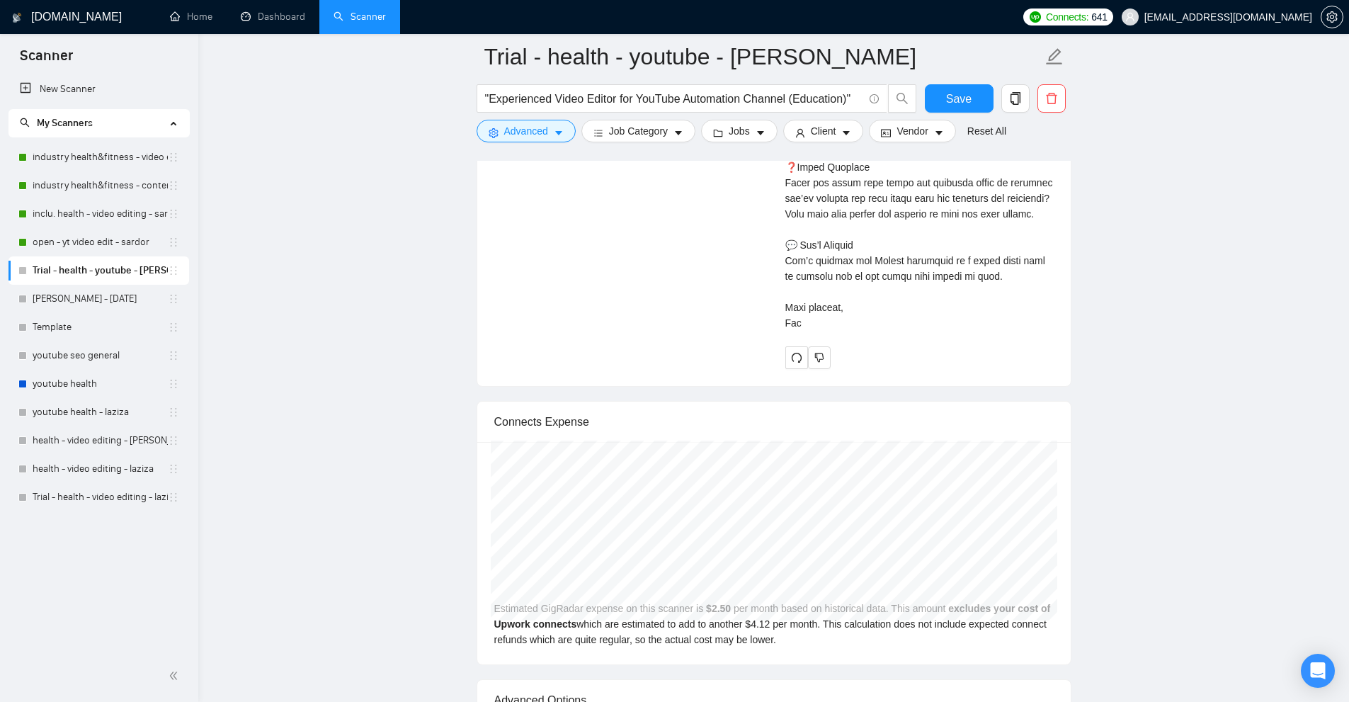
click at [793, 352] on icon "redo" at bounding box center [796, 357] width 11 height 11
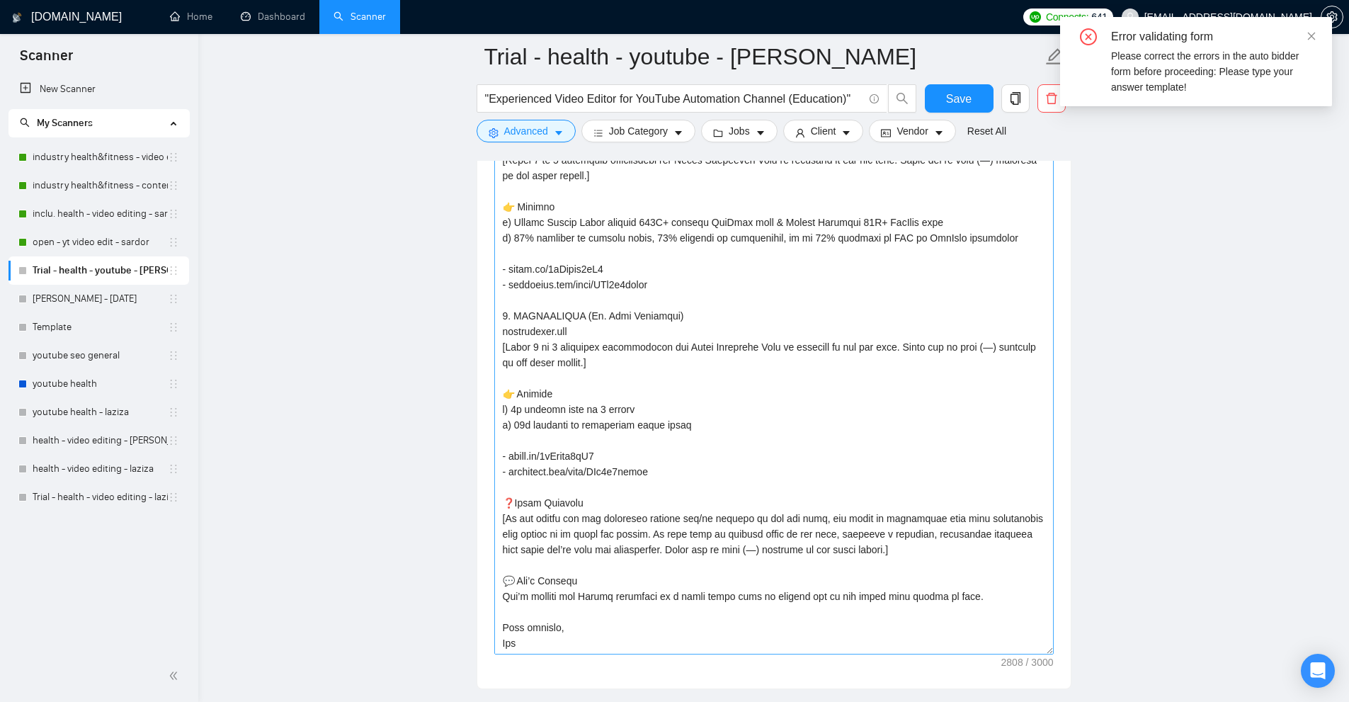
scroll to position [2228, 0]
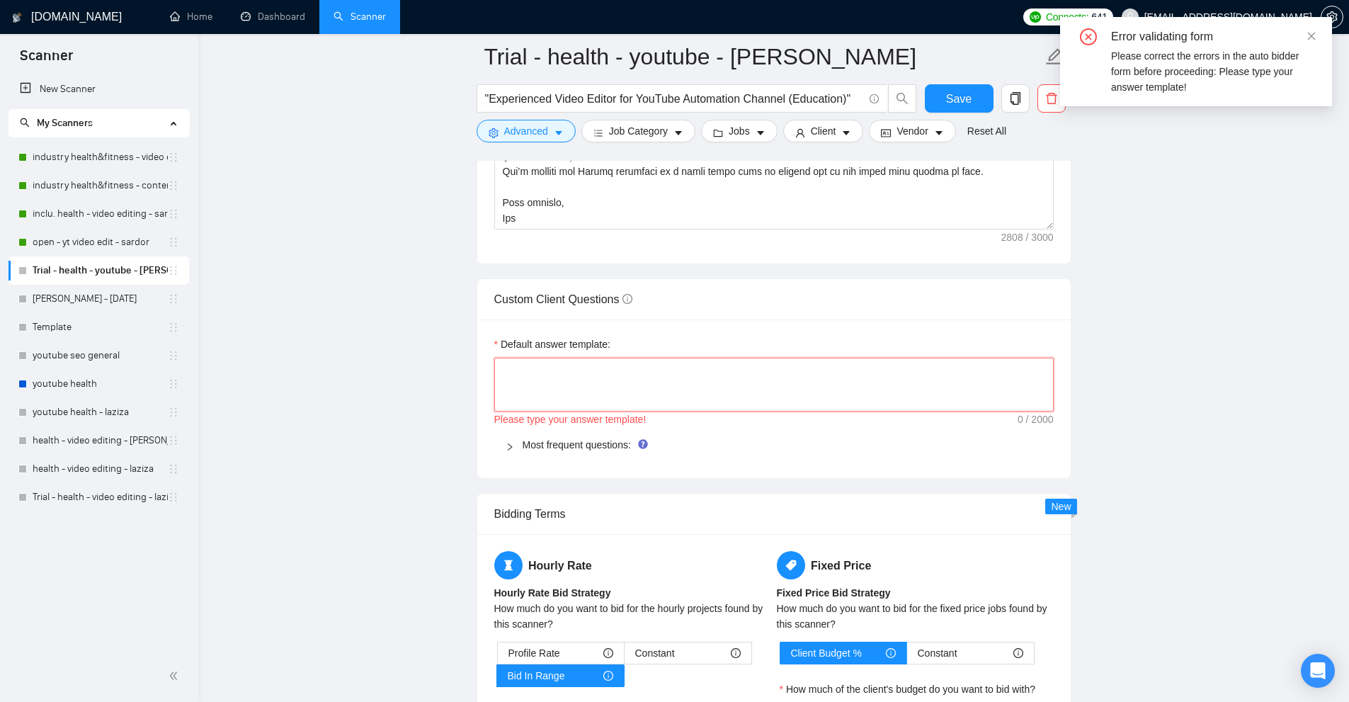
click at [635, 384] on textarea "Default answer template:" at bounding box center [773, 385] width 559 height 54
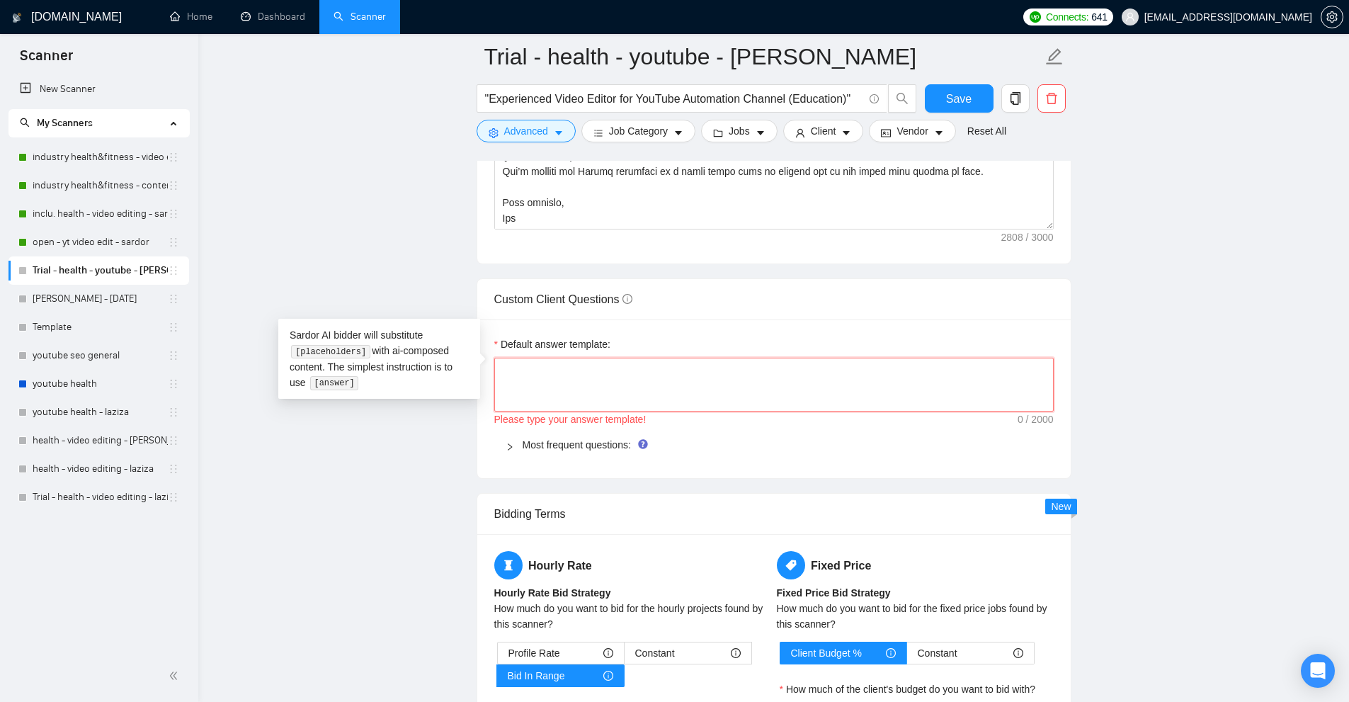
click at [654, 363] on textarea "Default answer template:" at bounding box center [773, 385] width 559 height 54
type textarea "["
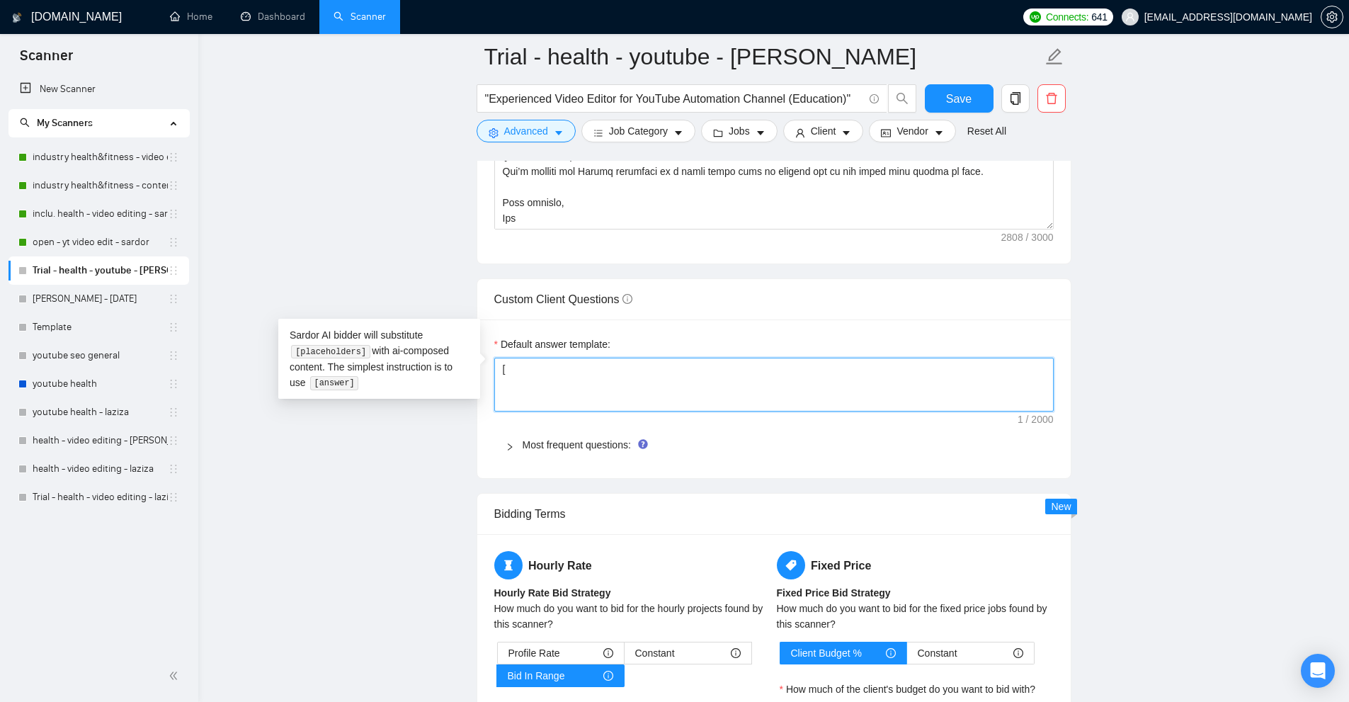
type textarea "[a"
type textarea "[ans"
type textarea "[answ"
type textarea "[answe"
type textarea "[answer"
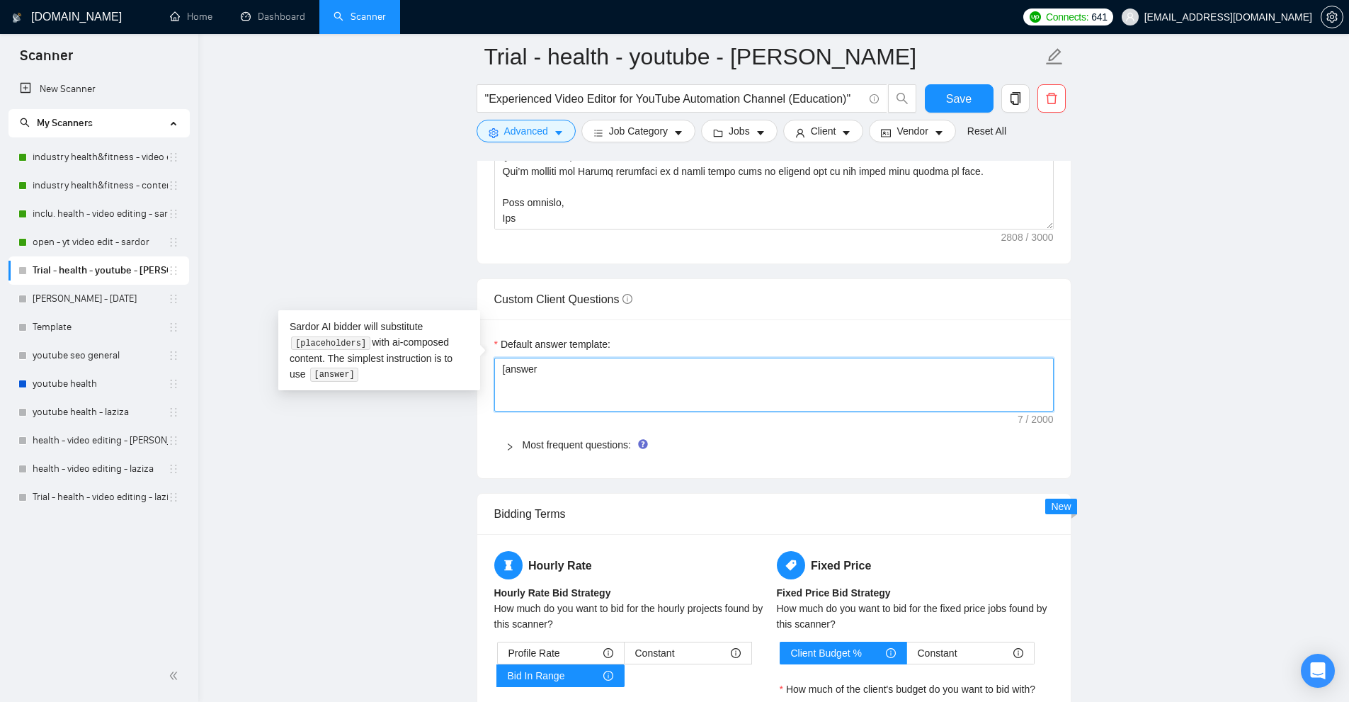
type textarea "[answer"
type textarea "[answer i"
type textarea "[answer if"
type textarea "[answer if c"
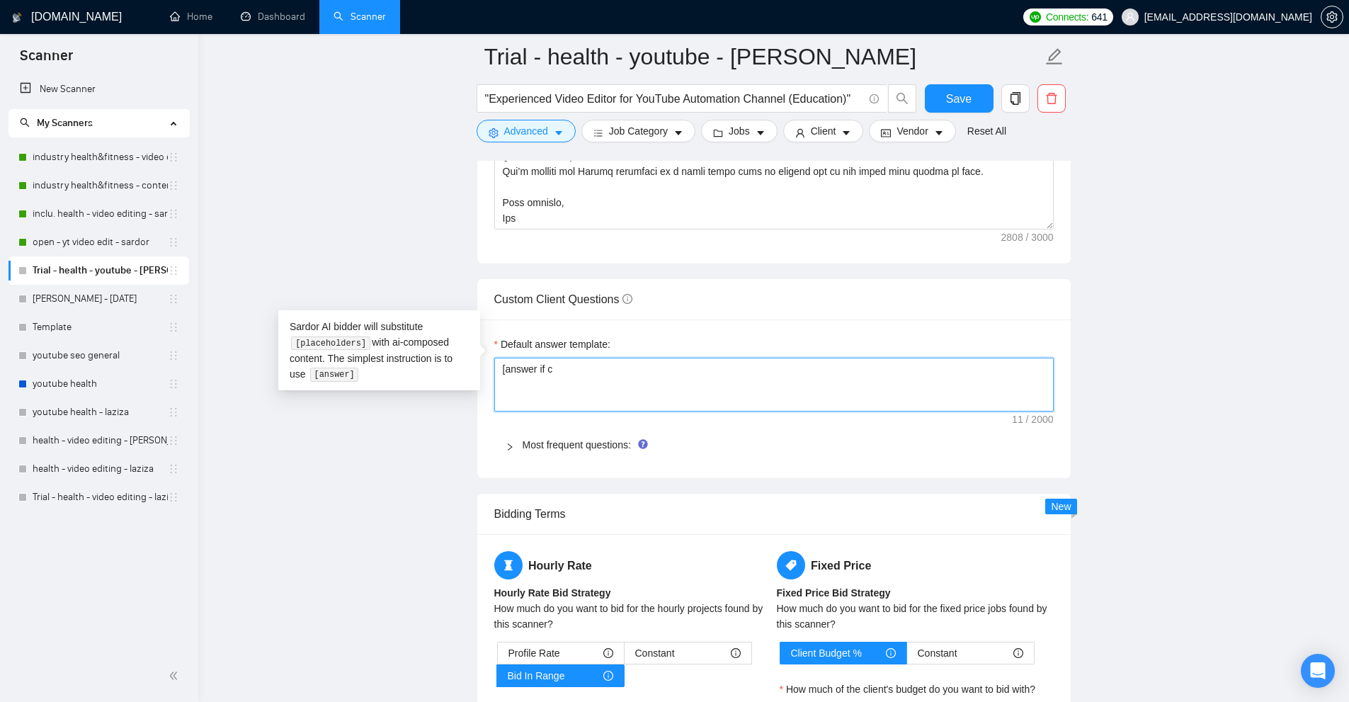
type textarea "[answer if ce"
type textarea "[answer if cer"
type textarea "[answer if cert"
type textarea "[answer if certa"
type textarea "[answer if certai"
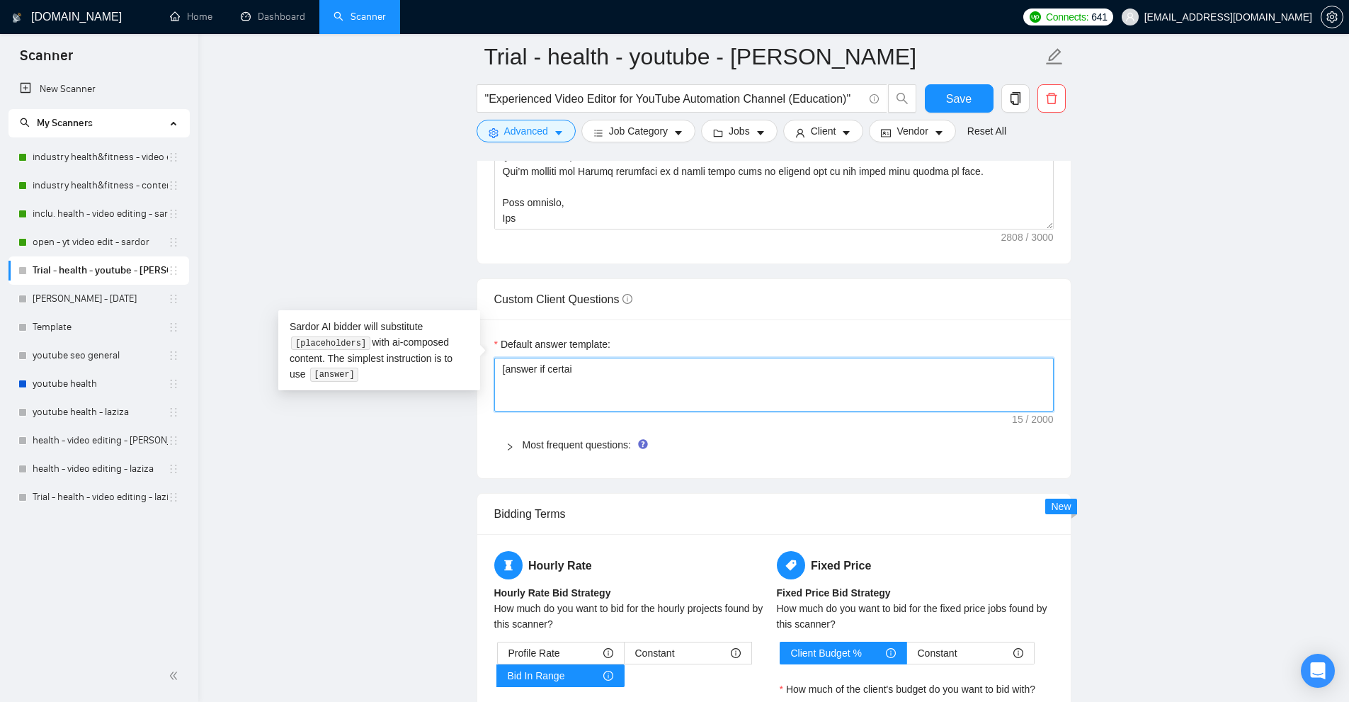
type textarea "[answer if certain"
type textarea "[answer if certain,"
type textarea "[answer if certain, o"
type textarea "[answer if certain, ot"
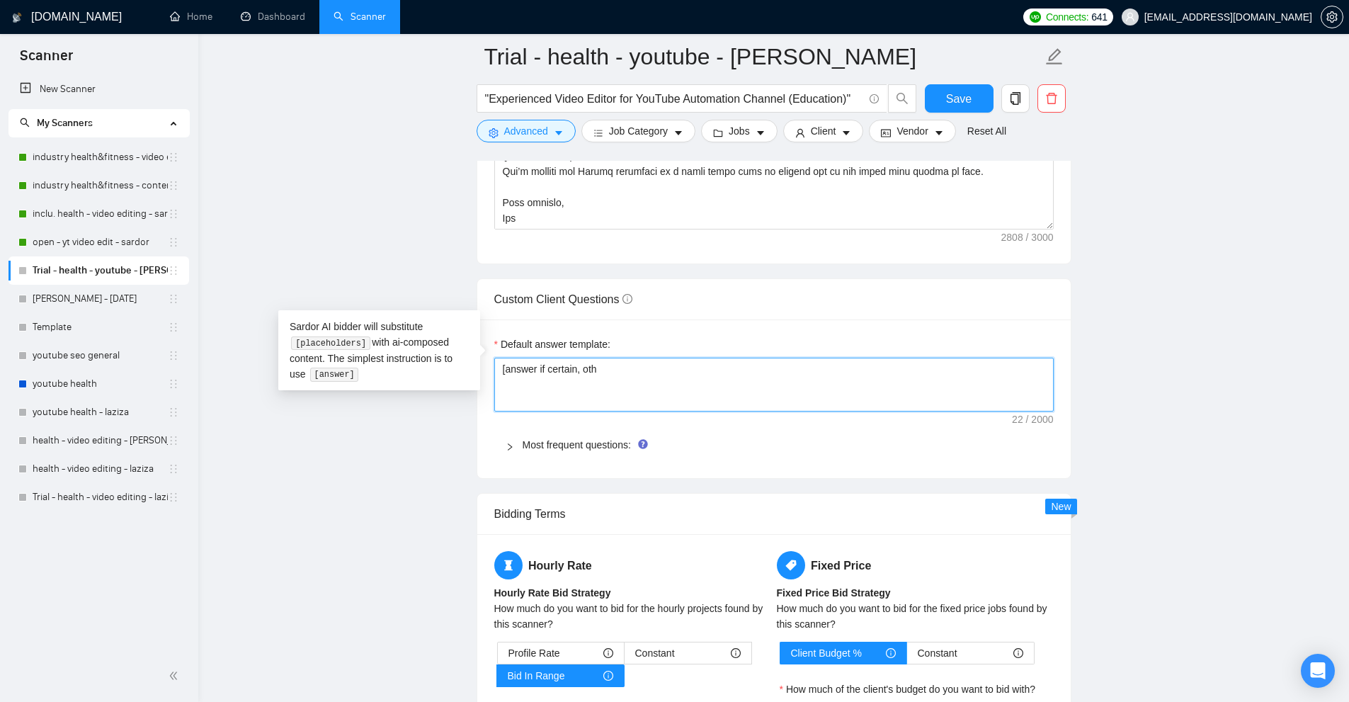
type textarea "[answer if certain, othe"
type textarea "[answer if certain, other"
type textarea "[answer if certain, otherw"
type textarea "[answer if certain, otherwi"
type textarea "[answer if certain, otherwis"
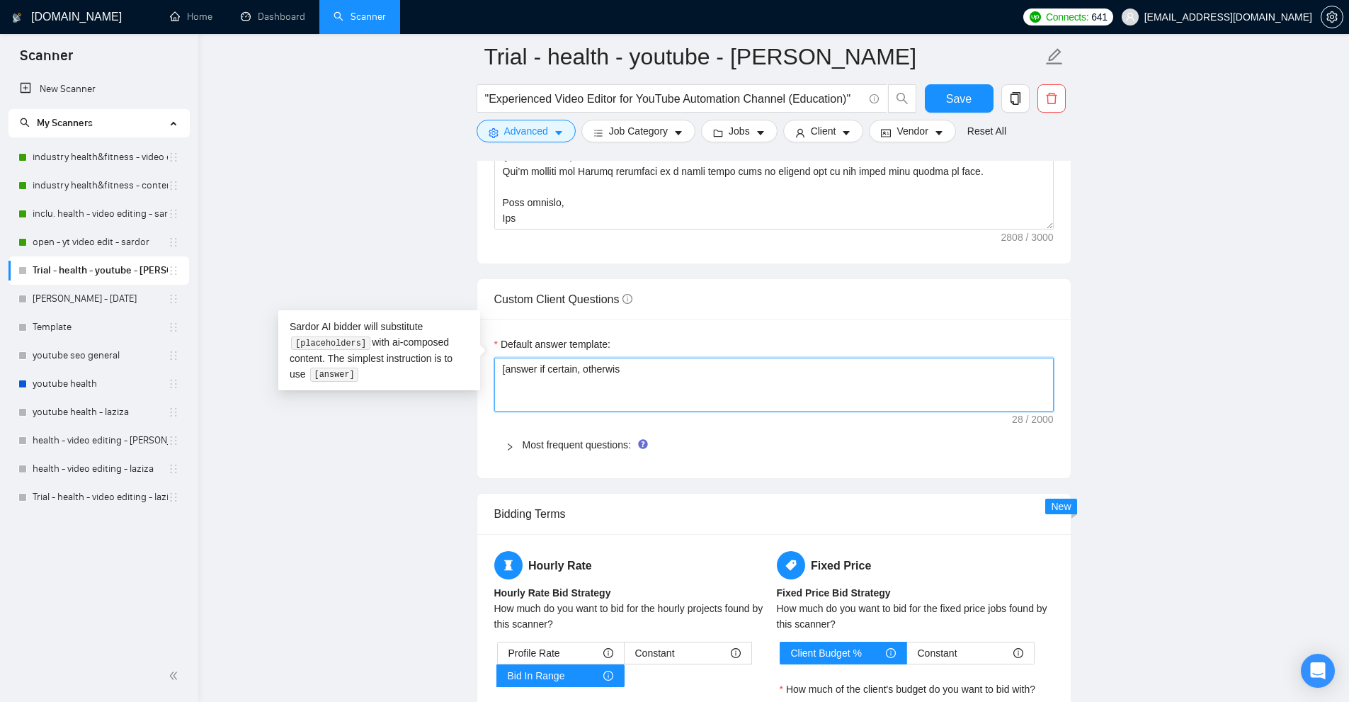
type textarea "[answer if certain, otherwise"
type textarea "[answer if certain, otherwise r"
type textarea "[answer if certain, otherwise re"
type textarea "[answer if certain, otherwise redi"
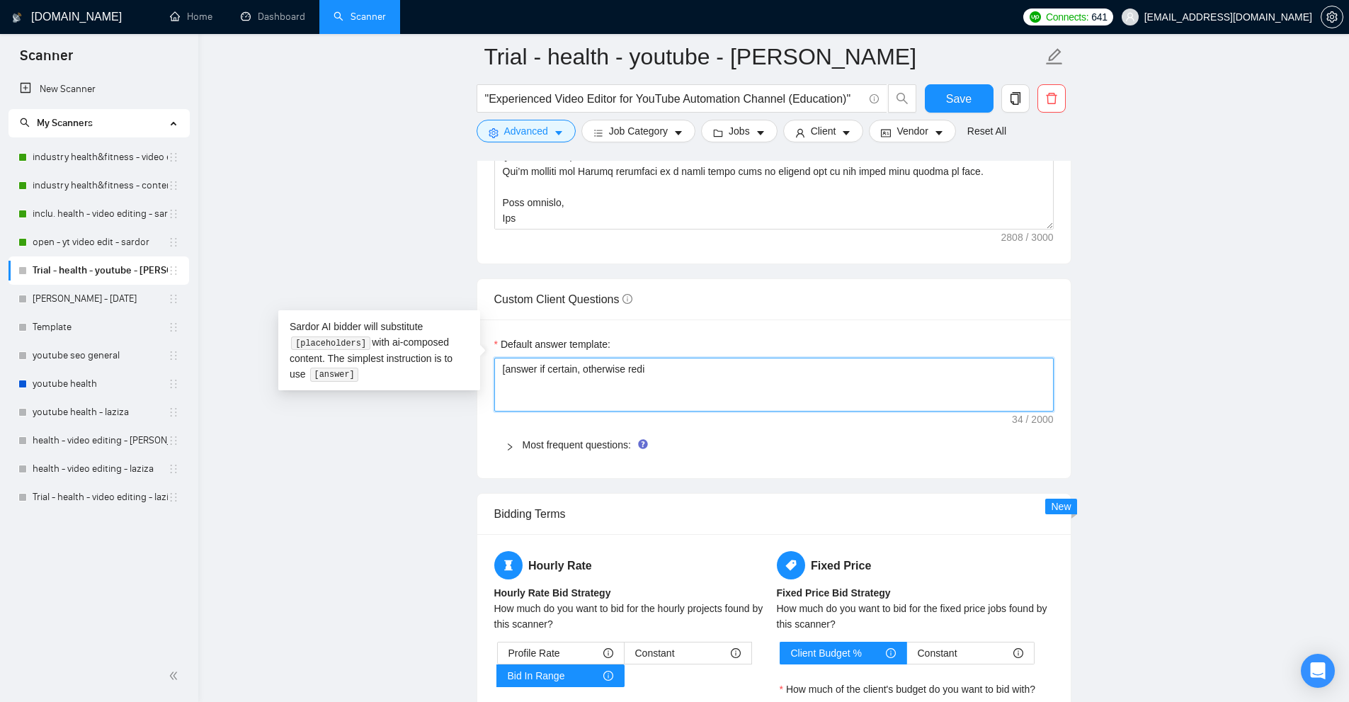
type textarea "[answer if certain, otherwise redir"
type textarea "[answer if certain, otherwise redire"
type textarea "[answer if certain, otherwise redirec"
type textarea "[answer if certain, otherwise redirect"
type textarea "[answer if certain, otherwise redirect t"
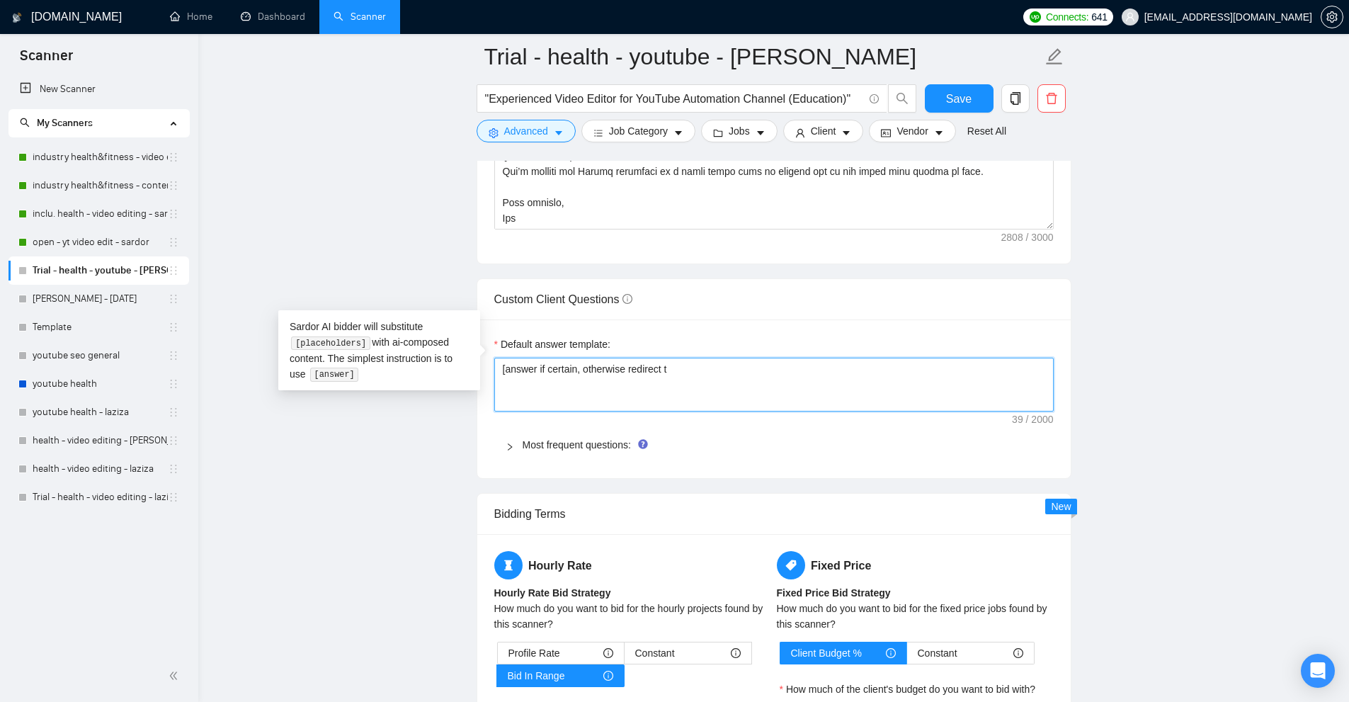
type textarea "[answer if certain, otherwise redirect to"
type textarea "[answer if certain, otherwise redirect to D"
type textarea "[answer if certain, otherwise redirect to DR"
type textarea "[answer if certain, otherwise redirect to D"
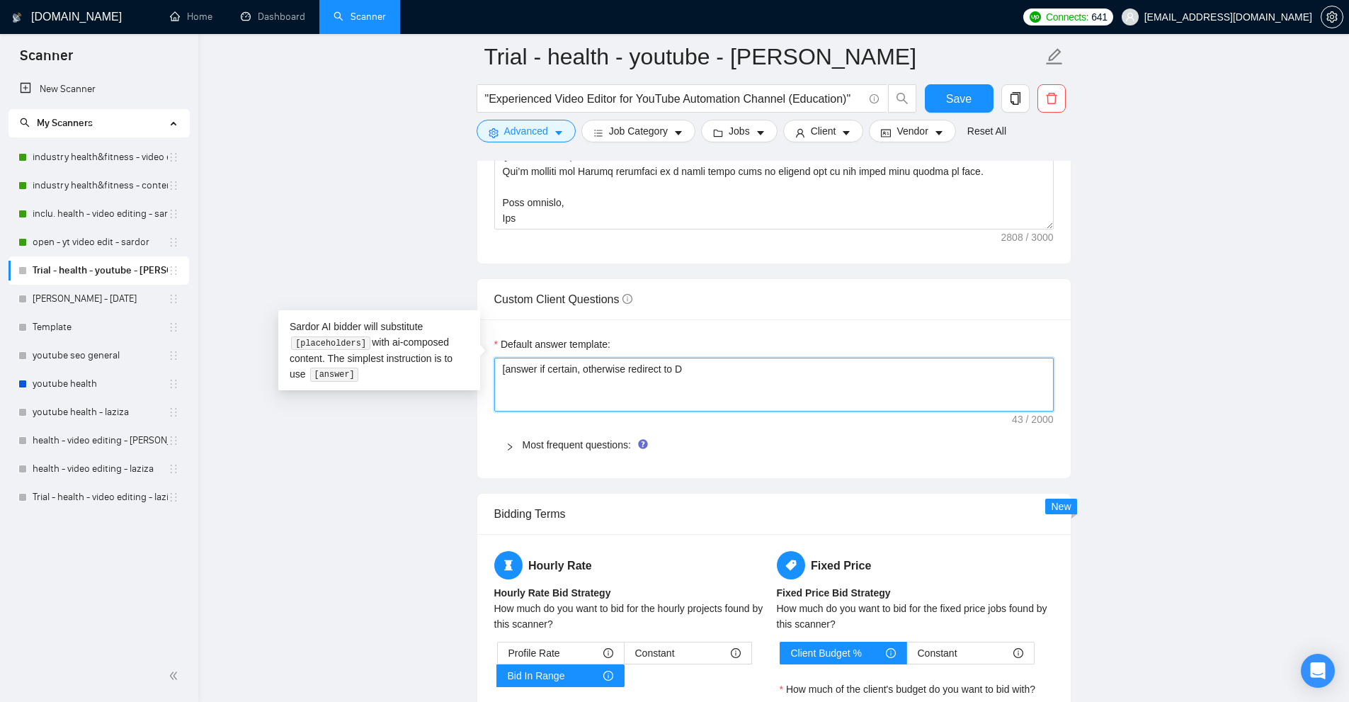
type textarea "[answer if certain, otherwise redirect to DM"
type textarea "[answer if certain, otherwise redirect to DM\"
type textarea "[answer if certain, otherwise redirect to DM"
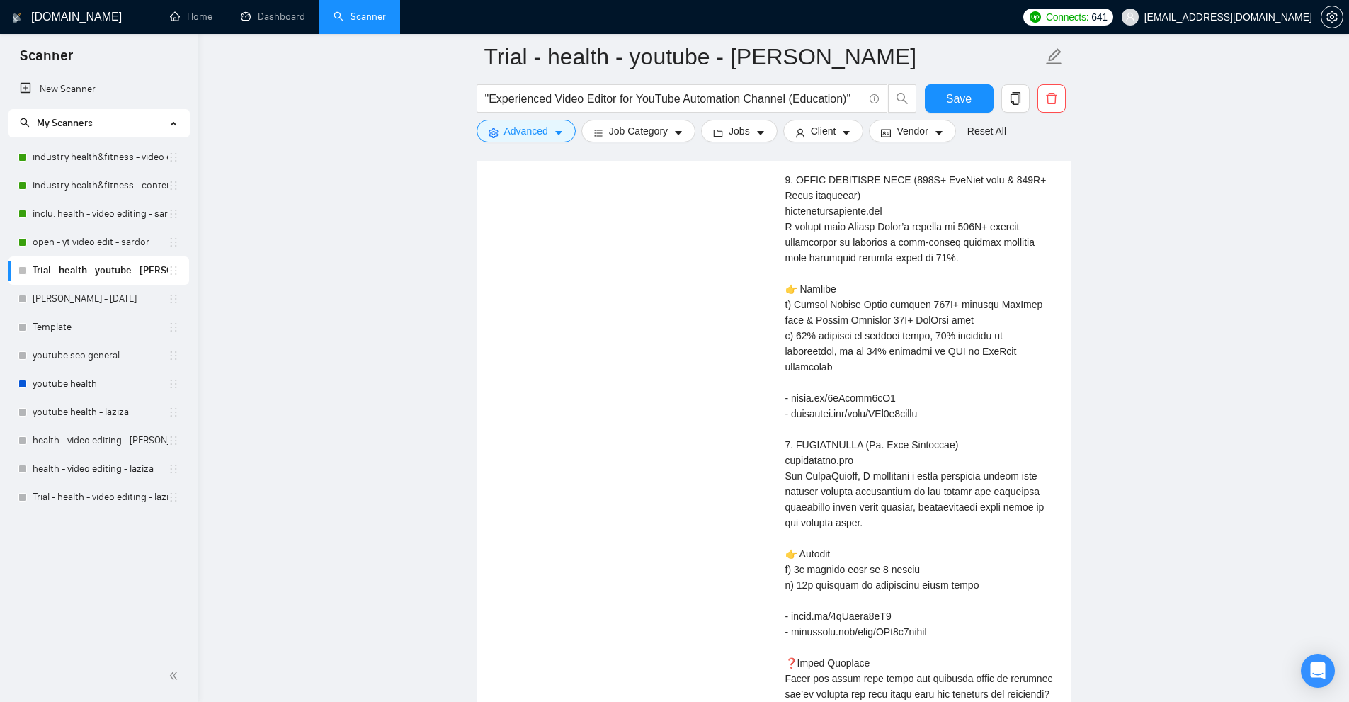
scroll to position [4352, 0]
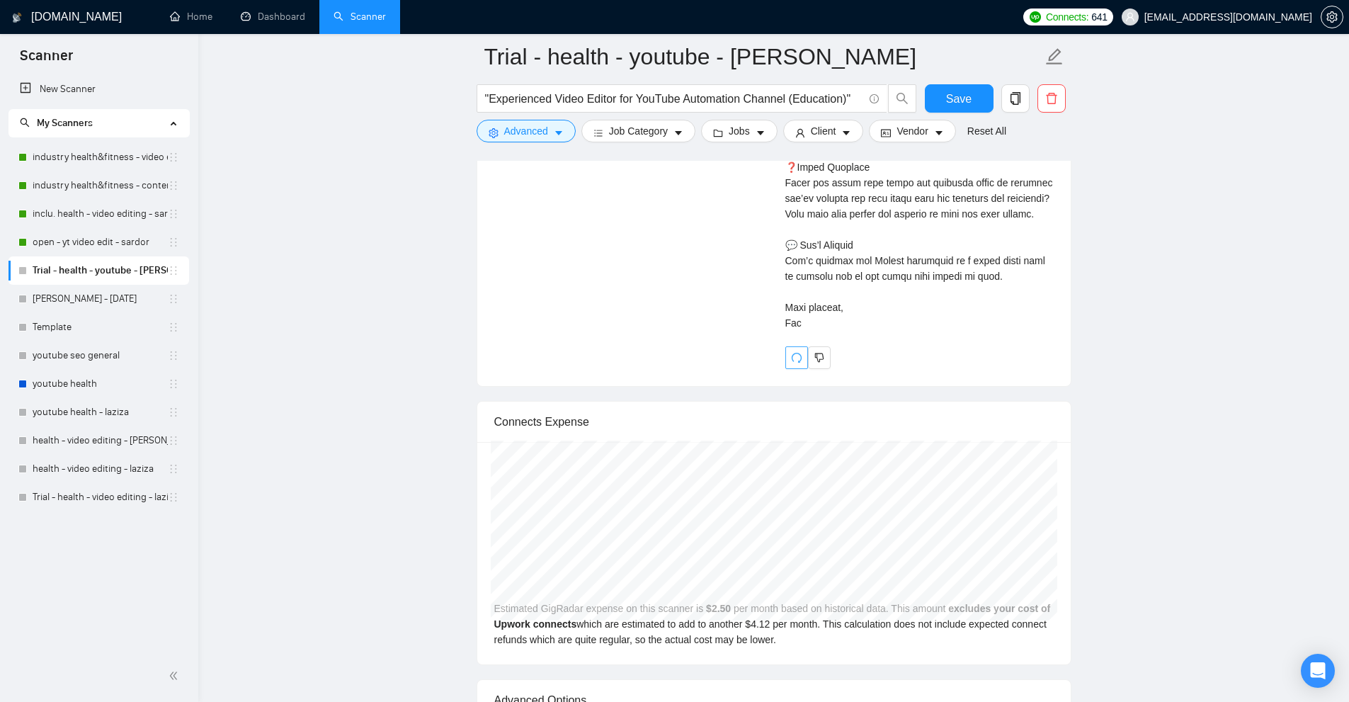
type textarea "[answer if certain, otherwise redirect to DM]"
click at [789, 352] on span "redo" at bounding box center [796, 357] width 21 height 11
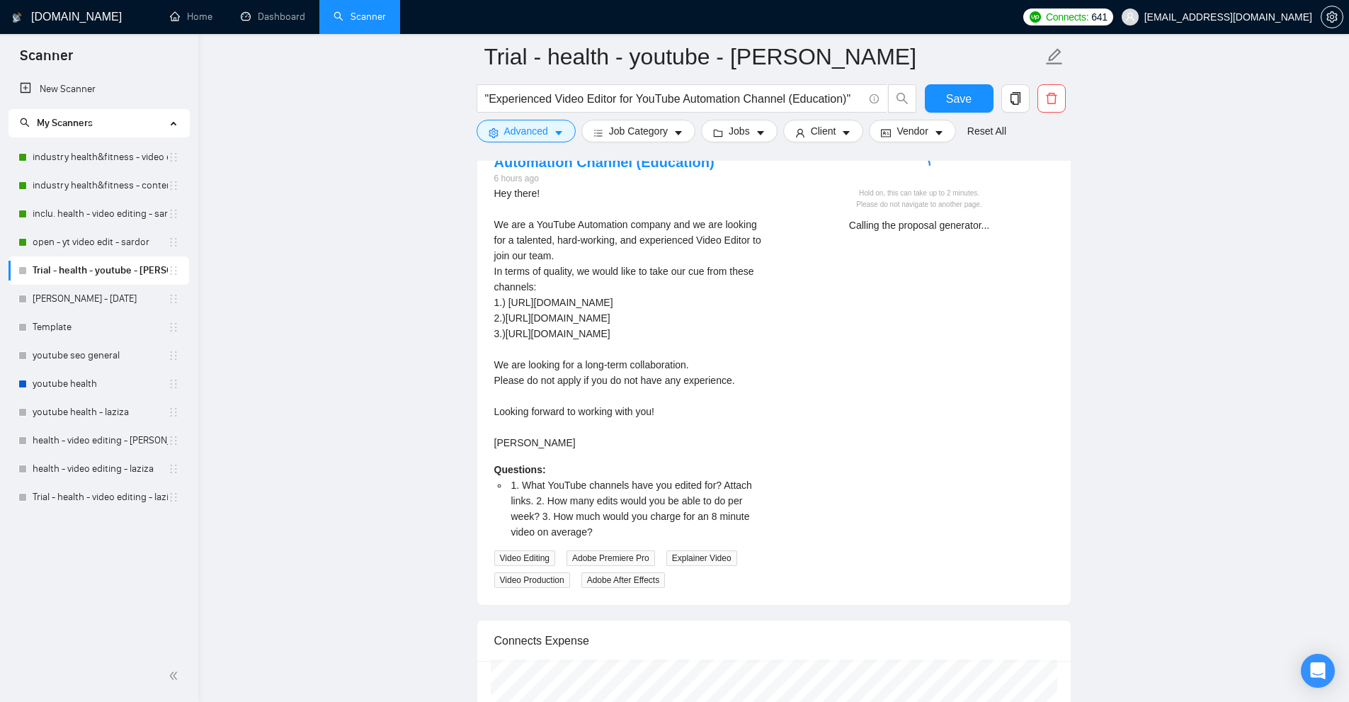
scroll to position [2960, 0]
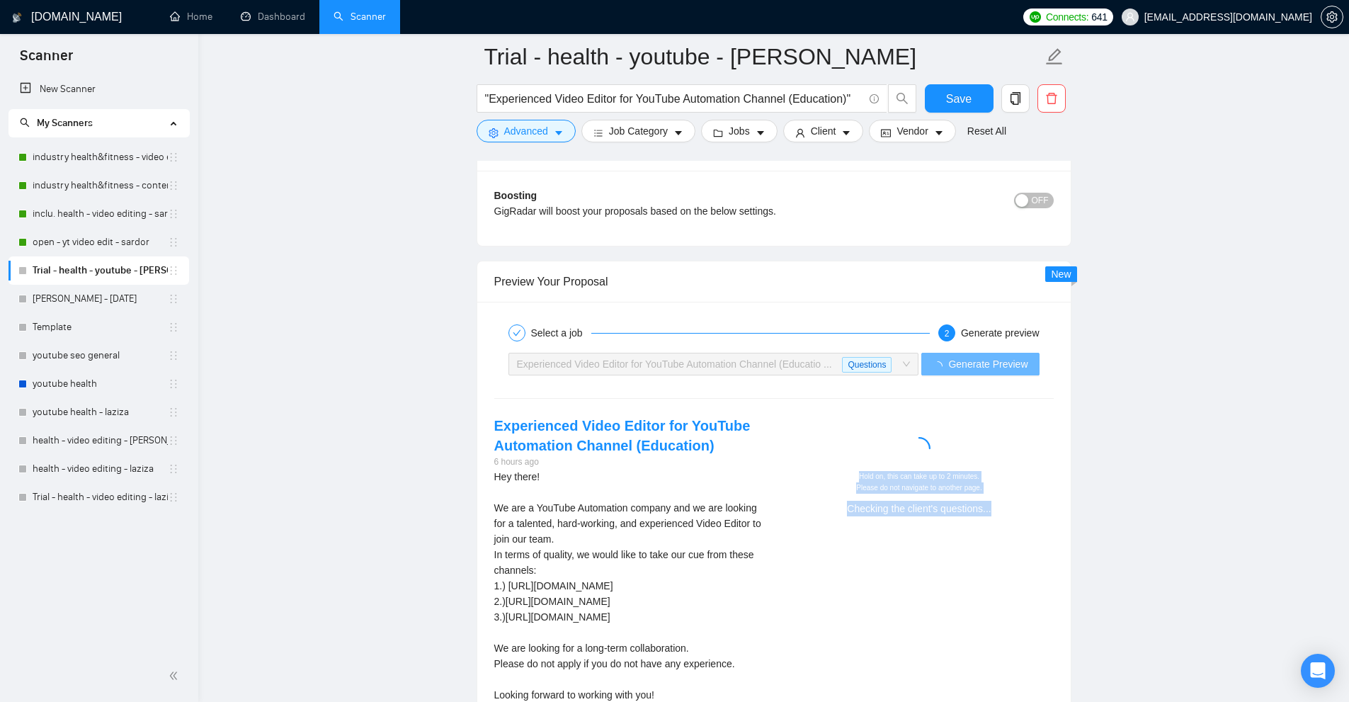
drag, startPoint x: 881, startPoint y: 478, endPoint x: 1009, endPoint y: 497, distance: 129.6
click at [1009, 497] on div "Hold on, this can take up to 2 minutes. Please do not navigate to another page.…" at bounding box center [919, 471] width 291 height 110
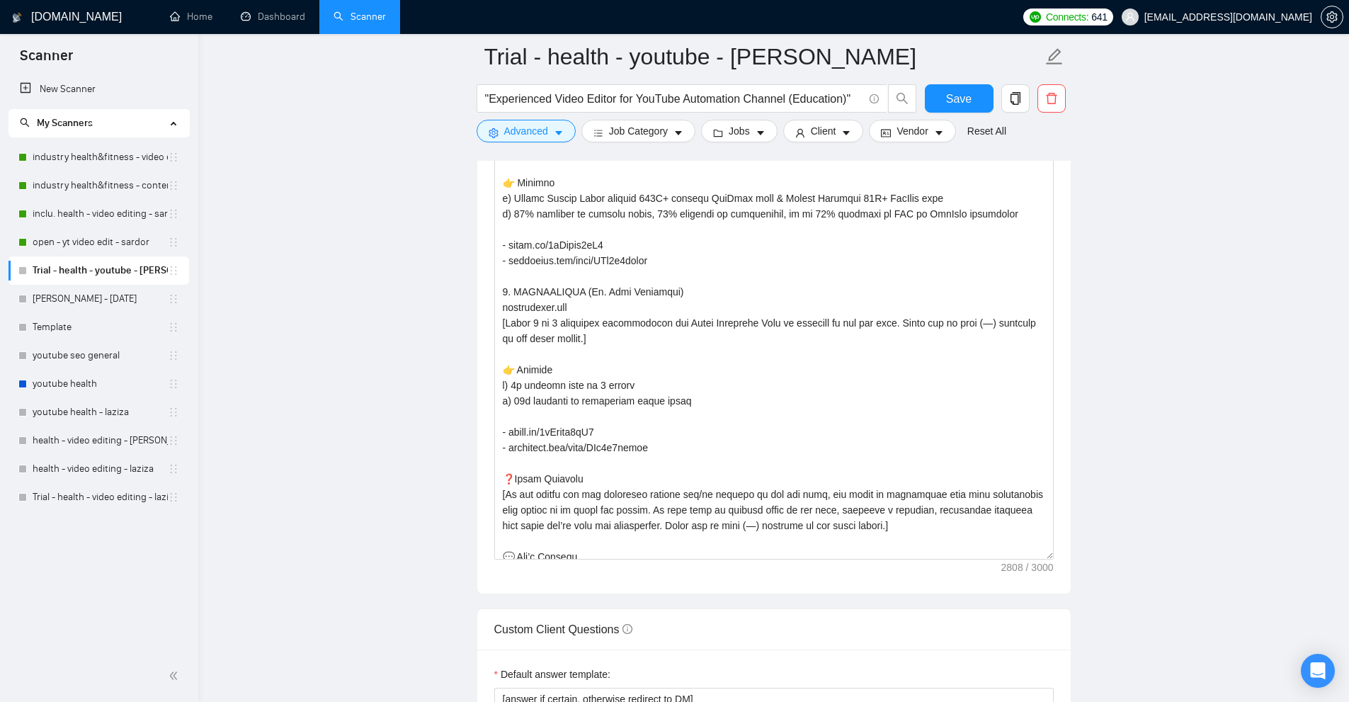
scroll to position [297, 0]
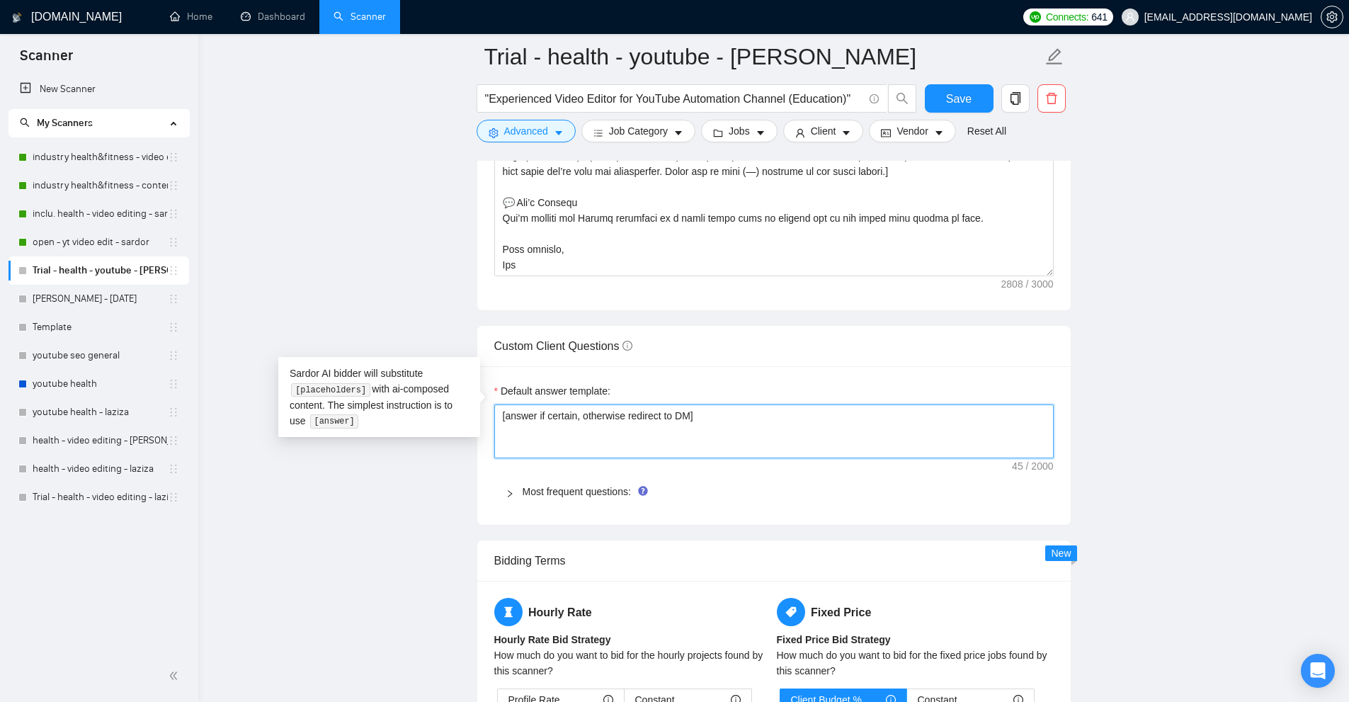
drag, startPoint x: 745, startPoint y: 402, endPoint x: 468, endPoint y: 392, distance: 277.0
click at [661, 404] on textarea "[answer if certain, otherwise redirect to DM]" at bounding box center [773, 431] width 559 height 54
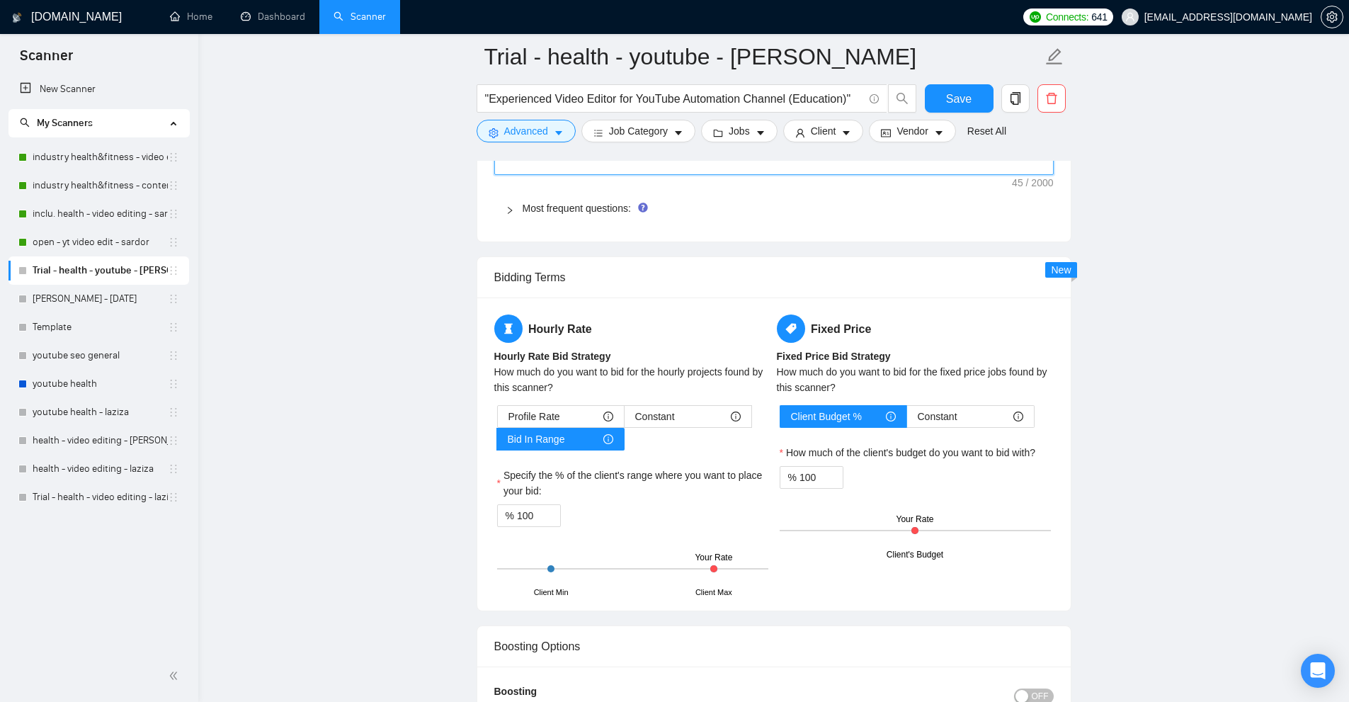
scroll to position [2393, 0]
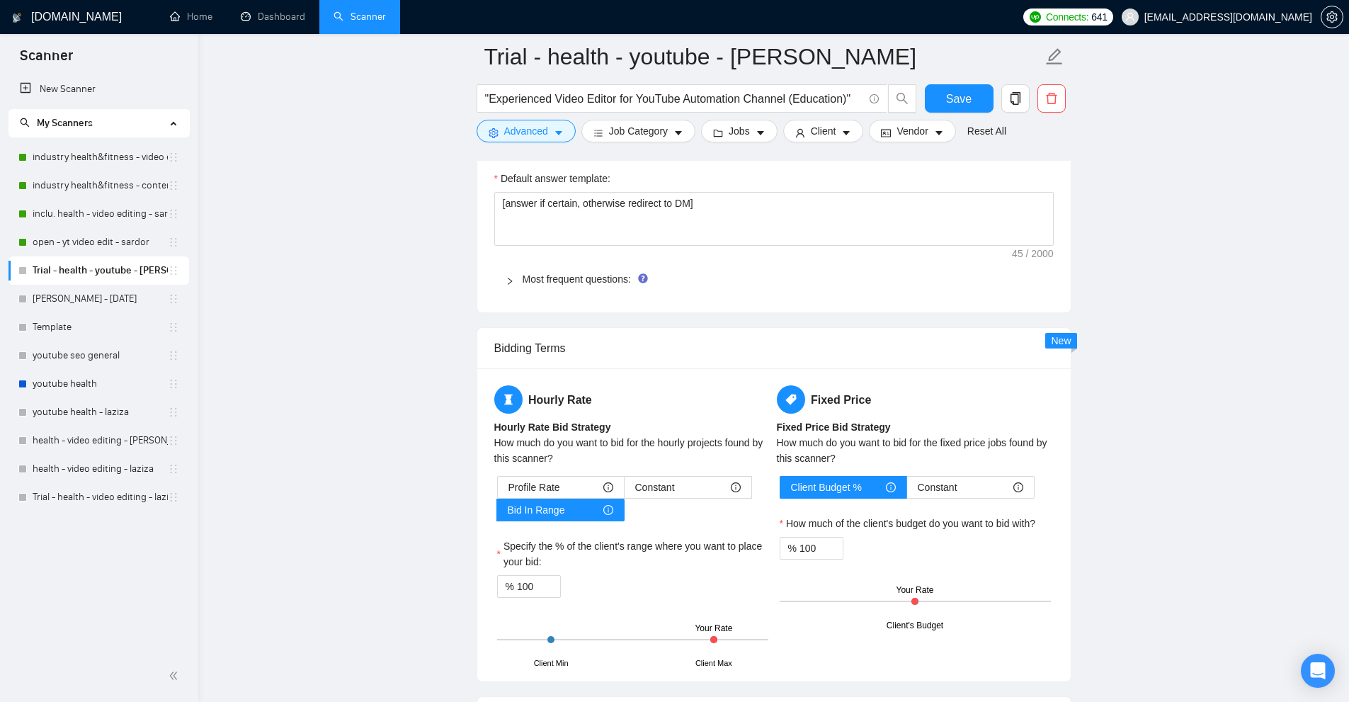
click at [573, 263] on div "Most frequent questions:" at bounding box center [773, 279] width 559 height 33
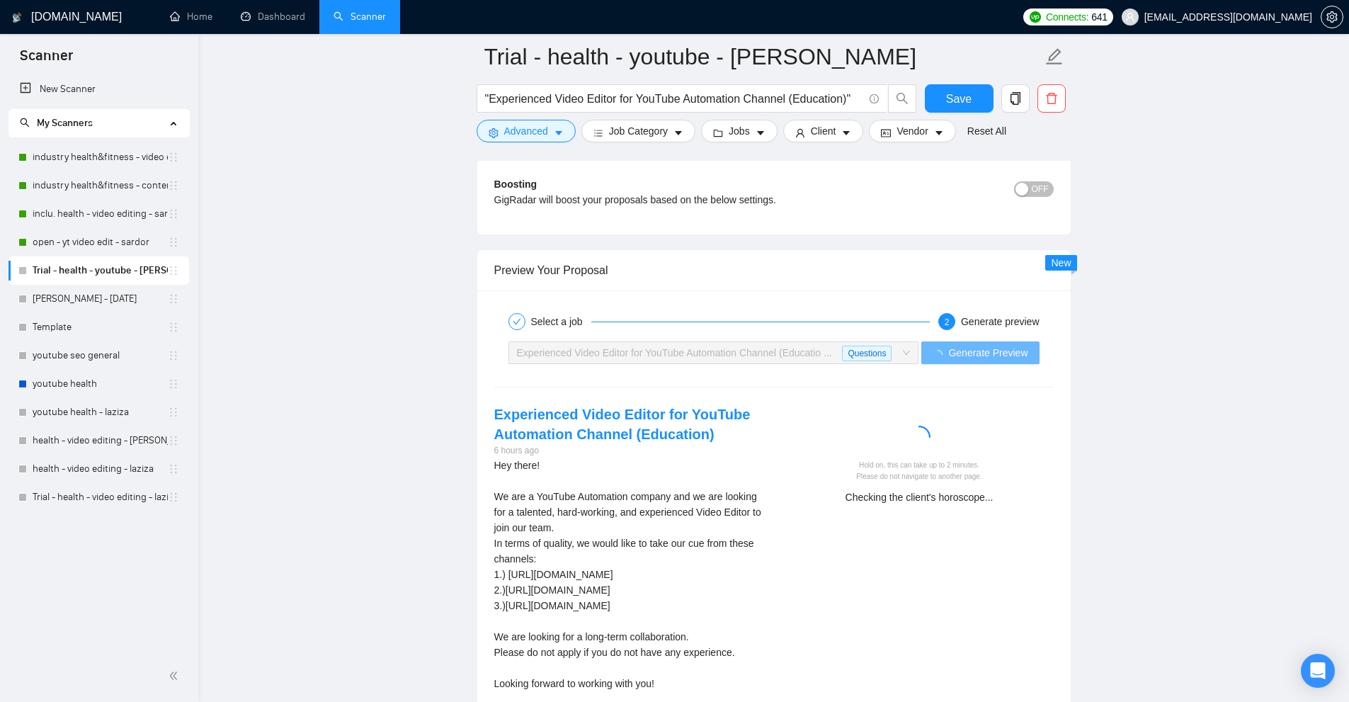
scroll to position [4446, 0]
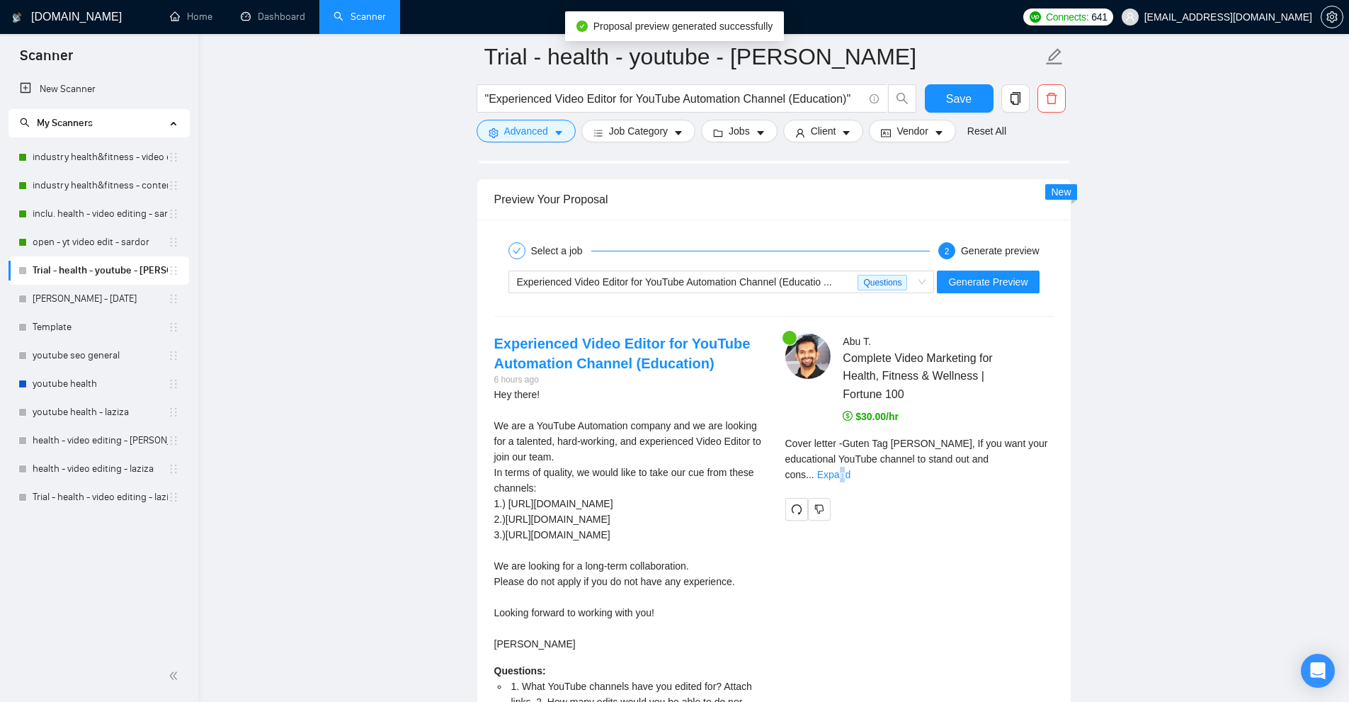
click at [850, 469] on link "Expand" at bounding box center [833, 474] width 33 height 11
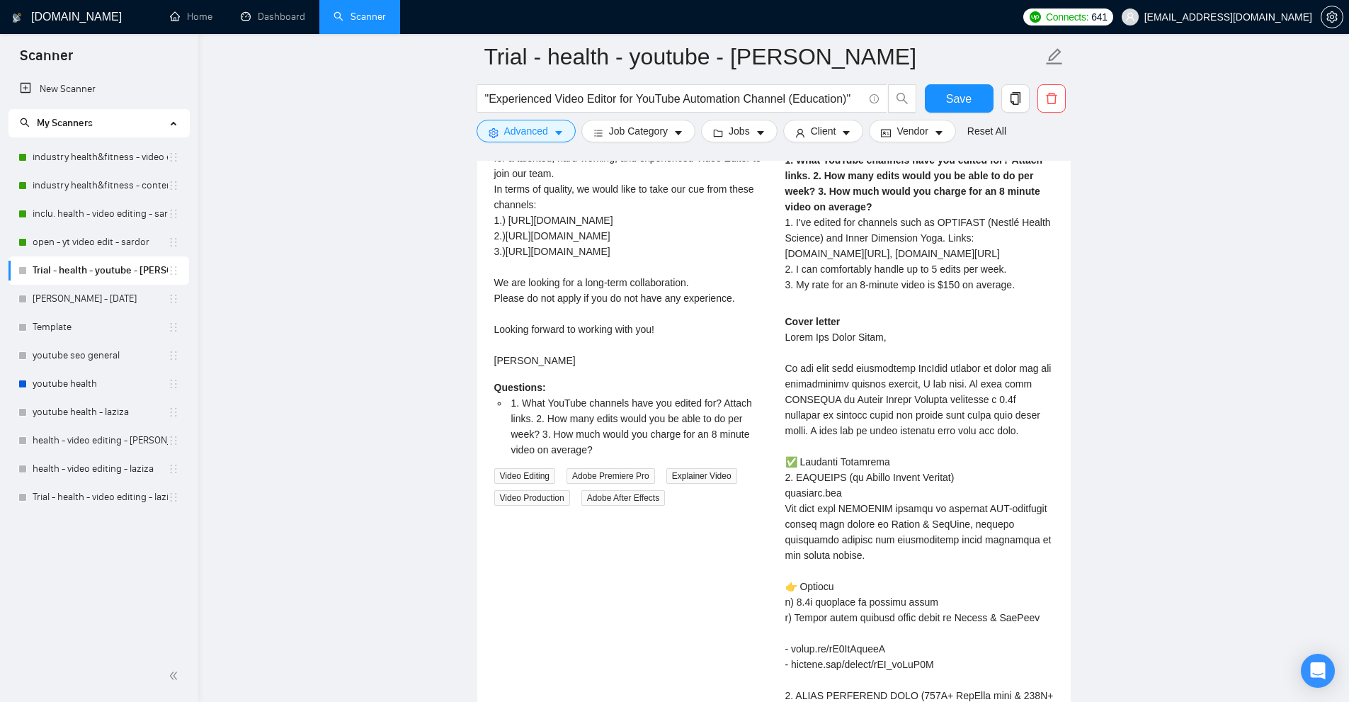
scroll to position [4517, 0]
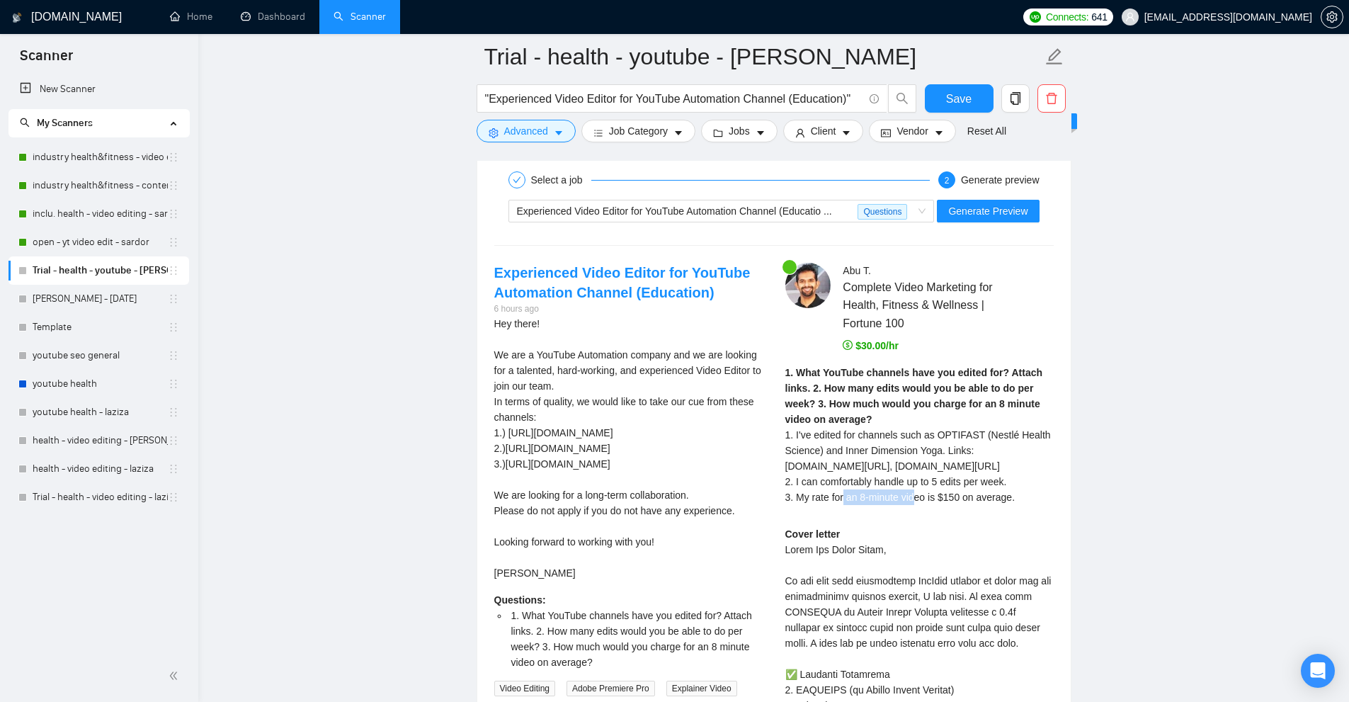
drag, startPoint x: 794, startPoint y: 476, endPoint x: 865, endPoint y: 488, distance: 72.4
click at [865, 488] on div "1. What YouTube channels have you edited for? Attach links. 2. How many edits w…" at bounding box center [919, 440] width 268 height 150
click at [1006, 476] on span "1. I've edited for channels such as OPTIFAST (Nestlé Health Science) and Inner …" at bounding box center [917, 466] width 265 height 74
drag, startPoint x: 1027, startPoint y: 478, endPoint x: 941, endPoint y: 482, distance: 86.5
click at [941, 482] on div "1. What YouTube channels have you edited for? Attach links. 2. How many edits w…" at bounding box center [919, 440] width 268 height 150
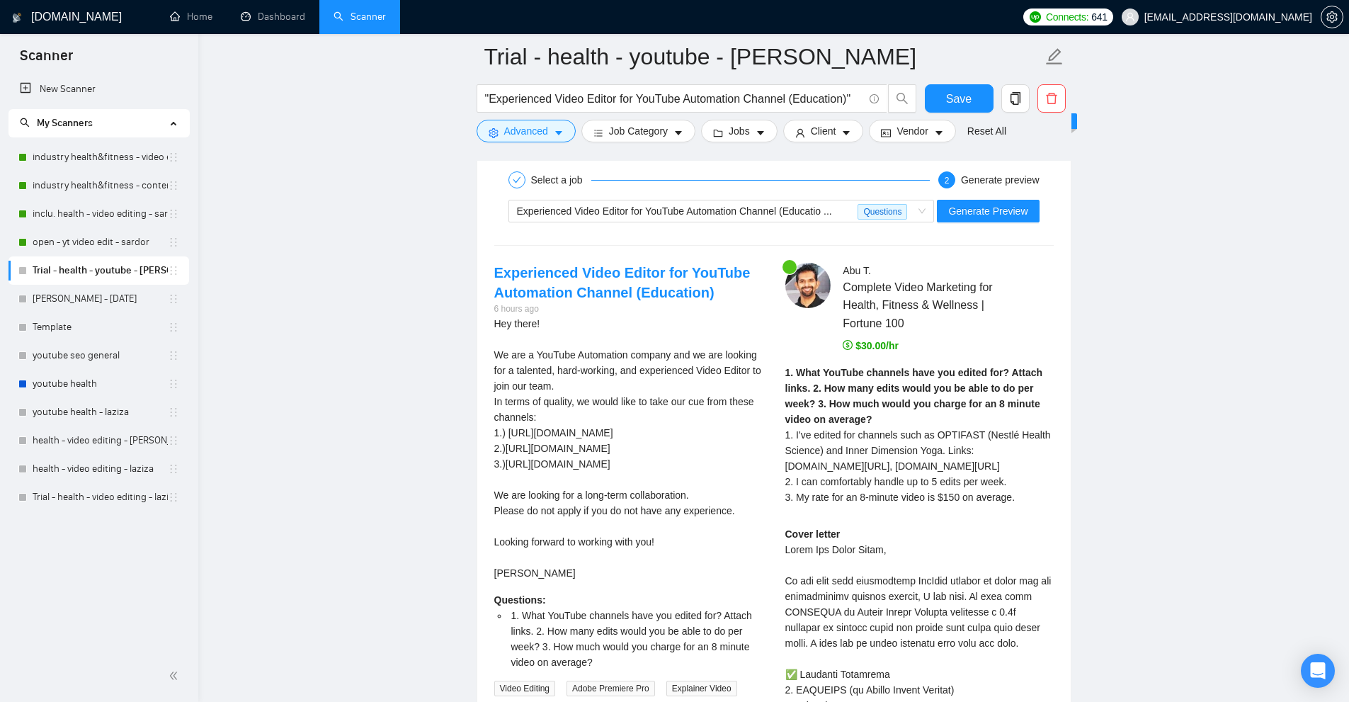
drag, startPoint x: 956, startPoint y: 481, endPoint x: 939, endPoint y: 425, distance: 58.4
click at [990, 476] on span "1. I've edited for channels such as OPTIFAST (Nestlé Health Science) and Inner …" at bounding box center [917, 466] width 265 height 74
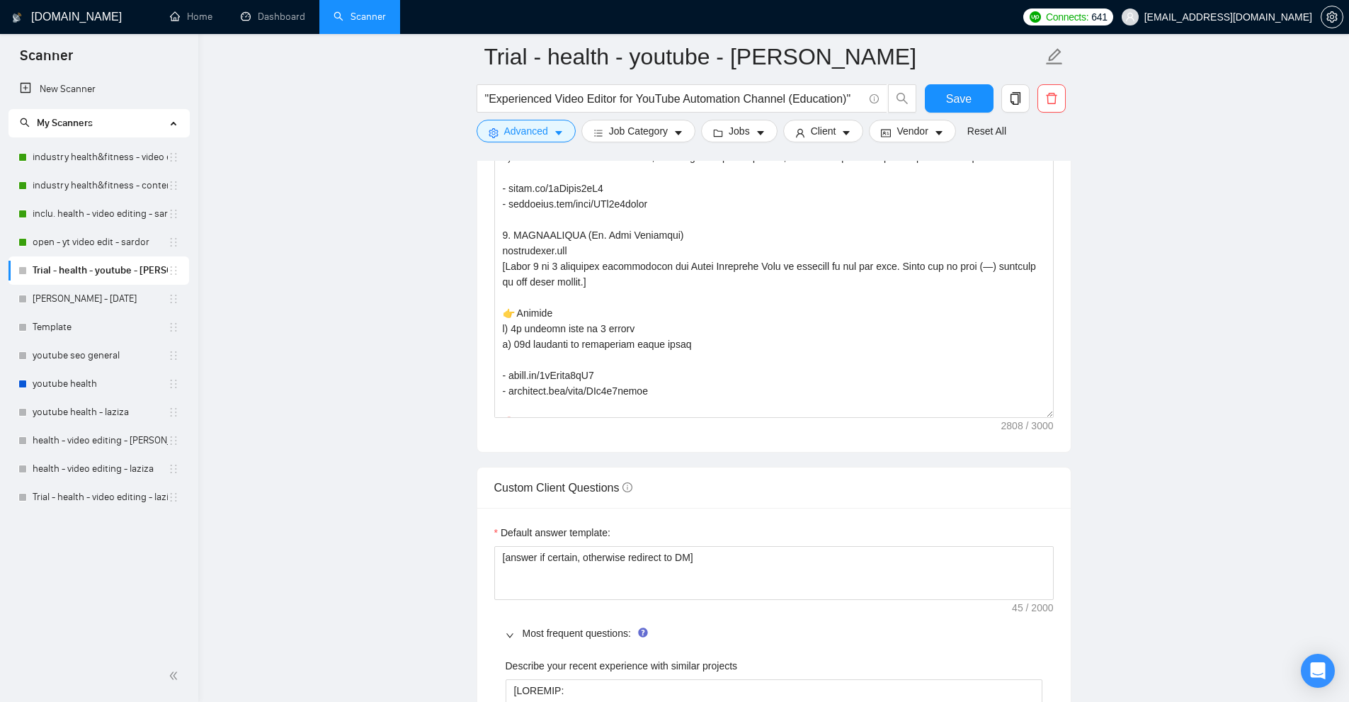
scroll to position [2181, 0]
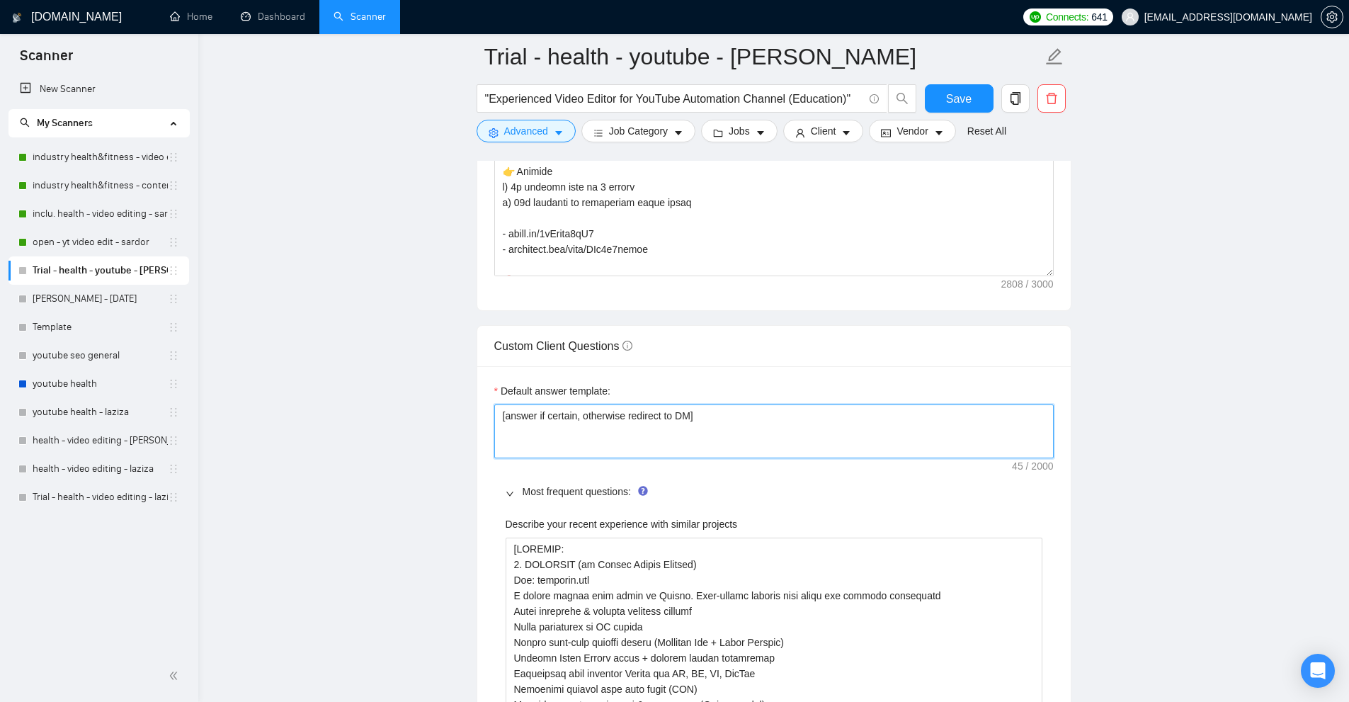
click at [938, 408] on textarea "[answer if certain, otherwise redirect to DM]" at bounding box center [773, 431] width 559 height 54
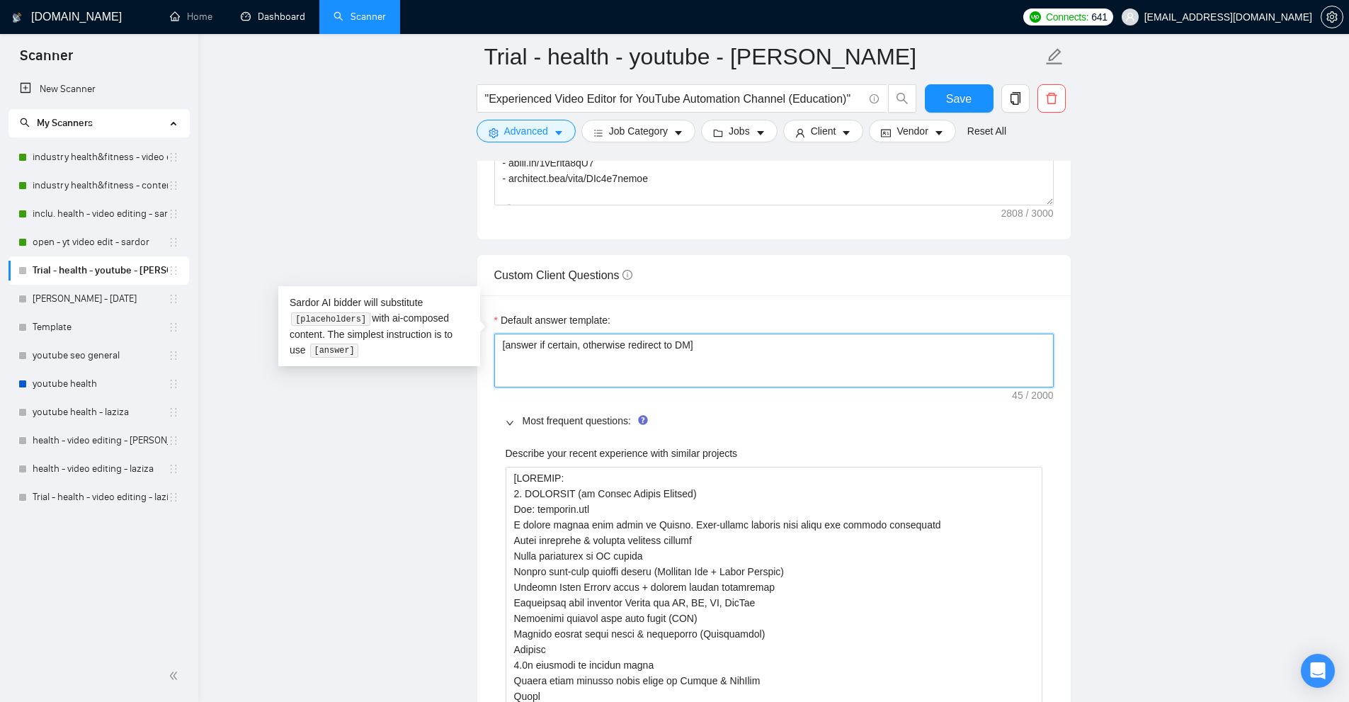
scroll to position [2110, 0]
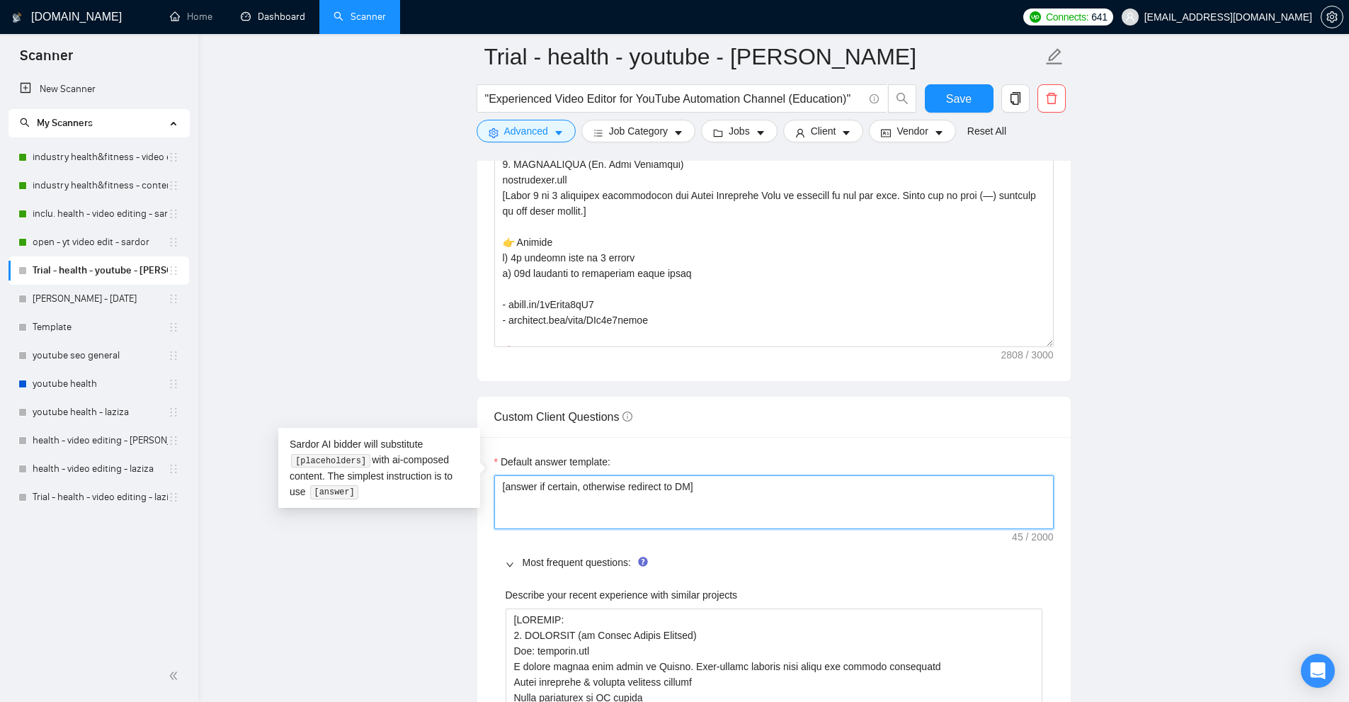
click at [776, 475] on textarea "[answer if certain, otherwise redirect to DM]" at bounding box center [773, 502] width 559 height 54
type textarea "[answer if certain, otherwise redirect to DM"
type textarea "[answer if certain, otherwise redirect to DM\"
type textarea "[answer if certain, otherwise redirect to DM"
type textarea "[answer if certain, otherwise redirect to D"
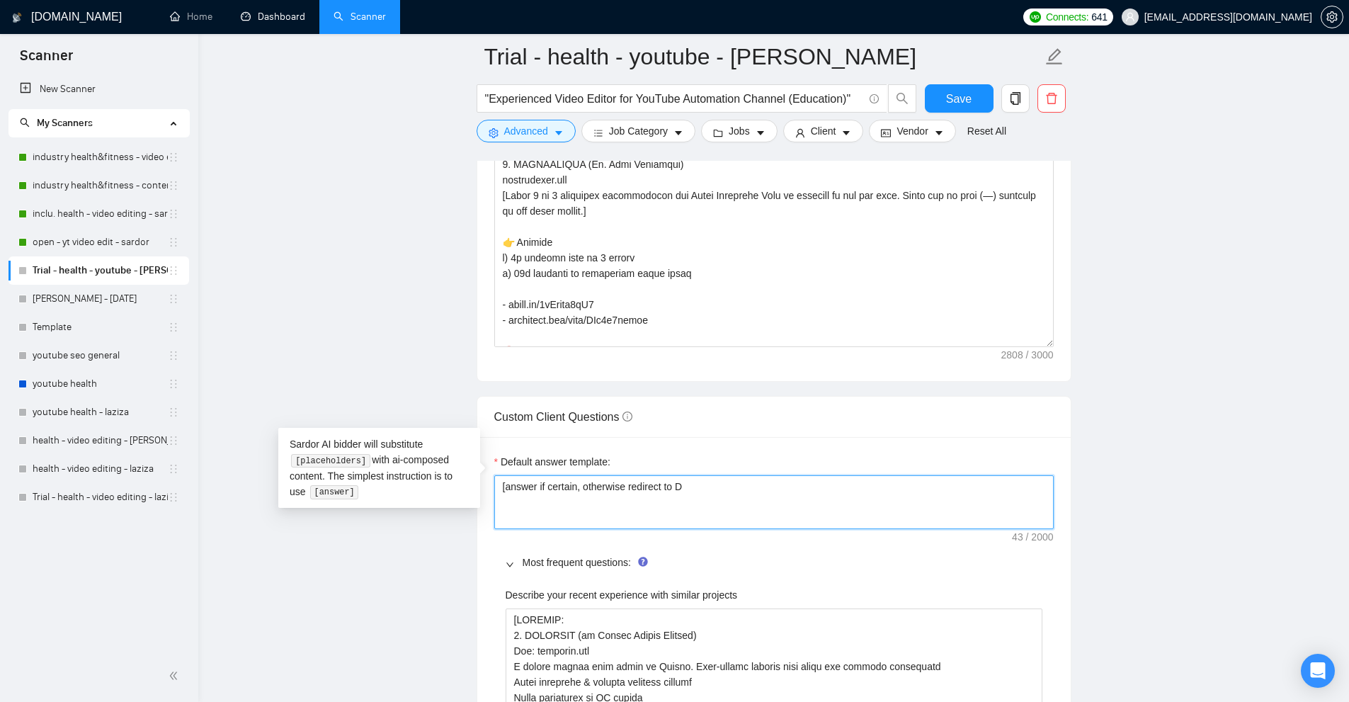
type textarea "[answer if certain, otherwise redirect to DR"
type textarea "[answer if certain, otherwise redirect to D"
type textarea "[answer if certain, otherwise redirect to"
type textarea "[answer if certain, otherwise redirect t"
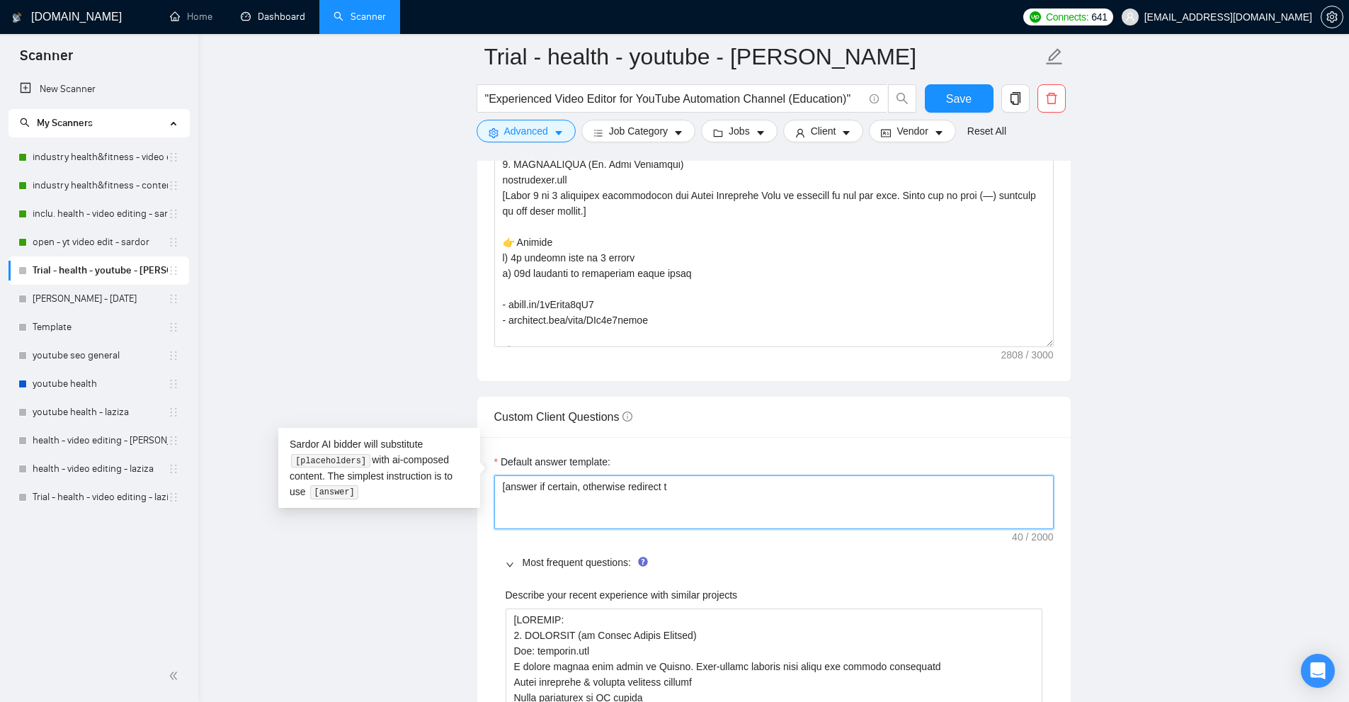
type textarea "[answer if certain, otherwise redirect"
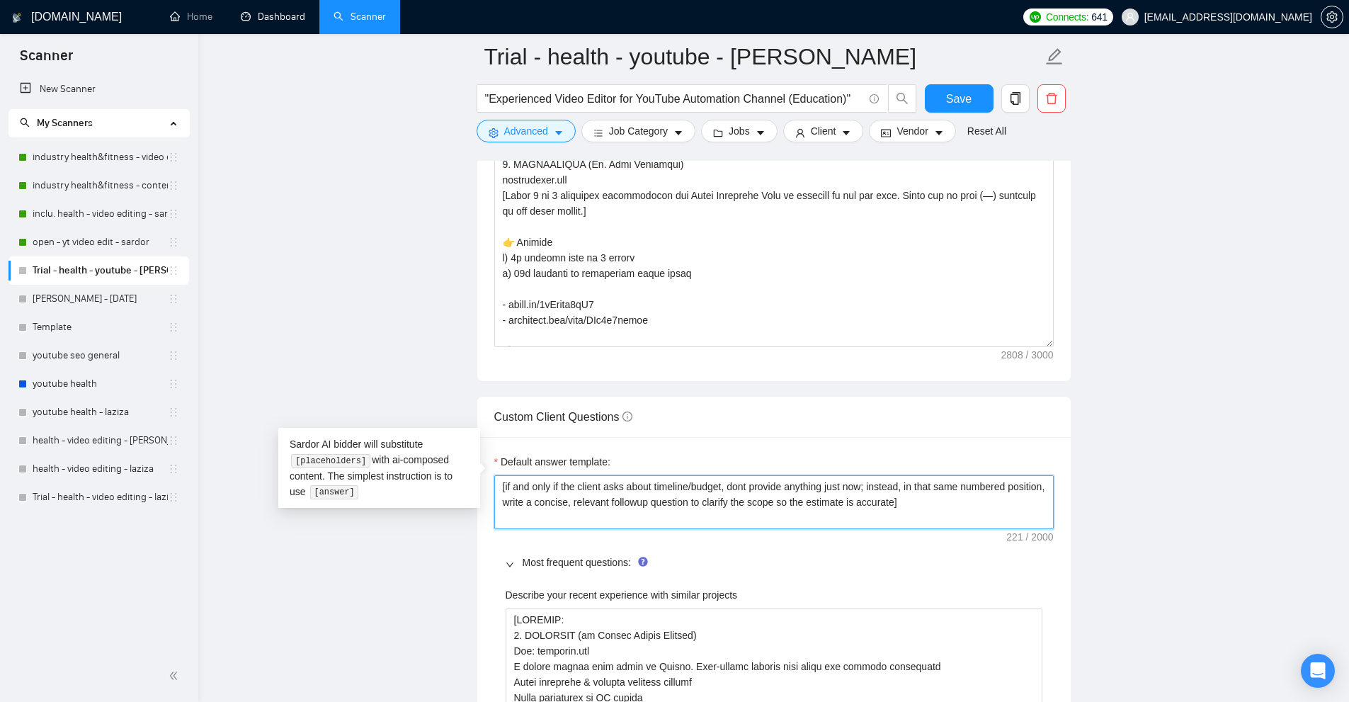
drag, startPoint x: 883, startPoint y: 480, endPoint x: 823, endPoint y: 461, distance: 63.1
click at [814, 475] on textarea "[if and only if the client asks about timeline/budget, dont provide anything ju…" at bounding box center [773, 502] width 559 height 54
click at [949, 496] on textarea "[if and only if the client asks about timeline/budget, dont provide anything ju…" at bounding box center [773, 502] width 559 height 54
drag, startPoint x: 986, startPoint y: 480, endPoint x: 236, endPoint y: 421, distance: 752.0
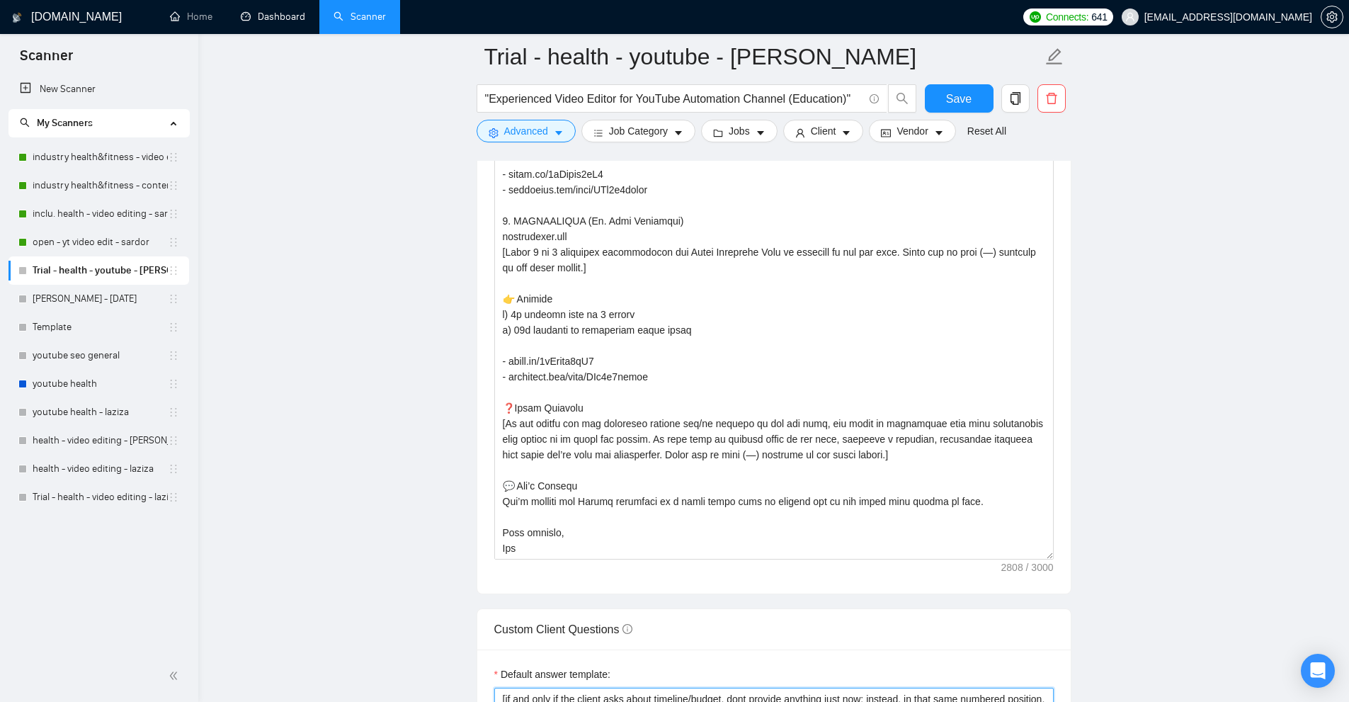
scroll to position [2323, 0]
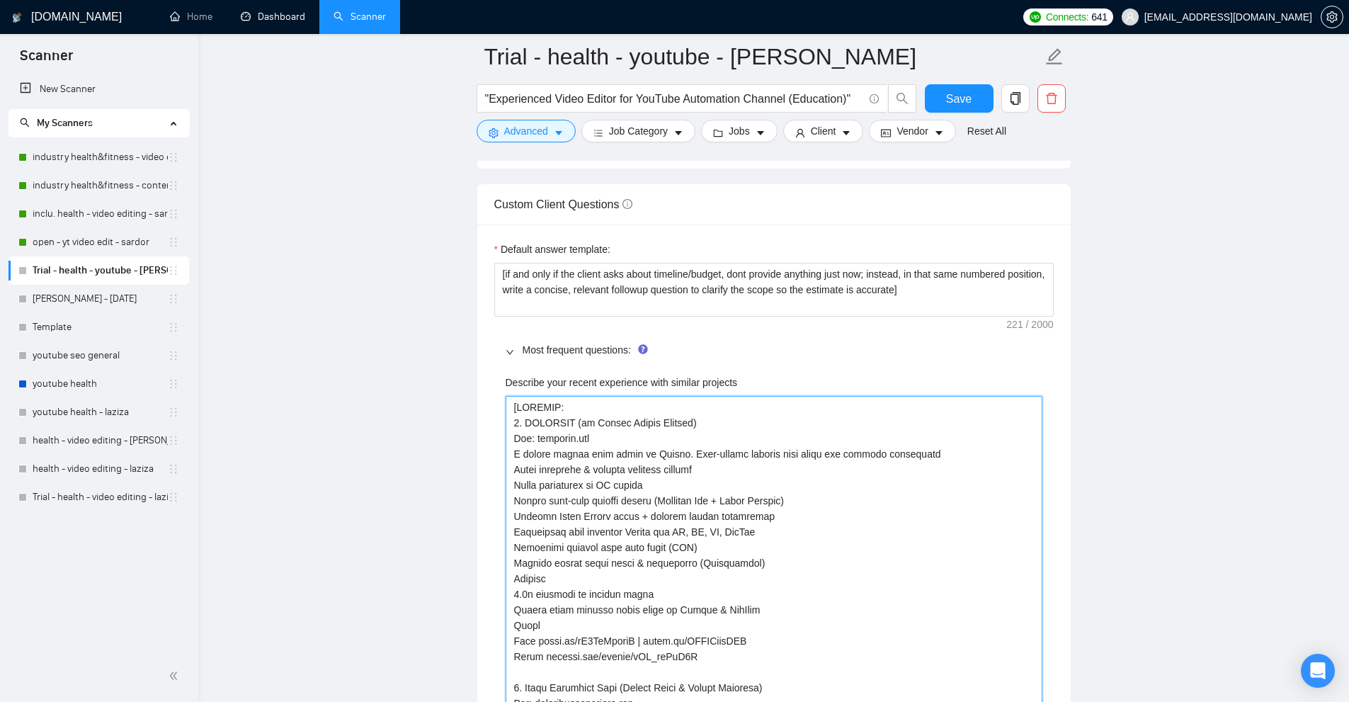
drag, startPoint x: 514, startPoint y: 379, endPoint x: 840, endPoint y: 569, distance: 377.5
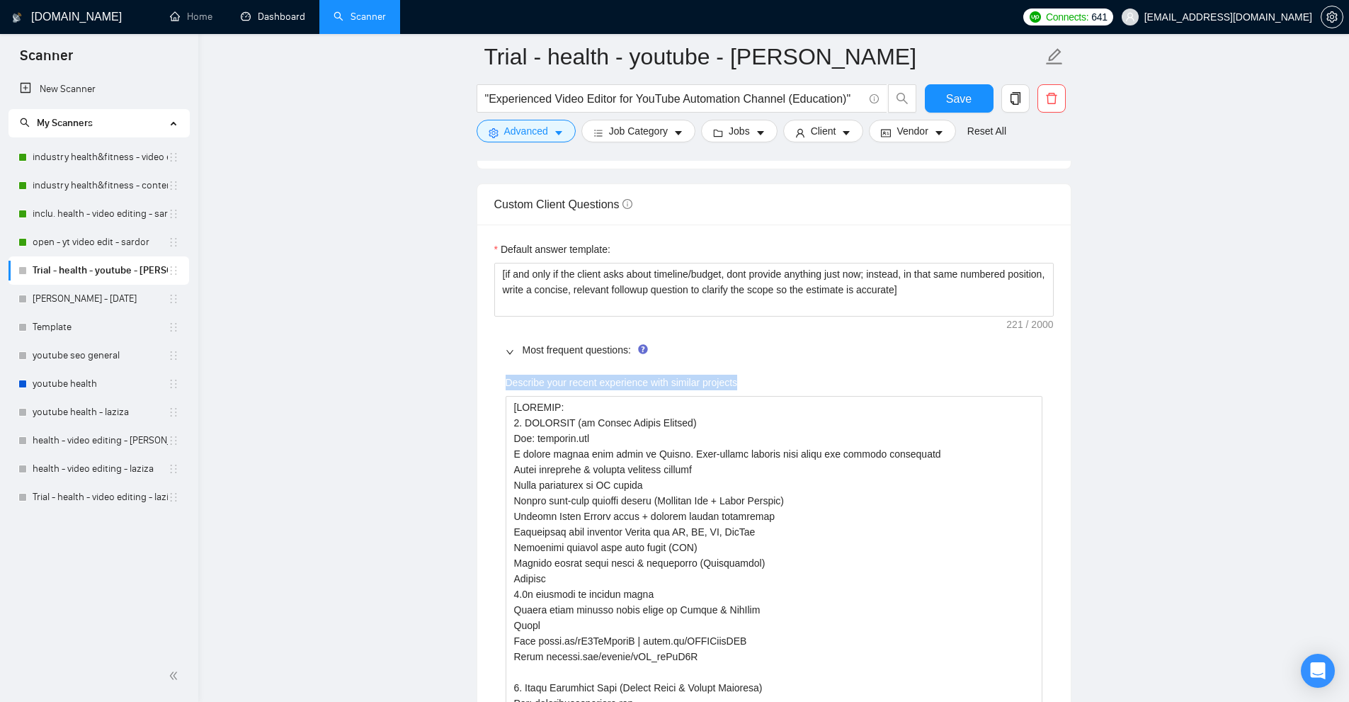
drag, startPoint x: 507, startPoint y: 362, endPoint x: 741, endPoint y: 364, distance: 234.3
click at [741, 374] on div "Describe your recent experience with similar projects" at bounding box center [773, 384] width 537 height 21
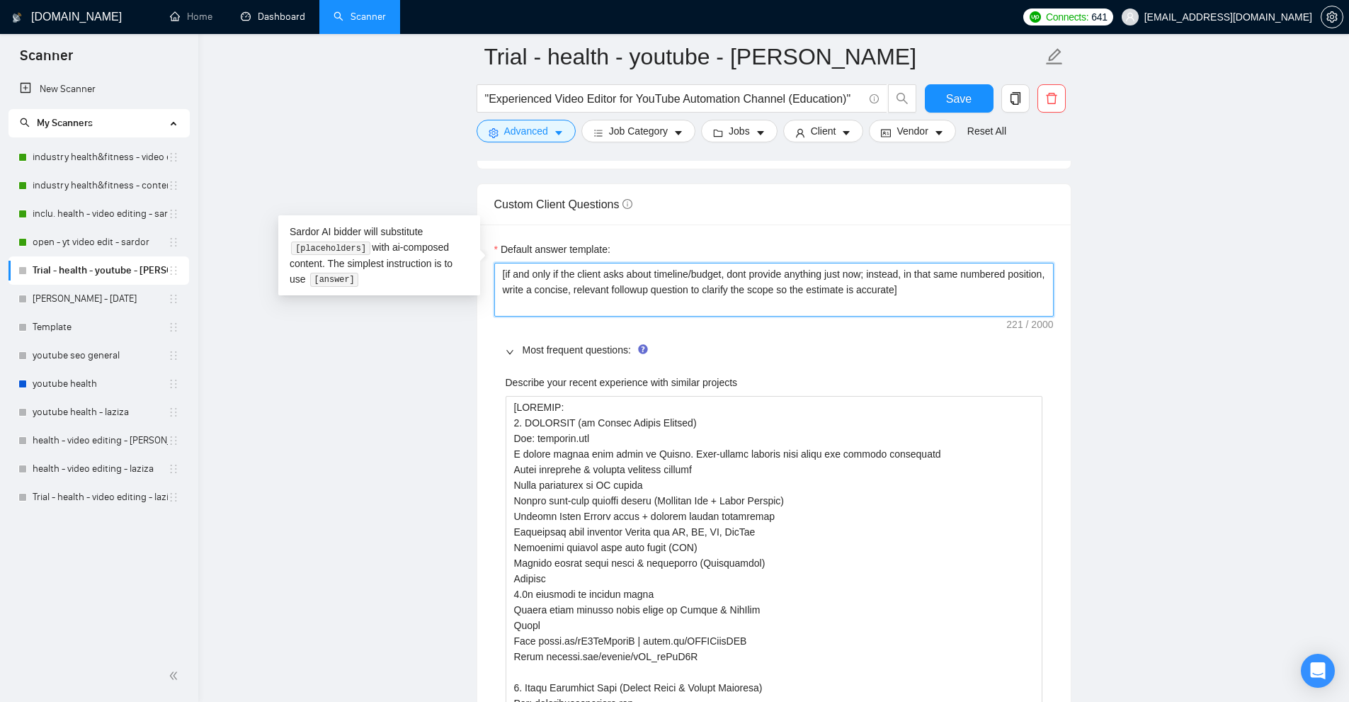
drag, startPoint x: 1000, startPoint y: 274, endPoint x: 327, endPoint y: 230, distance: 674.7
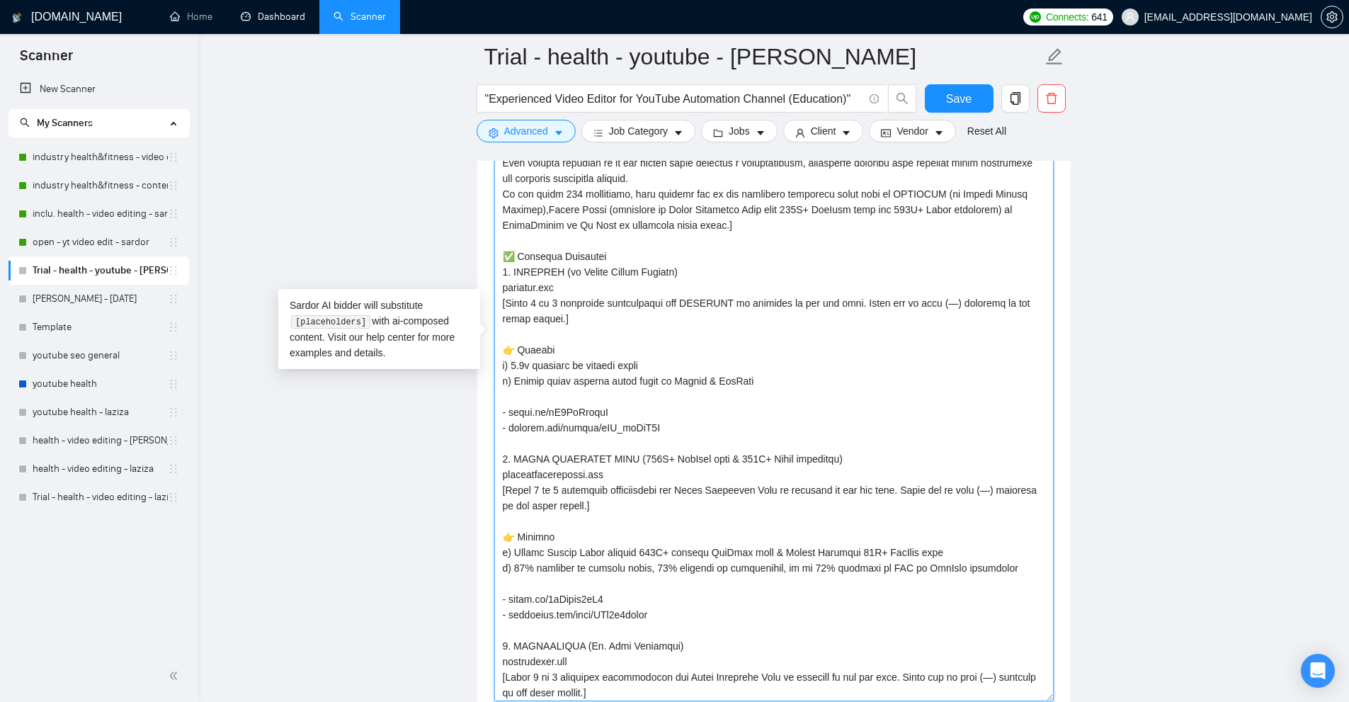
scroll to position [0, 0]
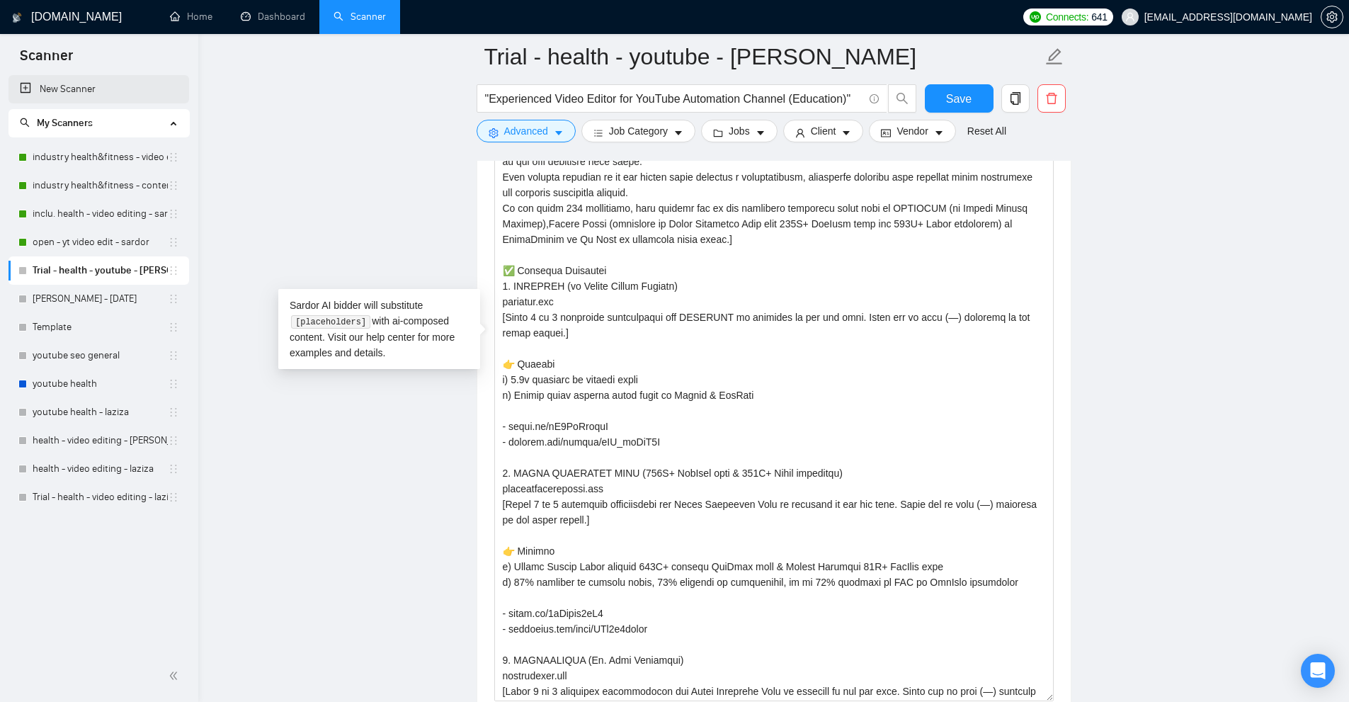
click at [85, 84] on link "New Scanner" at bounding box center [99, 89] width 158 height 28
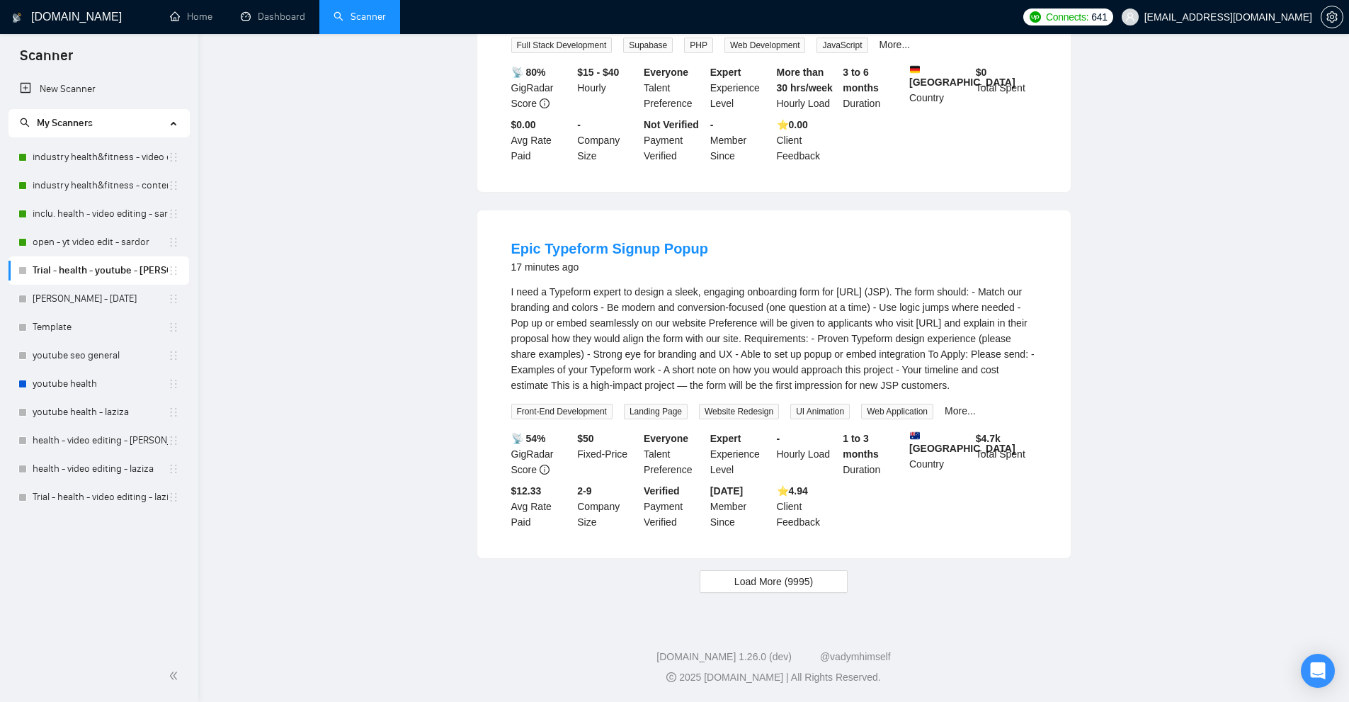
scroll to position [656, 0]
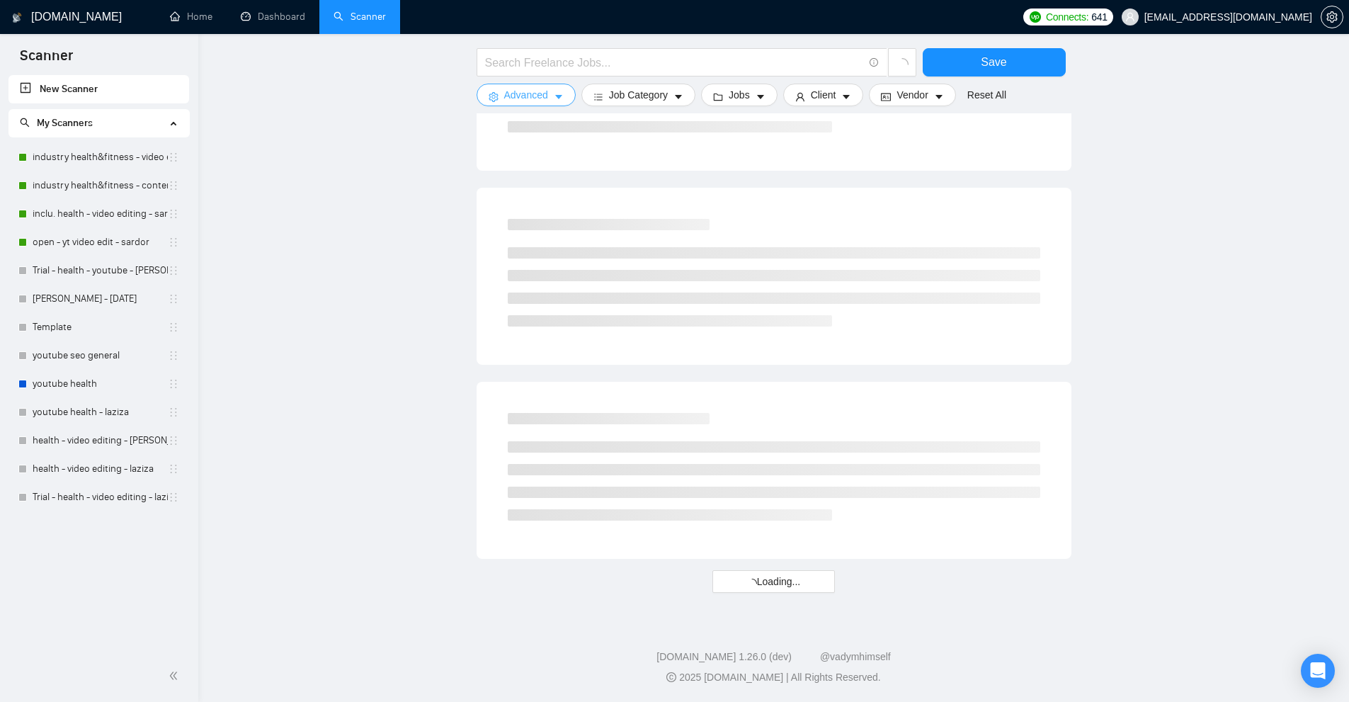
click at [546, 103] on button "Advanced" at bounding box center [525, 95] width 99 height 23
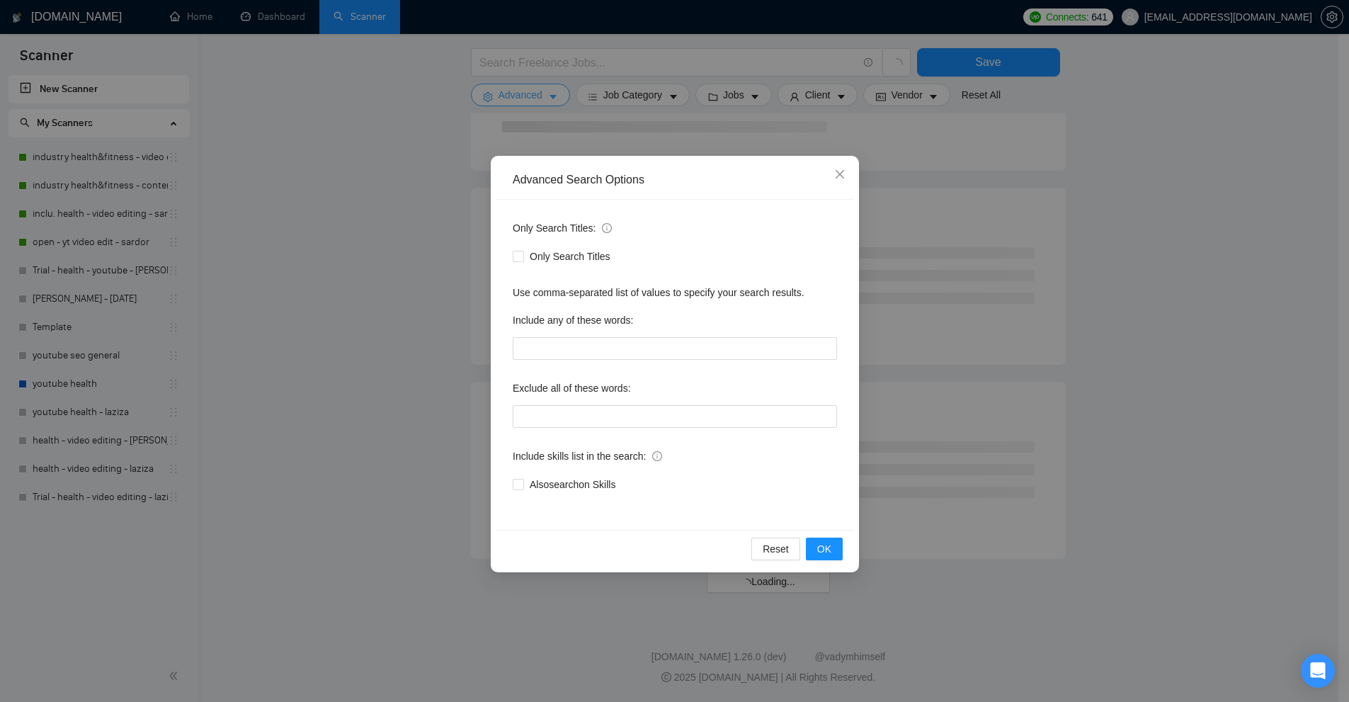
scroll to position [302, 0]
drag, startPoint x: 520, startPoint y: 319, endPoint x: 649, endPoint y: 321, distance: 128.9
click at [649, 321] on div "Only Search Titles: Only Search Titles Use comma-separated list of values to sp…" at bounding box center [675, 365] width 358 height 330
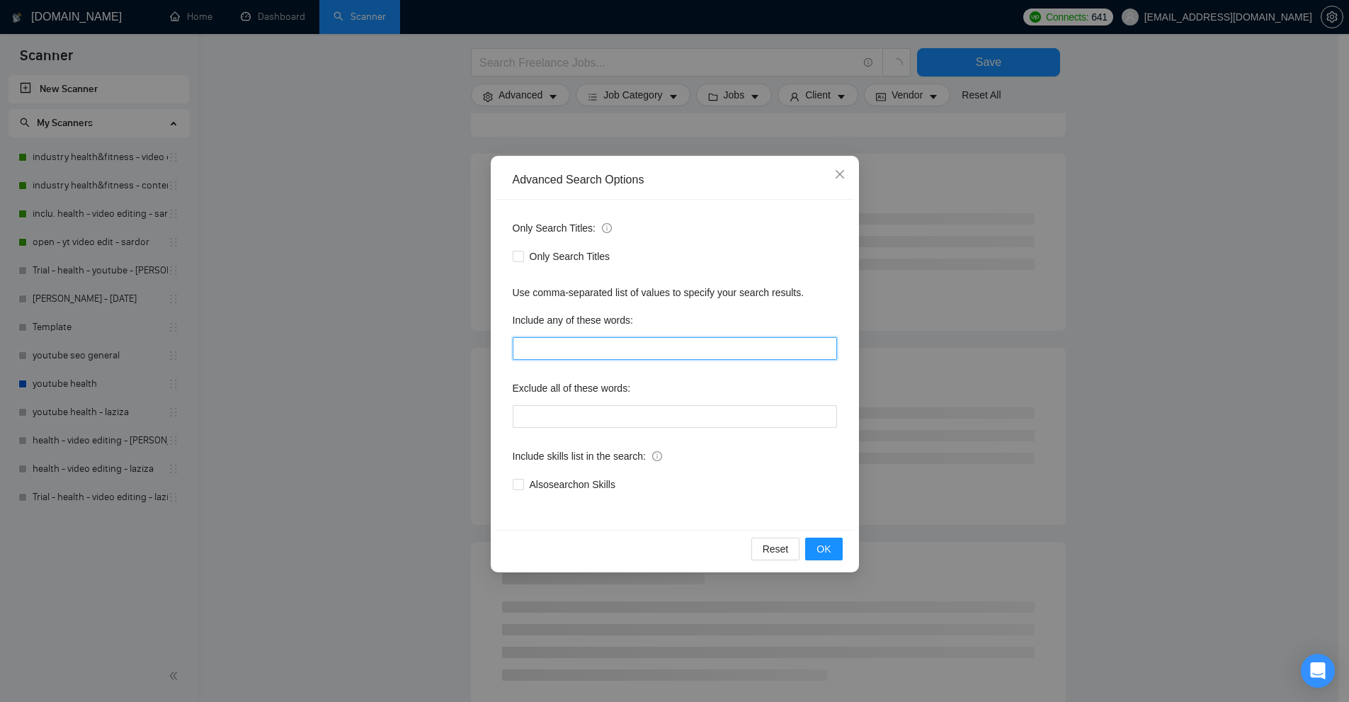
click at [605, 347] on input "text" at bounding box center [675, 348] width 324 height 23
paste input ""to apply", "please include", "please\, include", "if you are interested", "ple…"
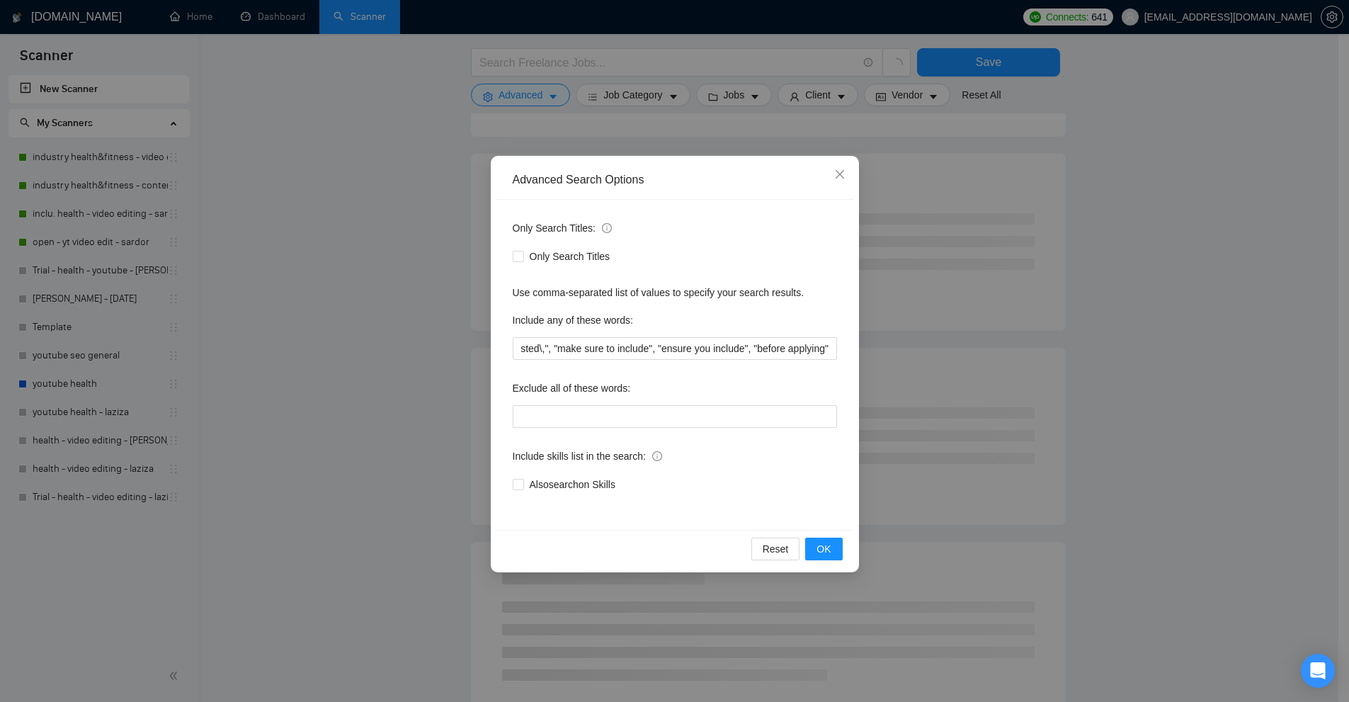
click at [996, 359] on div "Advanced Search Options Only Search Titles: Only Search Titles Use comma-separa…" at bounding box center [674, 351] width 1349 height 702
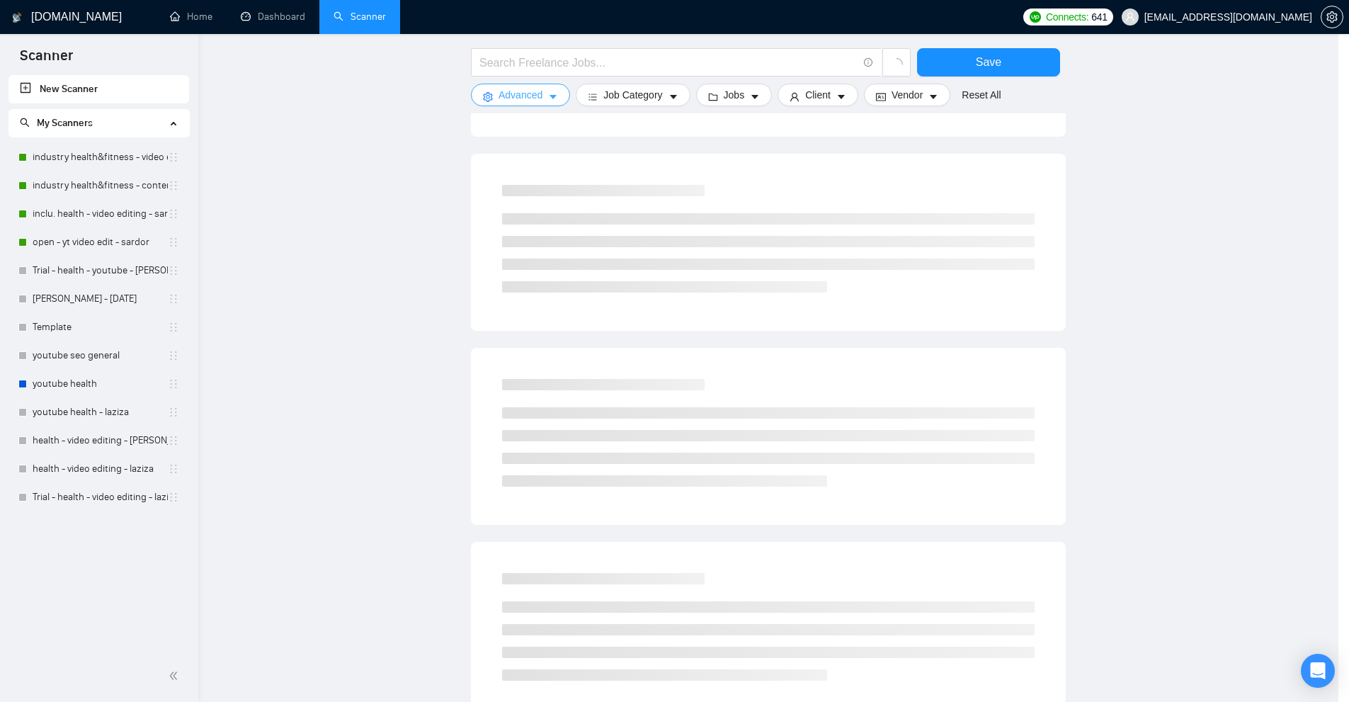
scroll to position [0, 0]
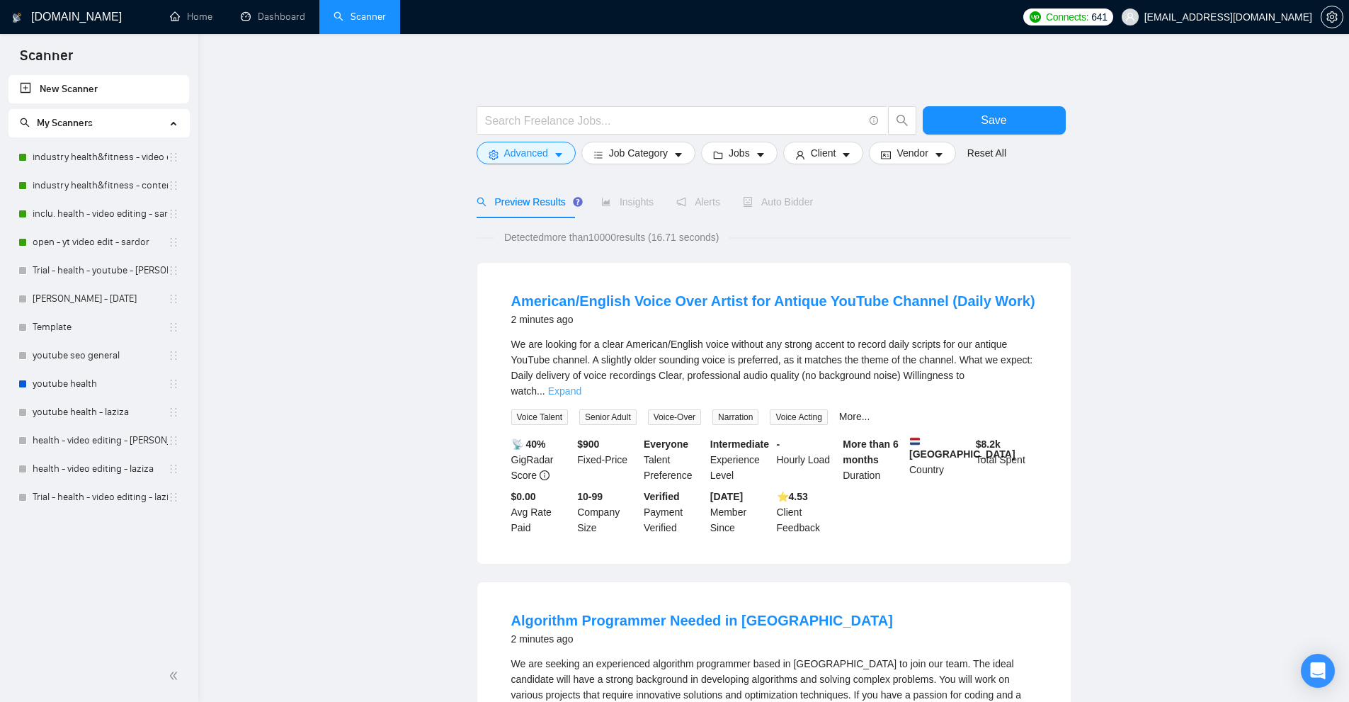
click at [581, 385] on link "Expand" at bounding box center [564, 390] width 33 height 11
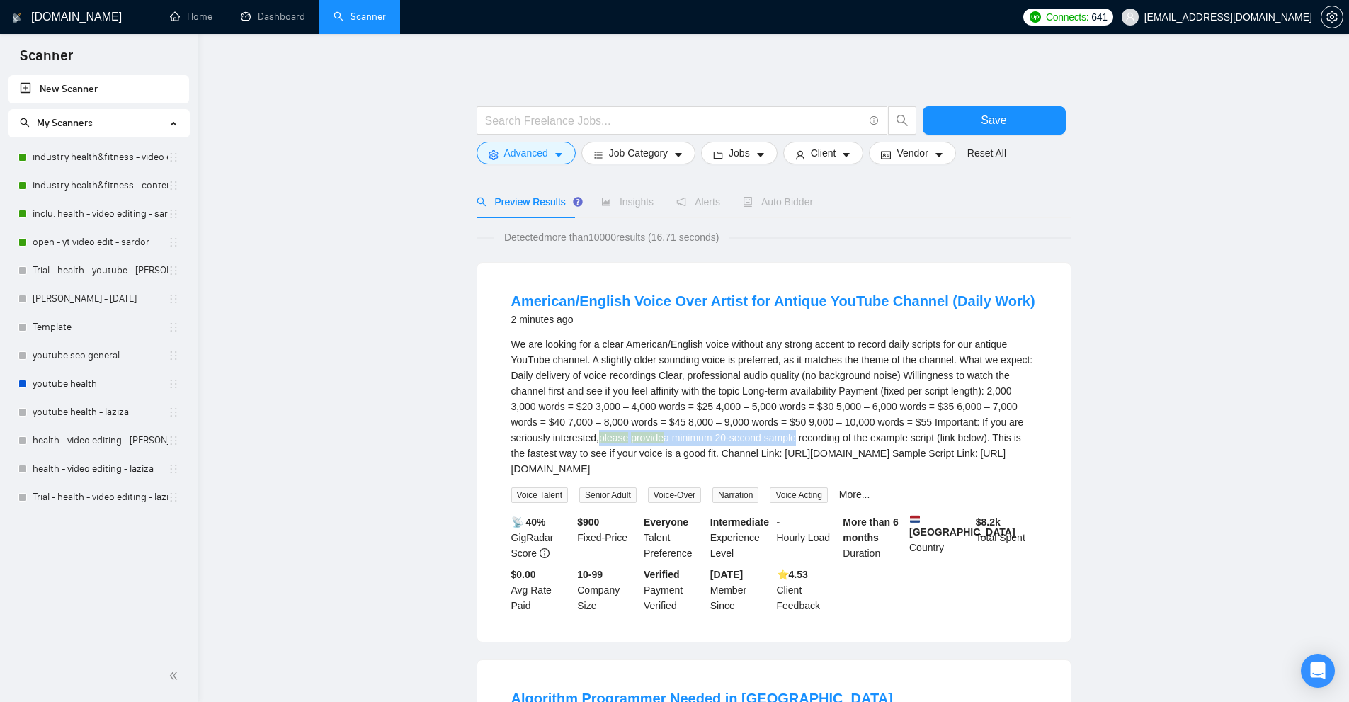
drag, startPoint x: 559, startPoint y: 434, endPoint x: 749, endPoint y: 437, distance: 190.5
click at [750, 437] on div "We are looking for a clear American/English voice without any strong accent to …" at bounding box center [773, 406] width 525 height 140
click at [749, 437] on div "We are looking for a clear American/English voice without any strong accent to …" at bounding box center [773, 406] width 525 height 140
drag, startPoint x: 687, startPoint y: 442, endPoint x: 971, endPoint y: 442, distance: 283.9
click at [971, 442] on div "We are looking for a clear American/English voice without any strong accent to …" at bounding box center [773, 406] width 525 height 140
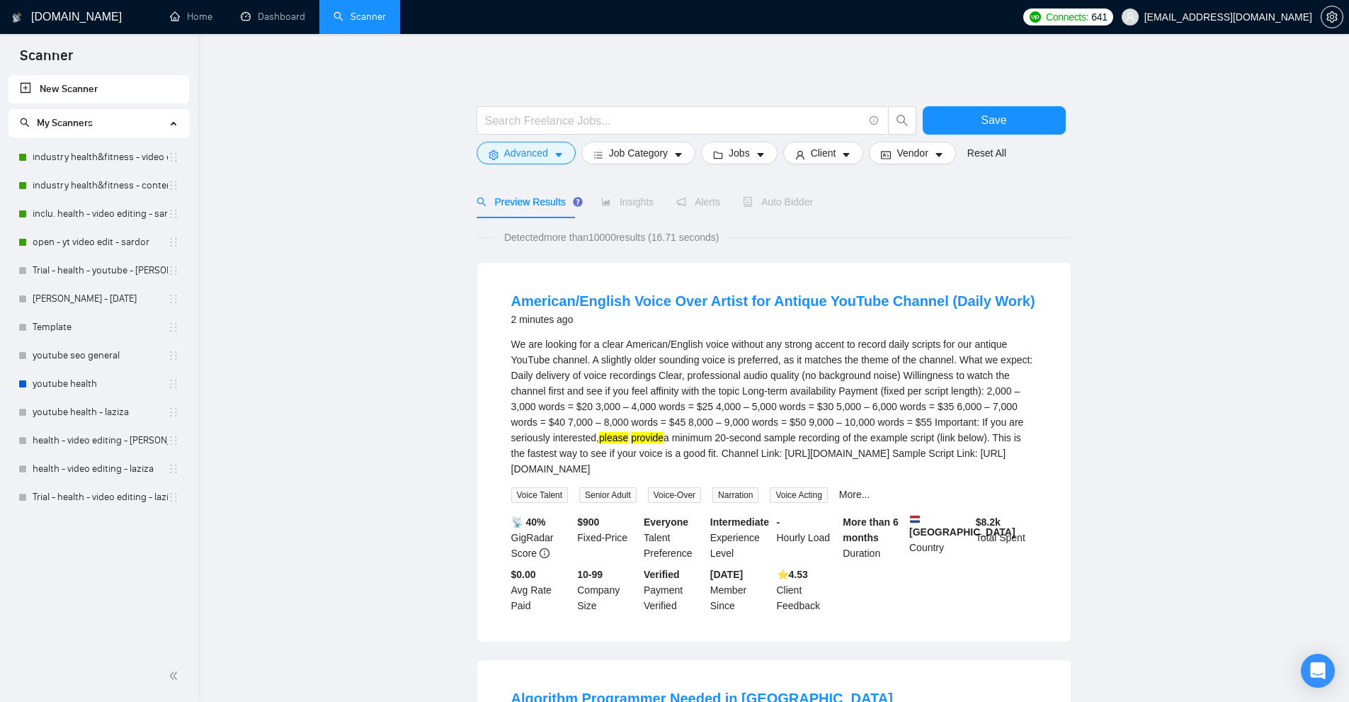
click at [865, 473] on div "We are looking for a clear American/English voice without any strong accent to …" at bounding box center [773, 406] width 525 height 140
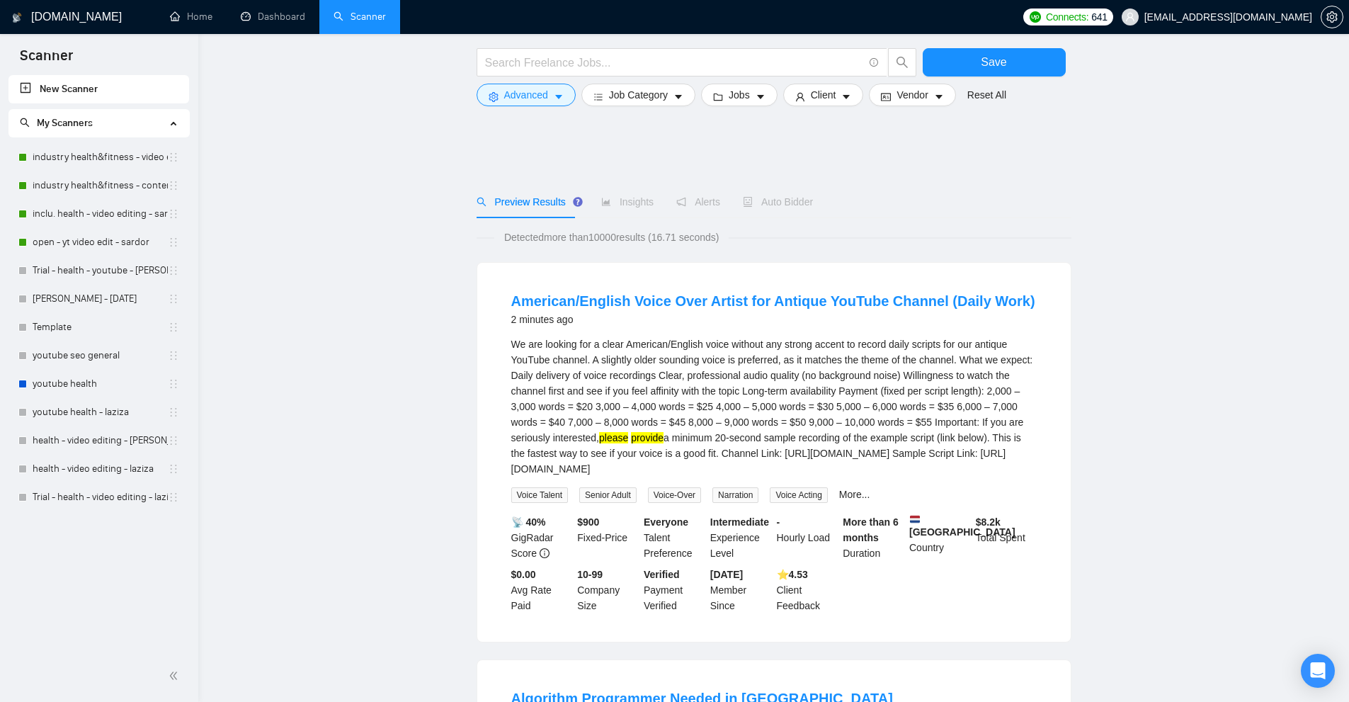
scroll to position [354, 0]
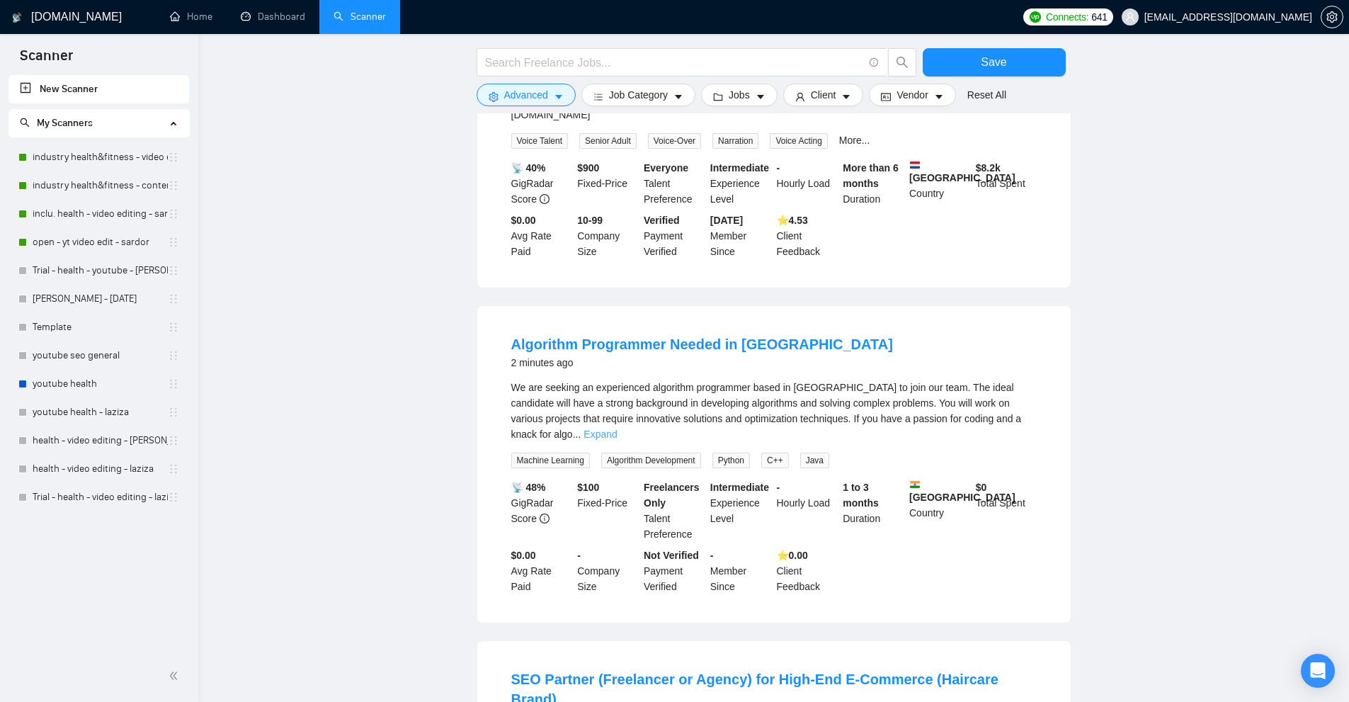
click at [617, 428] on link "Expand" at bounding box center [599, 433] width 33 height 11
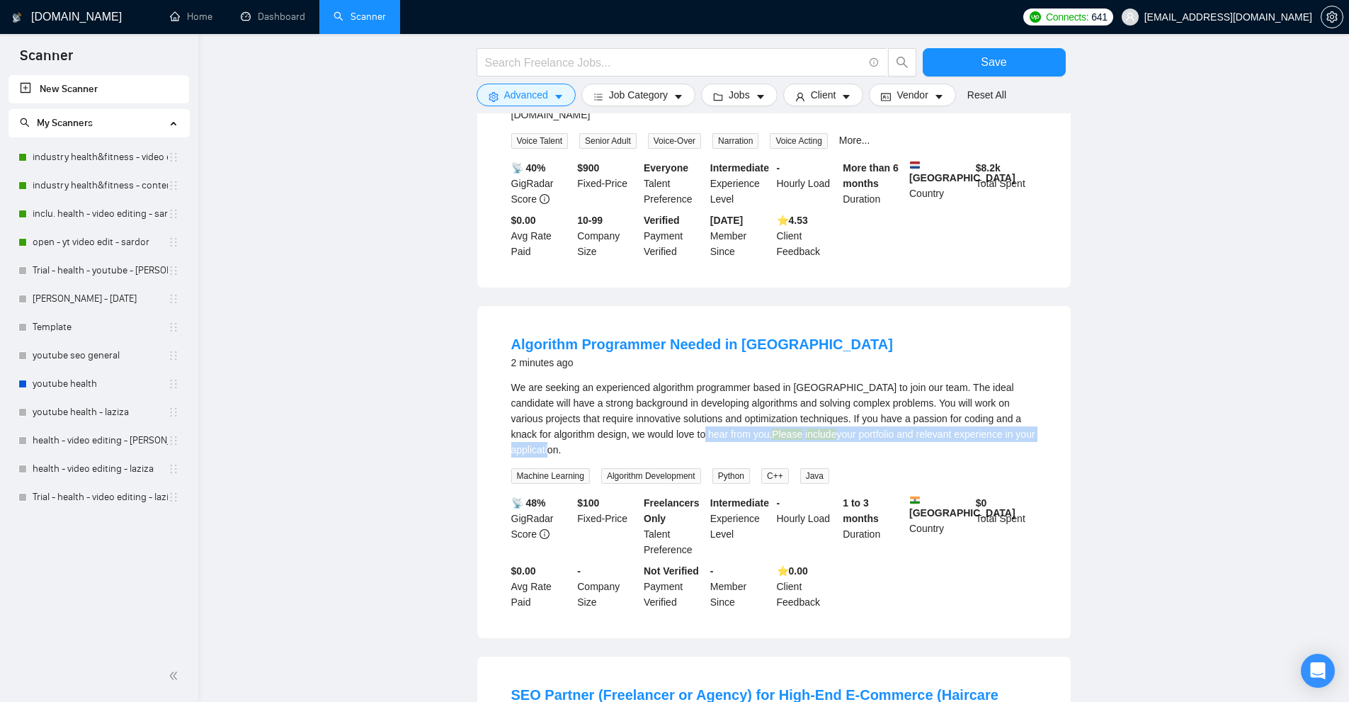
drag, startPoint x: 674, startPoint y: 434, endPoint x: 990, endPoint y: 434, distance: 316.4
click at [990, 434] on div "We are seeking an experienced algorithm programmer based in Delhi to join our t…" at bounding box center [773, 418] width 525 height 78
click at [993, 434] on div "We are seeking an experienced algorithm programmer based in Delhi to join our t…" at bounding box center [773, 418] width 525 height 78
drag, startPoint x: 1014, startPoint y: 434, endPoint x: 697, endPoint y: 433, distance: 317.2
click at [694, 433] on div "We are seeking an experienced algorithm programmer based in Delhi to join our t…" at bounding box center [773, 418] width 525 height 78
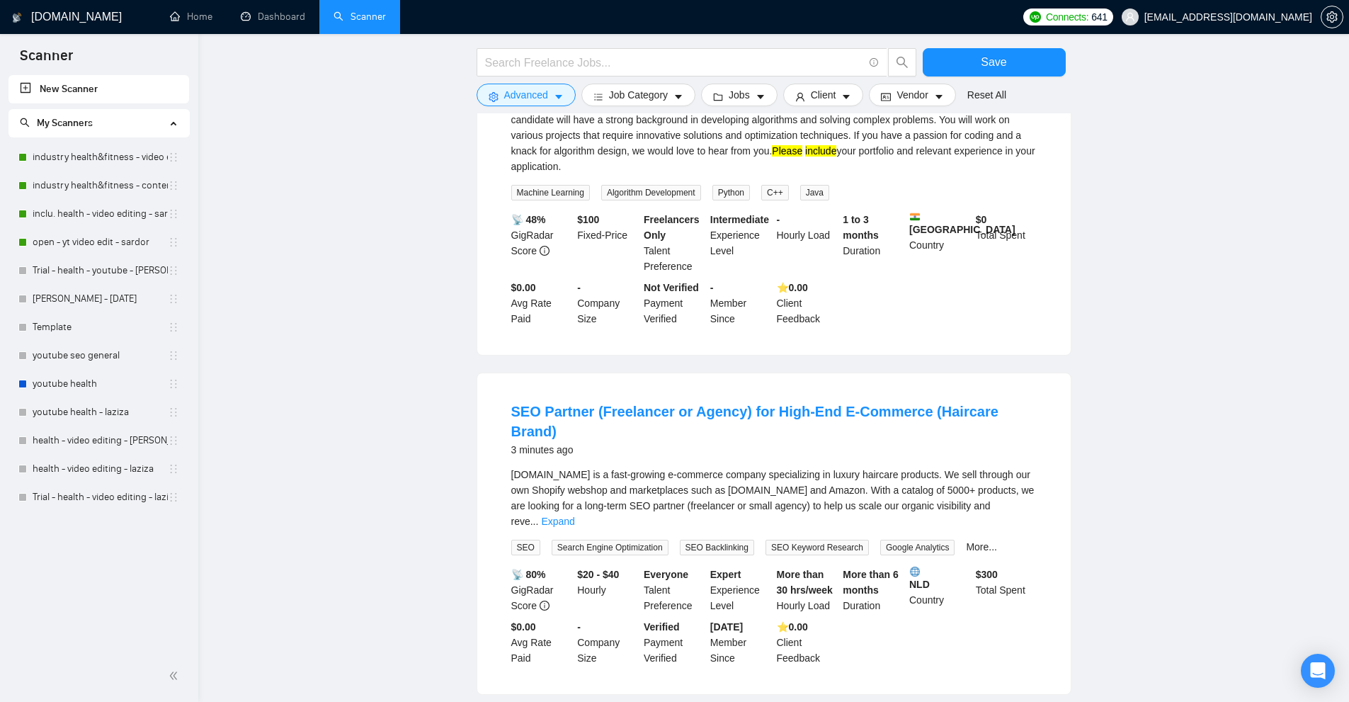
scroll to position [708, 0]
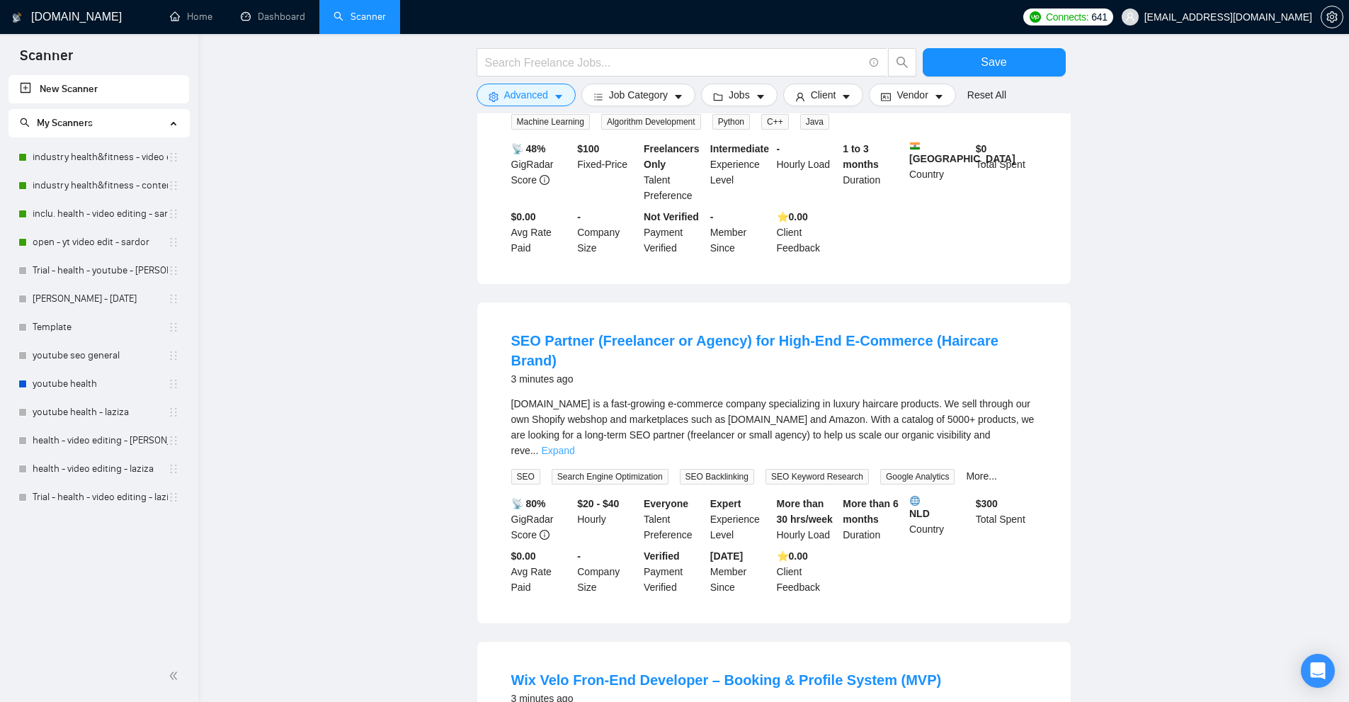
click at [574, 445] on link "Expand" at bounding box center [557, 450] width 33 height 11
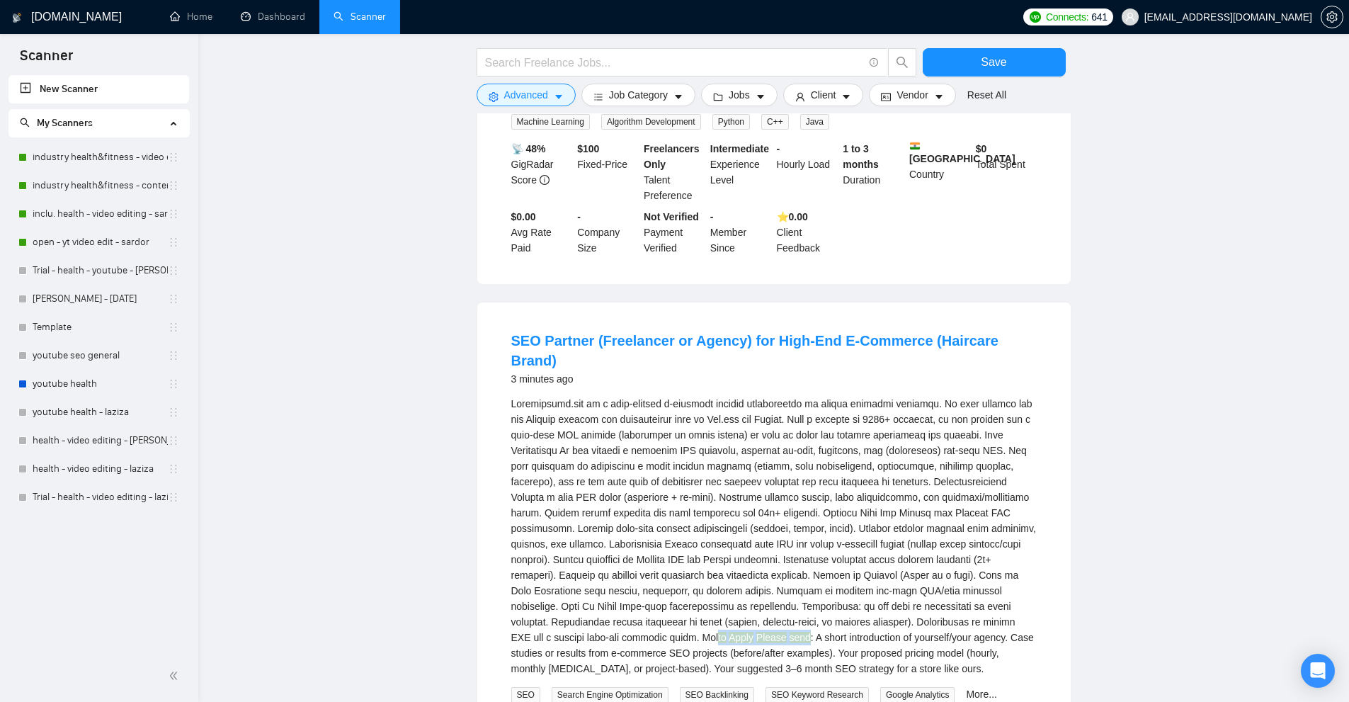
drag, startPoint x: 998, startPoint y: 590, endPoint x: 560, endPoint y: 601, distance: 438.3
click at [560, 601] on div "to Apply Please send : A short introduction of yourself/your agency. Case studi…" at bounding box center [773, 536] width 525 height 280
click at [595, 601] on div "to Apply Please send : A short introduction of yourself/your agency. Case studi…" at bounding box center [773, 536] width 525 height 280
drag, startPoint x: 578, startPoint y: 600, endPoint x: 764, endPoint y: 600, distance: 186.2
click at [764, 600] on div "to Apply Please send : A short introduction of yourself/your agency. Case studi…" at bounding box center [773, 536] width 525 height 280
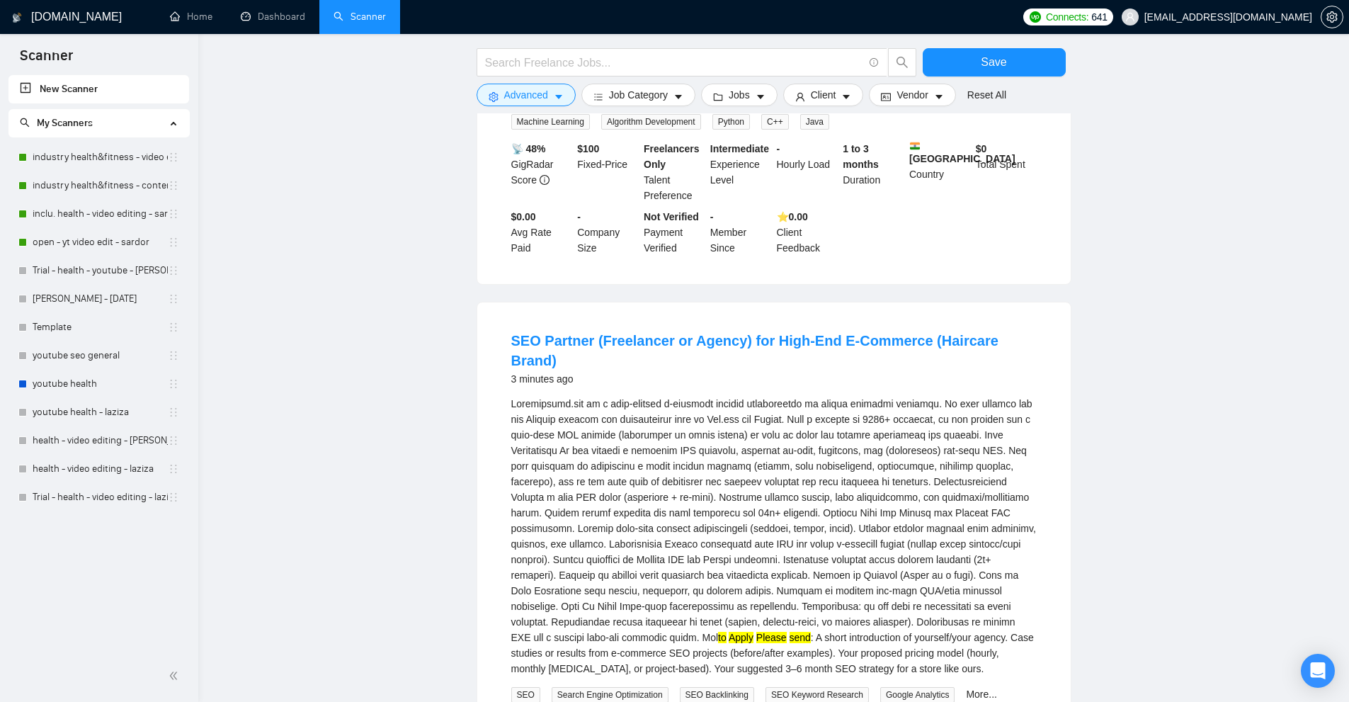
click at [825, 607] on div "to Apply Please send : A short introduction of yourself/your agency. Case studi…" at bounding box center [773, 536] width 525 height 280
drag, startPoint x: 767, startPoint y: 602, endPoint x: 971, endPoint y: 604, distance: 203.9
click at [971, 604] on div "to Apply Please send : A short introduction of yourself/your agency. Case studi…" at bounding box center [773, 536] width 525 height 280
drag, startPoint x: 682, startPoint y: 617, endPoint x: 951, endPoint y: 624, distance: 268.4
click at [951, 624] on div "to Apply Please send : A short introduction of yourself/your agency. Case studi…" at bounding box center [773, 536] width 525 height 280
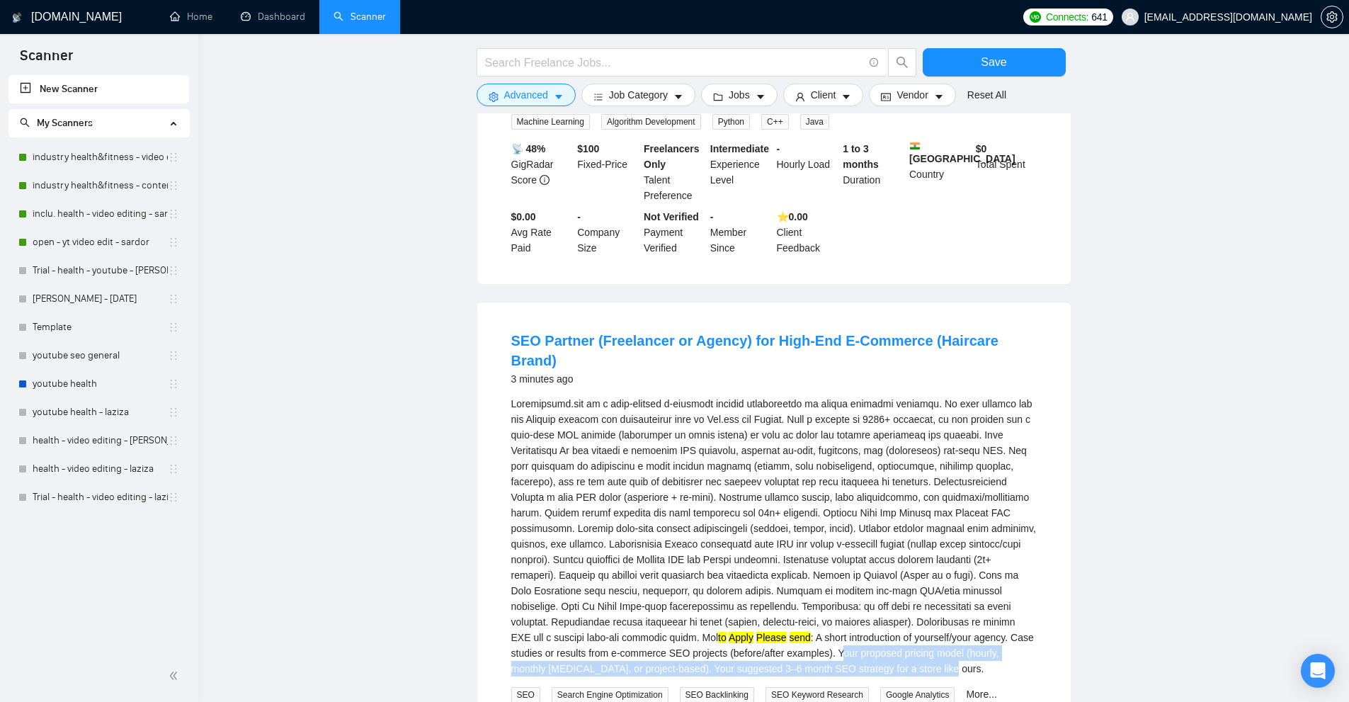
click at [951, 624] on div "to Apply Please send : A short introduction of yourself/your agency. Case studi…" at bounding box center [773, 536] width 525 height 280
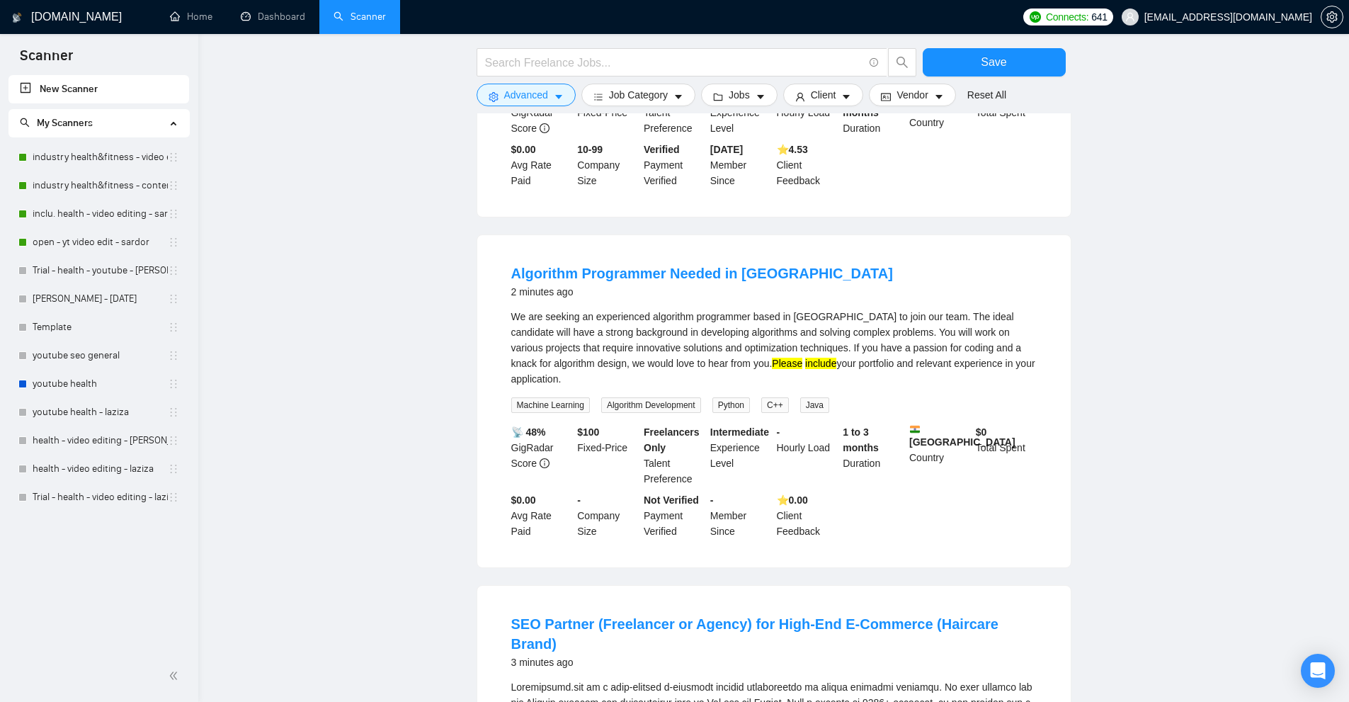
scroll to position [71, 0]
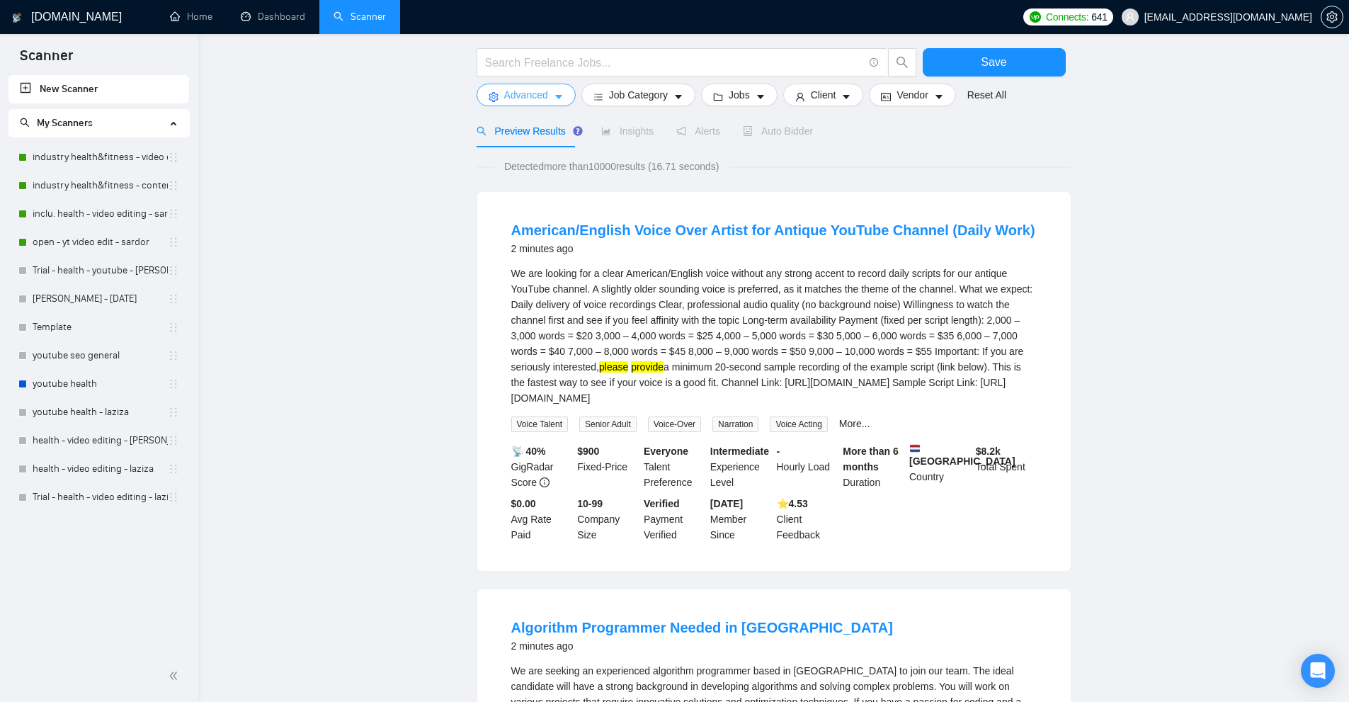
click at [508, 99] on span "Advanced" at bounding box center [526, 95] width 44 height 16
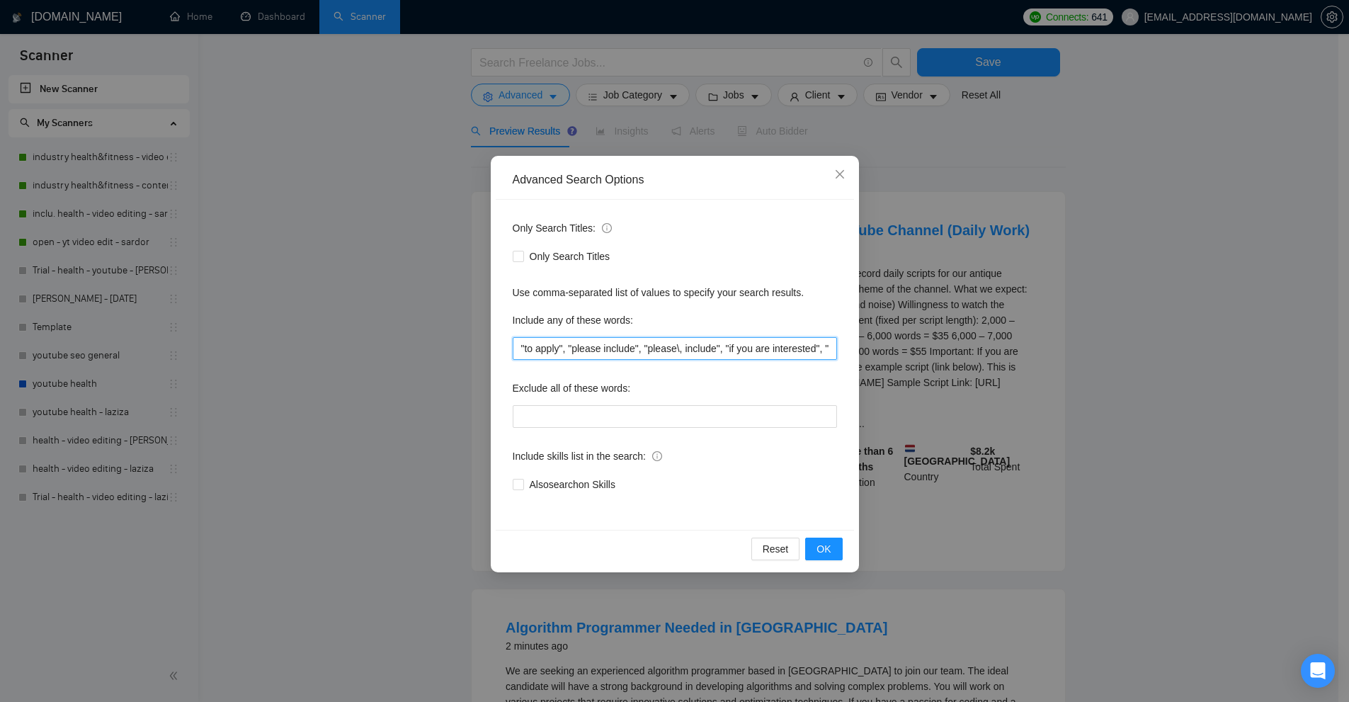
click at [772, 350] on input ""to apply", "please include", "please\, include", "if you are interested", "ple…" at bounding box center [675, 348] width 324 height 23
click at [696, 355] on input ""to apply", "please include", "please\, include", "if you are interested", "ple…" at bounding box center [675, 348] width 324 height 23
drag, startPoint x: 522, startPoint y: 320, endPoint x: 674, endPoint y: 324, distance: 152.3
click at [673, 317] on div "Only Search Titles: Only Search Titles Use comma-separated list of values to sp…" at bounding box center [675, 365] width 358 height 330
click at [665, 343] on input ""to apply", "please include", "please\, include", "if you are interested", "ple…" at bounding box center [675, 348] width 324 height 23
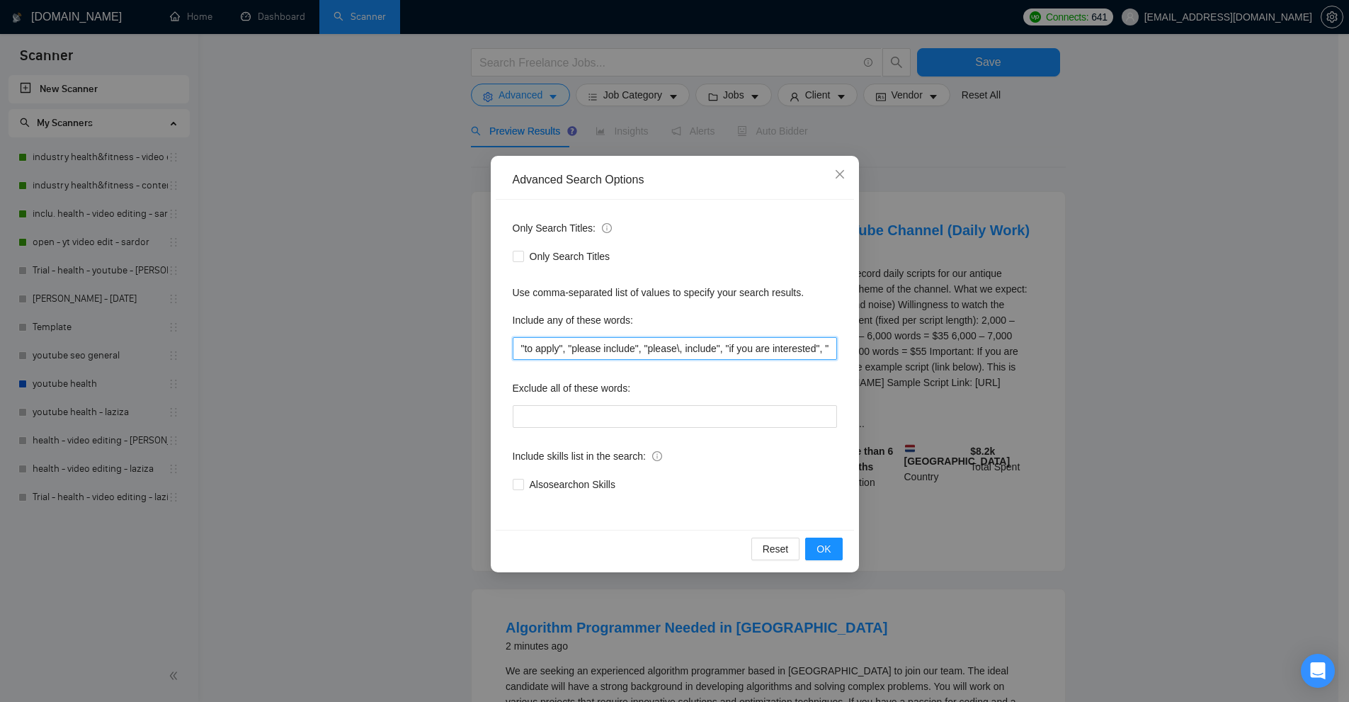
click at [665, 343] on input ""to apply", "please include", "please\, include", "if you are interested", "ple…" at bounding box center [675, 348] width 324 height 23
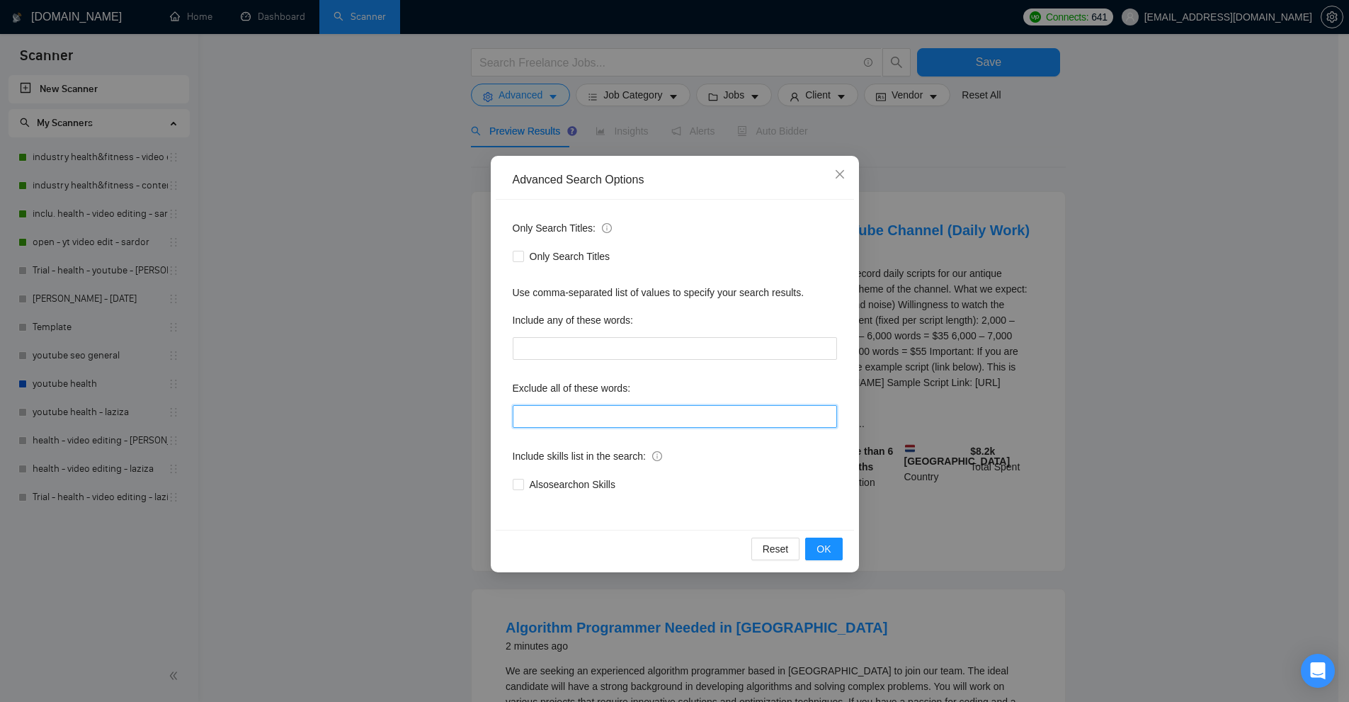
click at [665, 420] on input "text" at bounding box center [675, 416] width 324 height 23
paste input ""to apply", "please include", "please\, include", "if you are interested", "ple…"
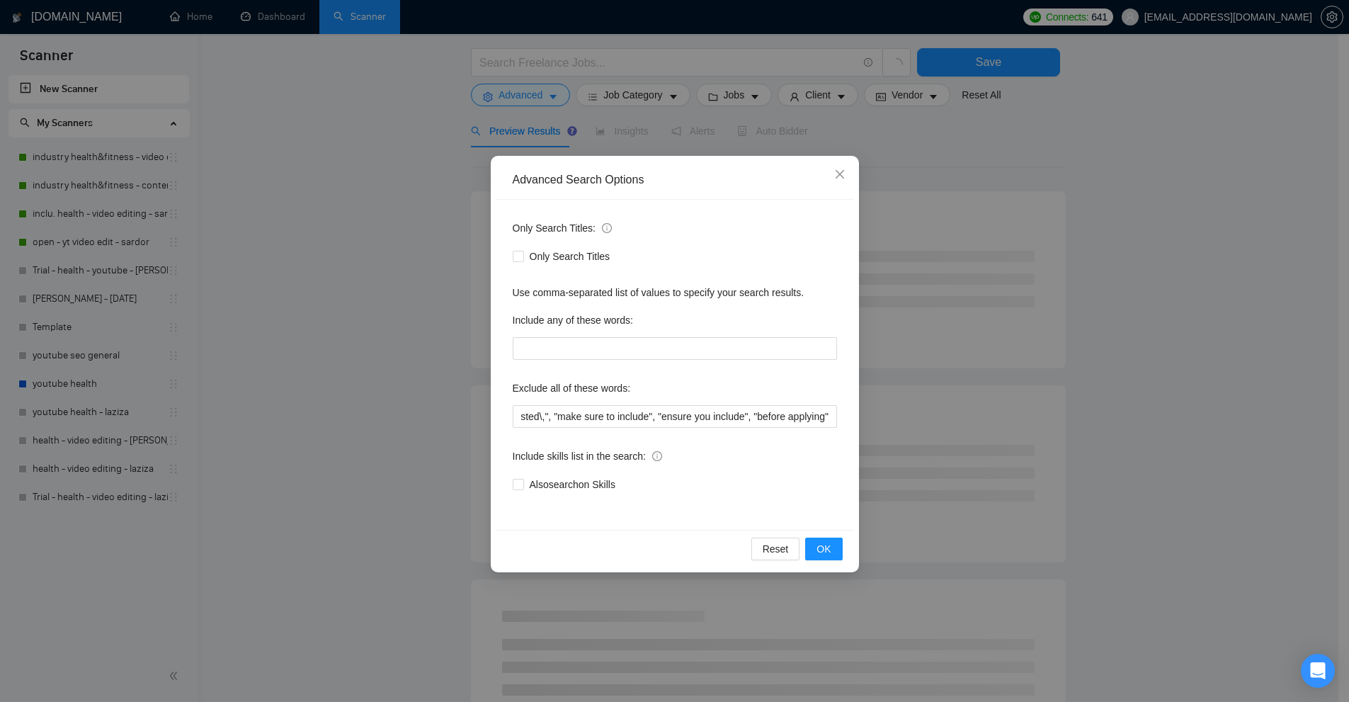
click at [1059, 278] on div "Advanced Search Options Only Search Titles: Only Search Titles Use comma-separa…" at bounding box center [674, 351] width 1349 height 702
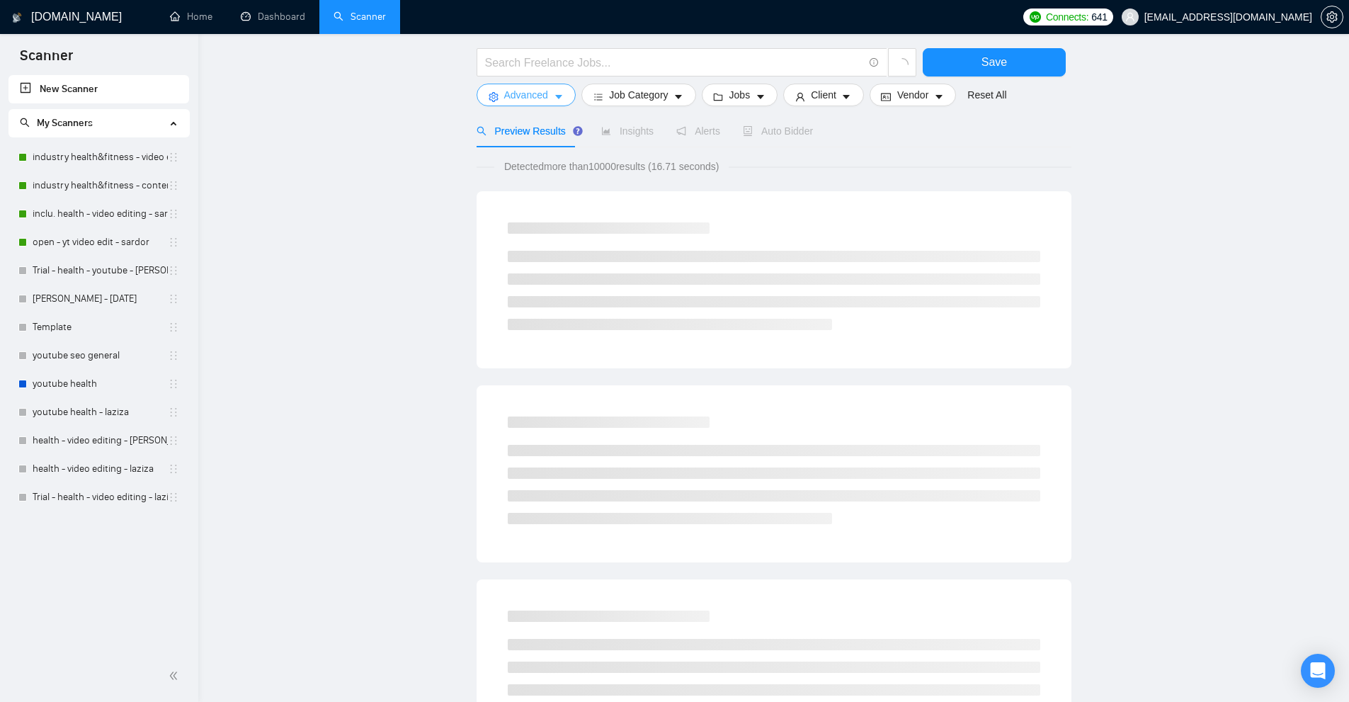
scroll to position [0, 0]
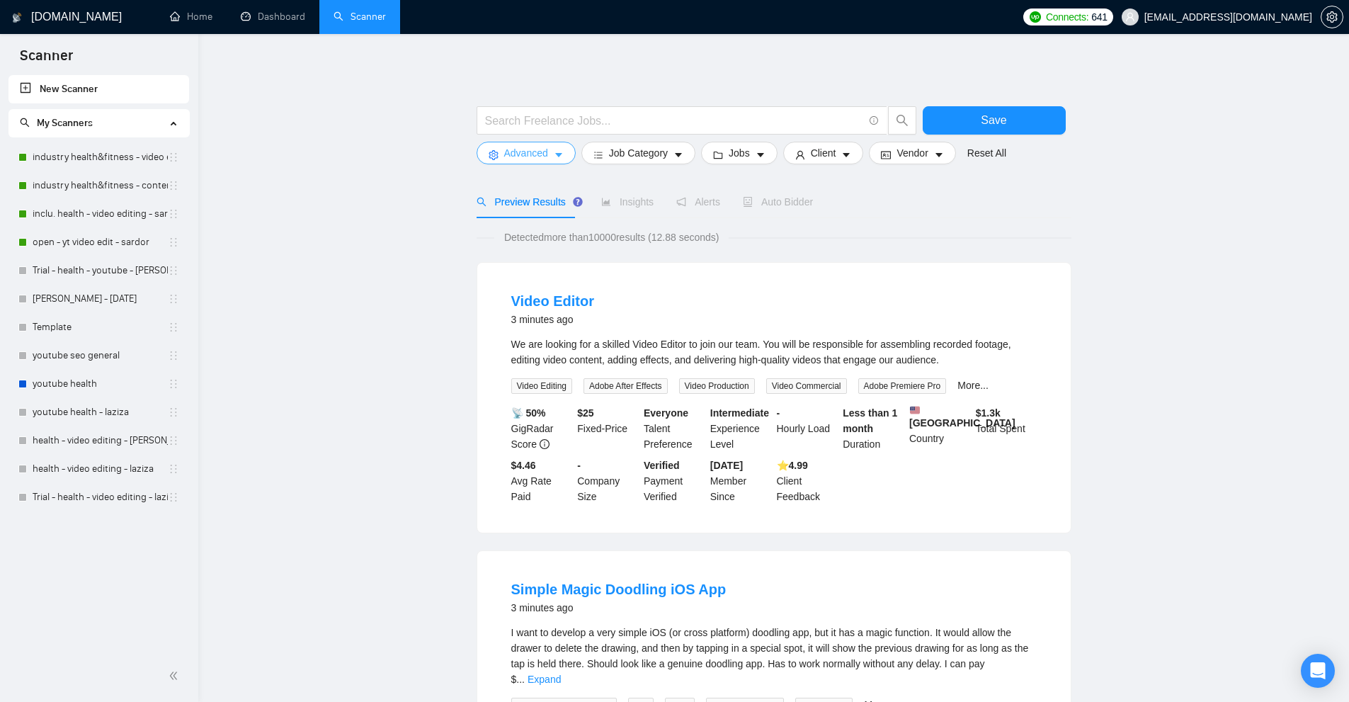
click at [554, 158] on icon "caret-down" at bounding box center [559, 155] width 10 height 10
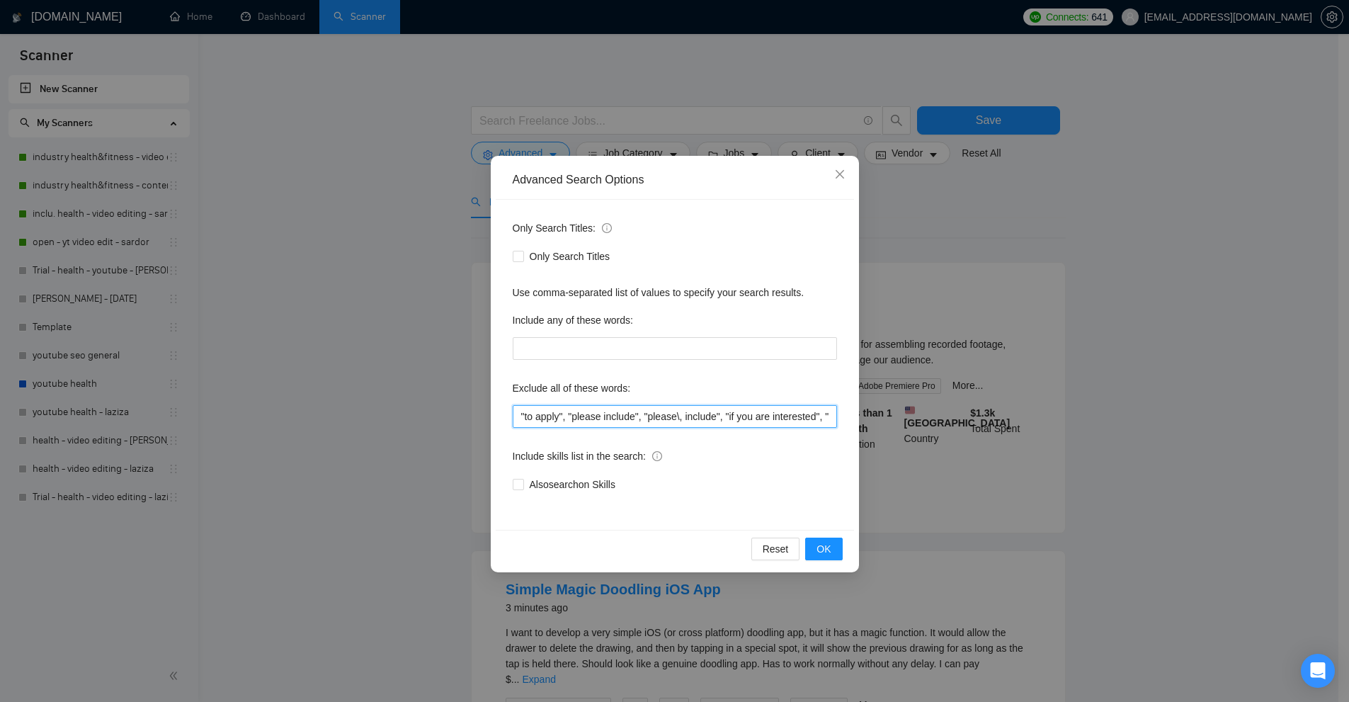
click at [616, 408] on input ""to apply", "please include", "please\, include", "if you are interested", "ple…" at bounding box center [675, 416] width 324 height 23
click at [1035, 343] on div "Advanced Search Options Only Search Titles: Only Search Titles Use comma-separa…" at bounding box center [674, 351] width 1349 height 702
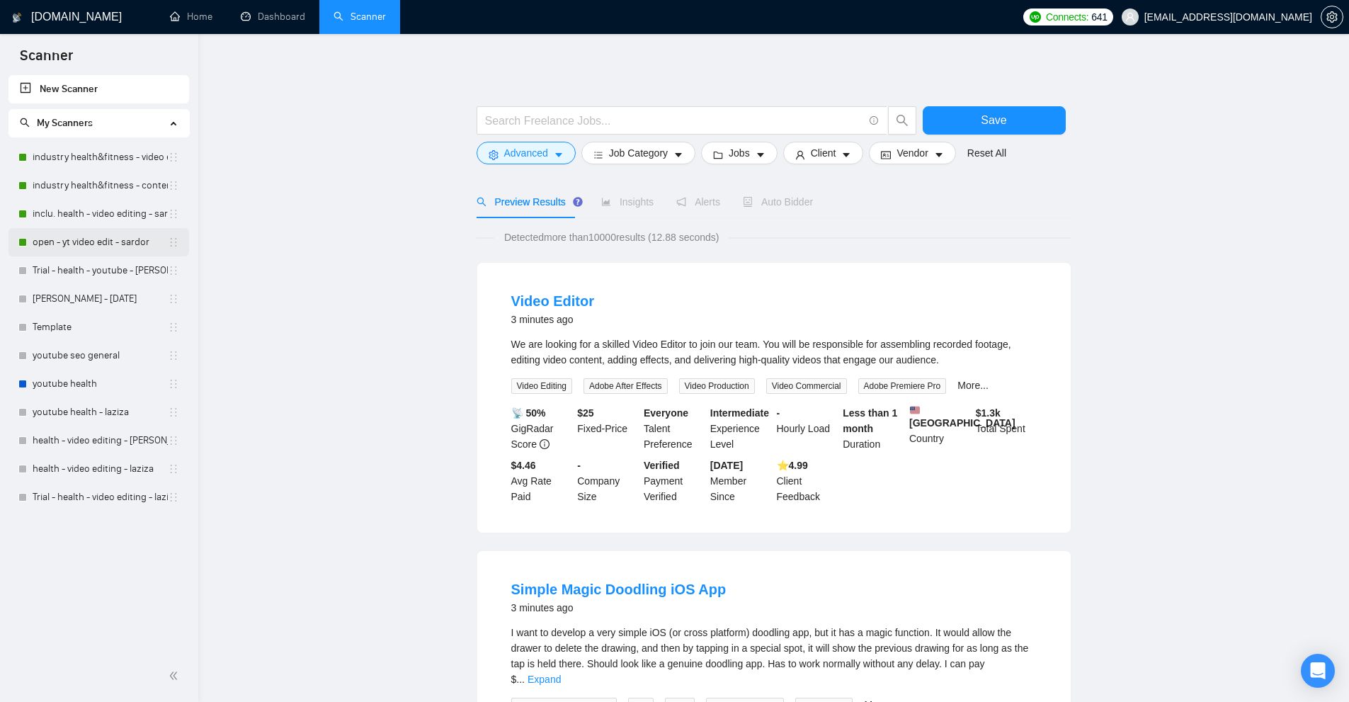
click at [100, 247] on link "open - yt video edit - sardor" at bounding box center [100, 242] width 135 height 28
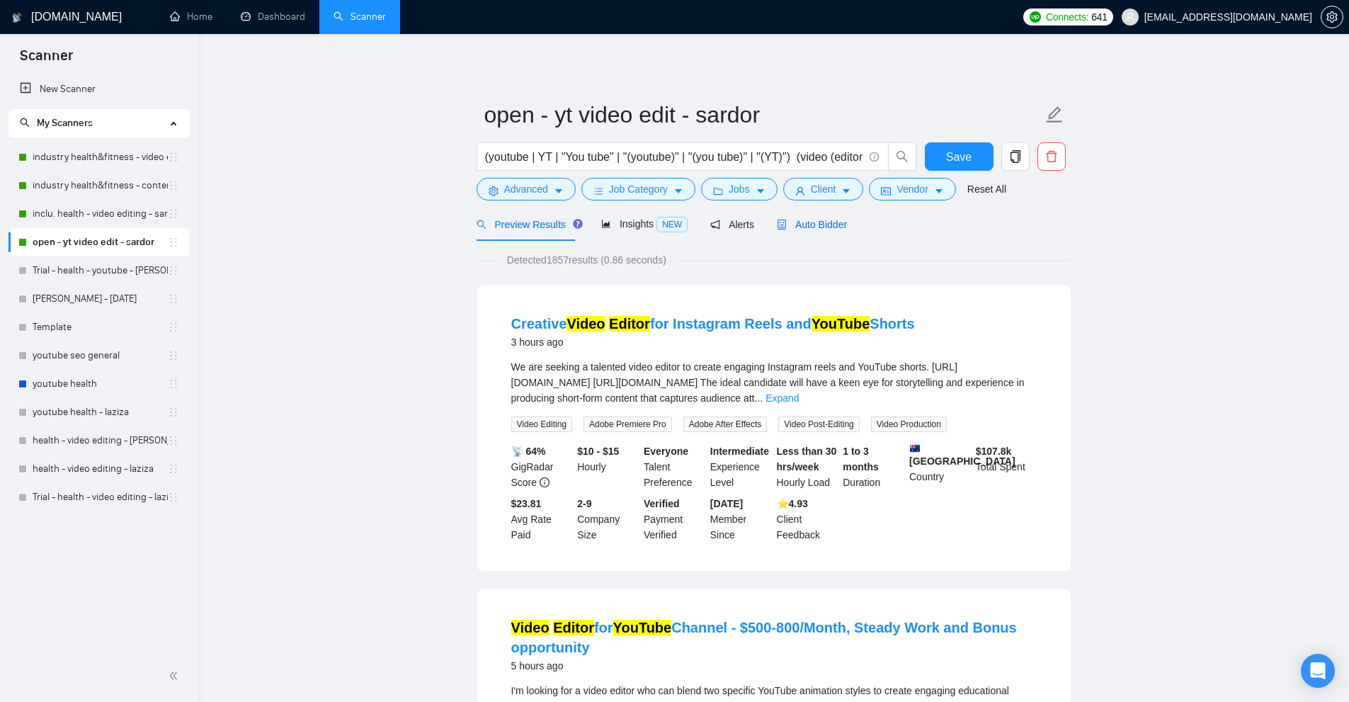
click at [816, 231] on div "Auto Bidder" at bounding box center [812, 225] width 70 height 16
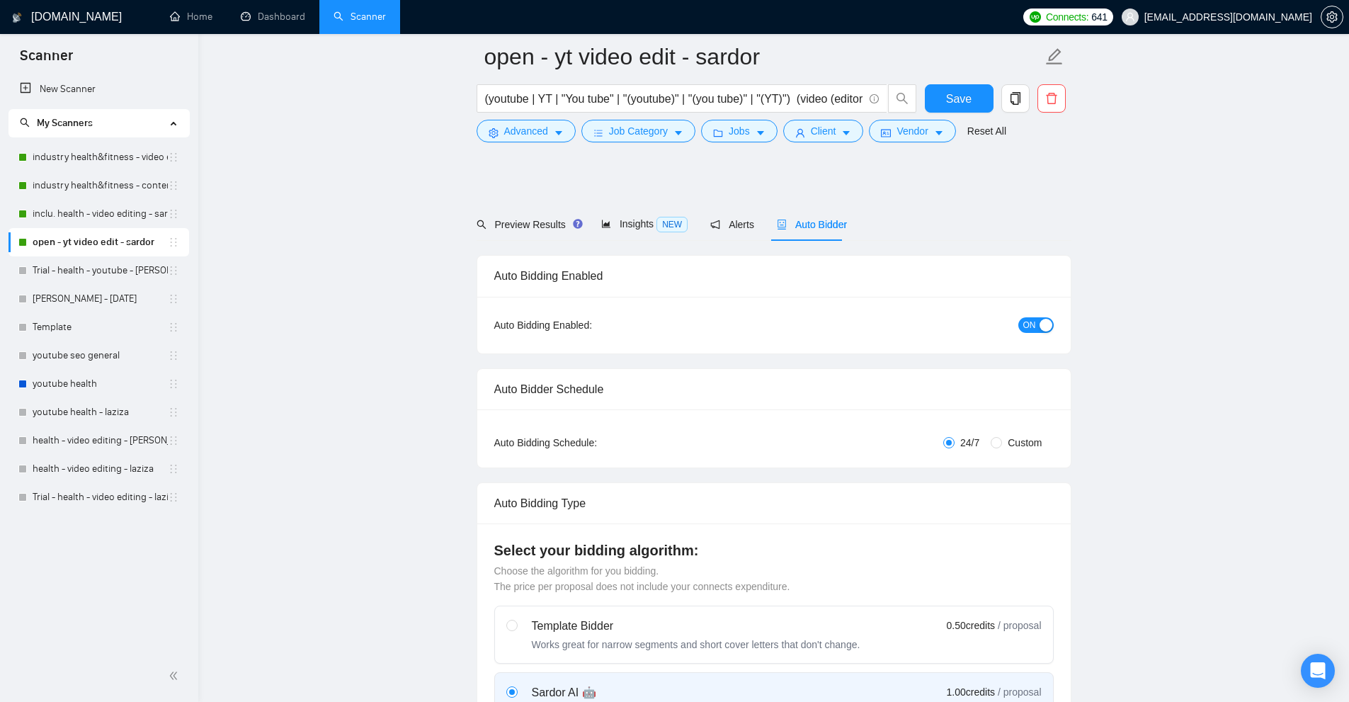
scroll to position [212, 0]
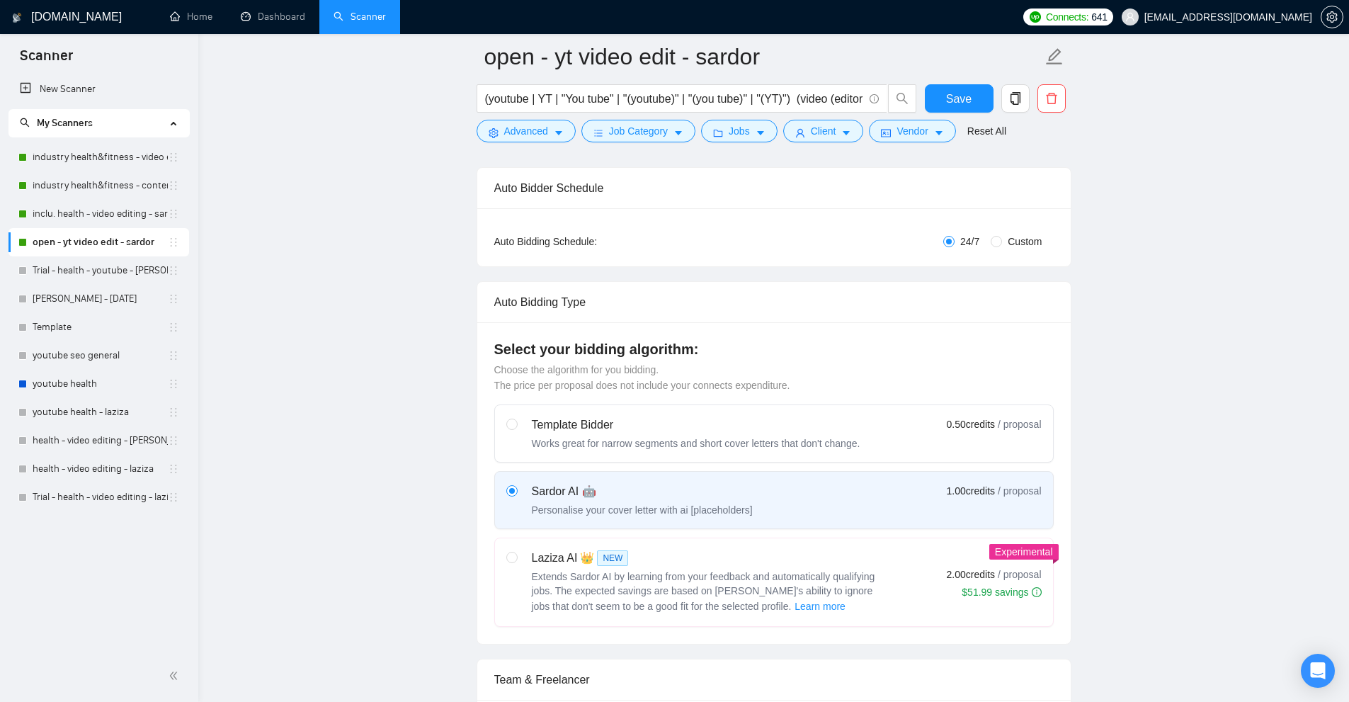
click at [544, 114] on div "(youtube | YT | "You tube" | "(youtube)" | "(you tube)" | "(YT)") (video (edito…" at bounding box center [697, 101] width 446 height 35
click at [525, 122] on button "Advanced" at bounding box center [525, 131] width 99 height 23
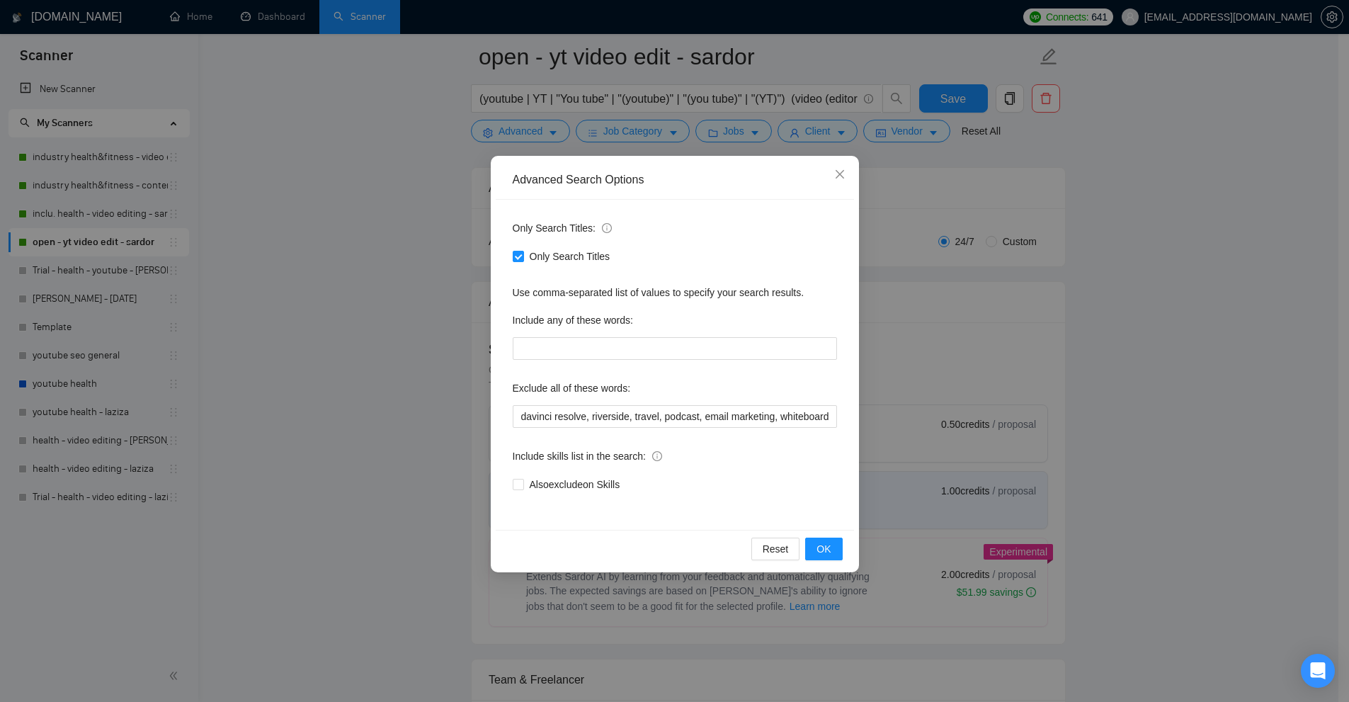
click at [266, 161] on div "Advanced Search Options Only Search Titles: Only Search Titles Use comma-separa…" at bounding box center [674, 351] width 1349 height 702
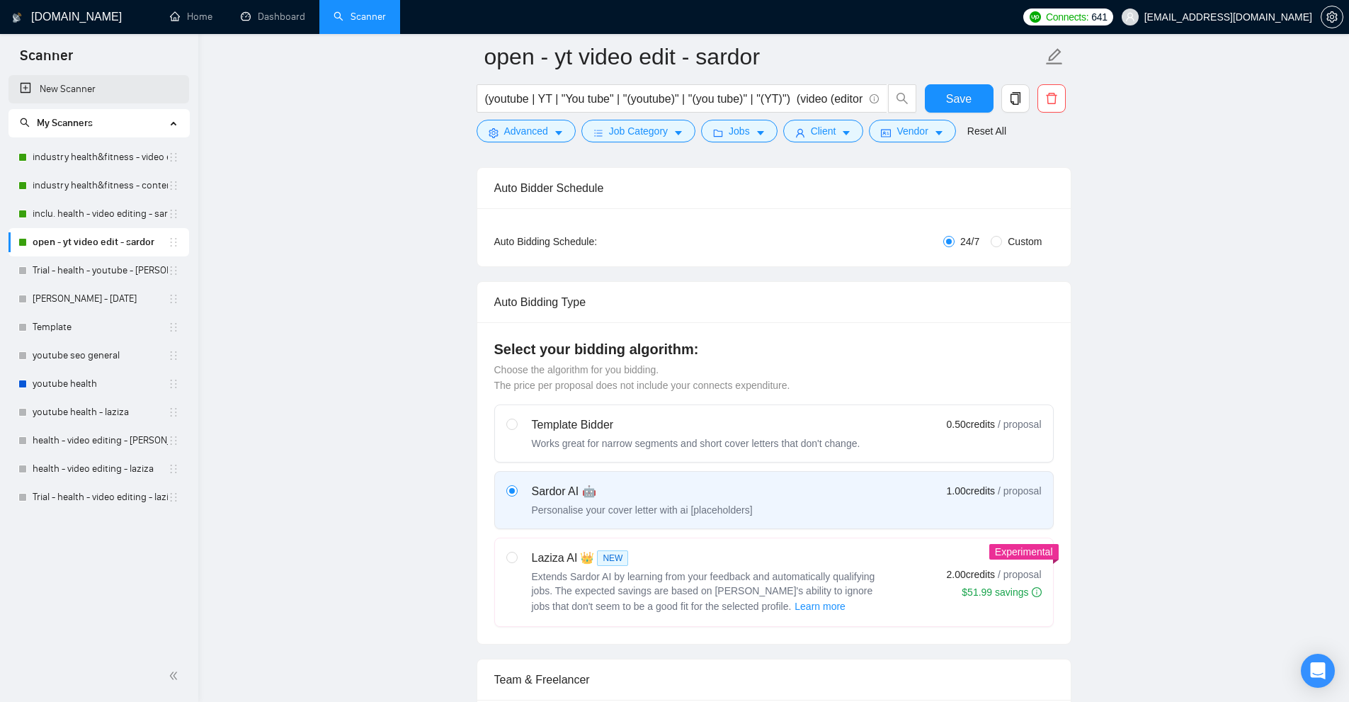
click at [76, 92] on link "New Scanner" at bounding box center [99, 89] width 158 height 28
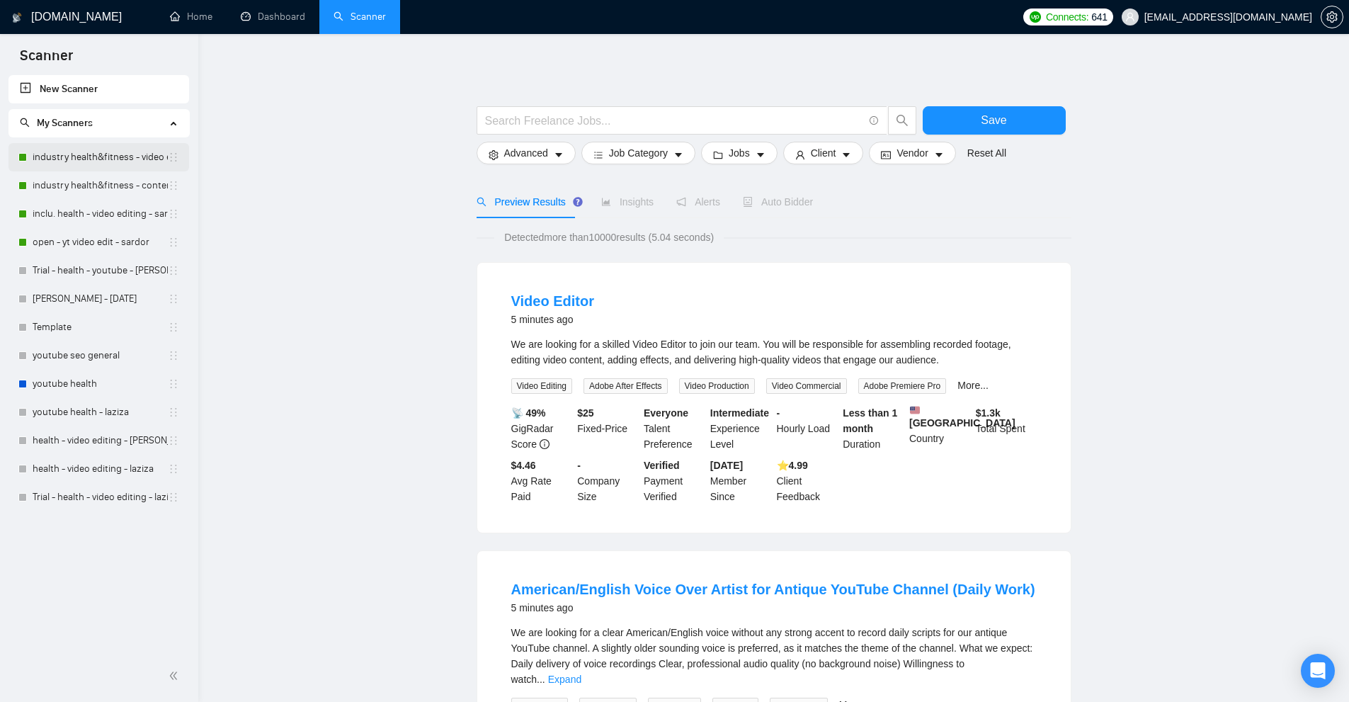
click at [92, 145] on link "industry health&fitness - video editing - sardor" at bounding box center [100, 157] width 135 height 28
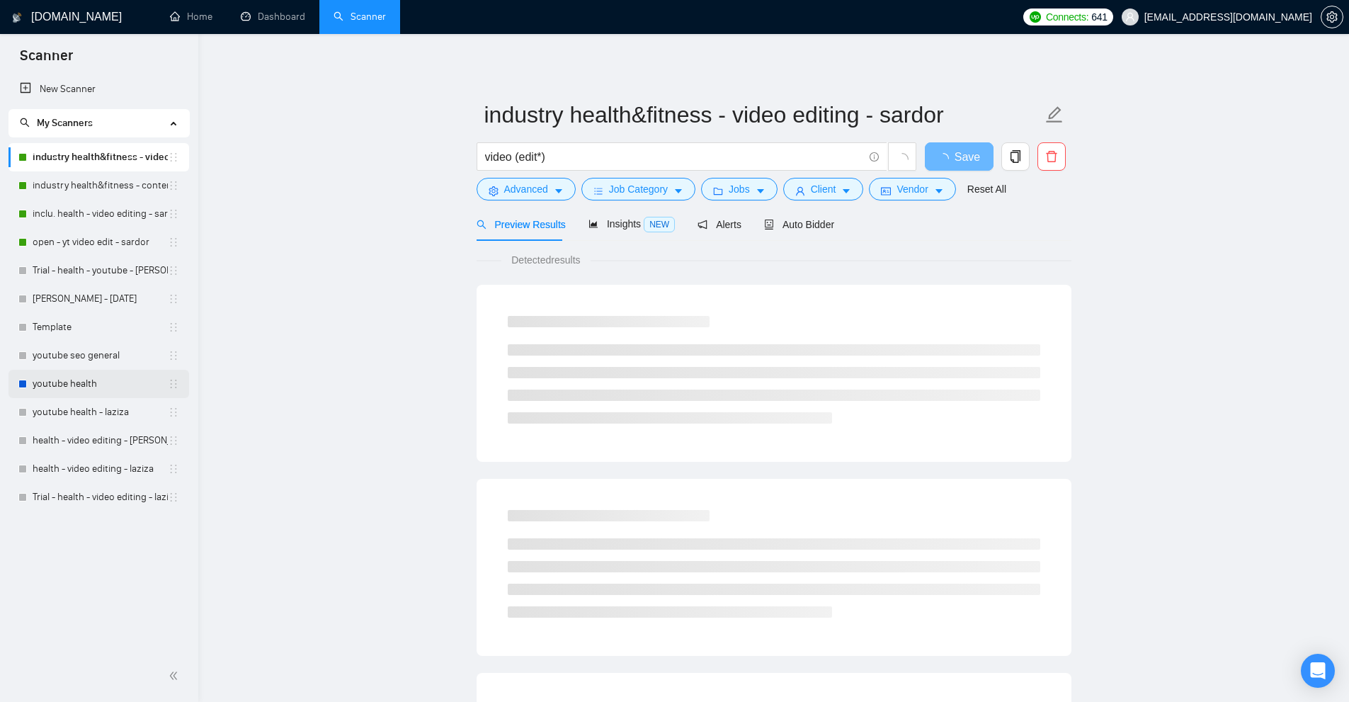
click at [60, 385] on link "youtube health" at bounding box center [100, 384] width 135 height 28
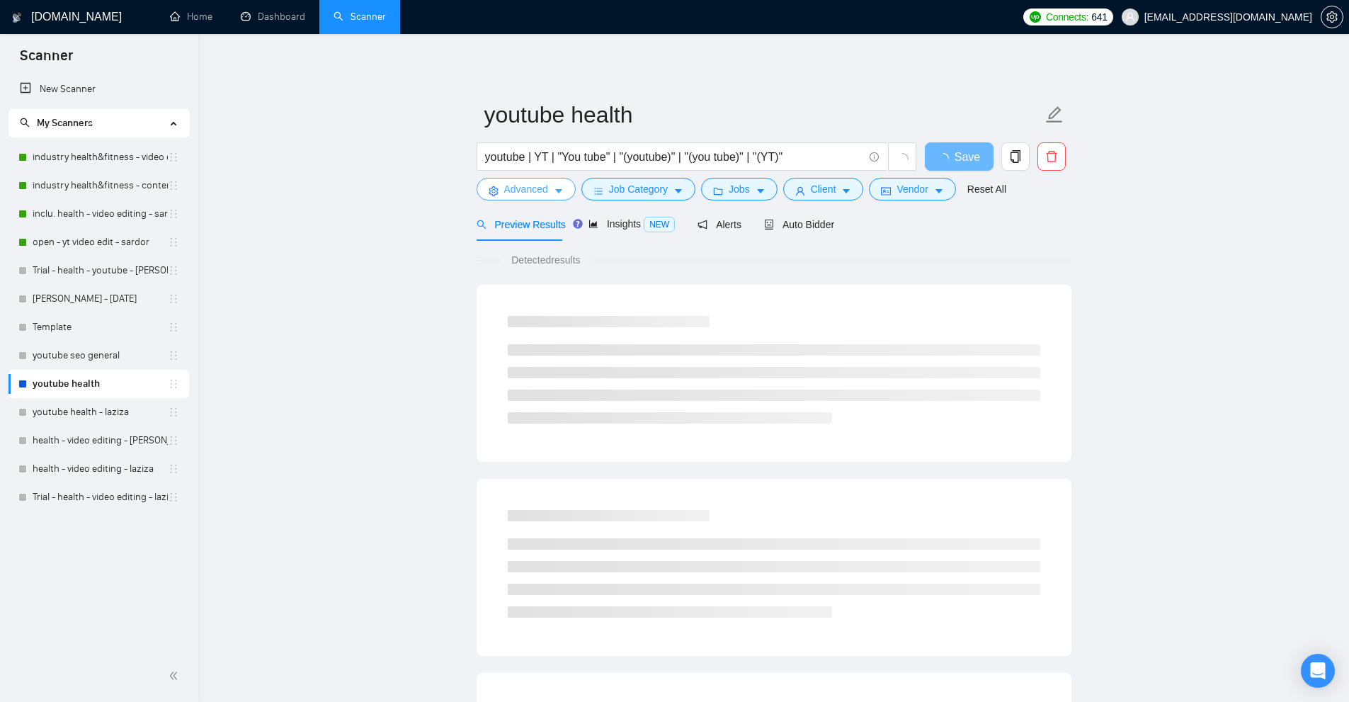
click at [522, 190] on span "Advanced" at bounding box center [526, 189] width 44 height 16
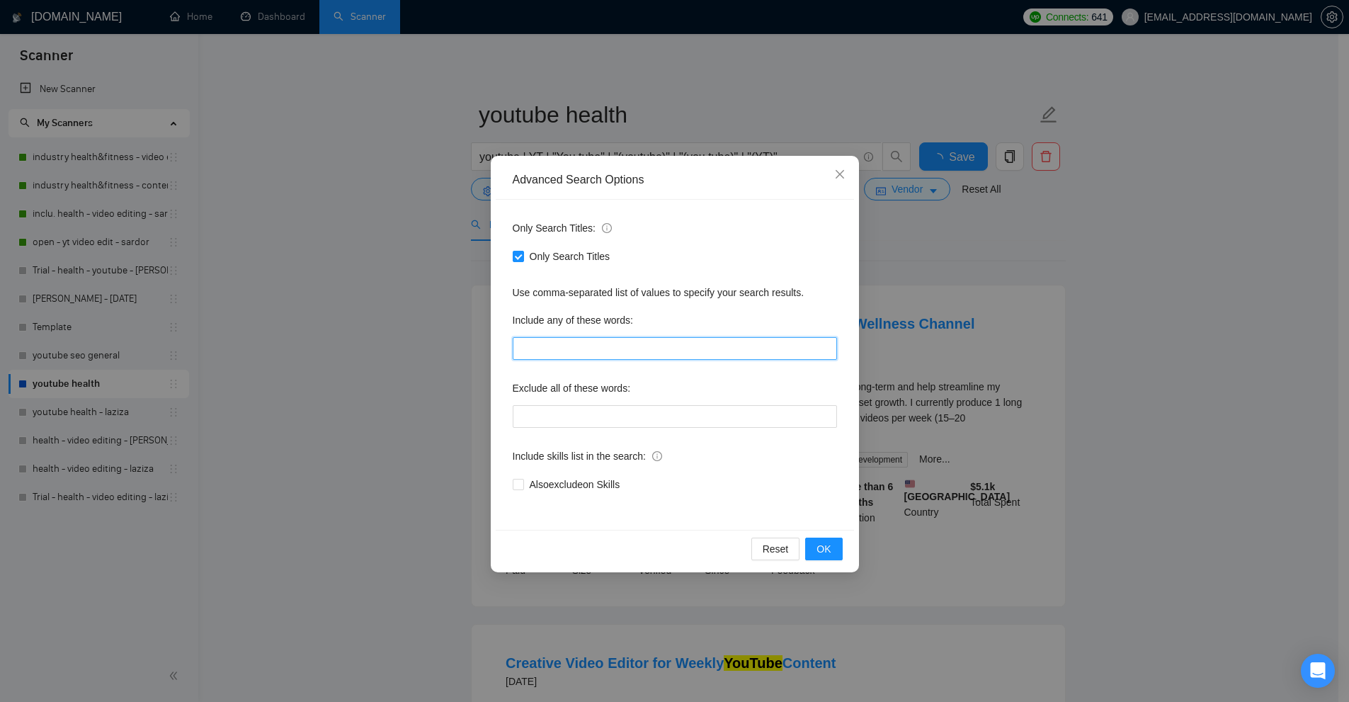
click at [582, 349] on input "text" at bounding box center [675, 348] width 324 height 23
paste input ""to apply", "please include", "please\, include", "if you are interested", "ple…"
drag, startPoint x: 527, startPoint y: 314, endPoint x: 714, endPoint y: 316, distance: 186.9
click at [711, 316] on div "Include any of these words:" at bounding box center [675, 323] width 324 height 28
click at [1084, 322] on div "Advanced Search Options Only Search Titles: Only Search Titles Use comma-separa…" at bounding box center [674, 351] width 1349 height 702
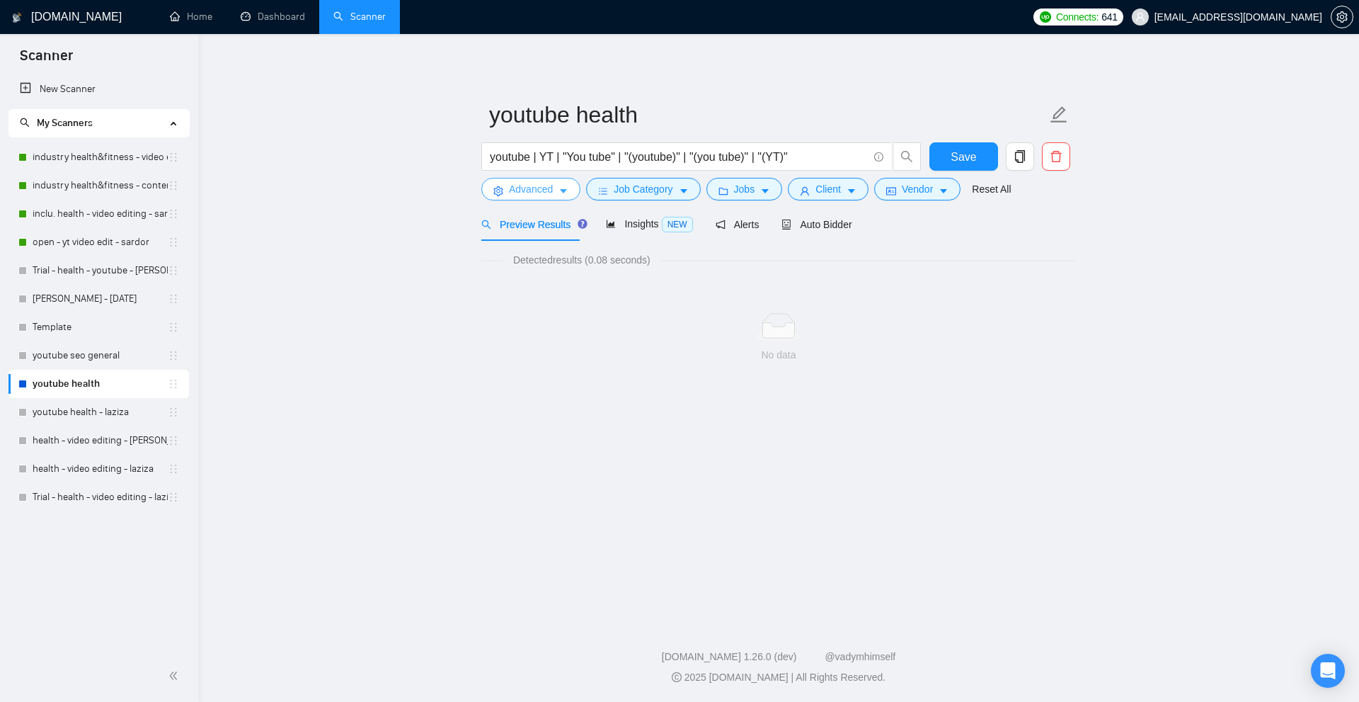
click at [537, 178] on button "Advanced" at bounding box center [530, 189] width 99 height 23
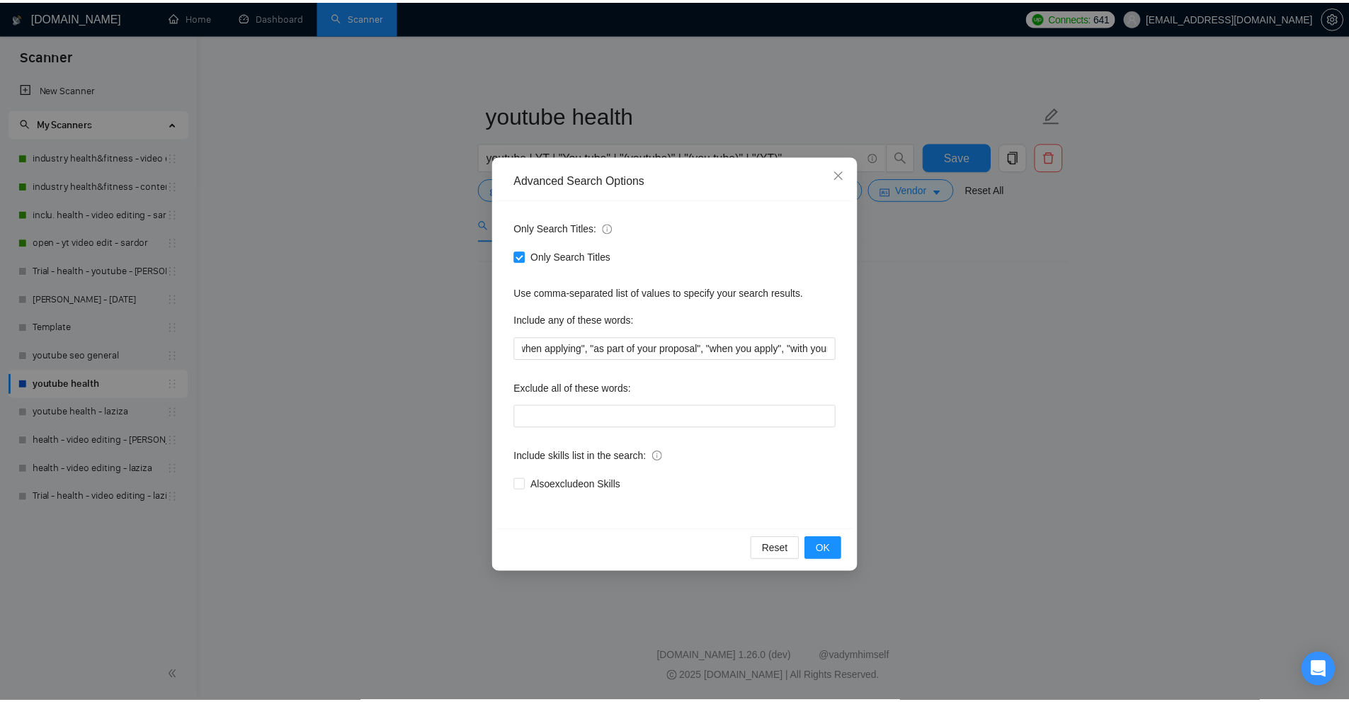
scroll to position [0, 708]
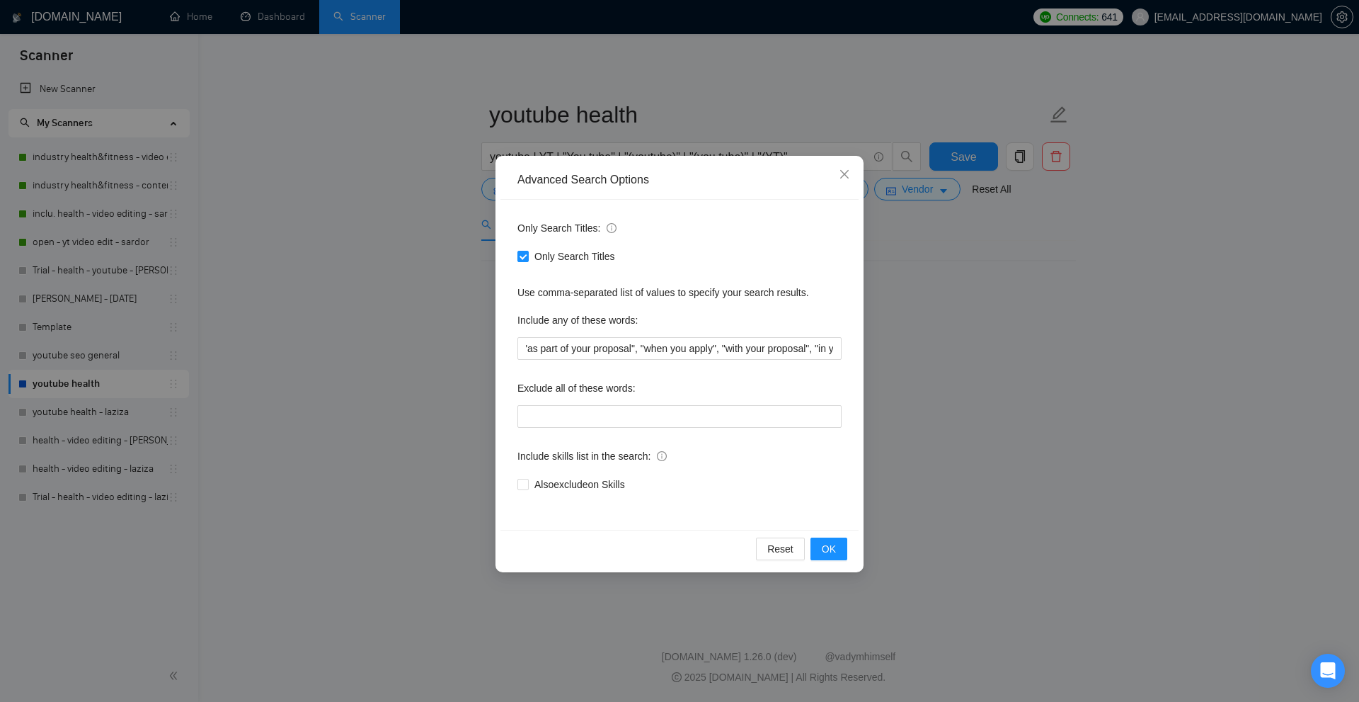
click at [553, 267] on div "Only Search Titles" at bounding box center [679, 256] width 324 height 23
click at [572, 253] on span "Only Search Titles" at bounding box center [575, 256] width 92 height 16
click at [527, 253] on input "Only Search Titles" at bounding box center [522, 256] width 10 height 10
click at [997, 321] on div "Advanced Search Options Only Search Titles: Only Search Titles Use comma-separa…" at bounding box center [679, 351] width 1359 height 702
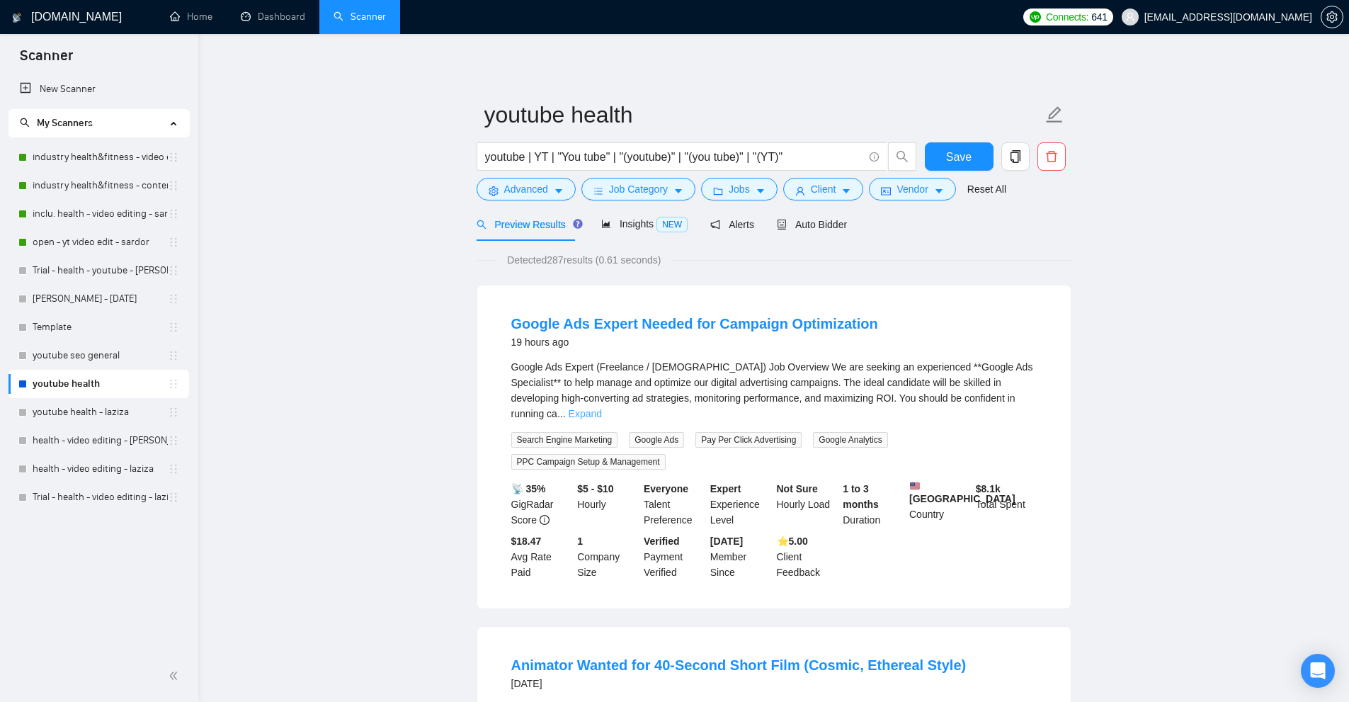
click at [602, 408] on link "Expand" at bounding box center [584, 413] width 33 height 11
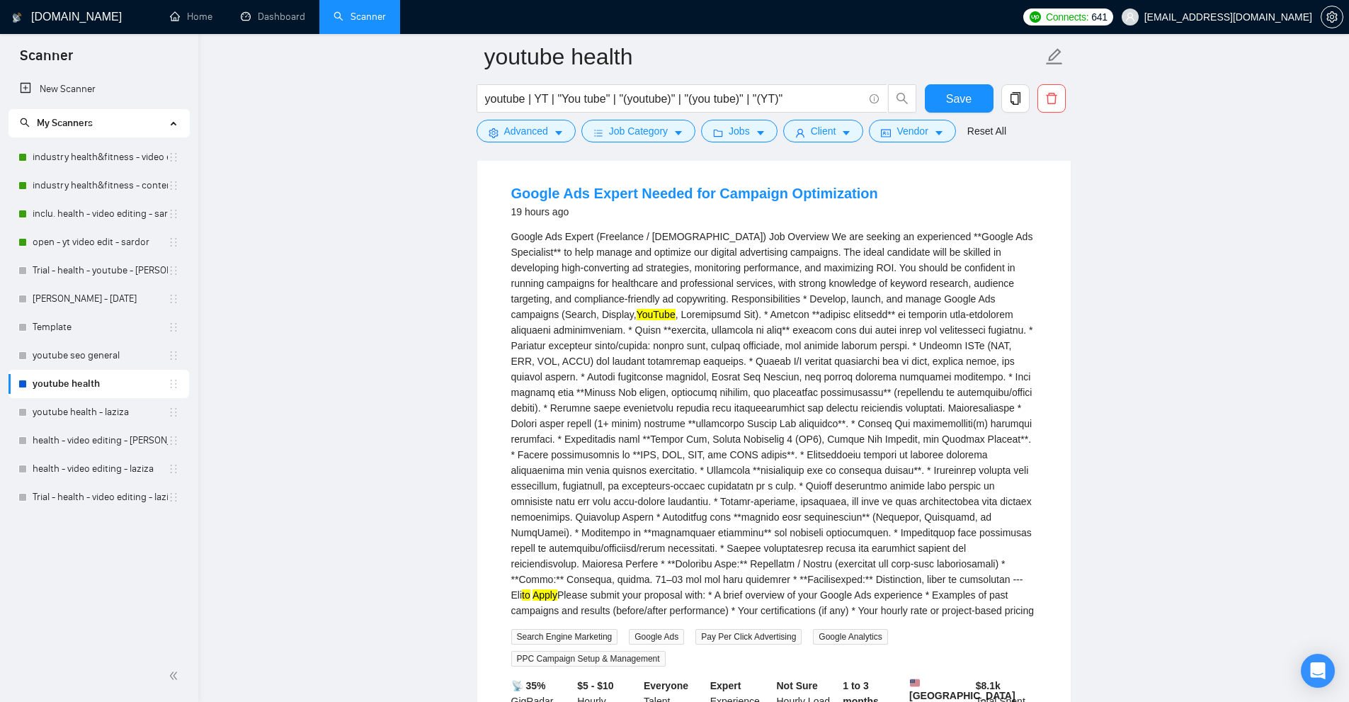
scroll to position [283, 0]
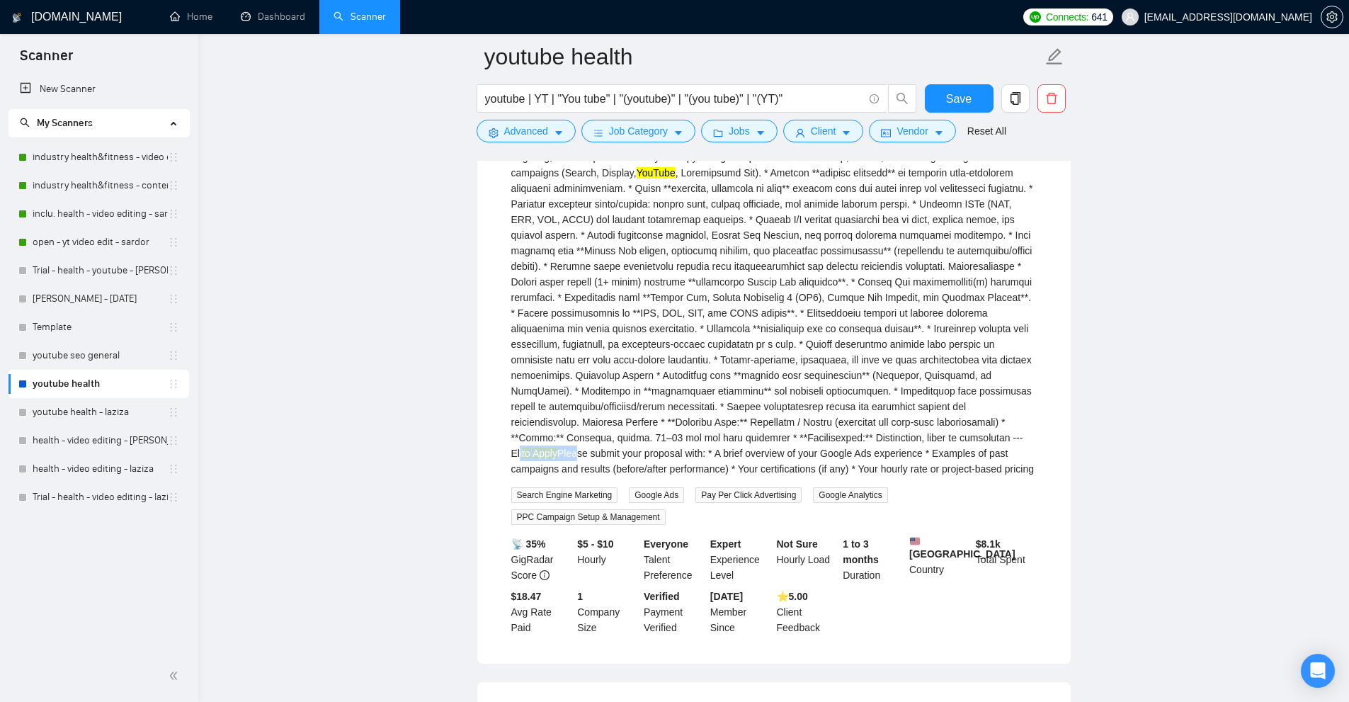
drag, startPoint x: 777, startPoint y: 435, endPoint x: 837, endPoint y: 440, distance: 59.7
click at [837, 440] on div "Google Ads Expert (Freelance / Contract) Job Overview We are seeking an experie…" at bounding box center [773, 281] width 525 height 389
click at [869, 468] on div "Google Ads Expert (Freelance / Contract) Job Overview We are seeking an experie…" at bounding box center [773, 281] width 525 height 389
drag, startPoint x: 839, startPoint y: 444, endPoint x: 1000, endPoint y: 464, distance: 161.9
click at [988, 449] on div "Google Ads Expert (Freelance / Contract) Job Overview We are seeking an experie…" at bounding box center [773, 281] width 525 height 389
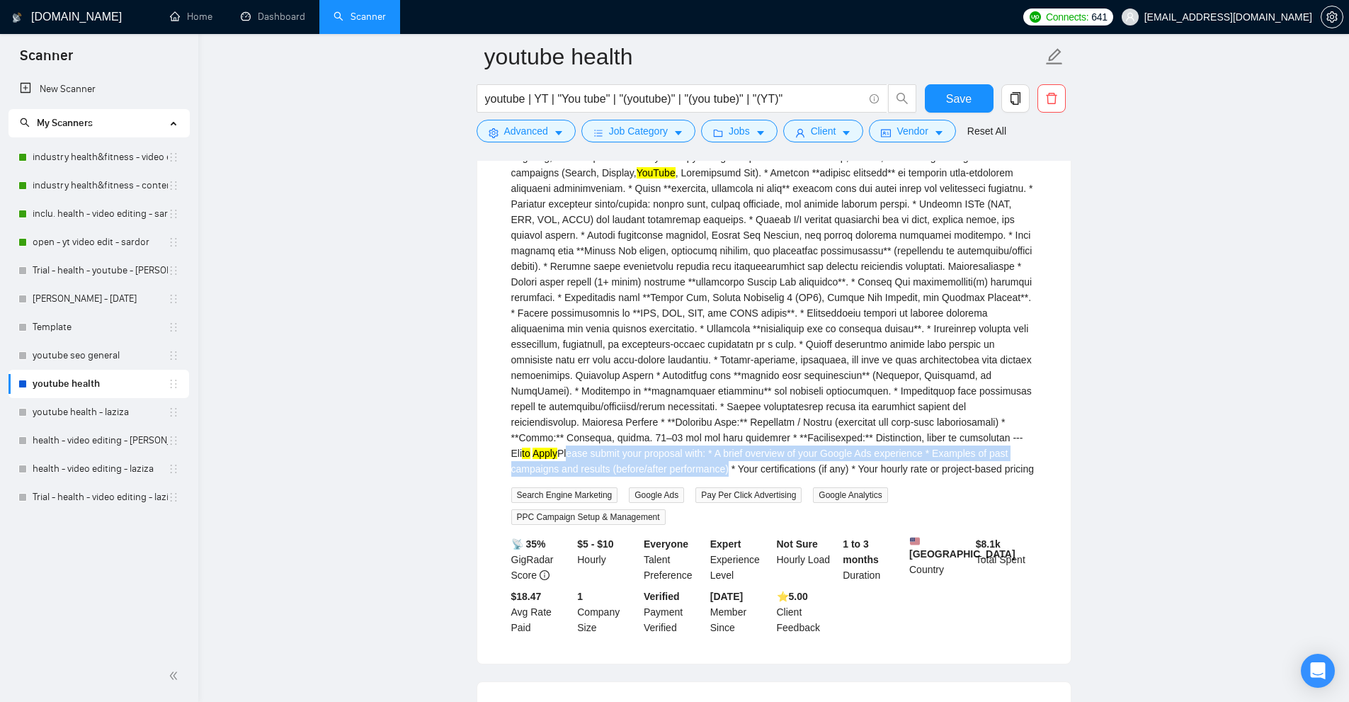
click at [736, 451] on div "Google Ads Expert (Freelance / Contract) Job Overview We are seeking an experie…" at bounding box center [773, 281] width 525 height 389
drag, startPoint x: 577, startPoint y: 450, endPoint x: 690, endPoint y: 454, distance: 112.6
click at [690, 454] on div "Google Ads Expert (Freelance / Contract) Job Overview We are seeking an experie…" at bounding box center [773, 281] width 525 height 389
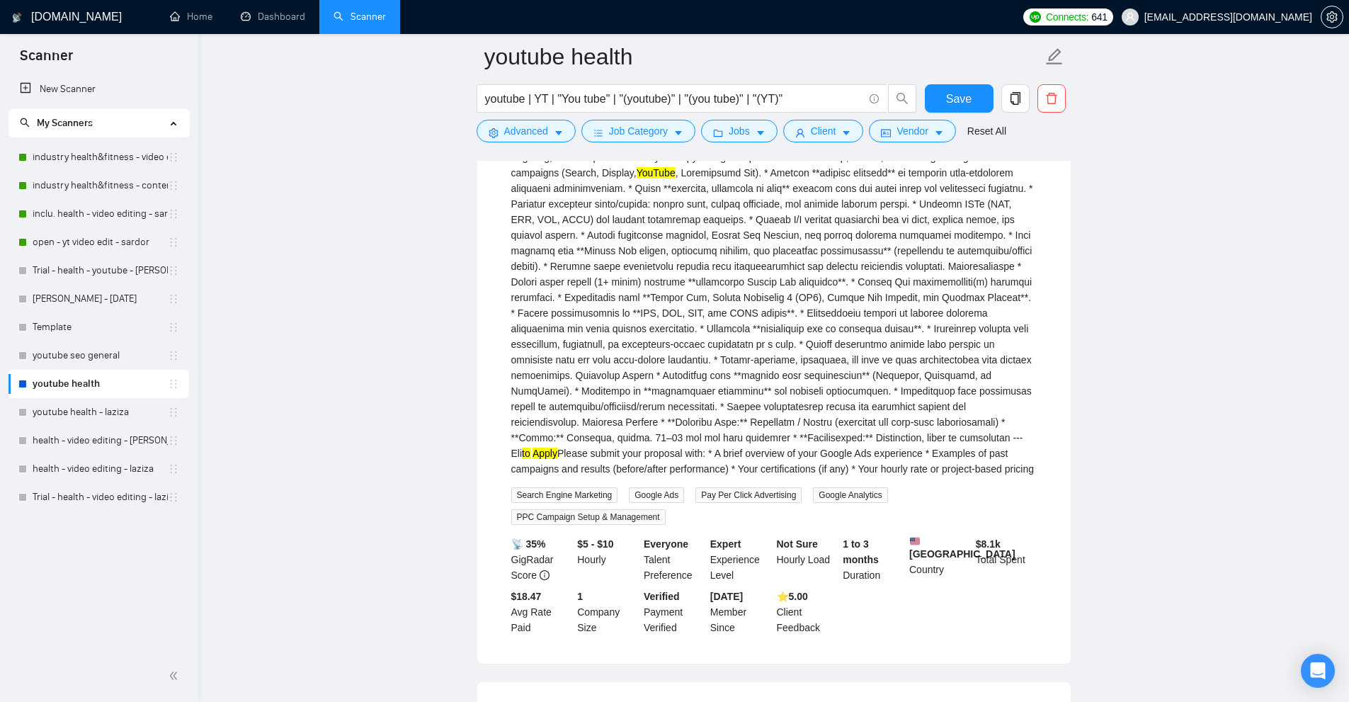
click at [836, 455] on div "Google Ads Expert (Freelance / Contract) Job Overview We are seeking an experie…" at bounding box center [773, 281] width 525 height 389
drag, startPoint x: 771, startPoint y: 456, endPoint x: 905, endPoint y: 472, distance: 135.5
click at [905, 472] on div "Google Ads Expert (Freelance / Contract) Job Overview We are seeking an experie…" at bounding box center [773, 281] width 525 height 389
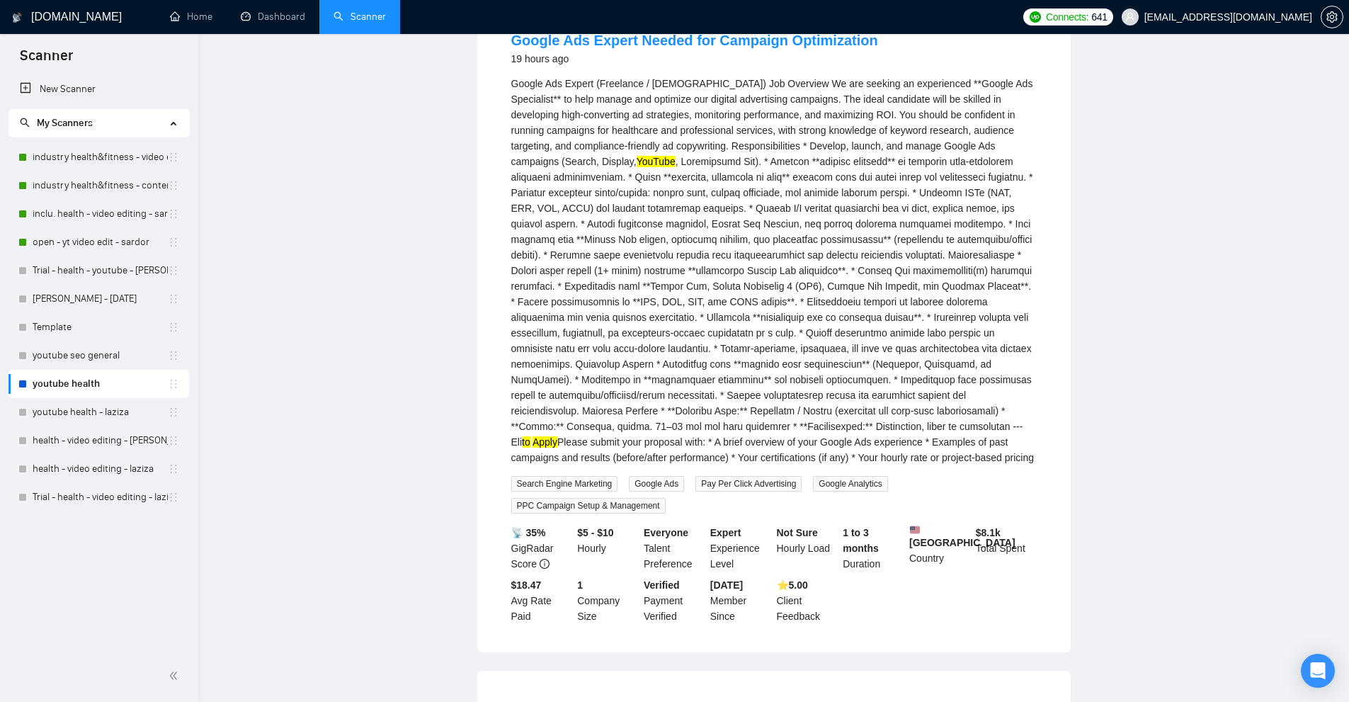
scroll to position [0, 0]
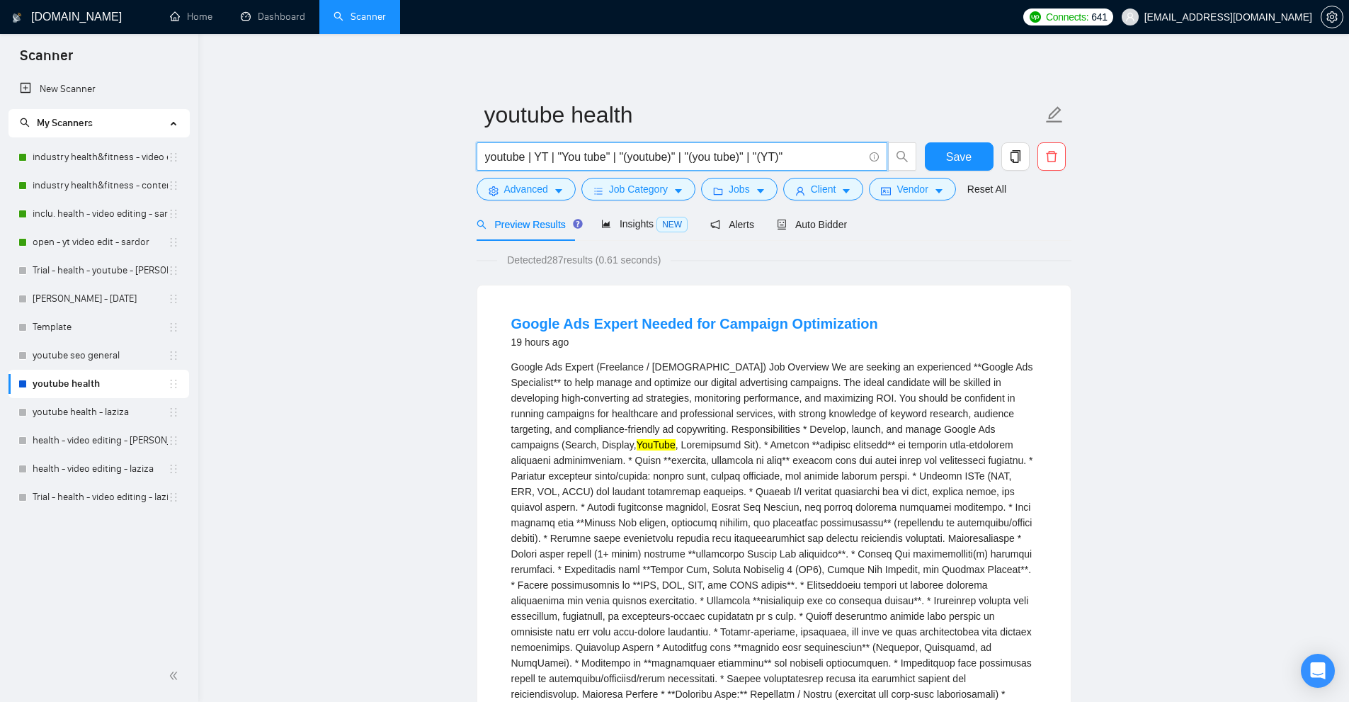
drag, startPoint x: 836, startPoint y: 158, endPoint x: 277, endPoint y: 151, distance: 559.3
click at [641, 382] on div "Google Ads Expert (Freelance / Contract) Job Overview We are seeking an experie…" at bounding box center [773, 553] width 525 height 389
drag, startPoint x: 484, startPoint y: 321, endPoint x: 618, endPoint y: 320, distance: 133.8
click at [618, 320] on div "Google Ads Expert Needed for Campaign Optimization 19 hours ago Google Ads Expe…" at bounding box center [773, 610] width 593 height 650
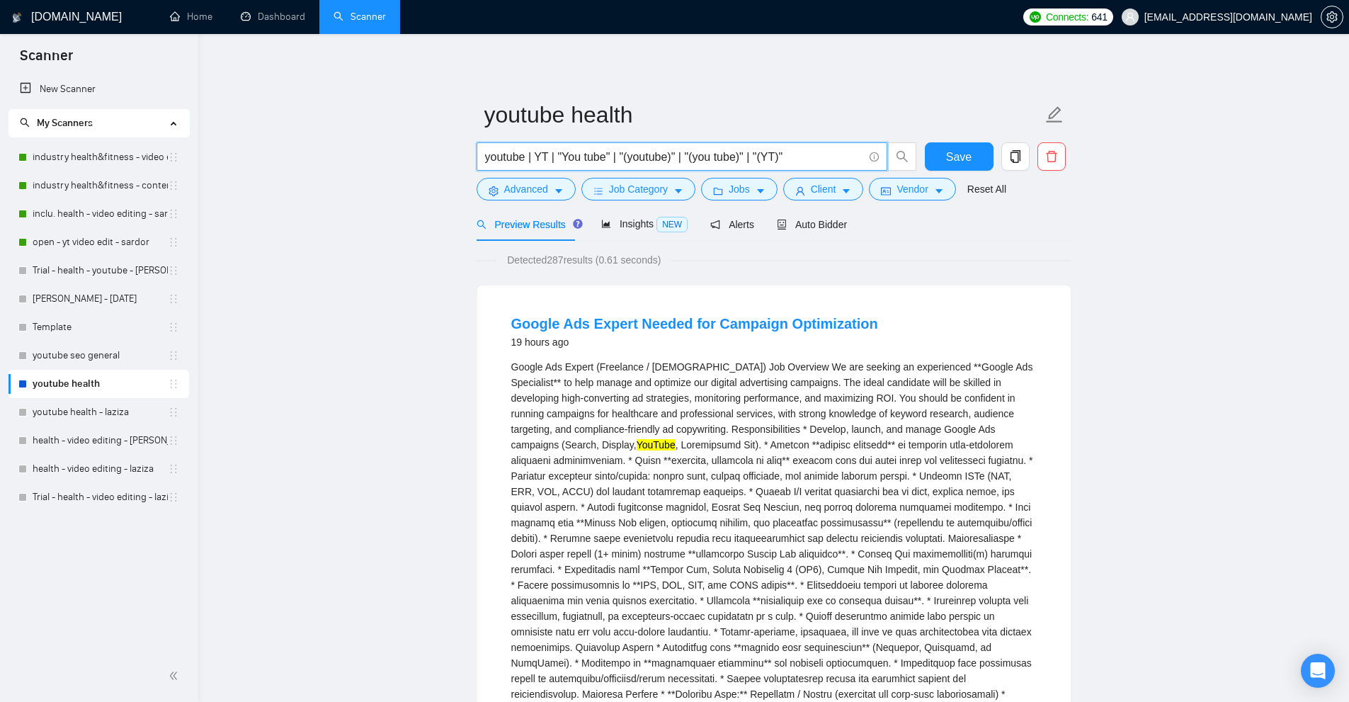
drag, startPoint x: 489, startPoint y: 151, endPoint x: 878, endPoint y: 159, distance: 388.7
click at [878, 159] on span "youtube | YT | "You tube" | "(youtube)" | "(you tube)" | "(YT)"" at bounding box center [681, 156] width 411 height 28
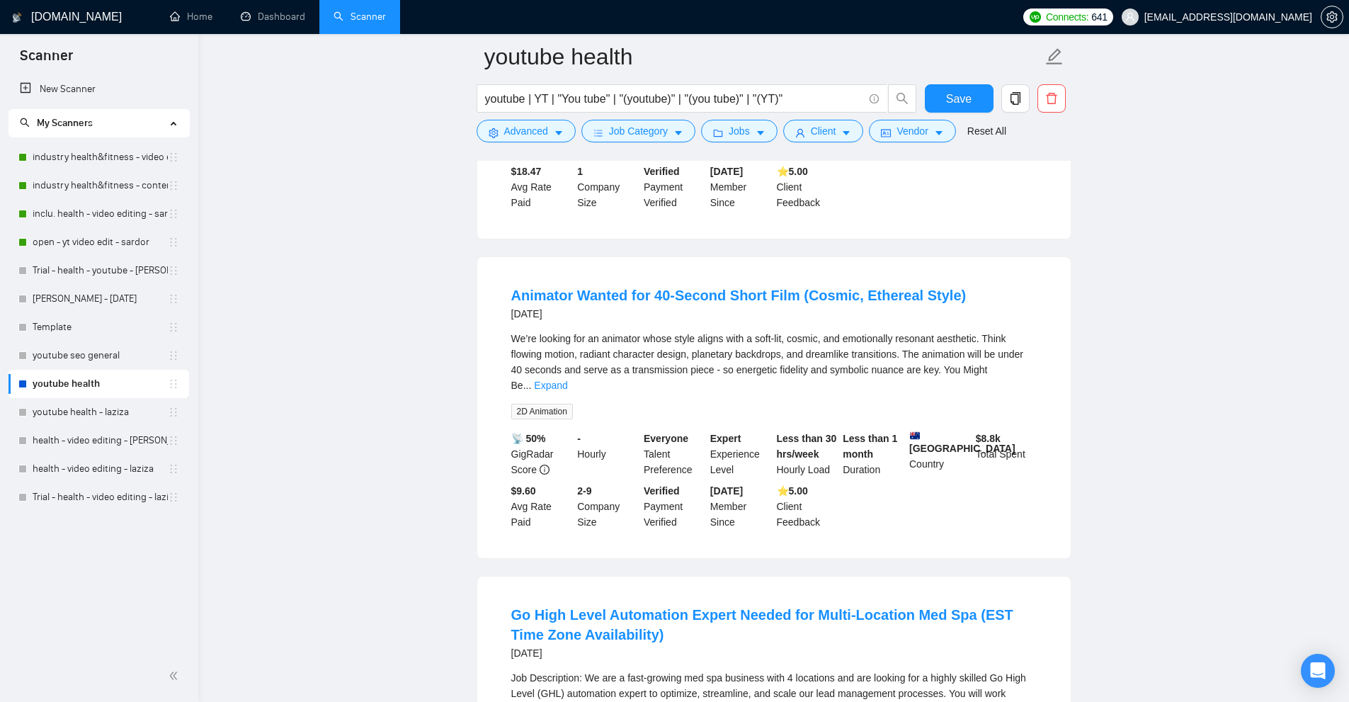
scroll to position [779, 0]
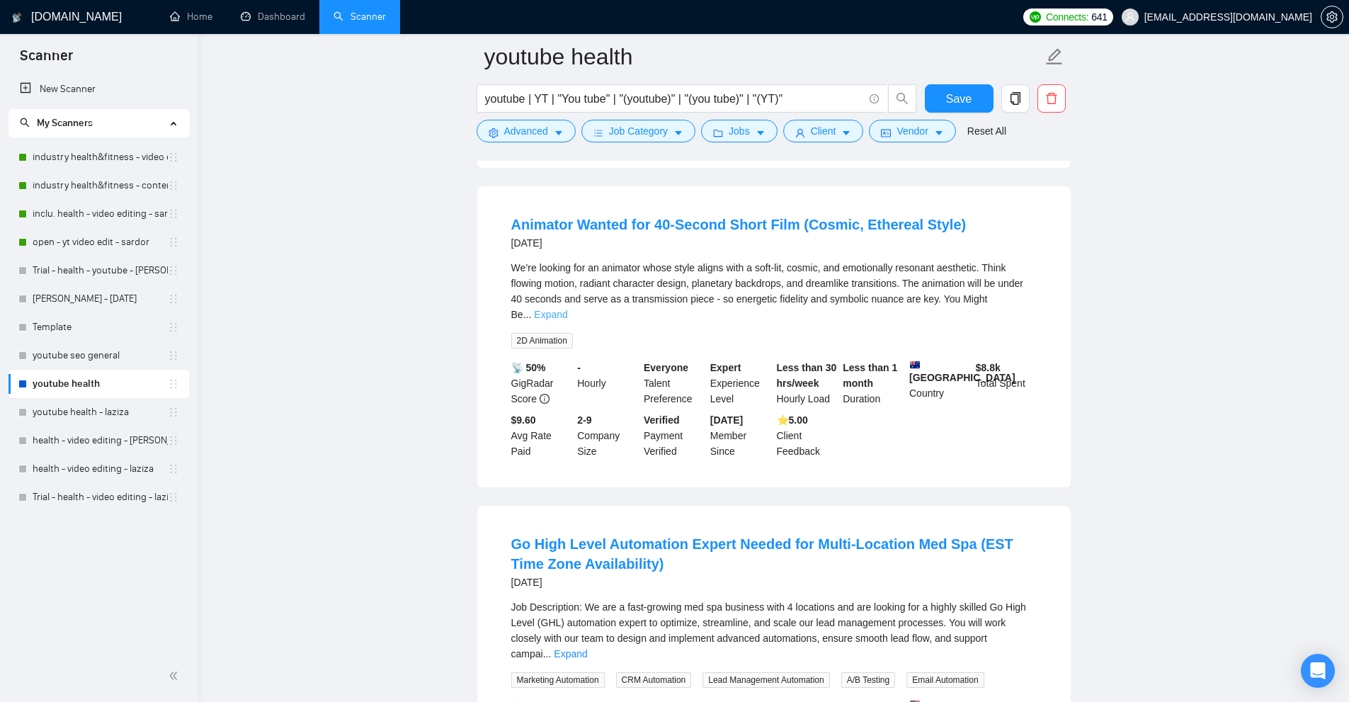
click at [567, 309] on link "Expand" at bounding box center [550, 314] width 33 height 11
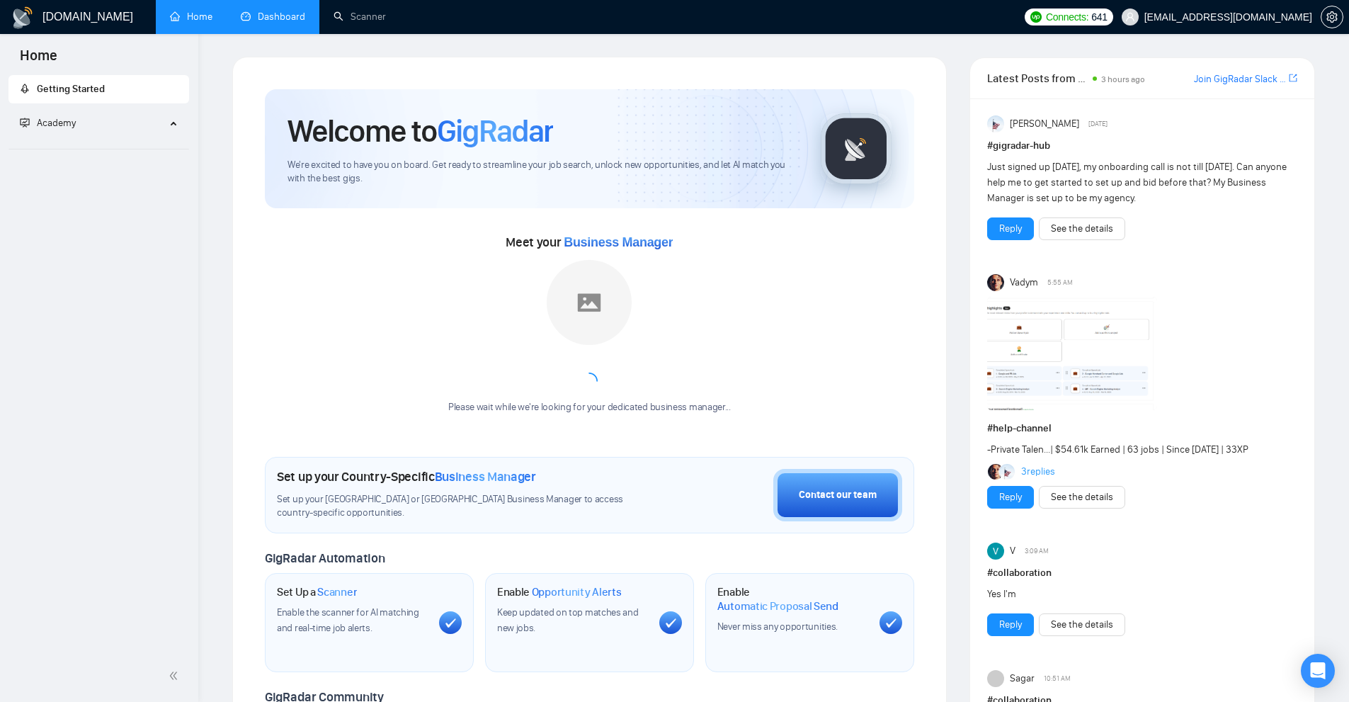
click at [300, 21] on link "Dashboard" at bounding box center [273, 17] width 64 height 12
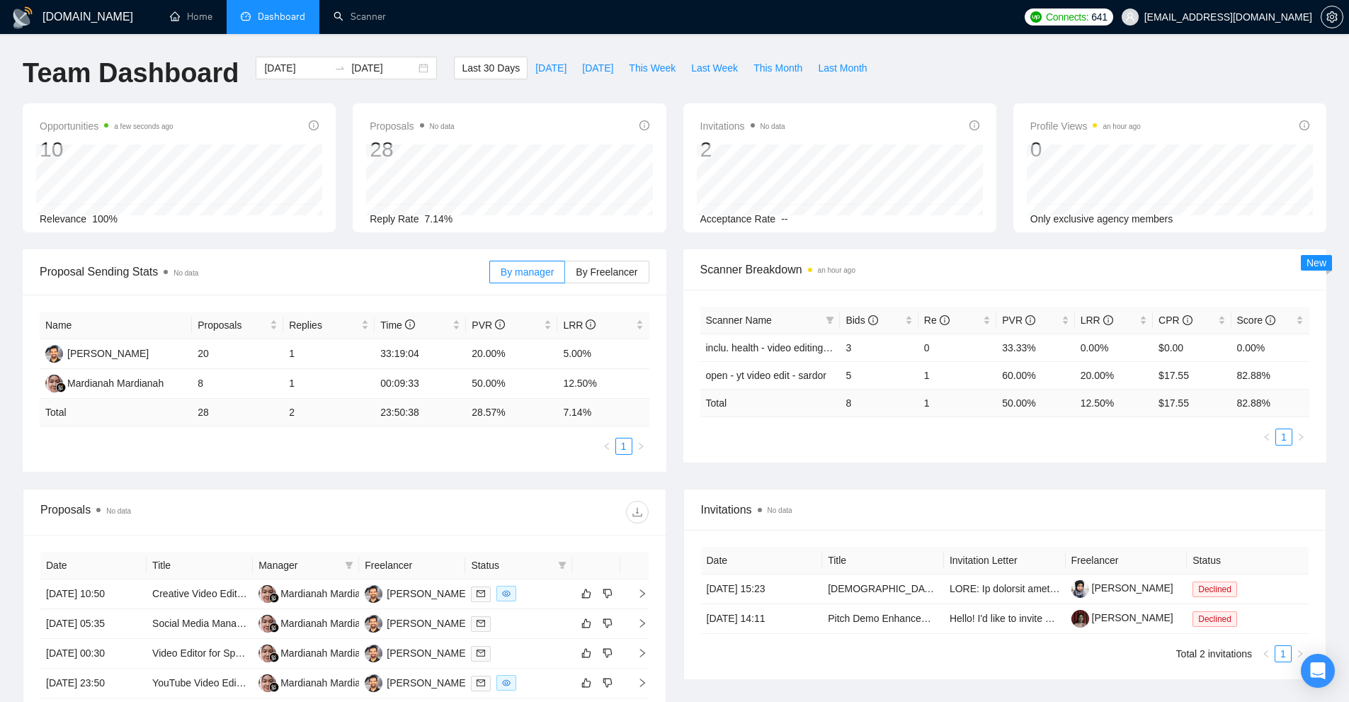
scroll to position [99, 0]
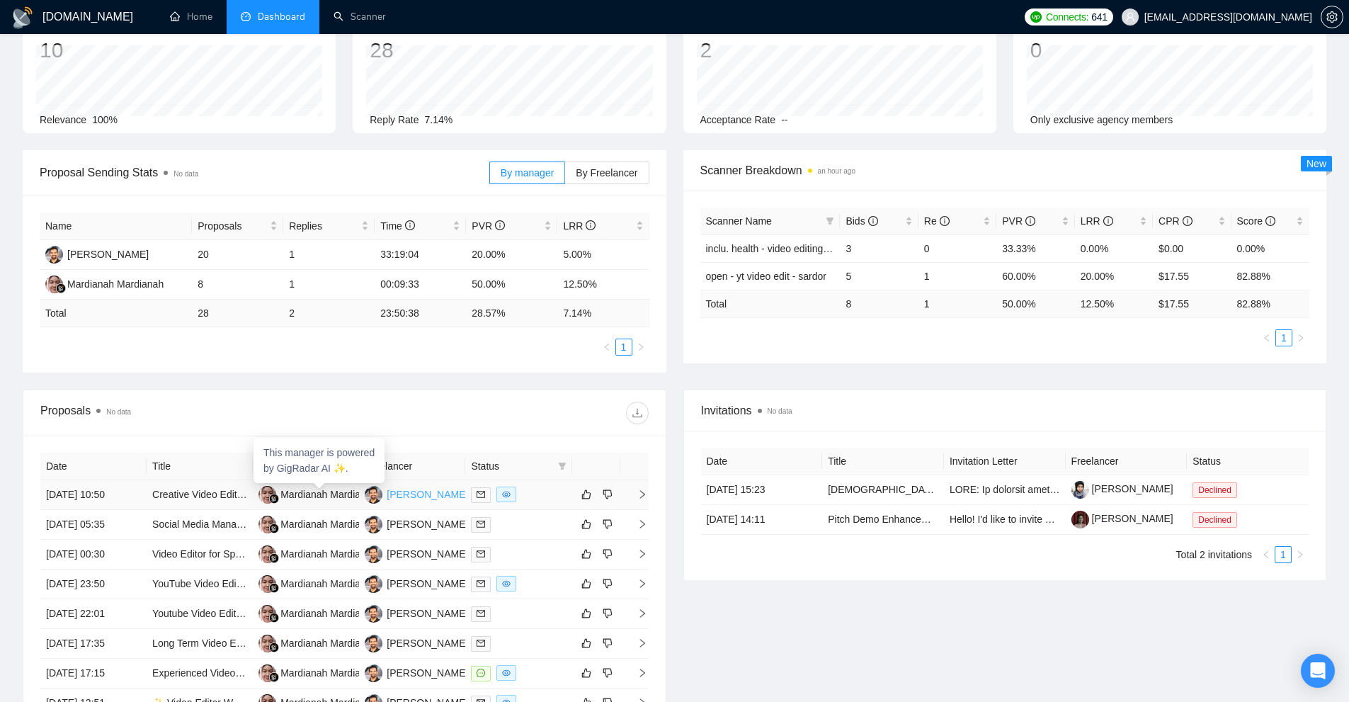
click at [394, 495] on div "[PERSON_NAME]" at bounding box center [427, 494] width 81 height 16
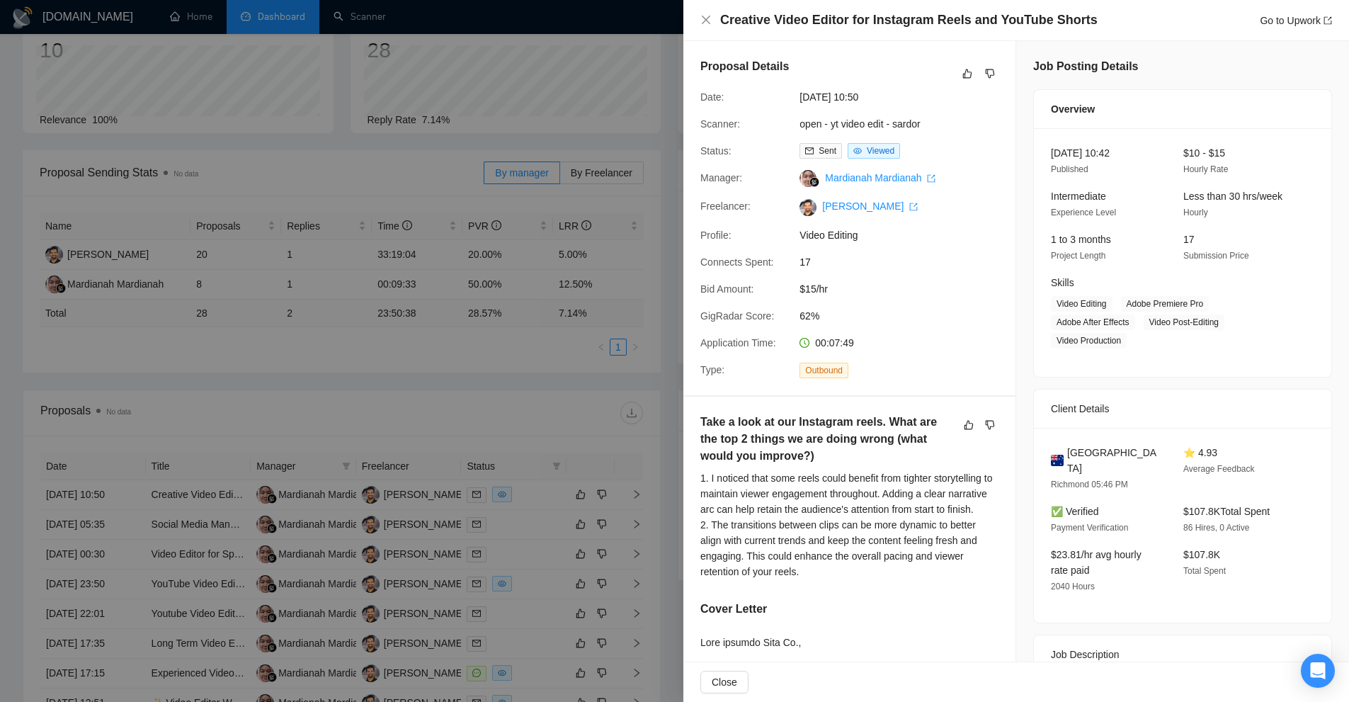
click at [379, 127] on div at bounding box center [674, 351] width 1349 height 702
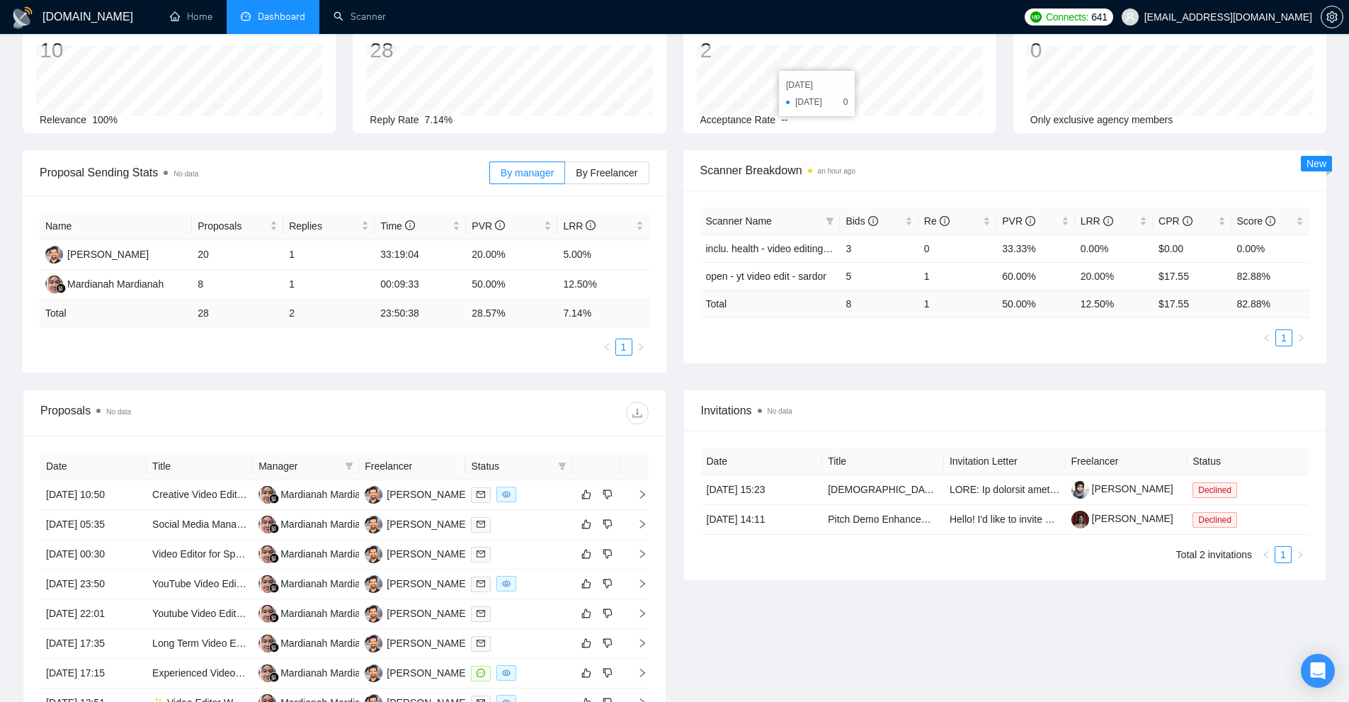
scroll to position [0, 0]
